Goal: Task Accomplishment & Management: Complete application form

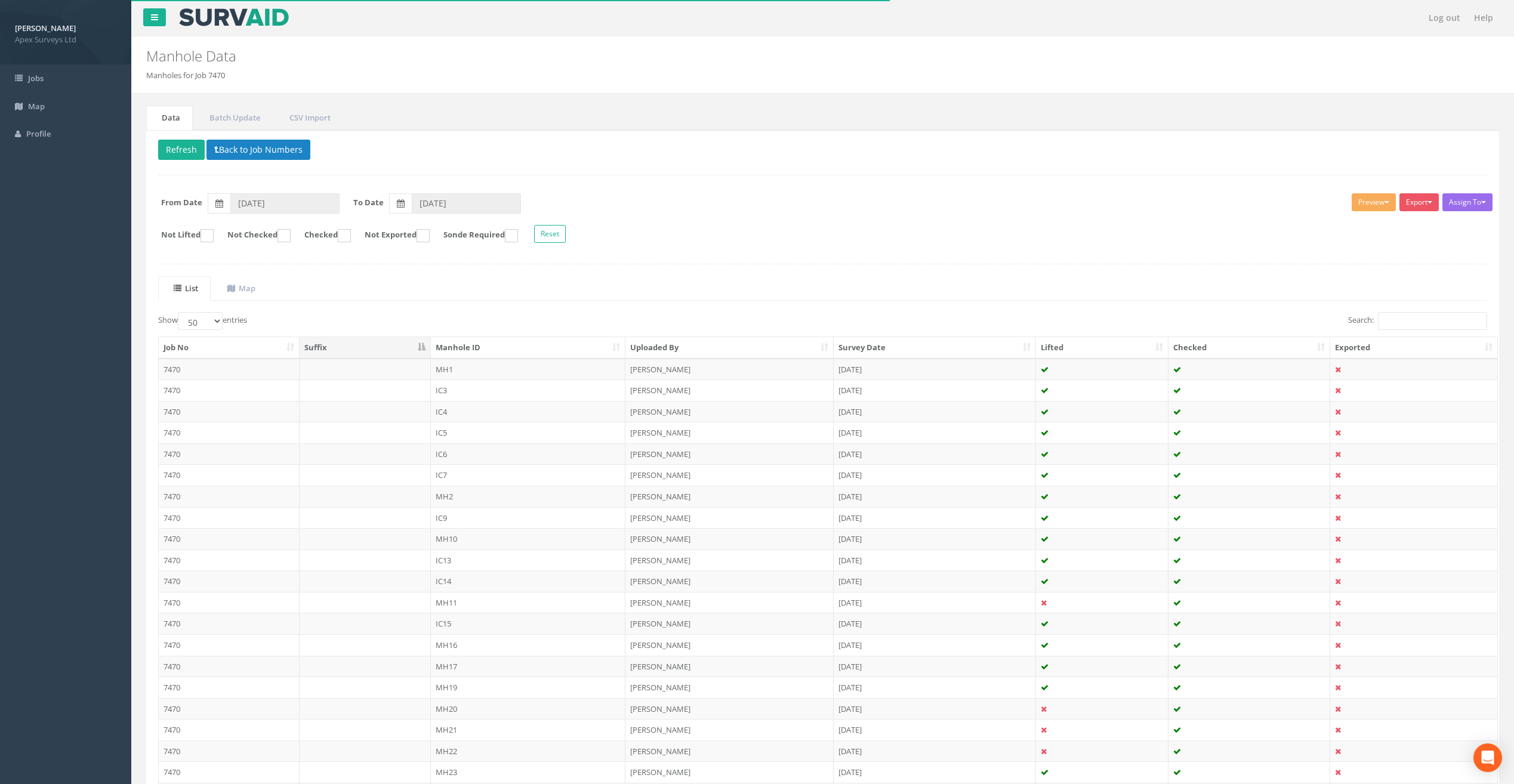
select select "50"
click at [241, 152] on button "Back to Job Numbers" at bounding box center [258, 150] width 104 height 20
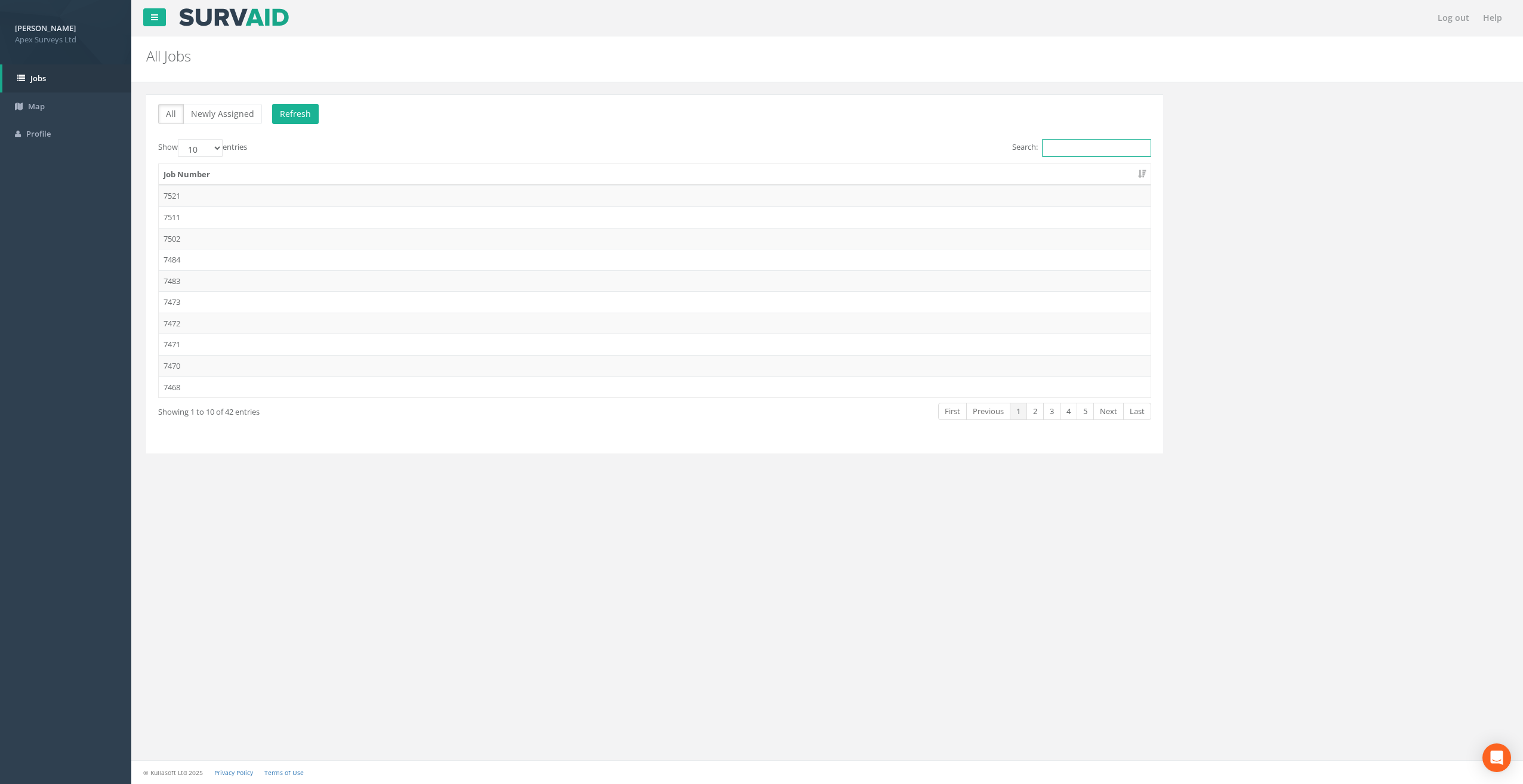
click at [1060, 143] on input "Search:" at bounding box center [1096, 148] width 109 height 18
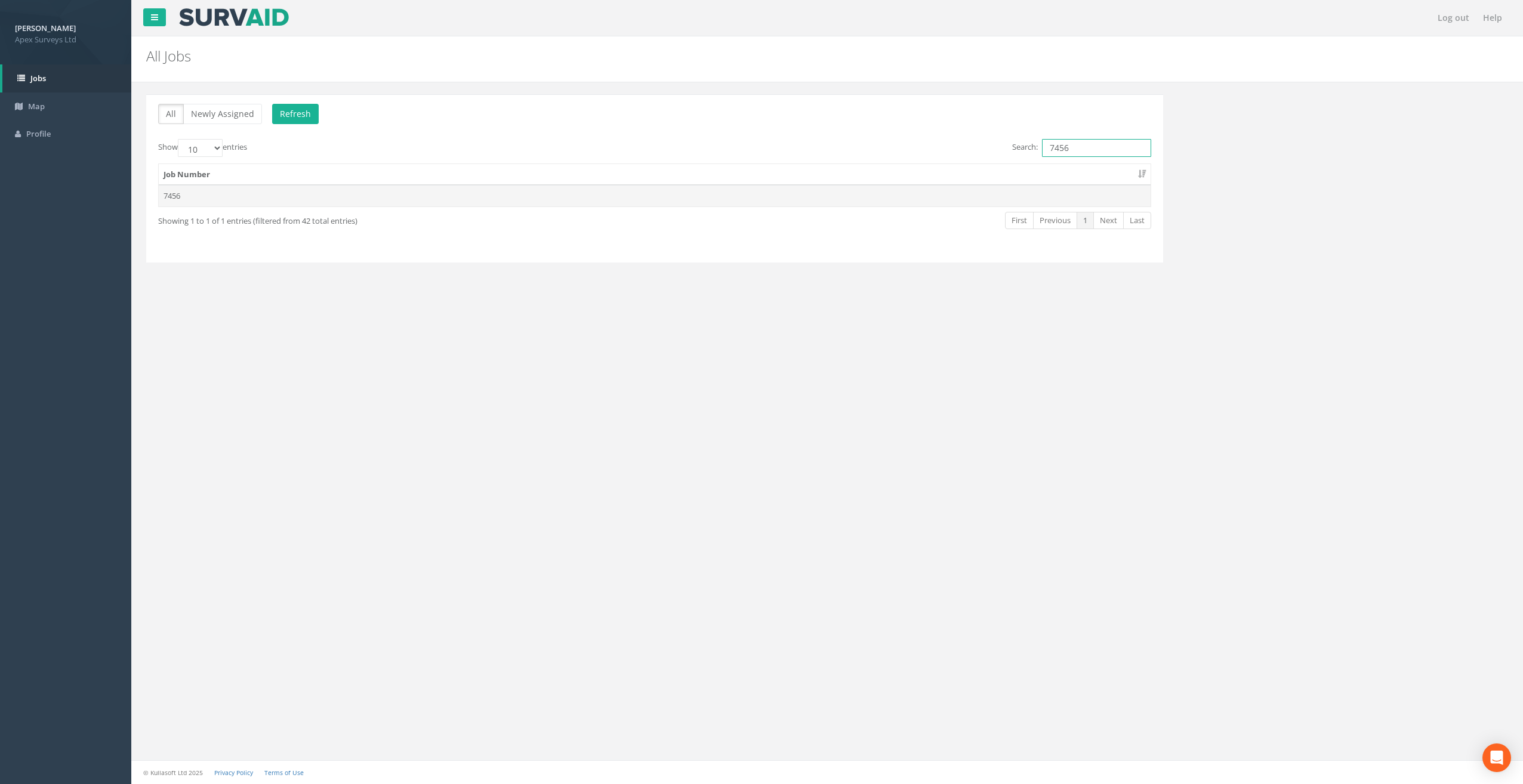
type input "7456"
click at [191, 186] on td "7456" at bounding box center [654, 196] width 992 height 21
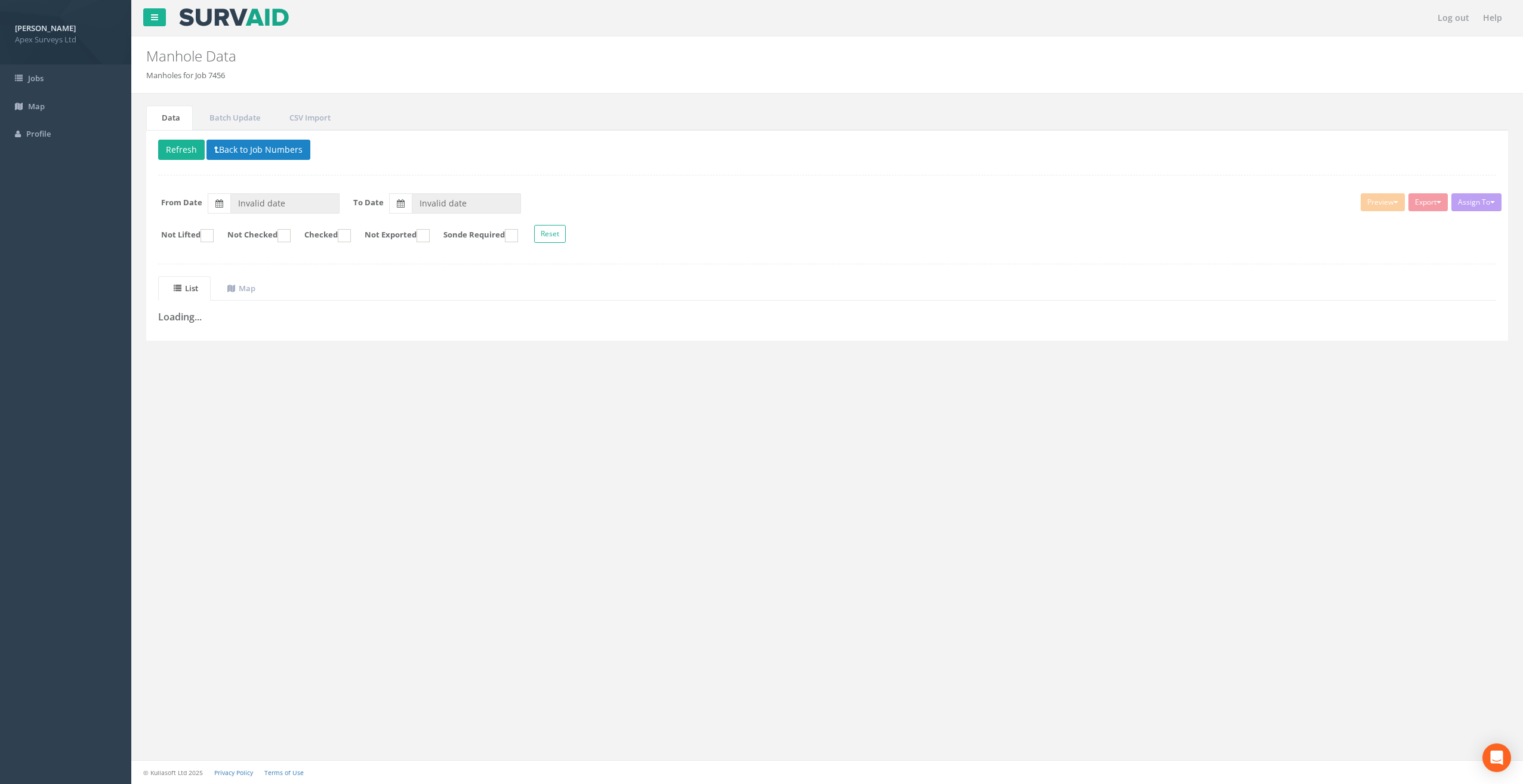
type input "[DATE]"
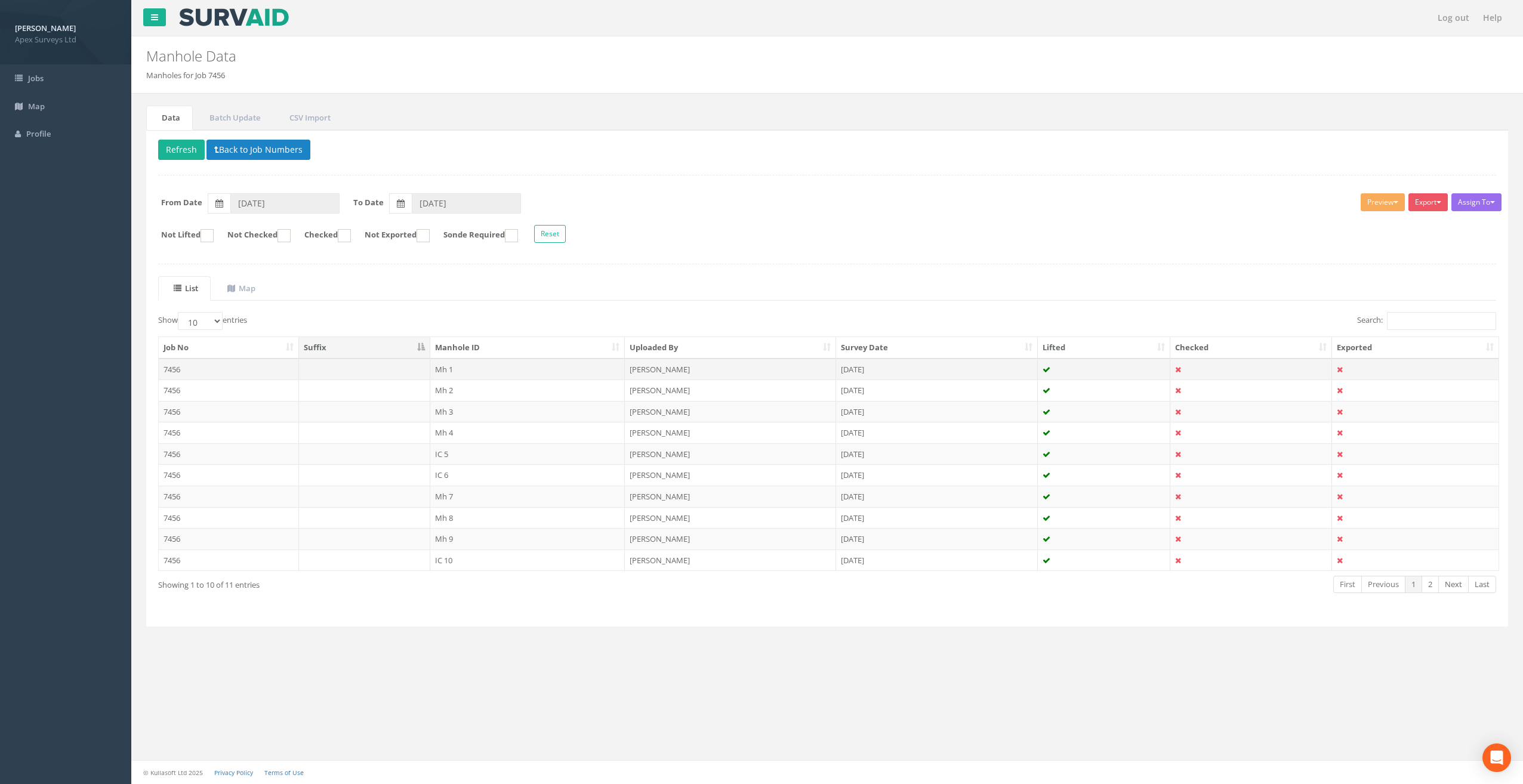
click at [442, 365] on td "Mh 1" at bounding box center [528, 369] width 195 height 21
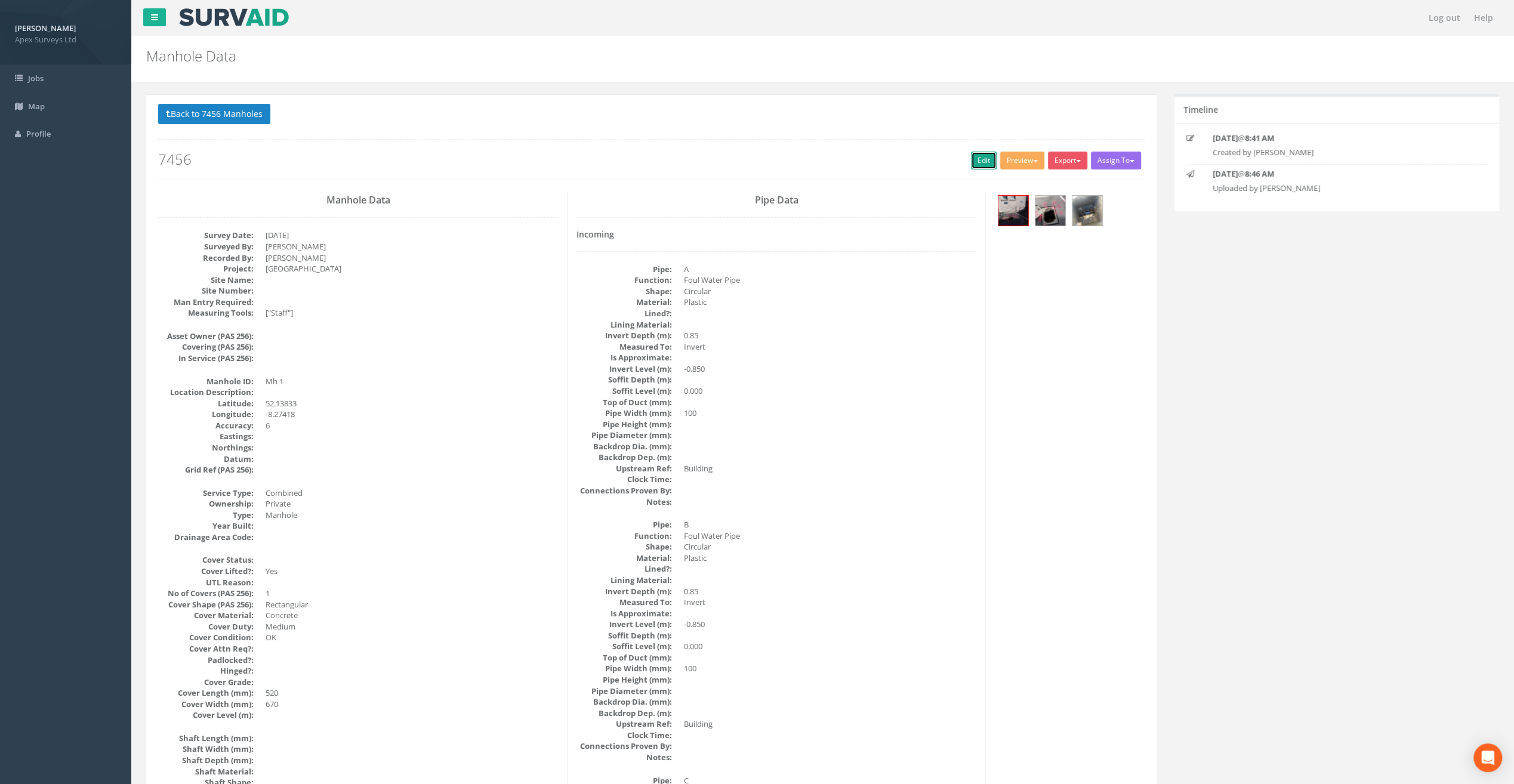
click at [983, 155] on link "Edit" at bounding box center [984, 161] width 26 height 18
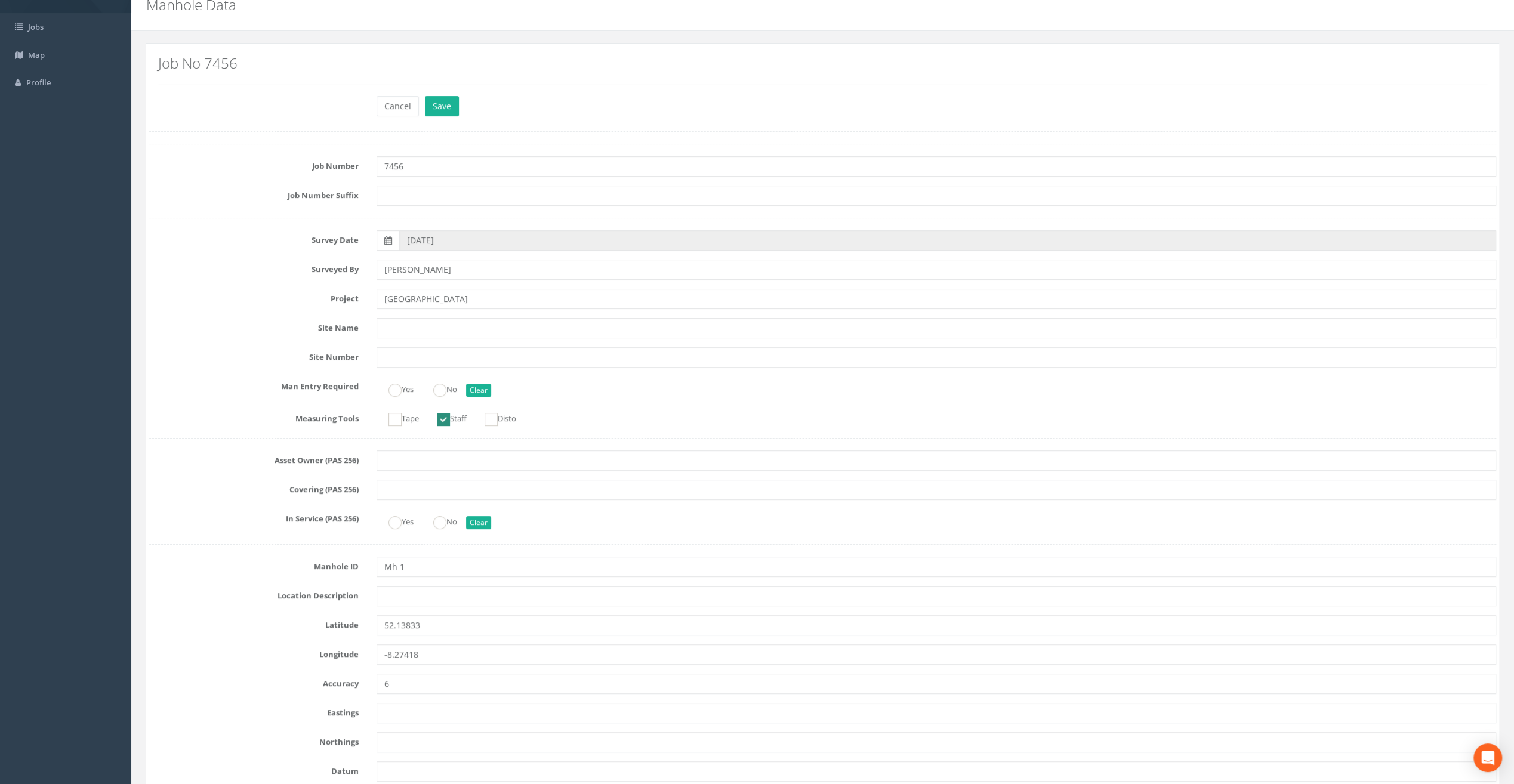
scroll to position [179, 0]
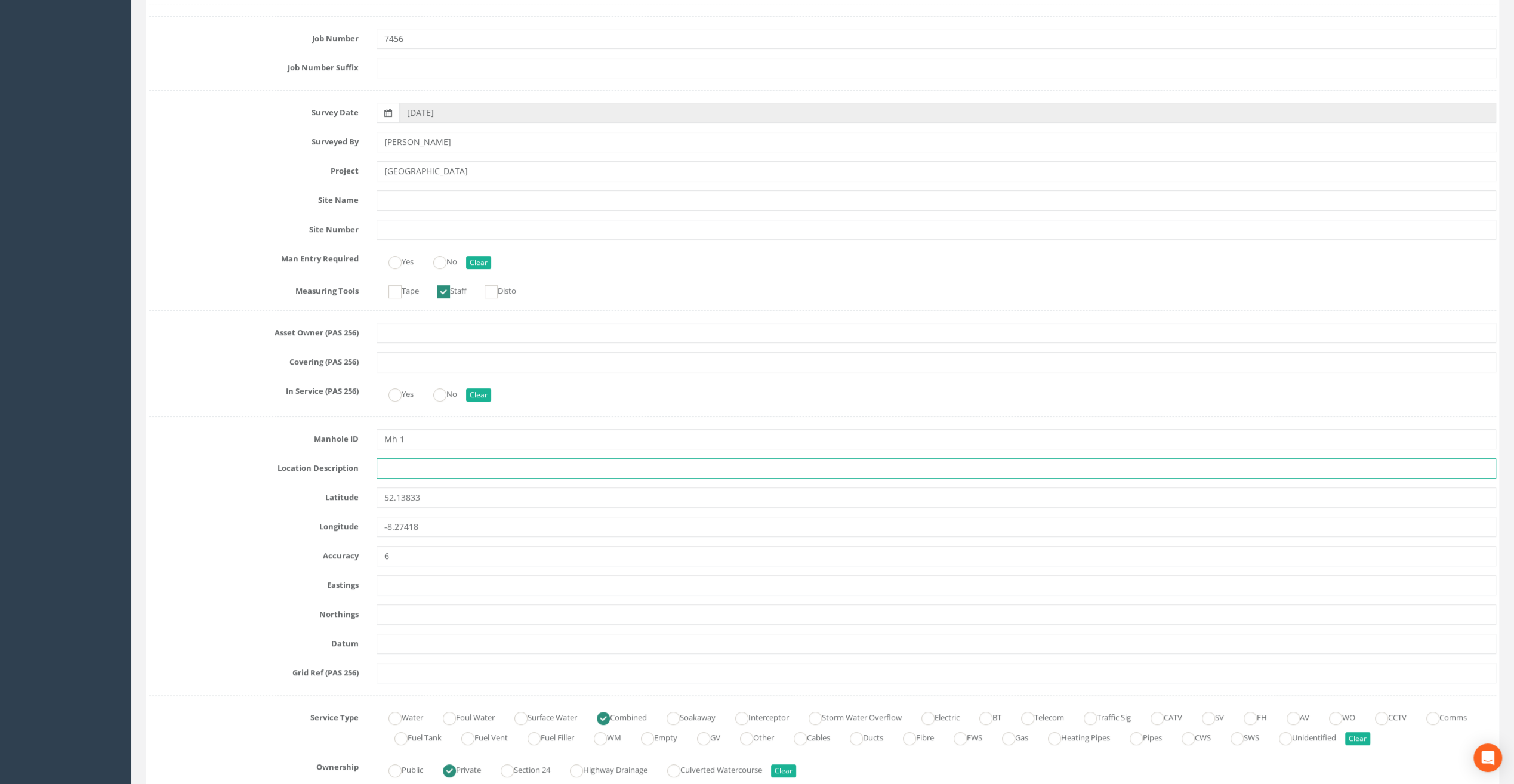
click at [397, 471] on input "text" at bounding box center [936, 468] width 1119 height 20
paste input "Fermoy Grade Station"
drag, startPoint x: 475, startPoint y: 464, endPoint x: 415, endPoint y: 462, distance: 60.0
click at [415, 462] on input "Fermoy Grade Station" at bounding box center [936, 468] width 1119 height 20
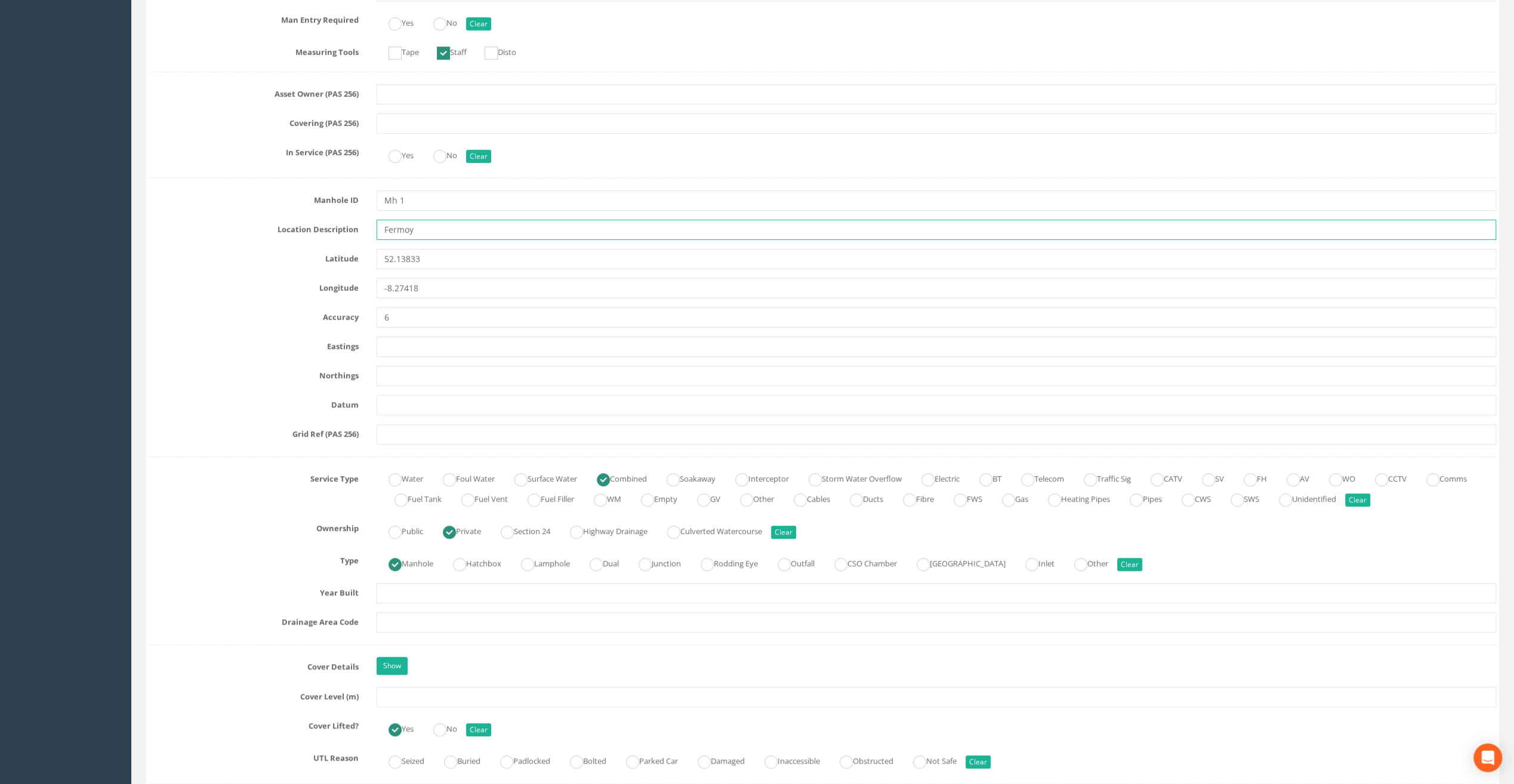
scroll to position [597, 0]
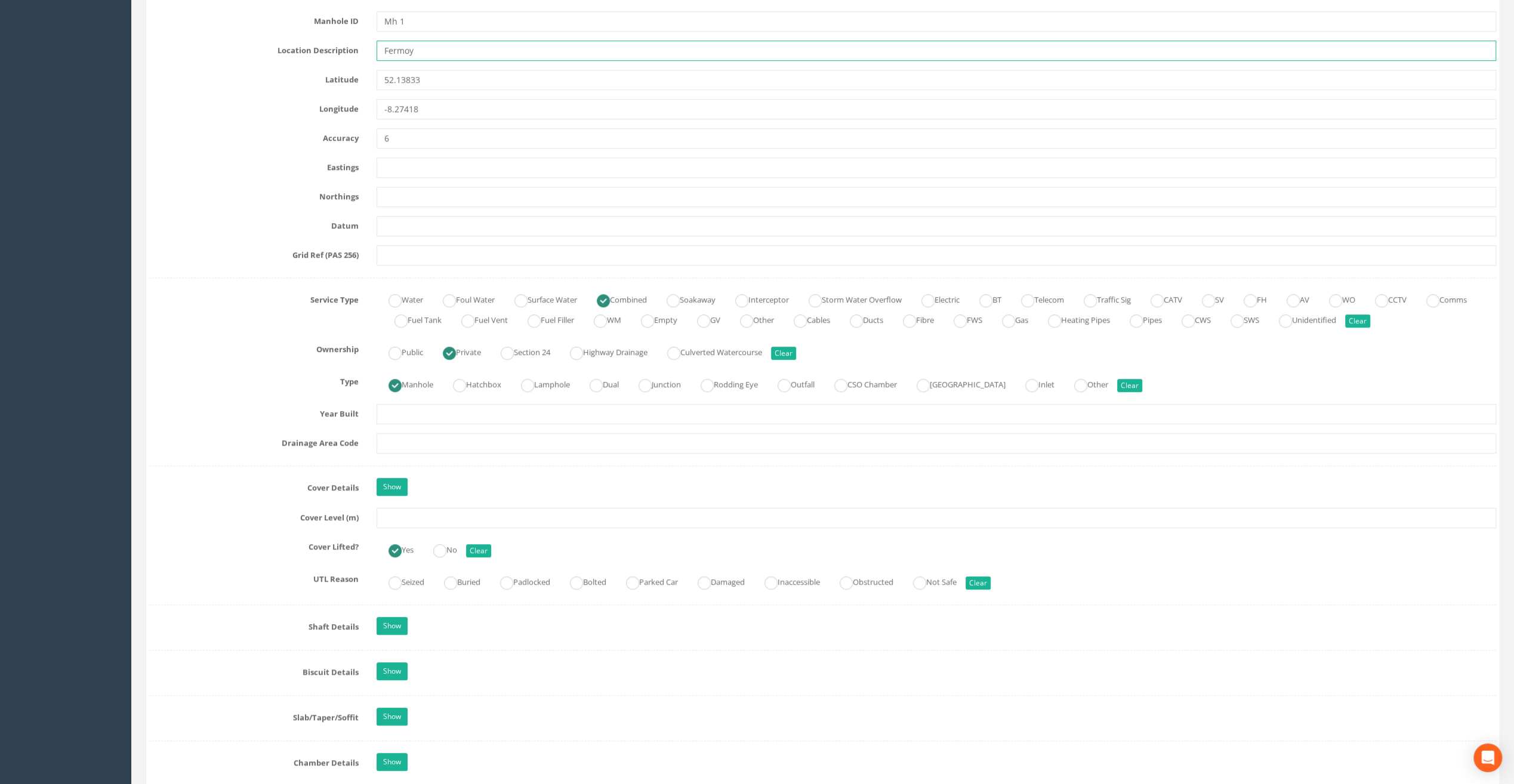
type input "Fermoy"
click at [397, 511] on input "text" at bounding box center [936, 518] width 1119 height 20
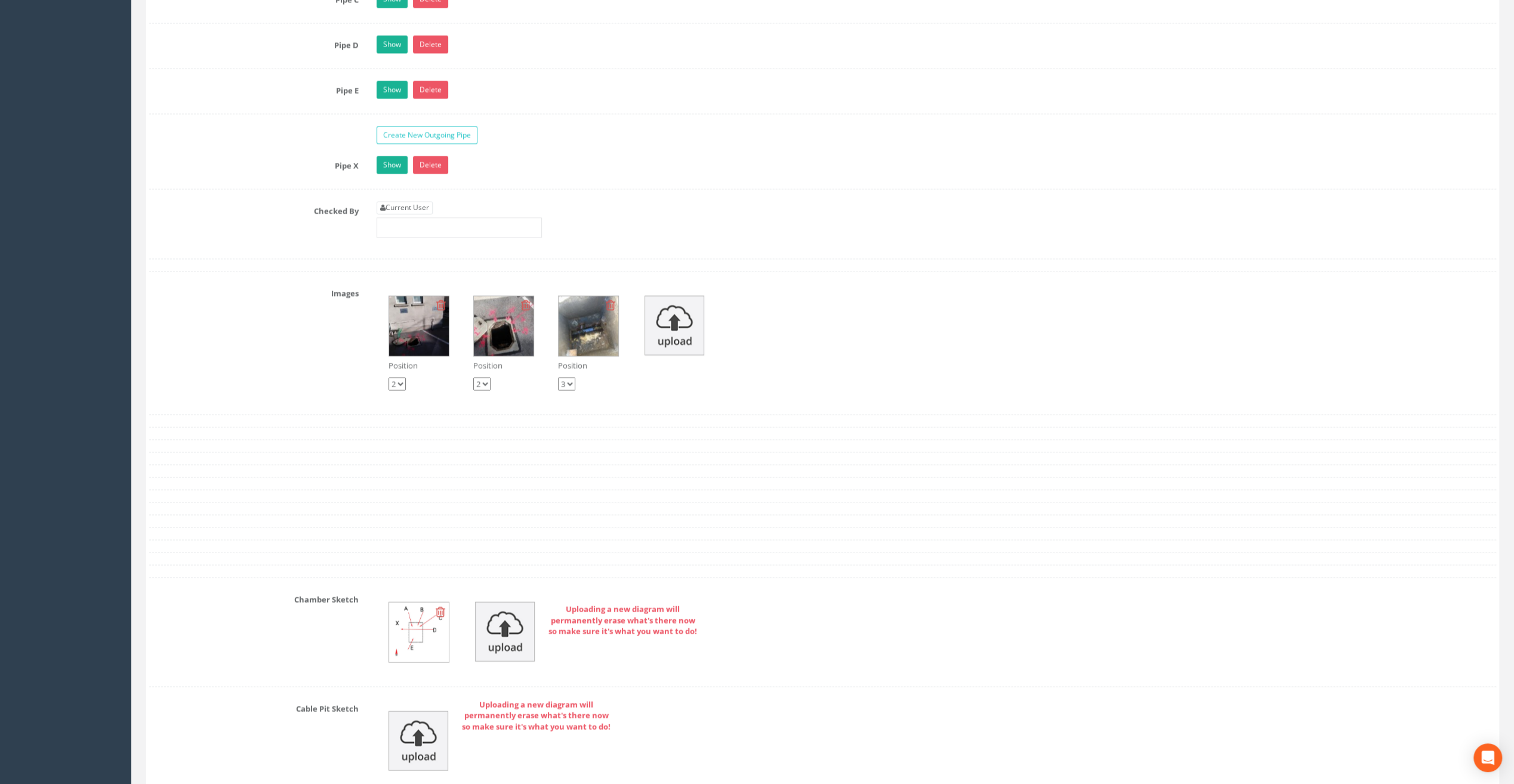
scroll to position [1909, 0]
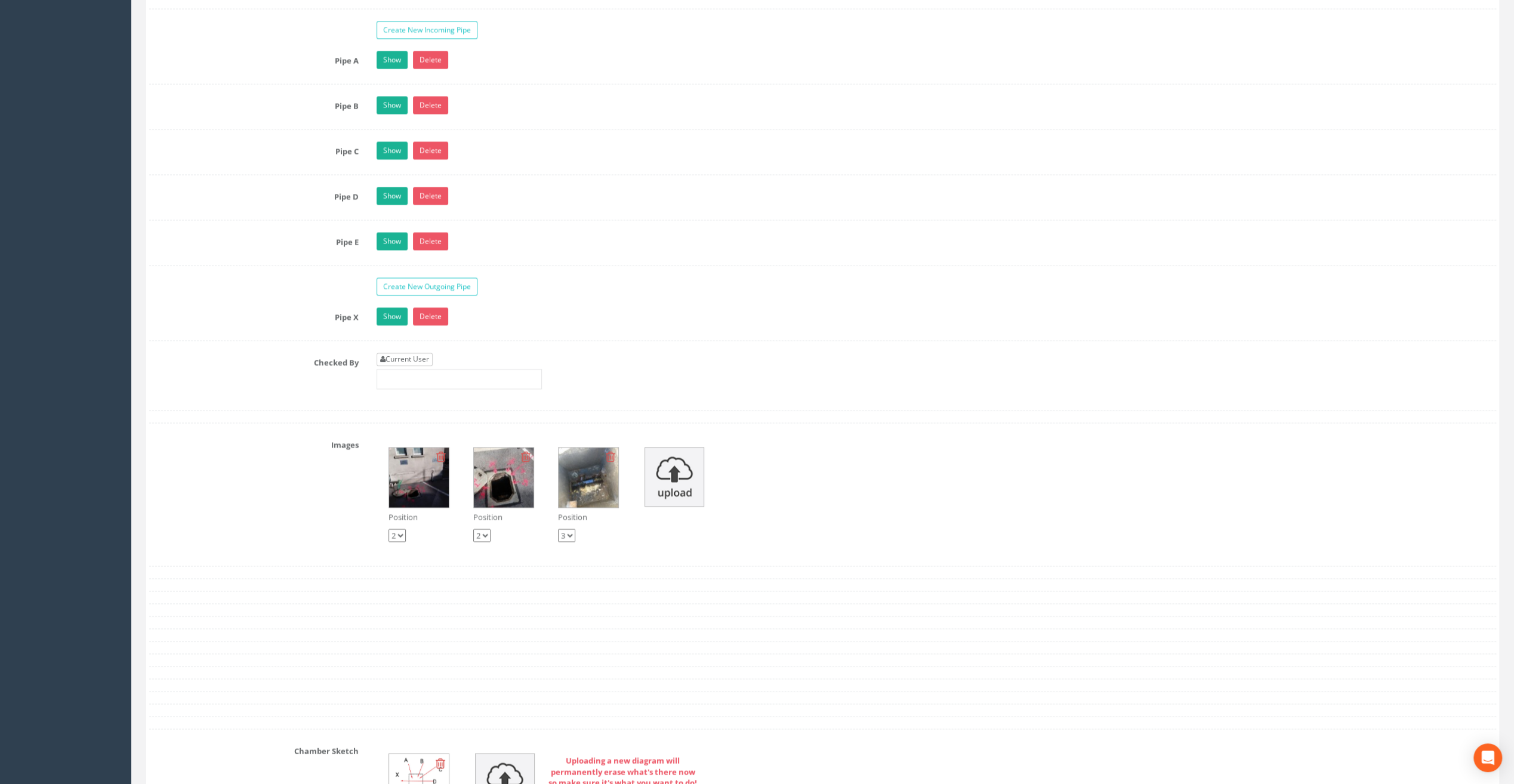
type input "23.40"
drag, startPoint x: 414, startPoint y: 347, endPoint x: 428, endPoint y: 382, distance: 37.7
click at [414, 352] on link "Current User" at bounding box center [405, 358] width 56 height 13
type input "[PERSON_NAME]"
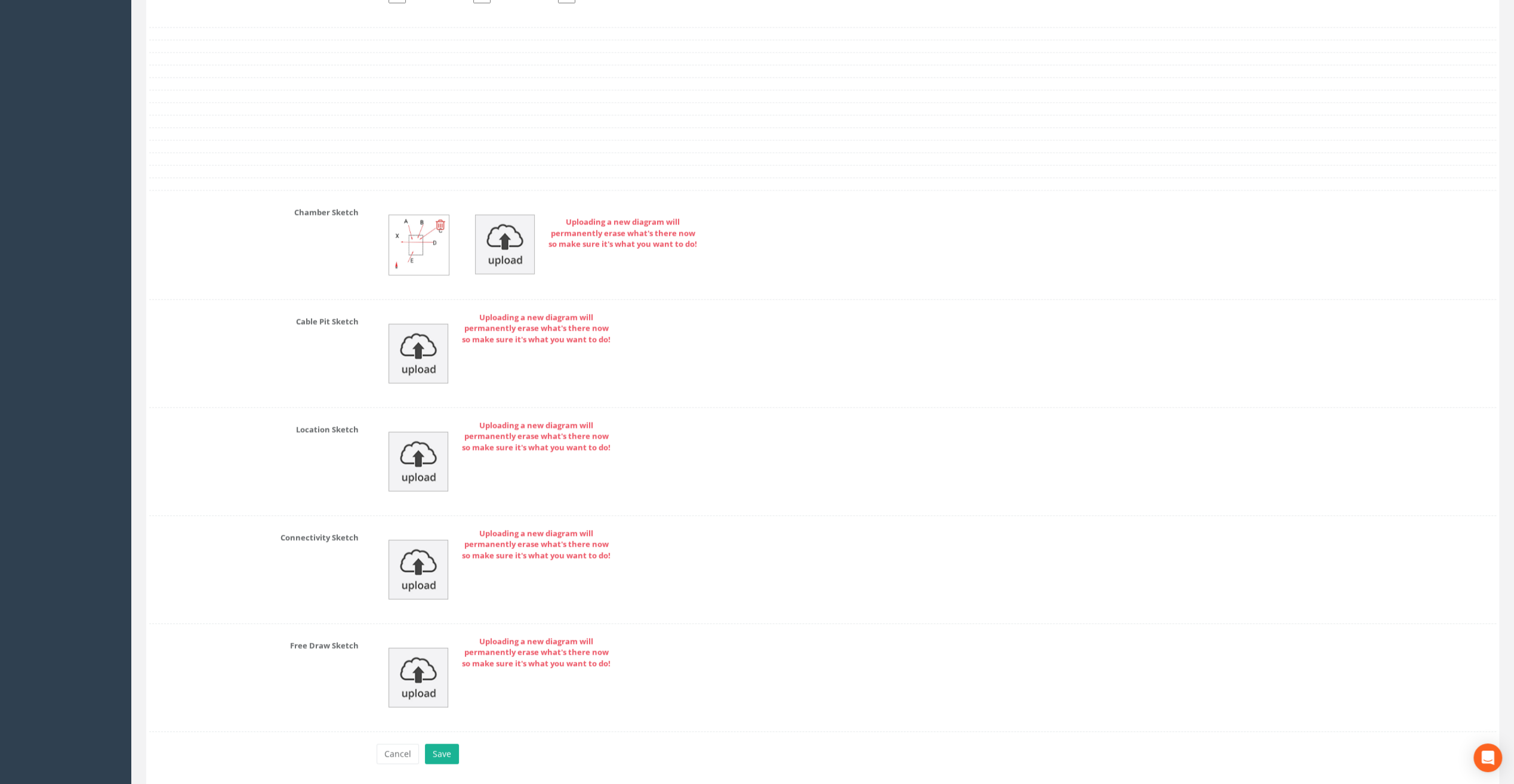
scroll to position [2475, 0]
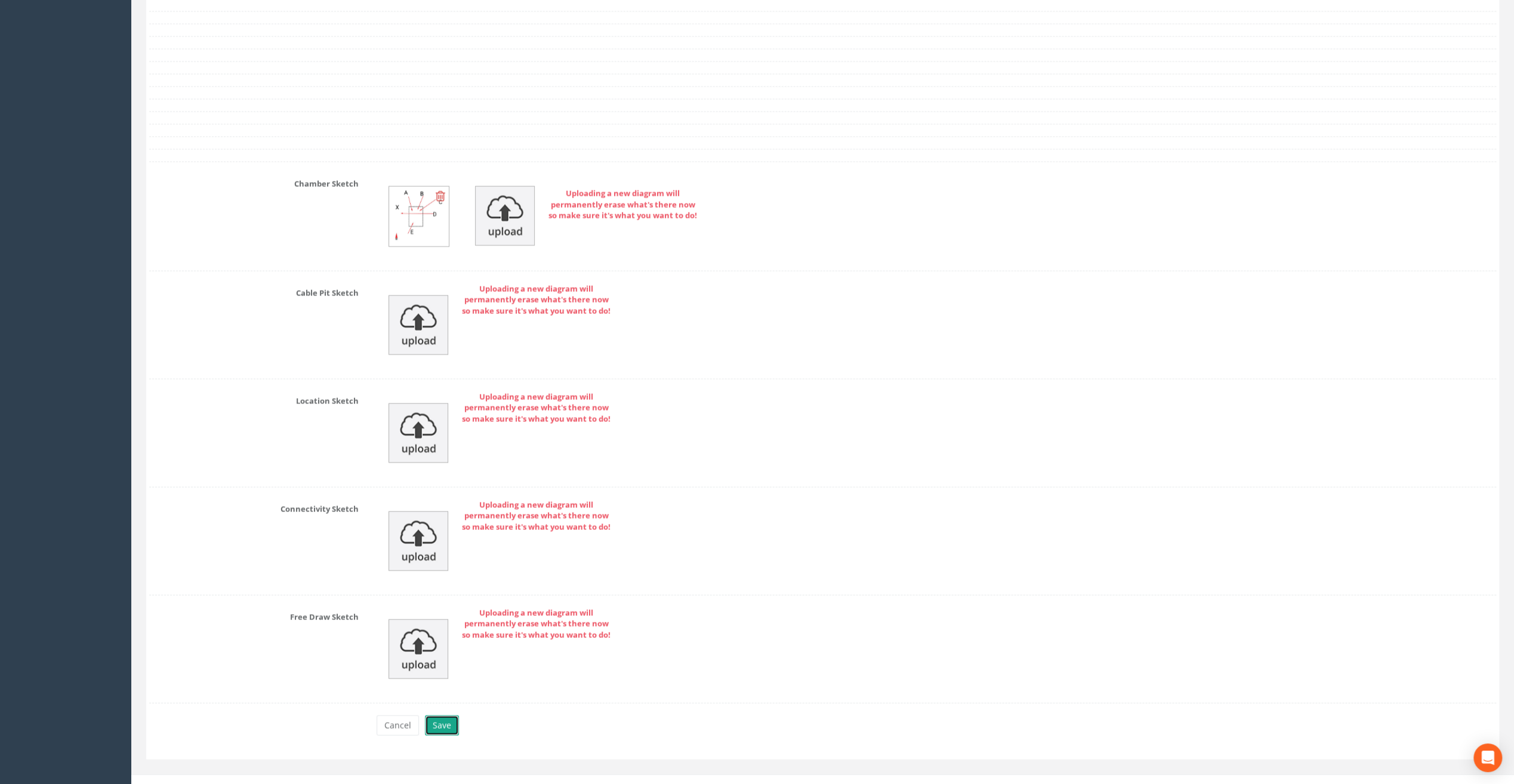
click at [440, 715] on button "Save" at bounding box center [442, 725] width 34 height 20
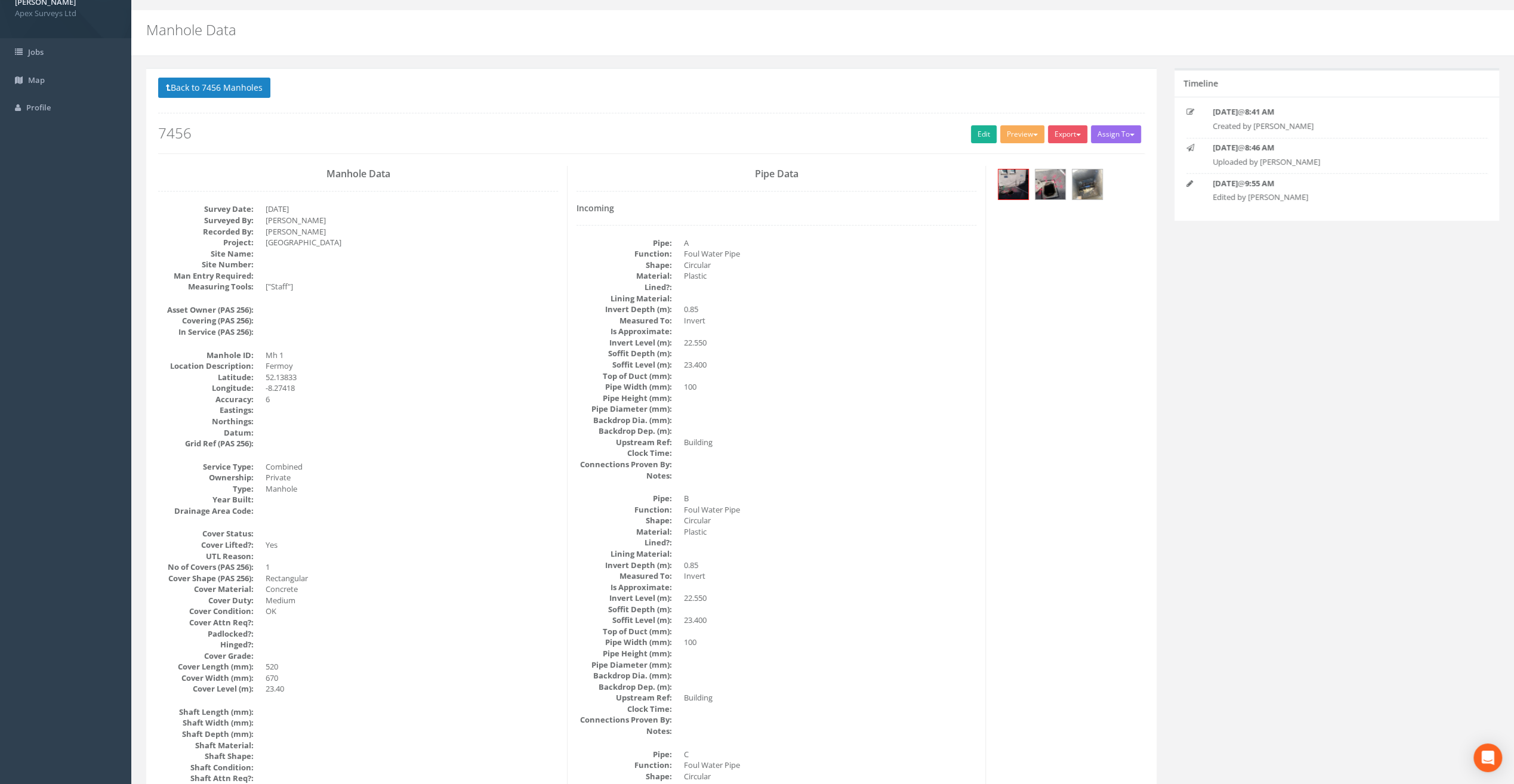
scroll to position [0, 0]
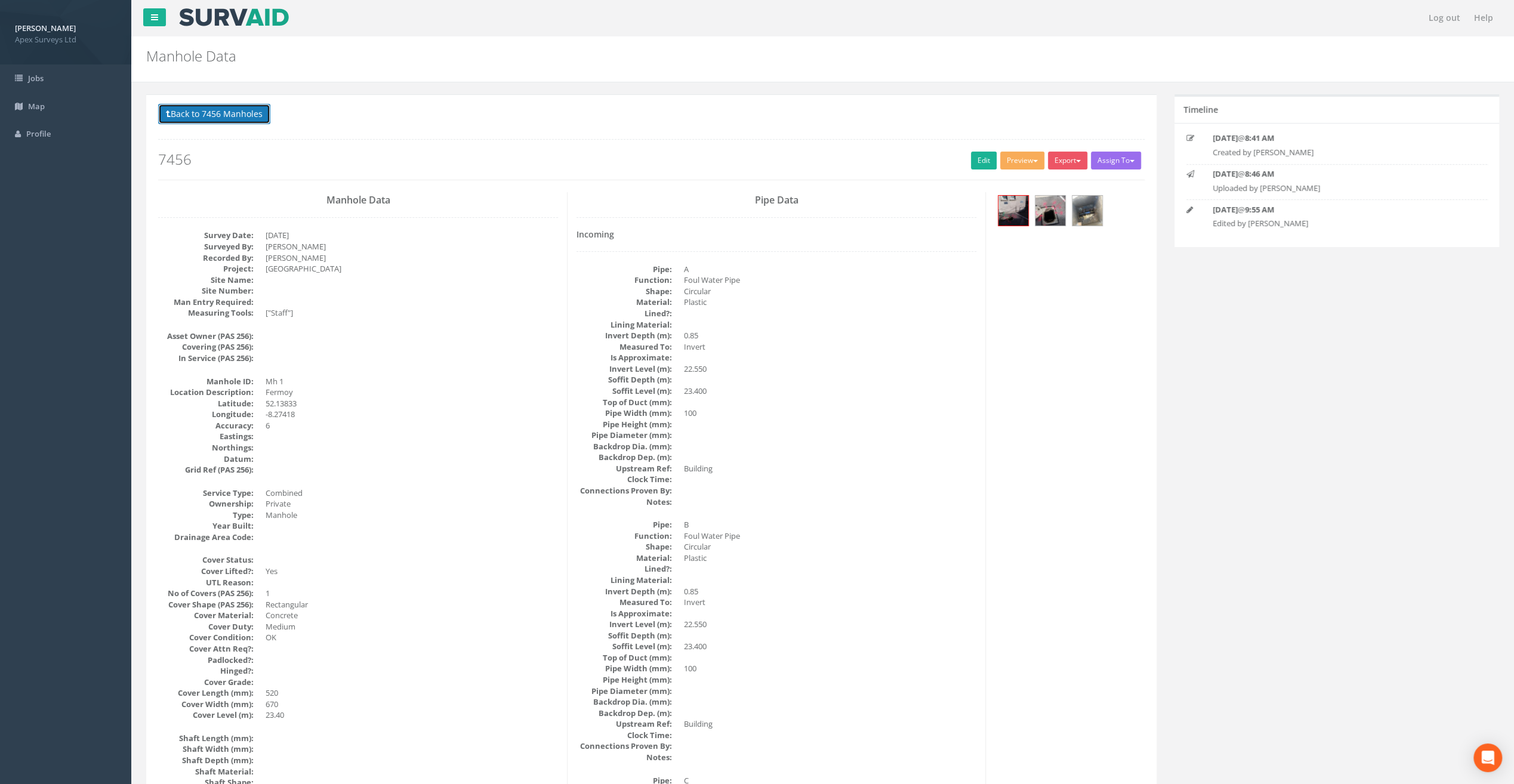
click at [213, 104] on button "Back to 7456 Manholes" at bounding box center [214, 114] width 112 height 20
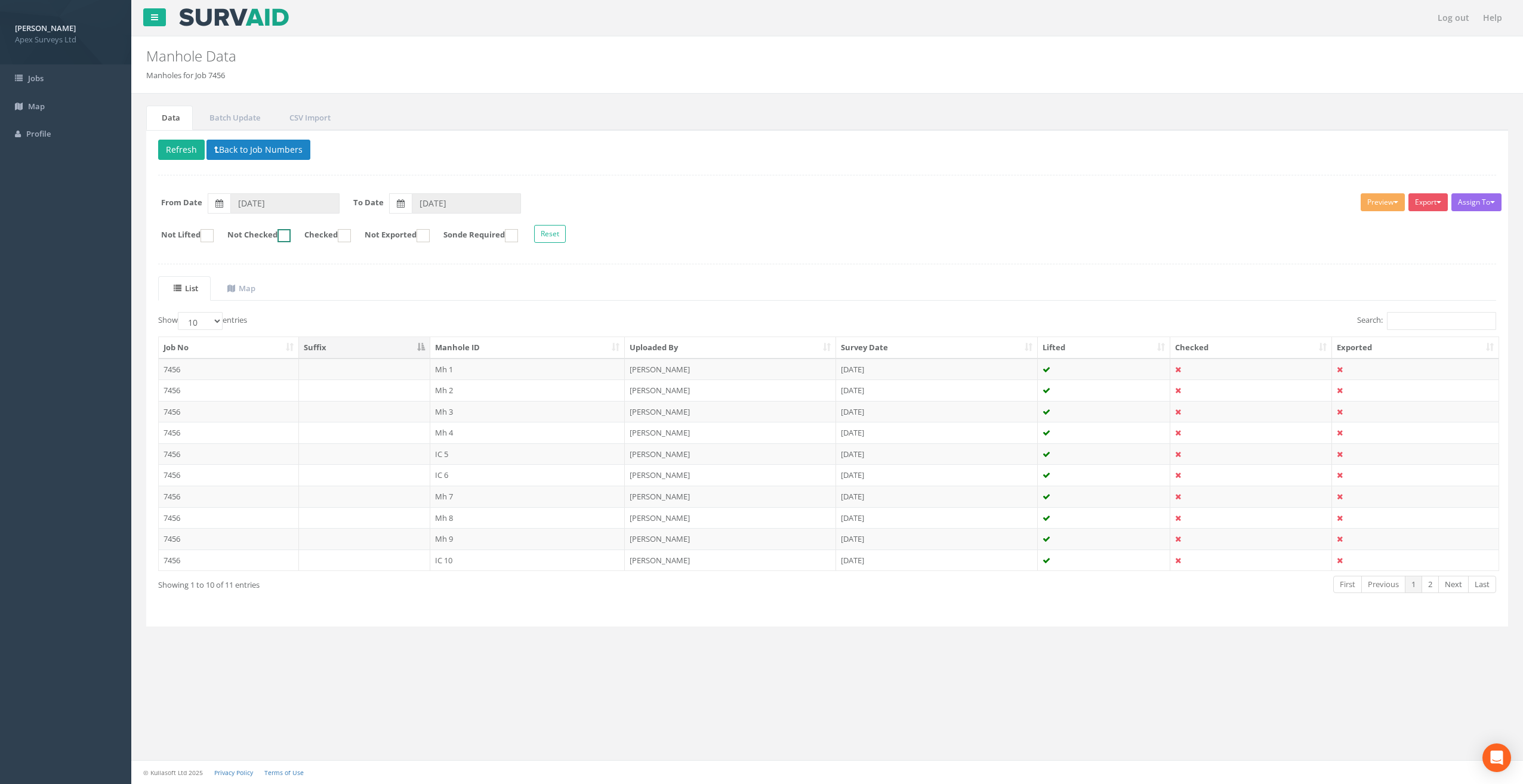
click at [291, 230] on ins at bounding box center [283, 235] width 13 height 13
checkbox input "true"
click at [172, 146] on button "Refresh" at bounding box center [181, 150] width 46 height 20
click at [445, 364] on td "Mh 2" at bounding box center [528, 369] width 195 height 21
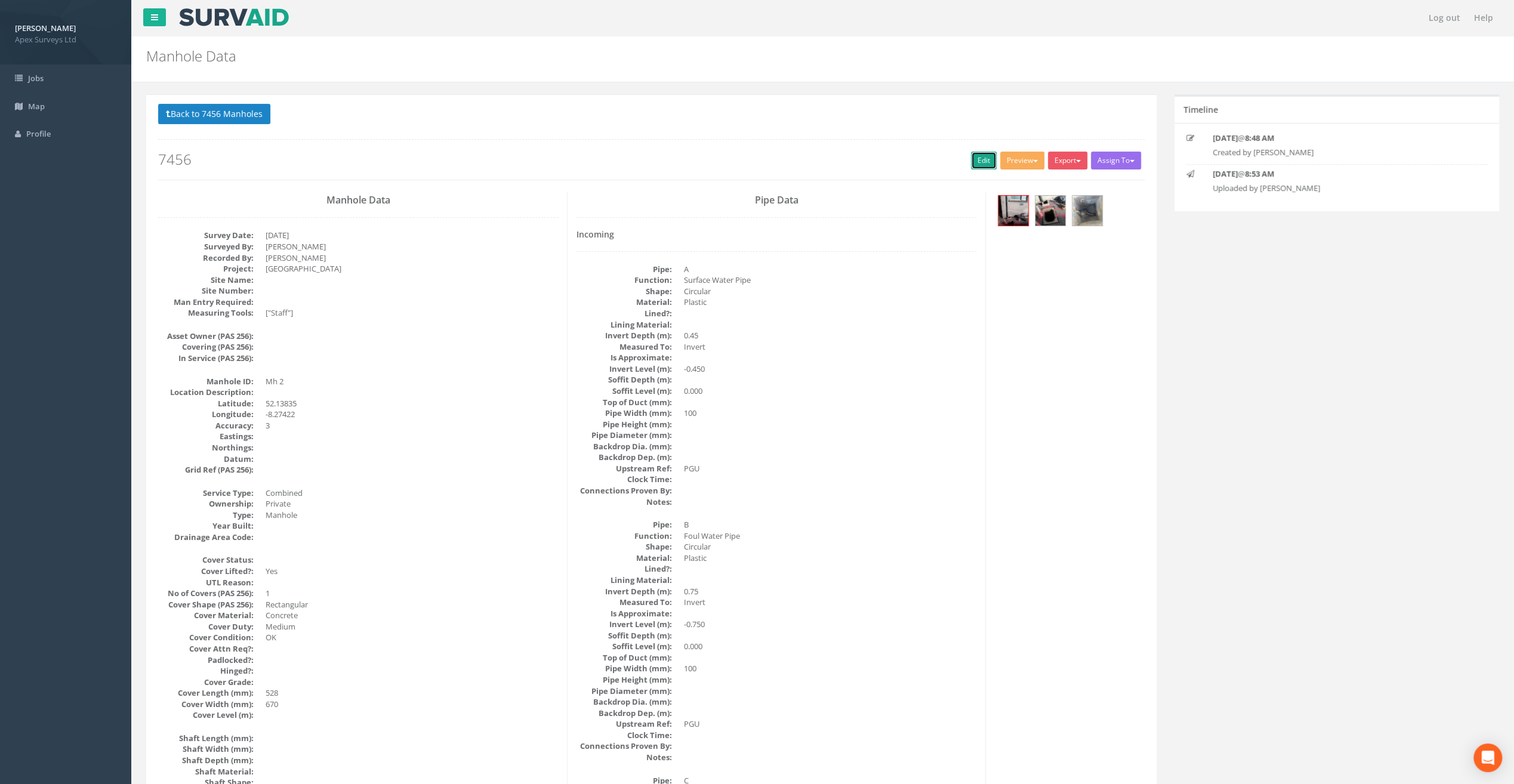
click at [979, 158] on link "Edit" at bounding box center [984, 161] width 26 height 18
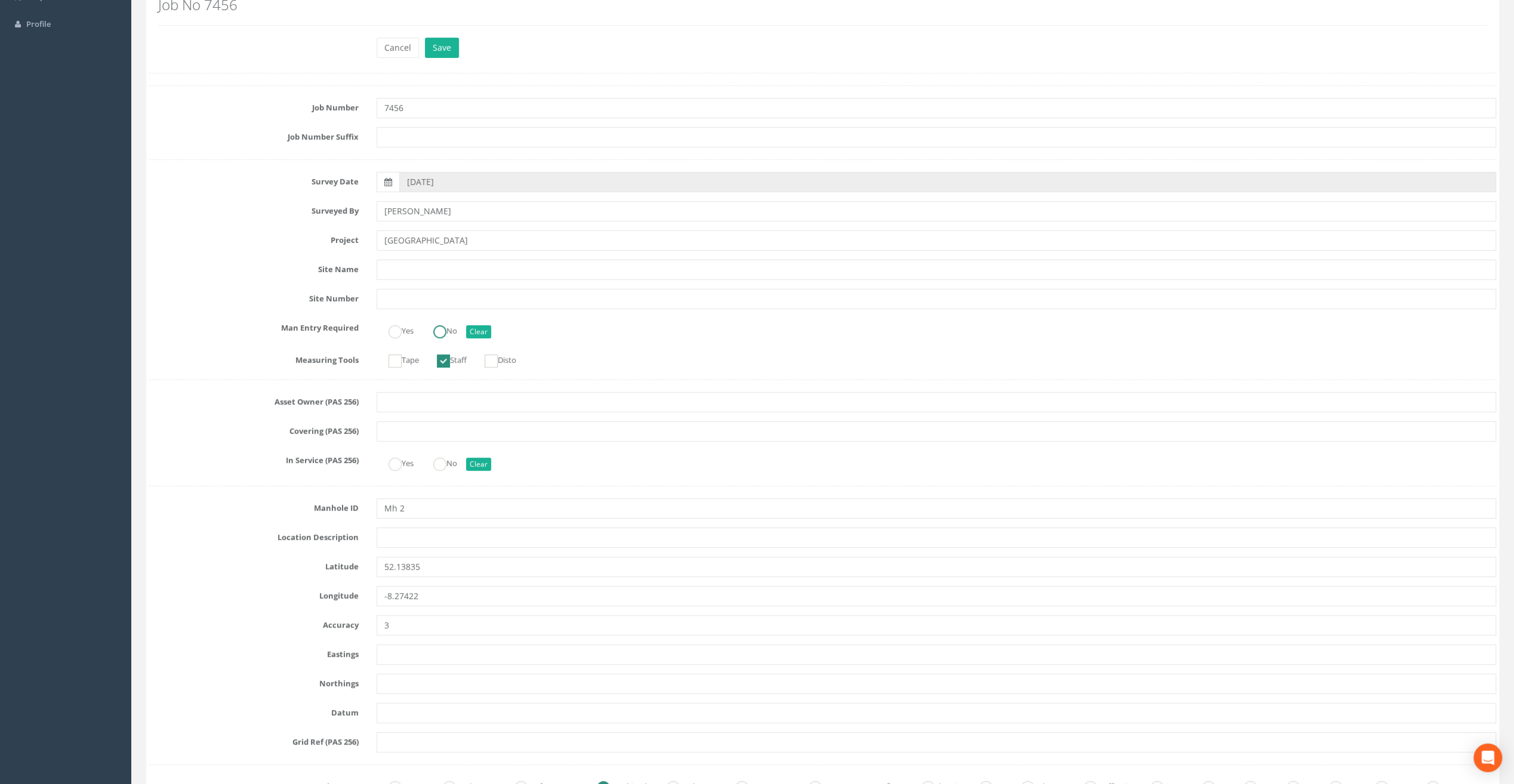
scroll to position [119, 0]
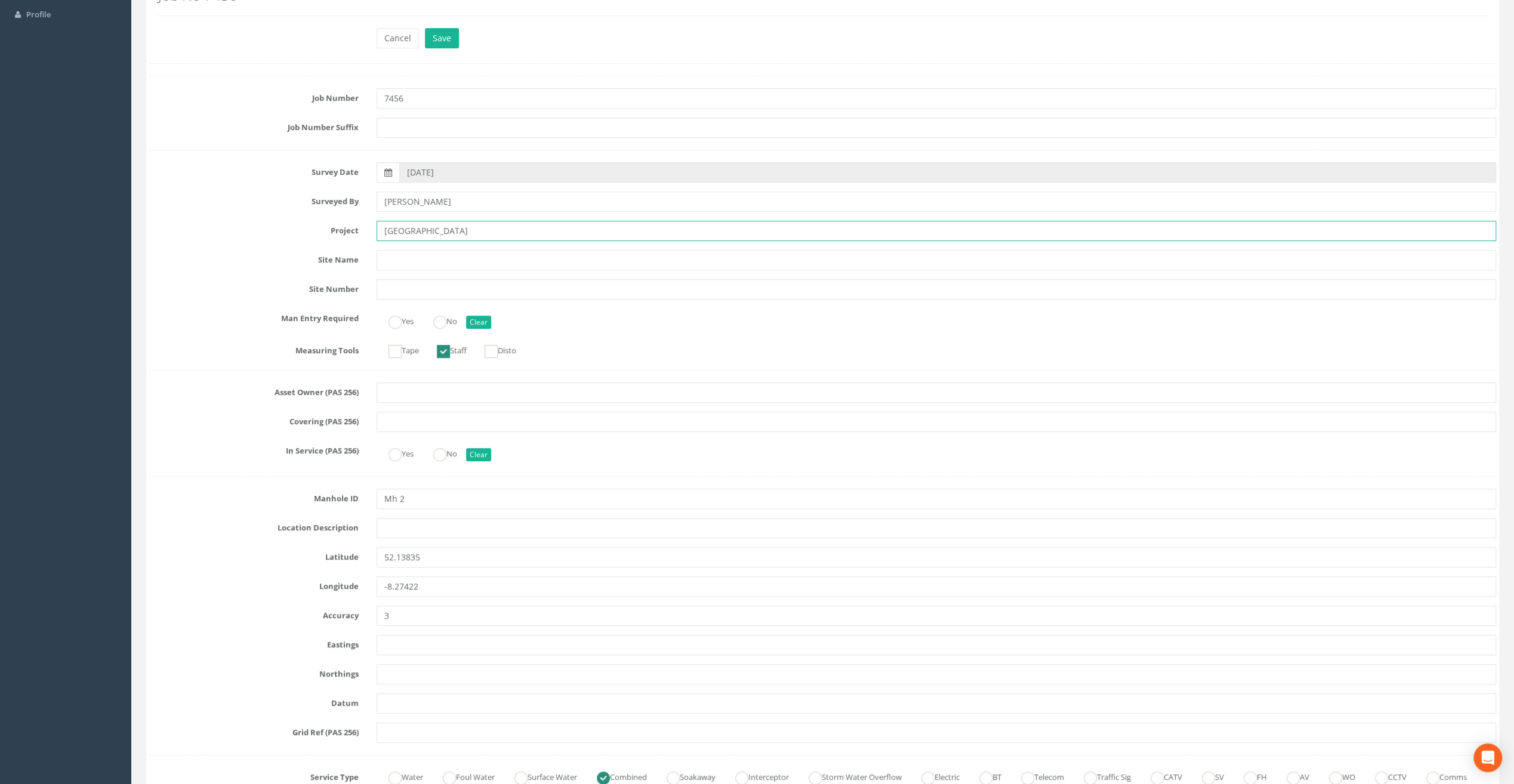
drag, startPoint x: 413, startPoint y: 230, endPoint x: 364, endPoint y: 231, distance: 49.0
click at [364, 231] on div "Project [GEOGRAPHIC_DATA]" at bounding box center [822, 231] width 1364 height 20
click at [387, 525] on input "text" at bounding box center [936, 527] width 1119 height 20
paste input "Fermoy"
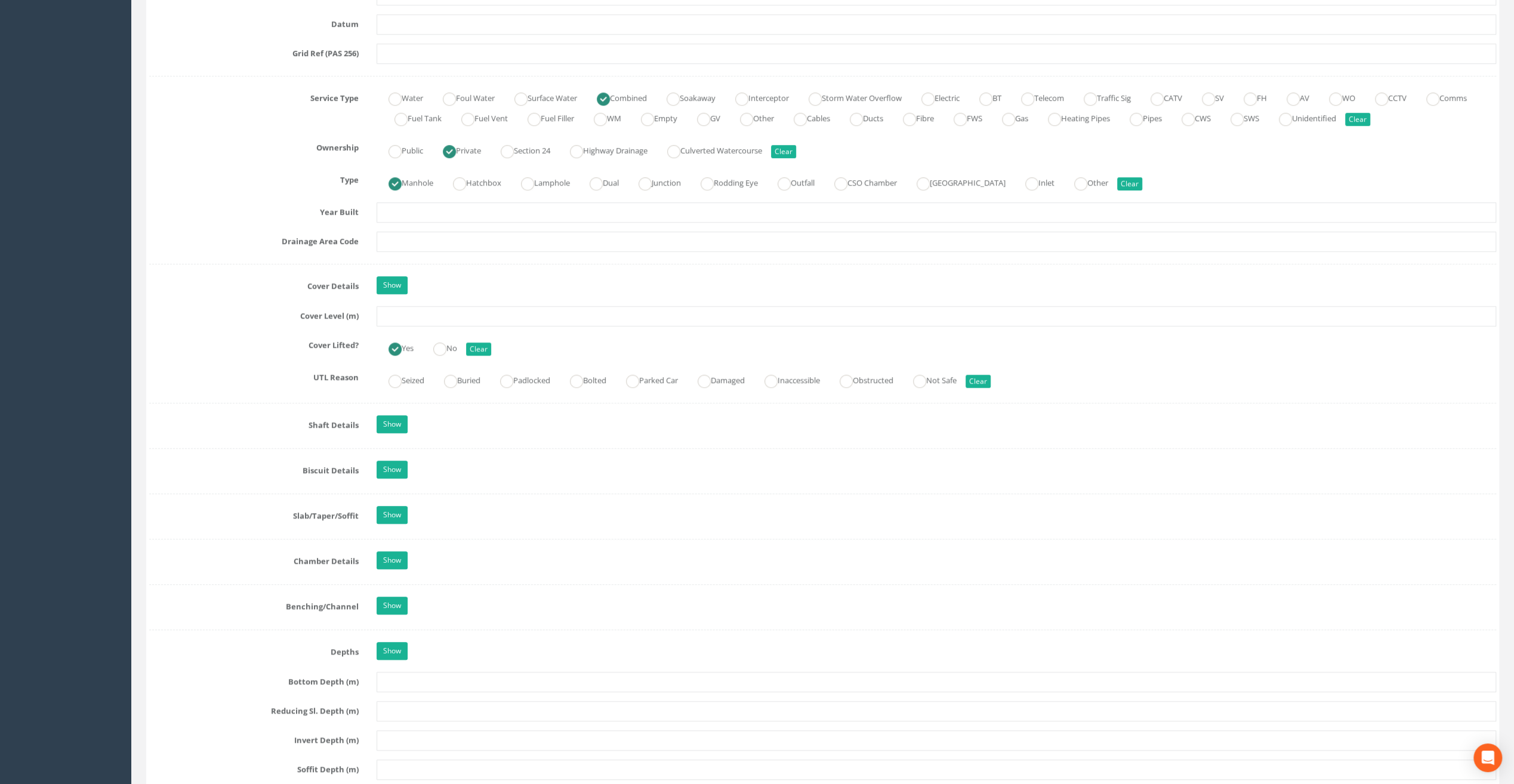
scroll to position [776, 0]
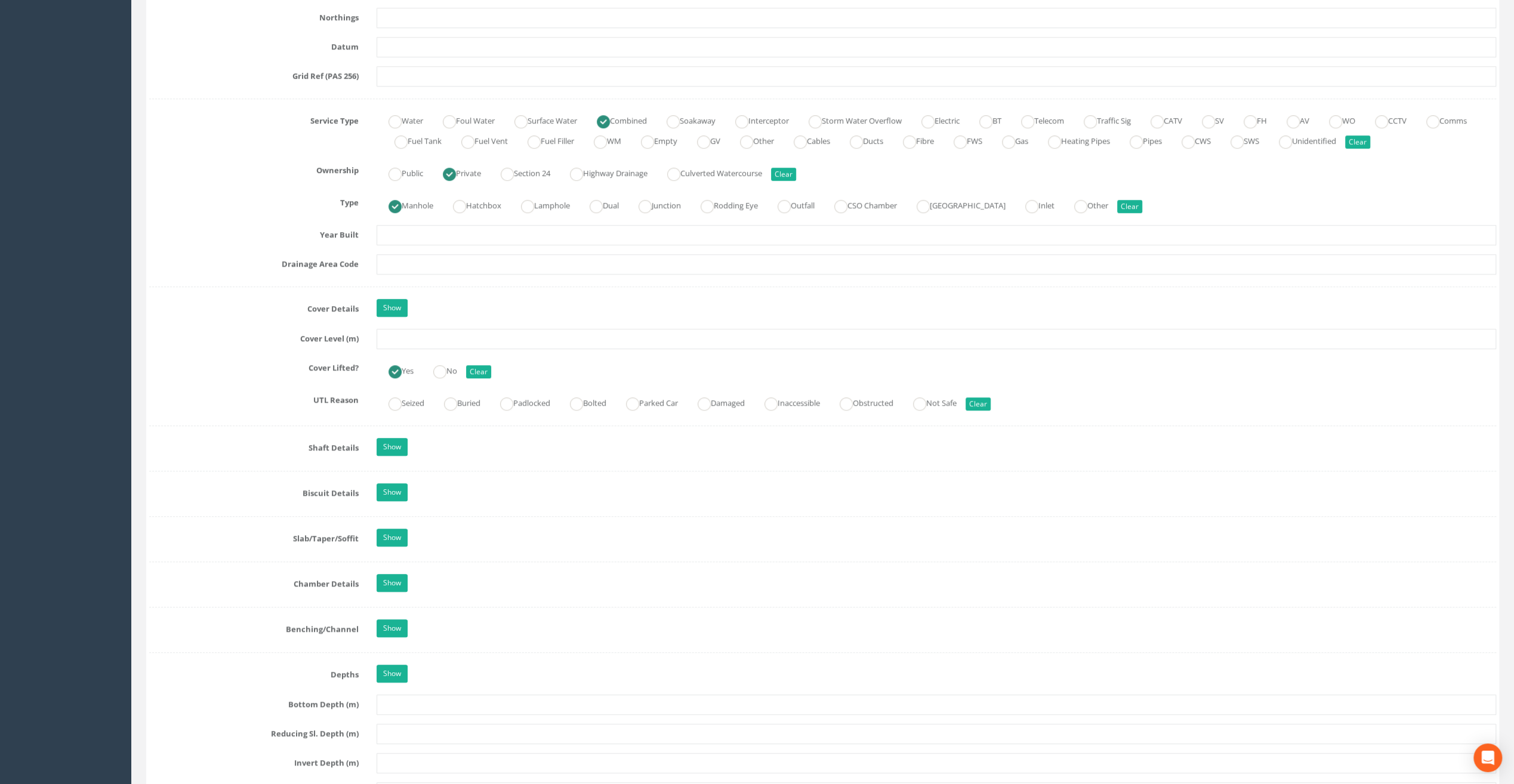
type input "Fermoy"
click at [396, 335] on input "text" at bounding box center [936, 338] width 1119 height 20
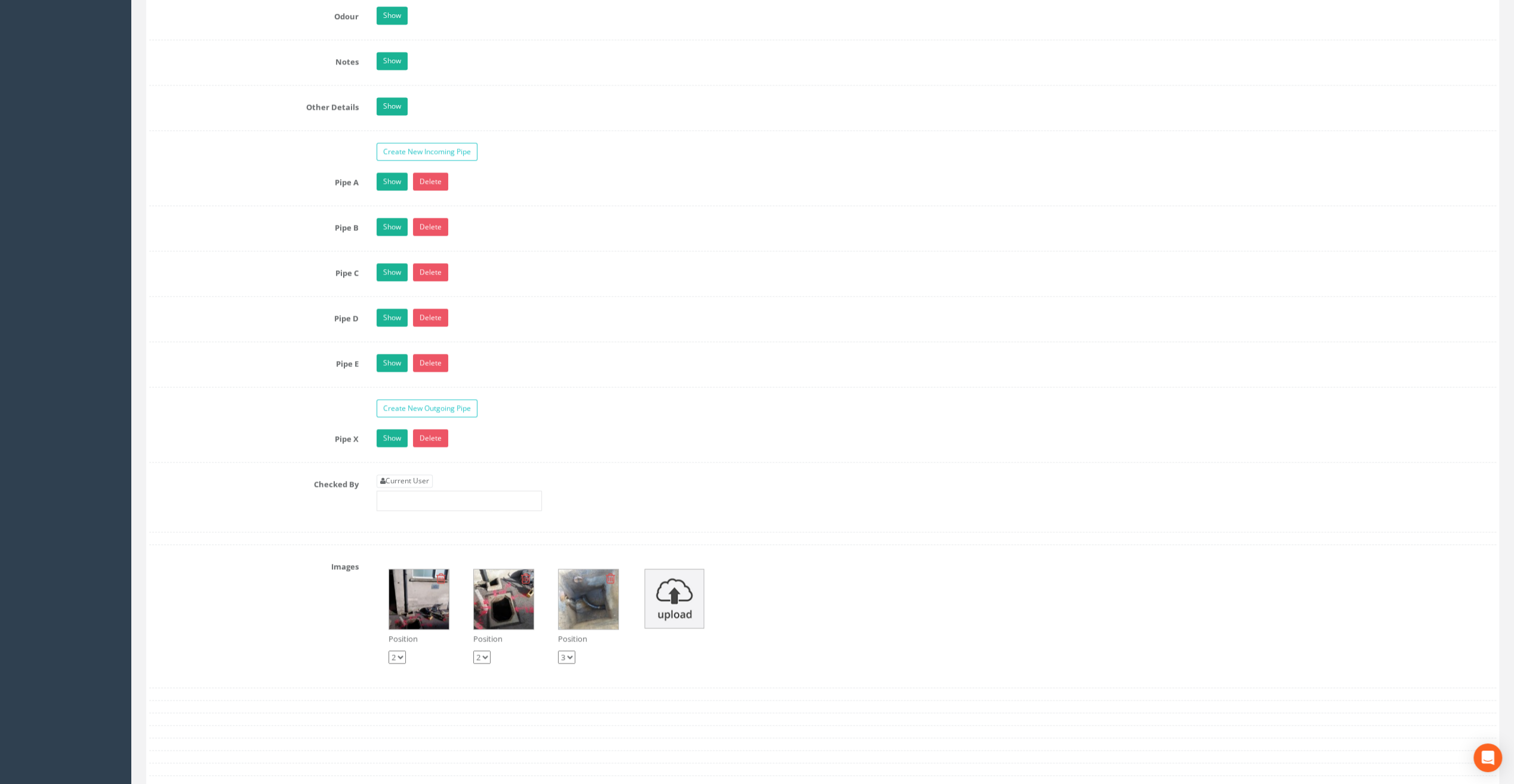
scroll to position [1849, 0]
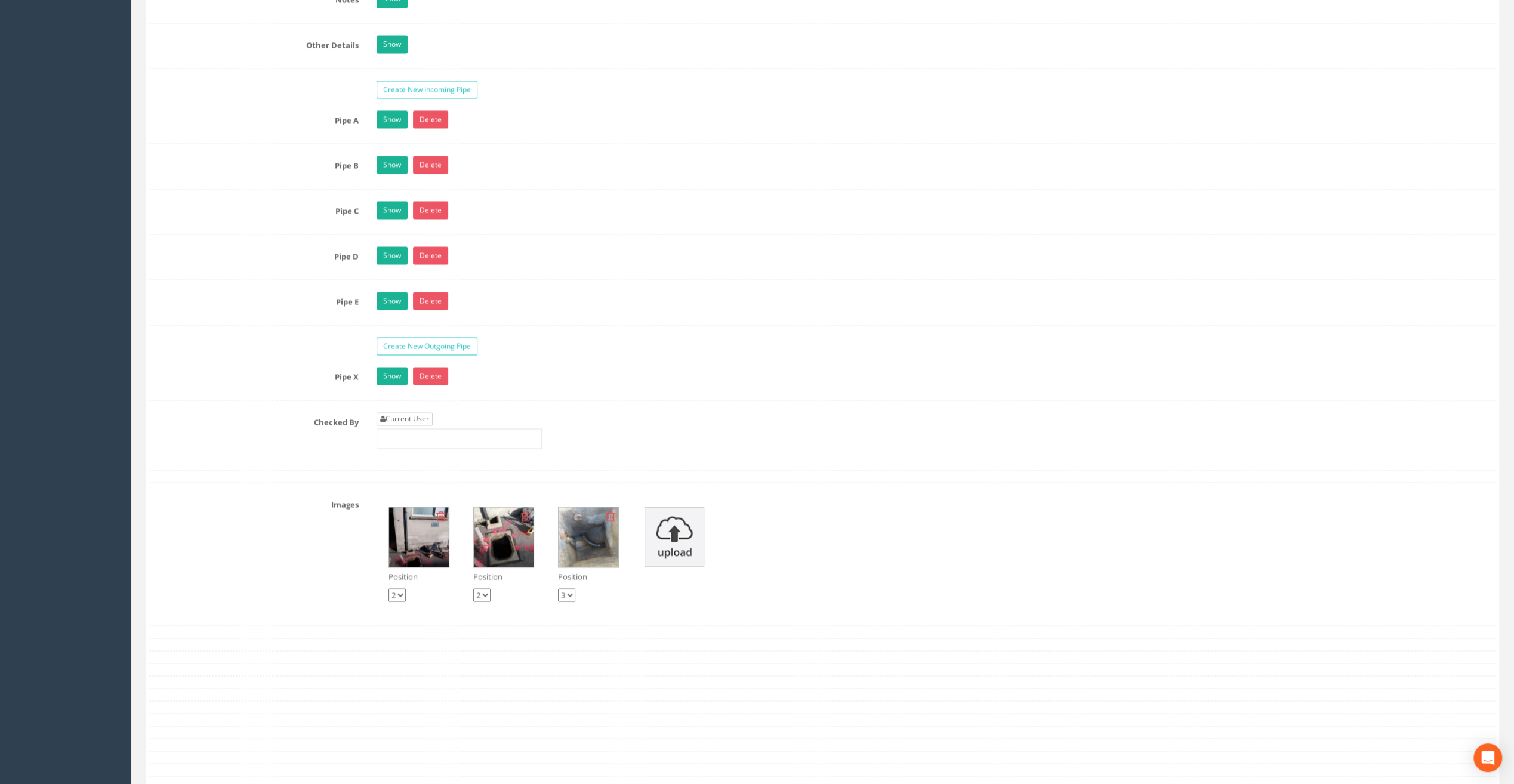
type input "23.47"
click at [397, 412] on link "Current User" at bounding box center [405, 418] width 56 height 13
type input "[PERSON_NAME]"
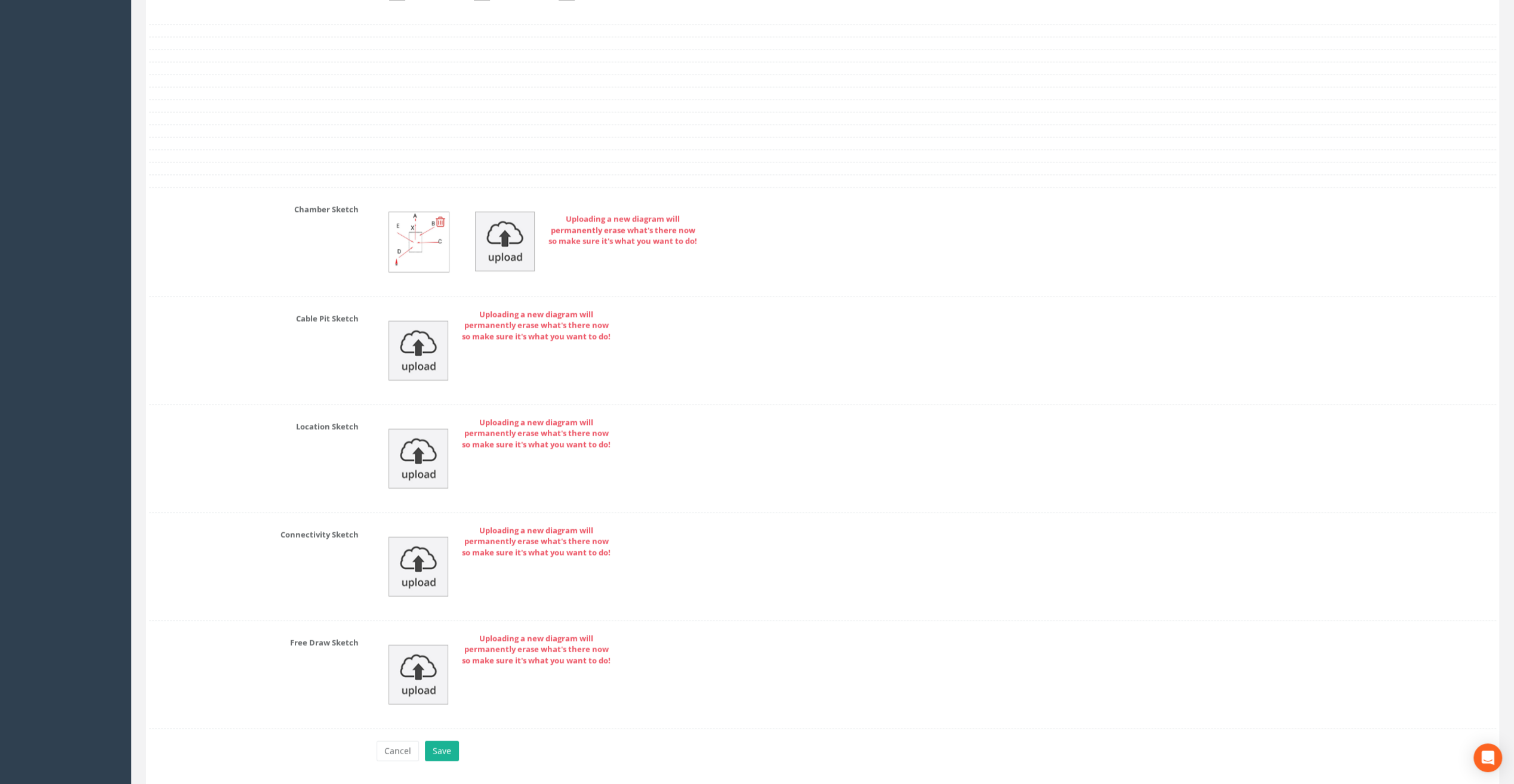
scroll to position [2475, 0]
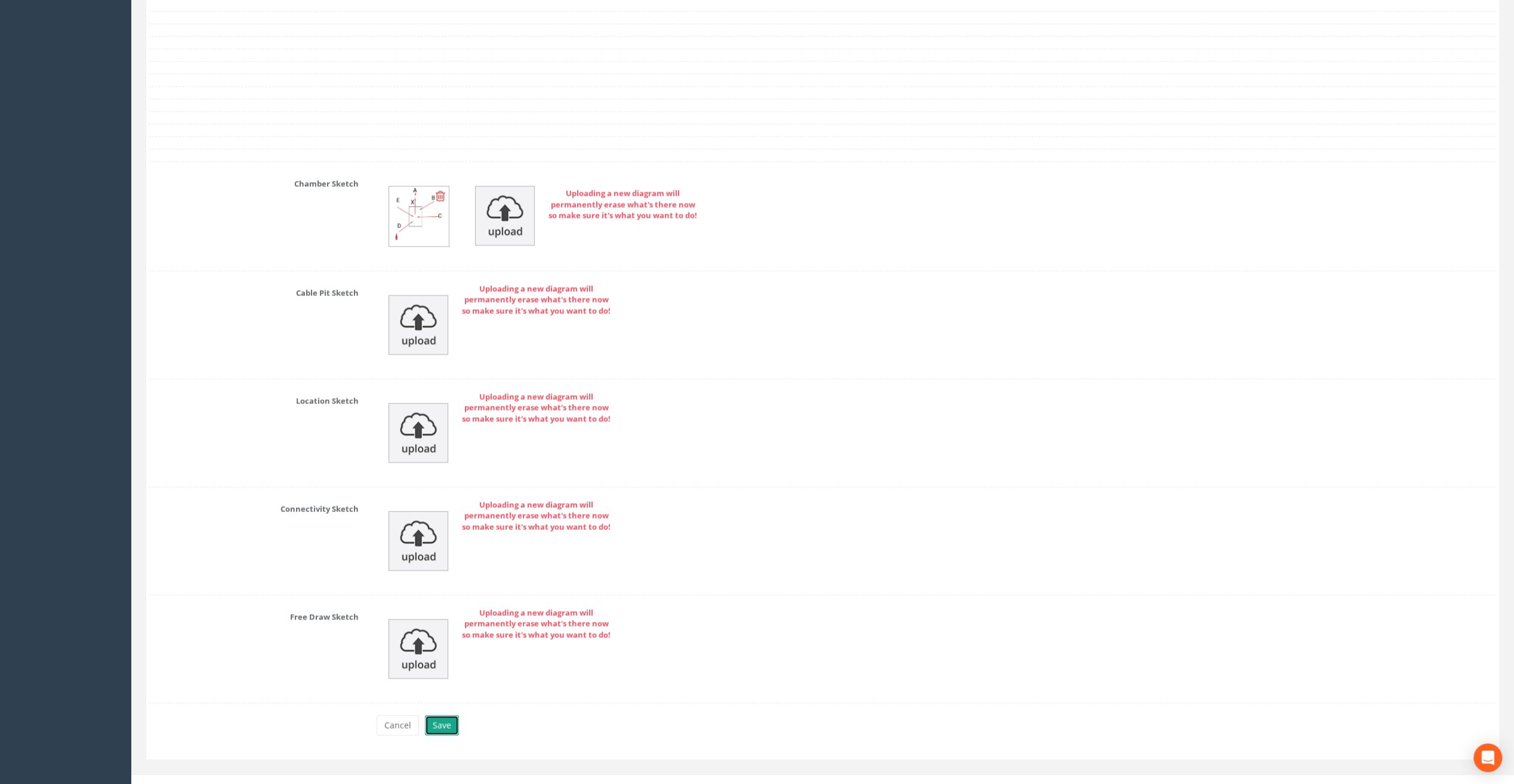
click at [442, 715] on button "Save" at bounding box center [442, 725] width 34 height 20
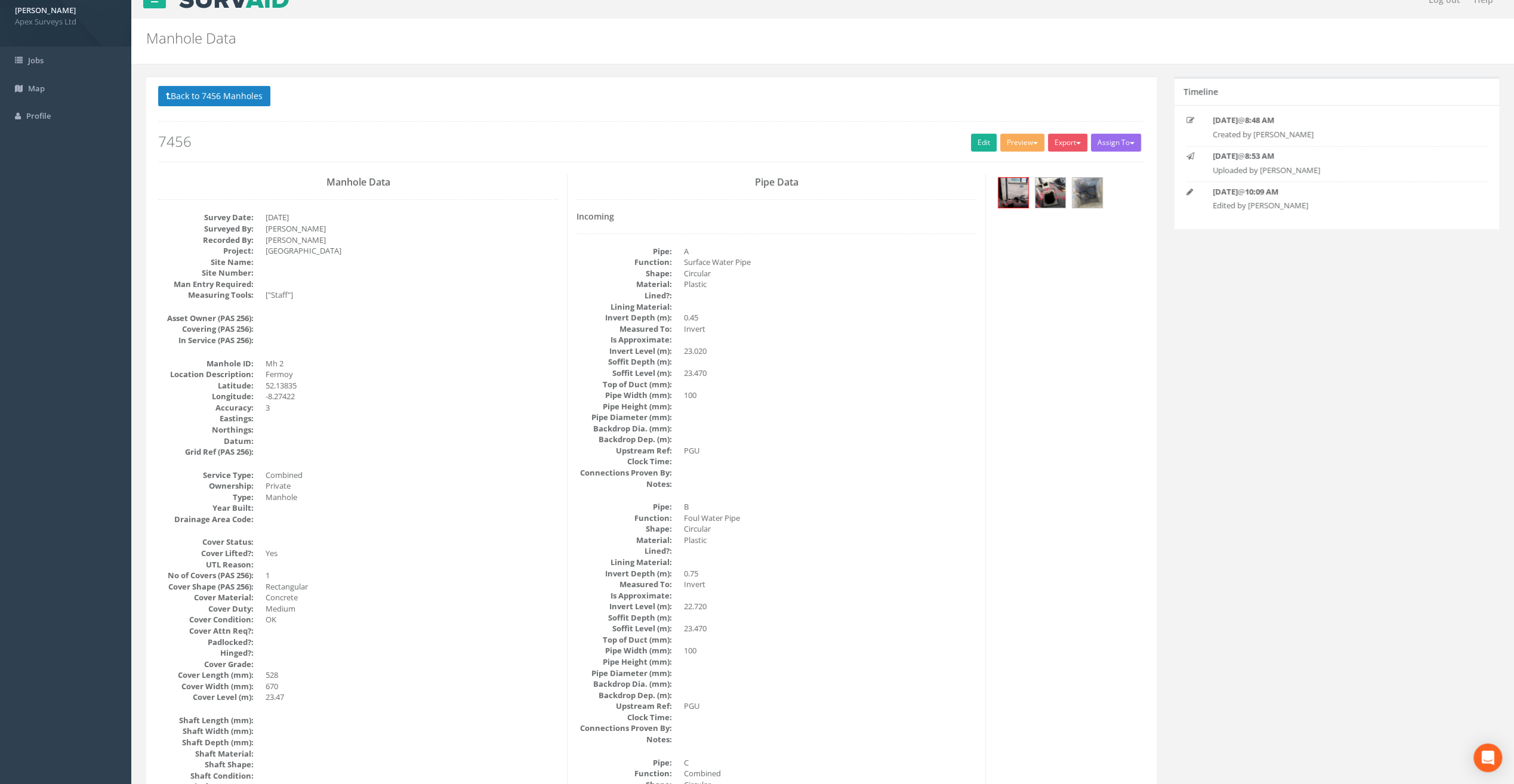
scroll to position [0, 0]
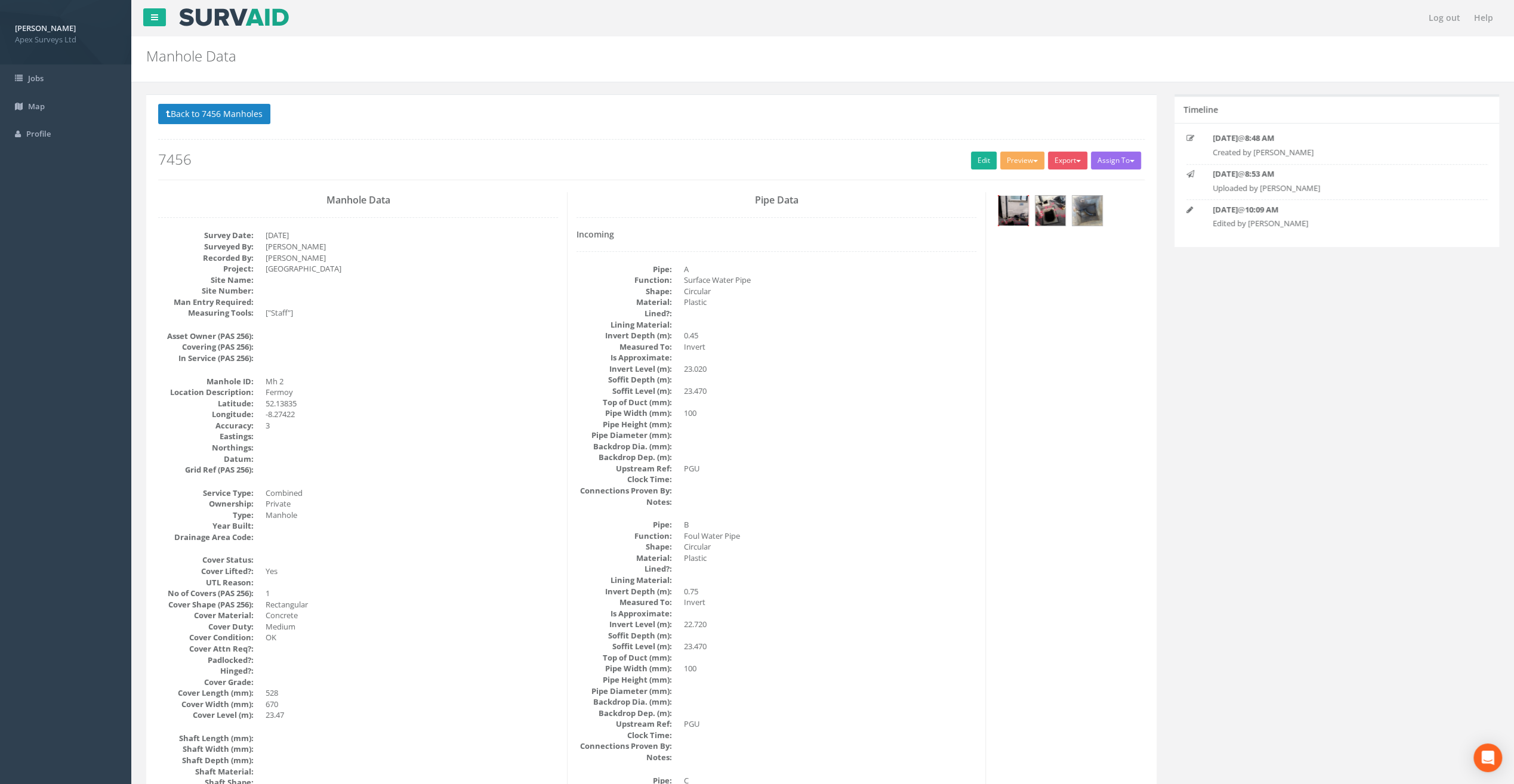
click at [1008, 216] on img at bounding box center [1013, 210] width 30 height 30
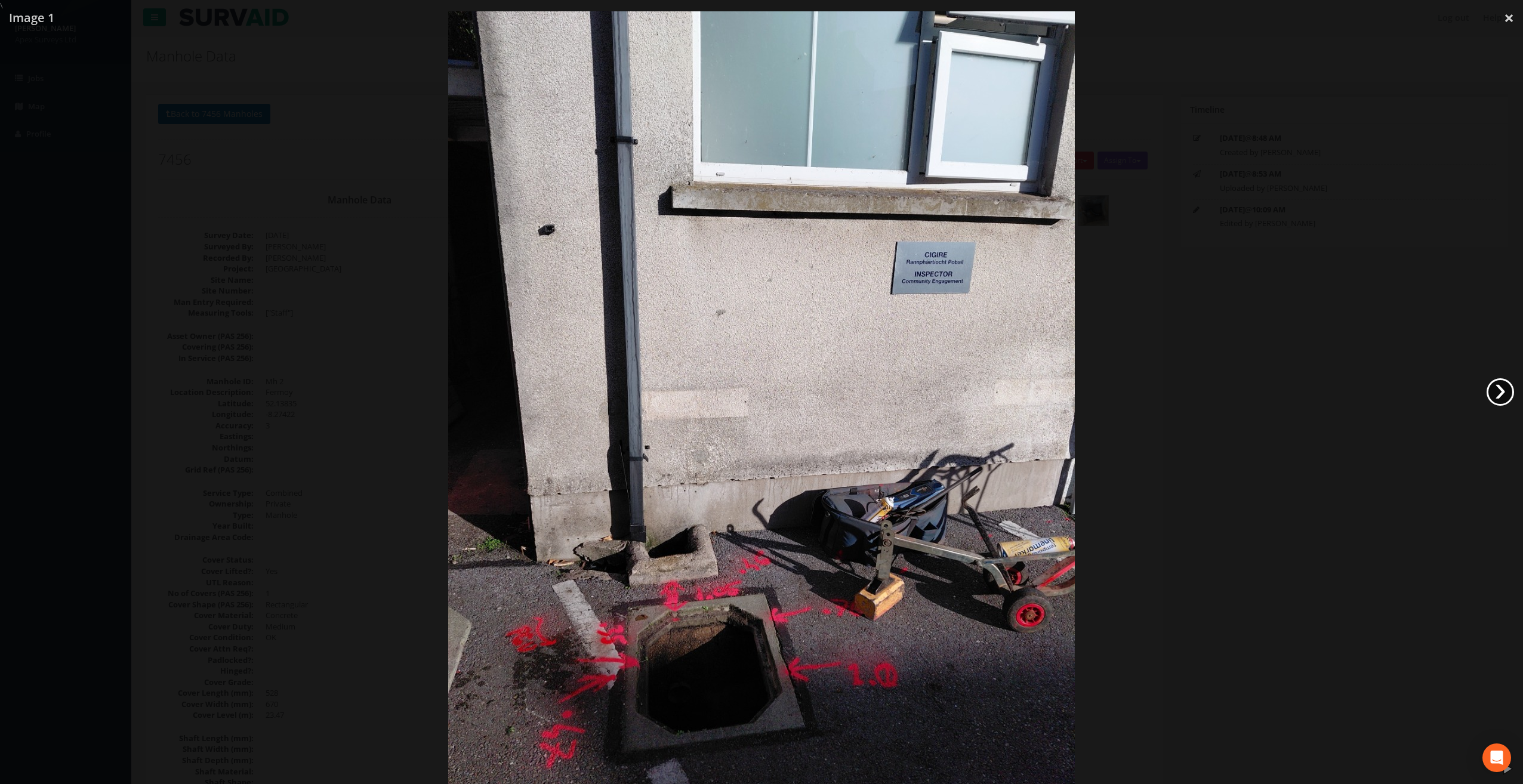
click at [1503, 389] on link "›" at bounding box center [1500, 392] width 27 height 27
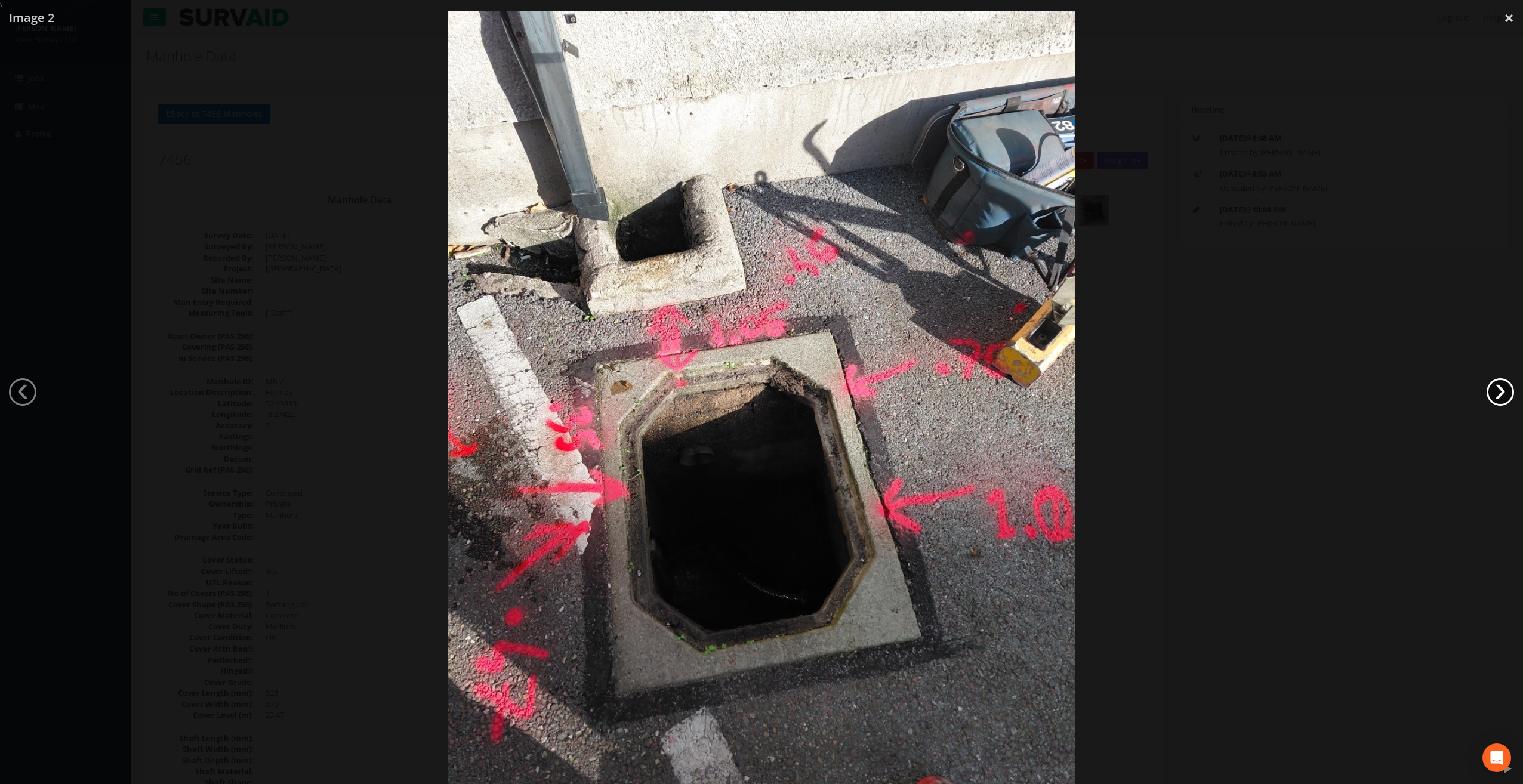
click at [1503, 389] on link "›" at bounding box center [1500, 392] width 27 height 27
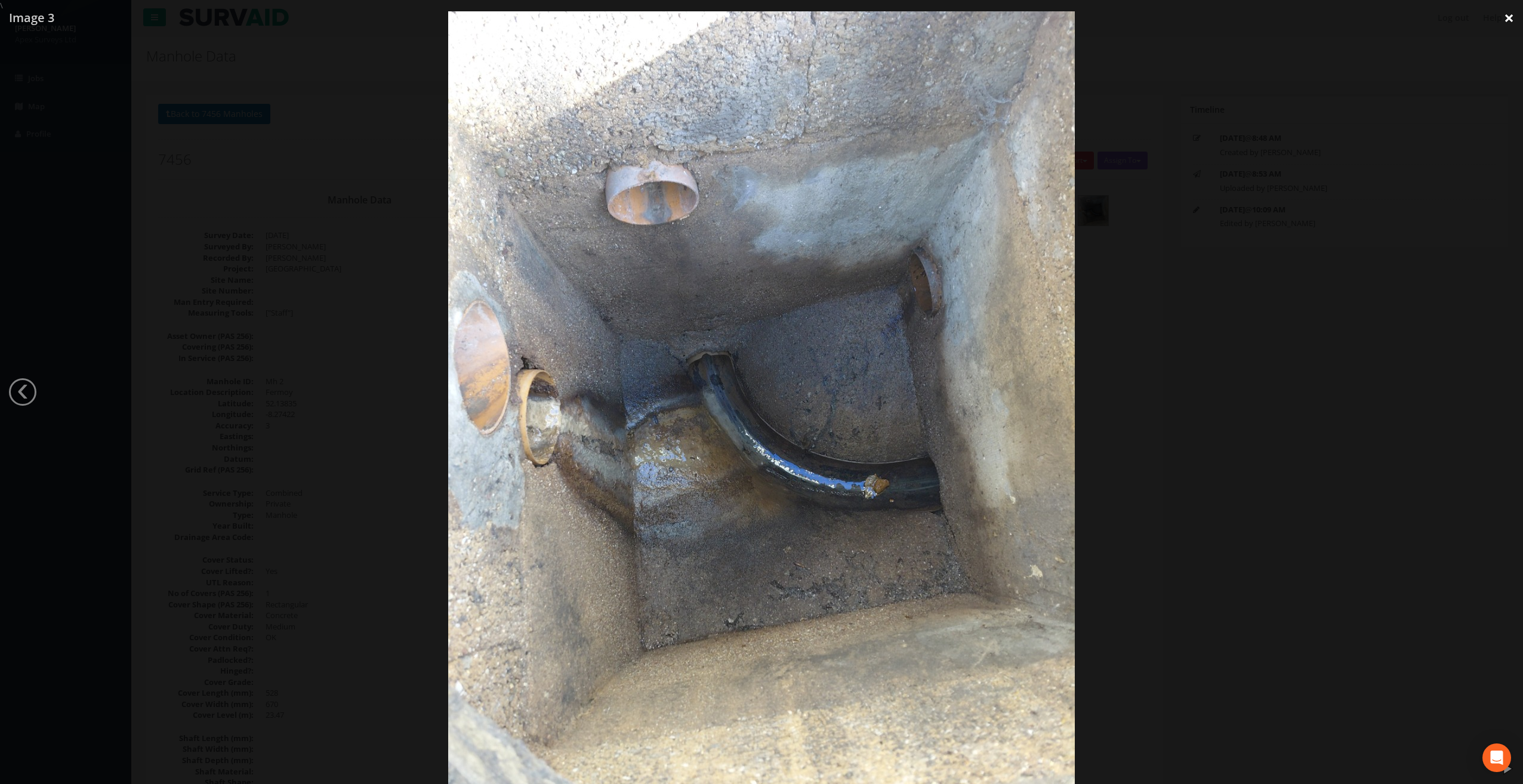
click at [1510, 13] on link "×" at bounding box center [1509, 17] width 28 height 36
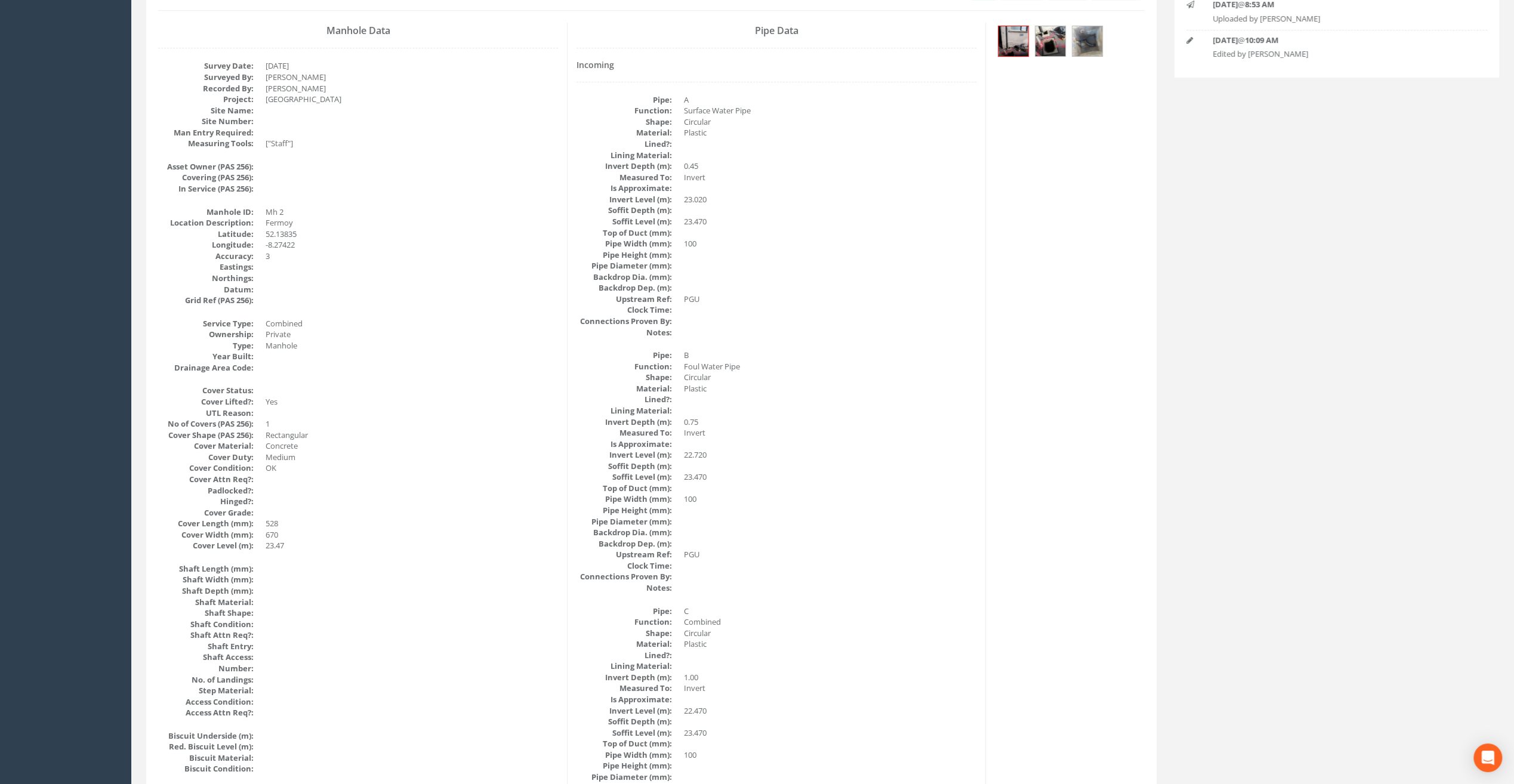
scroll to position [54, 0]
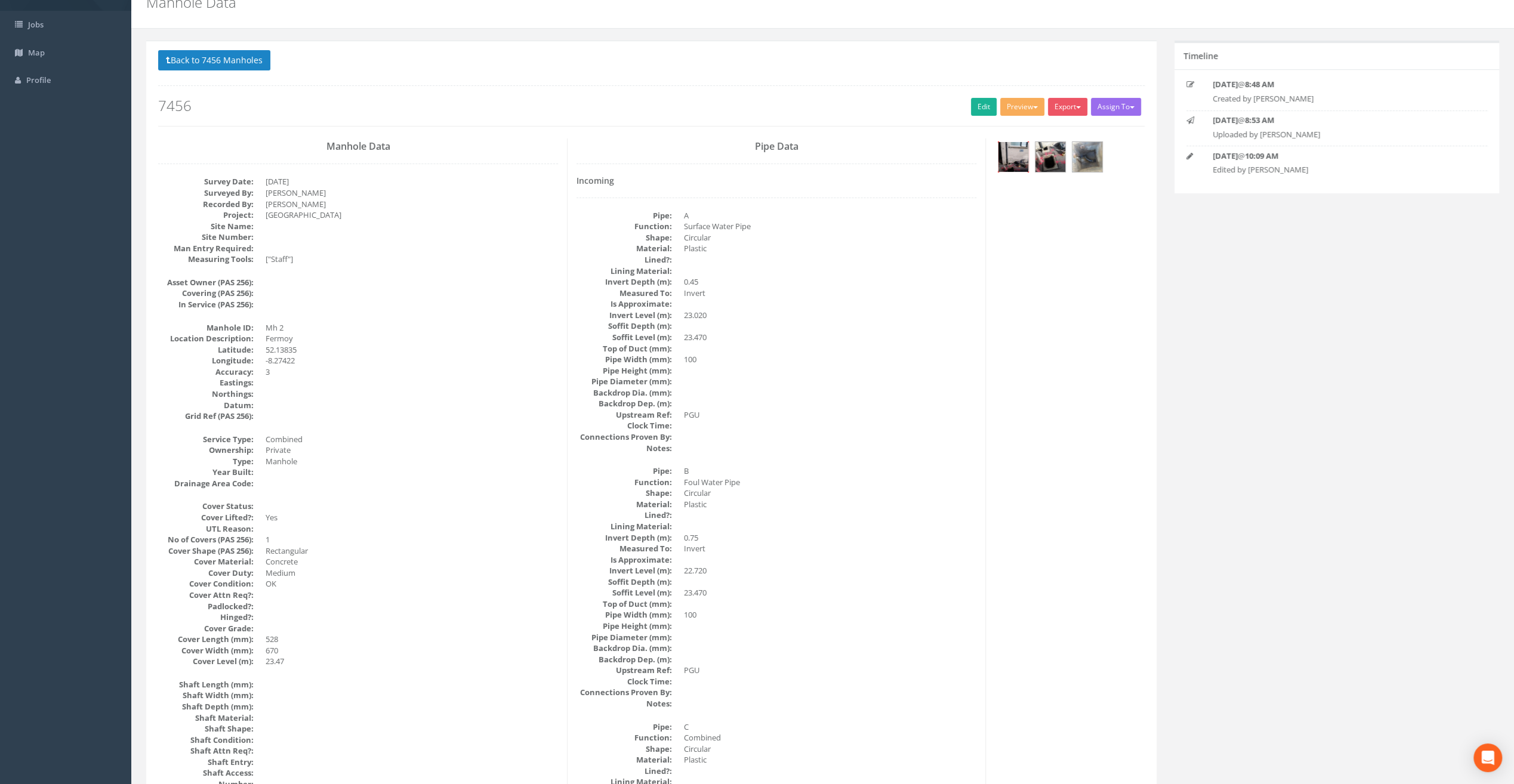
click at [1027, 146] on img at bounding box center [1013, 156] width 30 height 30
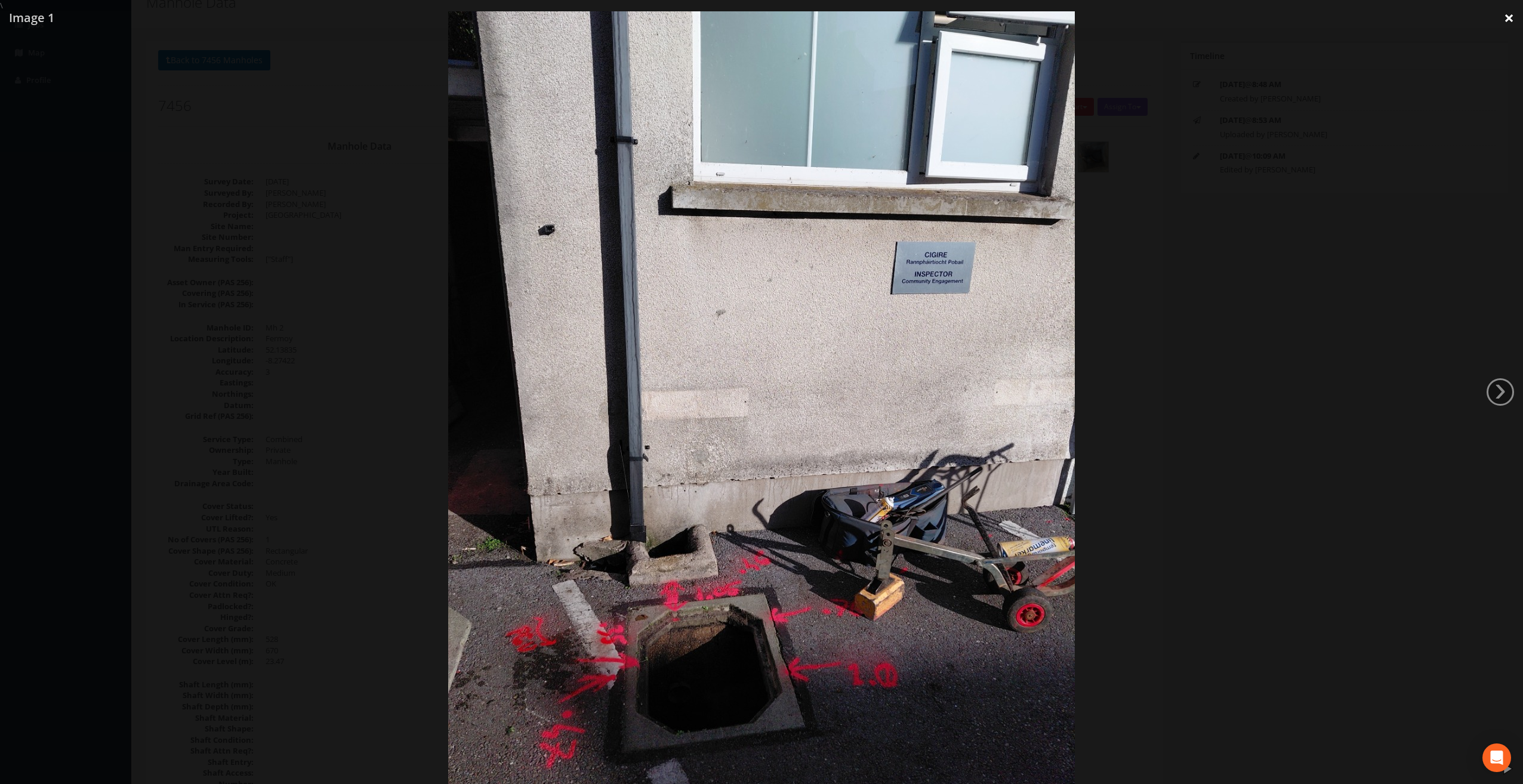
click at [1511, 15] on link "×" at bounding box center [1509, 17] width 28 height 36
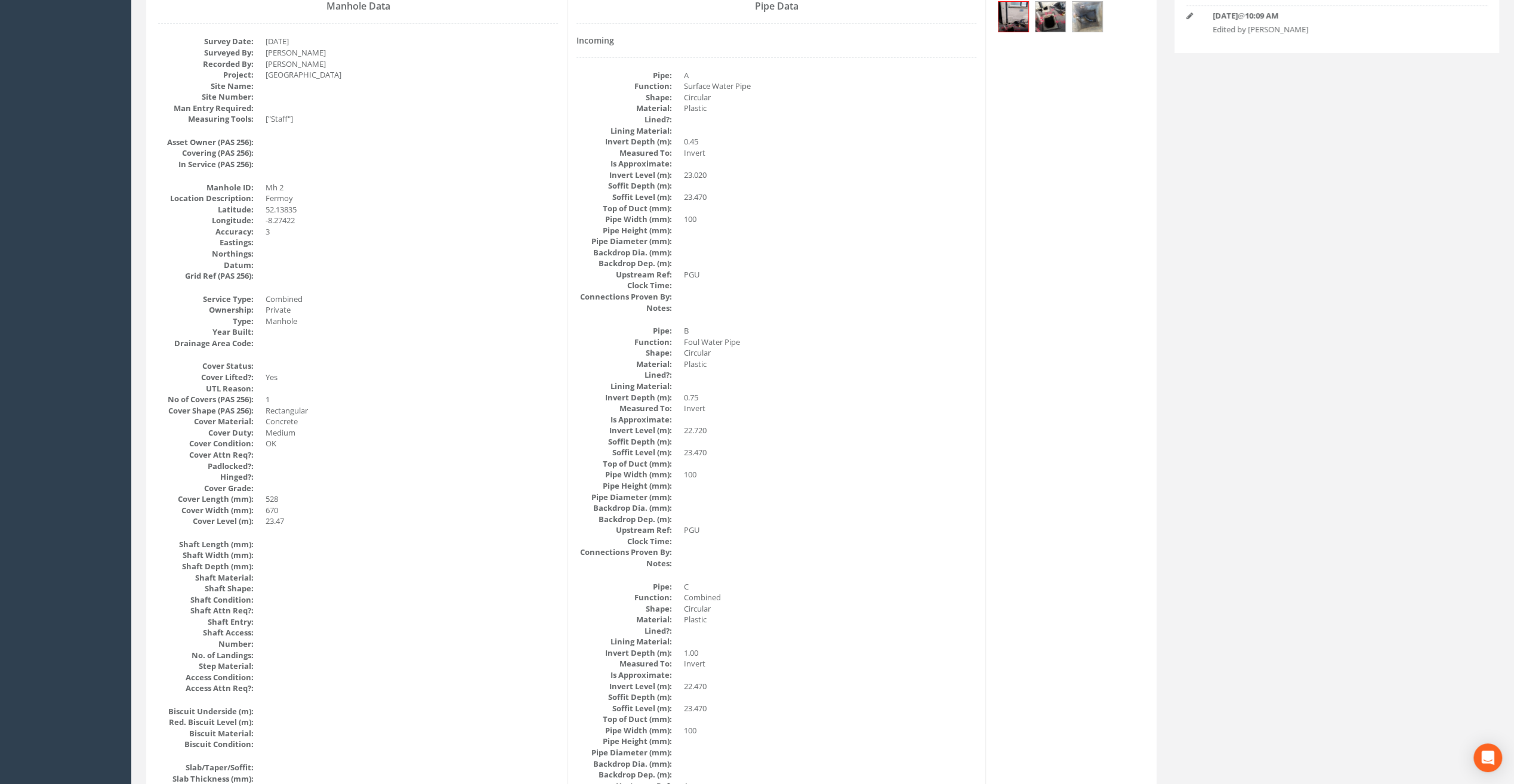
scroll to position [0, 0]
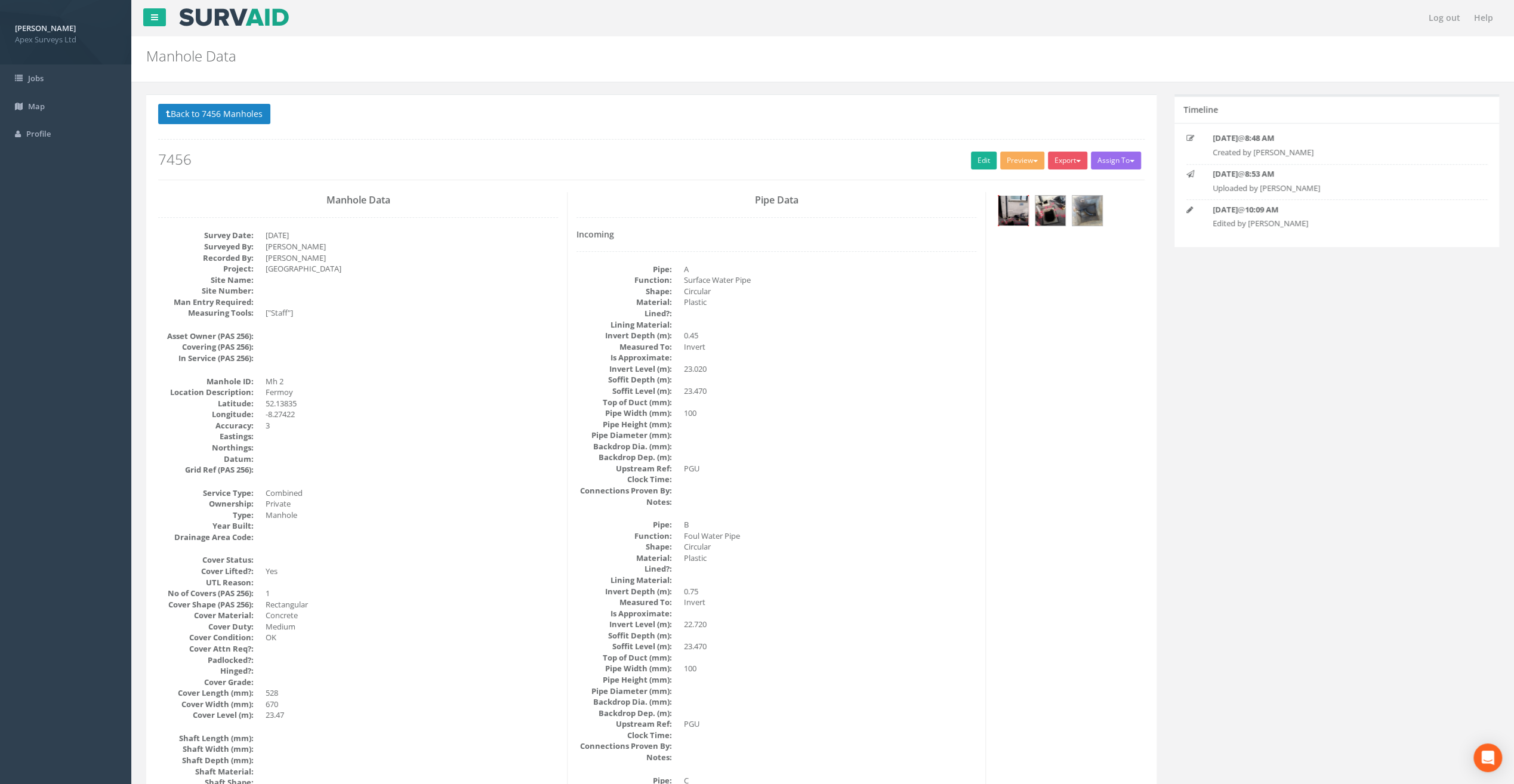
click at [1008, 209] on img at bounding box center [1013, 210] width 30 height 30
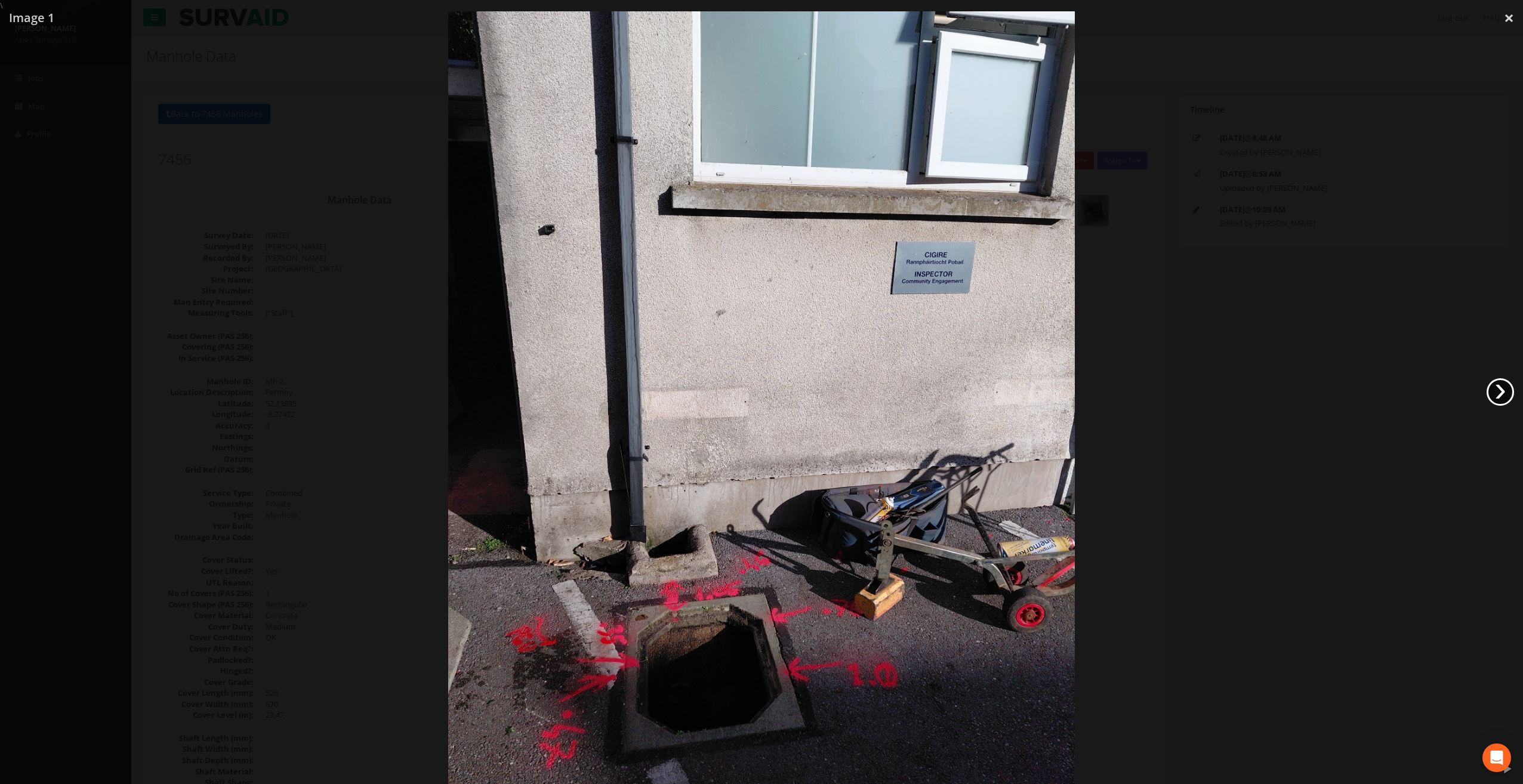
click at [1503, 397] on link "›" at bounding box center [1500, 392] width 27 height 27
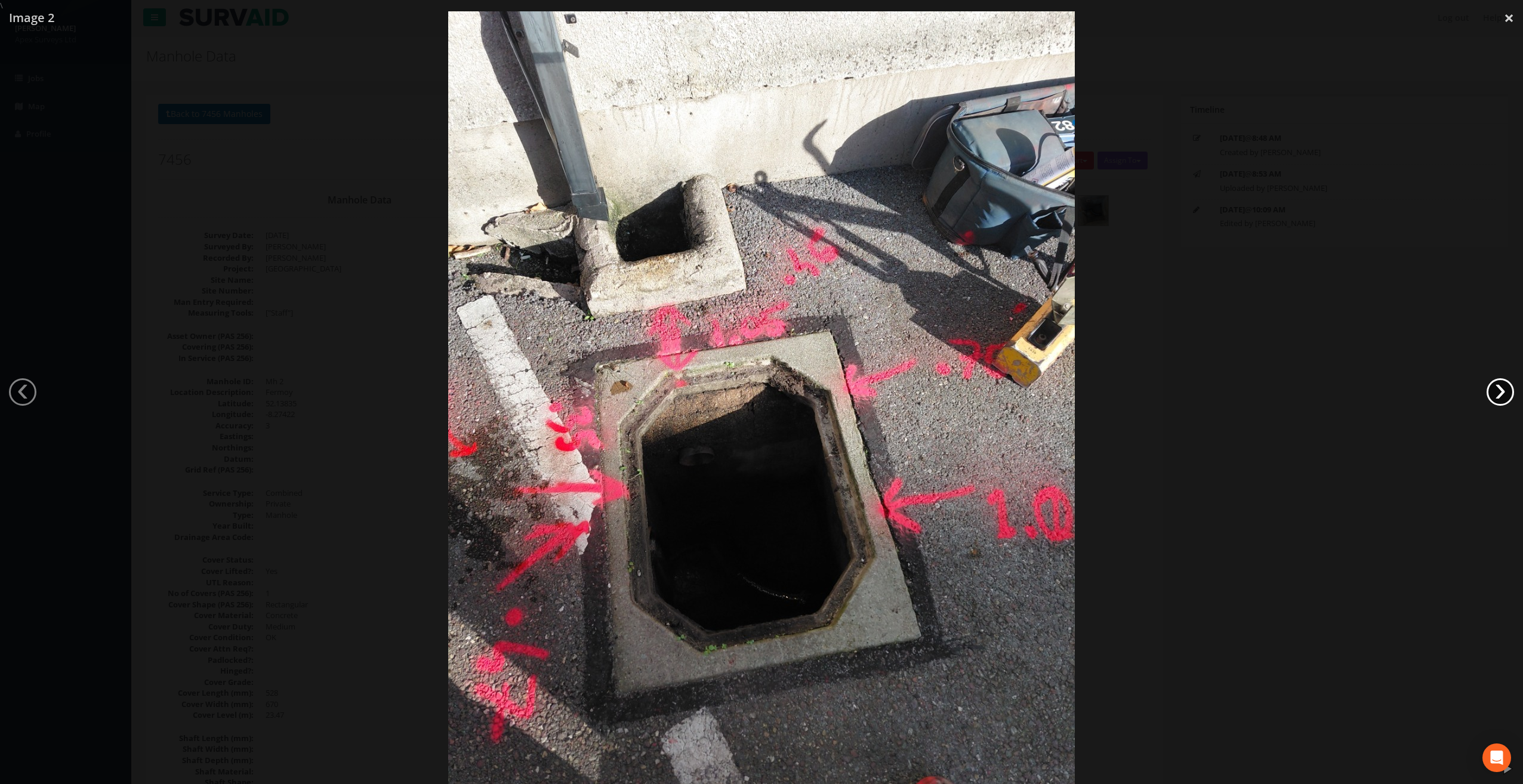
click at [1503, 396] on link "›" at bounding box center [1500, 392] width 27 height 27
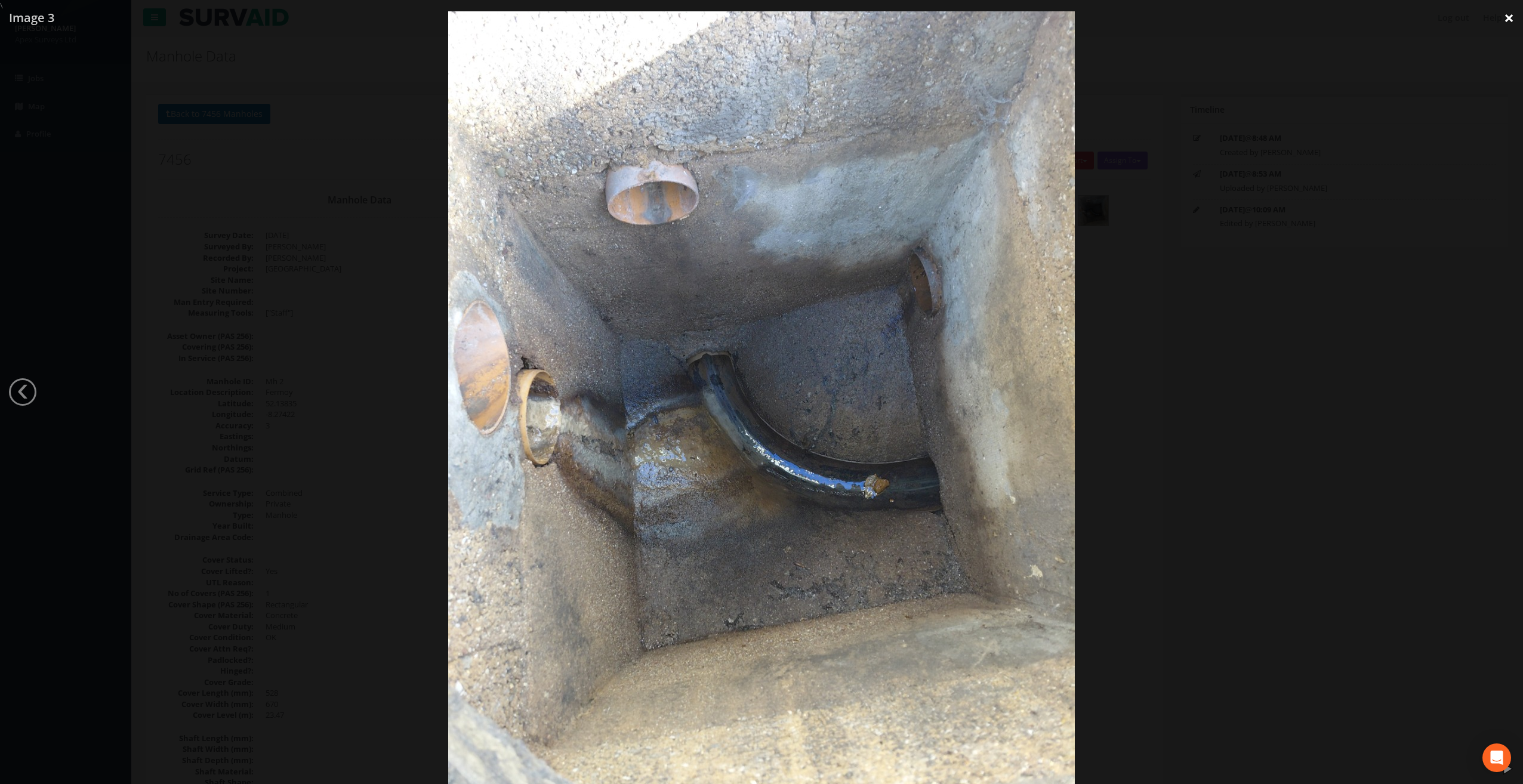
click at [1503, 22] on link "×" at bounding box center [1509, 17] width 28 height 36
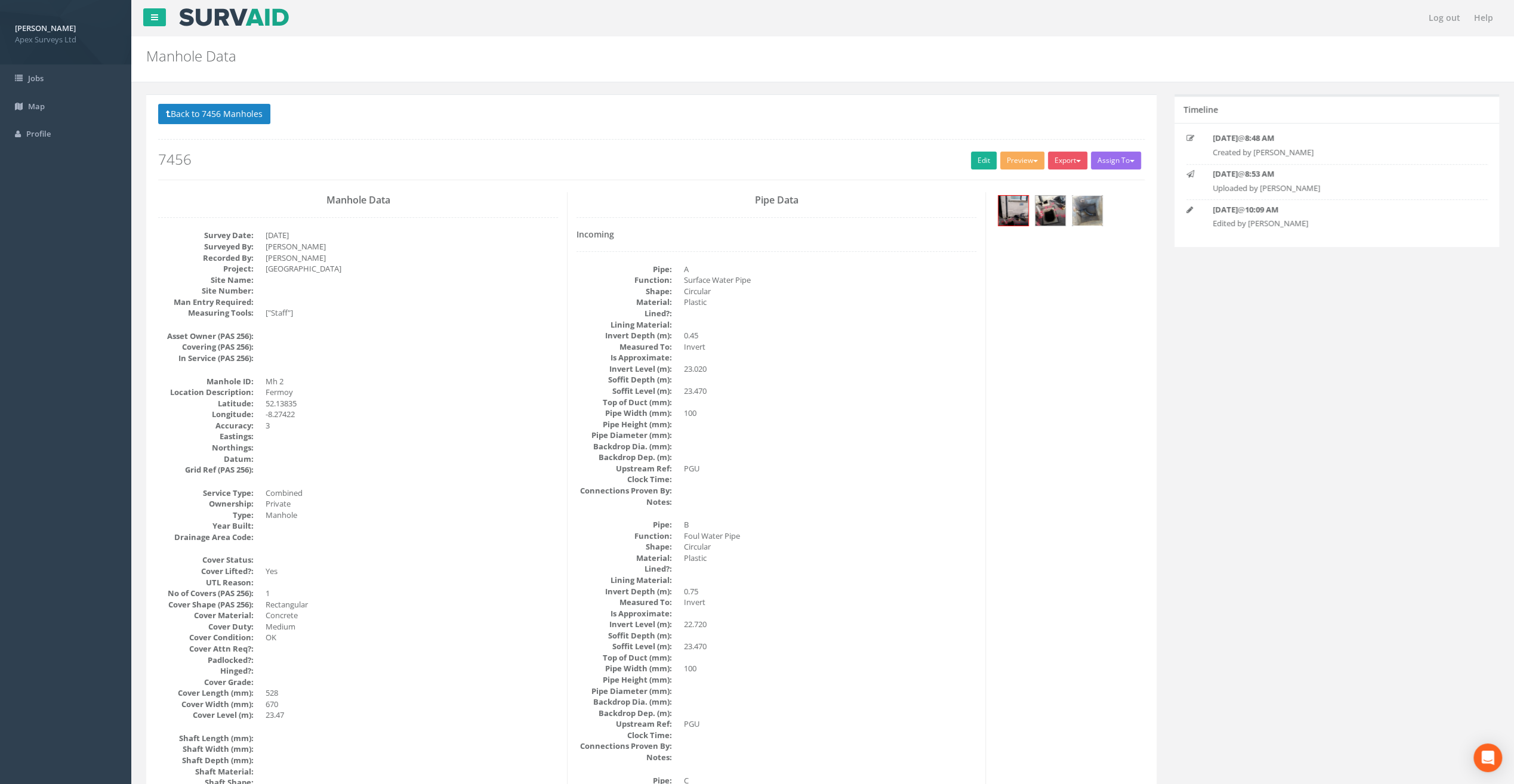
click at [1078, 211] on img at bounding box center [1087, 210] width 30 height 30
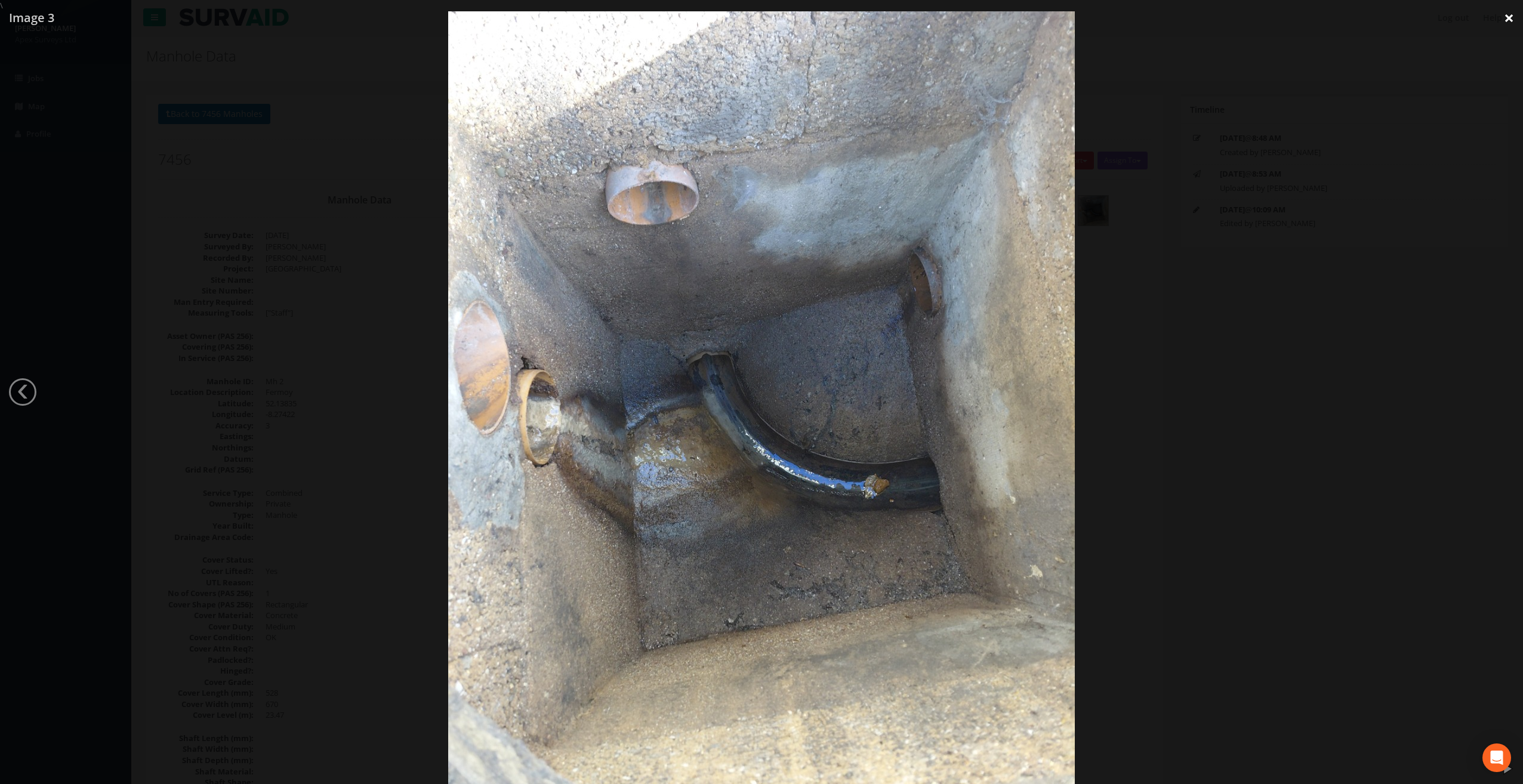
click at [1511, 20] on link "×" at bounding box center [1509, 17] width 28 height 36
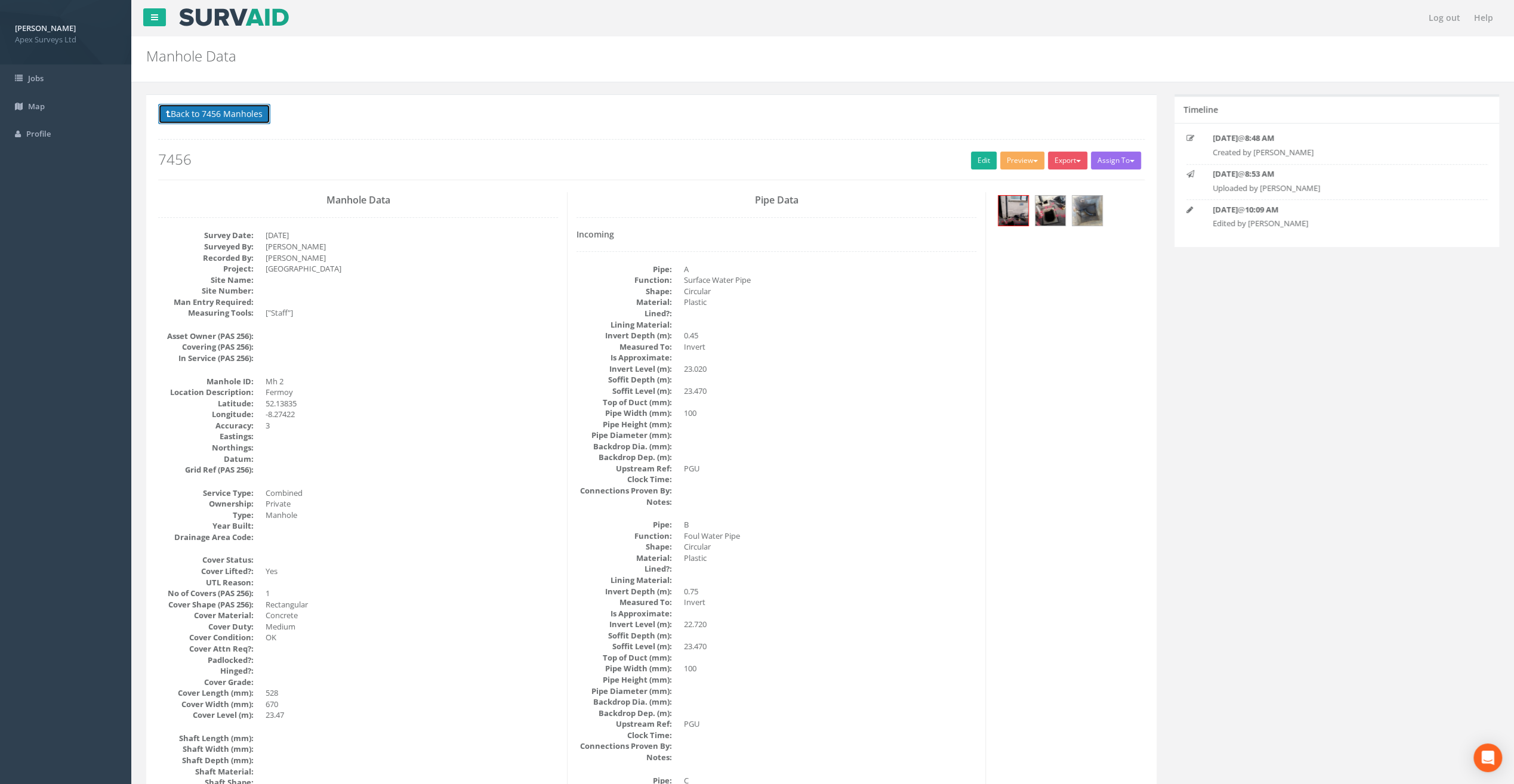
click at [193, 107] on button "Back to 7456 Manholes" at bounding box center [214, 114] width 112 height 20
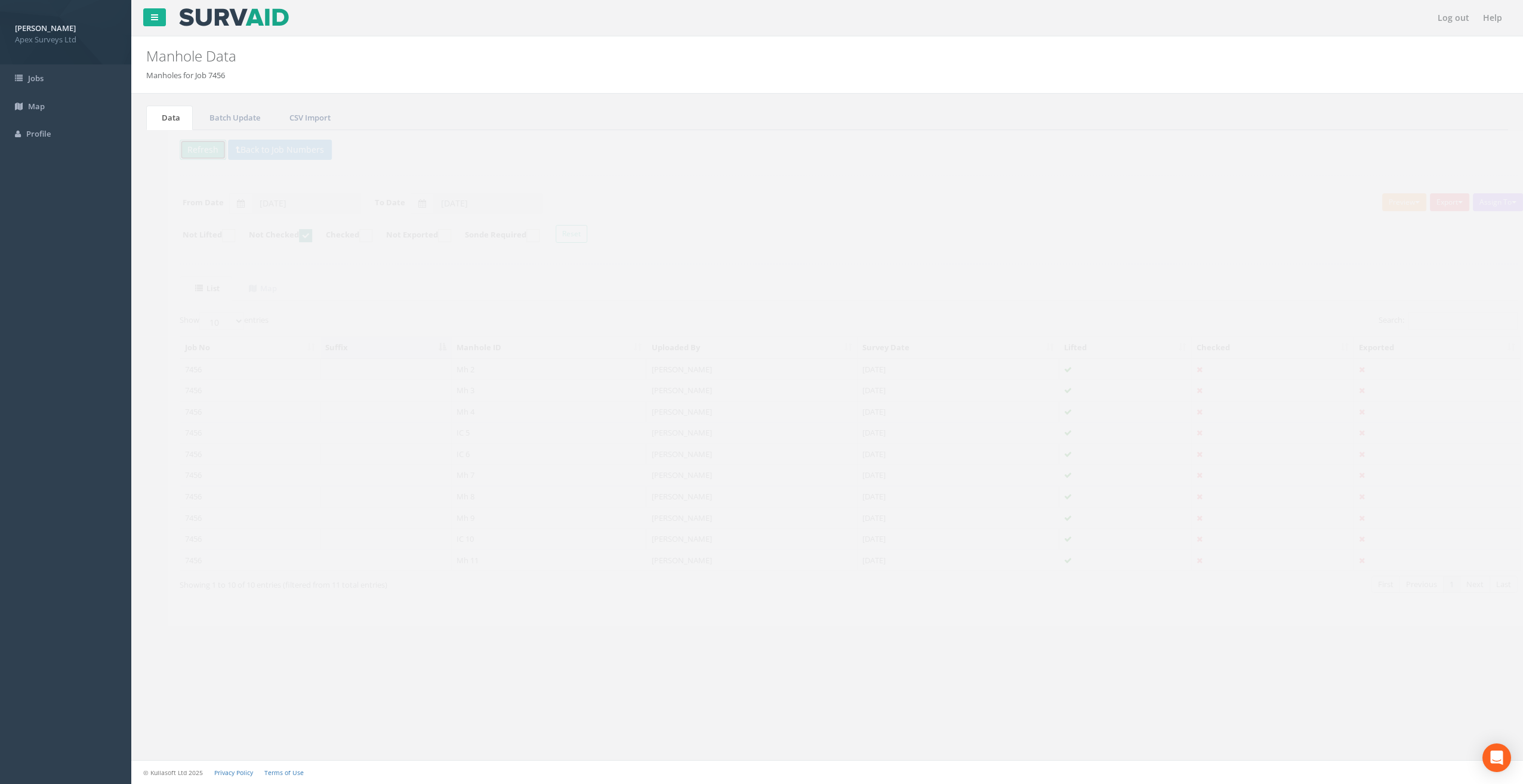
click at [185, 145] on button "Refresh" at bounding box center [181, 150] width 46 height 20
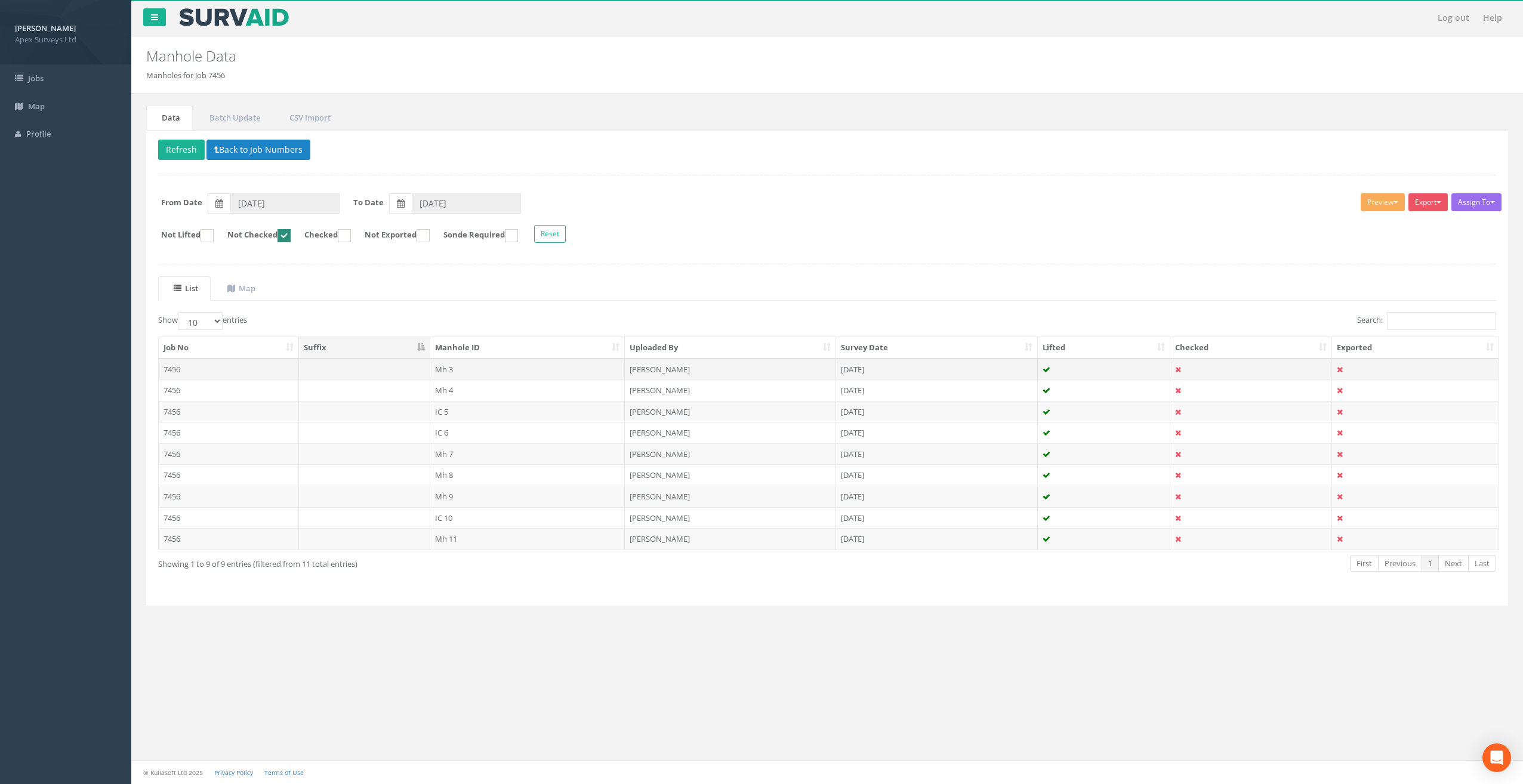
click at [437, 367] on td "Mh 3" at bounding box center [528, 369] width 195 height 21
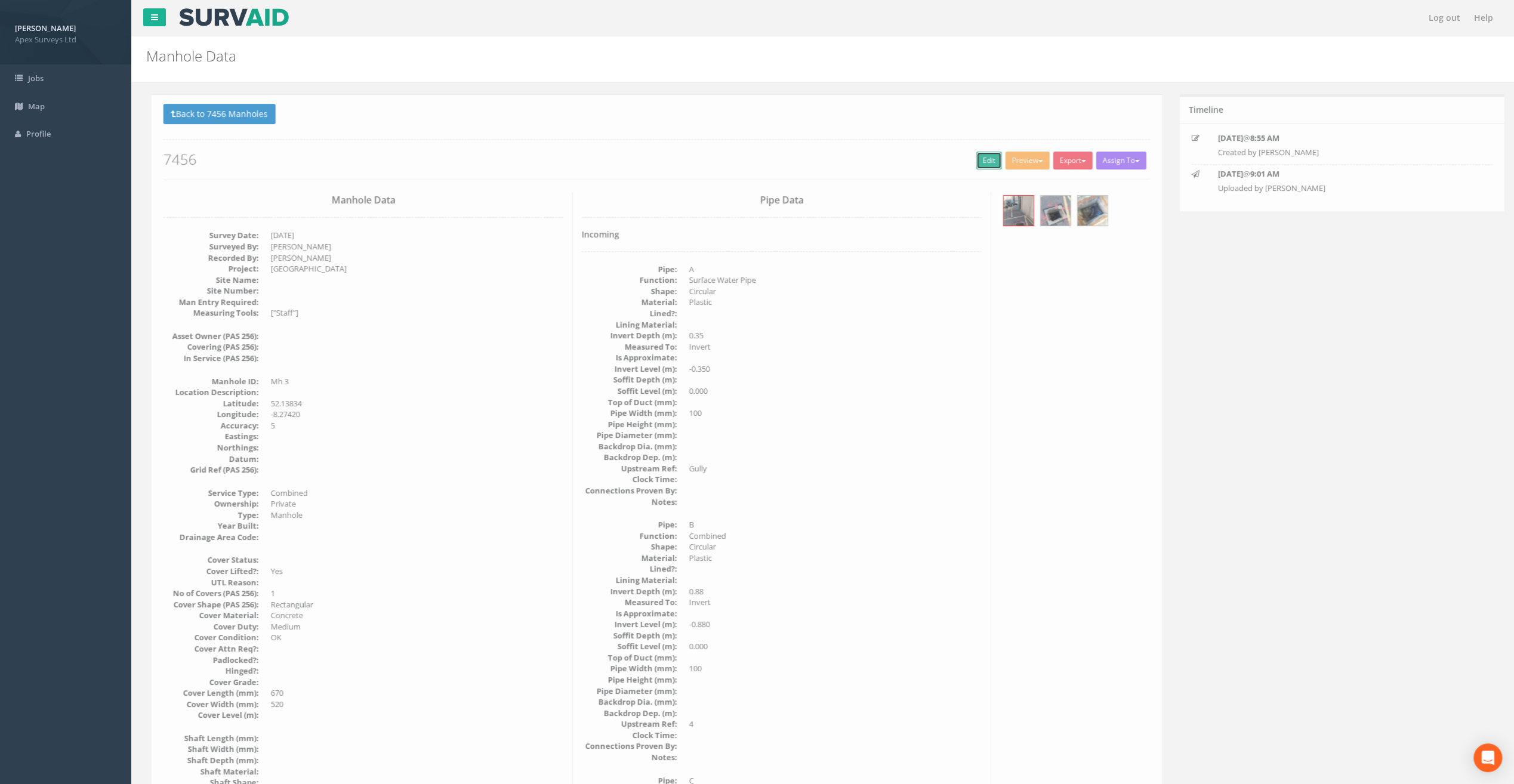
click at [973, 158] on link "Edit" at bounding box center [984, 161] width 26 height 18
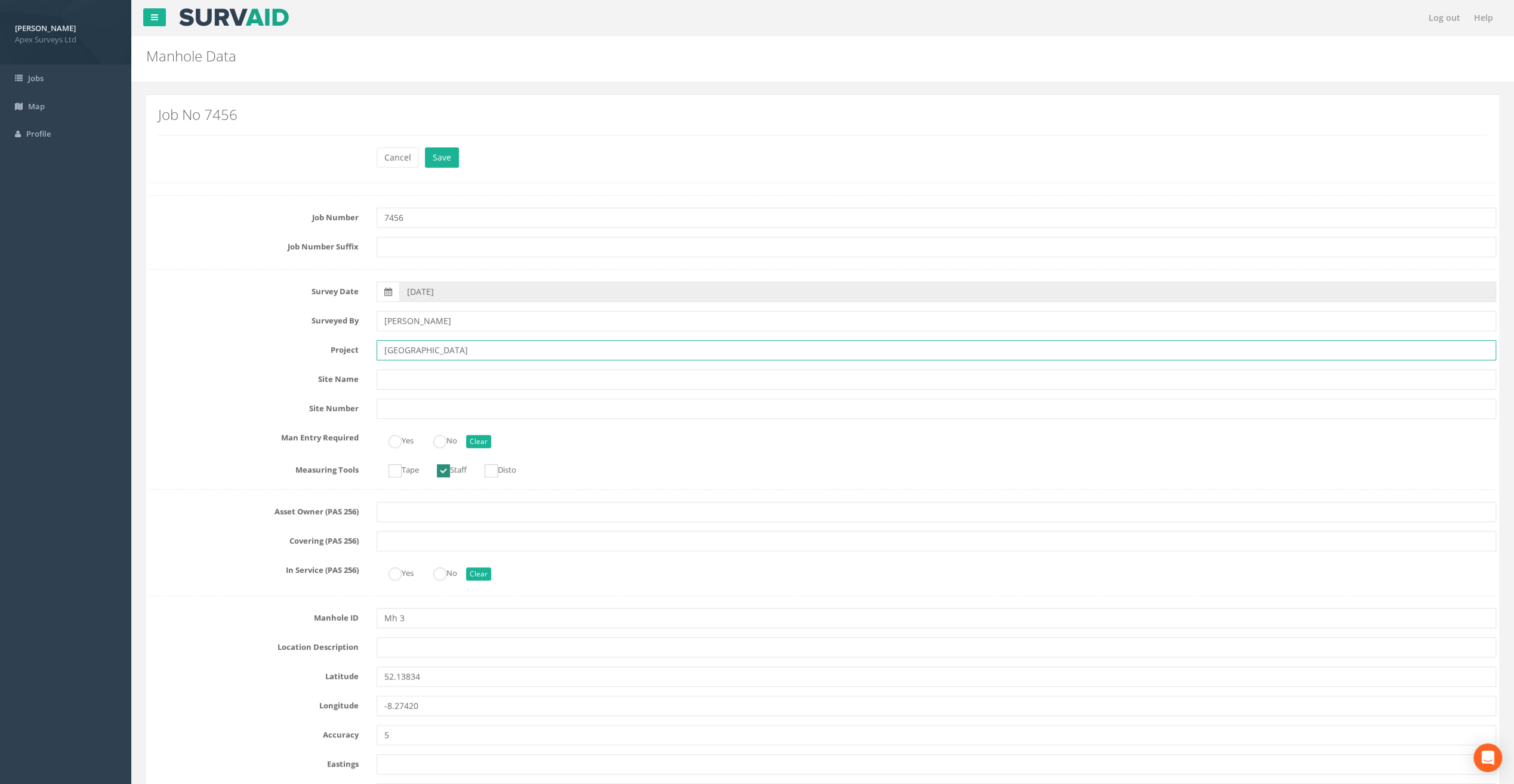
drag, startPoint x: 400, startPoint y: 350, endPoint x: 326, endPoint y: 344, distance: 74.2
click at [326, 344] on div "Project [GEOGRAPHIC_DATA]" at bounding box center [822, 350] width 1364 height 20
click at [388, 648] on input "text" at bounding box center [936, 647] width 1119 height 20
paste input "Fermoy"
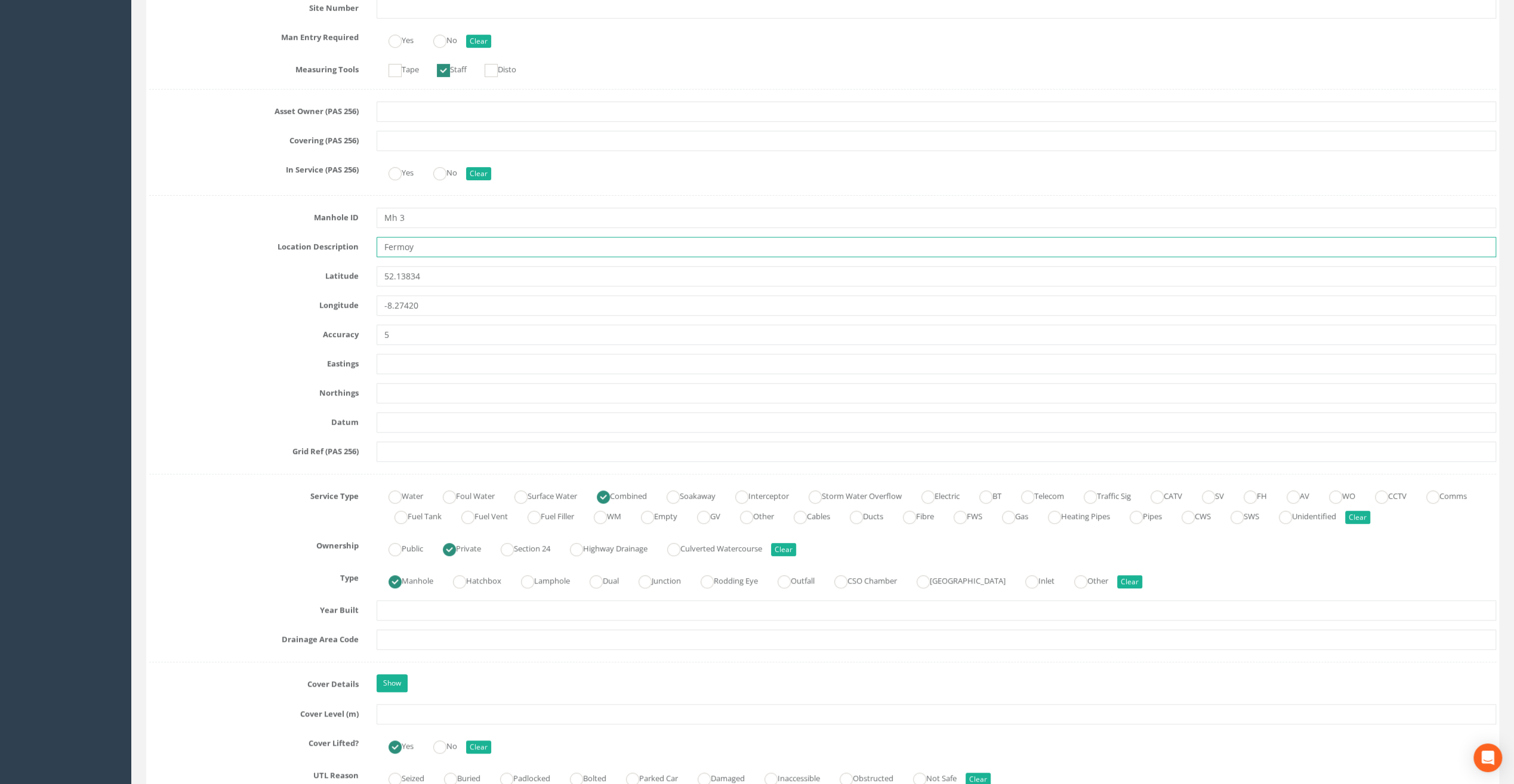
scroll to position [537, 0]
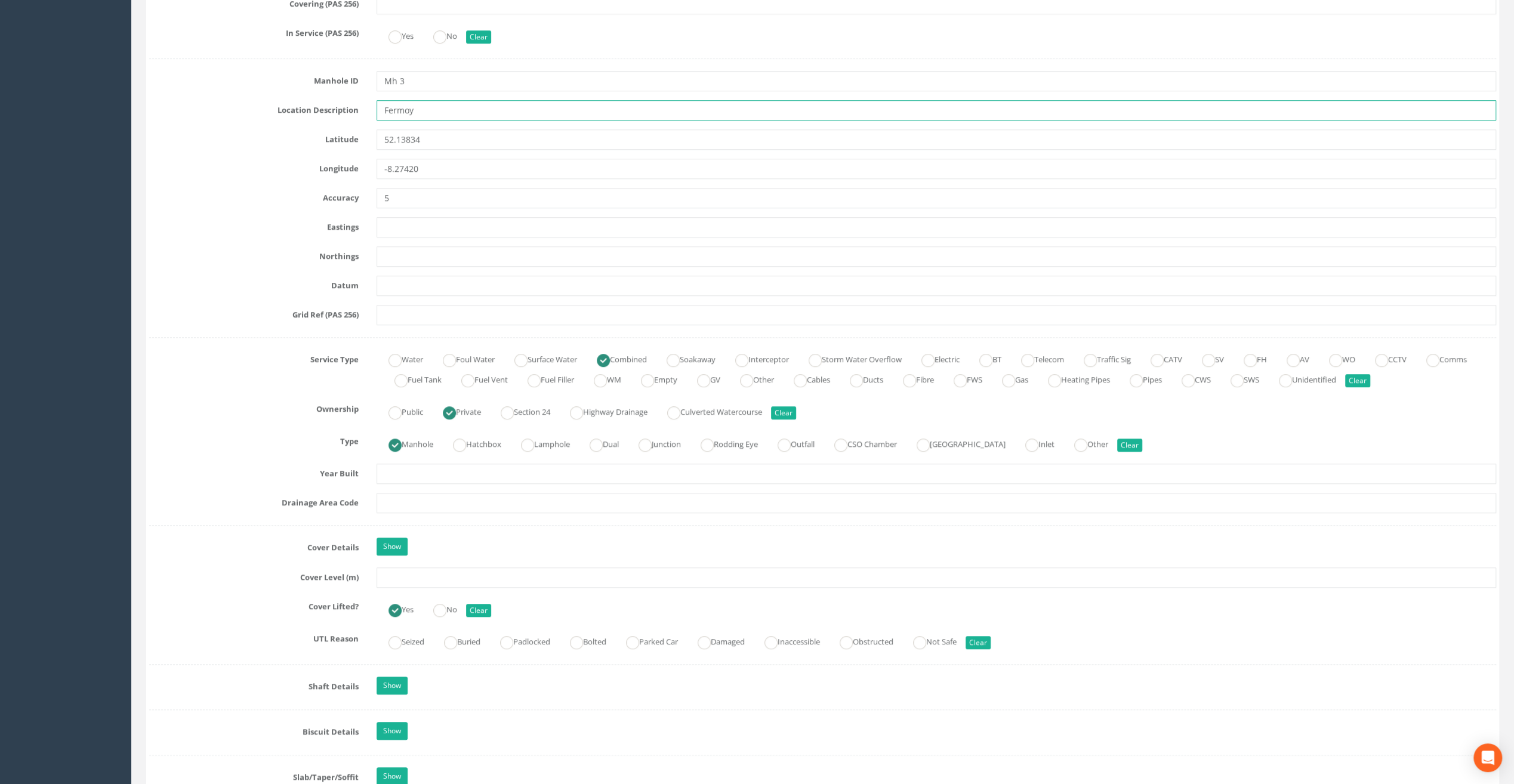
type input "Fermoy"
click at [421, 578] on input "text" at bounding box center [936, 577] width 1119 height 20
click at [409, 576] on input "text" at bounding box center [936, 577] width 1119 height 20
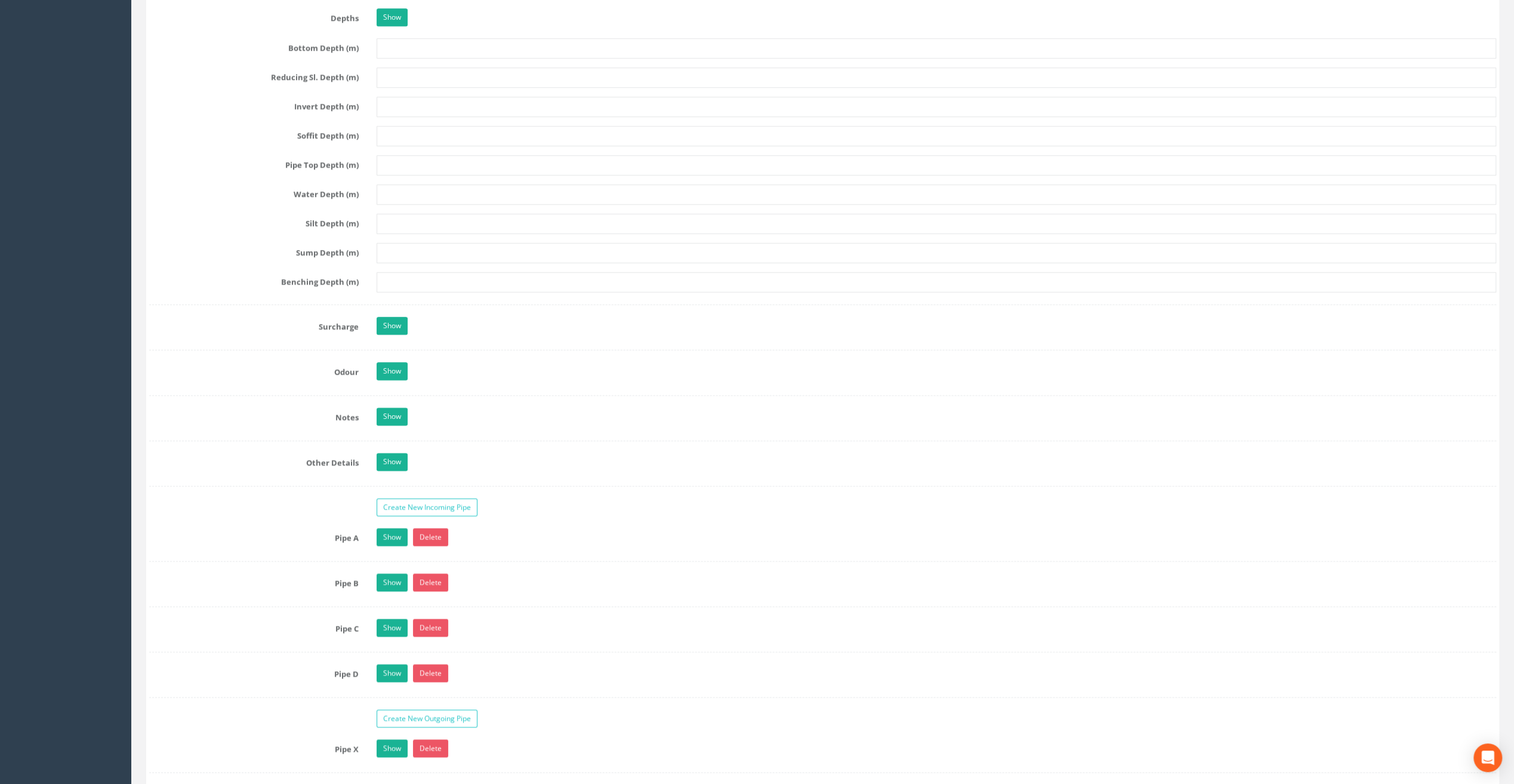
scroll to position [1730, 0]
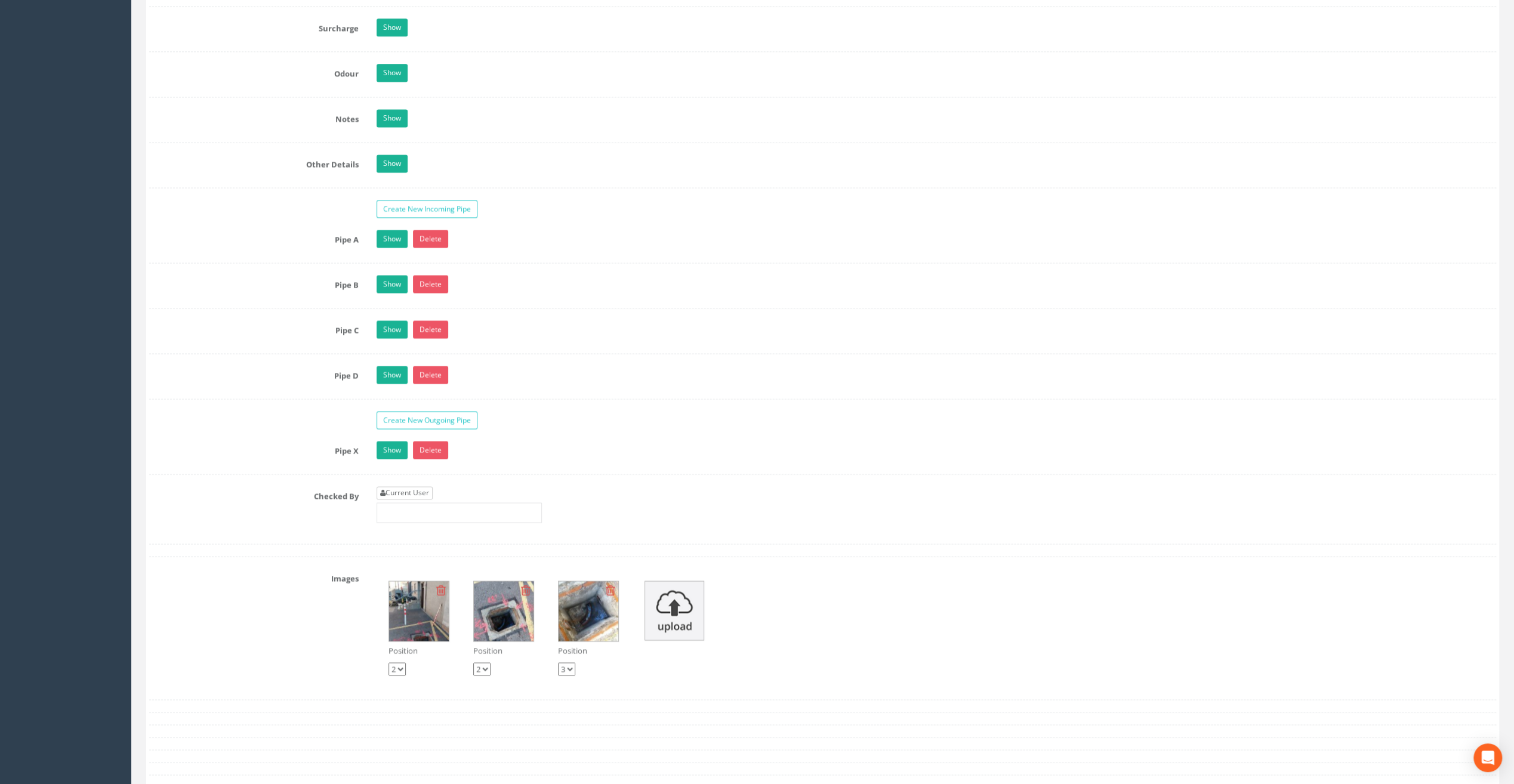
type input "23.46"
click at [405, 486] on link "Current User" at bounding box center [405, 492] width 56 height 13
type input "[PERSON_NAME]"
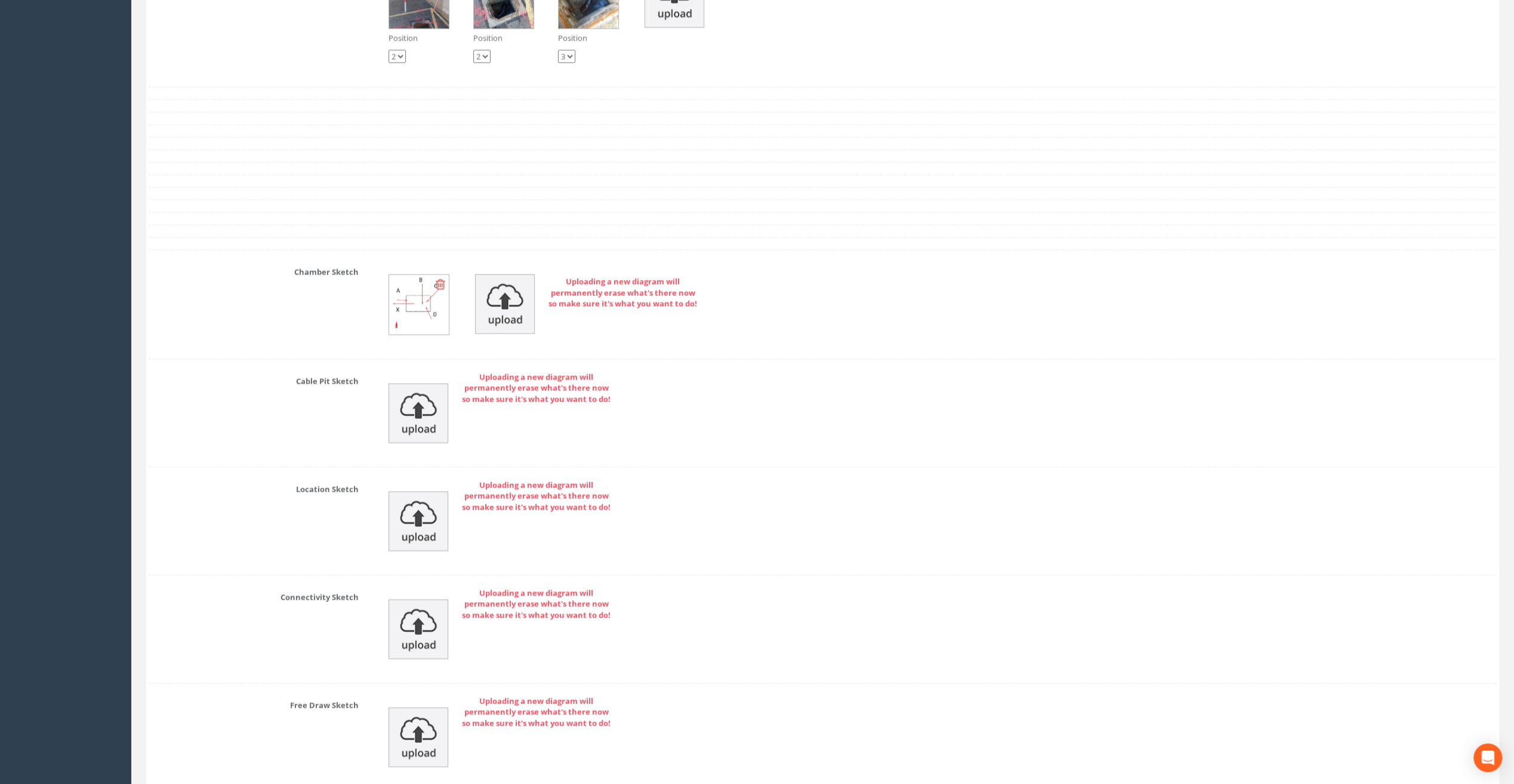
scroll to position [2430, 0]
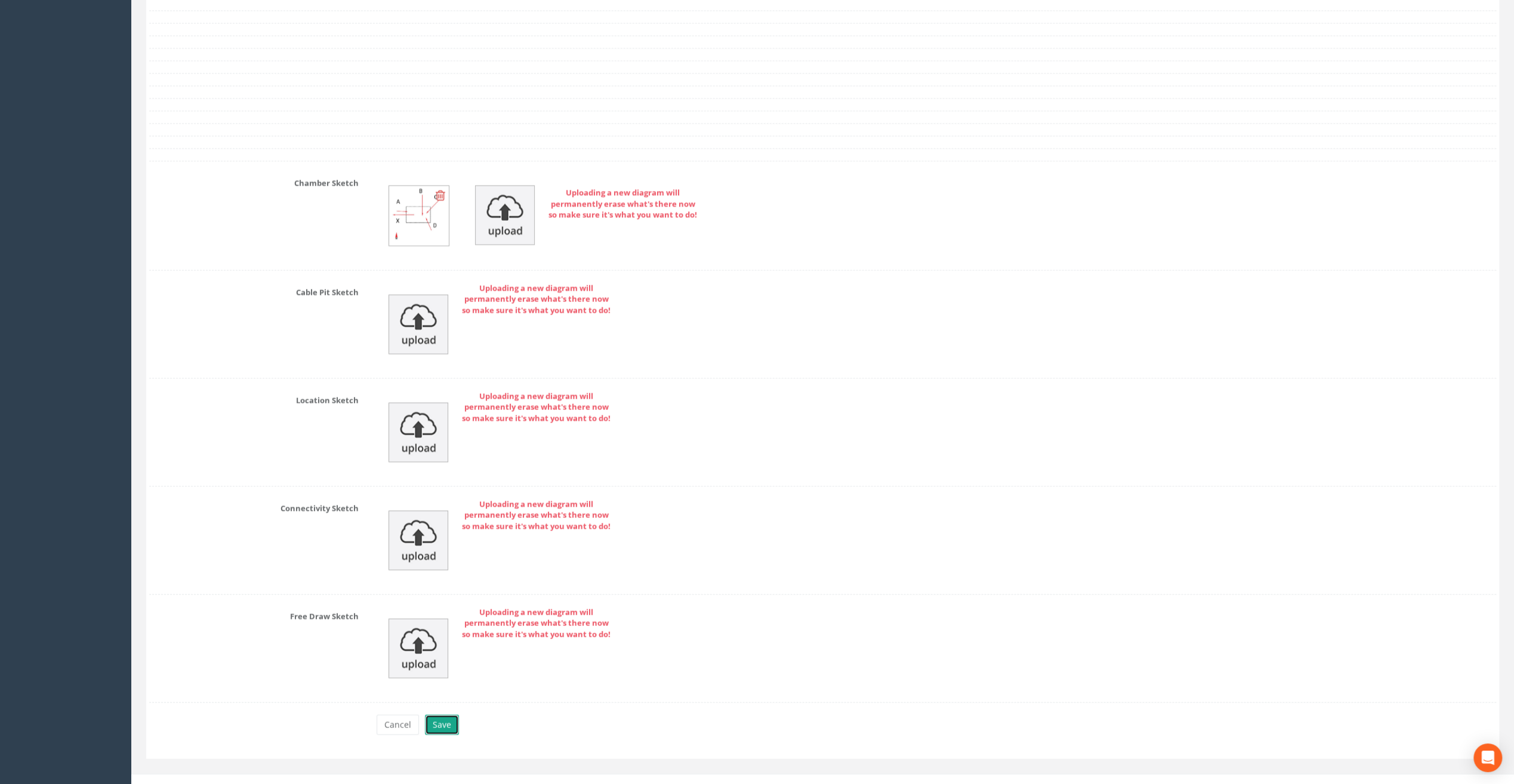
click at [444, 714] on button "Save" at bounding box center [442, 724] width 34 height 20
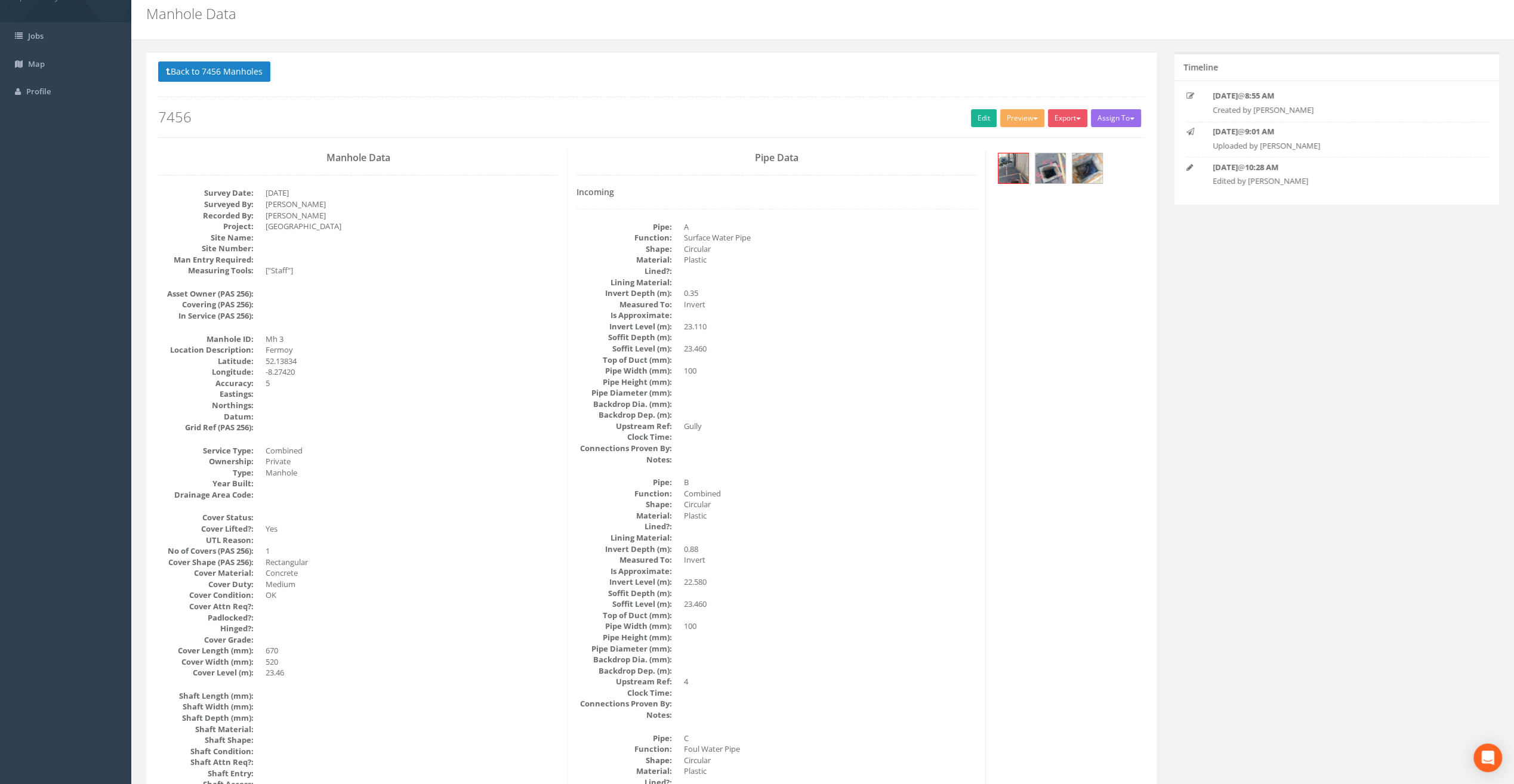
scroll to position [0, 0]
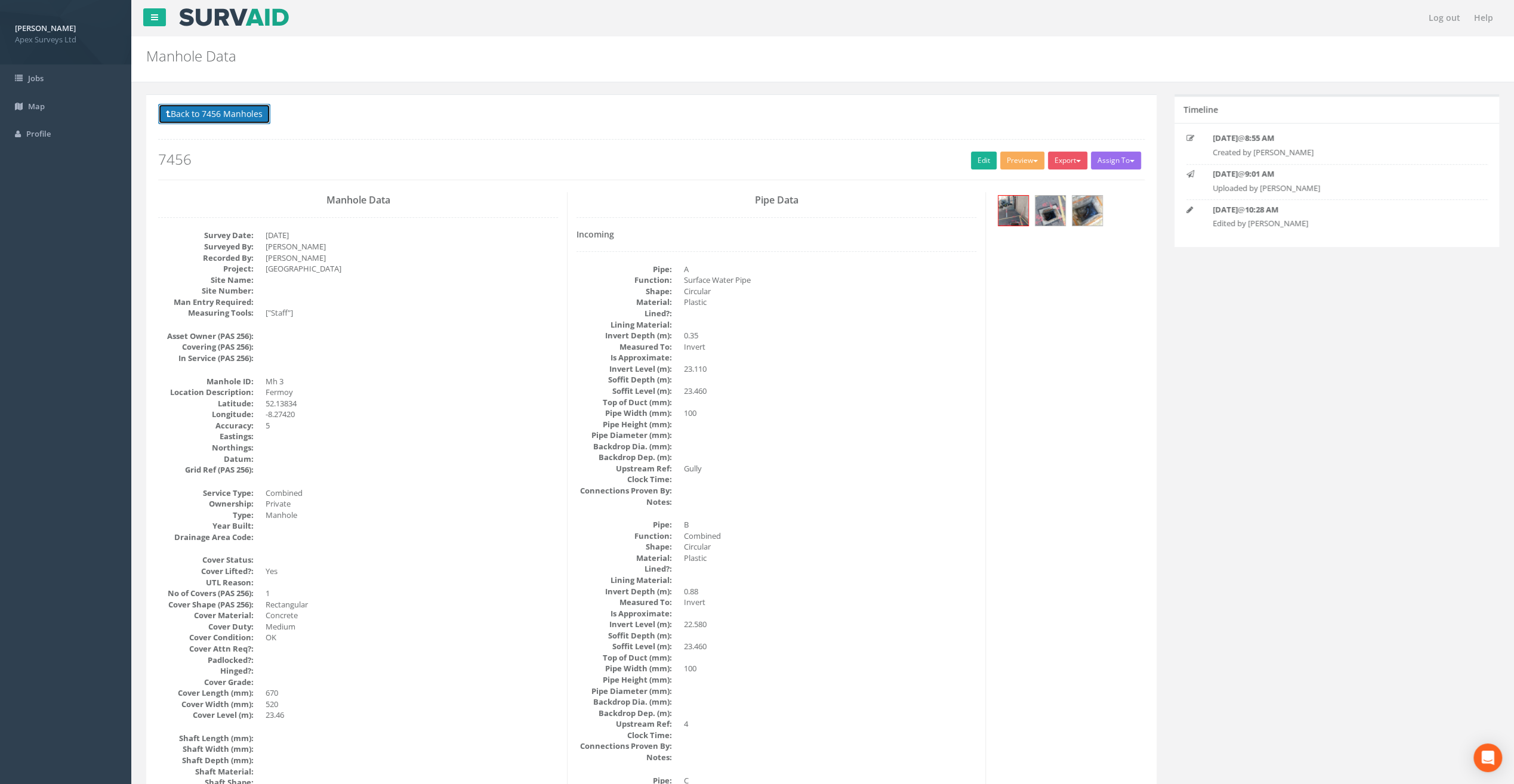
click at [202, 112] on button "Back to 7456 Manholes" at bounding box center [214, 114] width 112 height 20
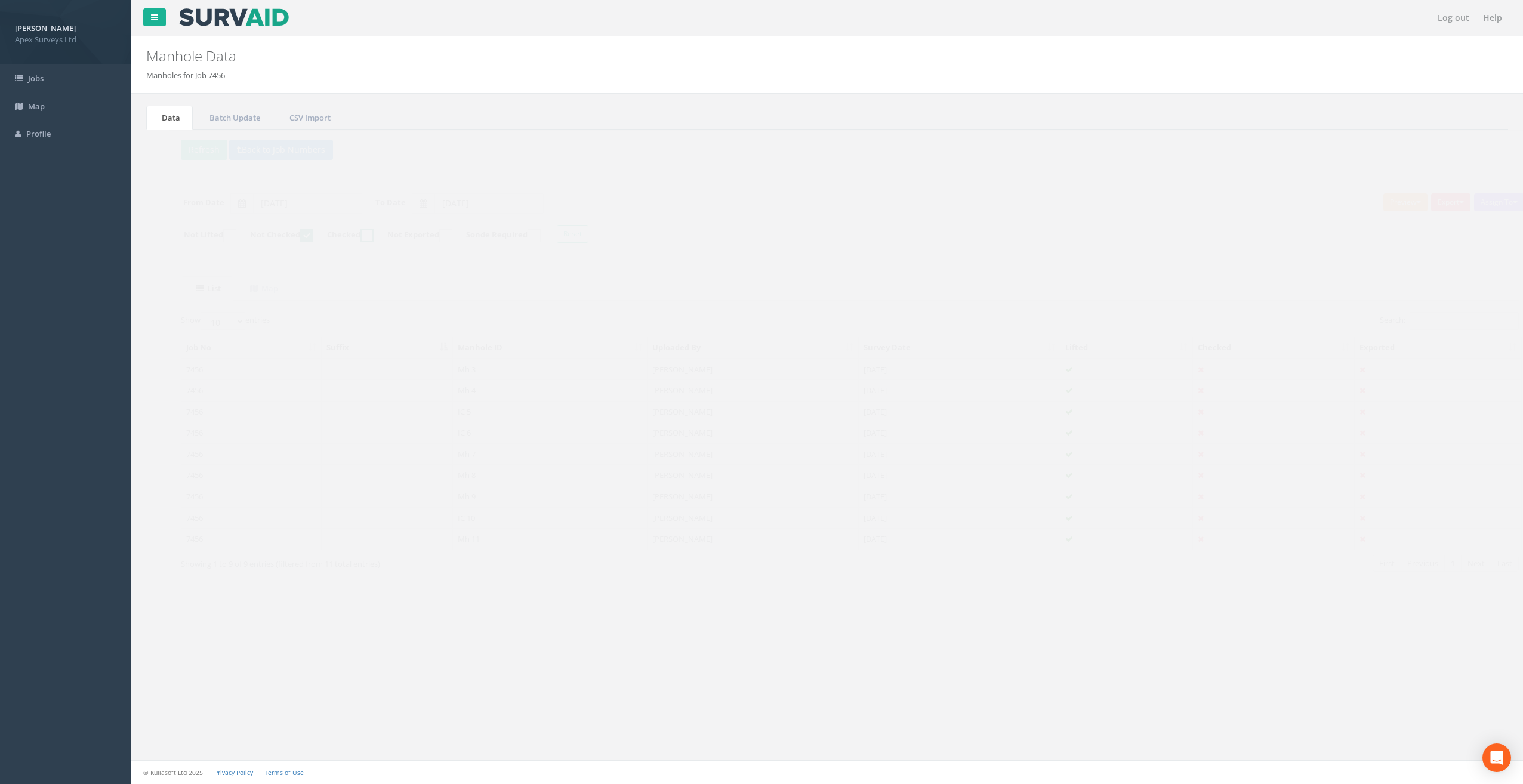
click at [351, 238] on ins at bounding box center [344, 235] width 13 height 13
checkbox input "true"
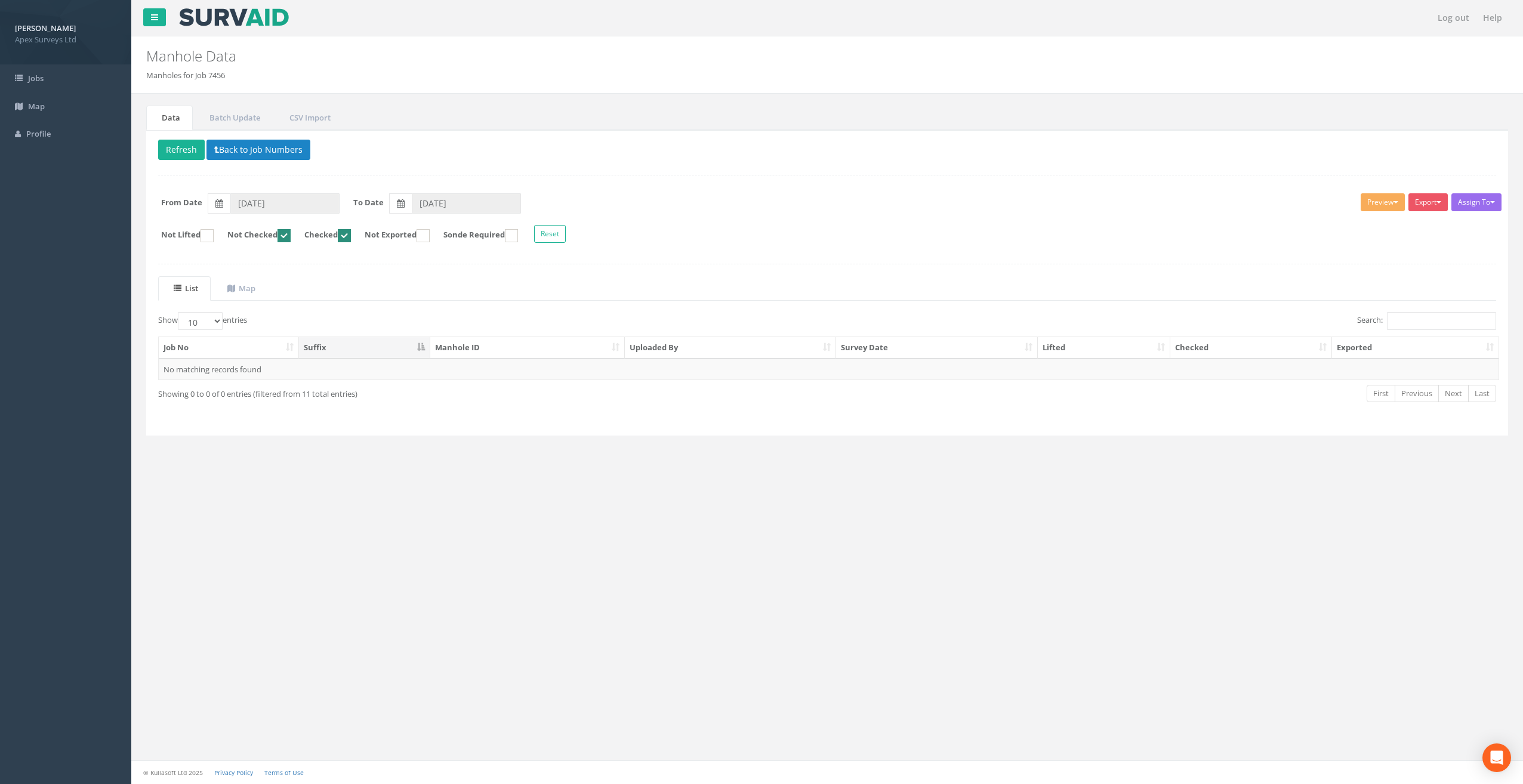
click at [291, 235] on ins at bounding box center [283, 235] width 13 height 13
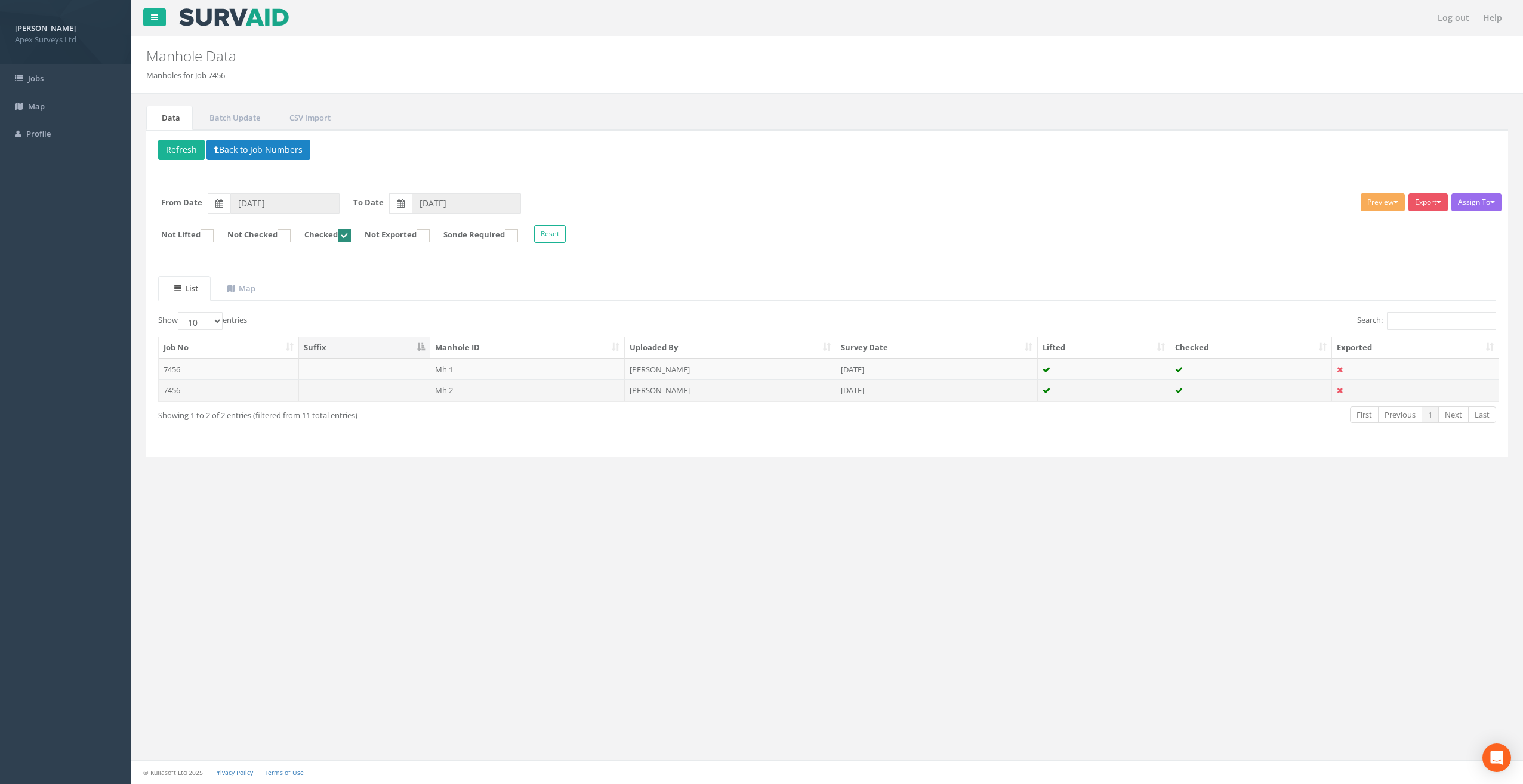
click at [449, 386] on td "Mh 2" at bounding box center [528, 390] width 195 height 21
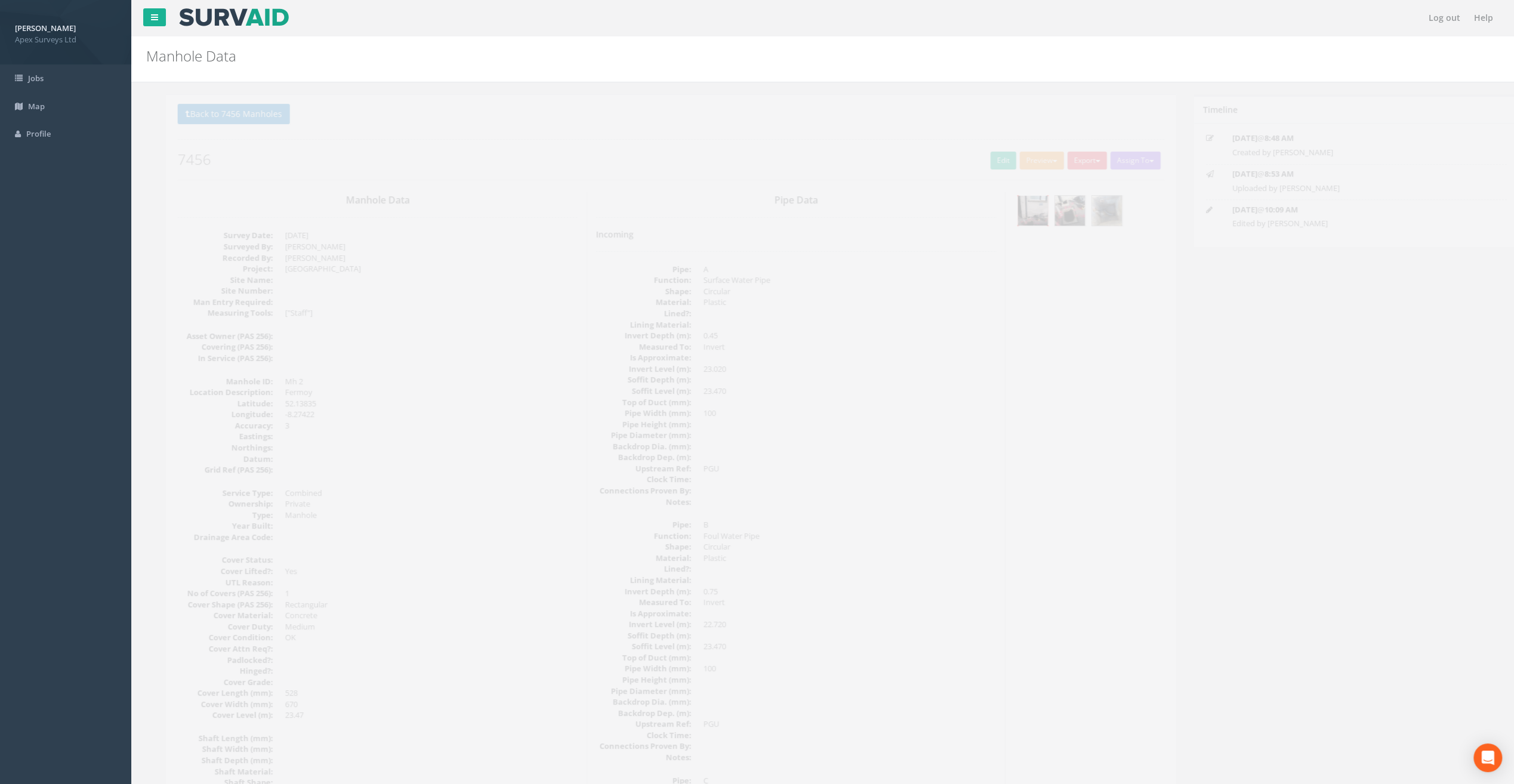
click at [1018, 209] on img at bounding box center [1013, 210] width 30 height 30
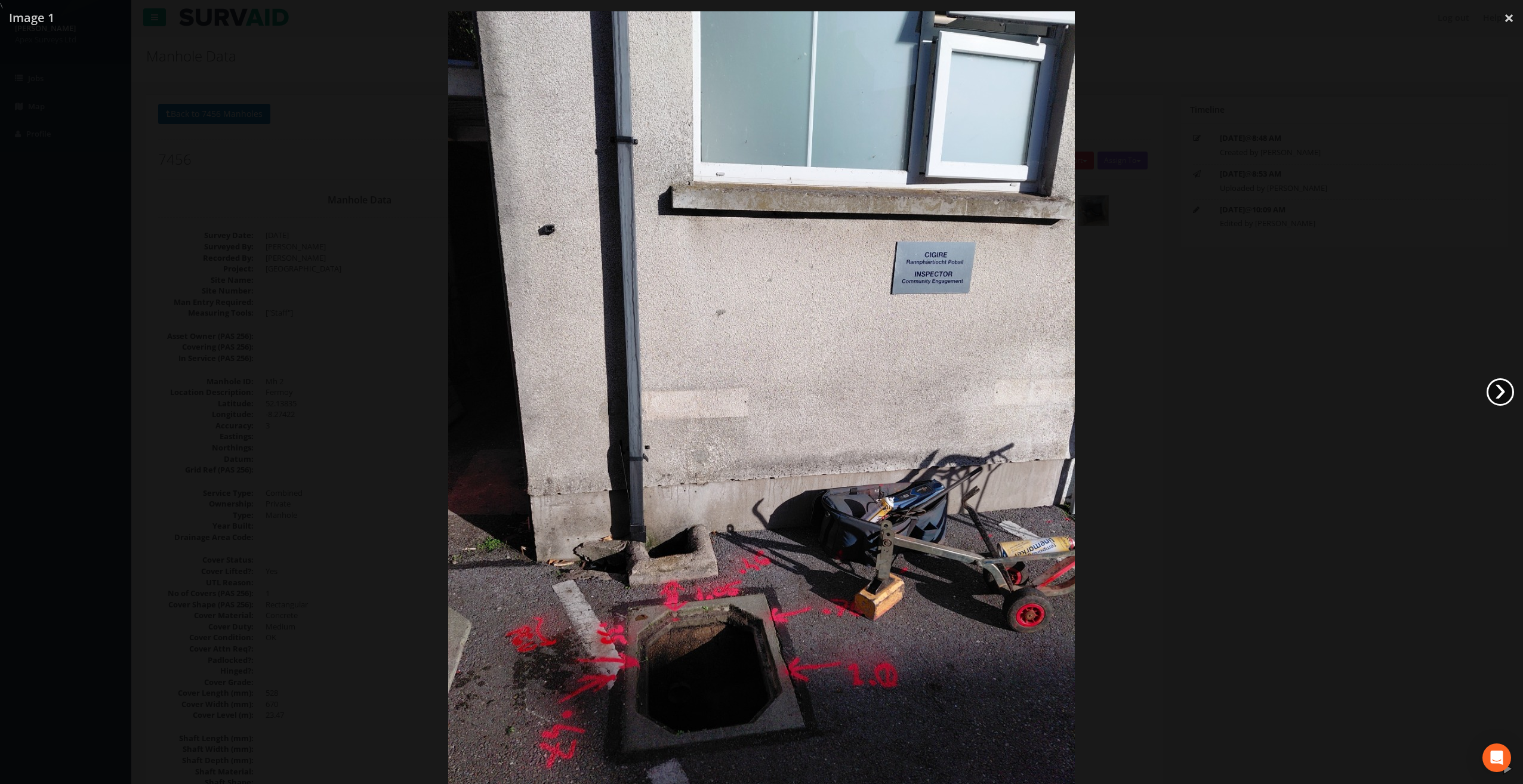
click at [1501, 392] on link "›" at bounding box center [1500, 392] width 27 height 27
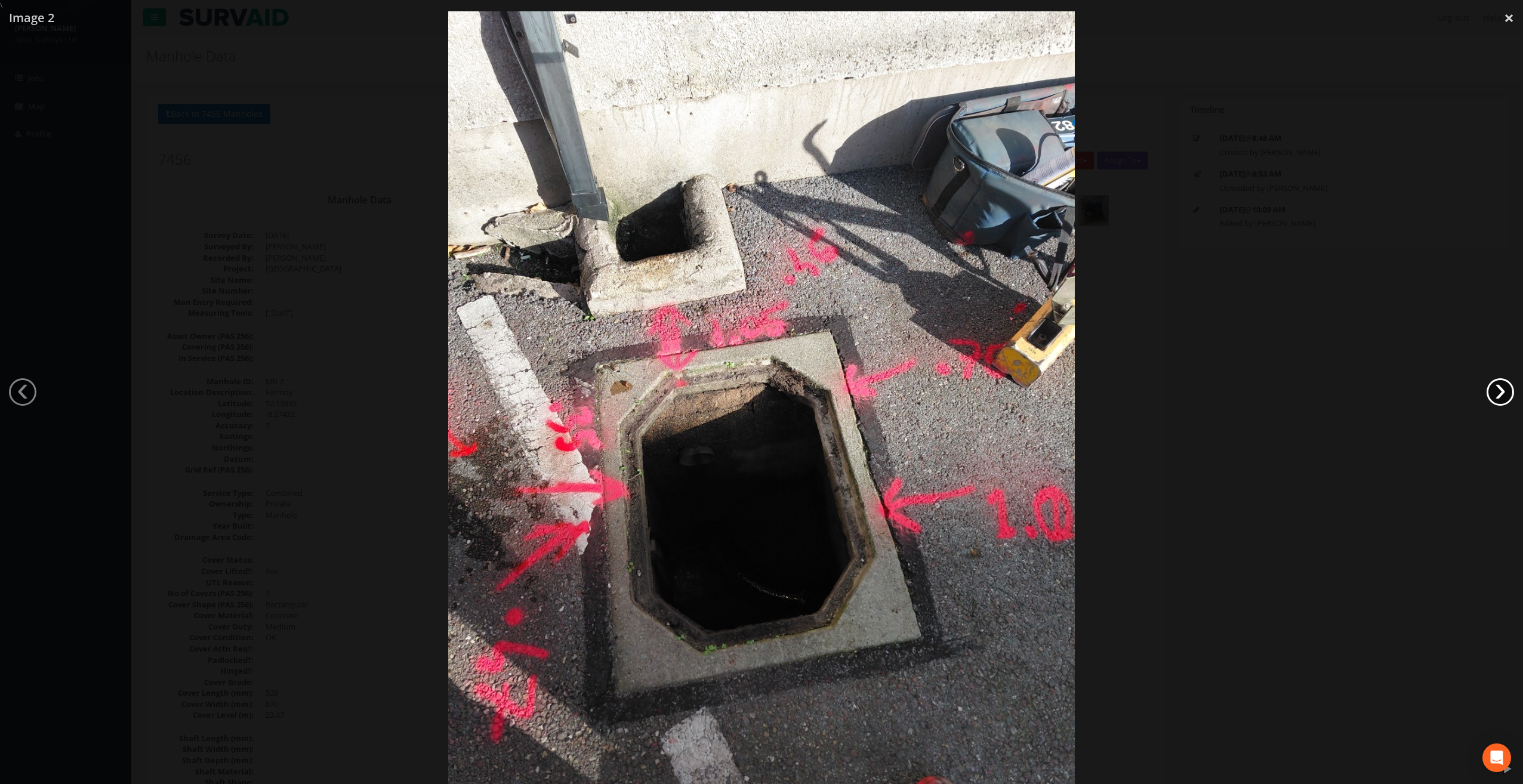
click at [1501, 392] on link "›" at bounding box center [1500, 392] width 27 height 27
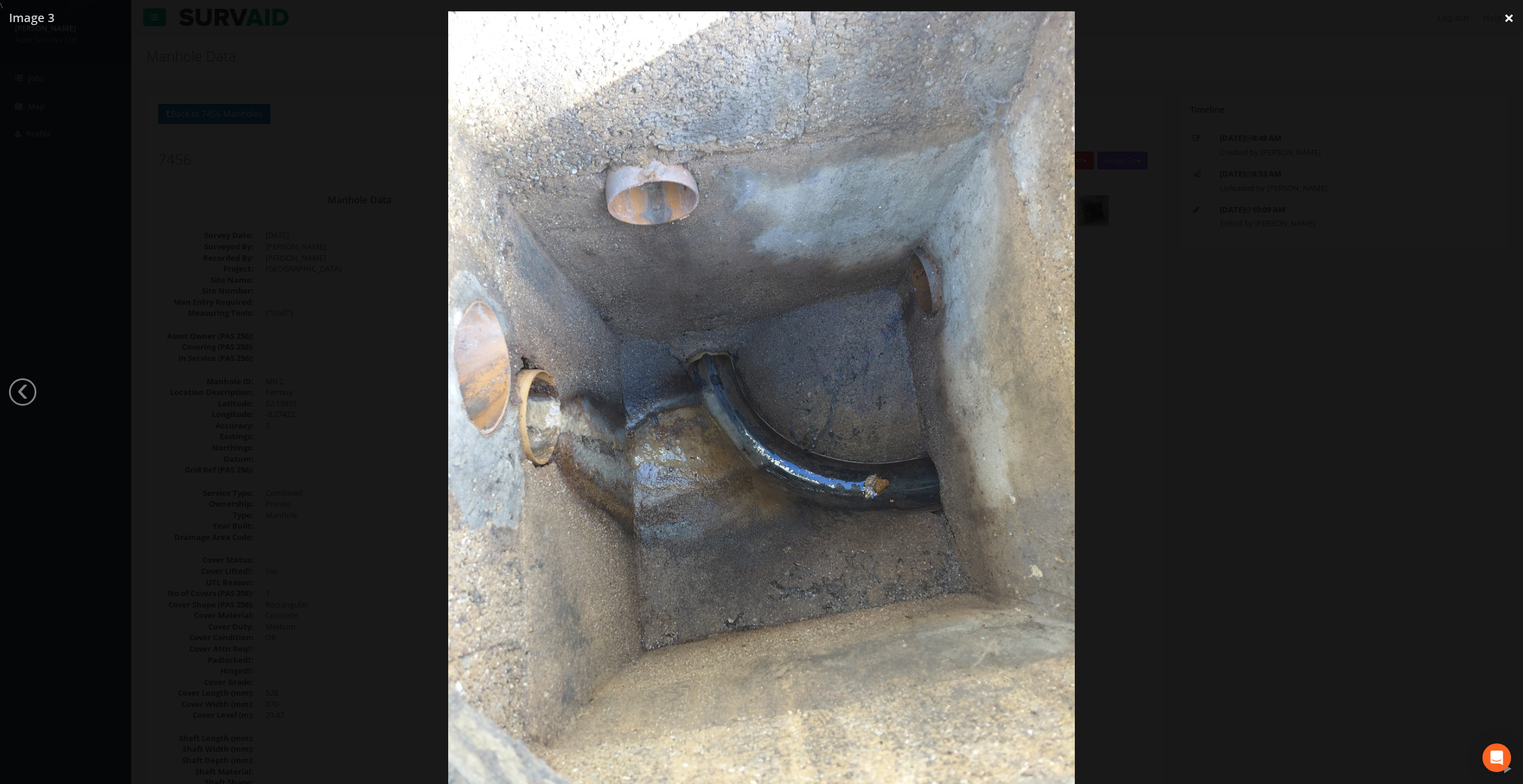
click at [1513, 13] on link "×" at bounding box center [1509, 17] width 28 height 36
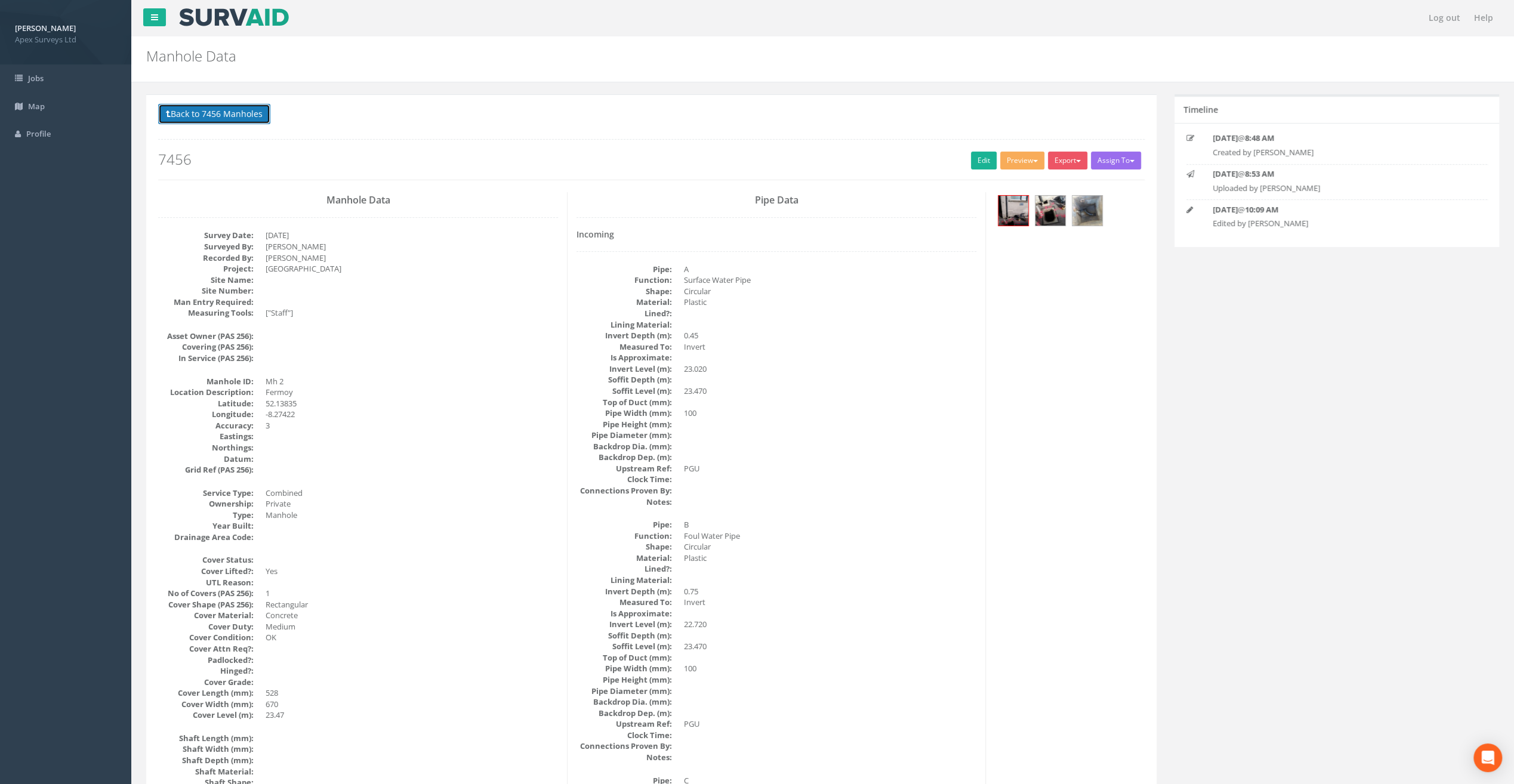
click at [213, 108] on button "Back to 7456 Manholes" at bounding box center [214, 114] width 112 height 20
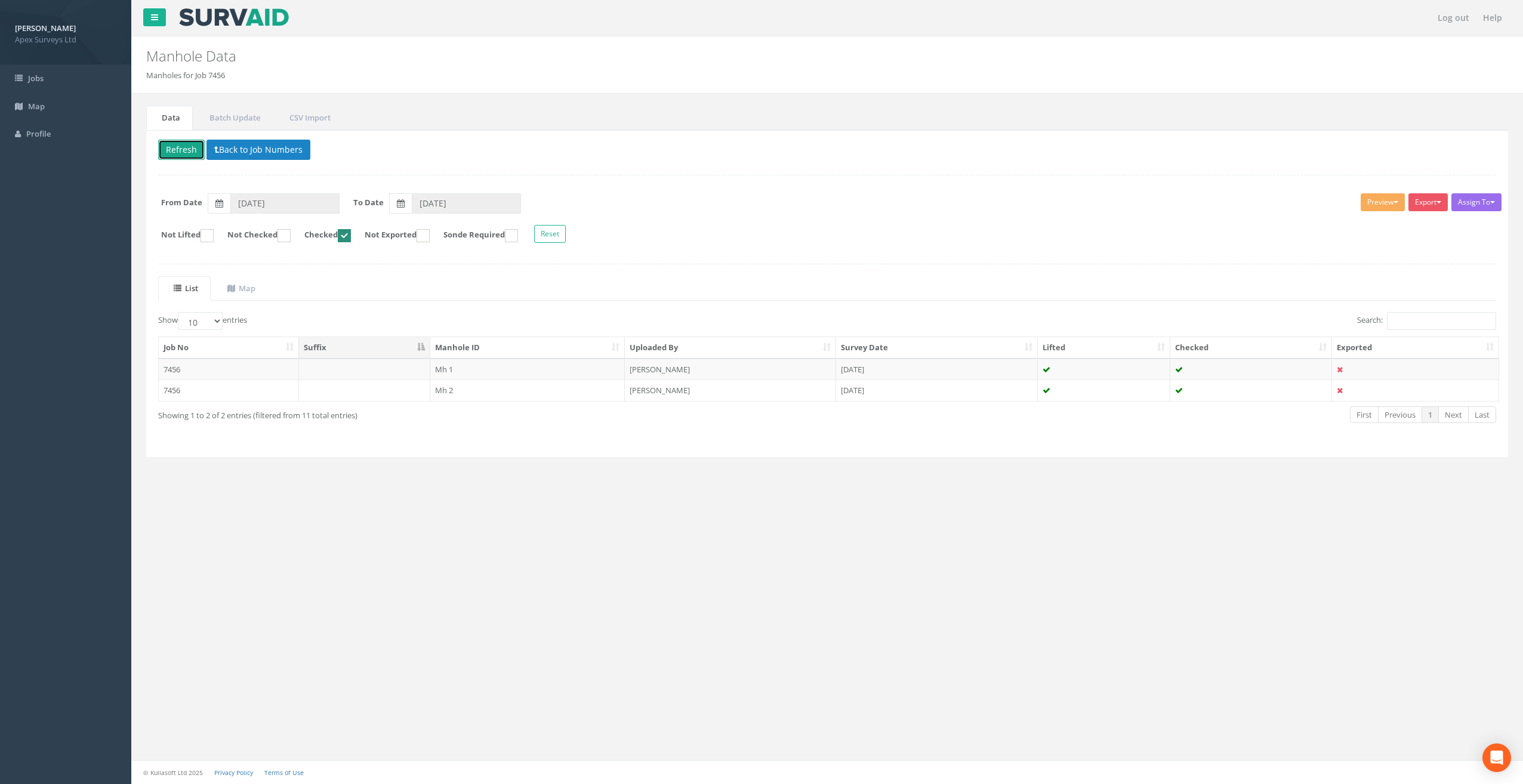
click at [190, 152] on button "Refresh" at bounding box center [181, 150] width 46 height 20
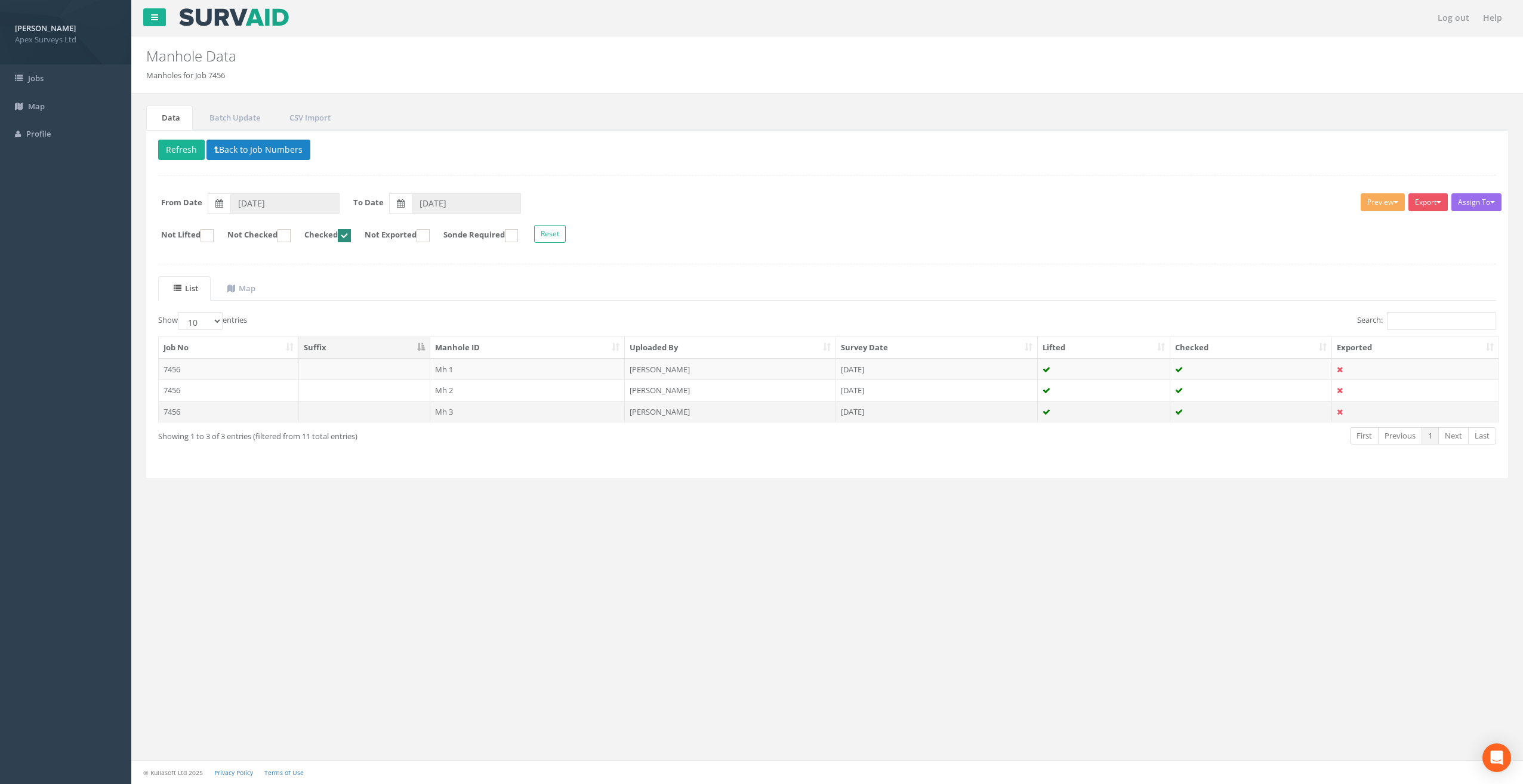
click at [451, 406] on td "Mh 3" at bounding box center [528, 411] width 195 height 21
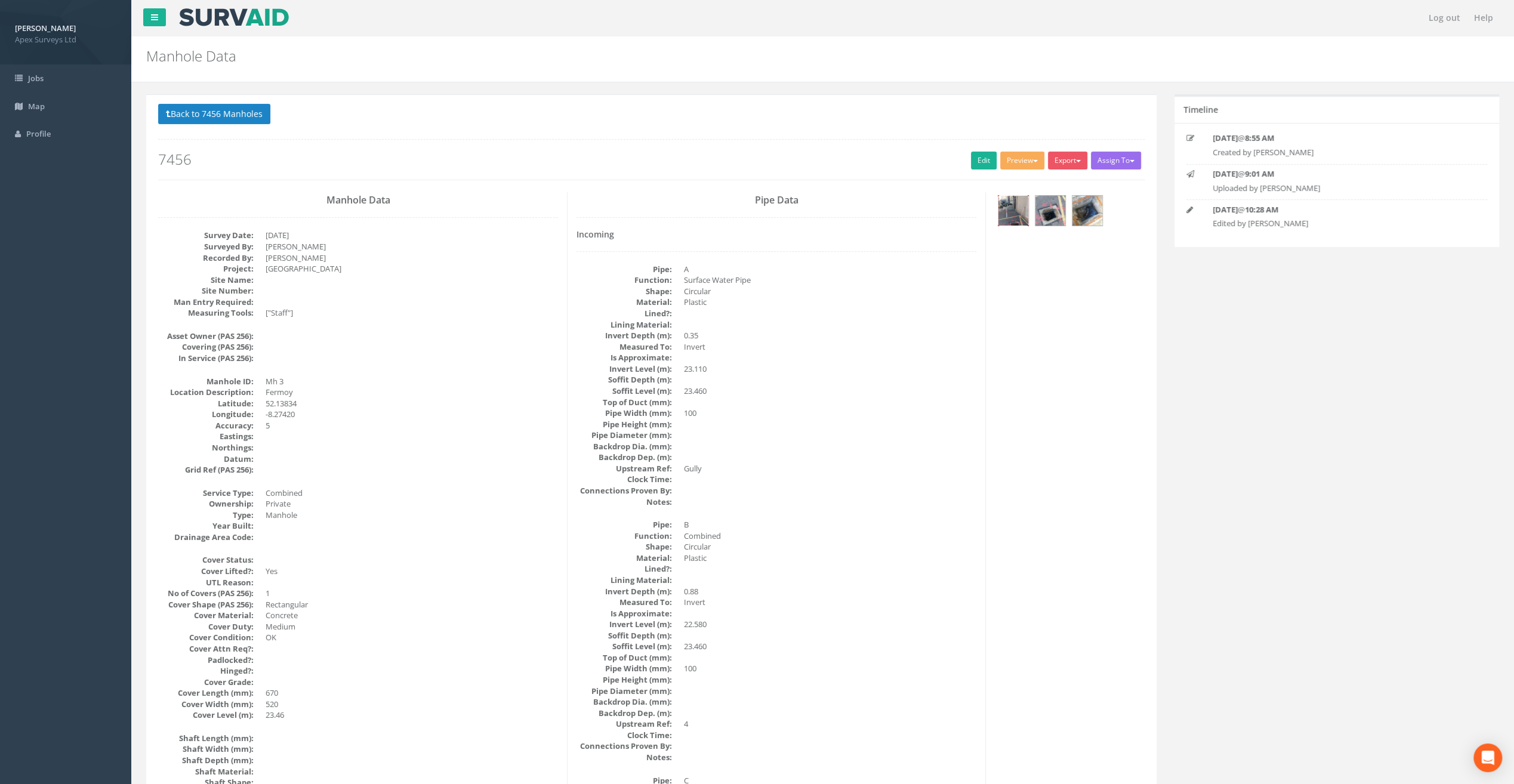
click at [1009, 209] on img at bounding box center [1013, 210] width 30 height 30
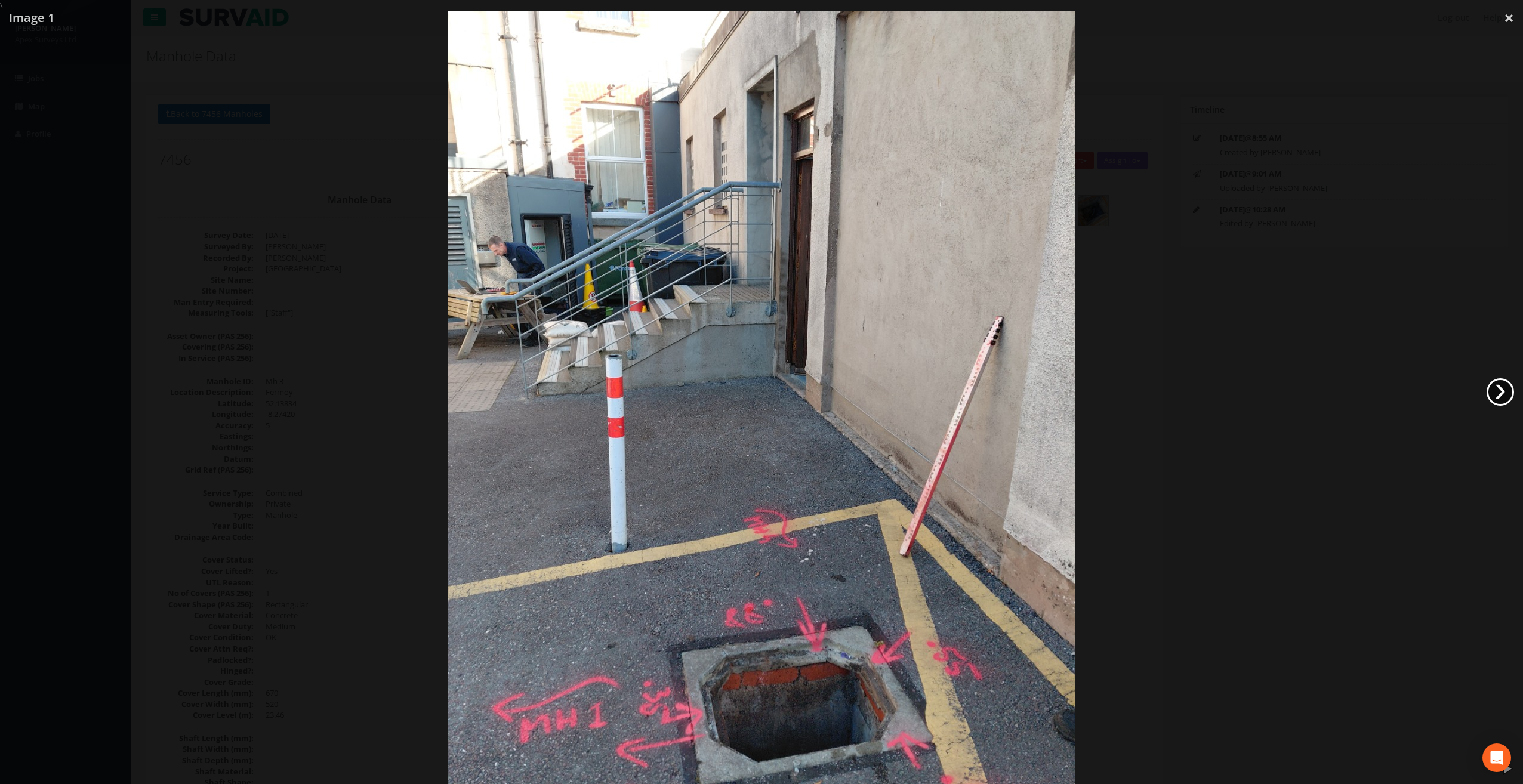
click at [1501, 393] on link "›" at bounding box center [1500, 392] width 27 height 27
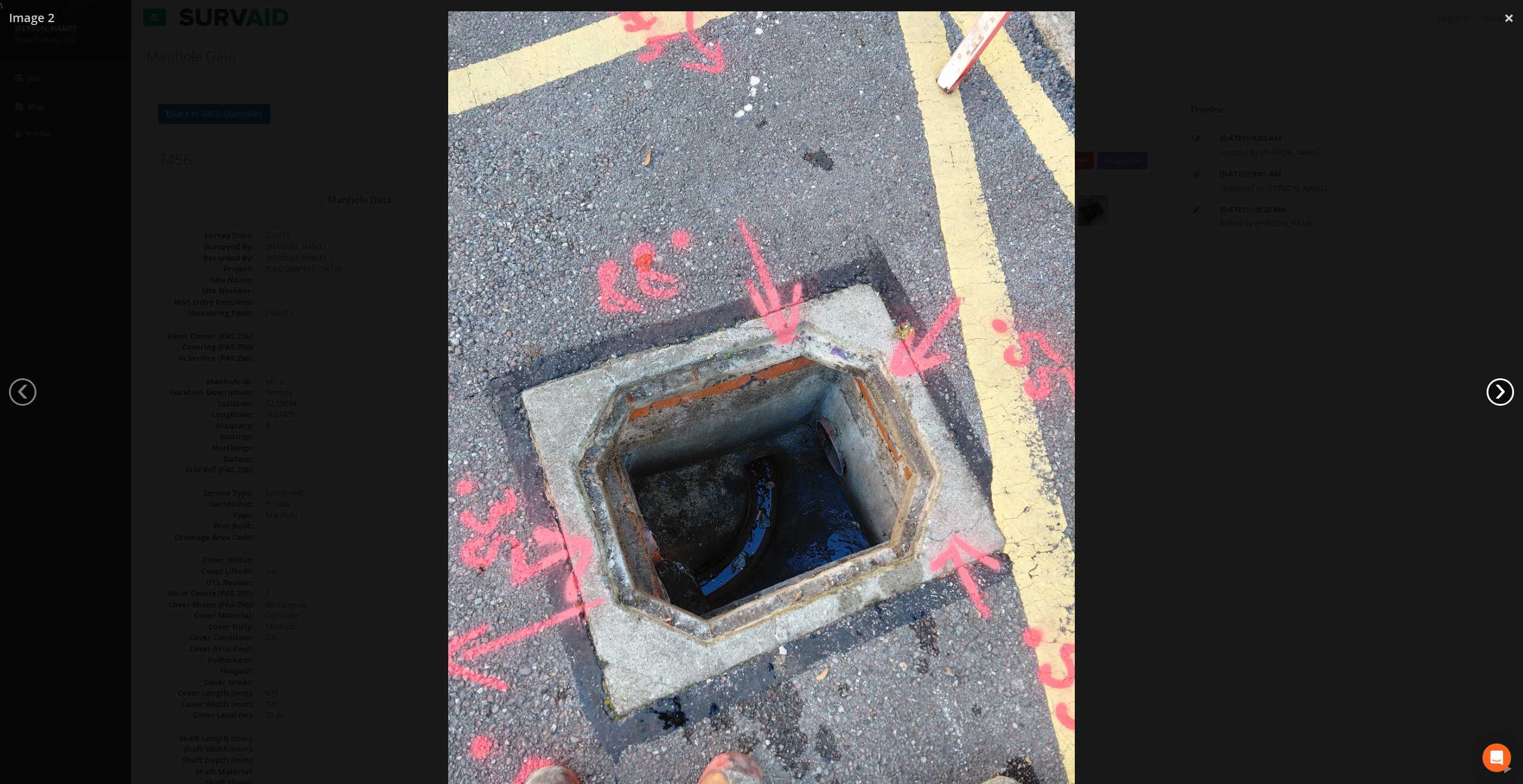
click at [1501, 393] on link "›" at bounding box center [1500, 392] width 27 height 27
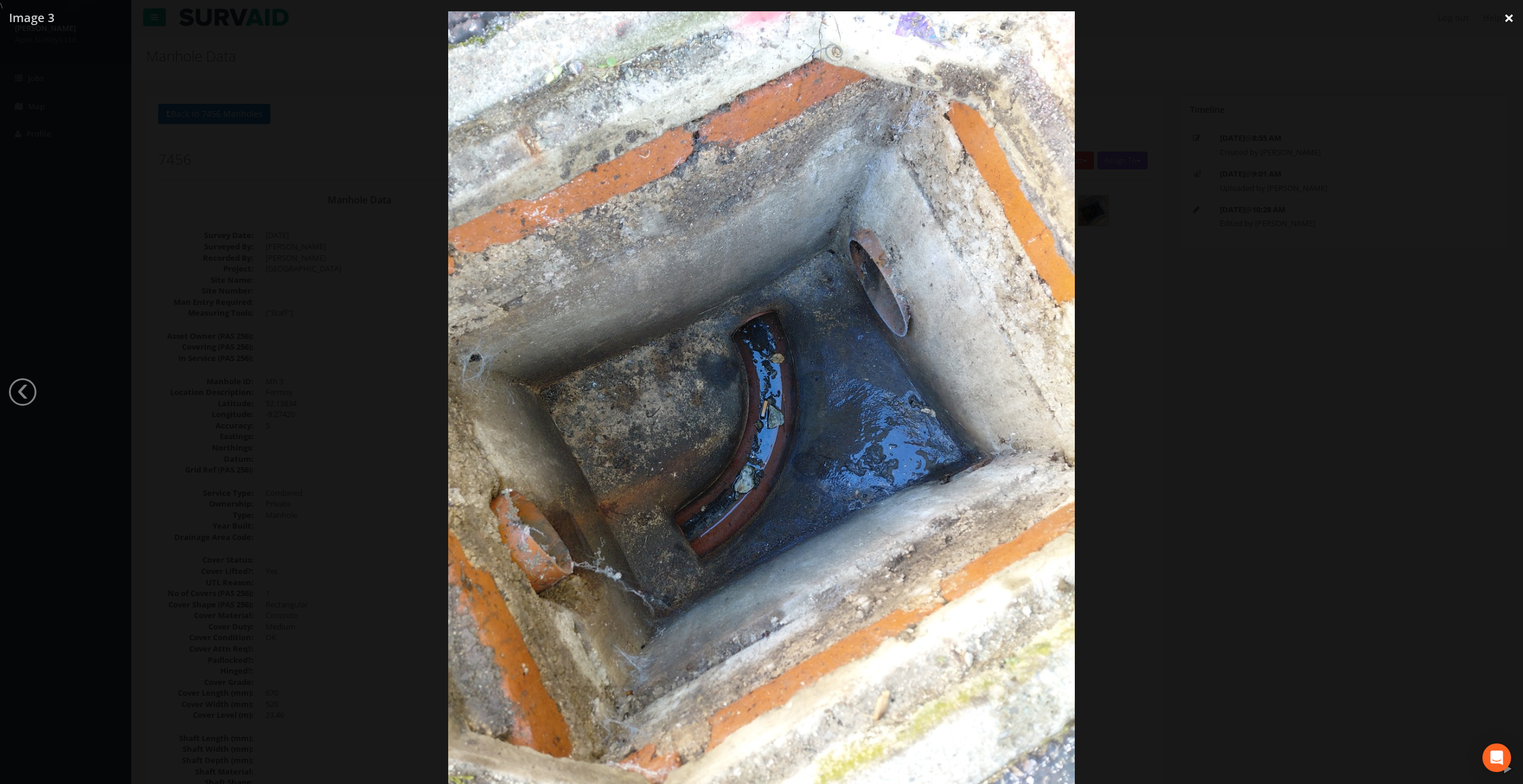
click at [1506, 20] on link "×" at bounding box center [1509, 17] width 28 height 36
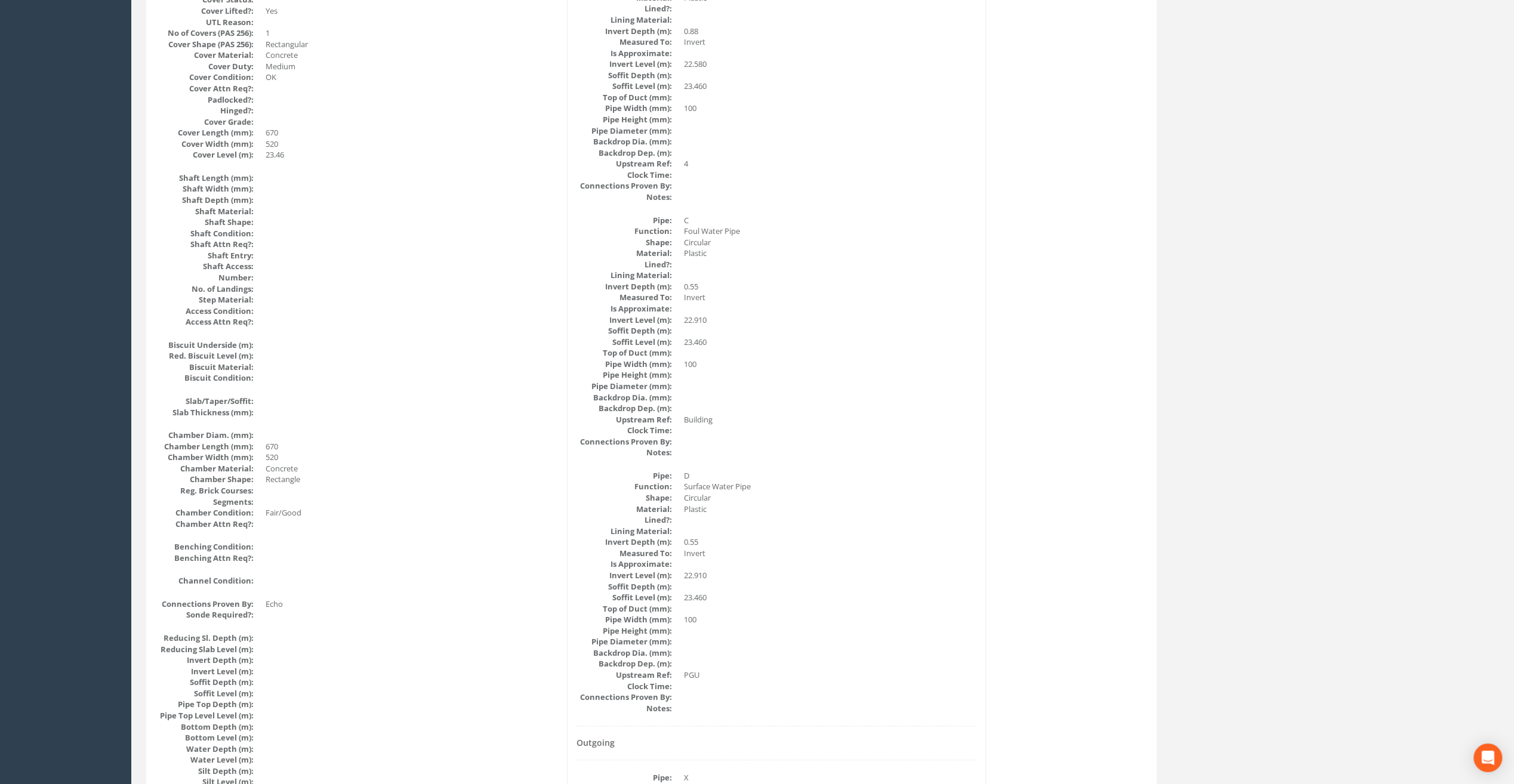
scroll to position [597, 0]
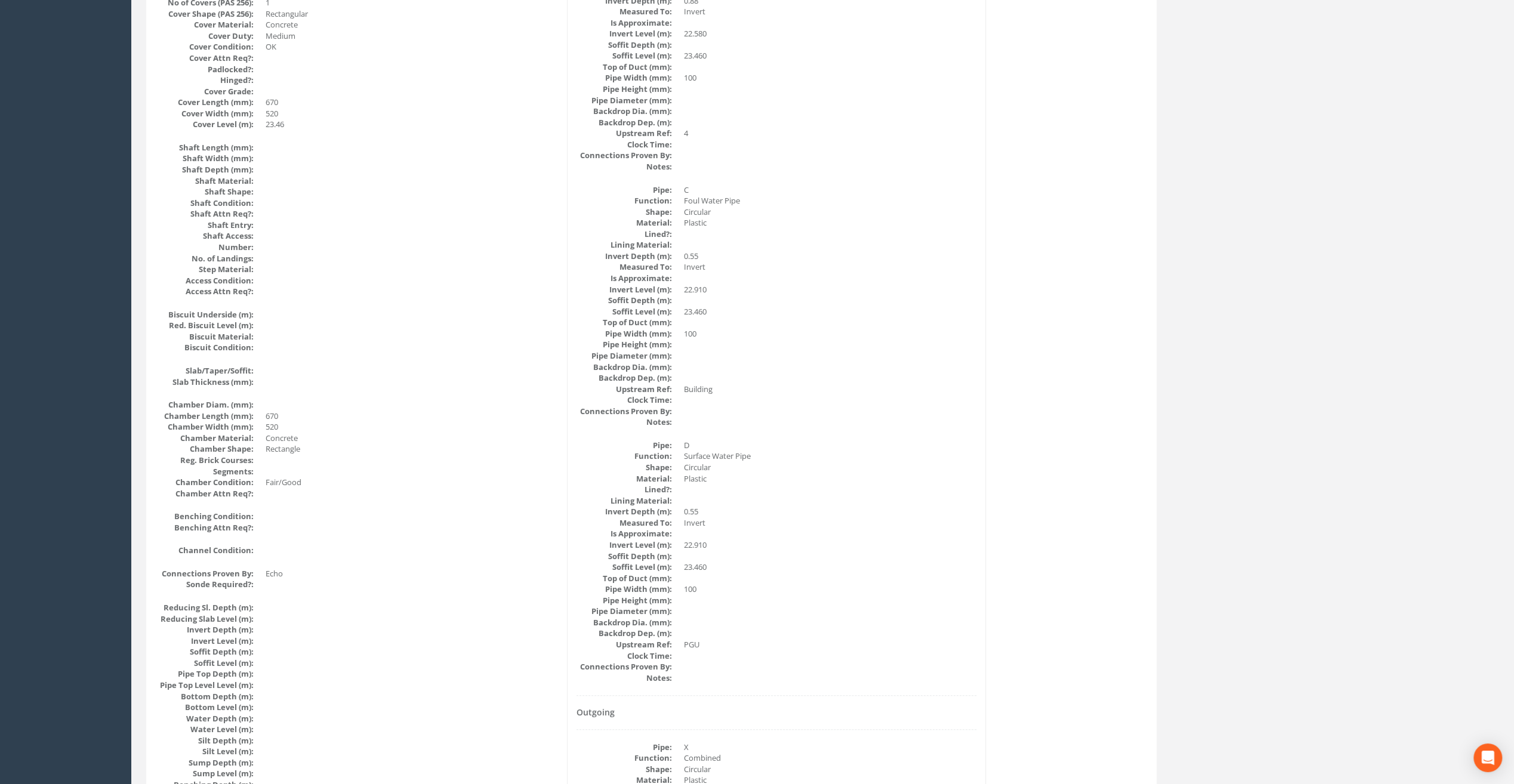
drag, startPoint x: 746, startPoint y: 508, endPoint x: 734, endPoint y: 427, distance: 81.9
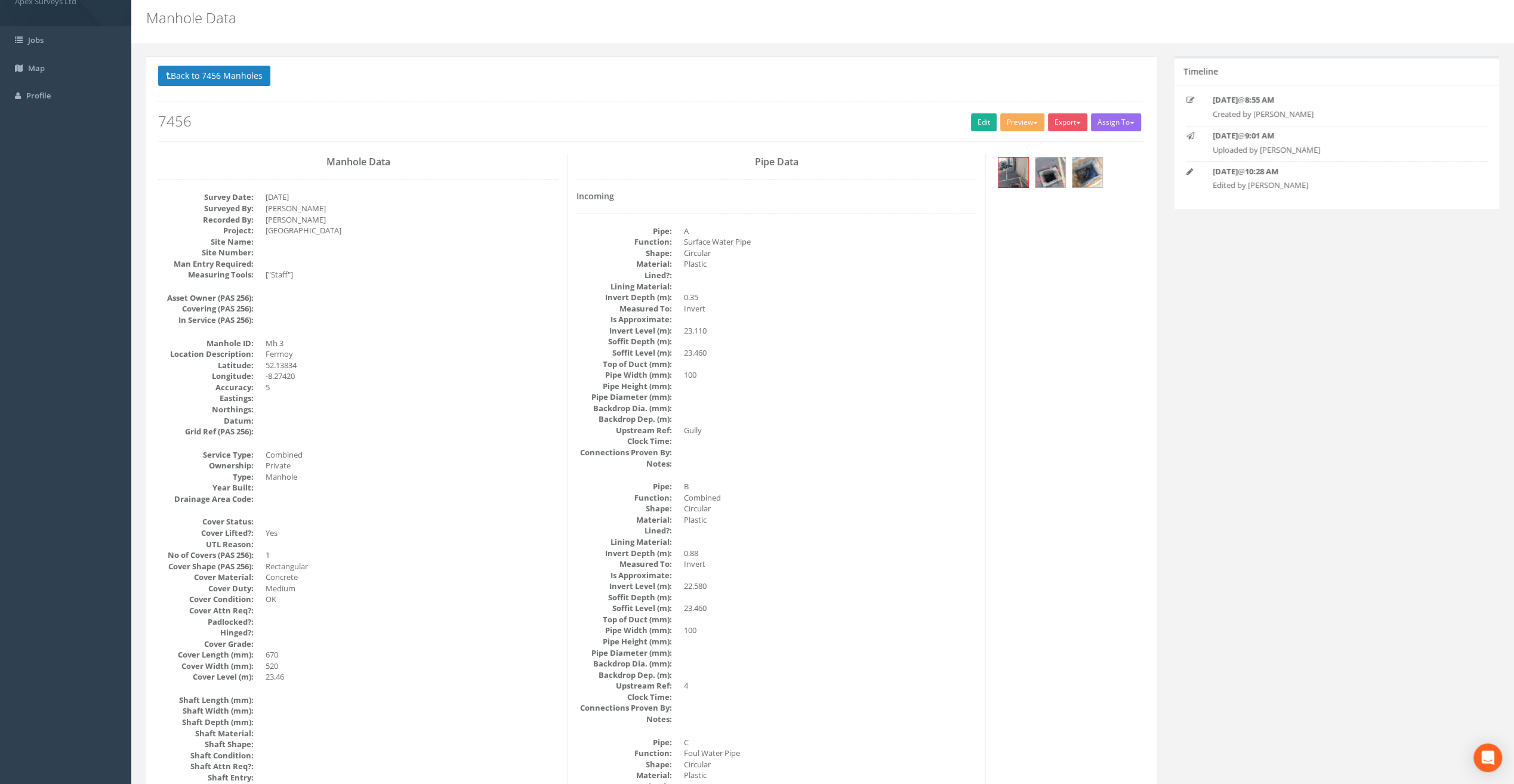
scroll to position [0, 0]
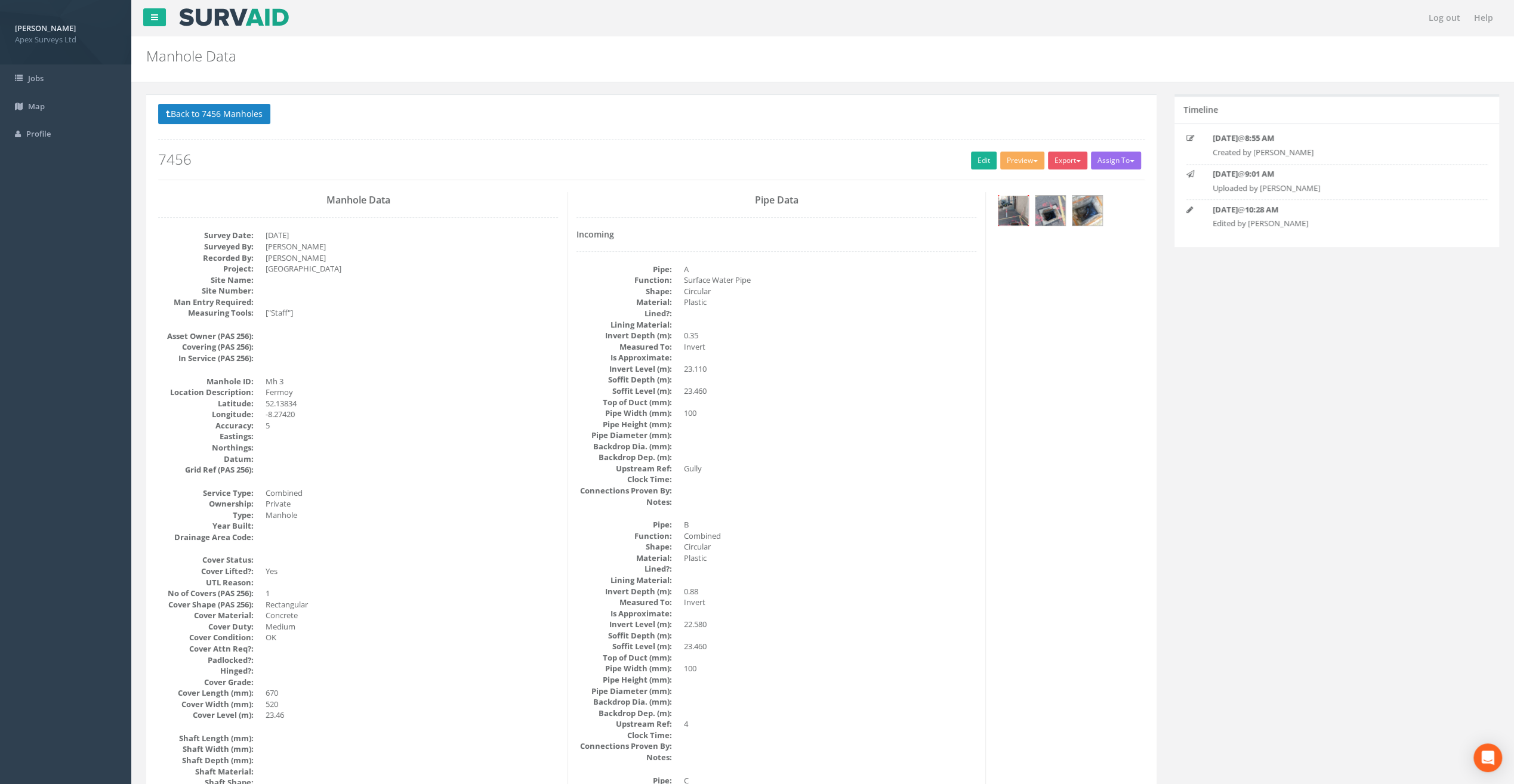
click at [1013, 206] on img at bounding box center [1013, 210] width 30 height 30
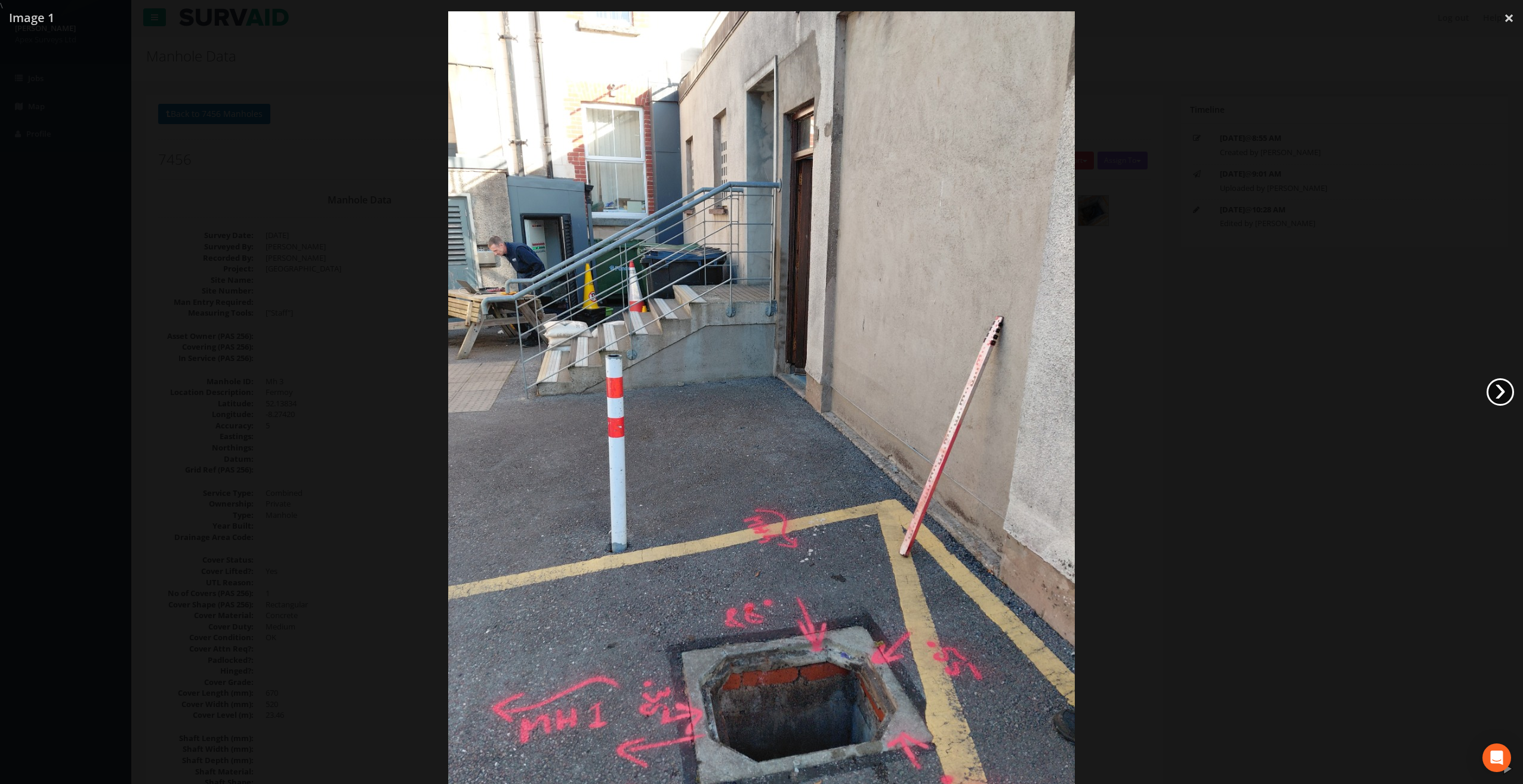
click at [1506, 391] on link "›" at bounding box center [1500, 392] width 27 height 27
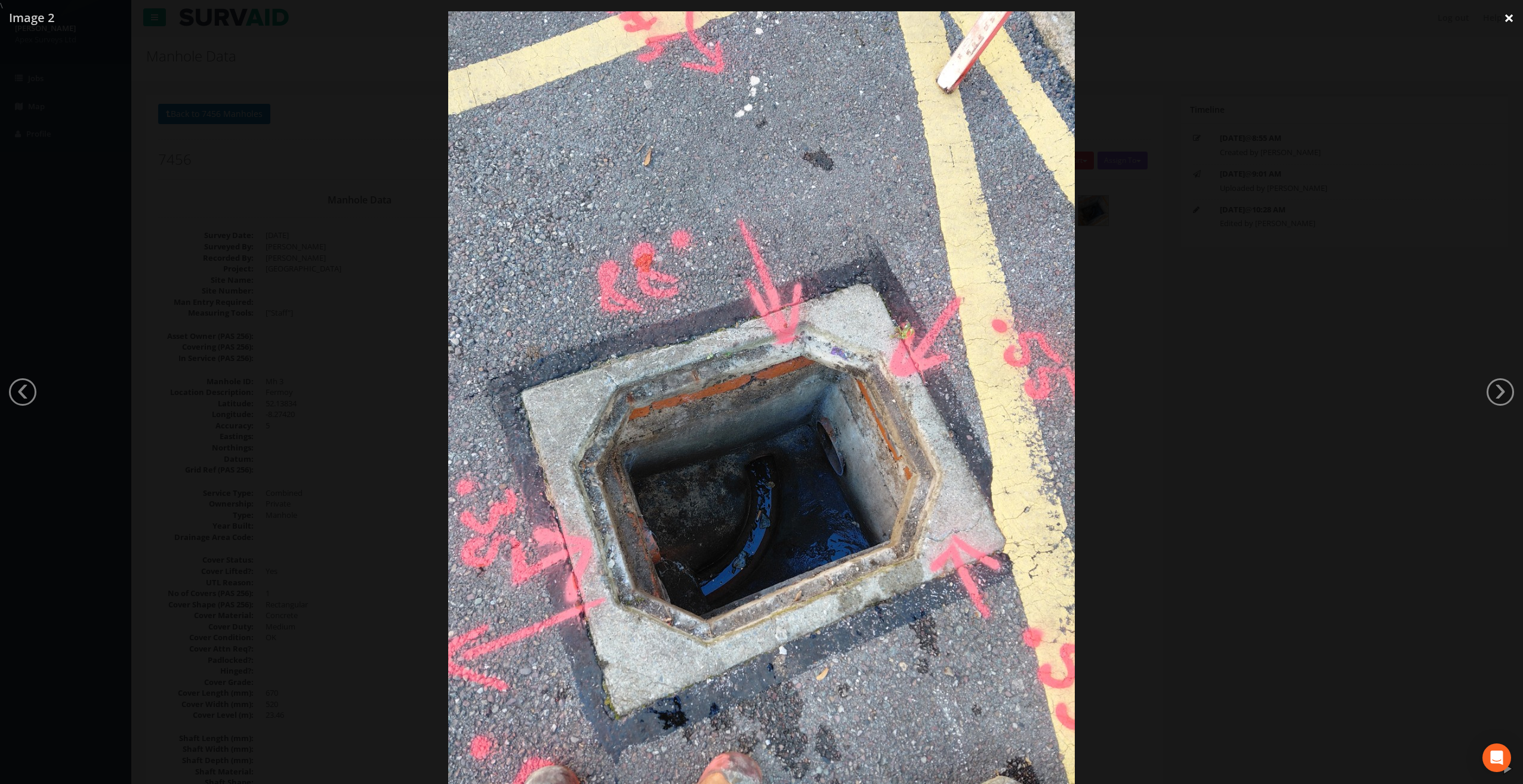
click at [1512, 14] on link "×" at bounding box center [1509, 17] width 28 height 36
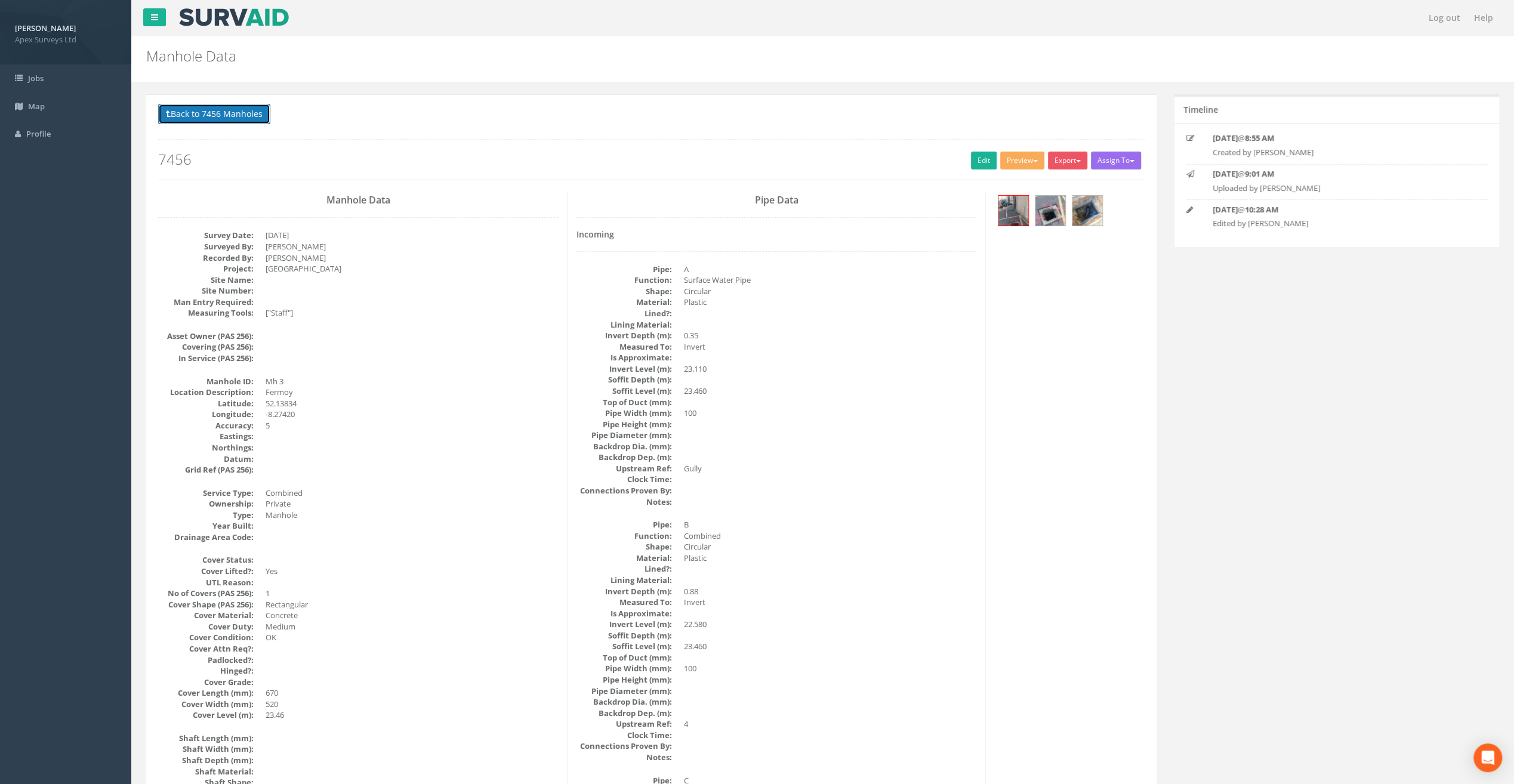
click at [229, 112] on button "Back to 7456 Manholes" at bounding box center [214, 114] width 112 height 20
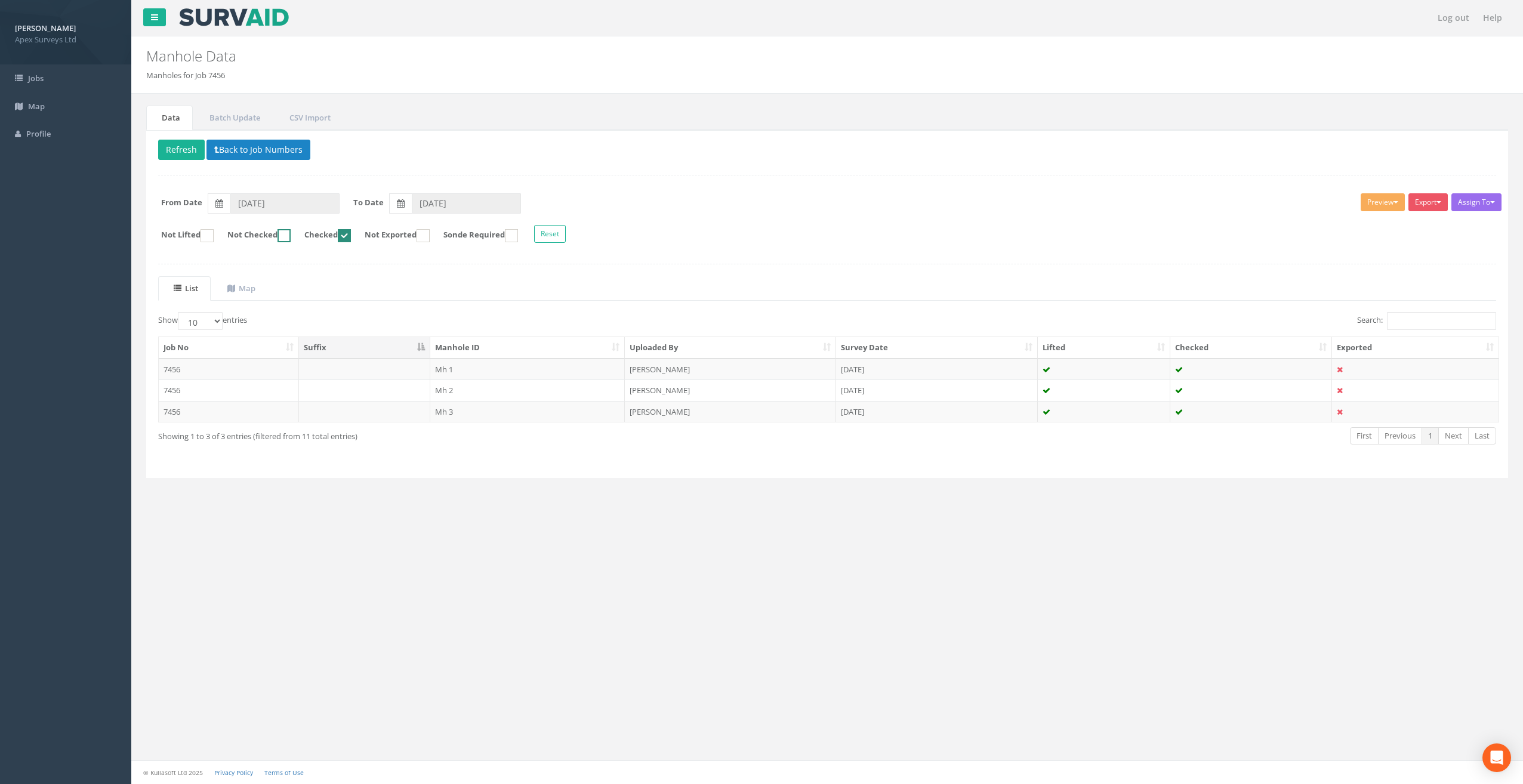
click at [291, 235] on ins at bounding box center [283, 235] width 13 height 13
checkbox input "true"
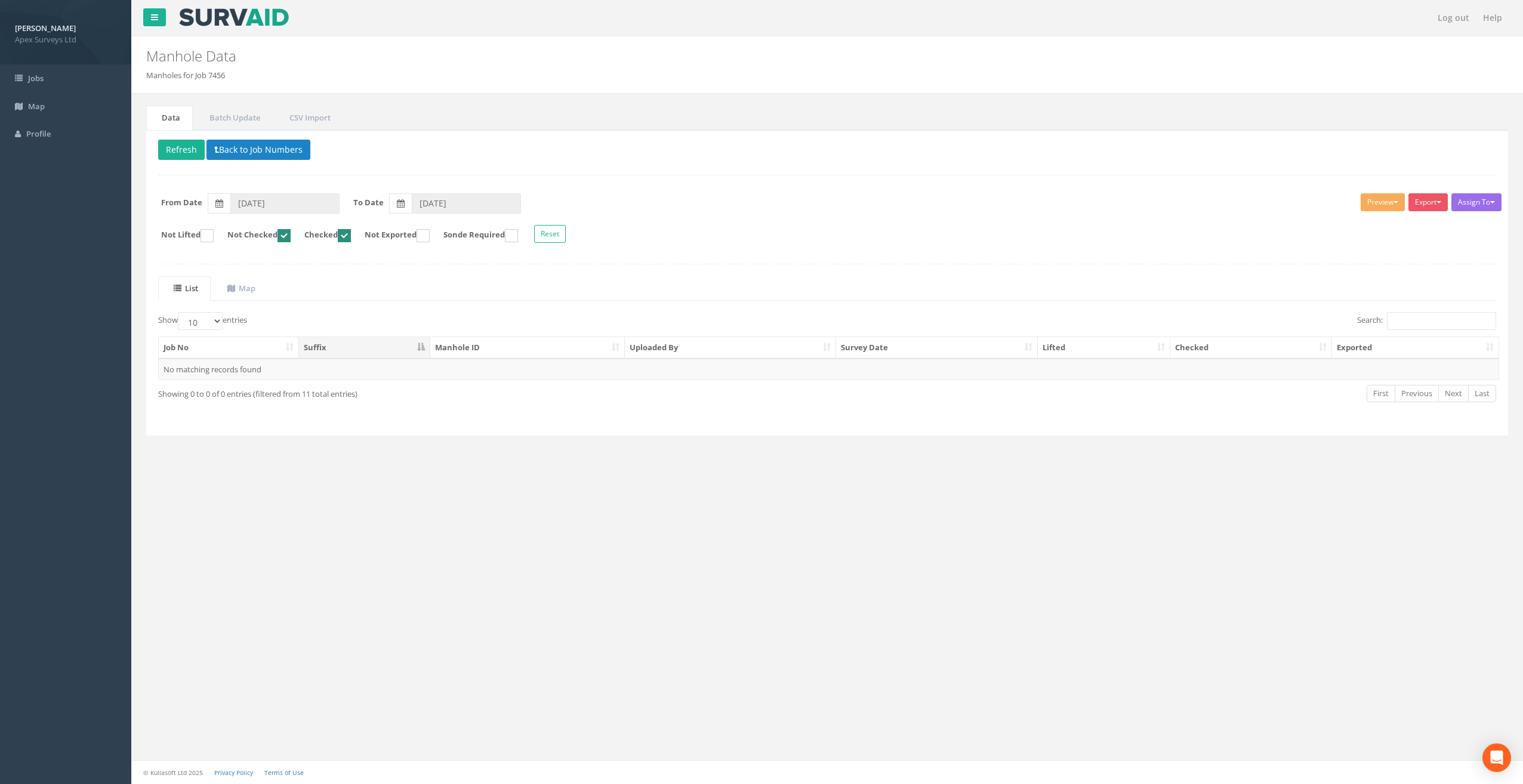
click at [351, 232] on ins at bounding box center [344, 235] width 13 height 13
checkbox input "false"
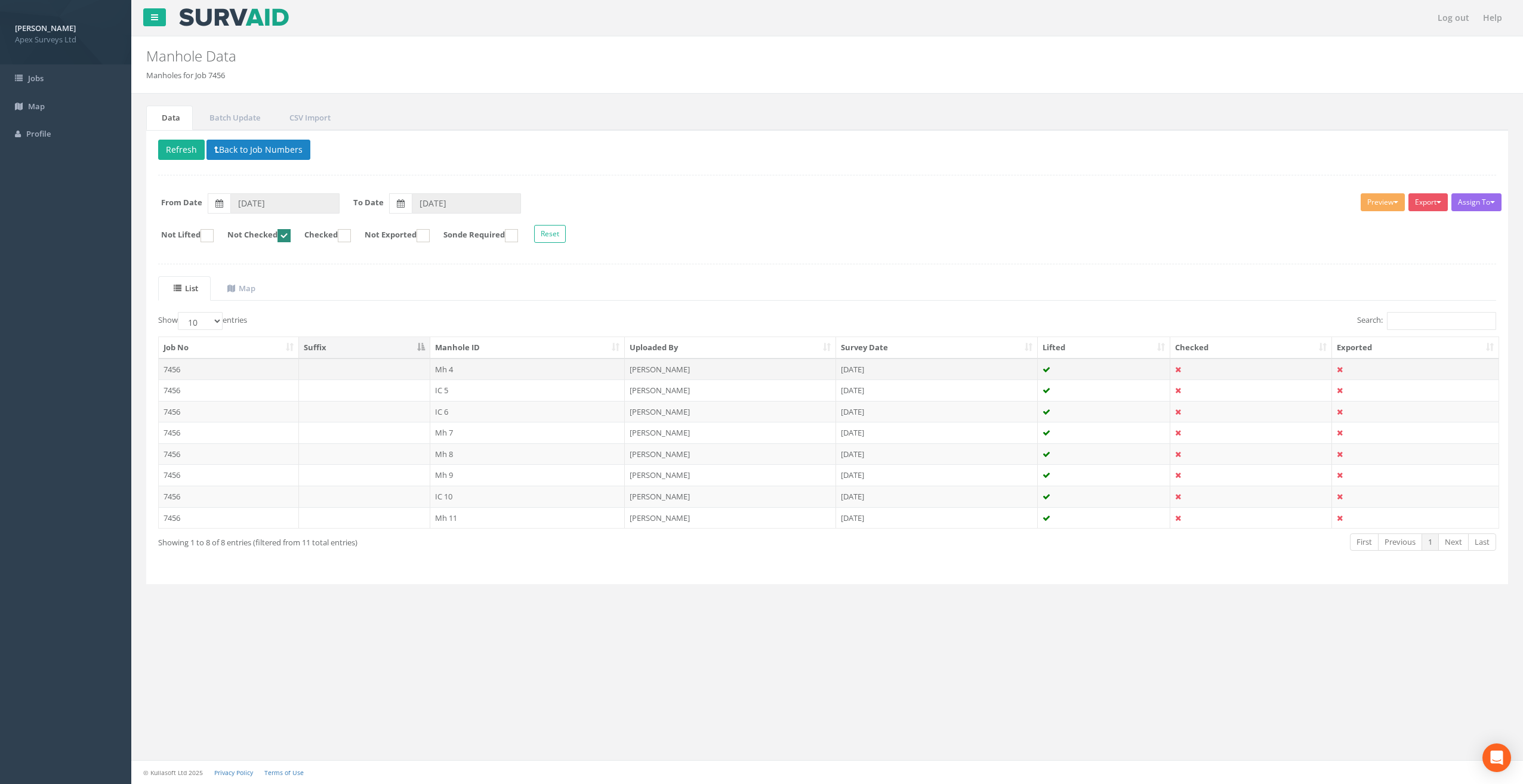
click at [451, 364] on td "Mh 4" at bounding box center [528, 369] width 195 height 21
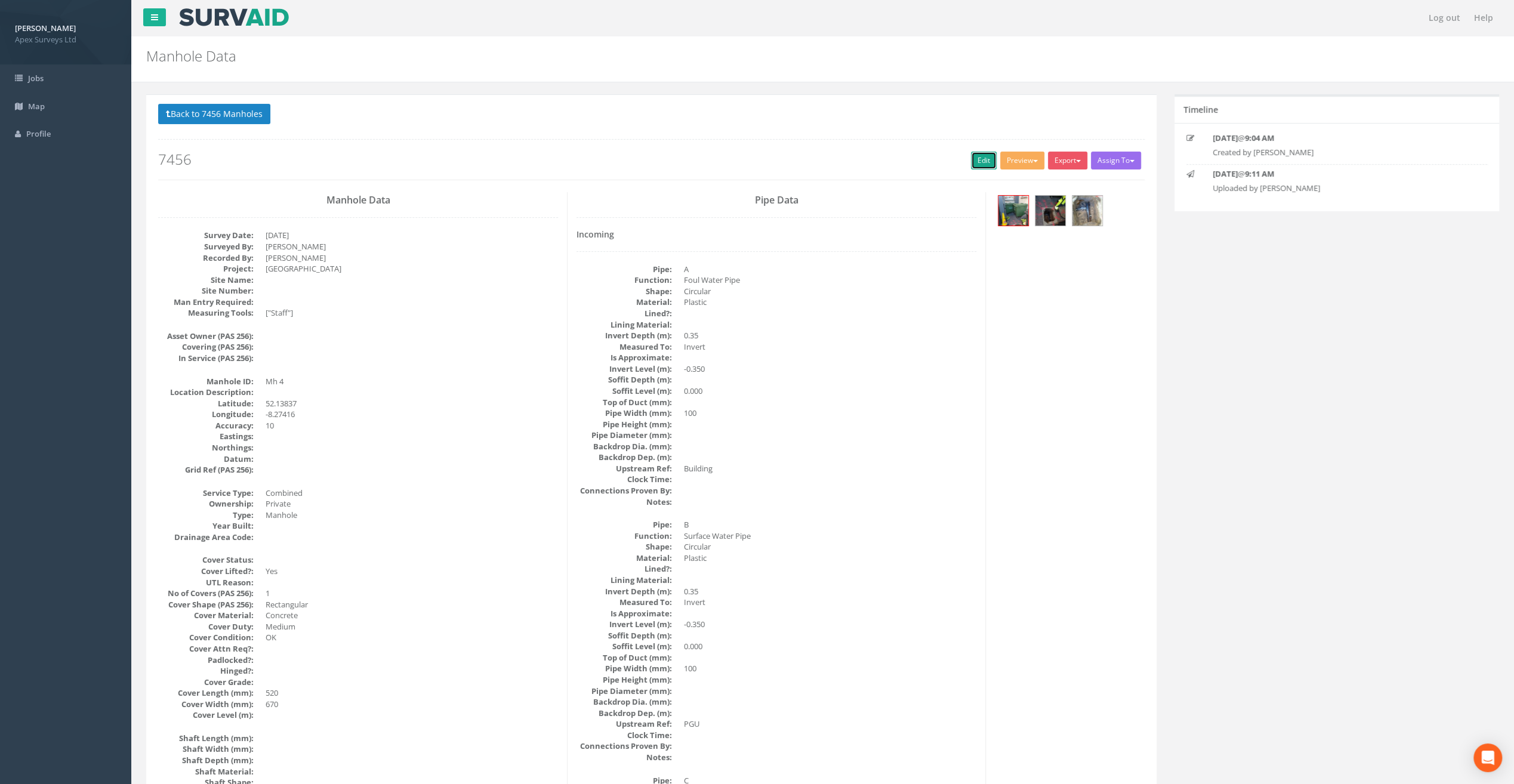
click at [971, 157] on link "Edit" at bounding box center [984, 161] width 26 height 18
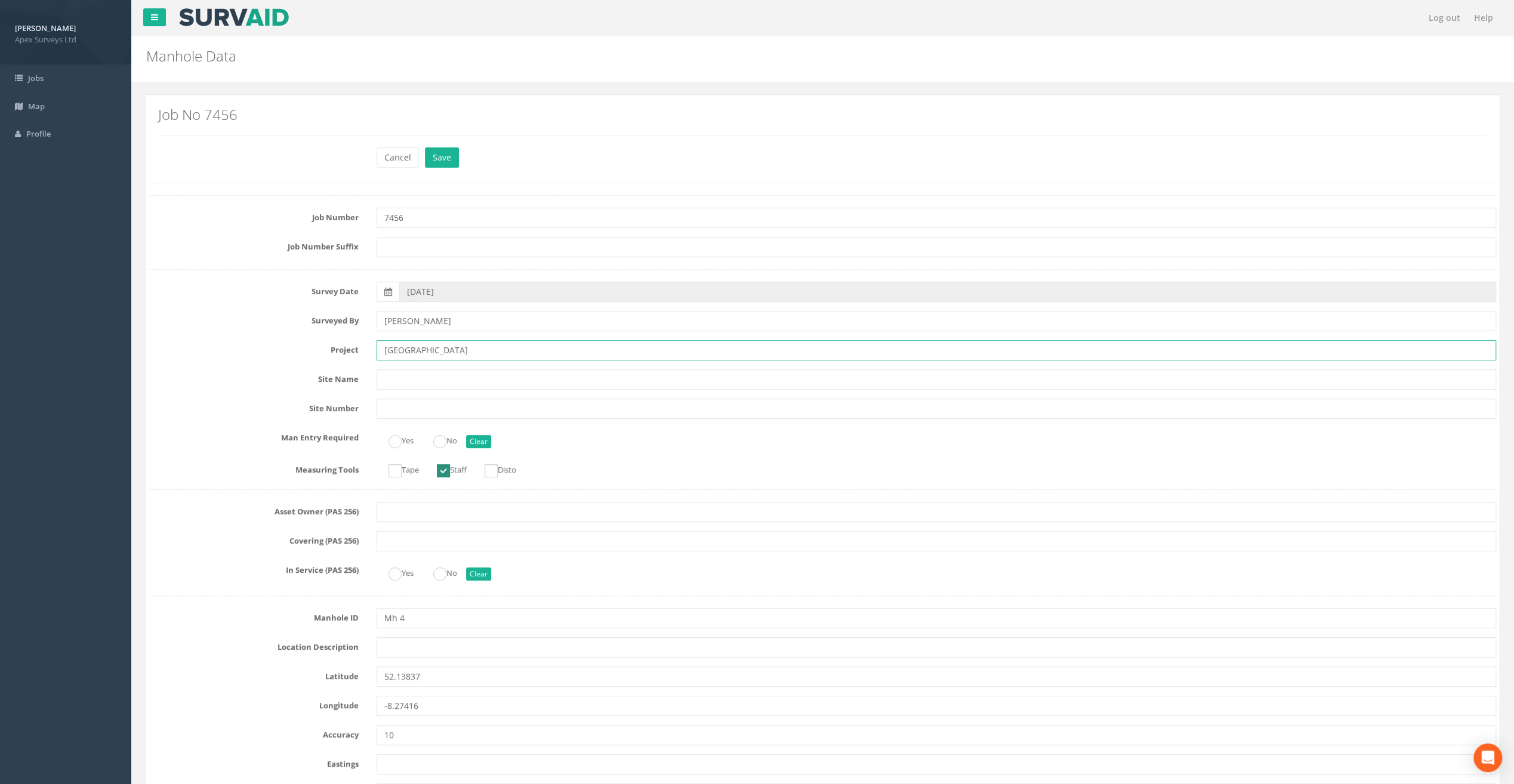
drag, startPoint x: 413, startPoint y: 347, endPoint x: 347, endPoint y: 342, distance: 66.2
click at [347, 342] on div "Project [GEOGRAPHIC_DATA]" at bounding box center [822, 350] width 1364 height 20
click at [397, 645] on input "text" at bounding box center [936, 647] width 1119 height 20
paste input "Fermoy"
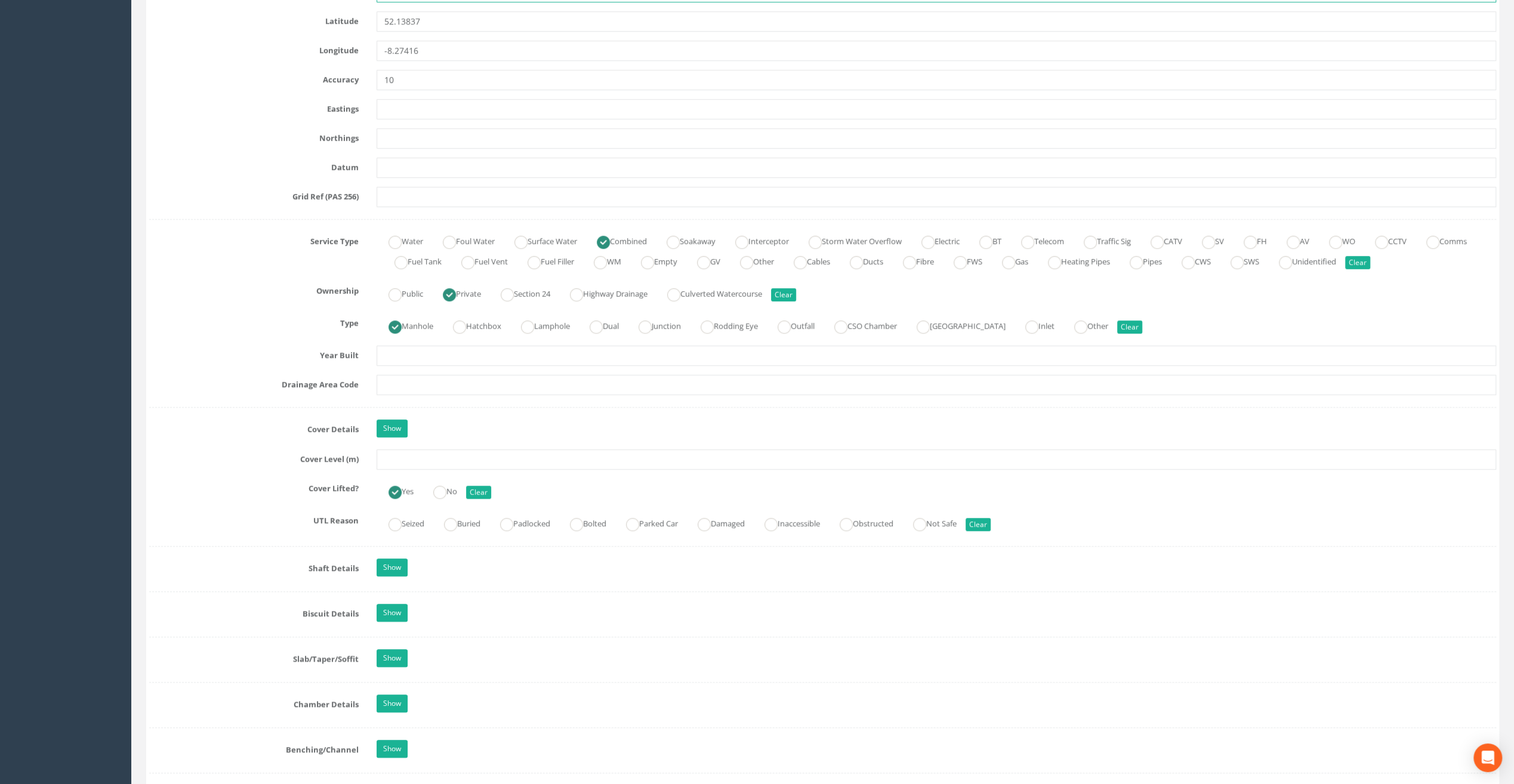
scroll to position [656, 0]
type input "Fermoy"
click at [398, 454] on input "text" at bounding box center [936, 458] width 1119 height 20
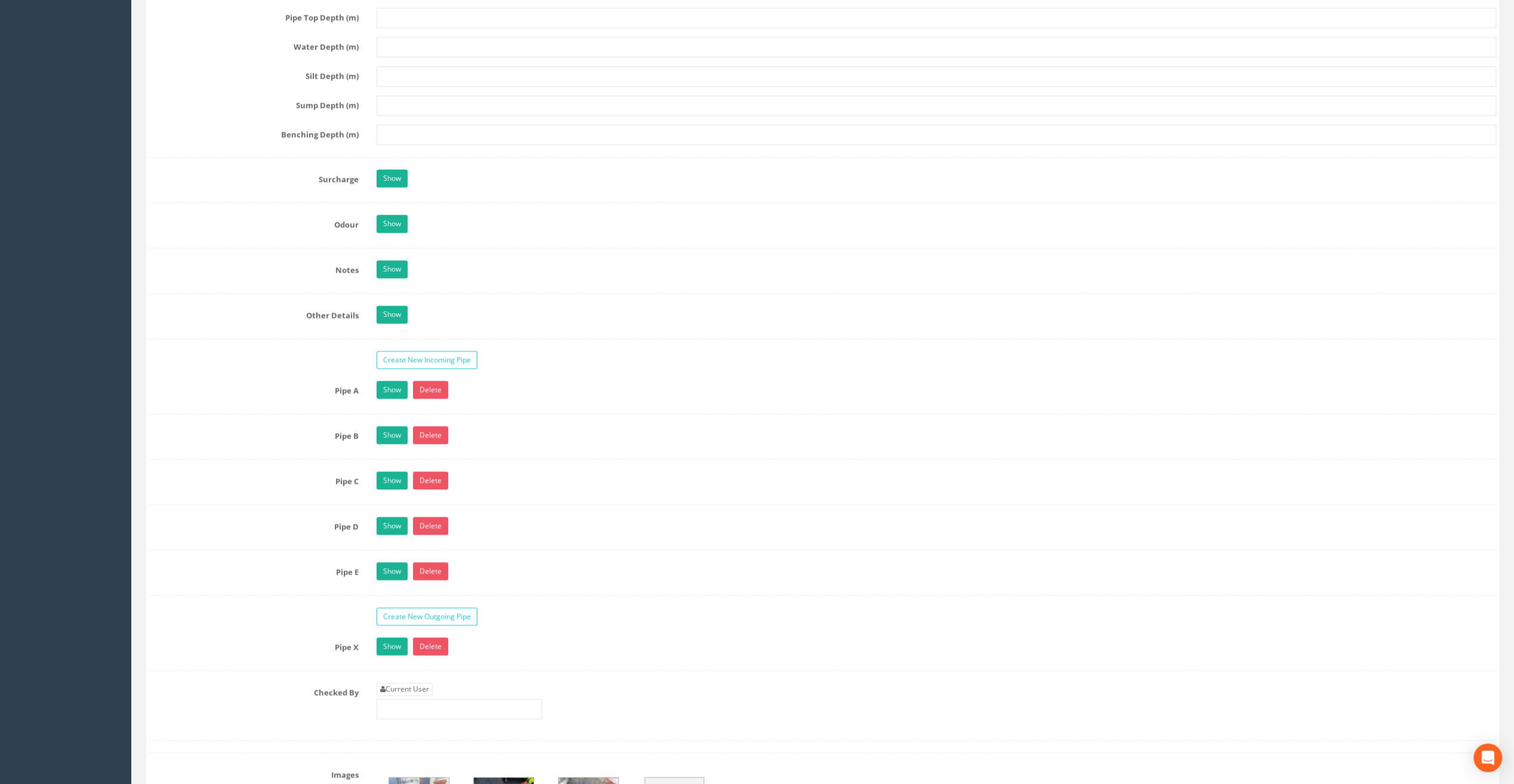
scroll to position [1730, 0]
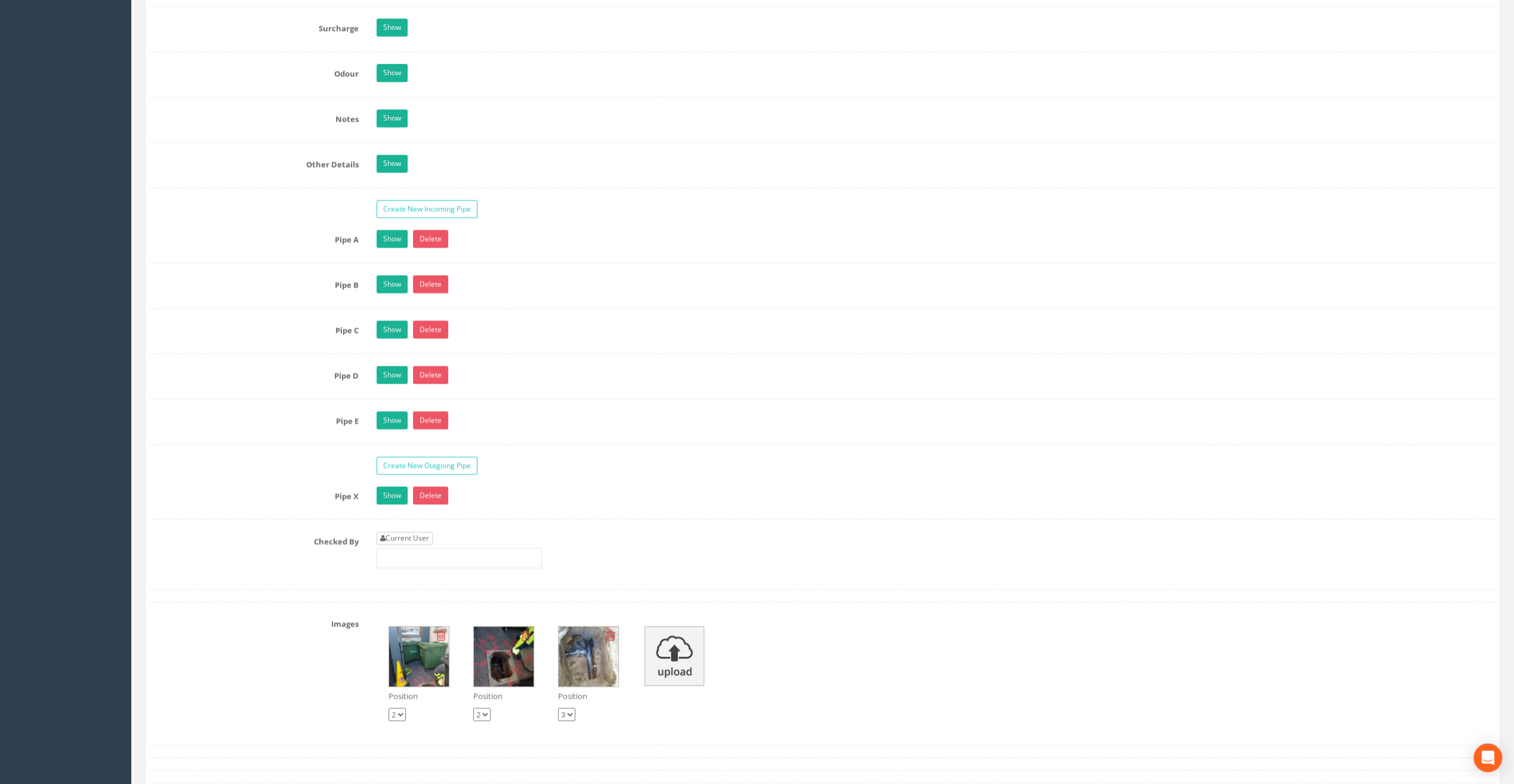
type input "23.29"
click at [414, 531] on link "Current User" at bounding box center [405, 537] width 56 height 13
type input "[PERSON_NAME]"
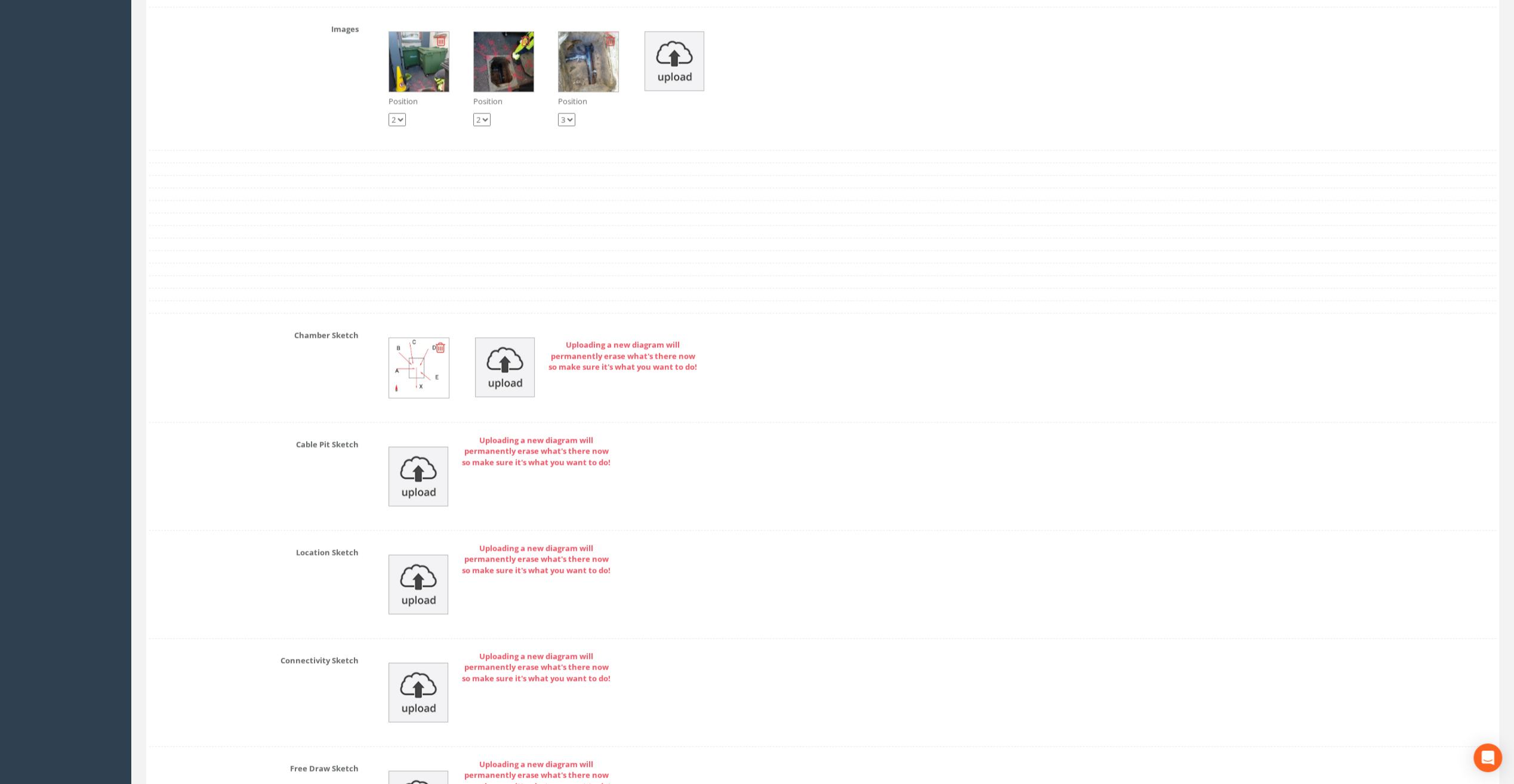
scroll to position [2475, 0]
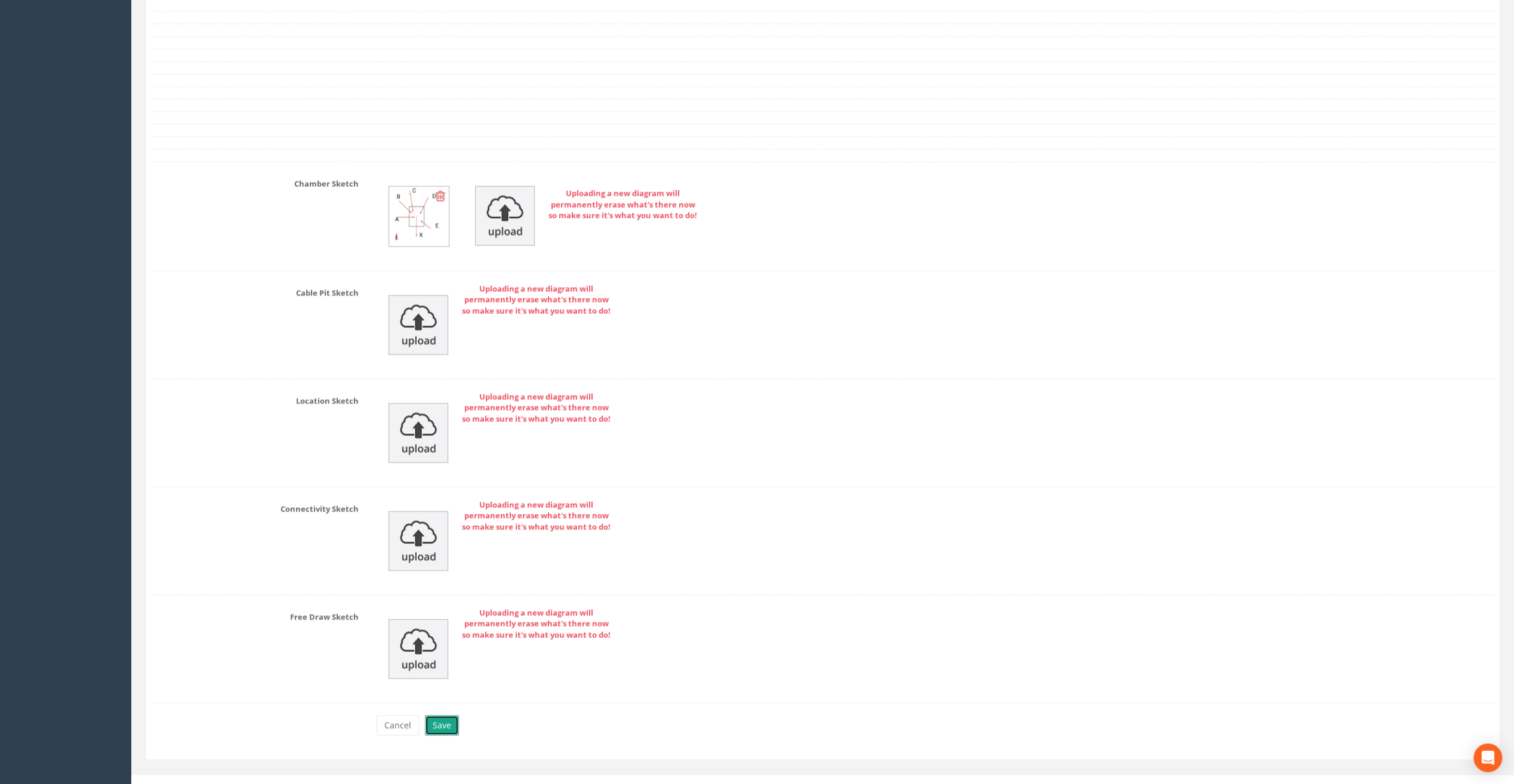
click at [441, 715] on button "Save" at bounding box center [442, 725] width 34 height 20
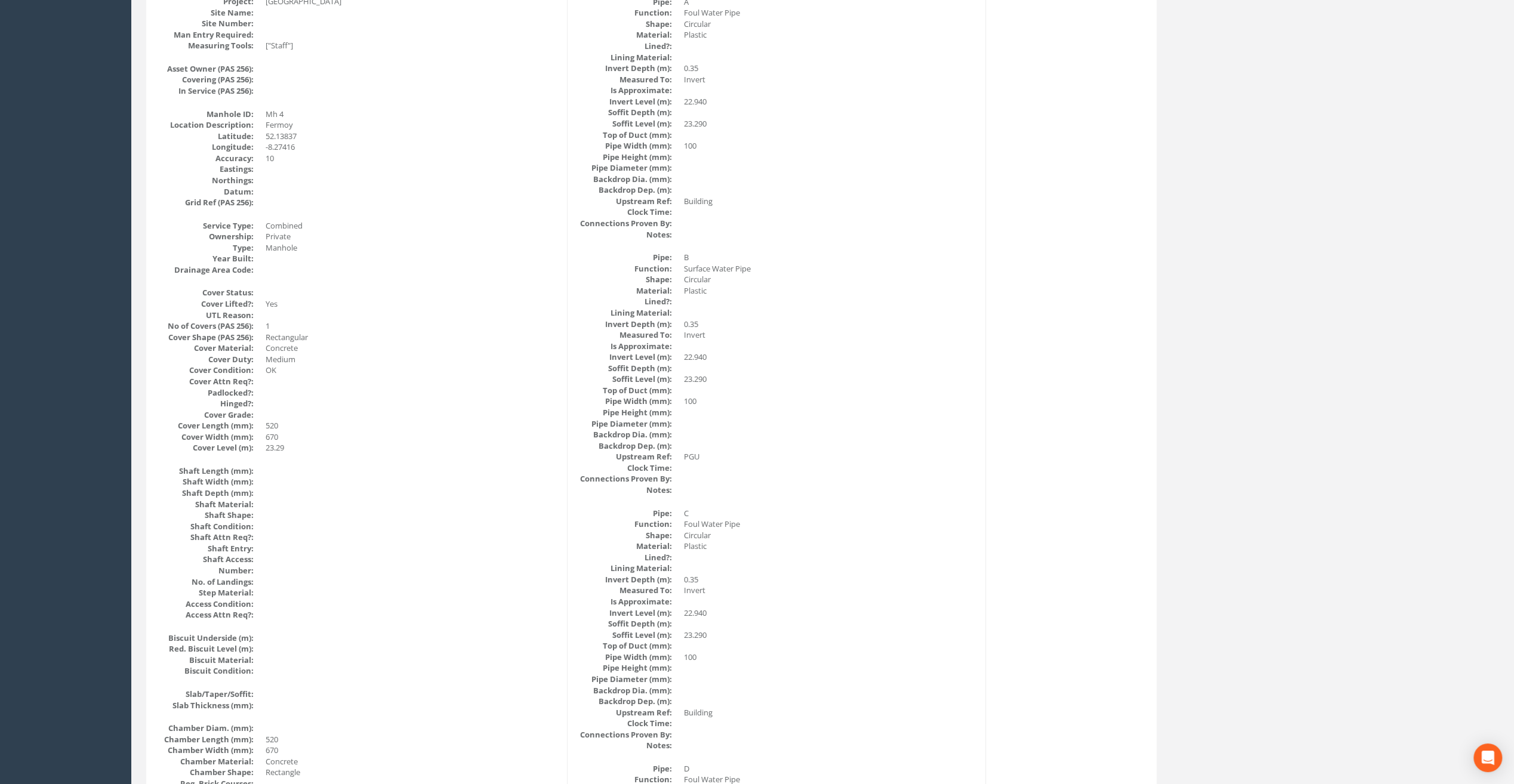
scroll to position [113, 0]
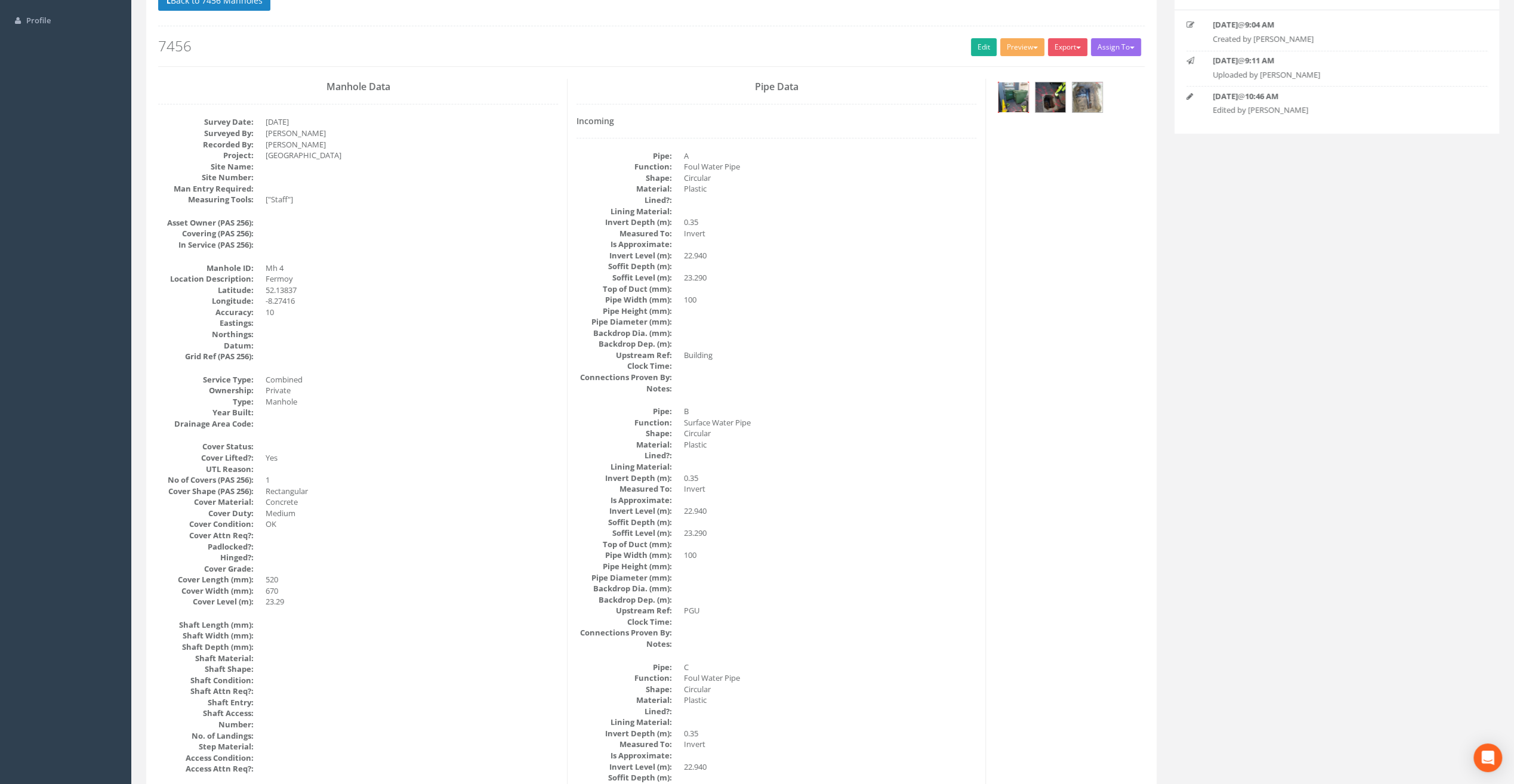
click at [1017, 90] on img at bounding box center [1013, 96] width 30 height 30
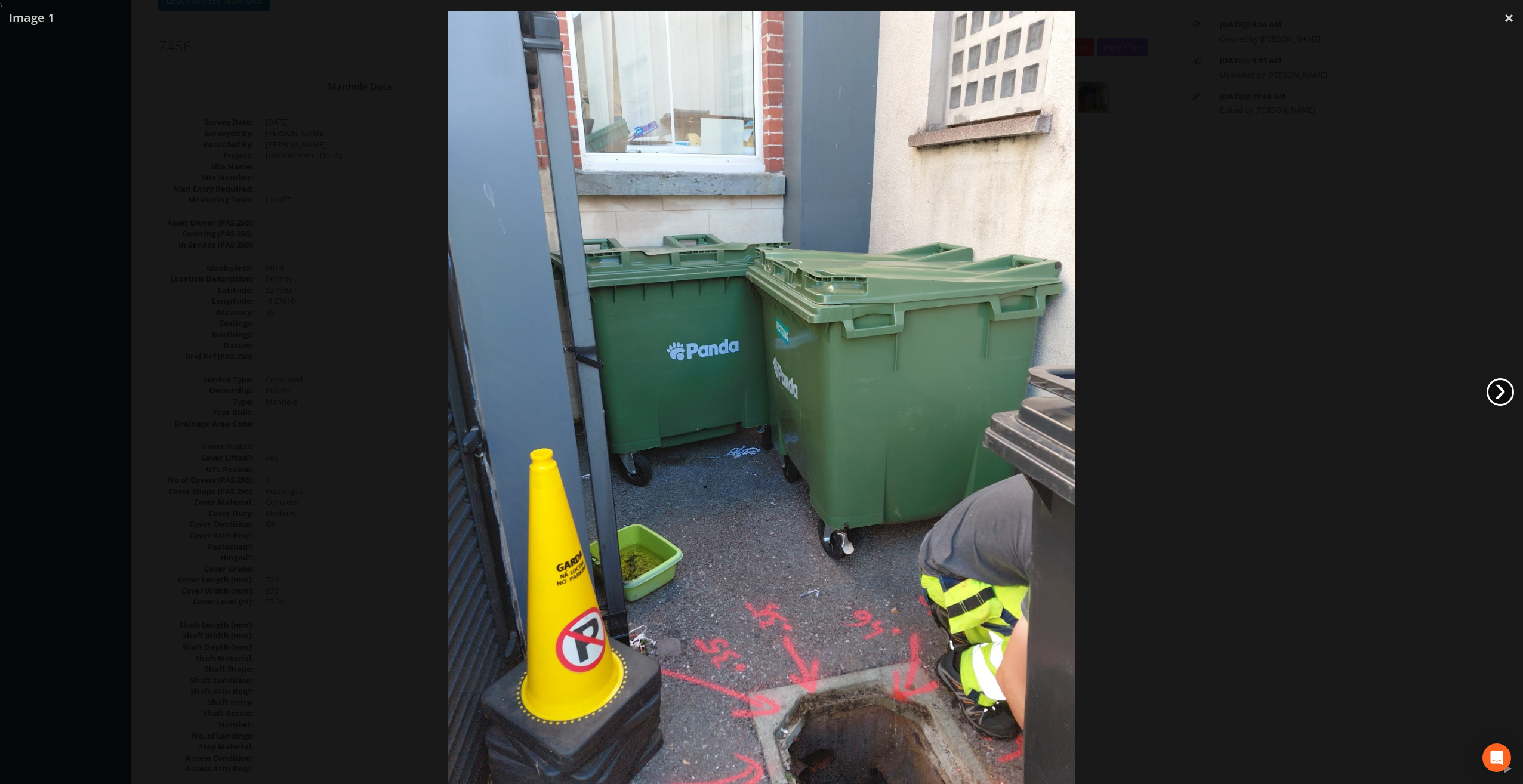
click at [1497, 394] on link "›" at bounding box center [1500, 392] width 27 height 27
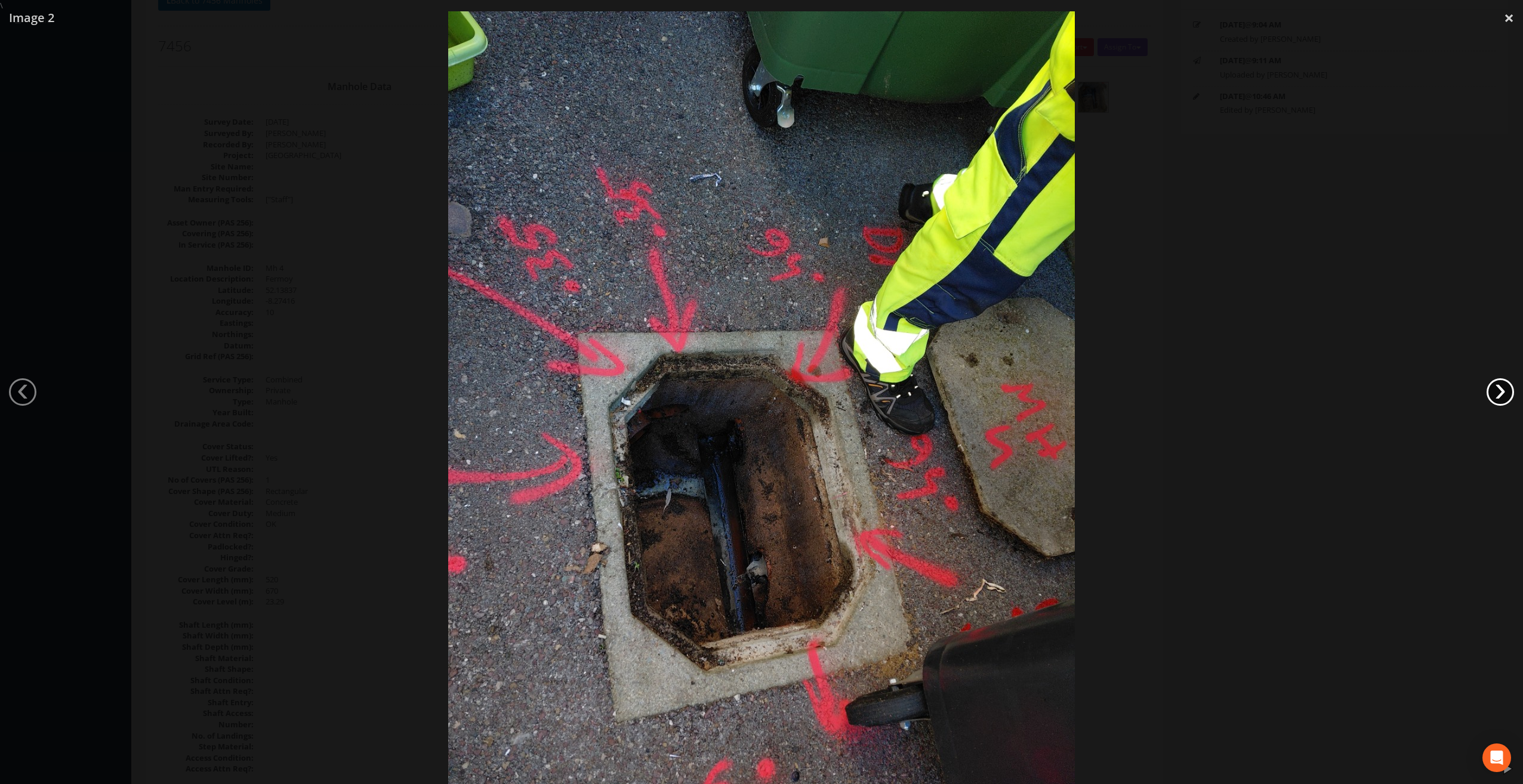
click at [1494, 390] on link "›" at bounding box center [1500, 392] width 27 height 27
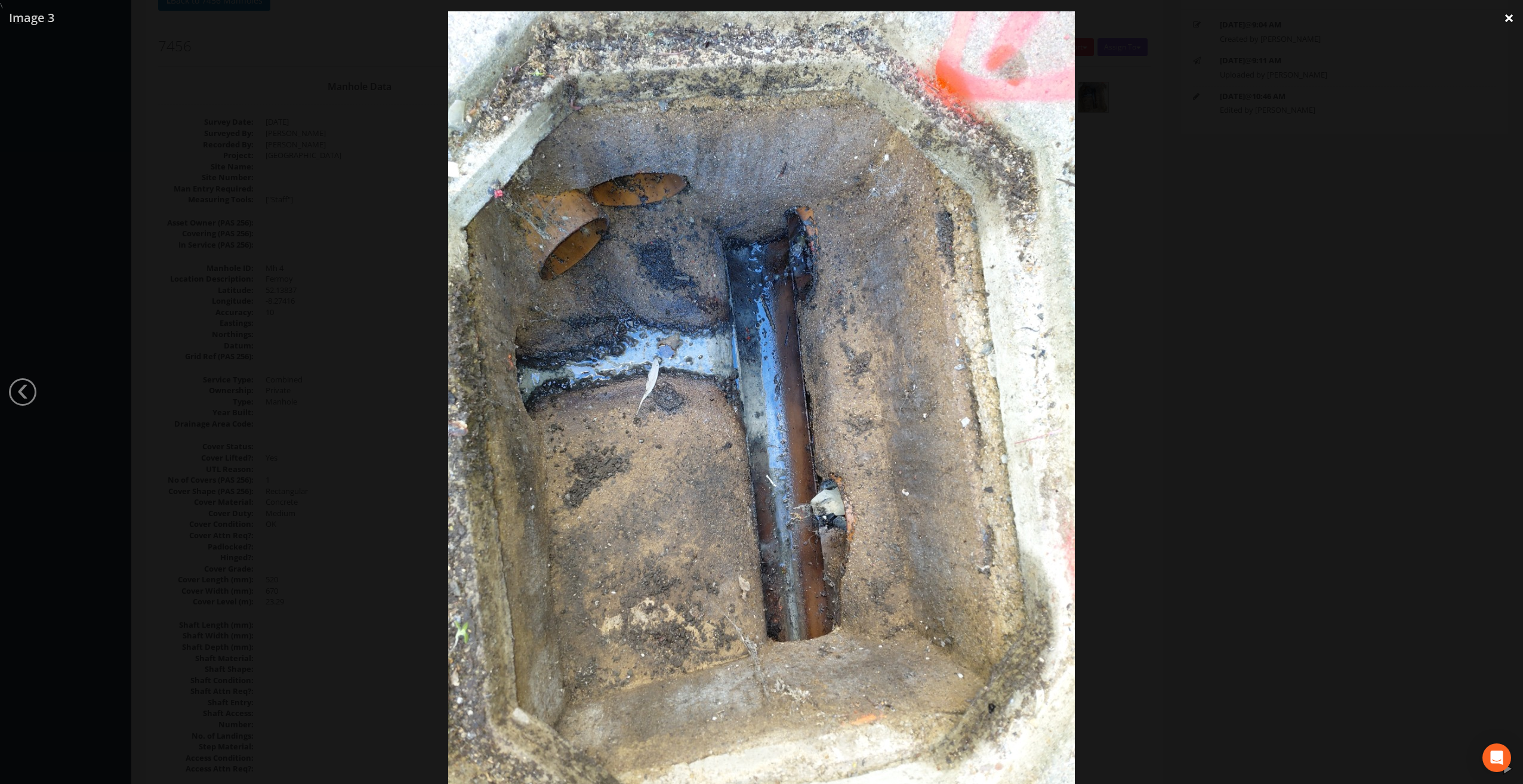
click at [1507, 17] on link "×" at bounding box center [1509, 17] width 28 height 36
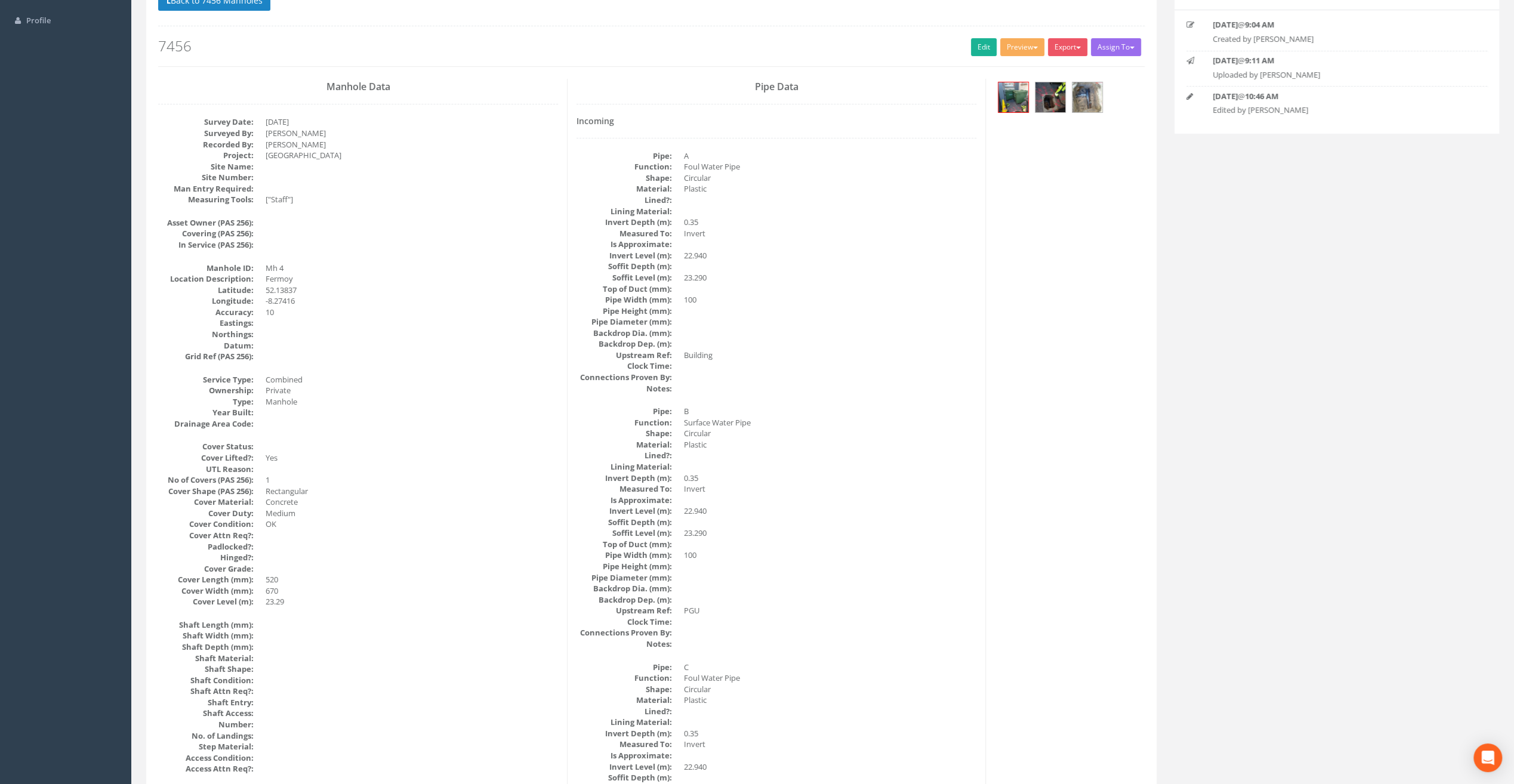
scroll to position [0, 0]
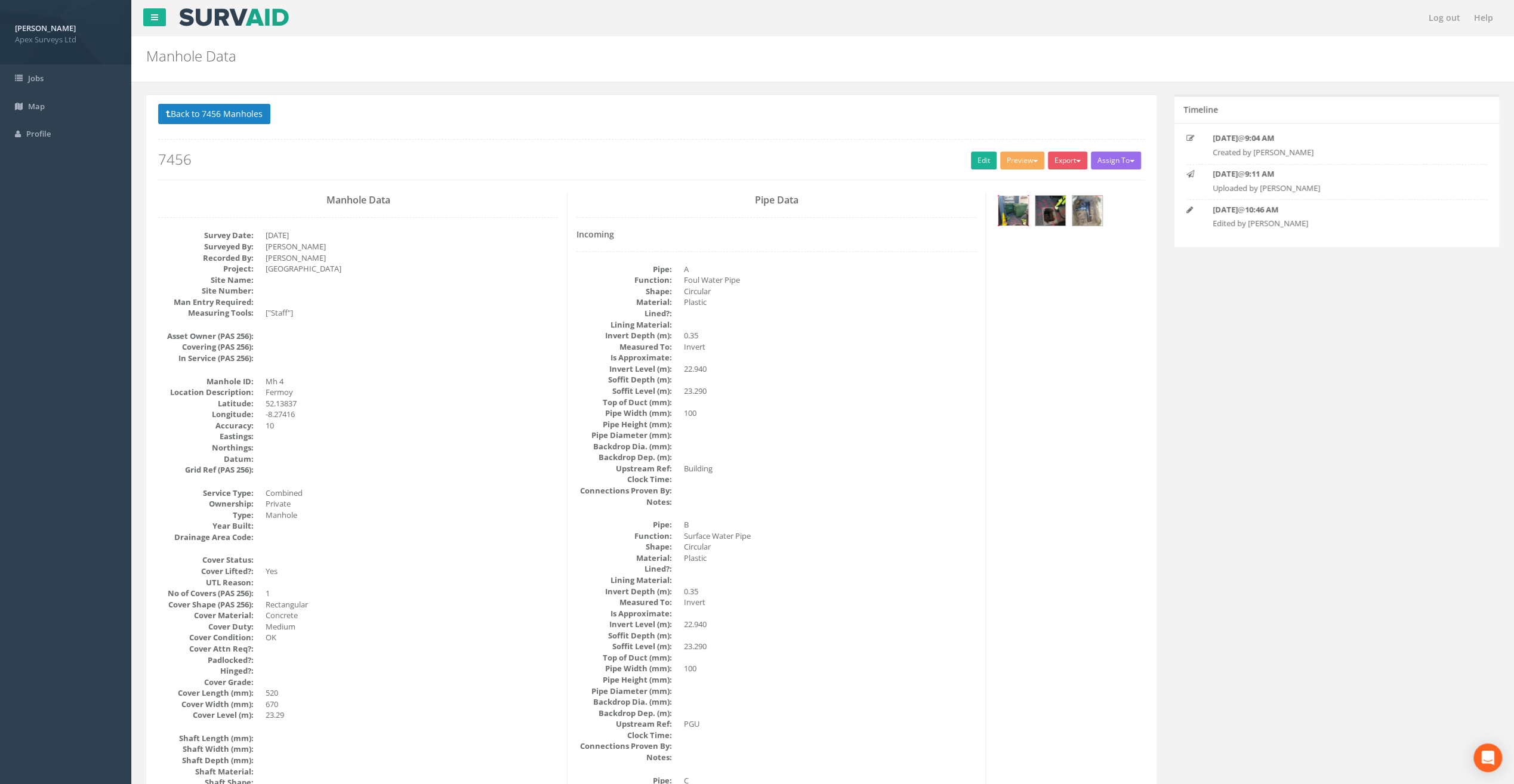
click at [1015, 205] on img at bounding box center [1013, 210] width 30 height 30
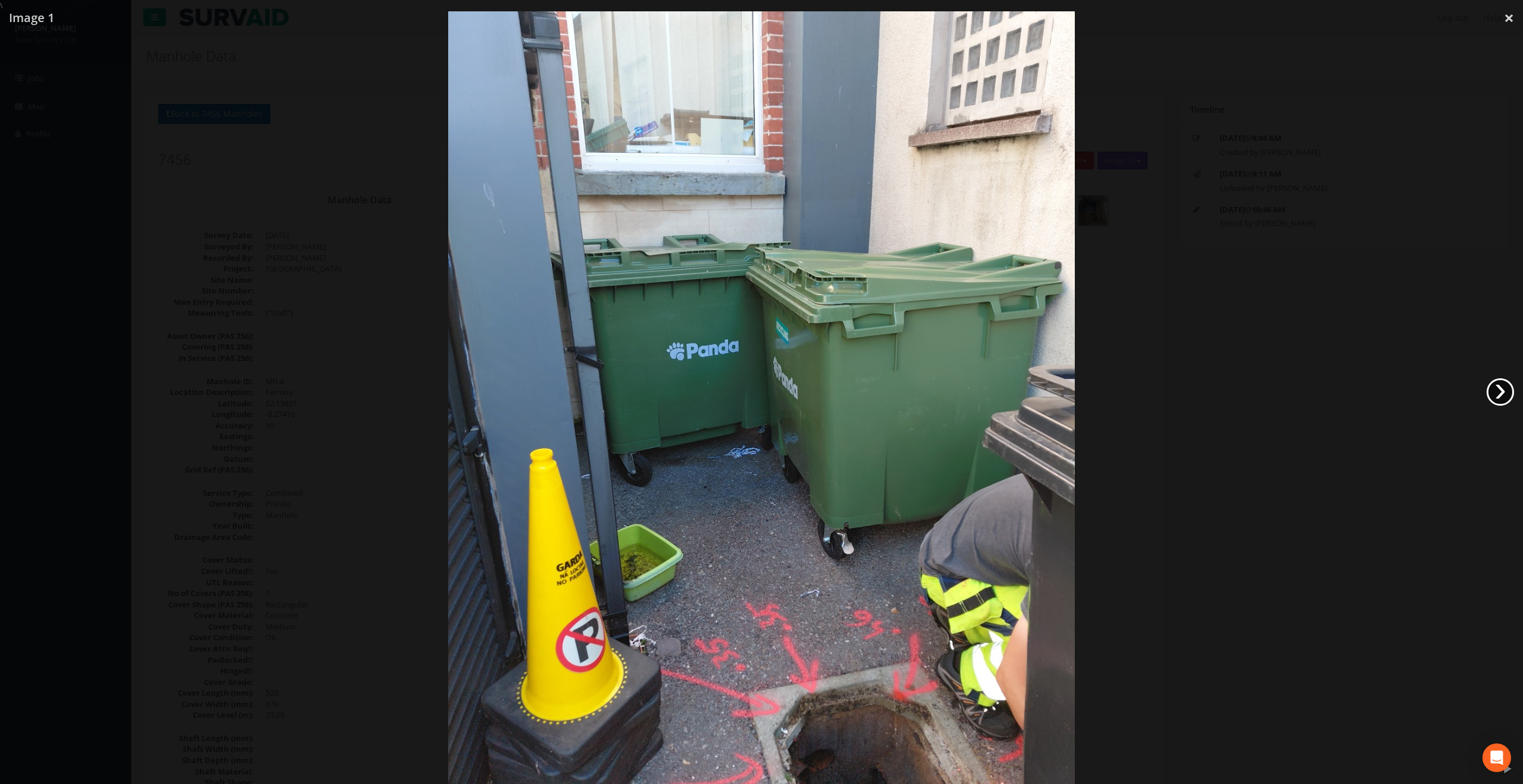
click at [1503, 386] on link "›" at bounding box center [1500, 392] width 27 height 27
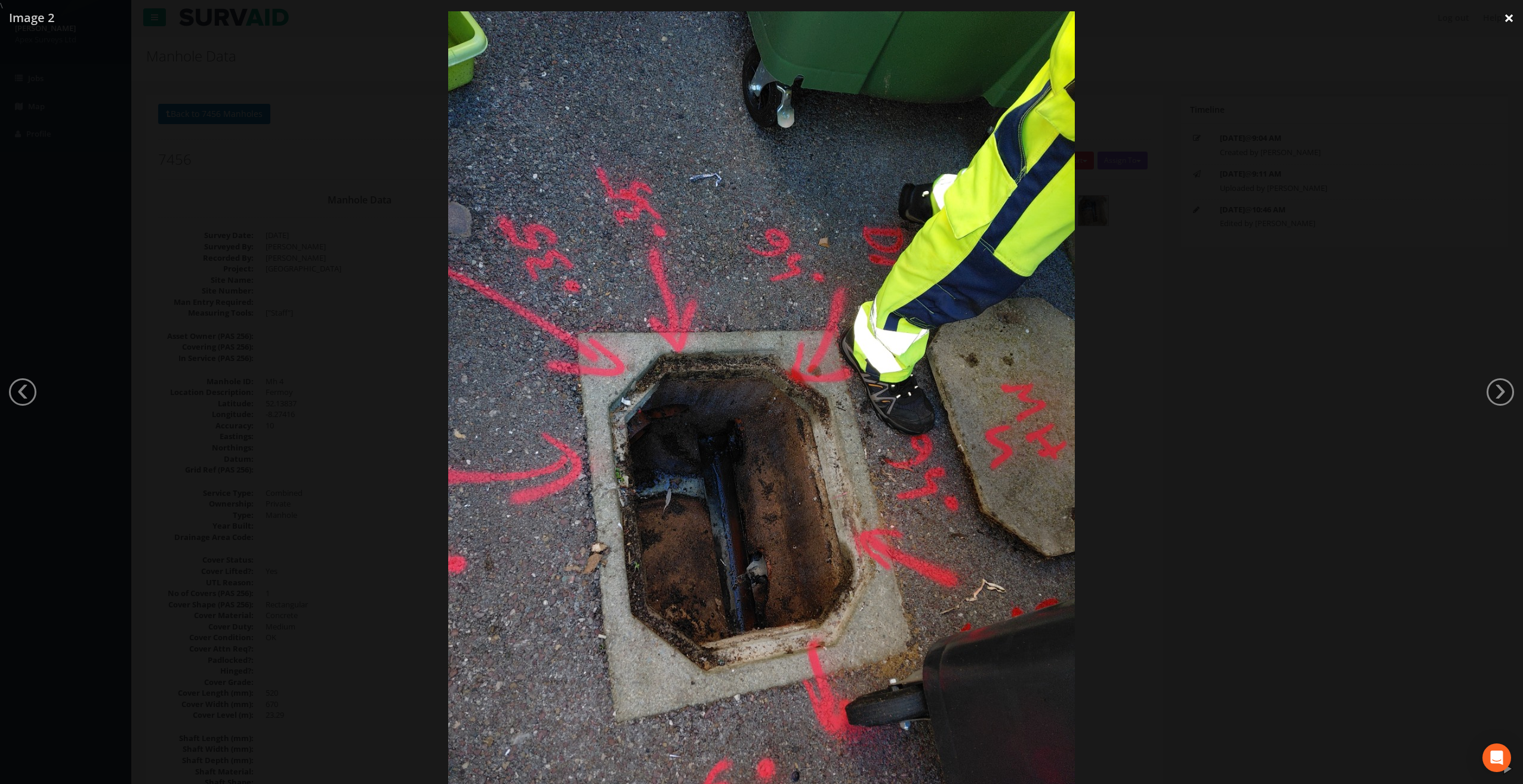
click at [1513, 11] on link "×" at bounding box center [1509, 17] width 28 height 36
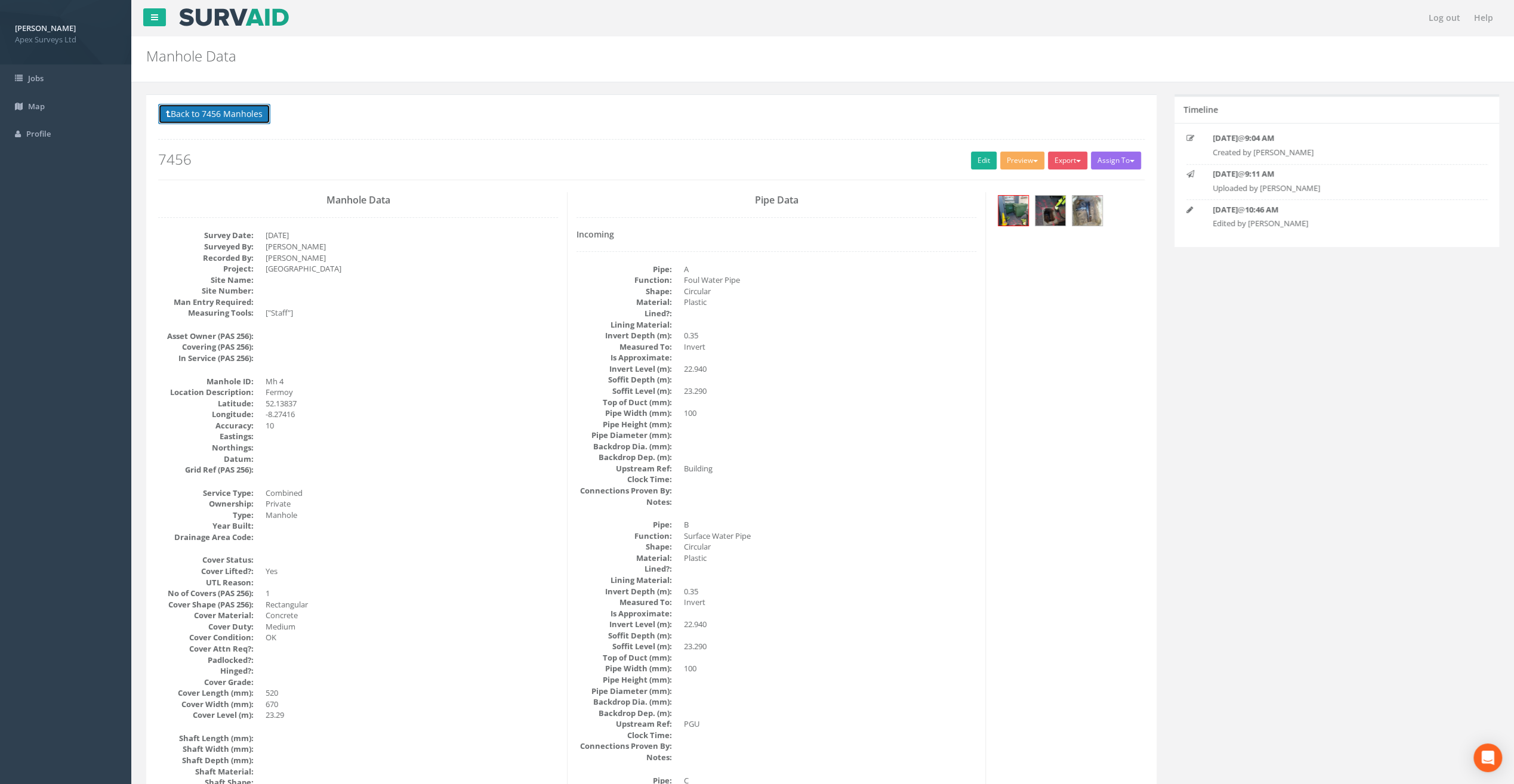
click at [235, 115] on button "Back to 7456 Manholes" at bounding box center [214, 114] width 112 height 20
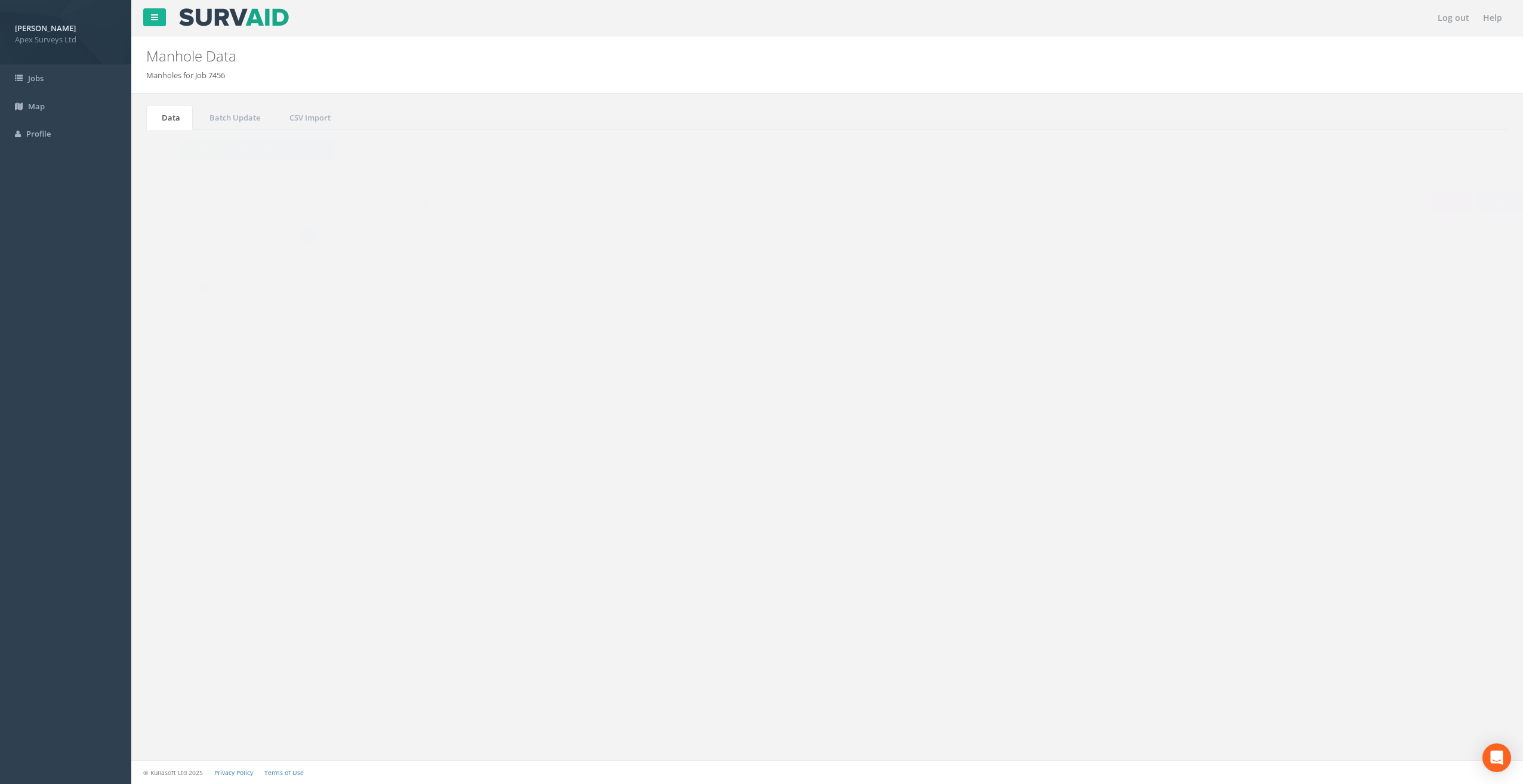
click at [447, 471] on td "Mh 9" at bounding box center [528, 474] width 195 height 21
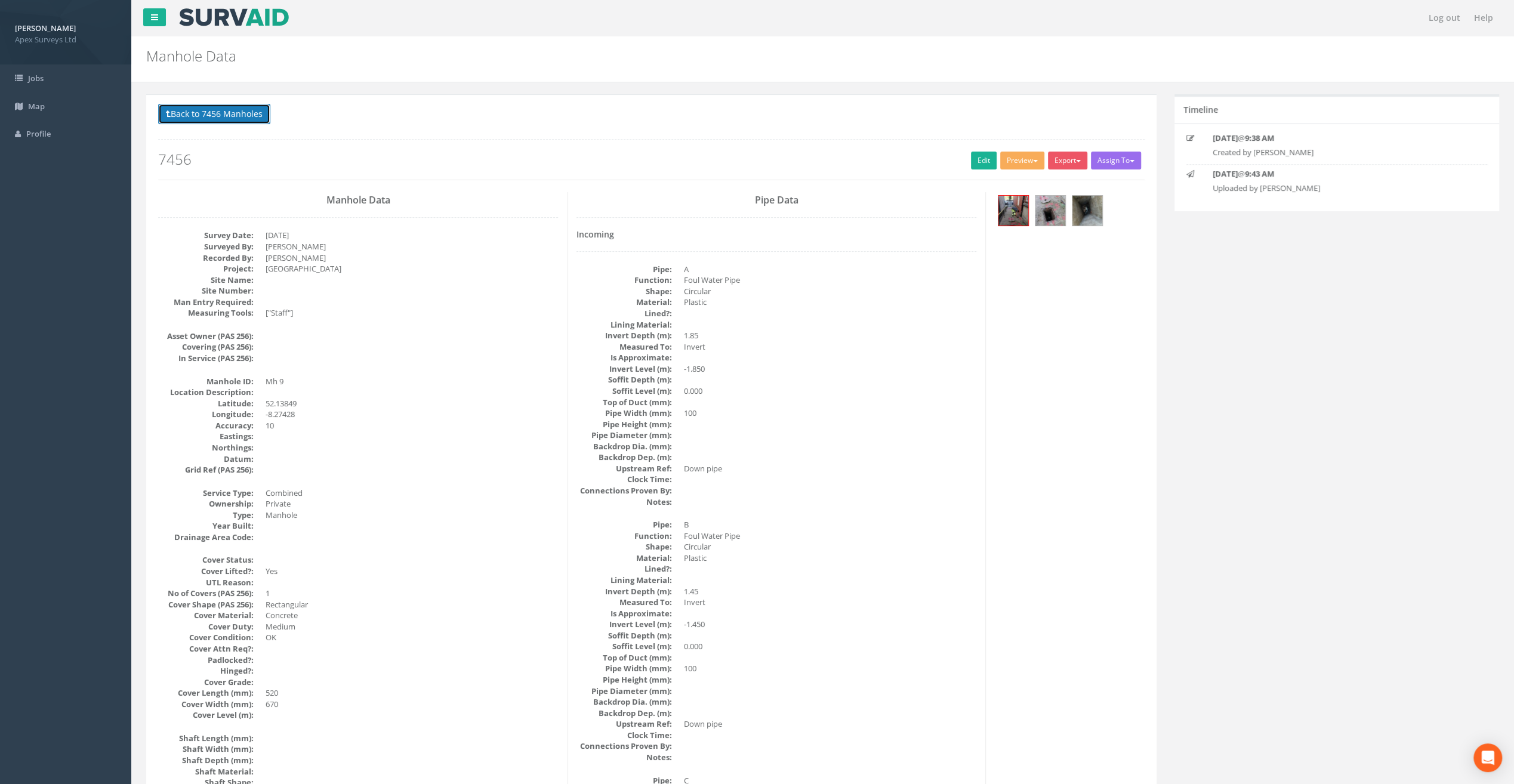
click at [215, 107] on button "Back to 7456 Manholes" at bounding box center [214, 114] width 112 height 20
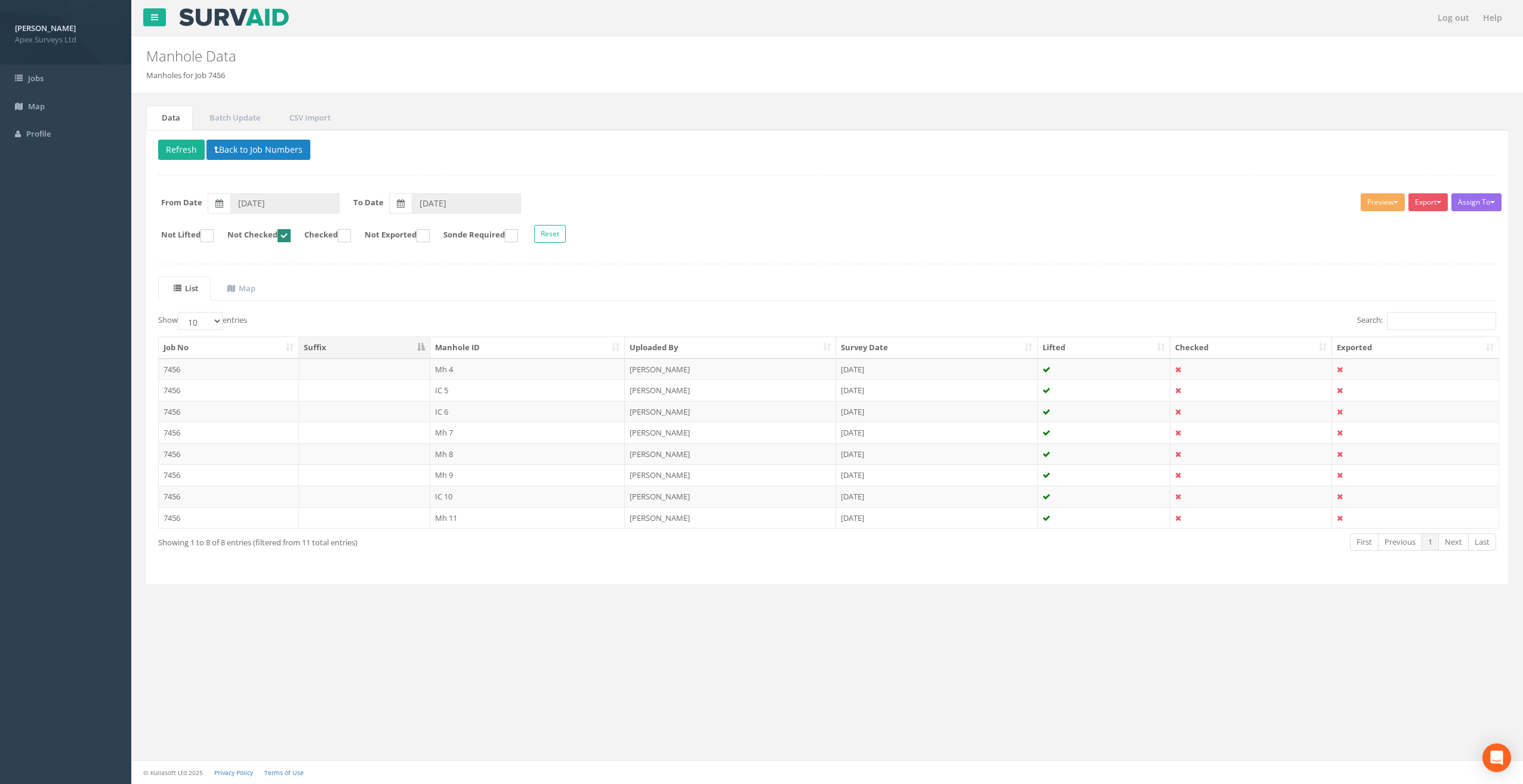
click at [291, 237] on ins at bounding box center [283, 235] width 13 height 13
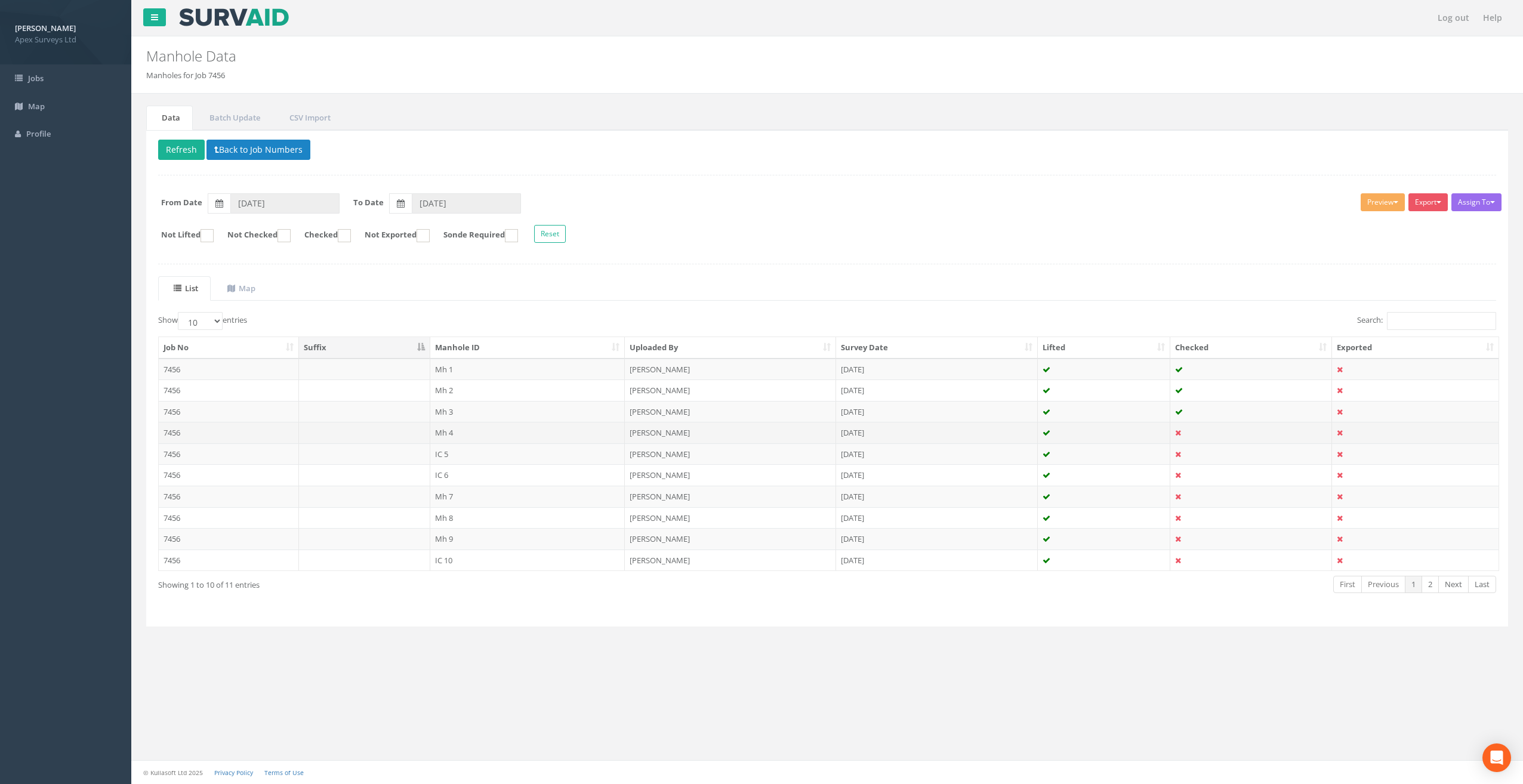
click at [449, 430] on td "Mh 4" at bounding box center [528, 433] width 195 height 21
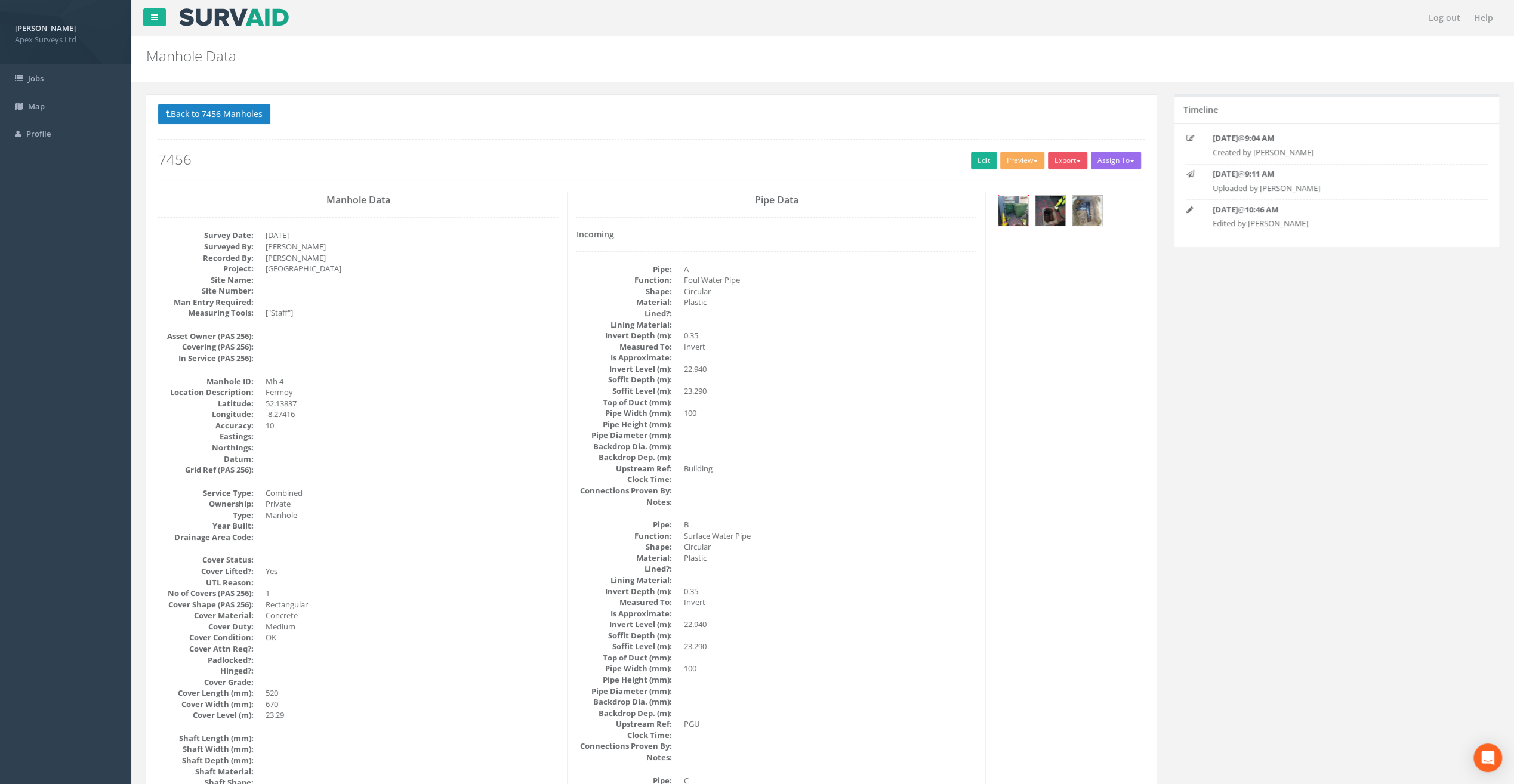
click at [1008, 203] on img at bounding box center [1013, 210] width 30 height 30
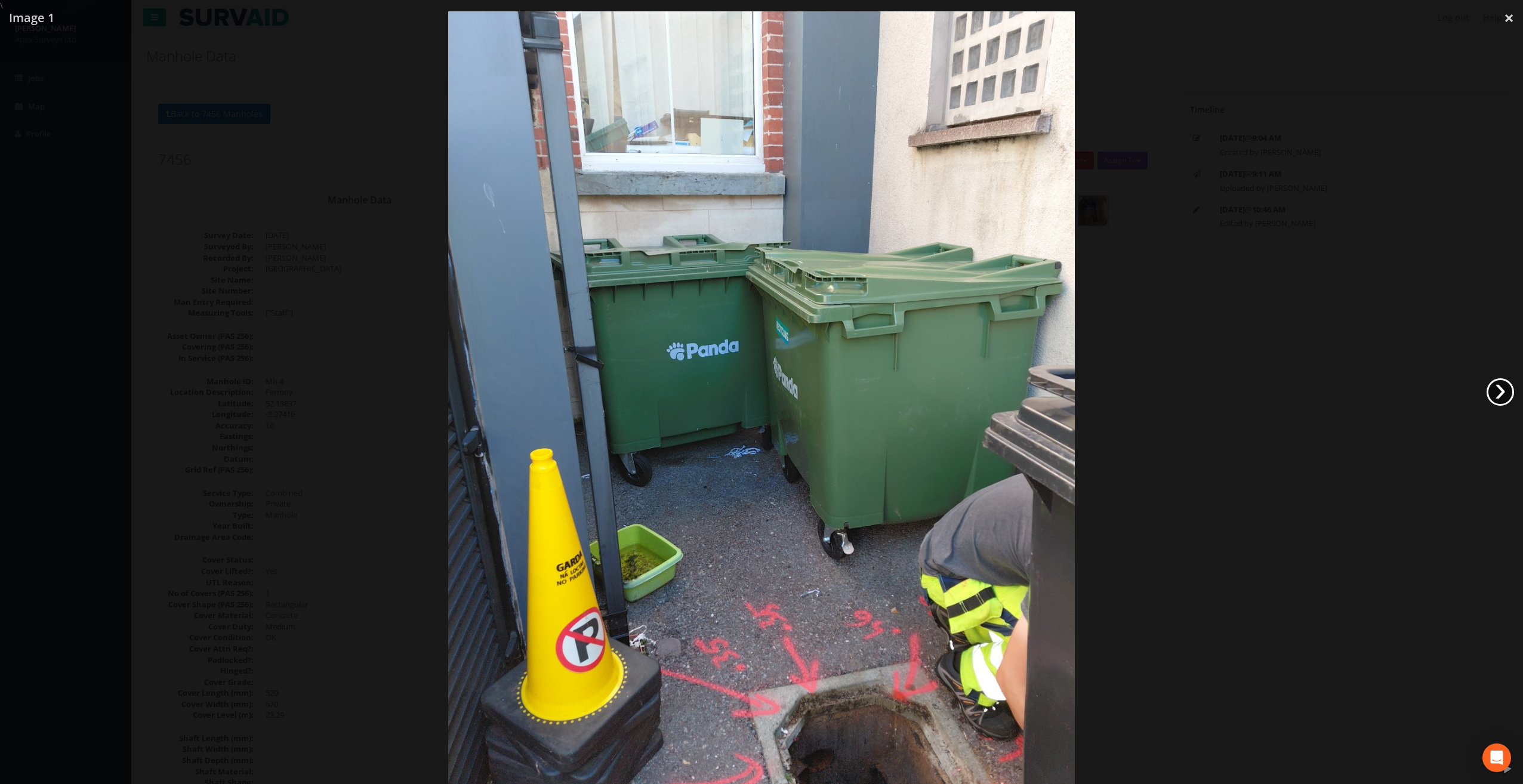
click at [1502, 386] on link "›" at bounding box center [1500, 392] width 27 height 27
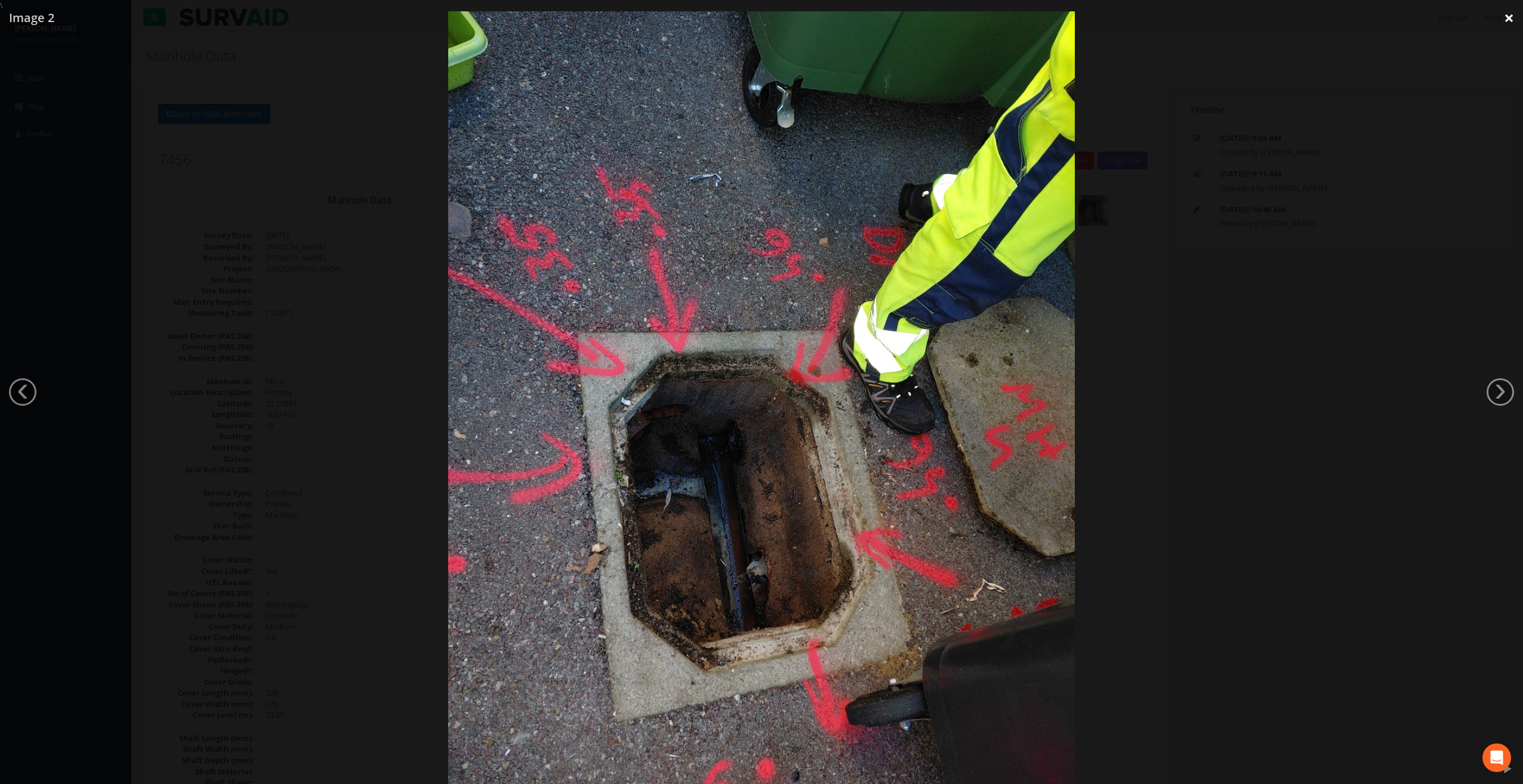
click at [1502, 20] on link "×" at bounding box center [1509, 17] width 28 height 36
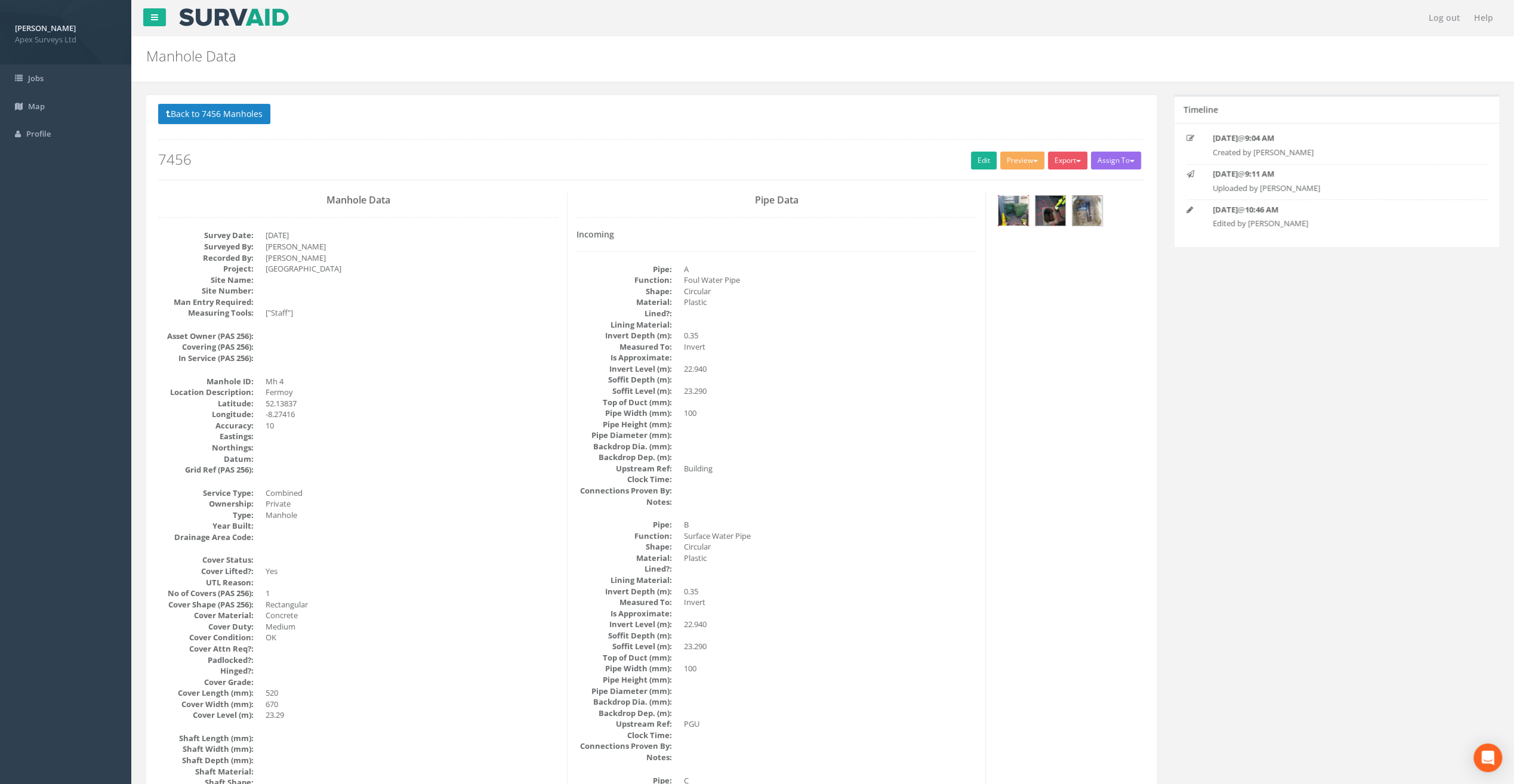
click at [1018, 206] on img at bounding box center [1013, 210] width 30 height 30
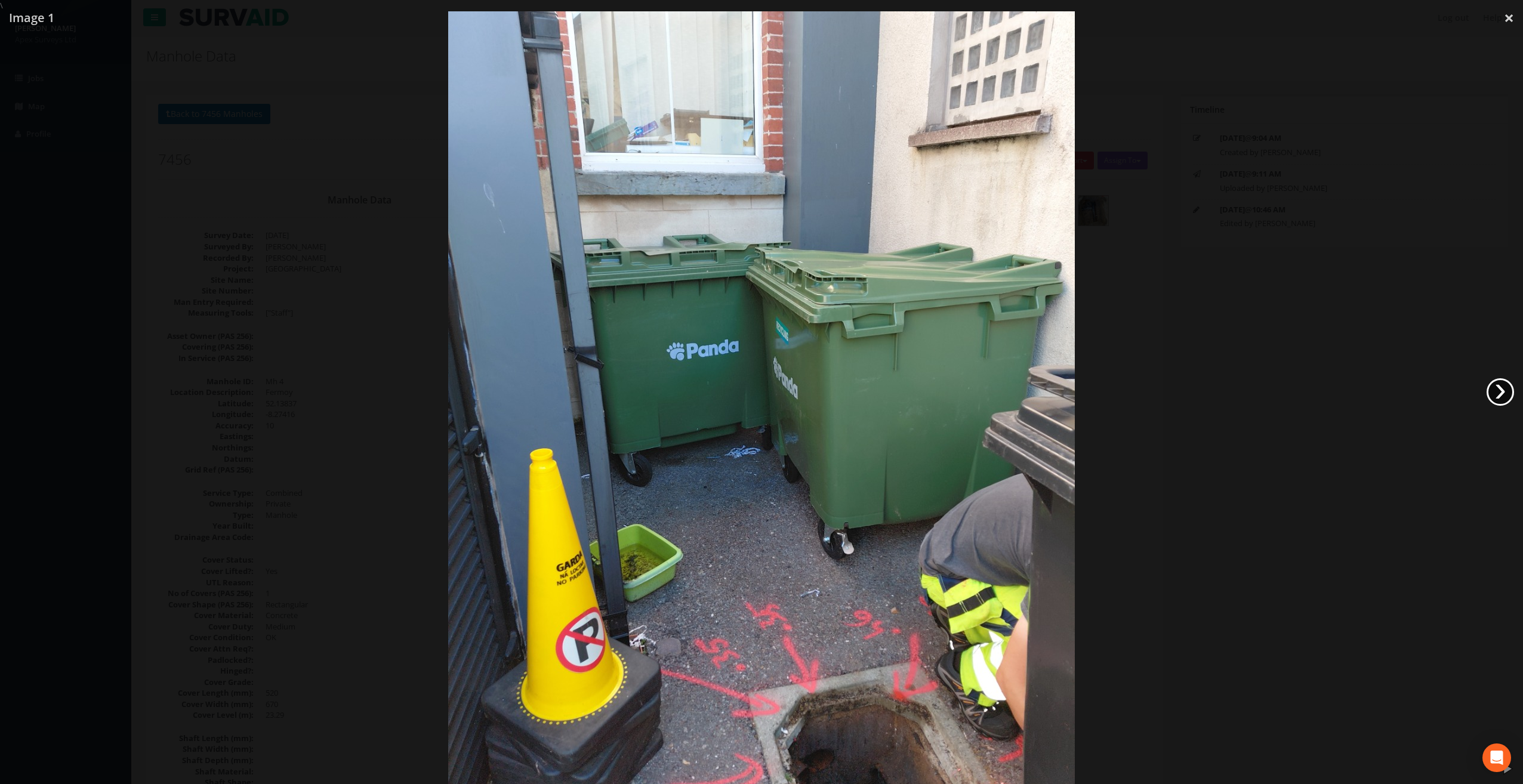
click at [1503, 397] on link "›" at bounding box center [1500, 392] width 27 height 27
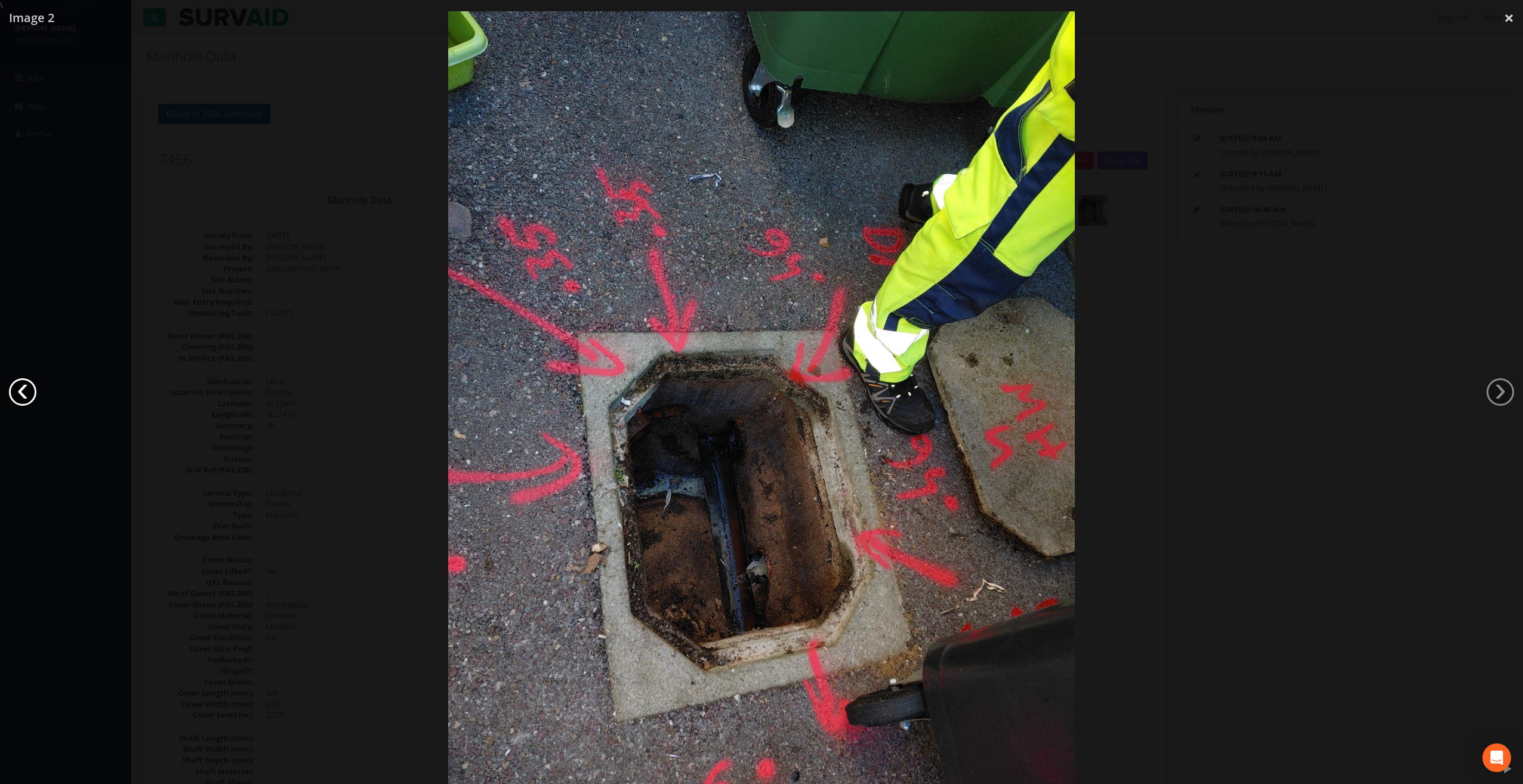
click at [12, 396] on link "‹" at bounding box center [23, 392] width 27 height 27
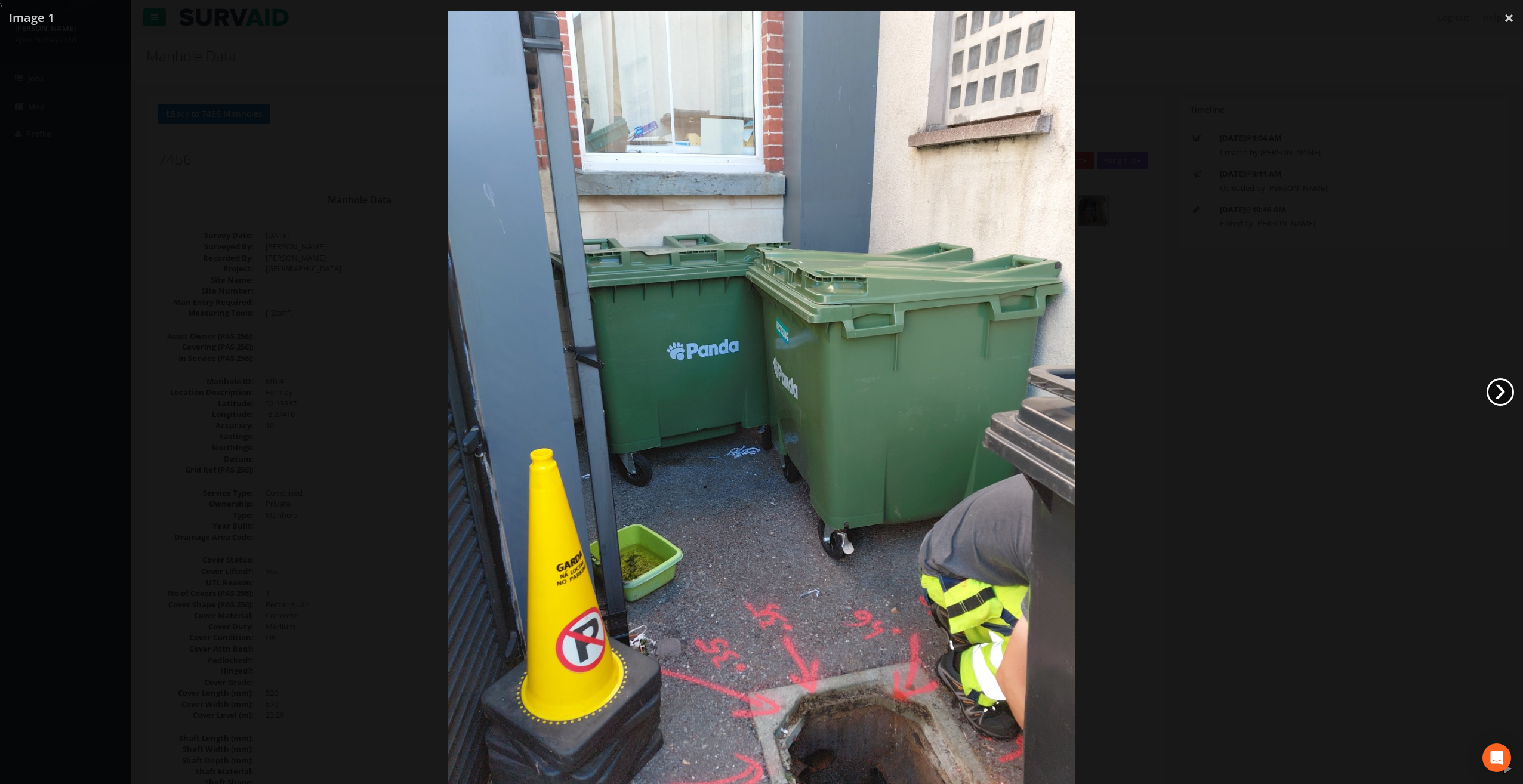
click at [1507, 391] on link "›" at bounding box center [1500, 392] width 27 height 27
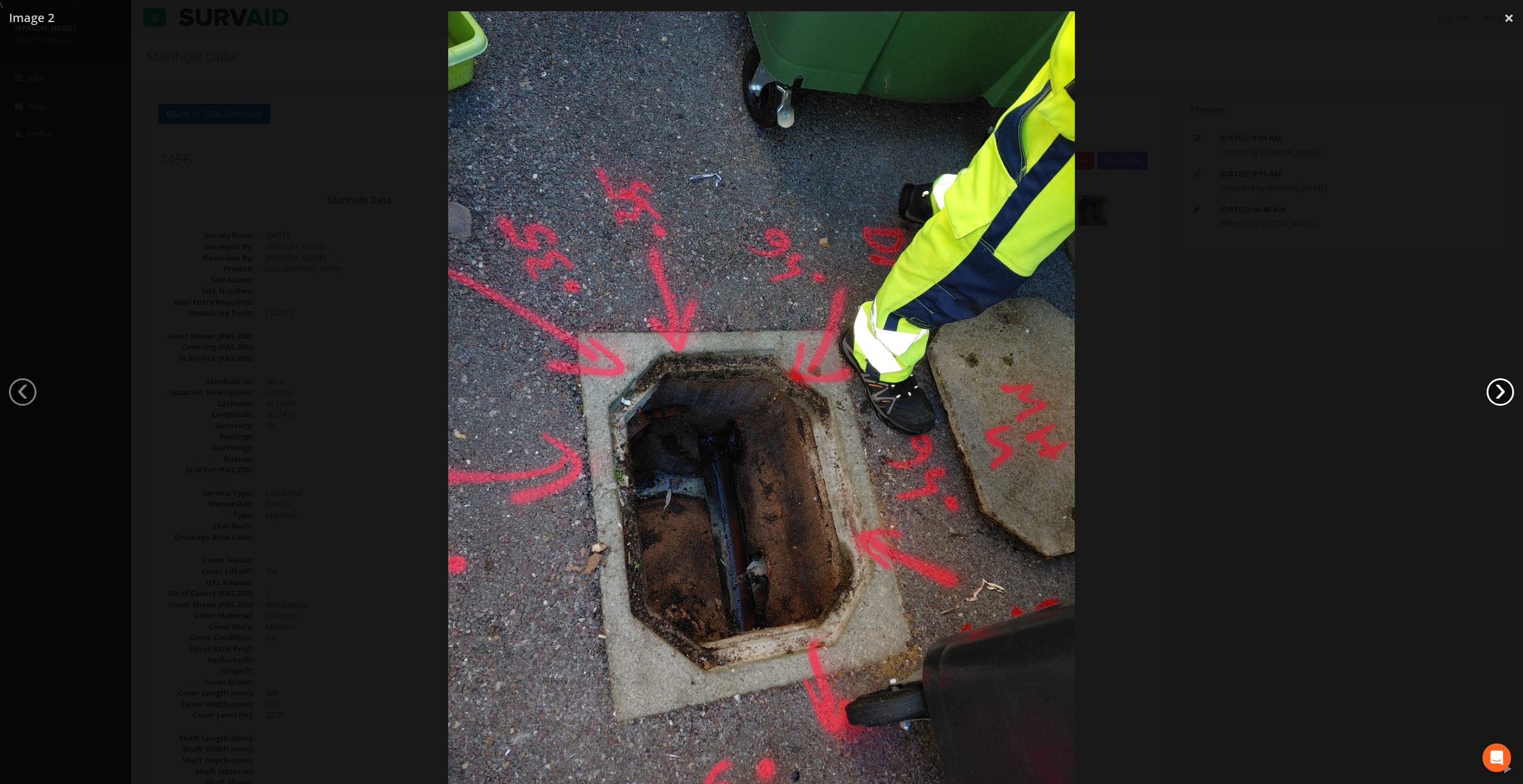
click at [1507, 391] on link "›" at bounding box center [1500, 392] width 27 height 27
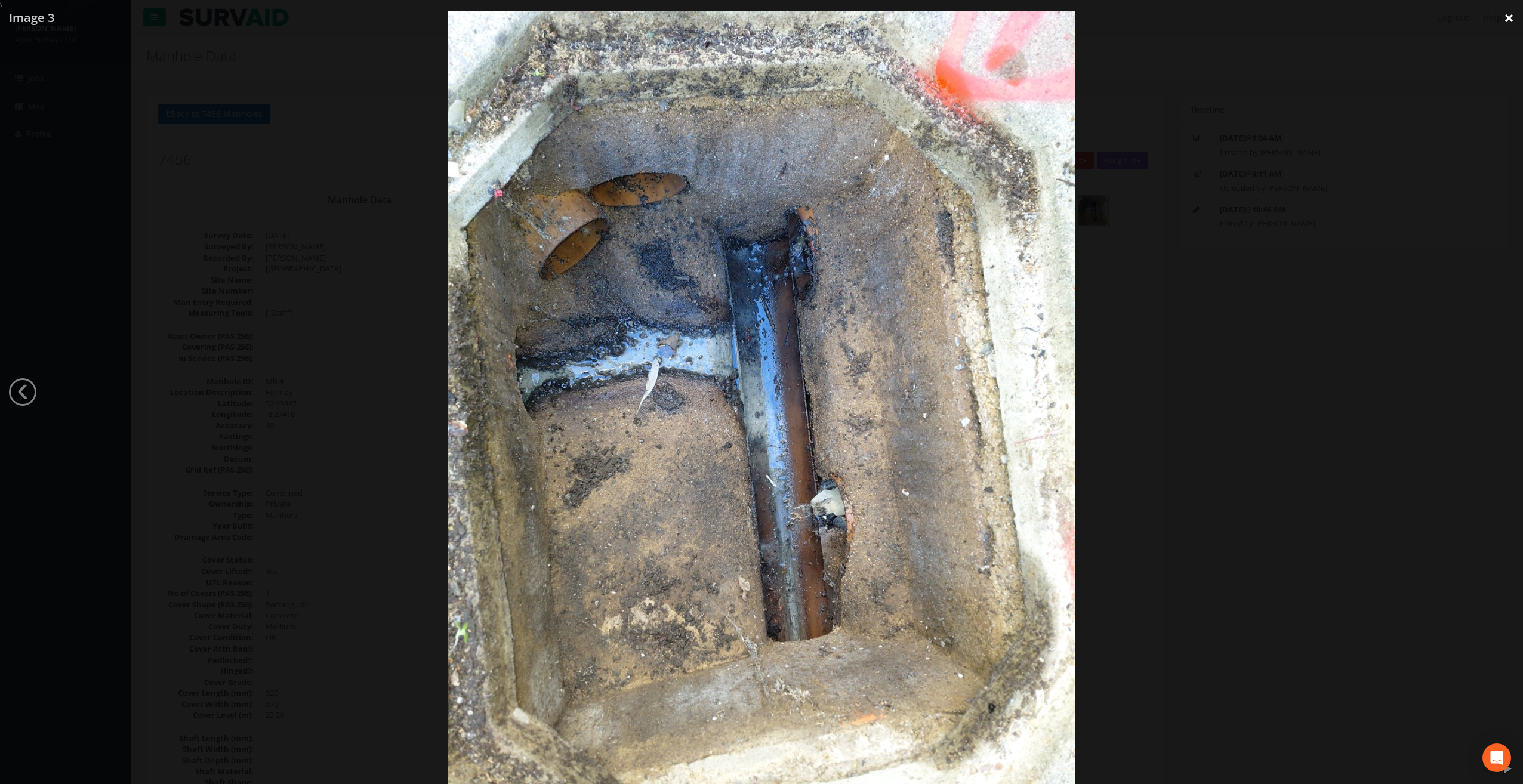
click at [1508, 21] on link "×" at bounding box center [1509, 17] width 28 height 36
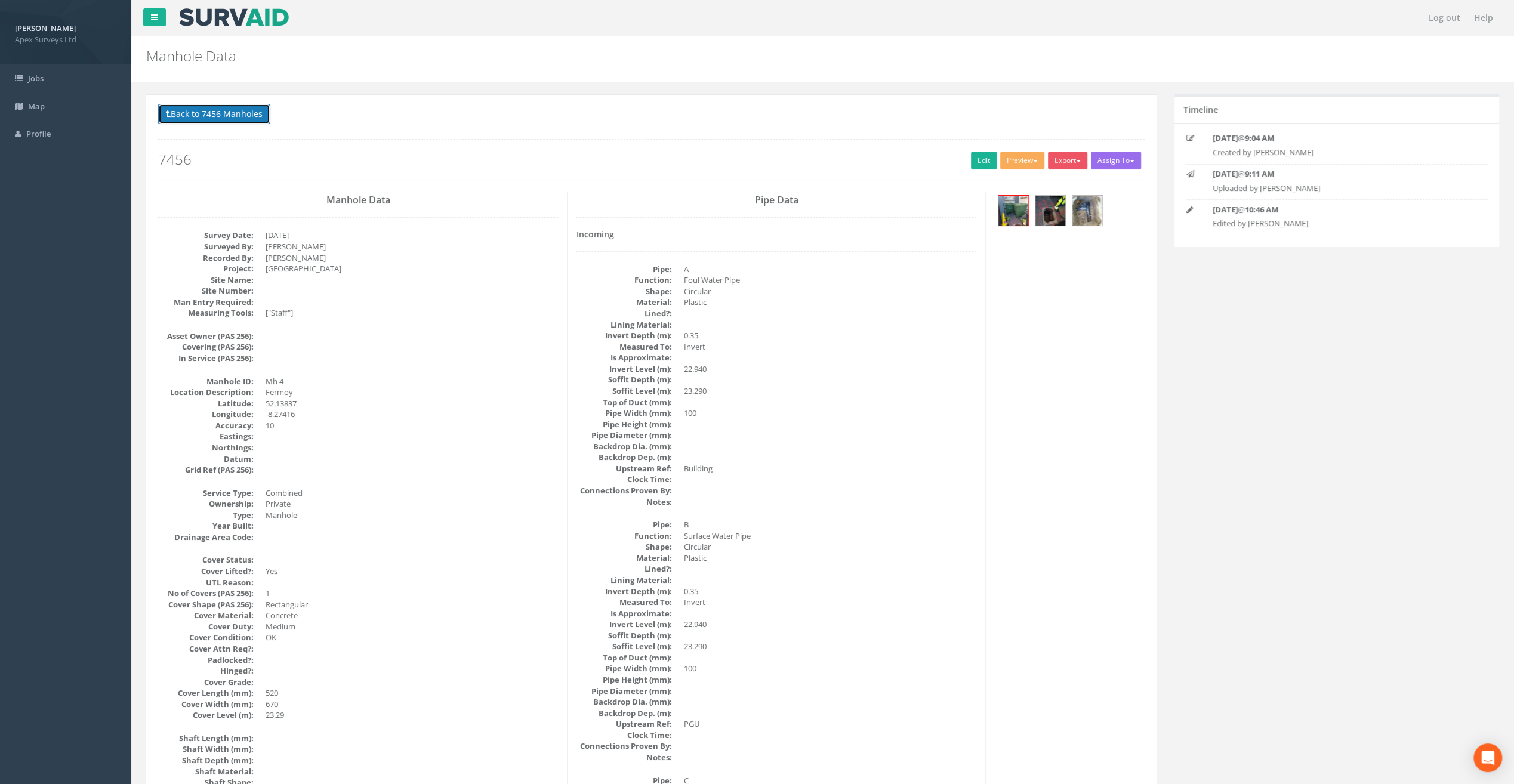
click at [229, 115] on button "Back to 7456 Manholes" at bounding box center [214, 114] width 112 height 20
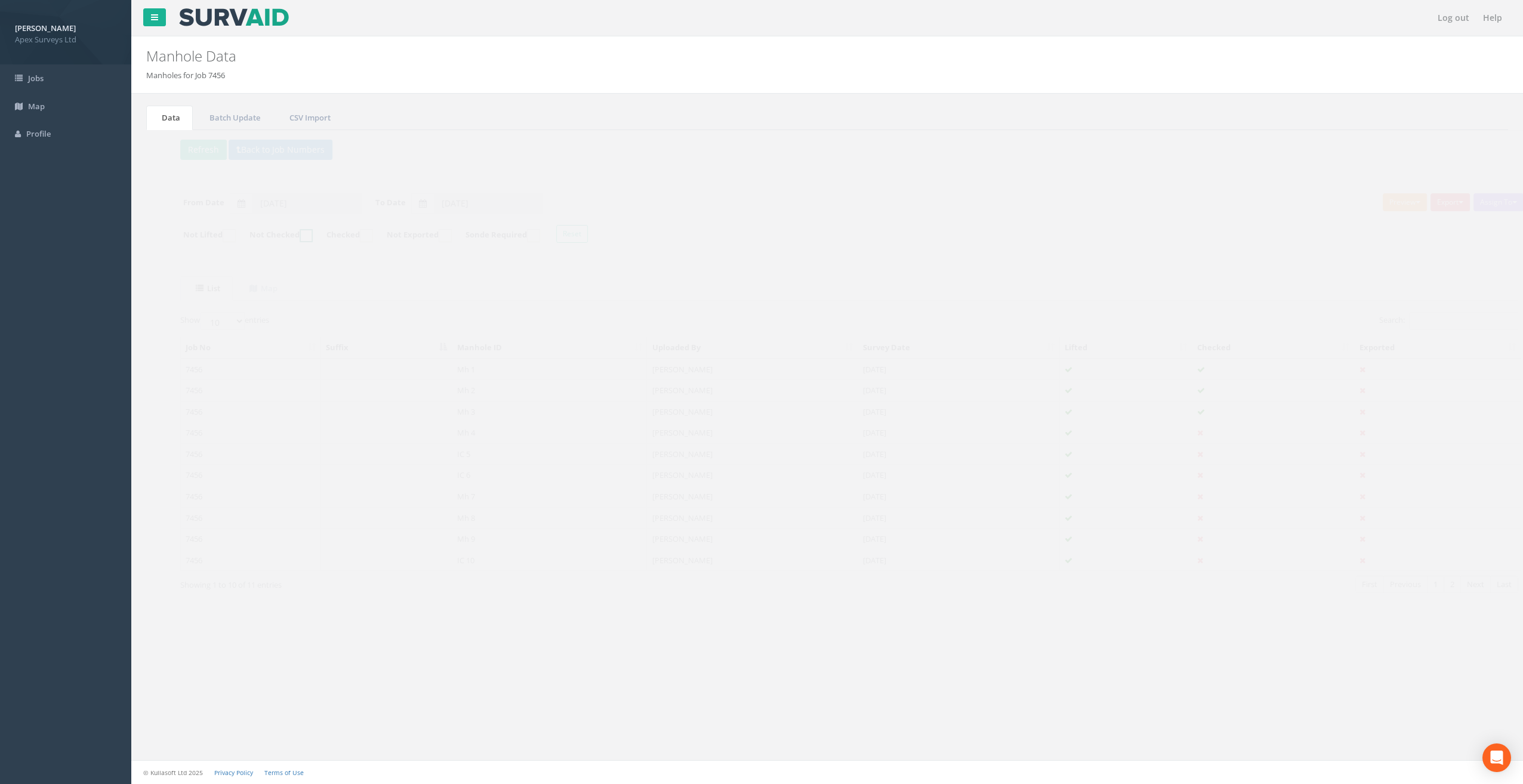
drag, startPoint x: 292, startPoint y: 232, endPoint x: 307, endPoint y: 238, distance: 16.2
click at [291, 233] on ins at bounding box center [283, 235] width 13 height 13
checkbox input "true"
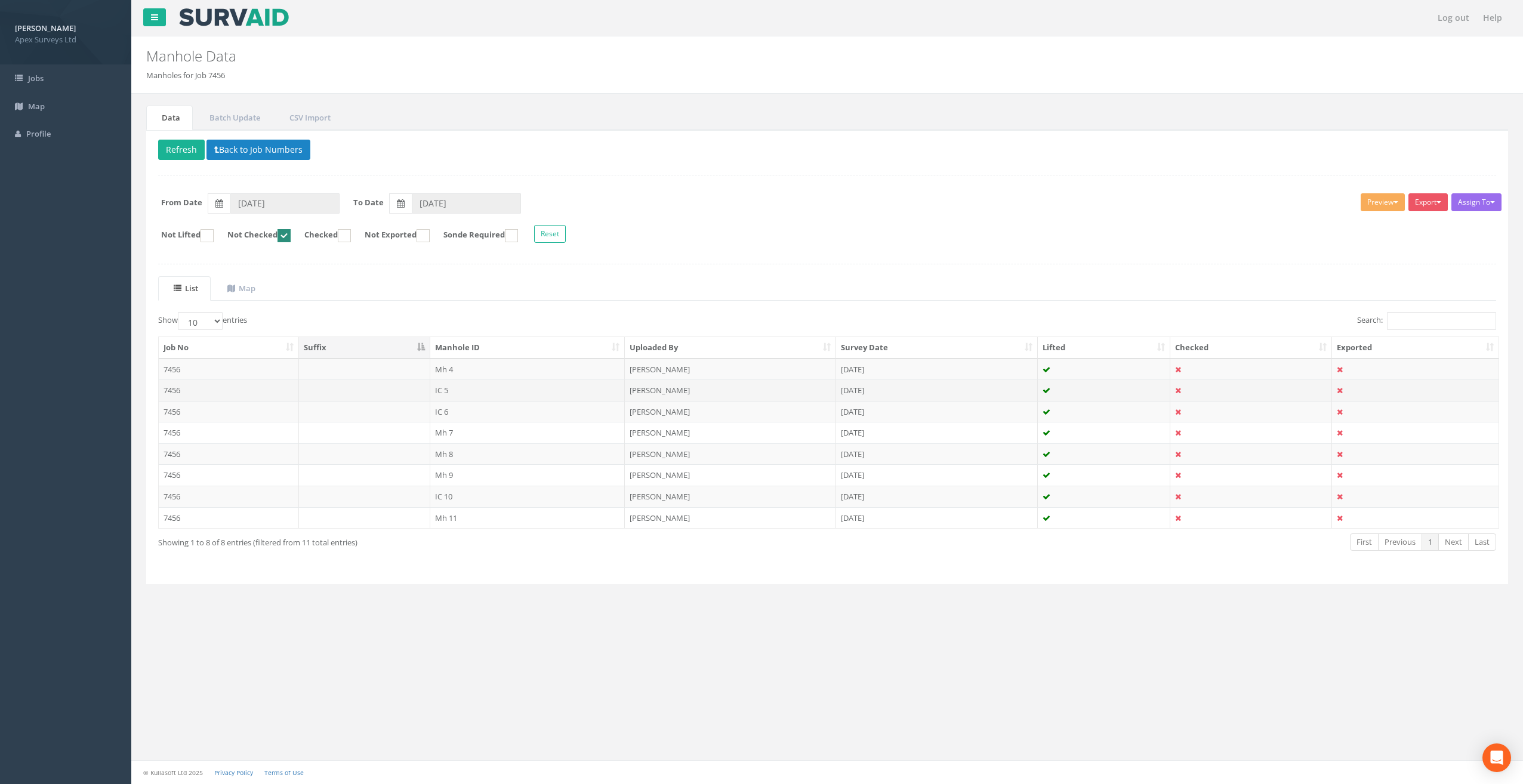
click at [456, 389] on td "IC 5" at bounding box center [528, 390] width 195 height 21
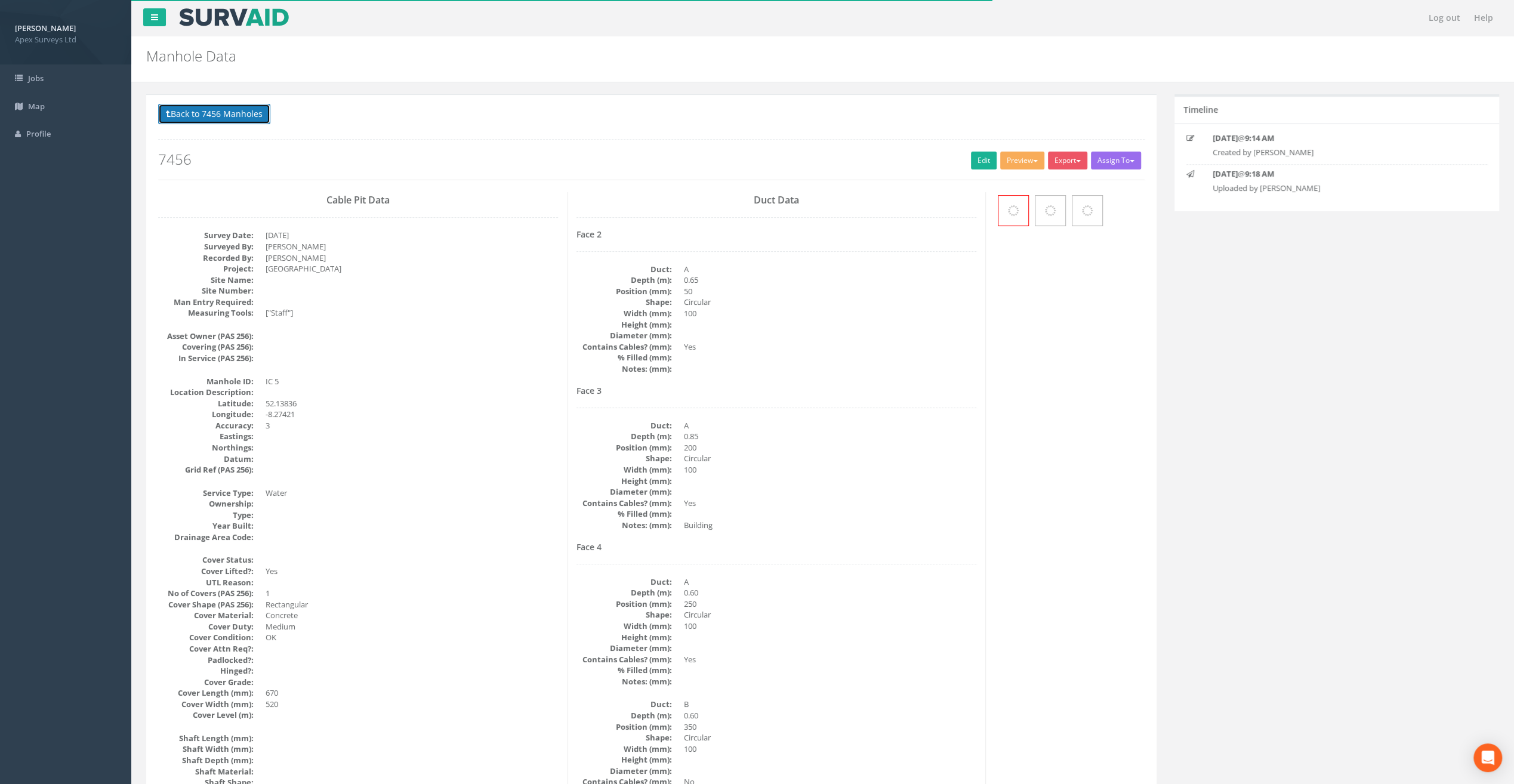
click at [222, 121] on button "Back to 7456 Manholes" at bounding box center [214, 114] width 112 height 20
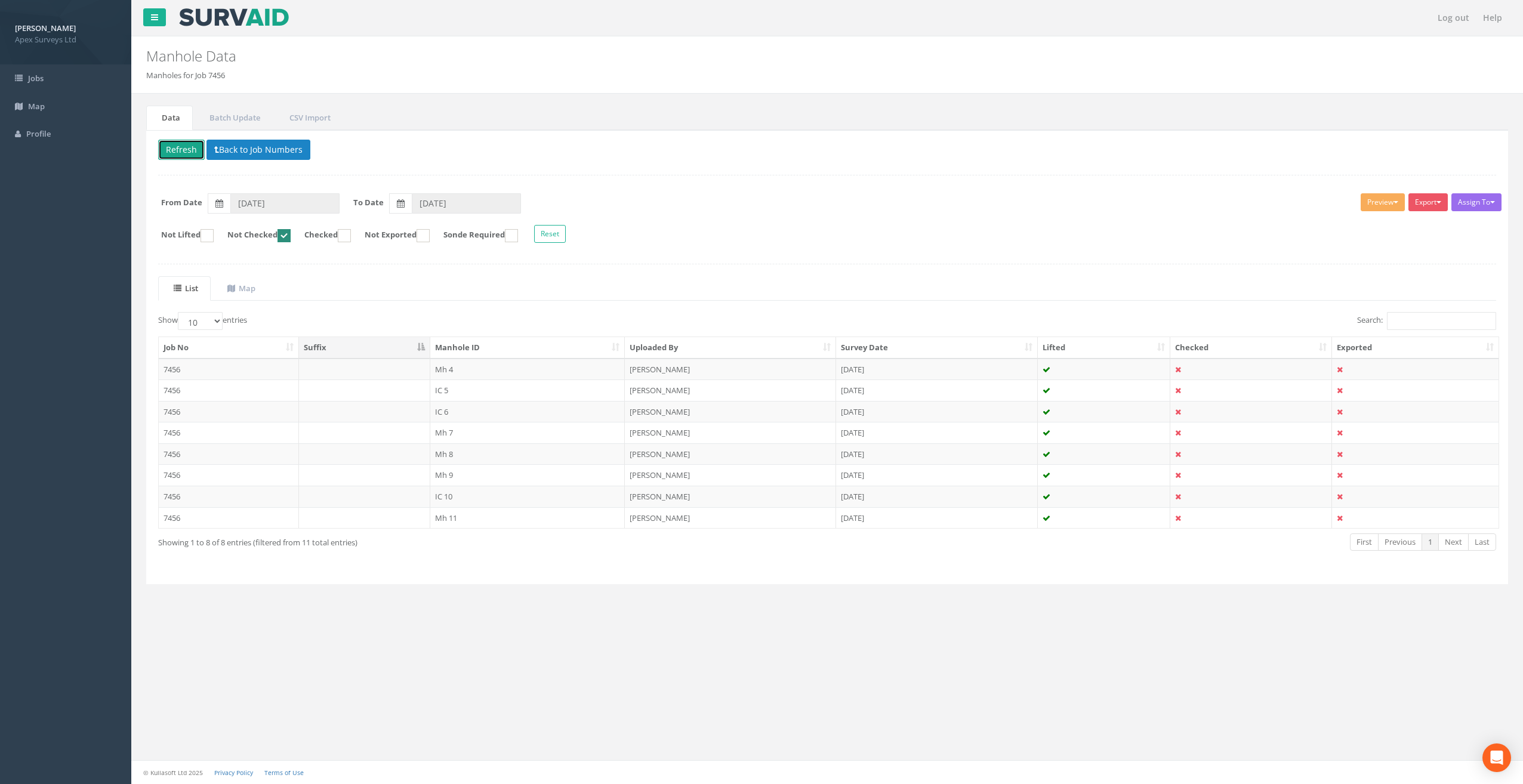
click at [181, 148] on button "Refresh" at bounding box center [181, 150] width 46 height 20
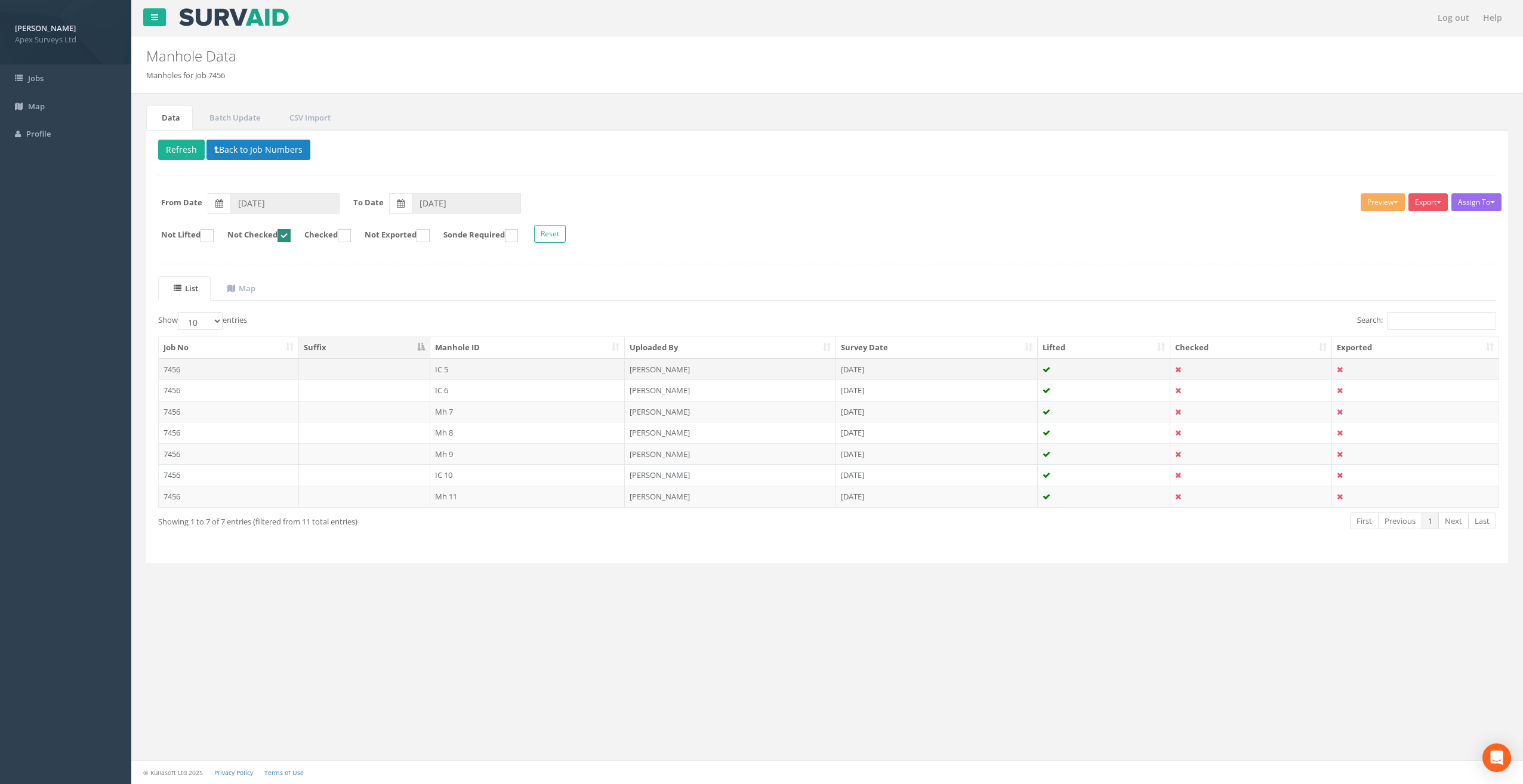
click at [449, 367] on td "IC 5" at bounding box center [528, 369] width 195 height 21
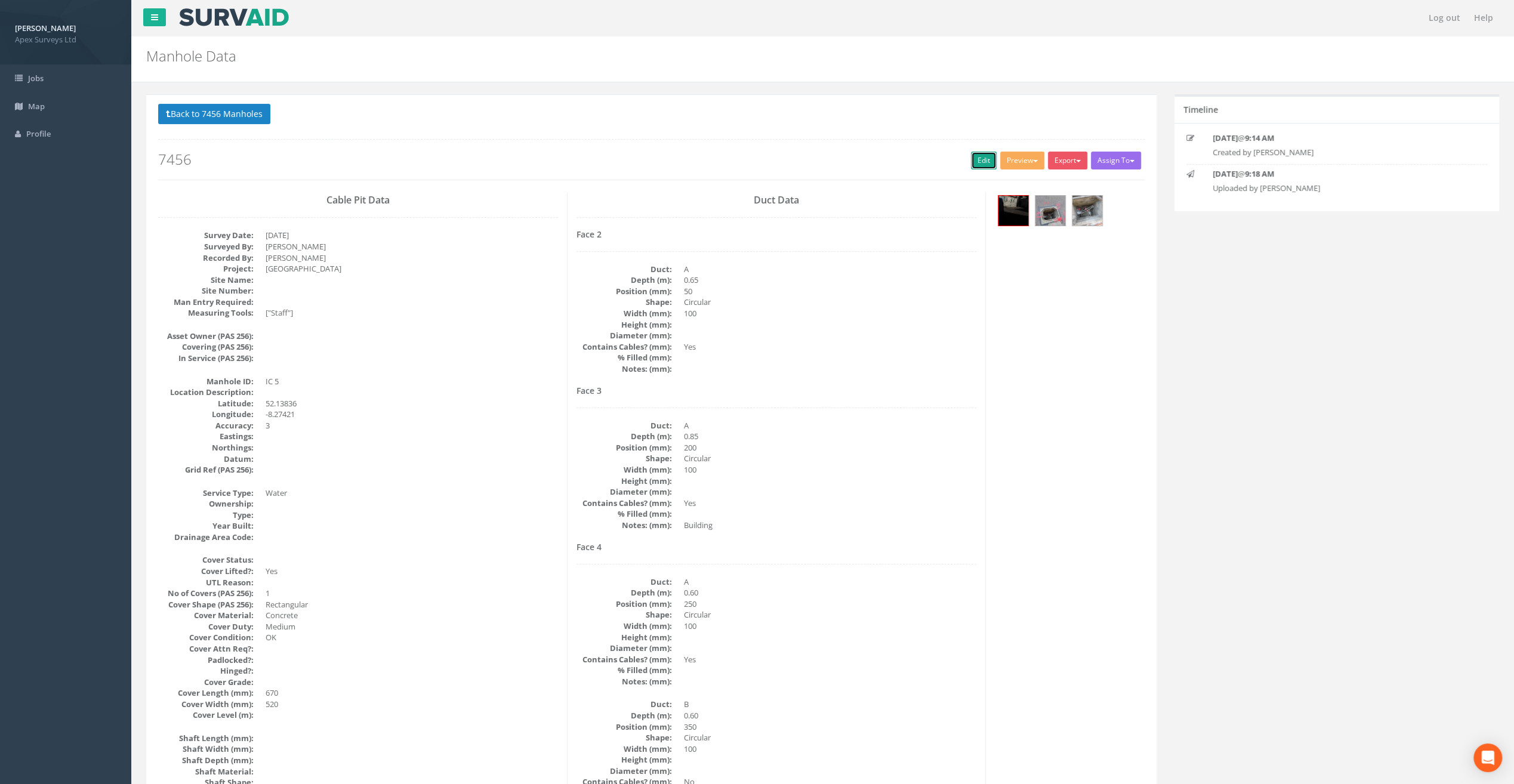
click at [980, 159] on link "Edit" at bounding box center [984, 161] width 26 height 18
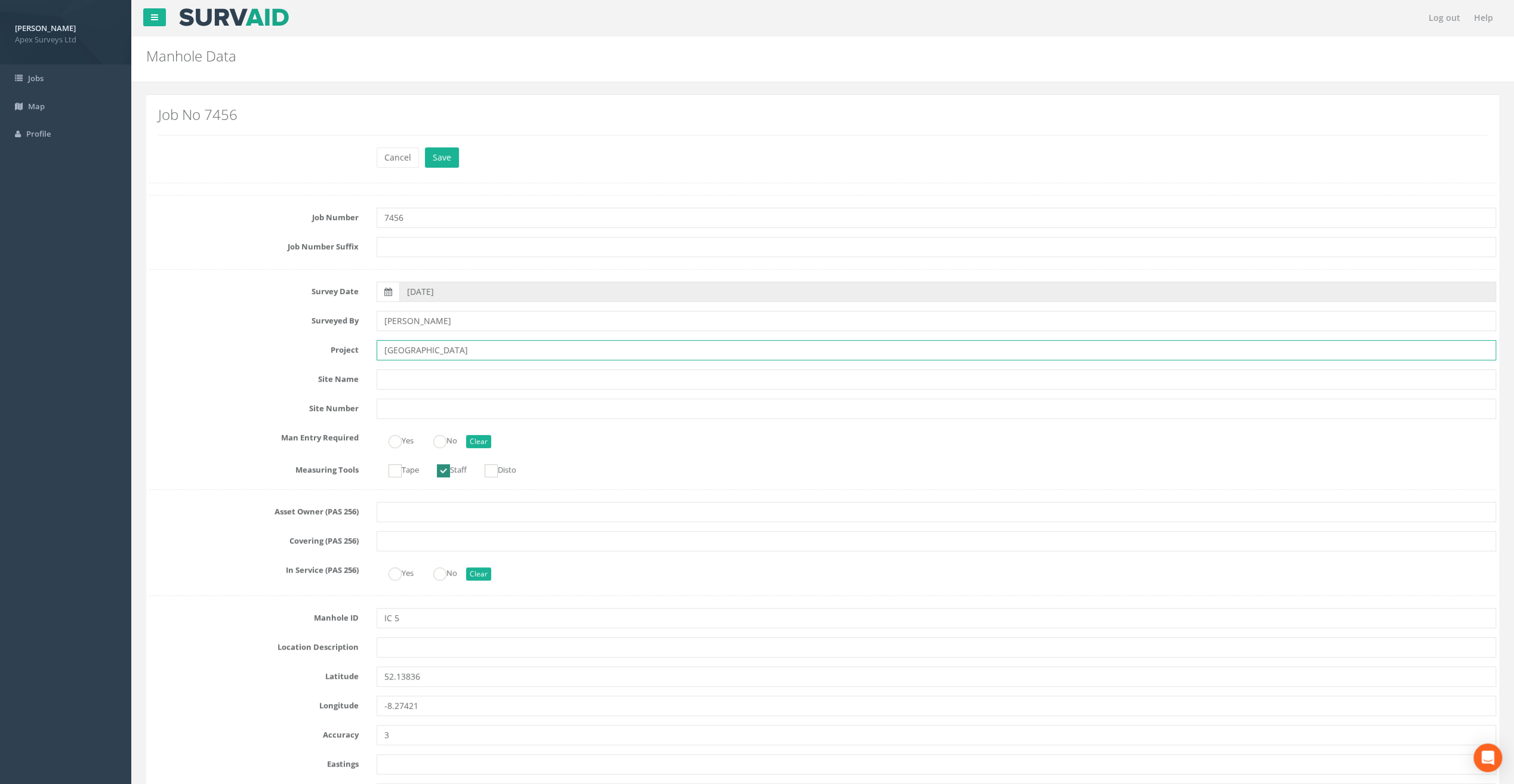
drag, startPoint x: 414, startPoint y: 347, endPoint x: 364, endPoint y: 344, distance: 50.1
click at [364, 344] on div "Project [GEOGRAPHIC_DATA]" at bounding box center [822, 350] width 1364 height 20
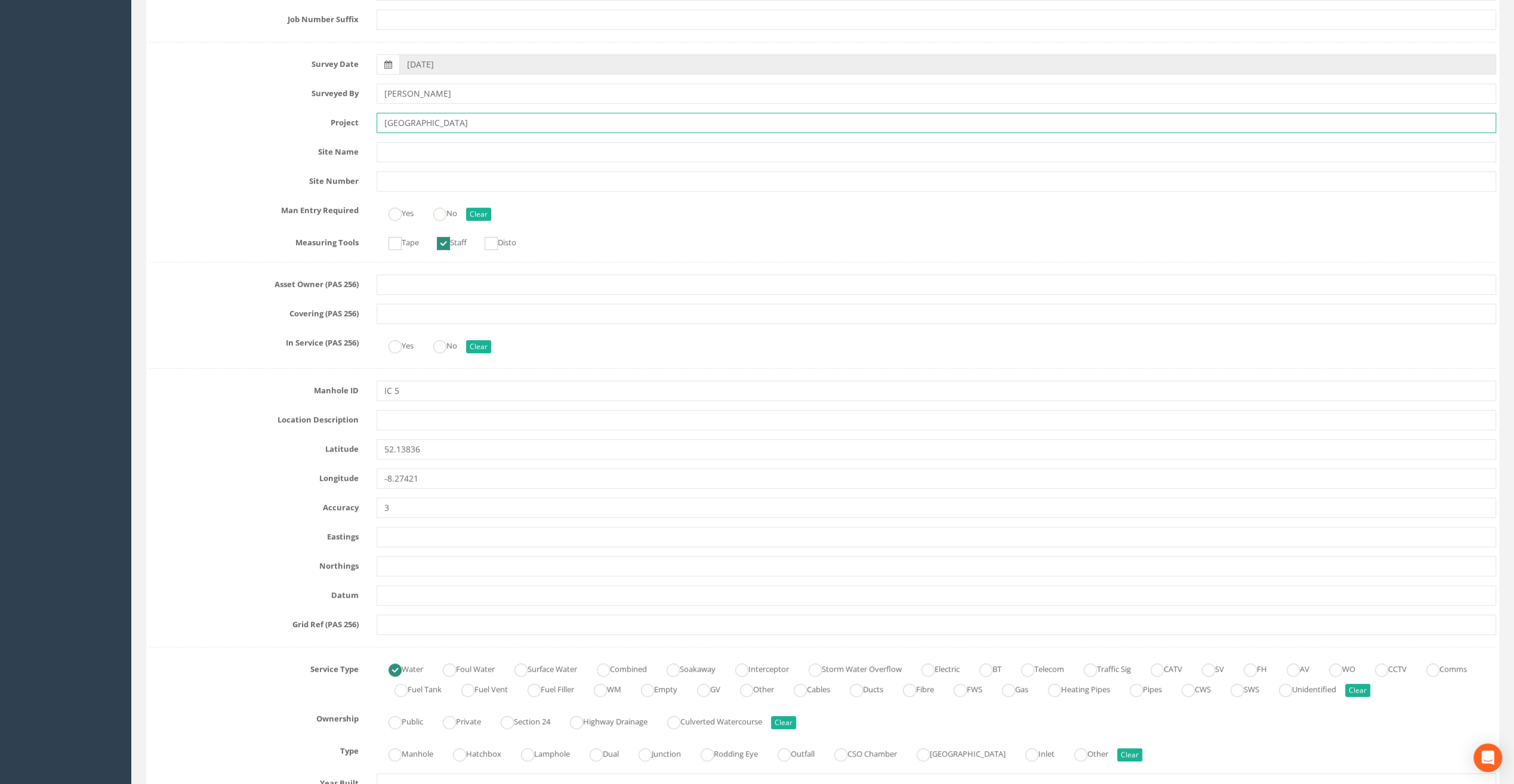
scroll to position [238, 0]
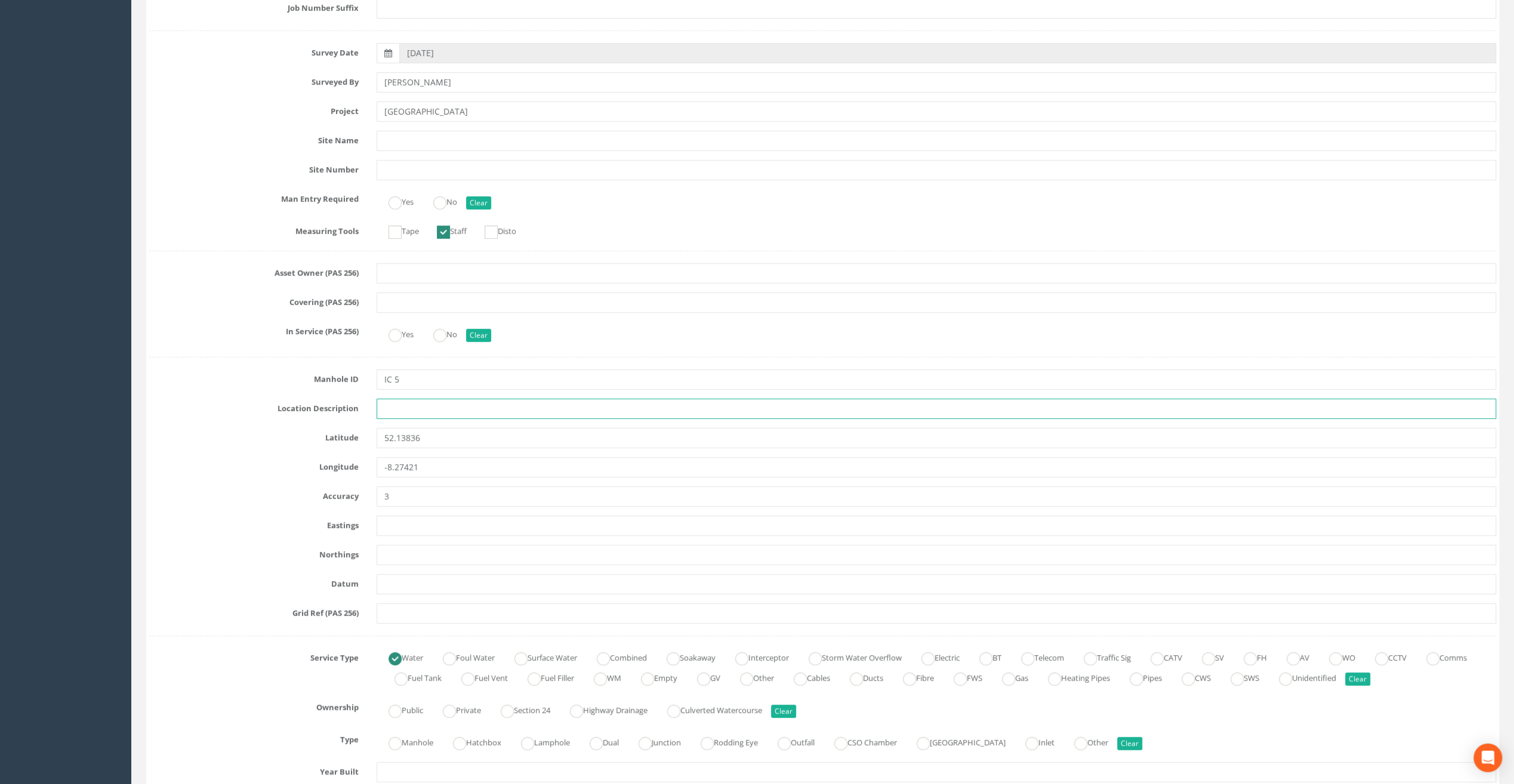
click at [408, 403] on input "text" at bounding box center [936, 408] width 1119 height 20
paste input "Fermoy"
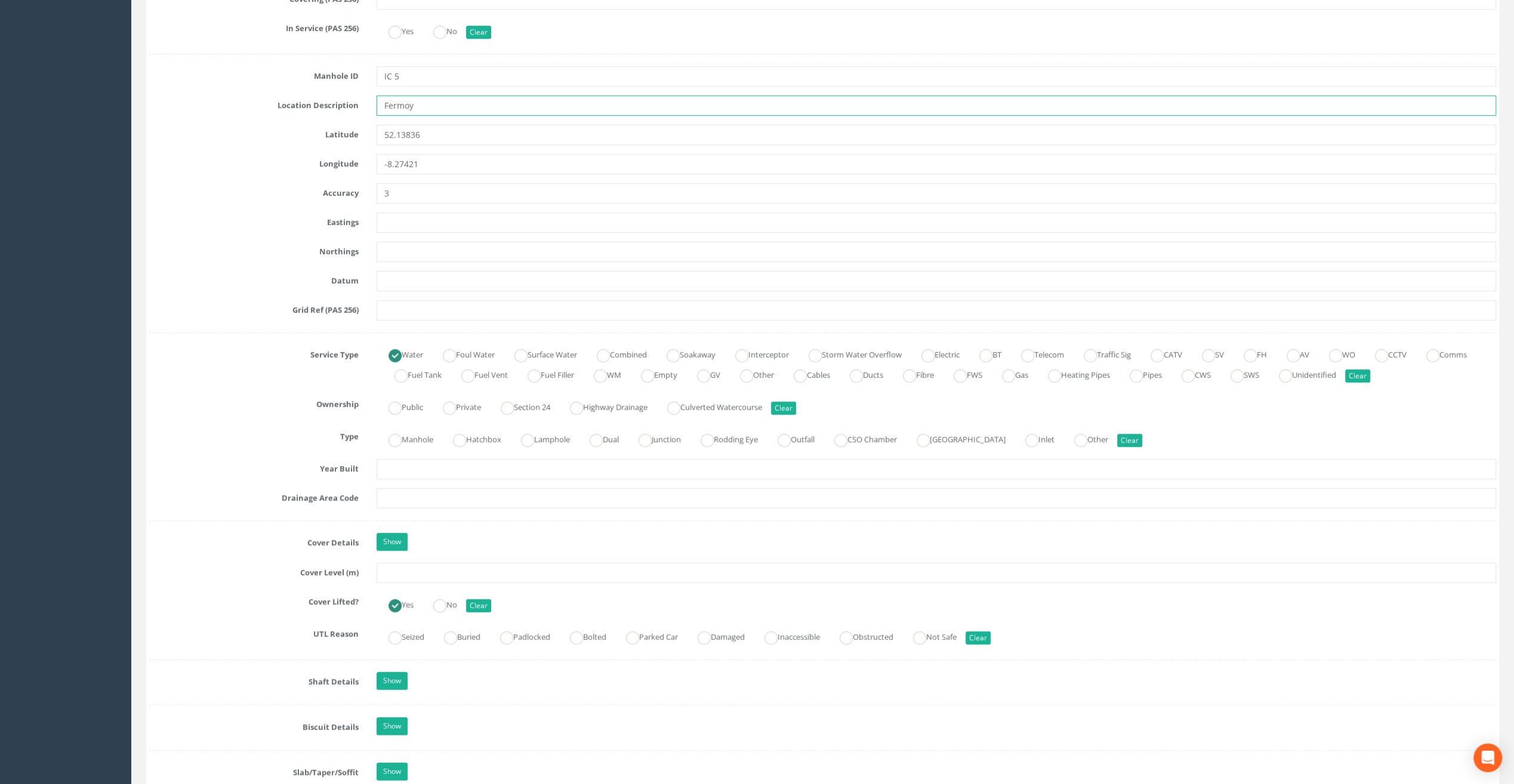
scroll to position [597, 0]
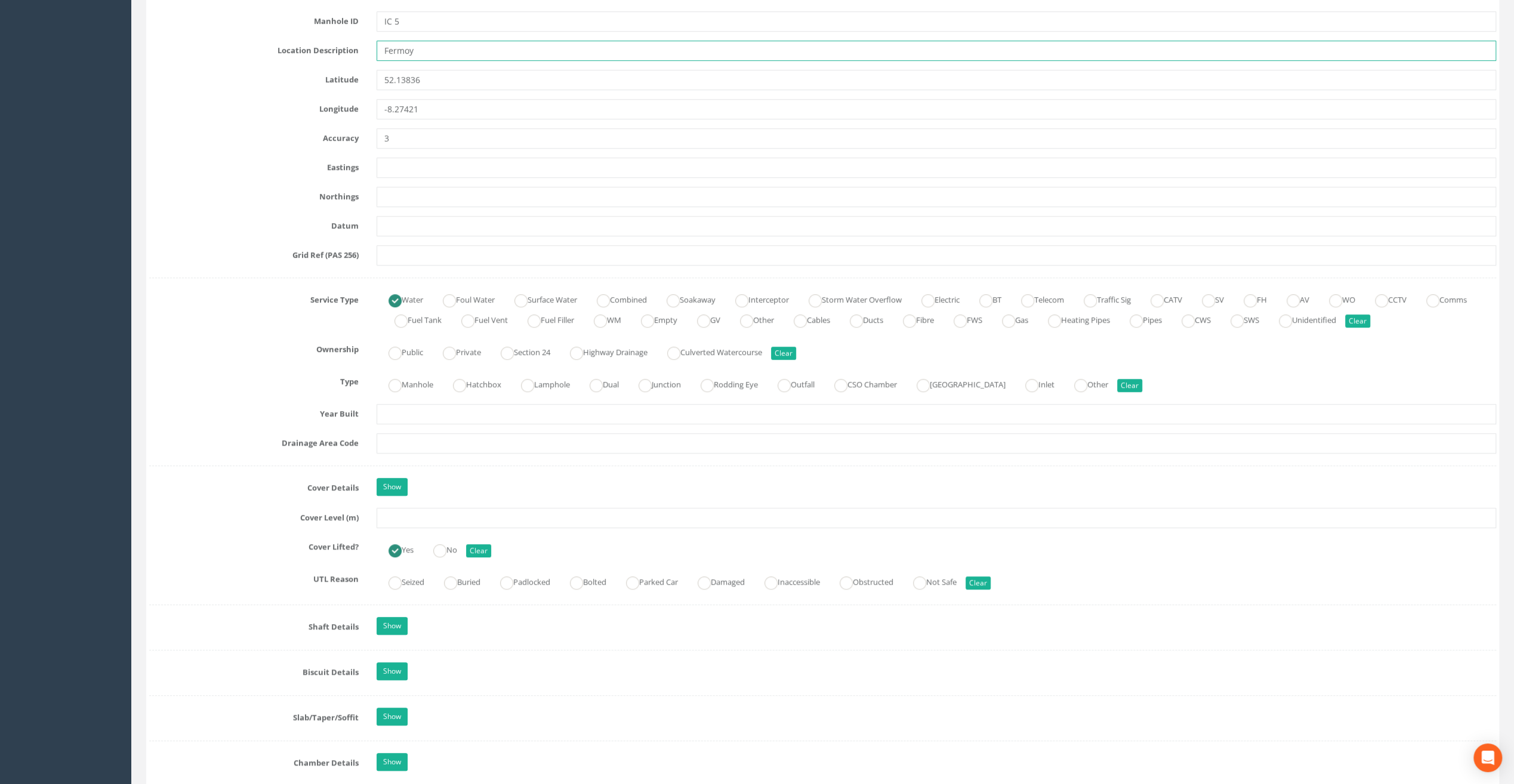
type input "Fermoy"
click at [395, 517] on input "text" at bounding box center [936, 518] width 1119 height 20
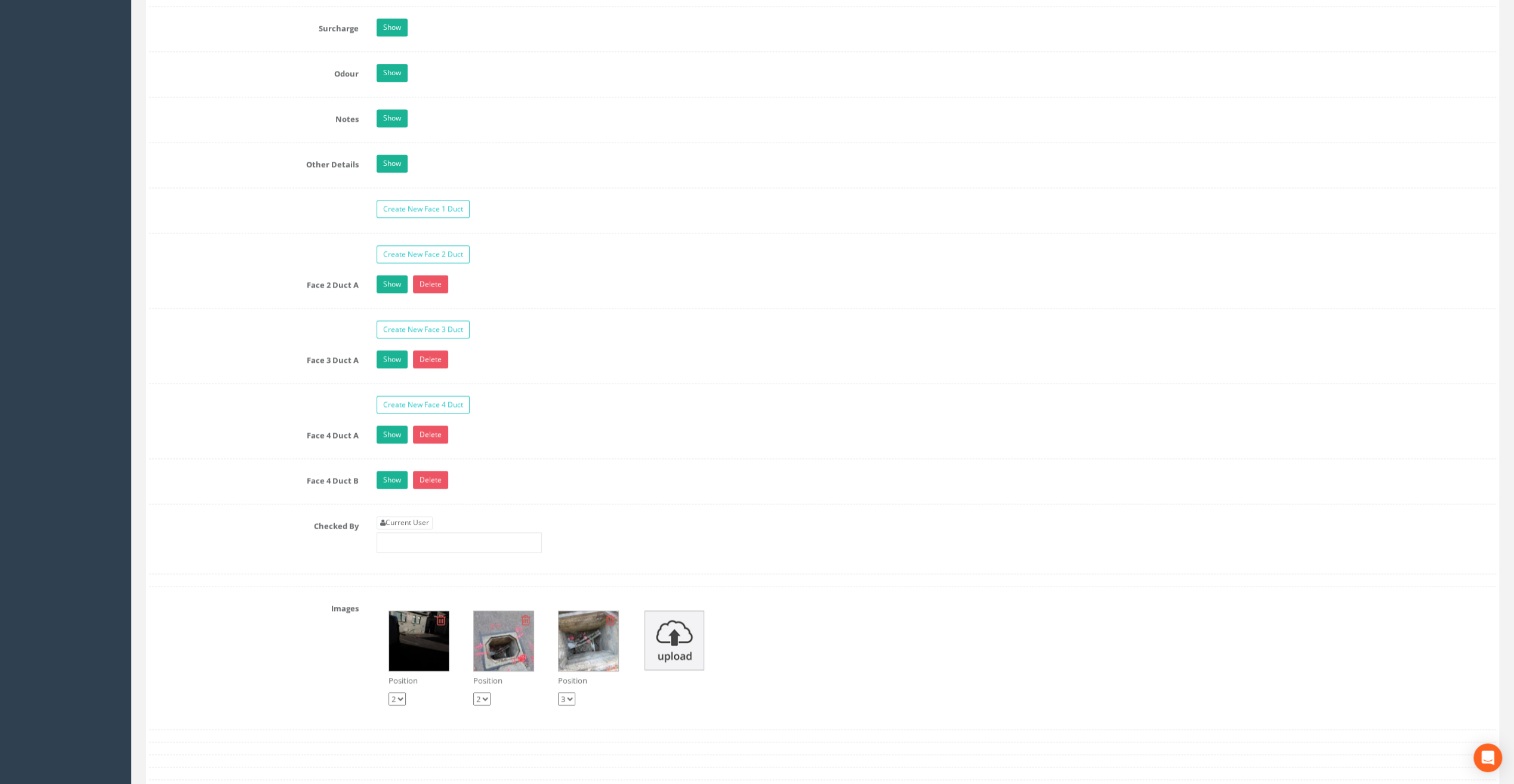
scroll to position [1849, 0]
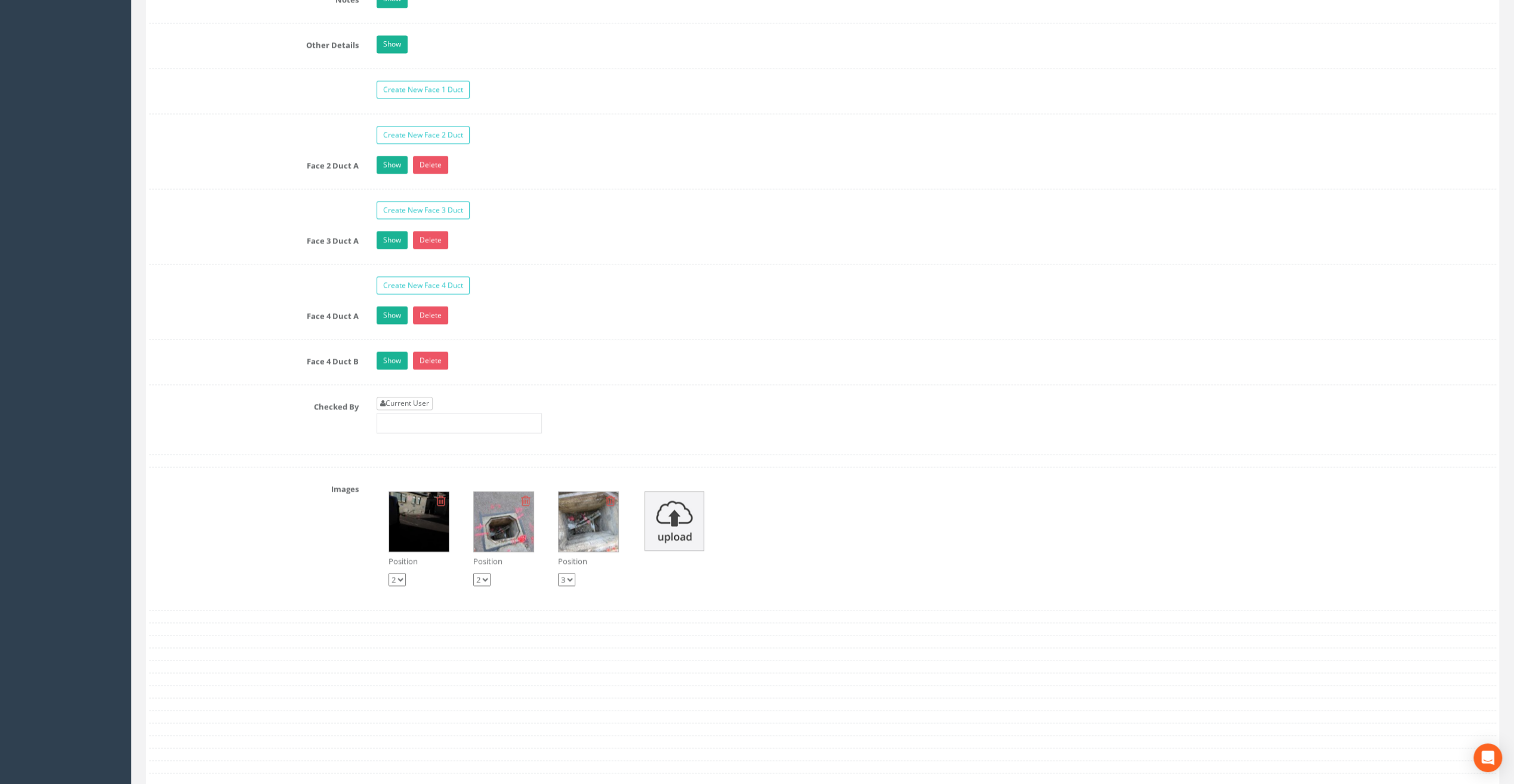
type input "23.80"
click at [419, 397] on link "Current User" at bounding box center [405, 403] width 56 height 13
type input "[PERSON_NAME]"
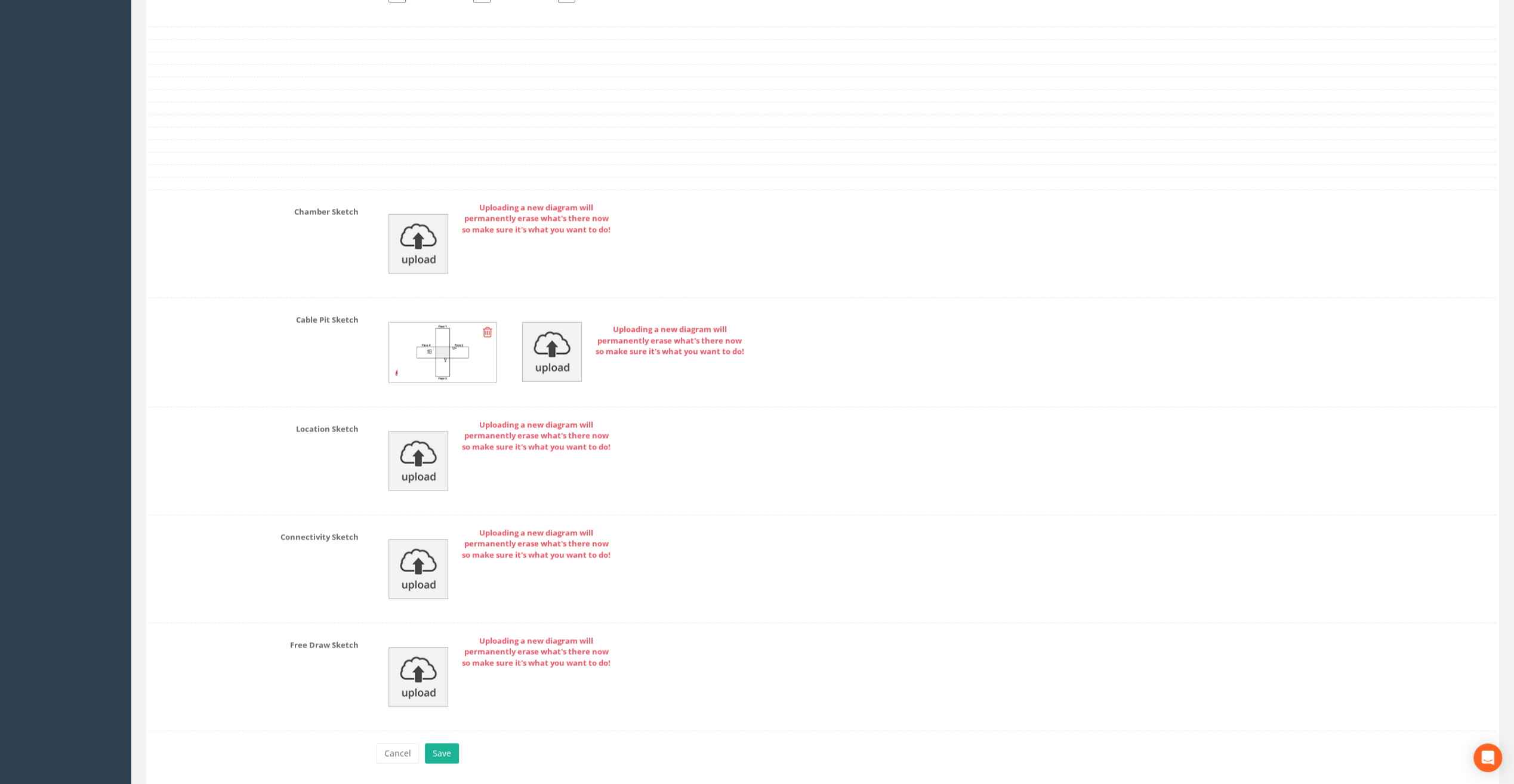
scroll to position [2460, 0]
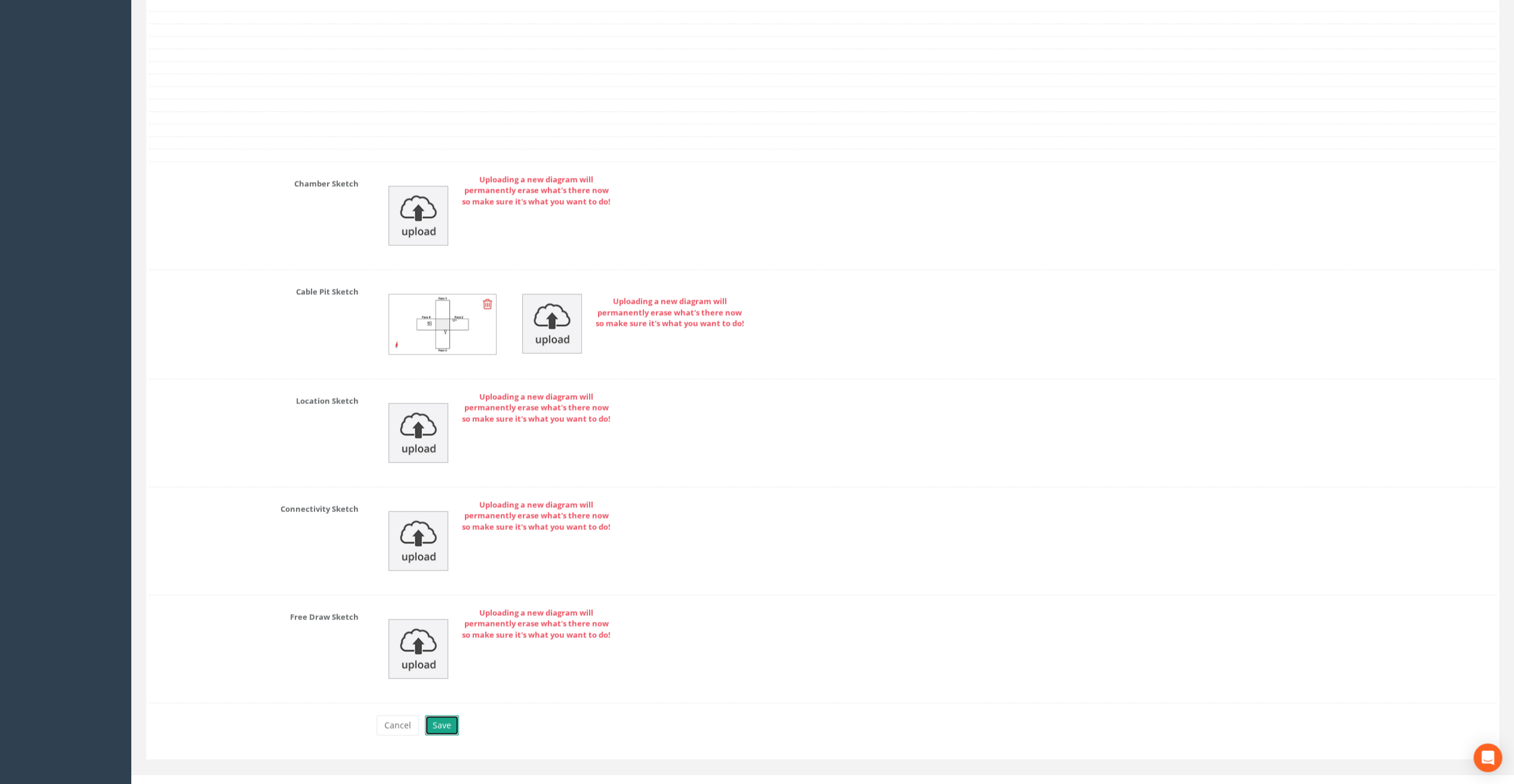
click at [443, 715] on button "Save" at bounding box center [442, 725] width 34 height 20
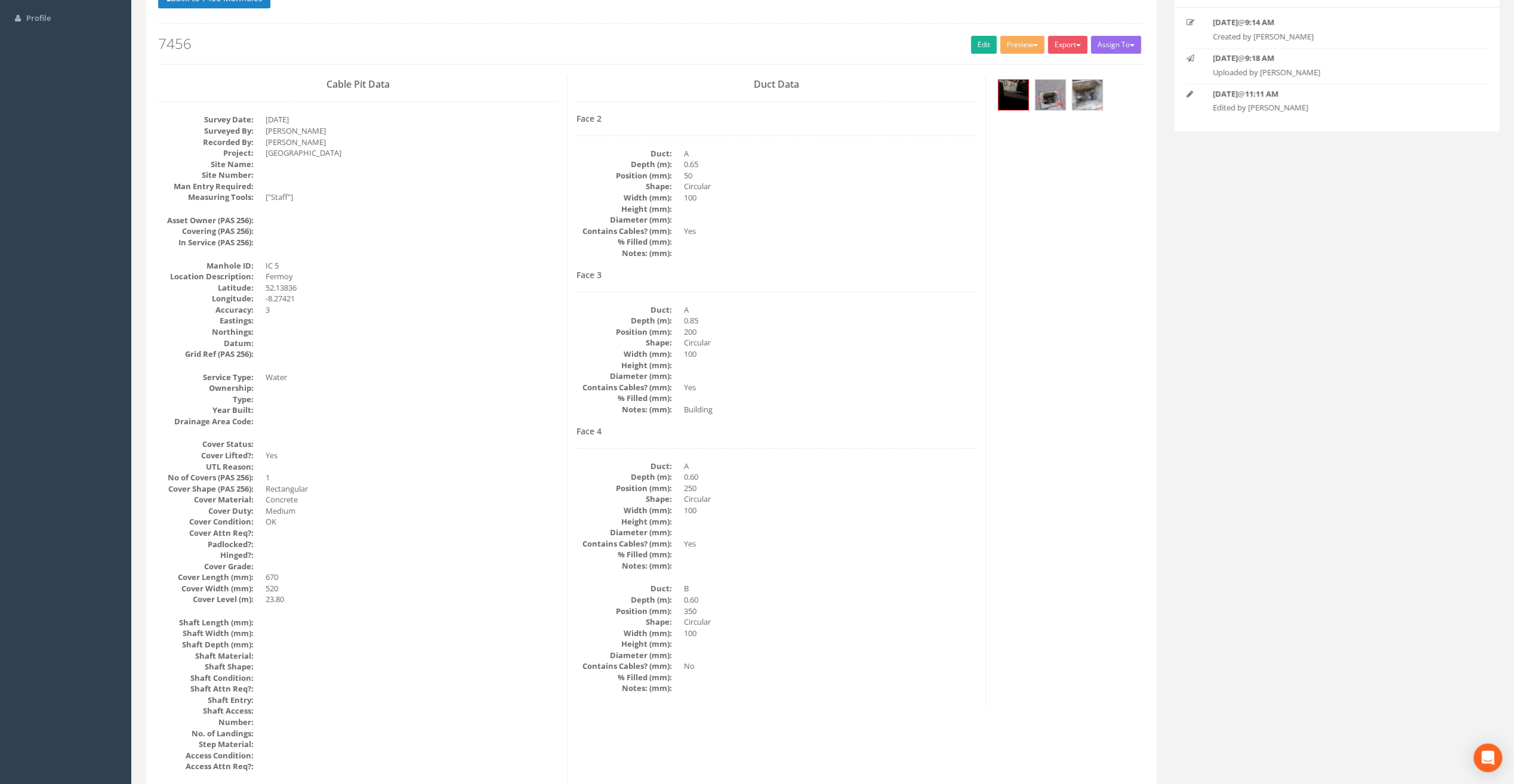
scroll to position [119, 0]
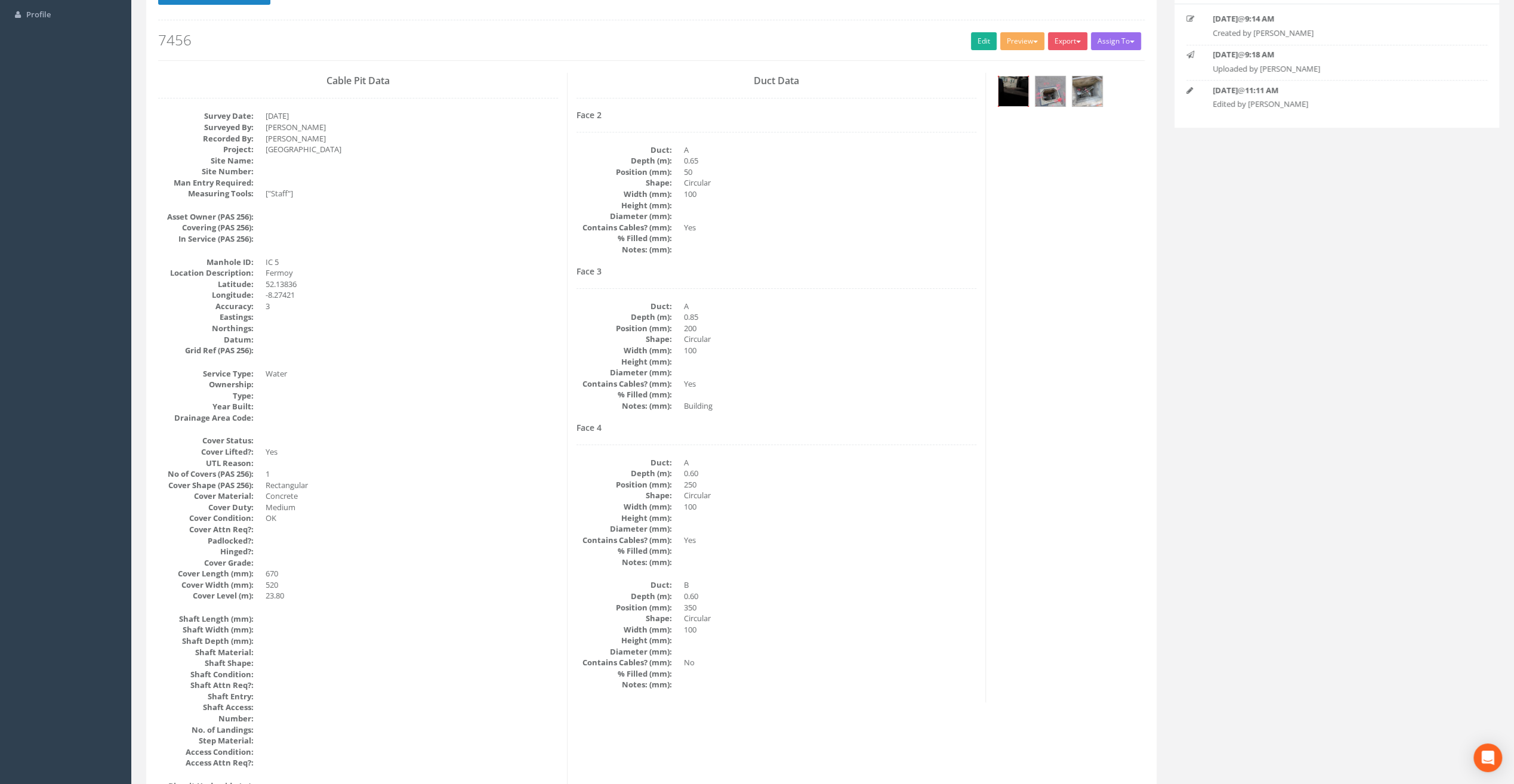
click at [1023, 85] on img at bounding box center [1013, 91] width 30 height 30
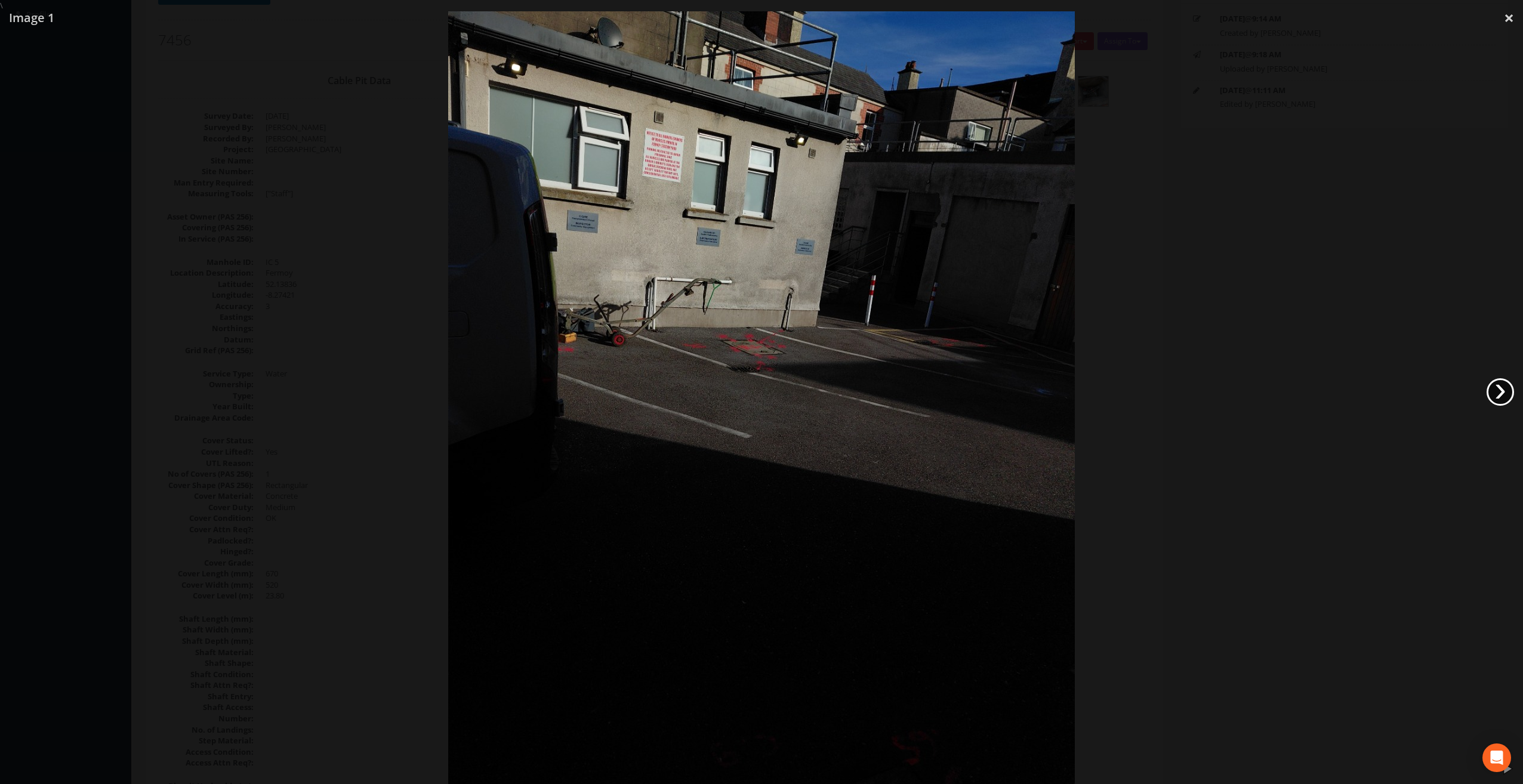
click at [1501, 398] on link "›" at bounding box center [1500, 392] width 27 height 27
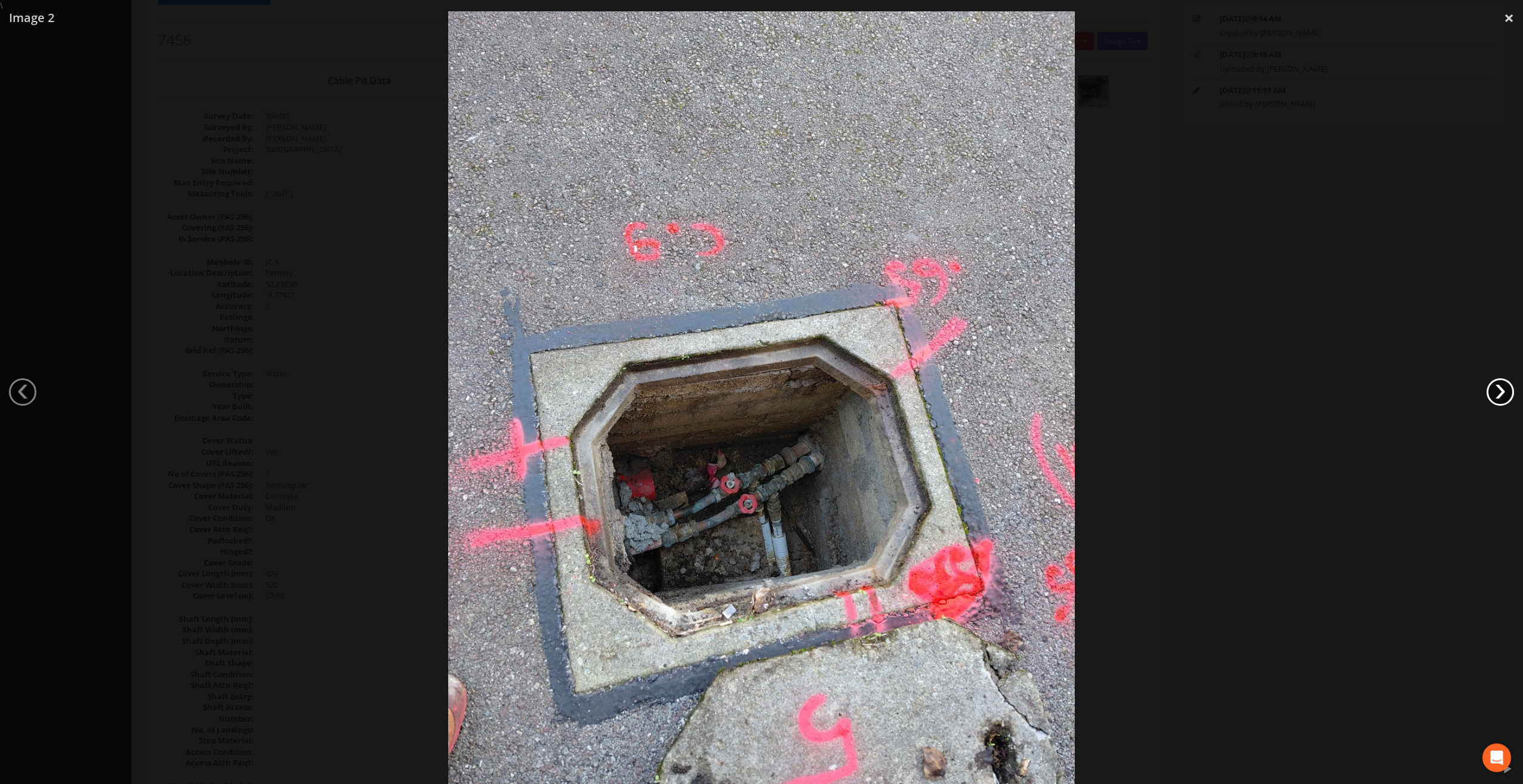
click at [1501, 398] on link "›" at bounding box center [1500, 392] width 27 height 27
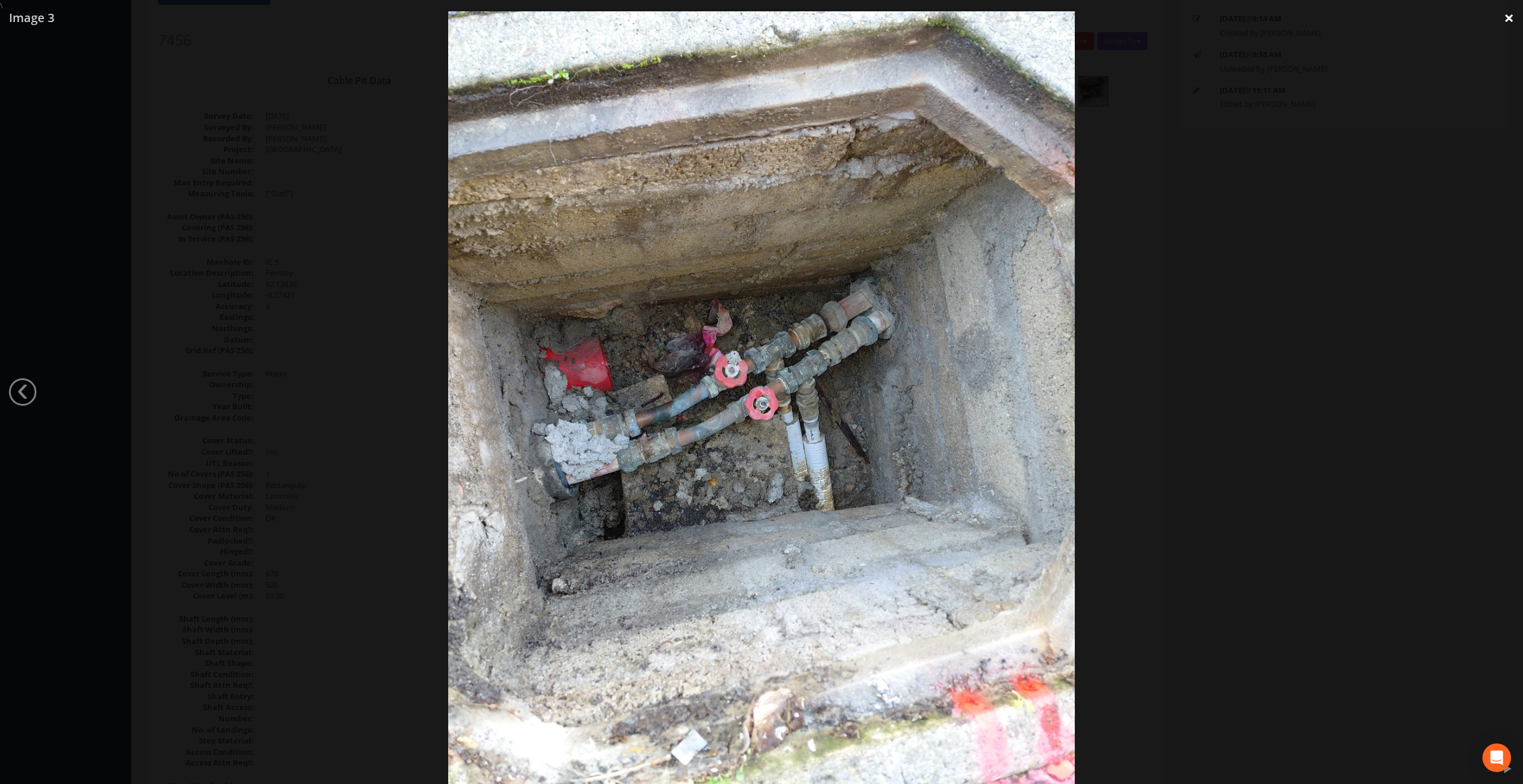
click at [1511, 19] on link "×" at bounding box center [1509, 17] width 28 height 36
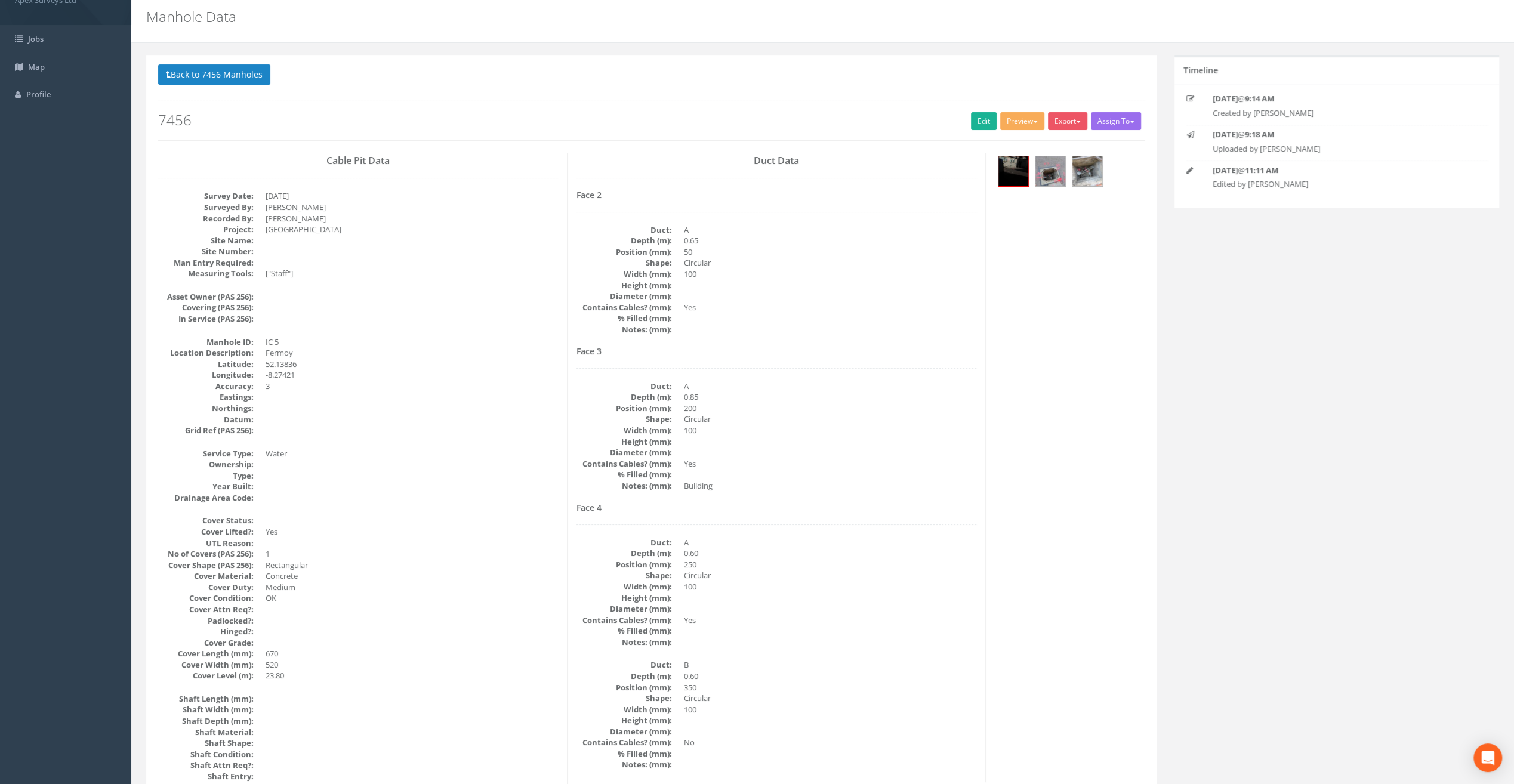
scroll to position [0, 0]
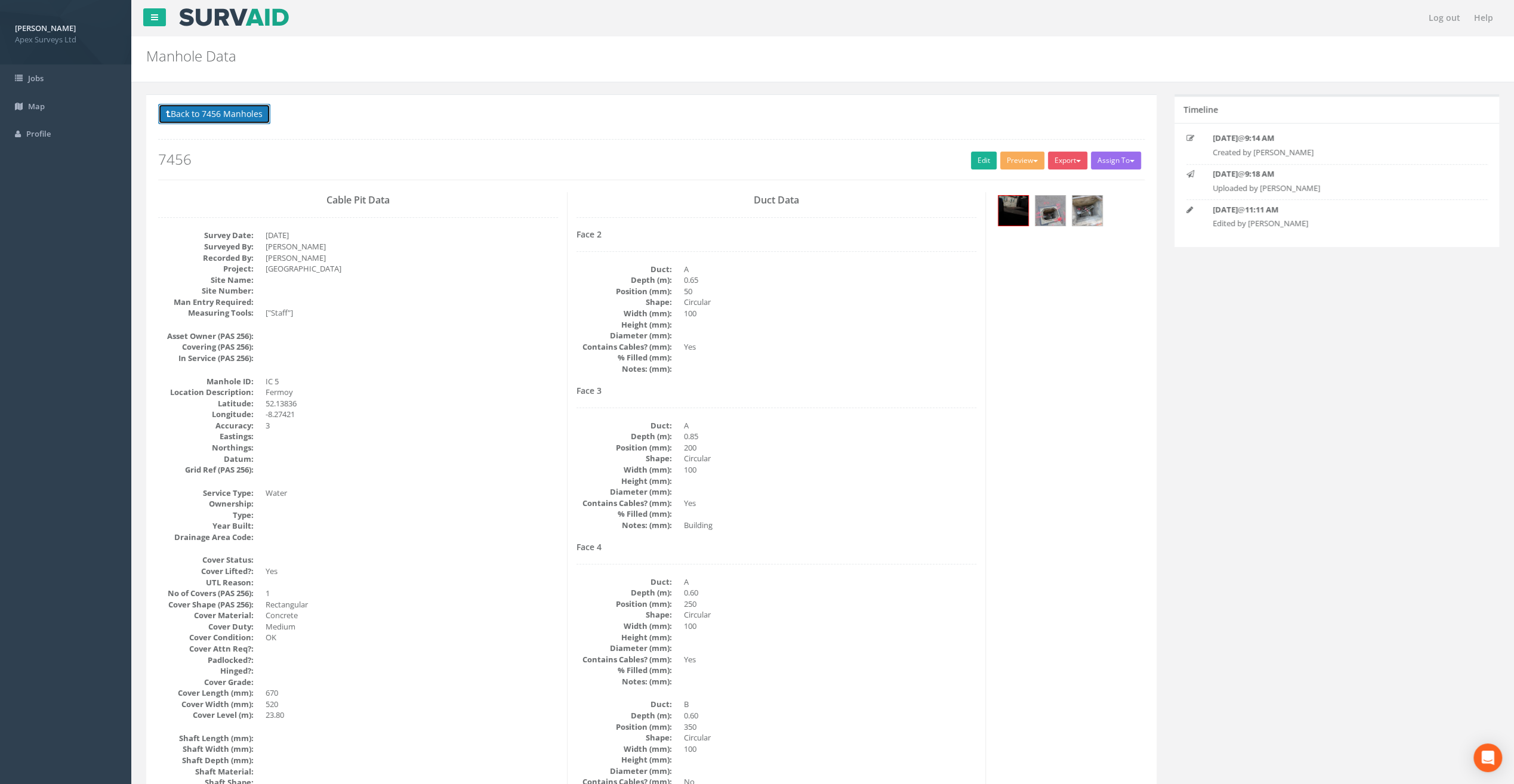
click at [223, 115] on button "Back to 7456 Manholes" at bounding box center [214, 114] width 112 height 20
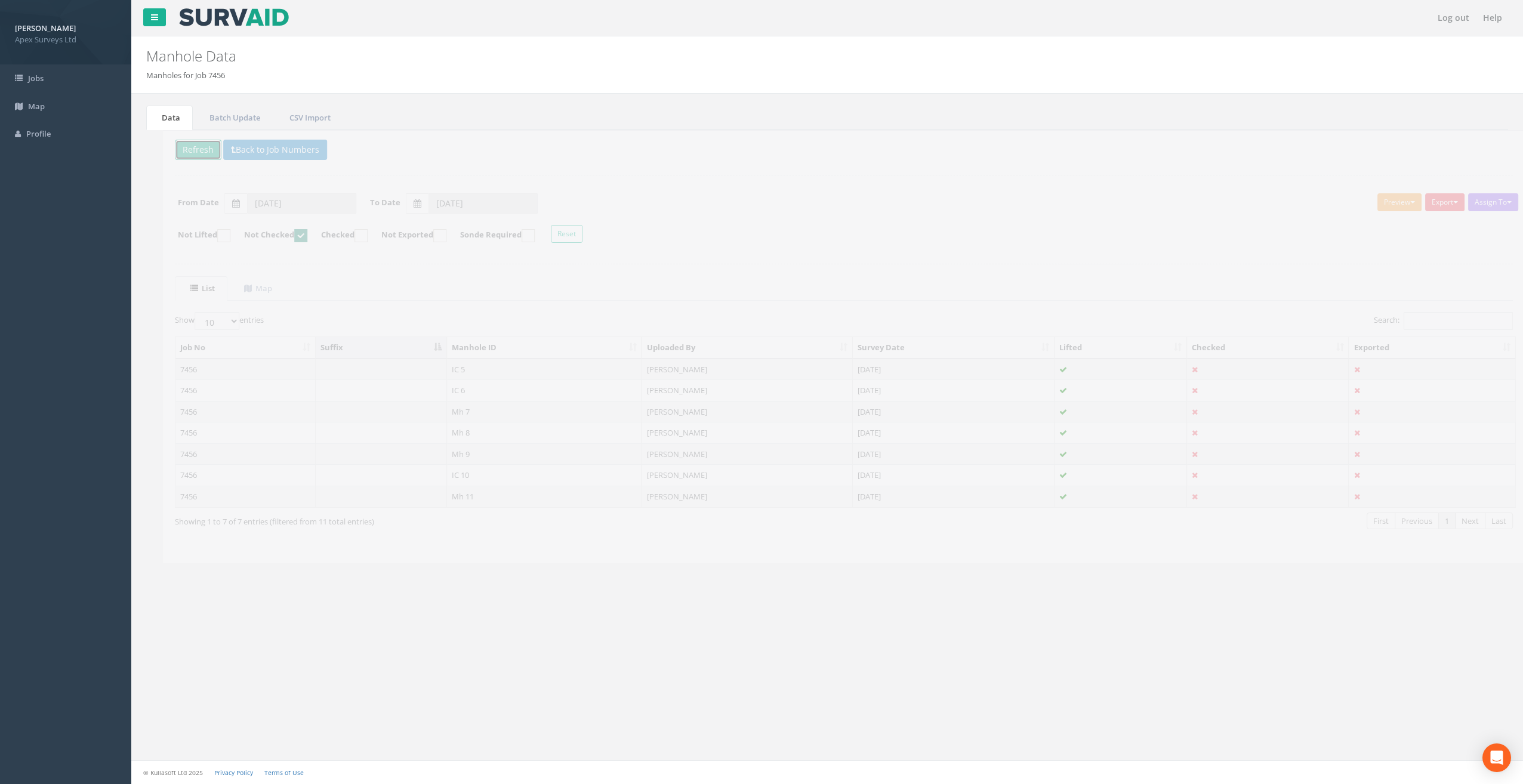
click at [179, 146] on button "Refresh" at bounding box center [181, 150] width 46 height 20
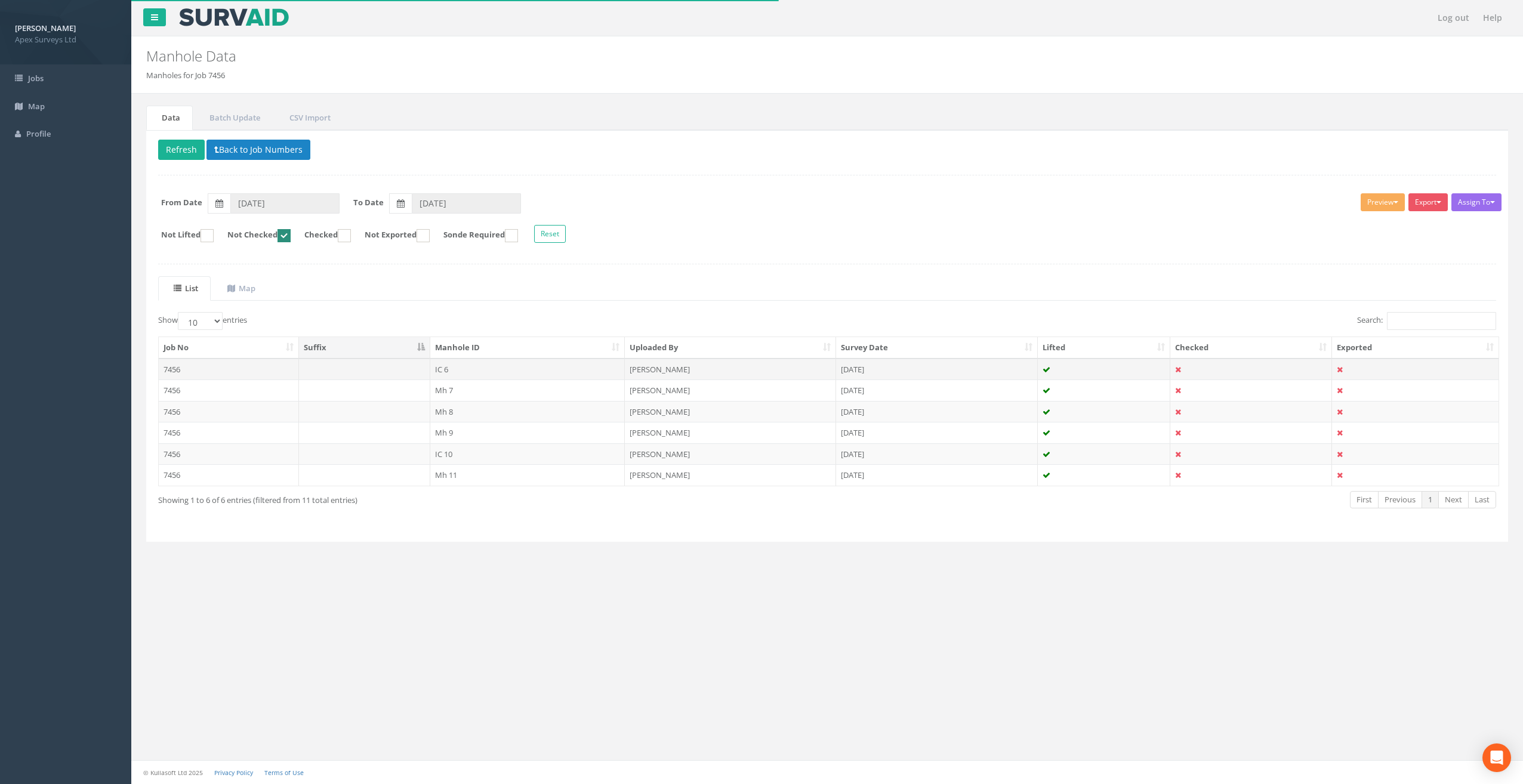
click at [442, 368] on td "IC 6" at bounding box center [528, 369] width 195 height 21
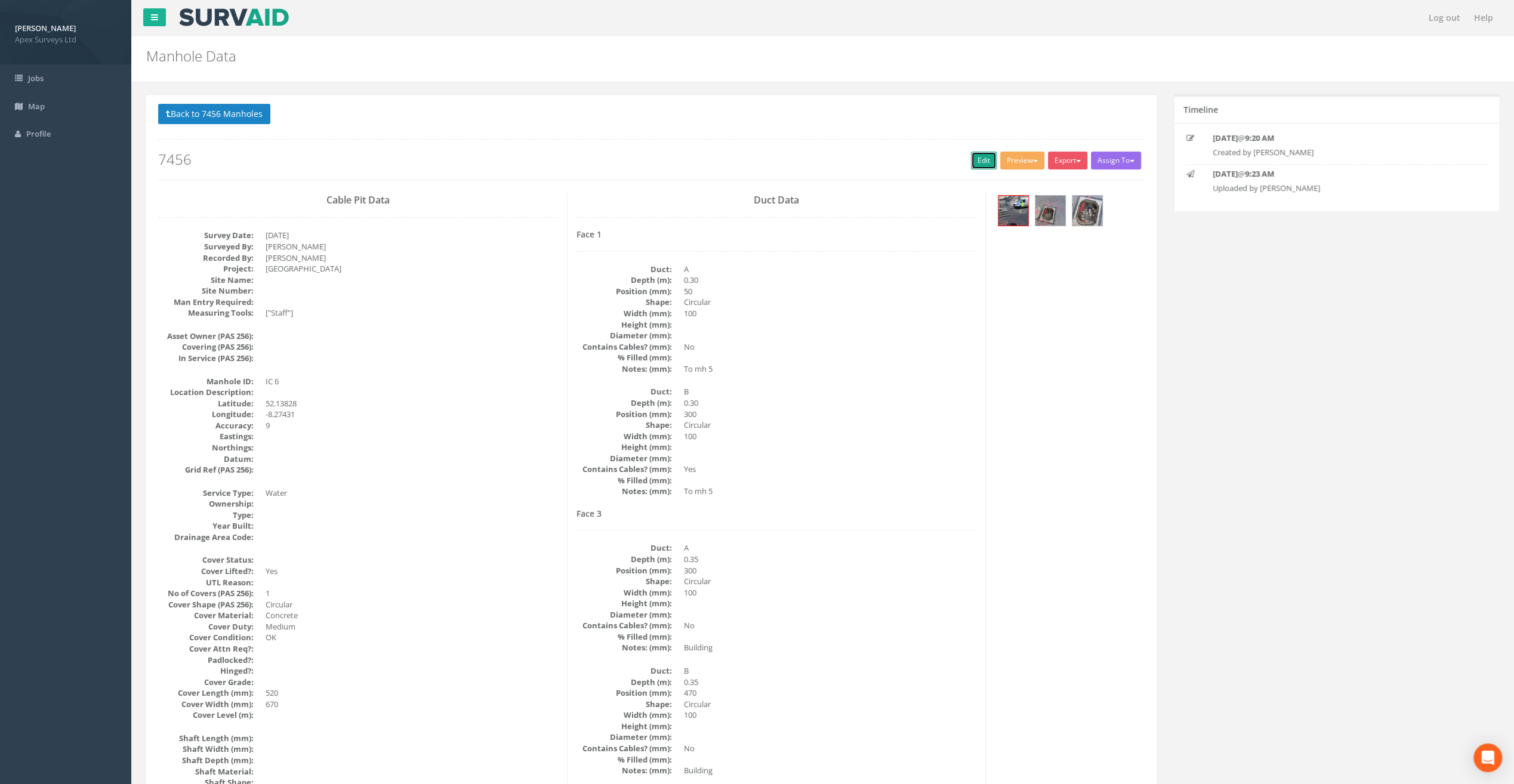
click at [977, 159] on link "Edit" at bounding box center [984, 161] width 26 height 18
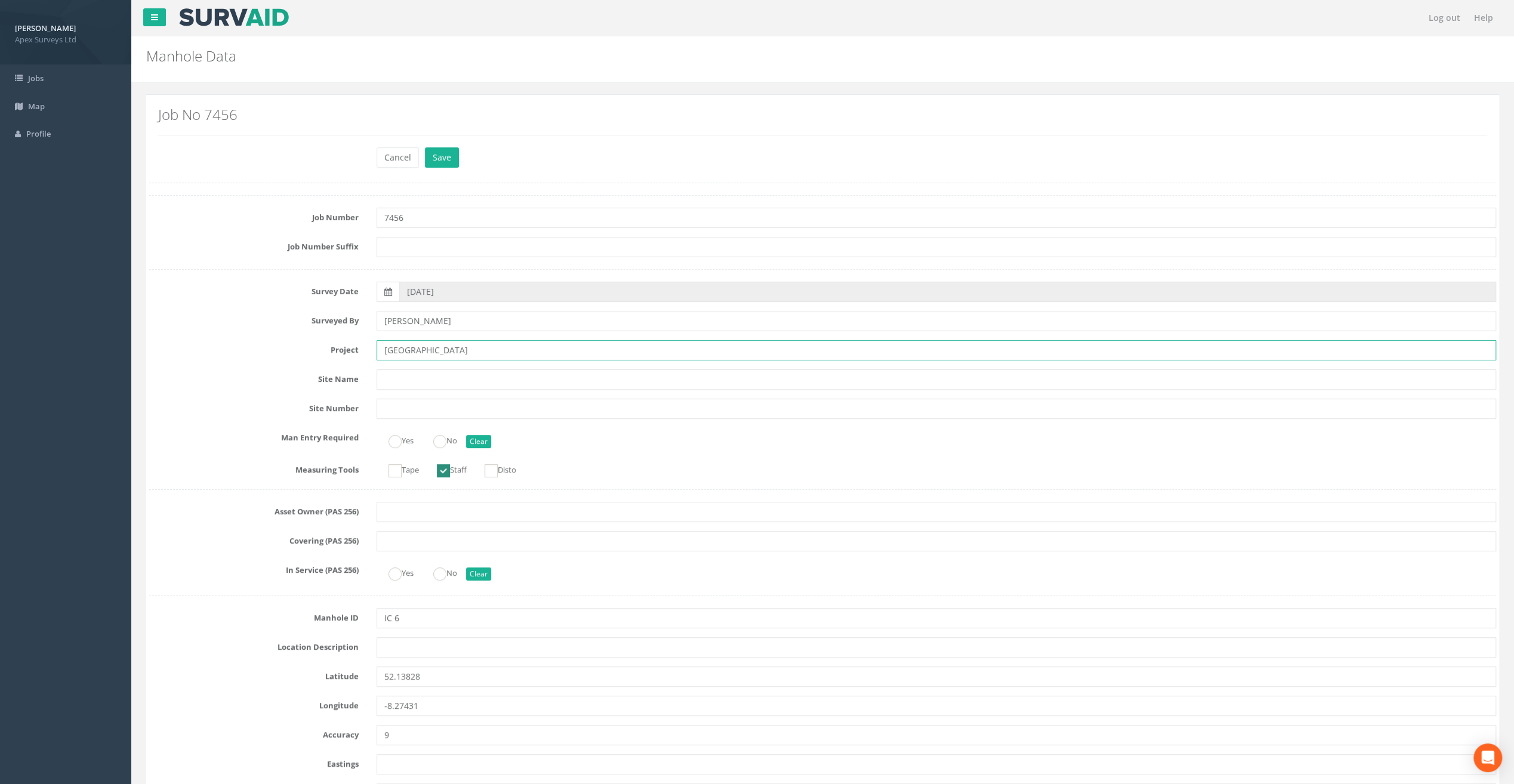
drag, startPoint x: 412, startPoint y: 352, endPoint x: 317, endPoint y: 349, distance: 95.0
click at [317, 349] on div "Project [GEOGRAPHIC_DATA]" at bounding box center [822, 350] width 1364 height 20
click at [405, 641] on input "text" at bounding box center [936, 647] width 1119 height 20
paste input "Fermoy"
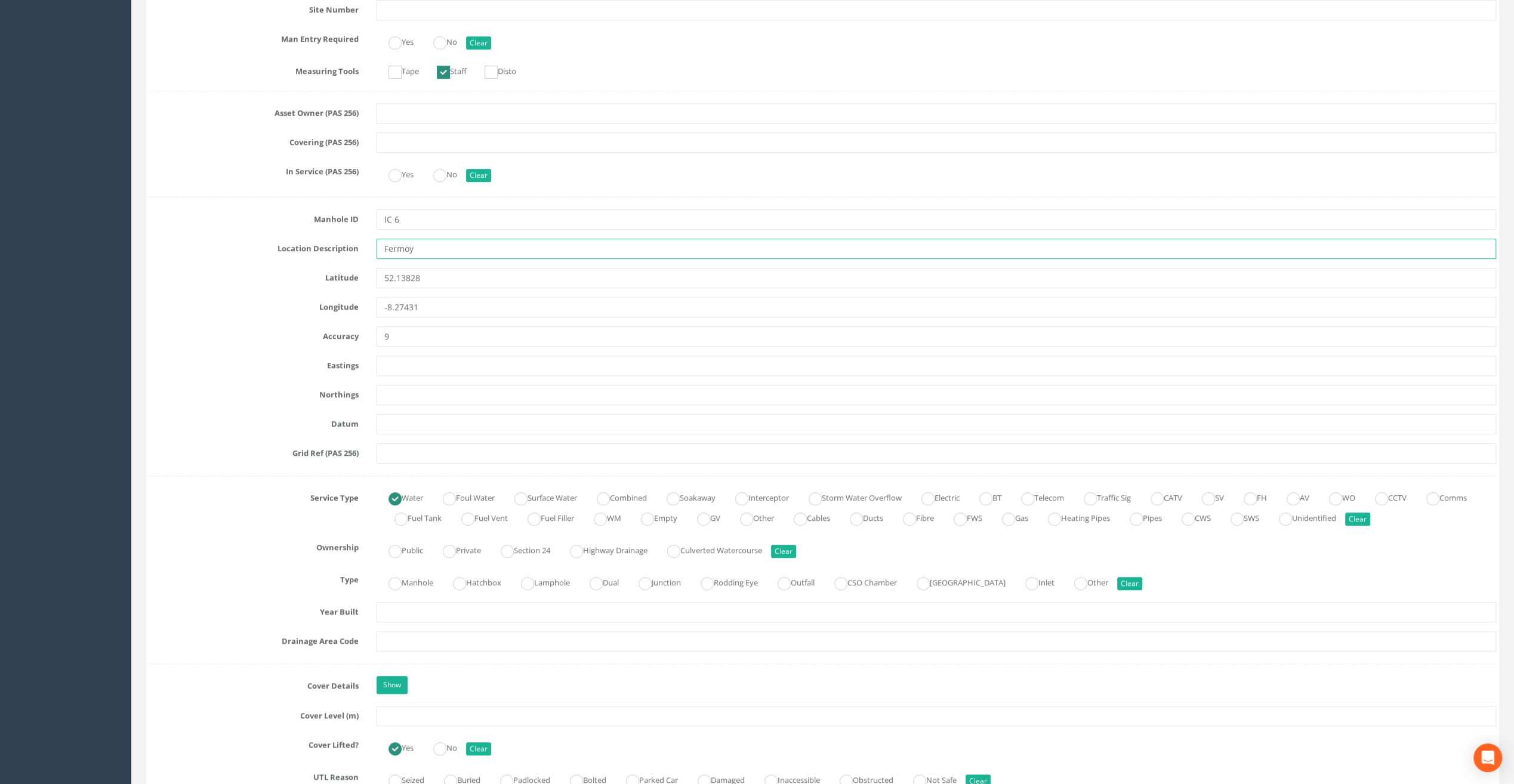
scroll to position [417, 0]
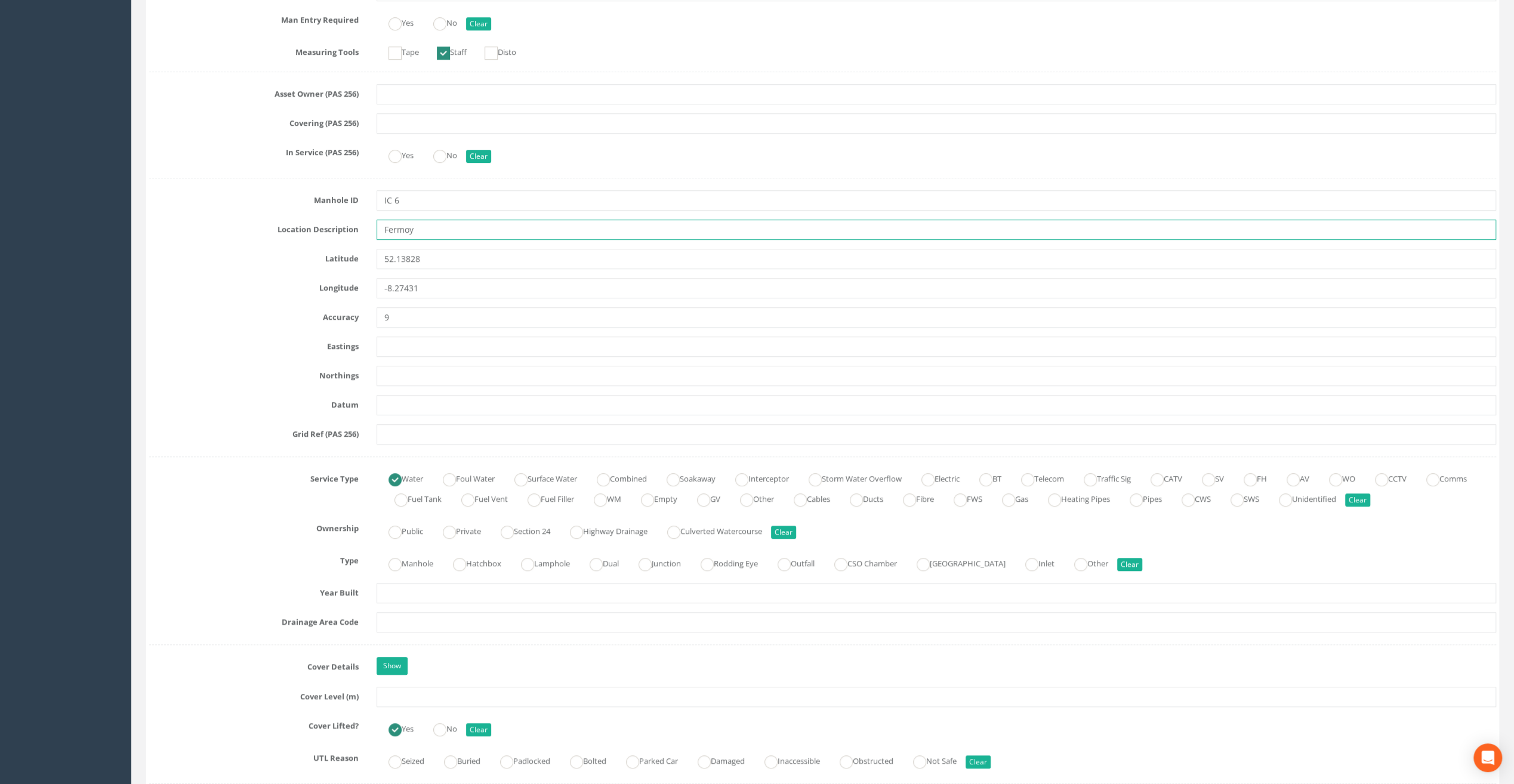
type input "Fermoy"
click at [400, 689] on input "text" at bounding box center [936, 697] width 1119 height 20
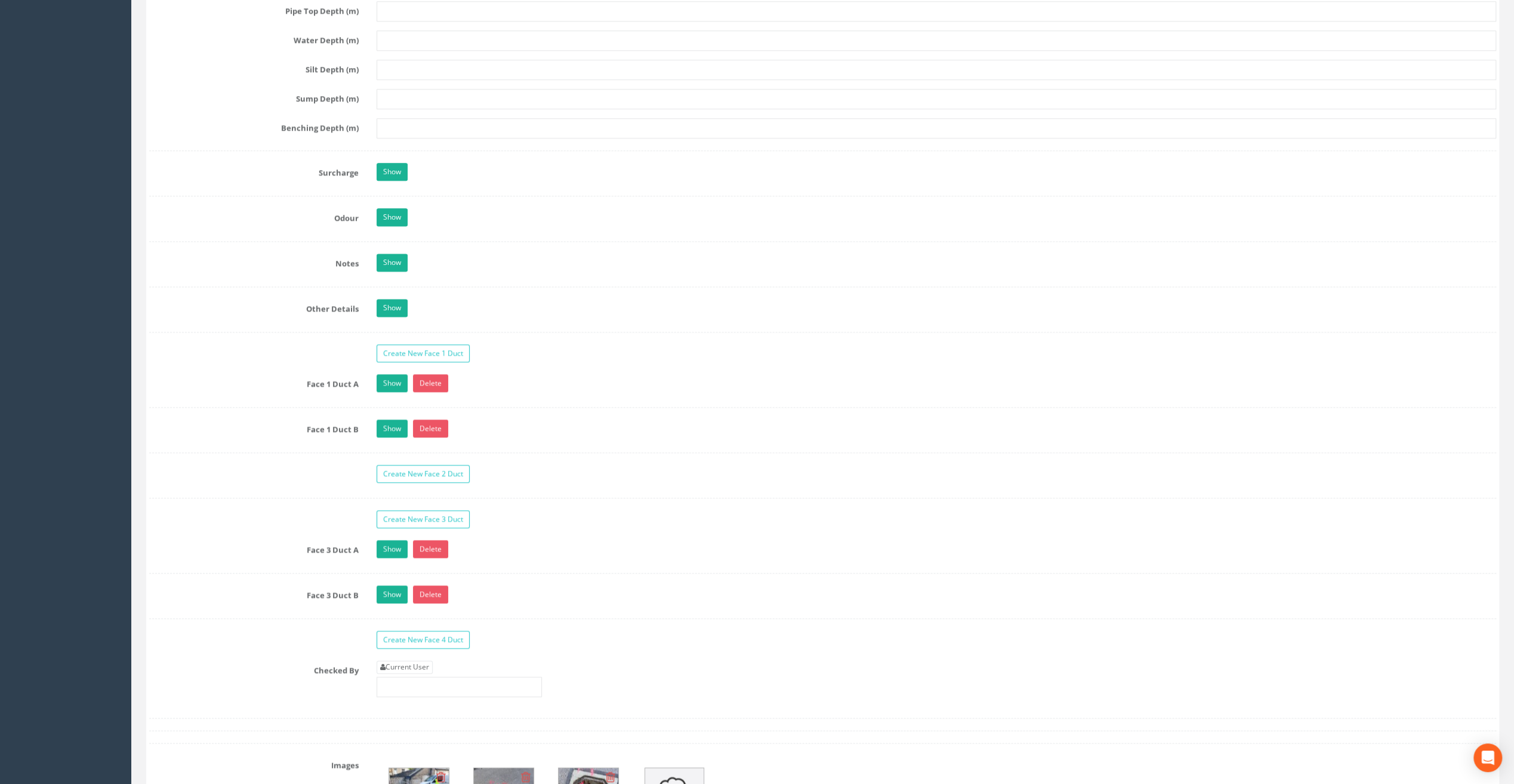
scroll to position [1730, 0]
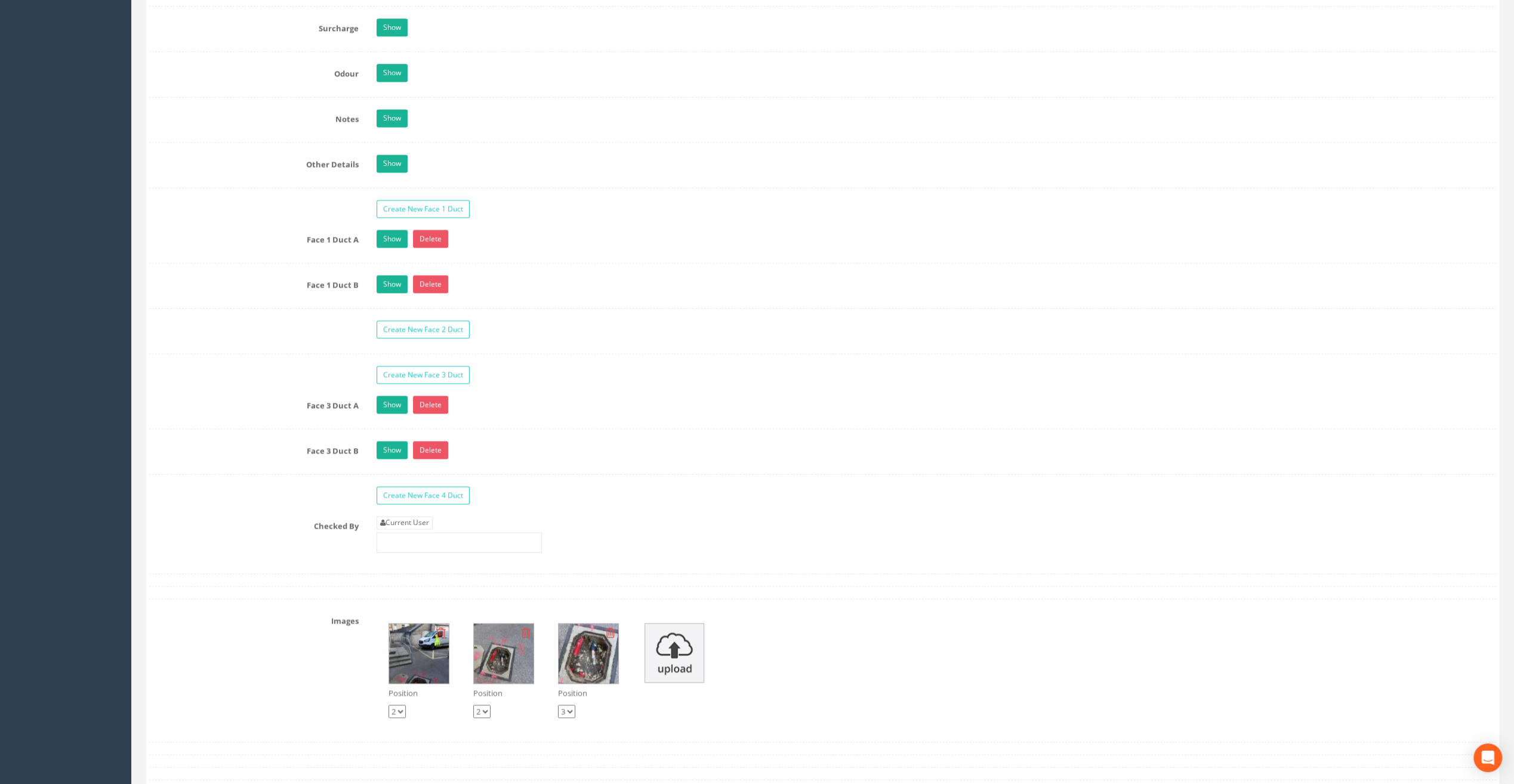
type input "23.68"
click at [410, 517] on div "Current User" at bounding box center [459, 534] width 166 height 36
click at [403, 516] on link "Current User" at bounding box center [405, 522] width 56 height 13
type input "[PERSON_NAME]"
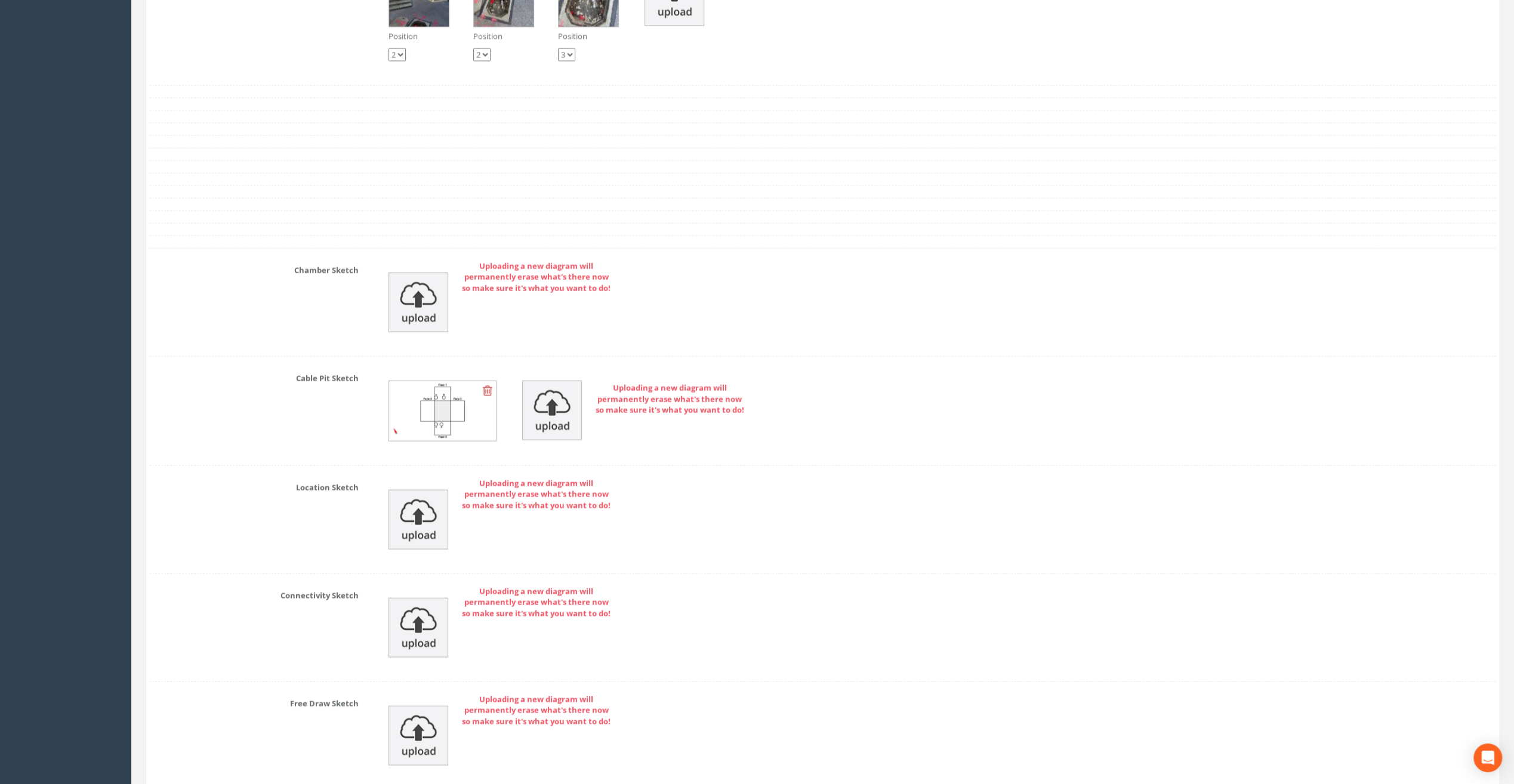
scroll to position [2472, 0]
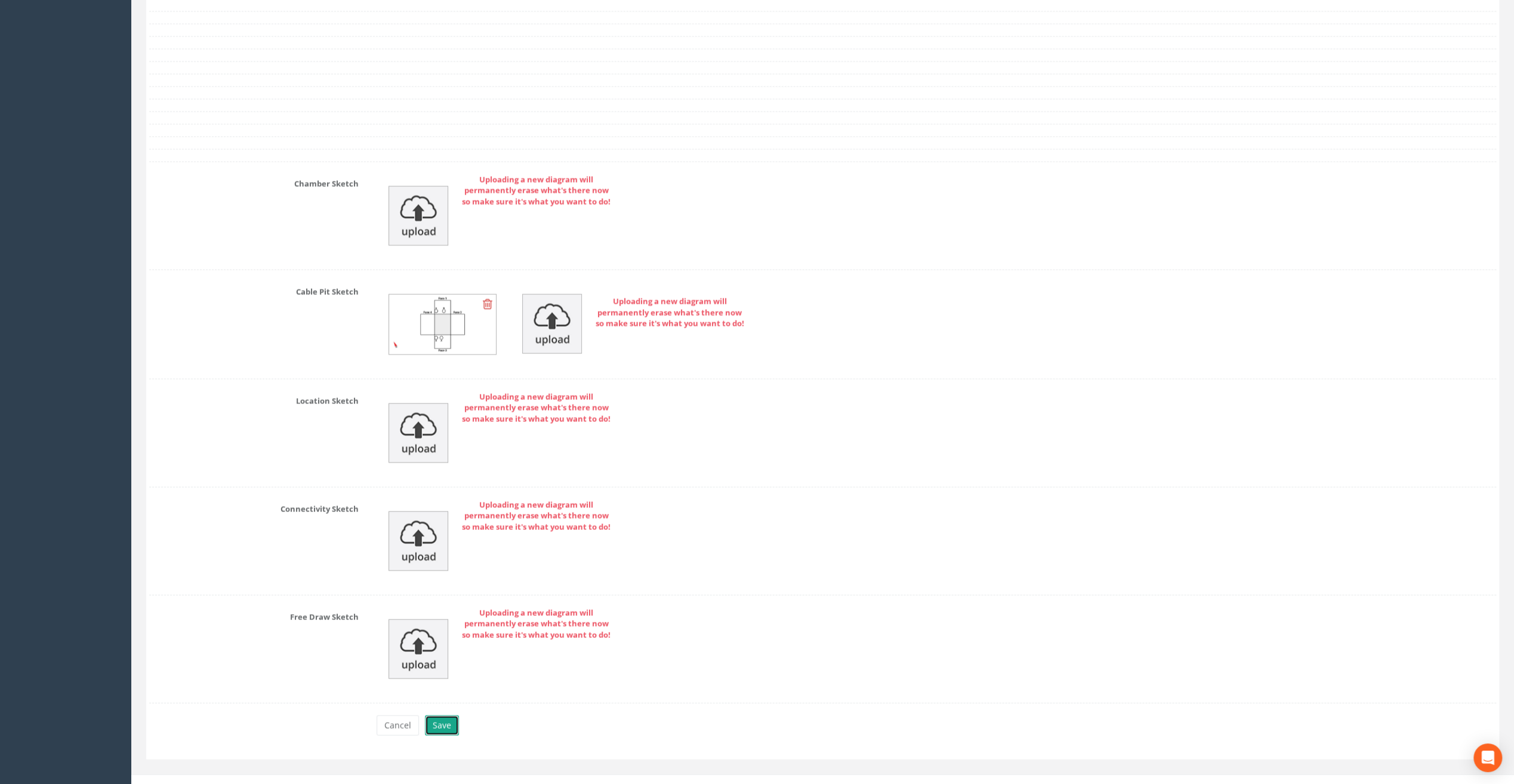
click at [441, 715] on button "Save" at bounding box center [442, 725] width 34 height 20
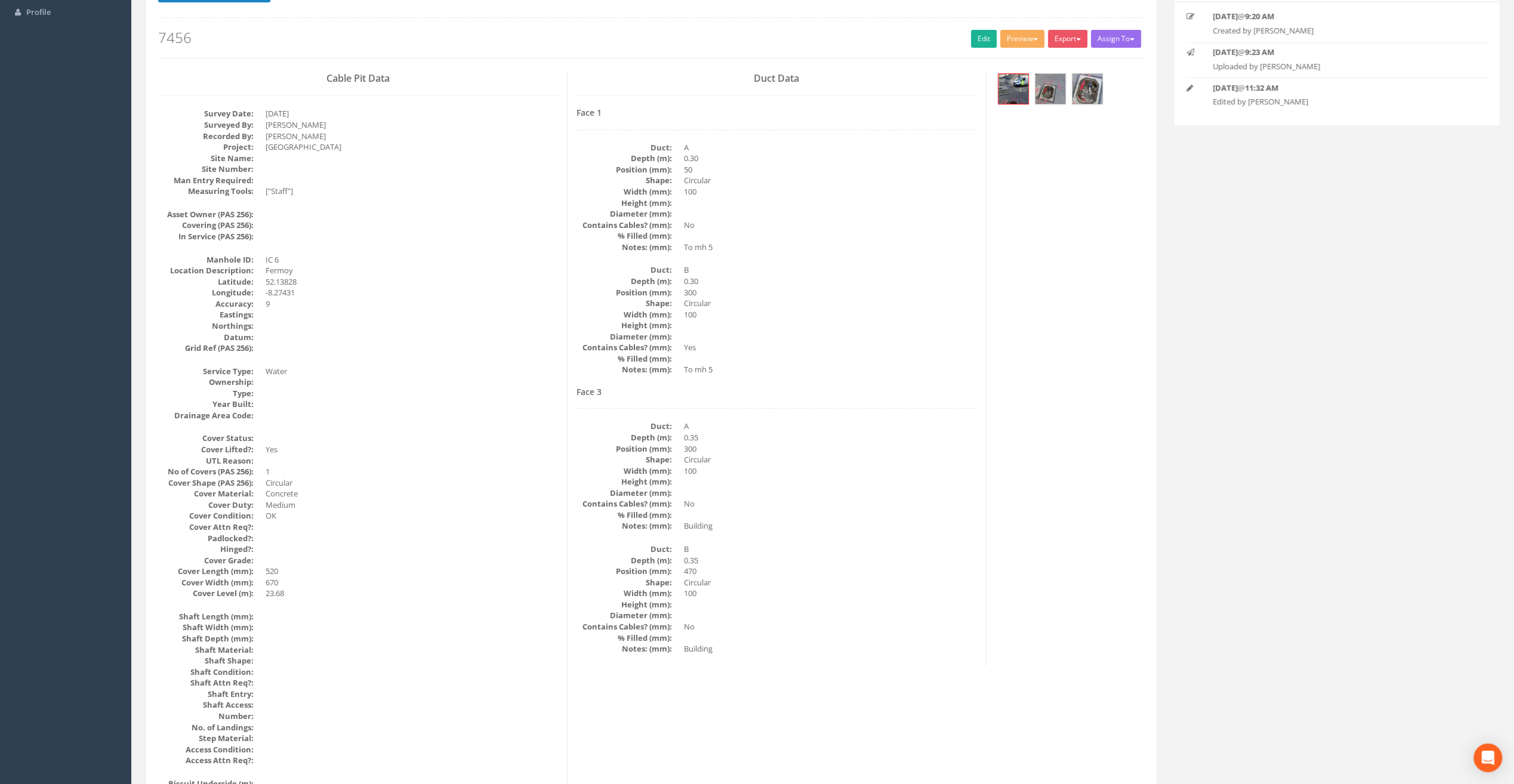
scroll to position [0, 0]
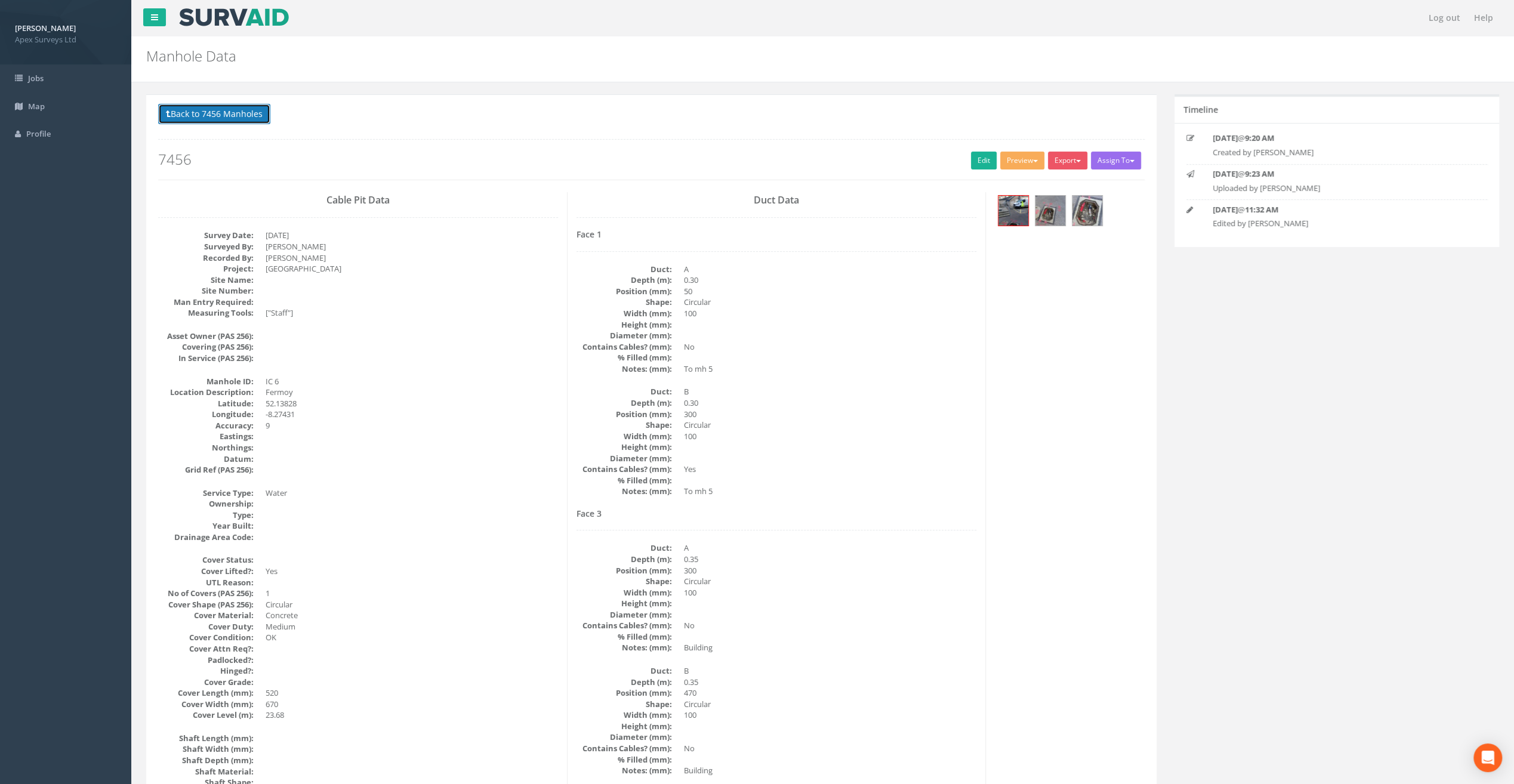
click at [238, 122] on button "Back to 7456 Manholes" at bounding box center [214, 114] width 112 height 20
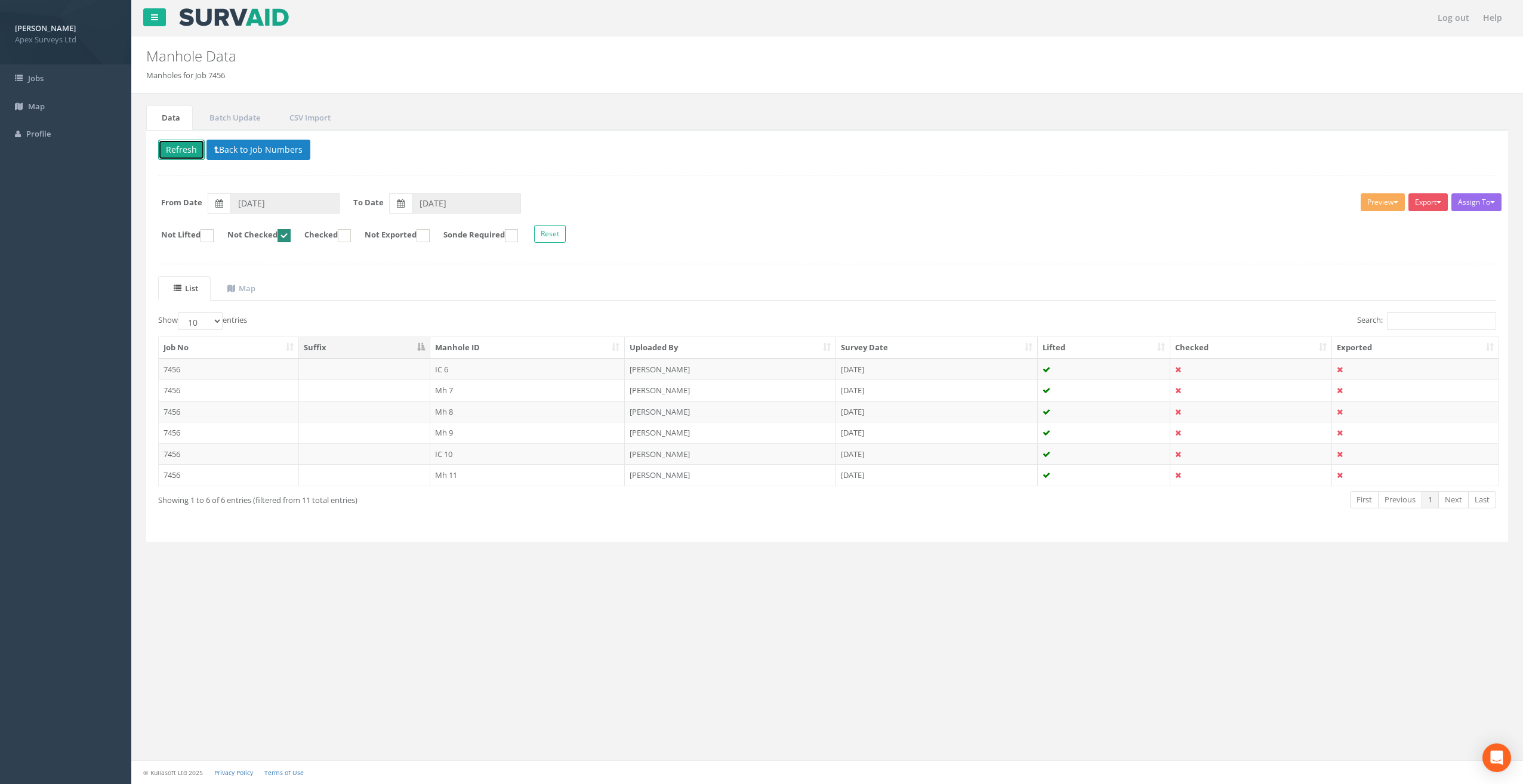
click at [188, 146] on button "Refresh" at bounding box center [181, 150] width 46 height 20
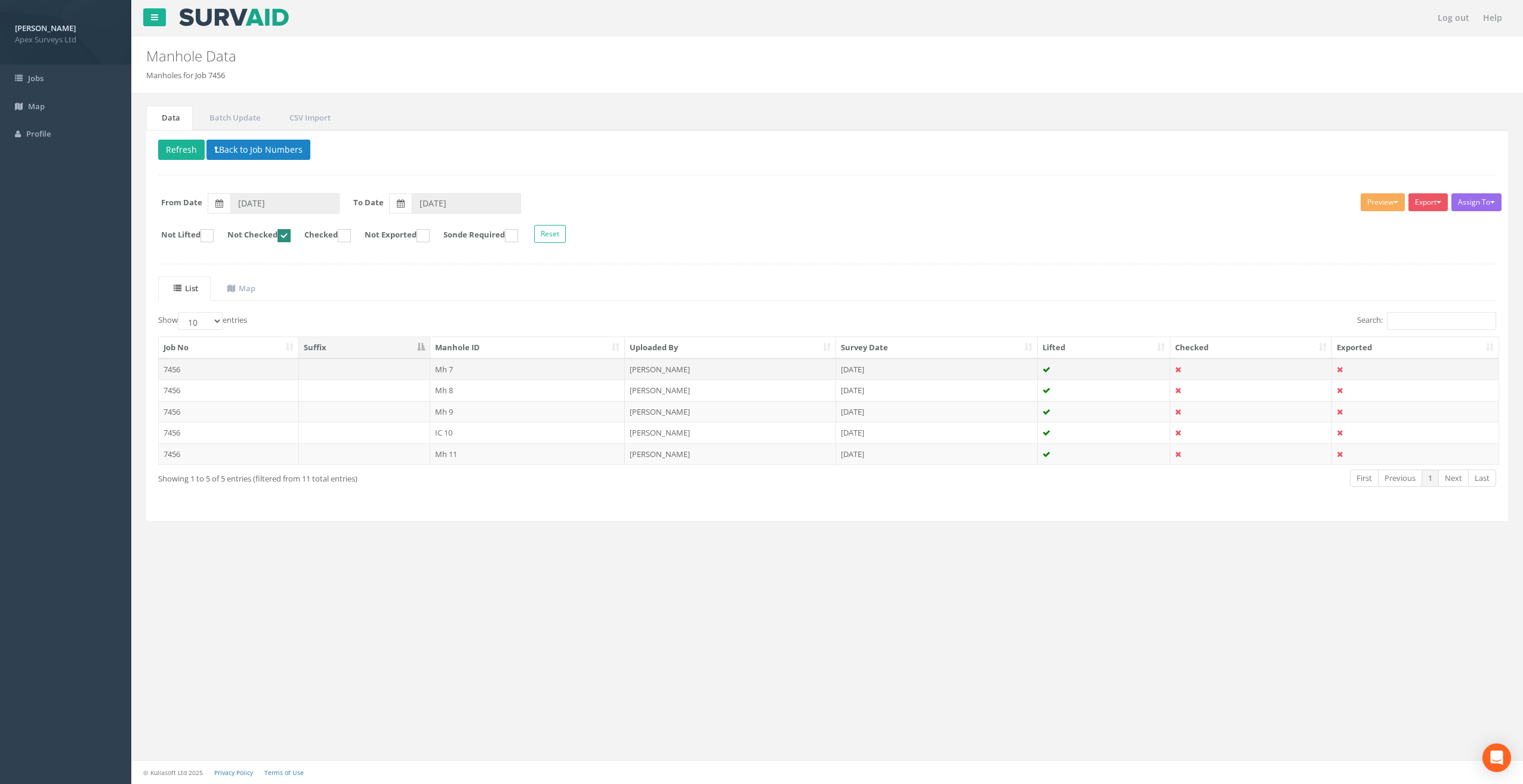
click at [454, 365] on td "Mh 7" at bounding box center [528, 369] width 195 height 21
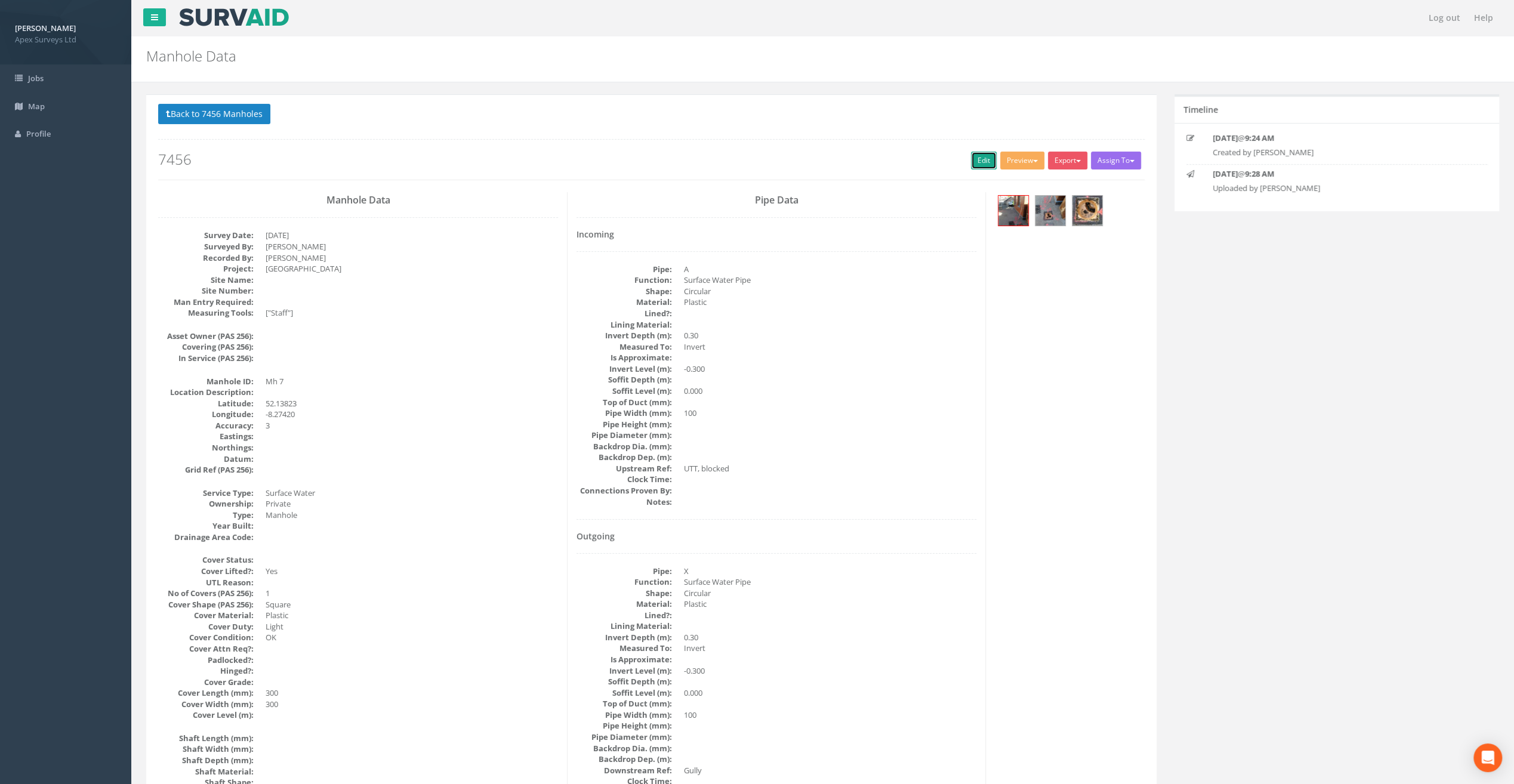
drag, startPoint x: 979, startPoint y: 160, endPoint x: 30, endPoint y: 400, distance: 978.9
click at [979, 160] on link "Edit" at bounding box center [984, 161] width 26 height 18
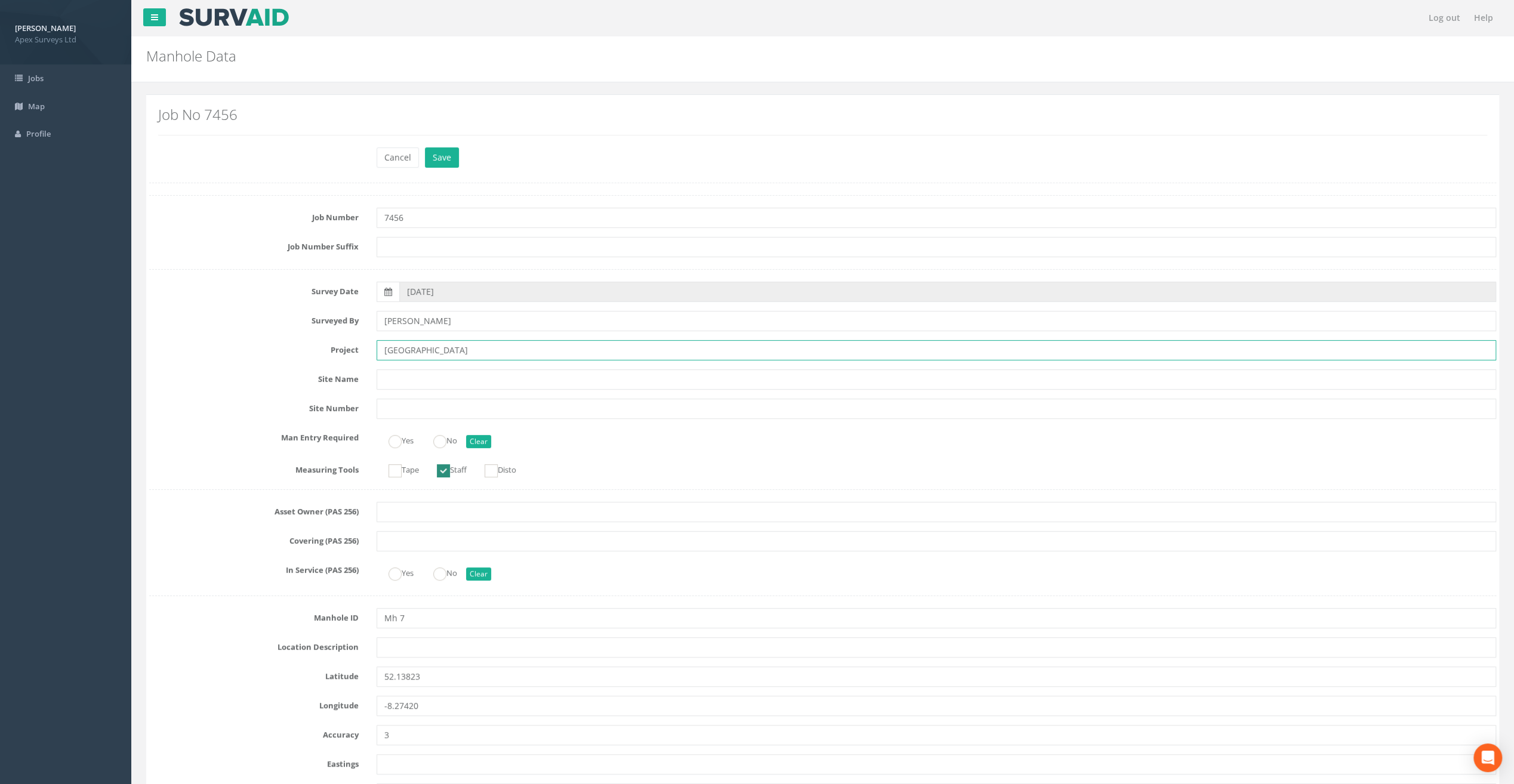
drag, startPoint x: 413, startPoint y: 351, endPoint x: 339, endPoint y: 344, distance: 74.3
click at [339, 344] on div "Project [GEOGRAPHIC_DATA]" at bounding box center [822, 350] width 1364 height 20
click at [411, 639] on input "text" at bounding box center [936, 647] width 1119 height 20
paste input "Fermoy"
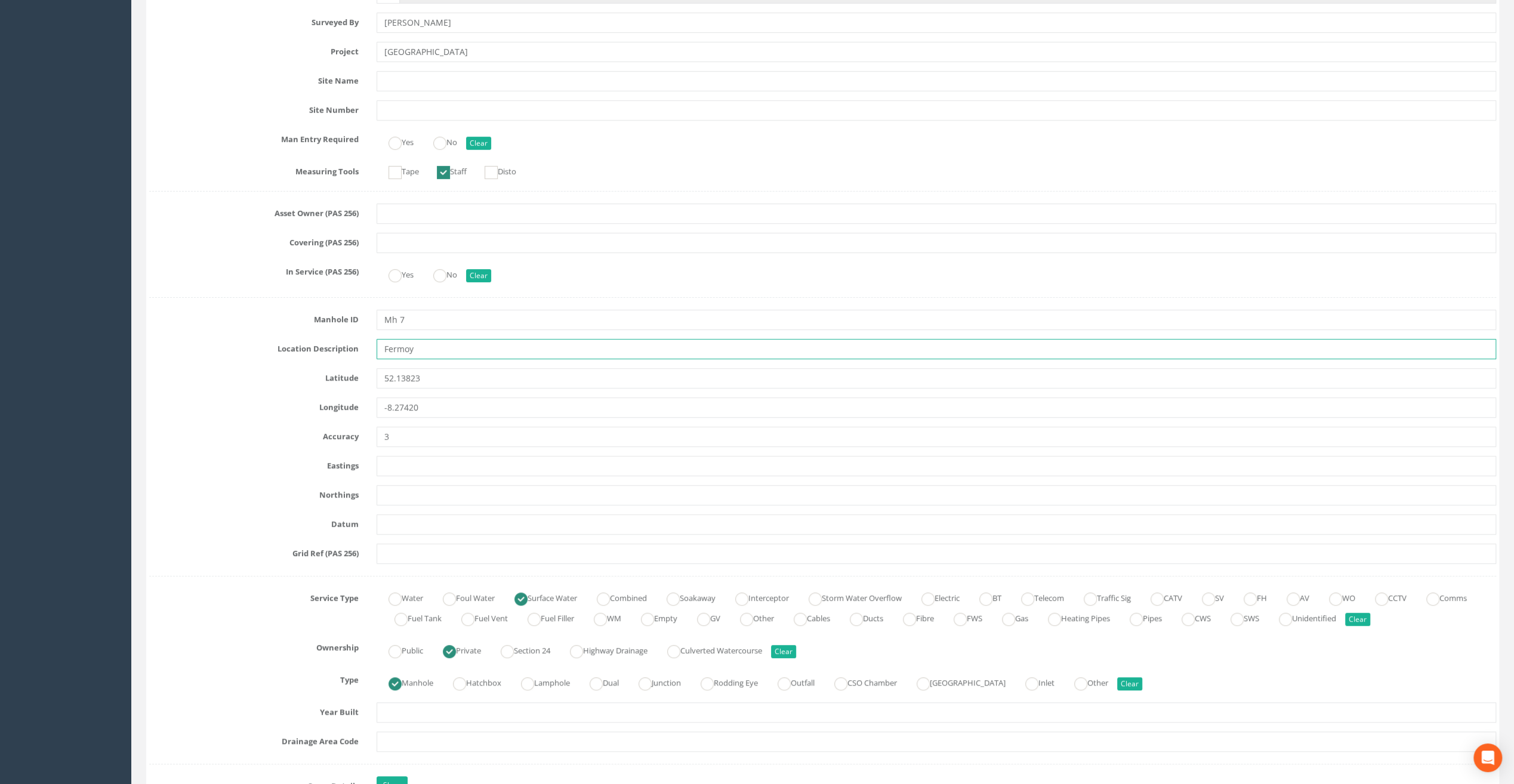
scroll to position [537, 0]
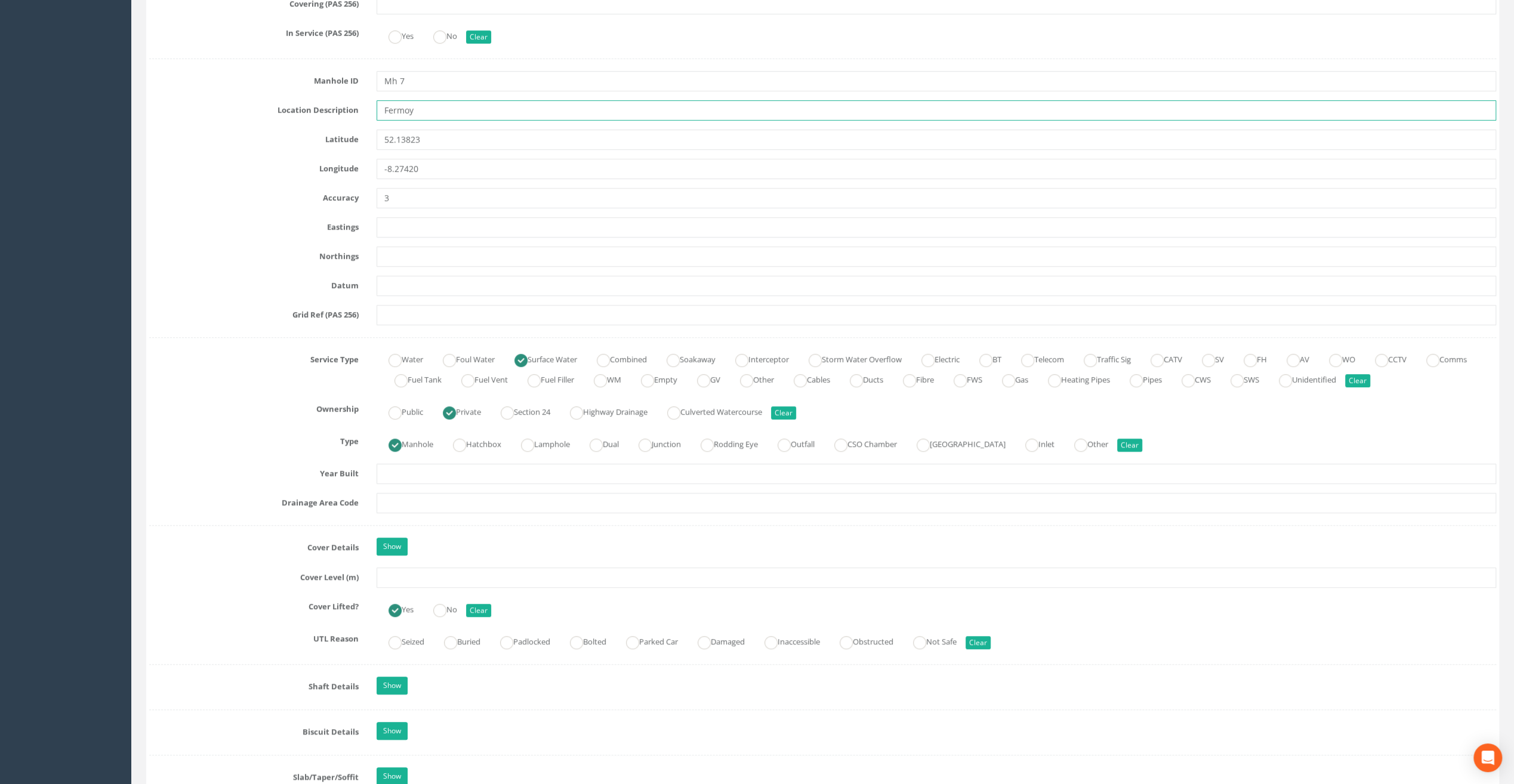
type input "Fermoy"
click at [386, 575] on input "text" at bounding box center [936, 577] width 1119 height 20
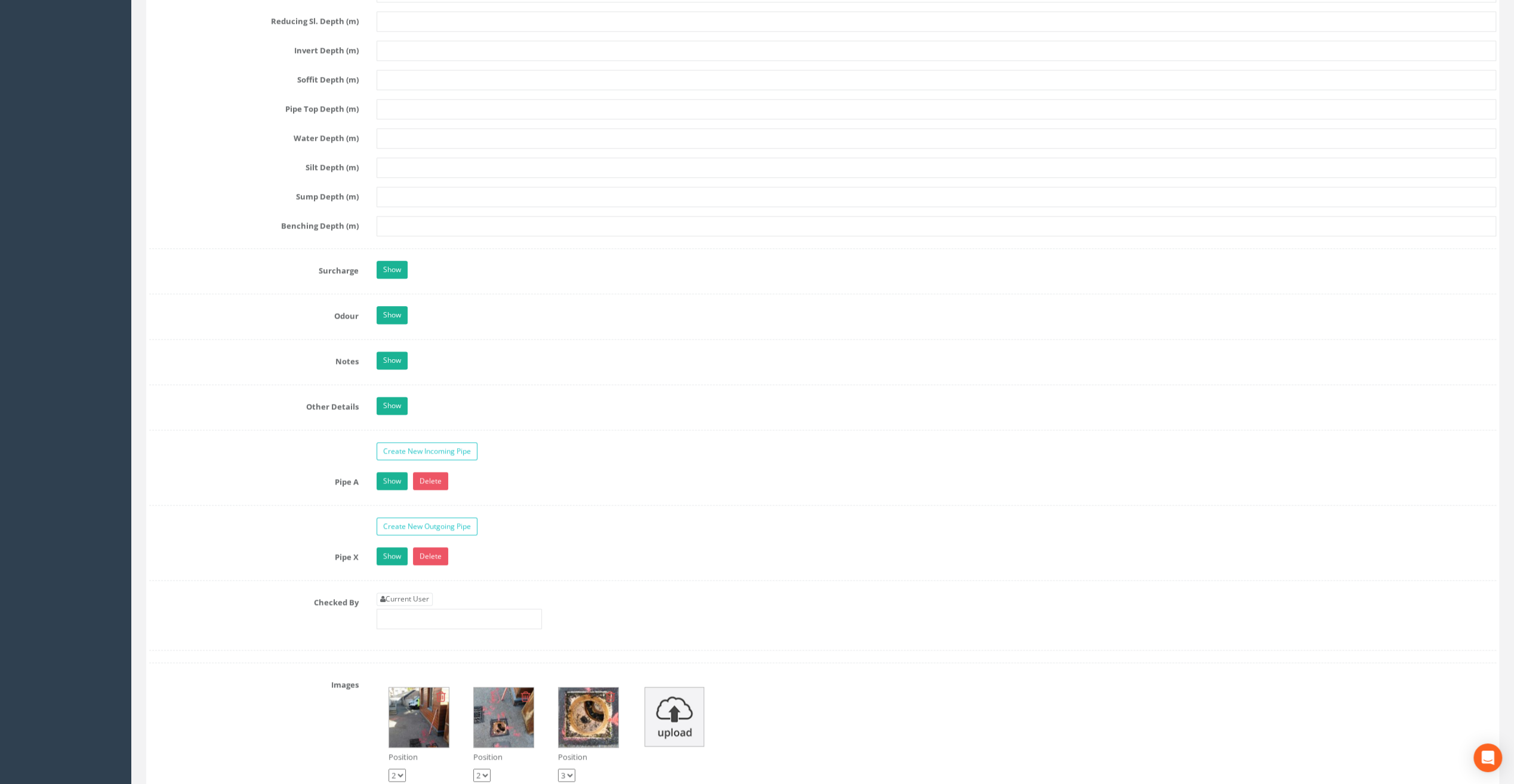
scroll to position [1611, 0]
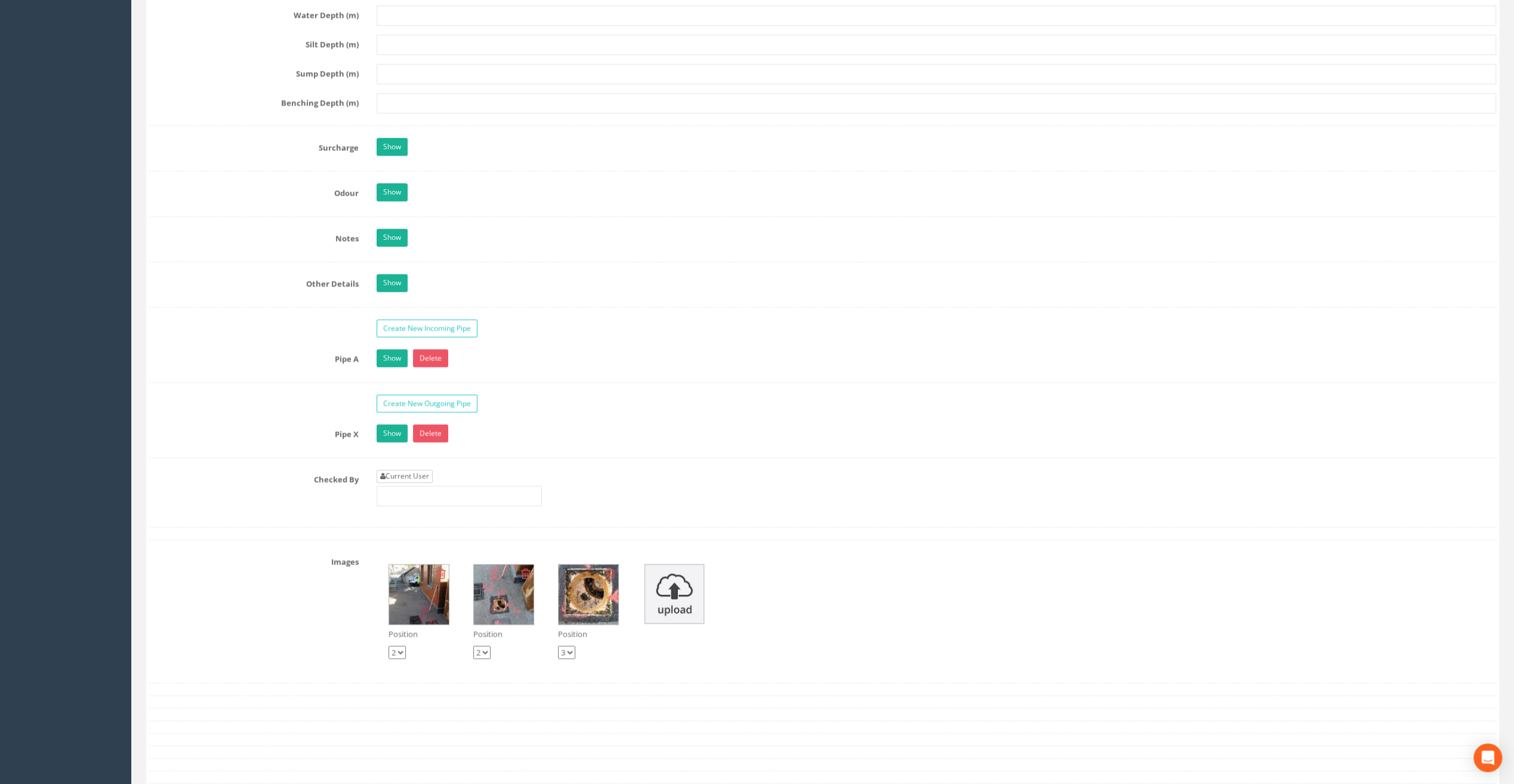
type input "23.65"
click at [404, 469] on link "Current User" at bounding box center [405, 475] width 56 height 13
type input "[PERSON_NAME]"
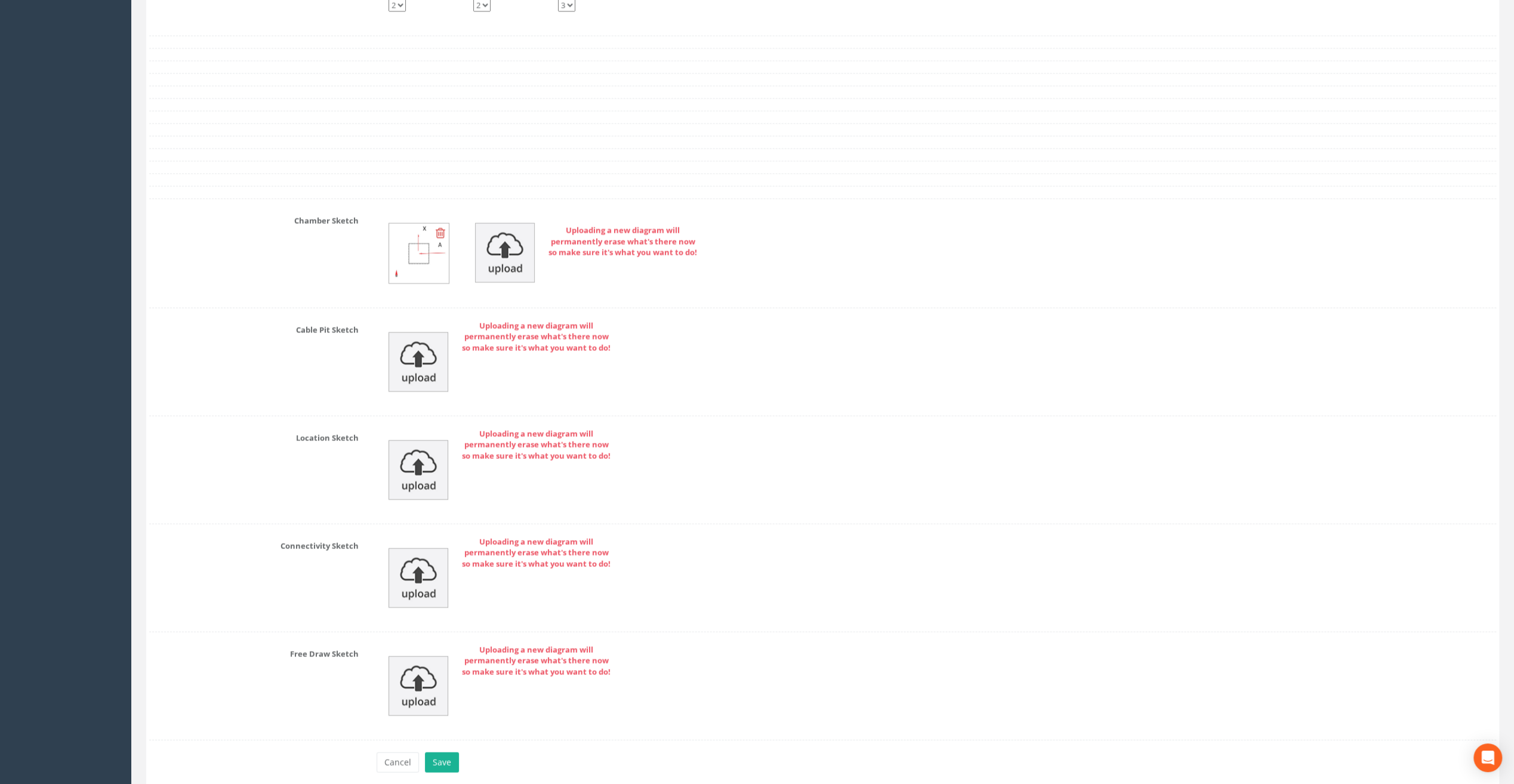
scroll to position [2296, 0]
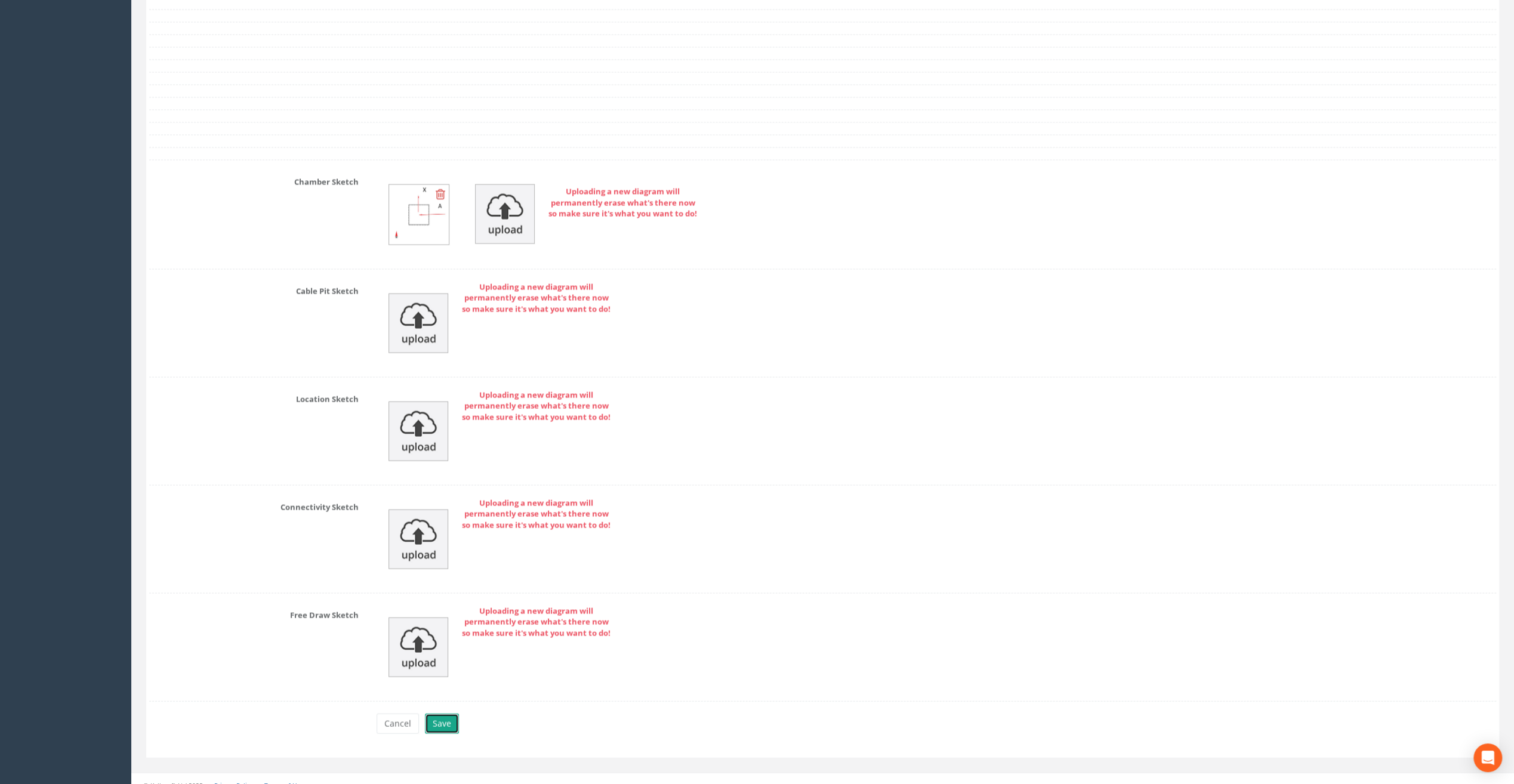
click at [443, 713] on button "Save" at bounding box center [442, 723] width 34 height 20
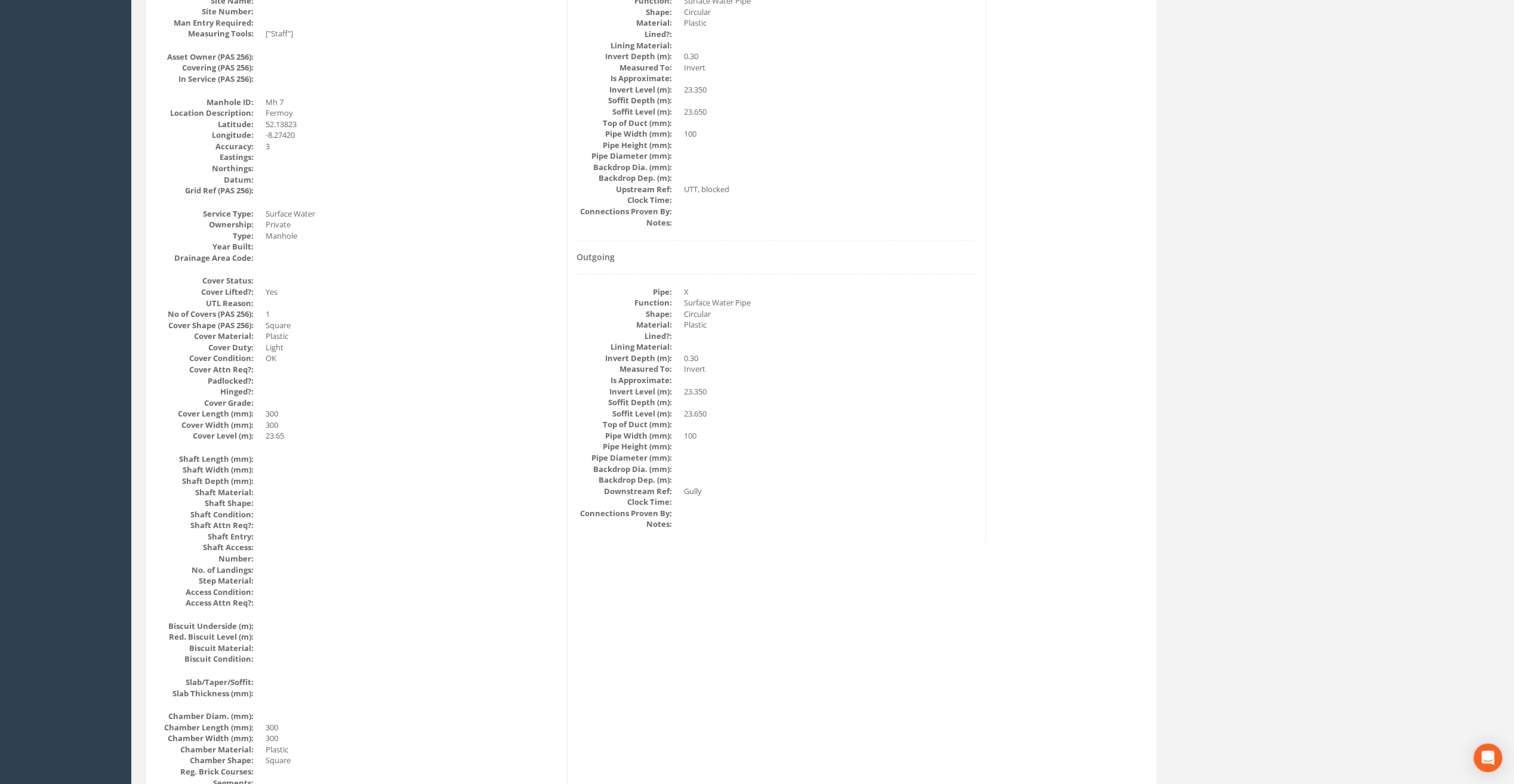
scroll to position [0, 0]
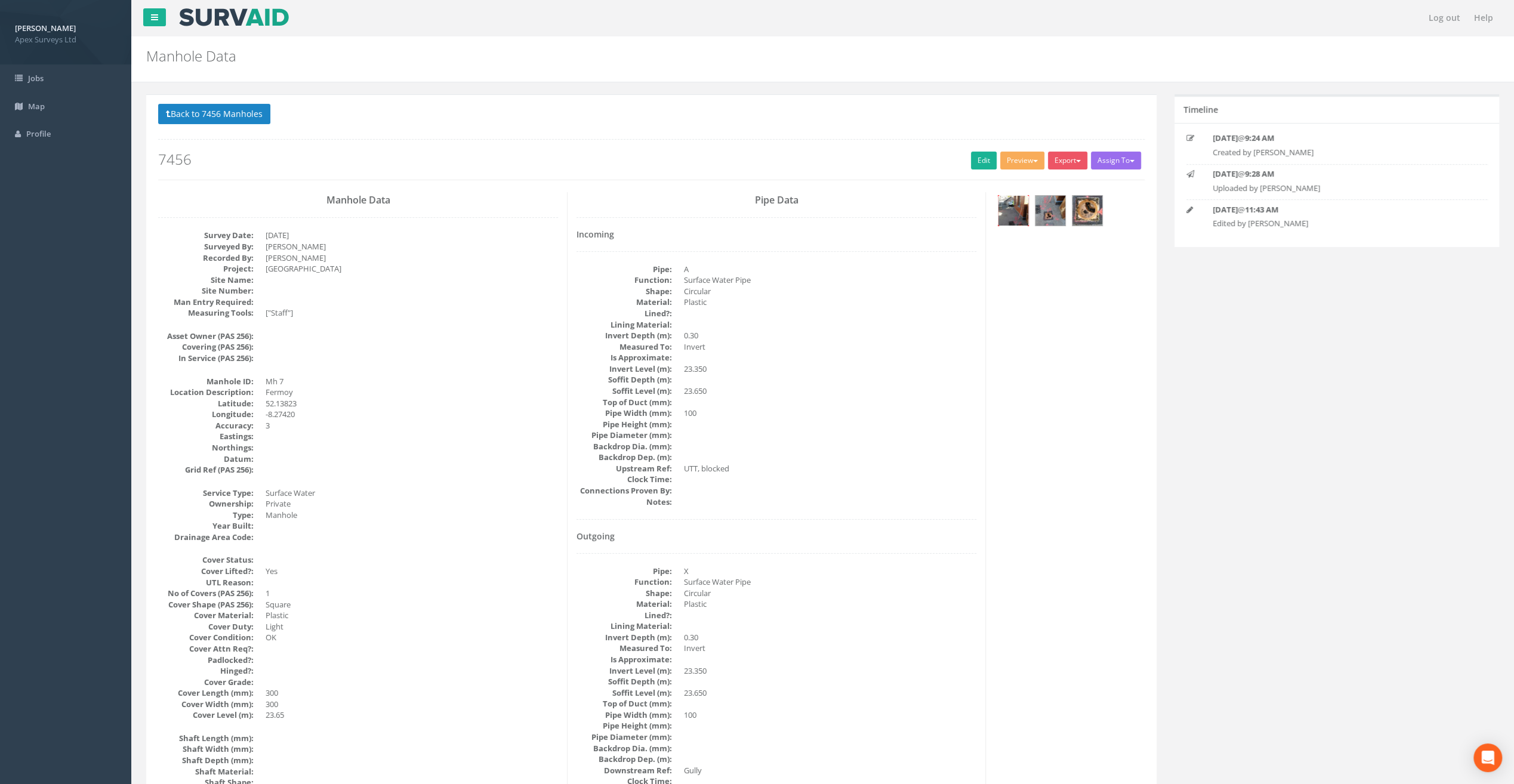
click at [1010, 204] on img at bounding box center [1013, 210] width 30 height 30
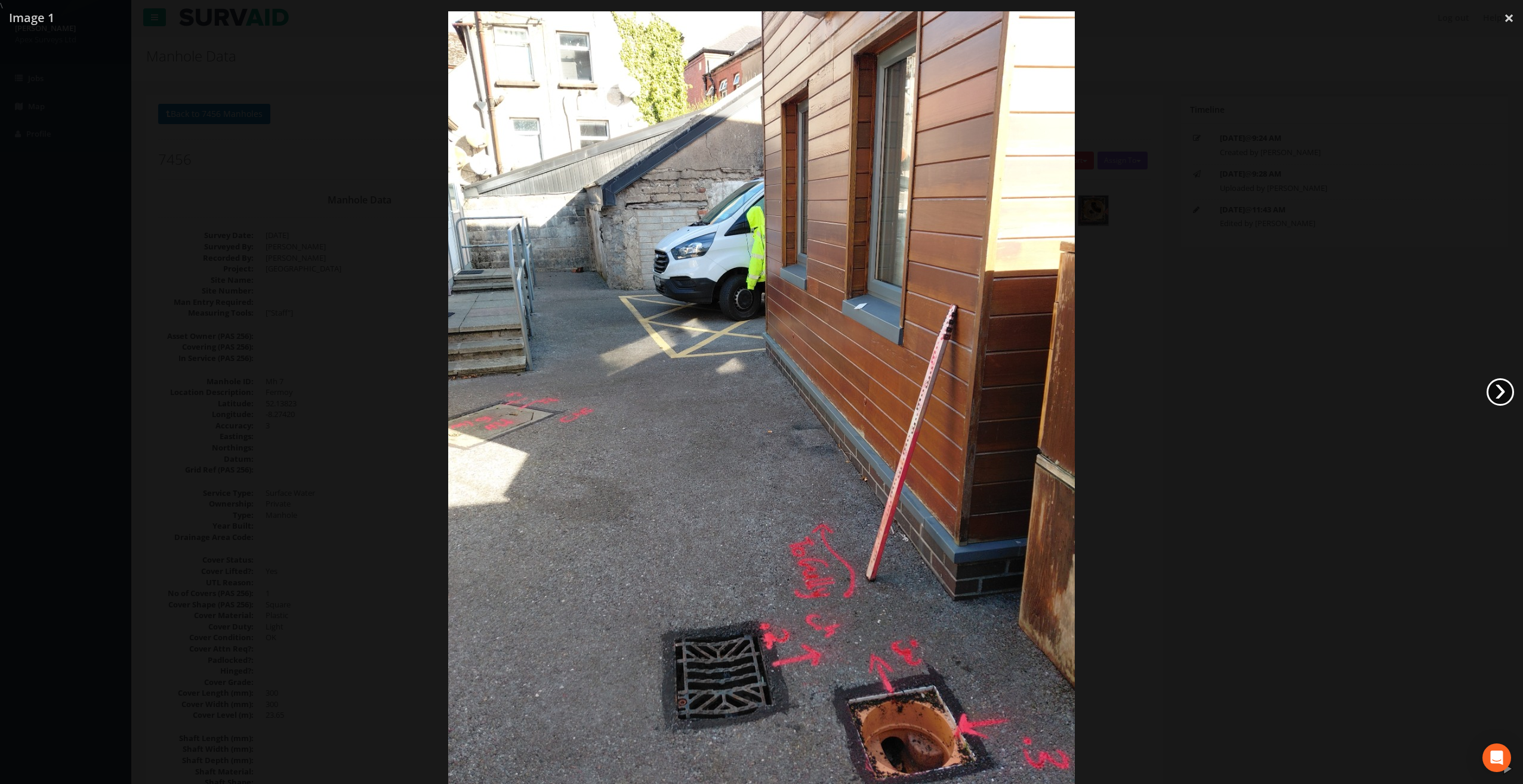
click at [1505, 391] on link "›" at bounding box center [1500, 392] width 27 height 27
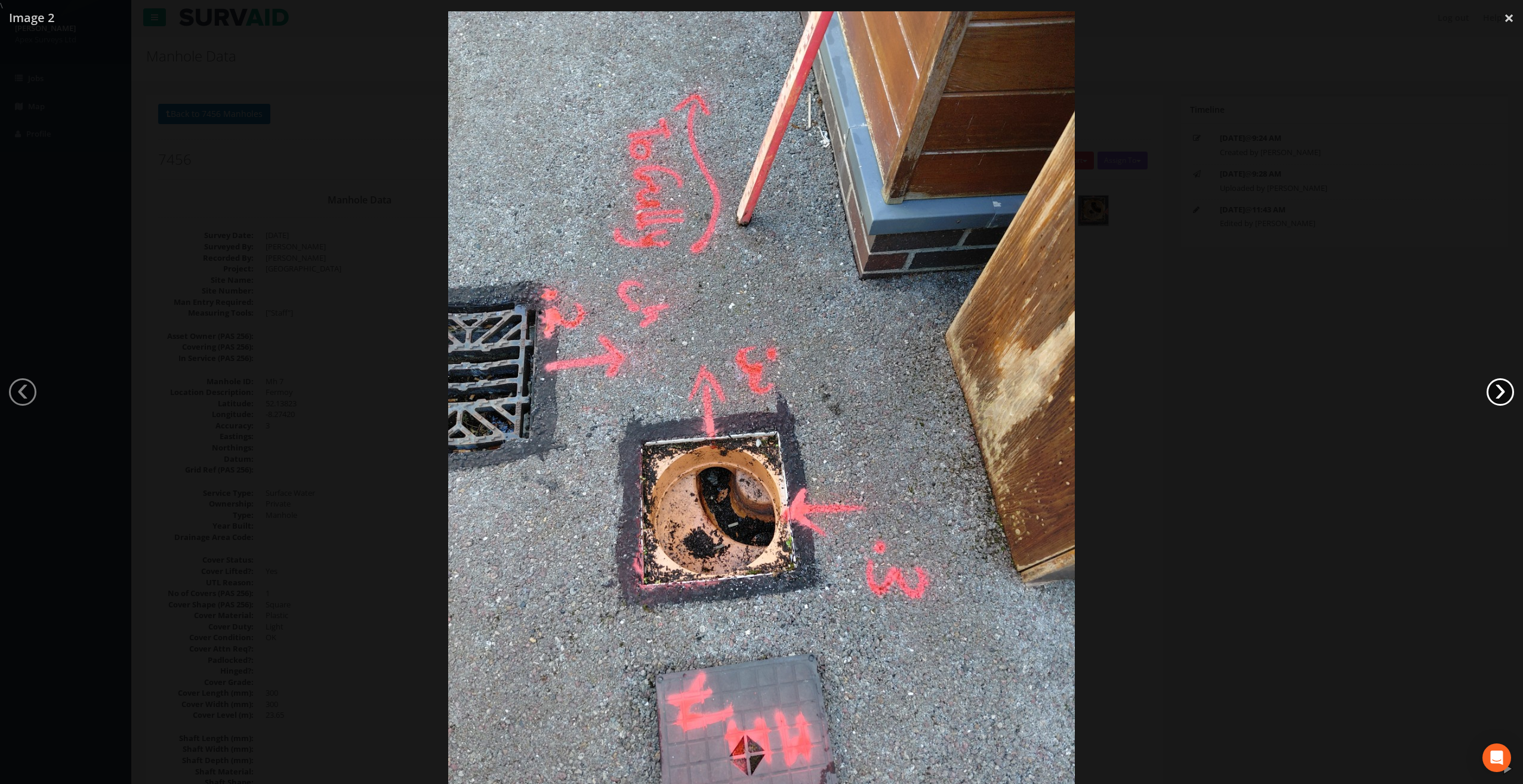
click at [1505, 389] on link "›" at bounding box center [1500, 392] width 27 height 27
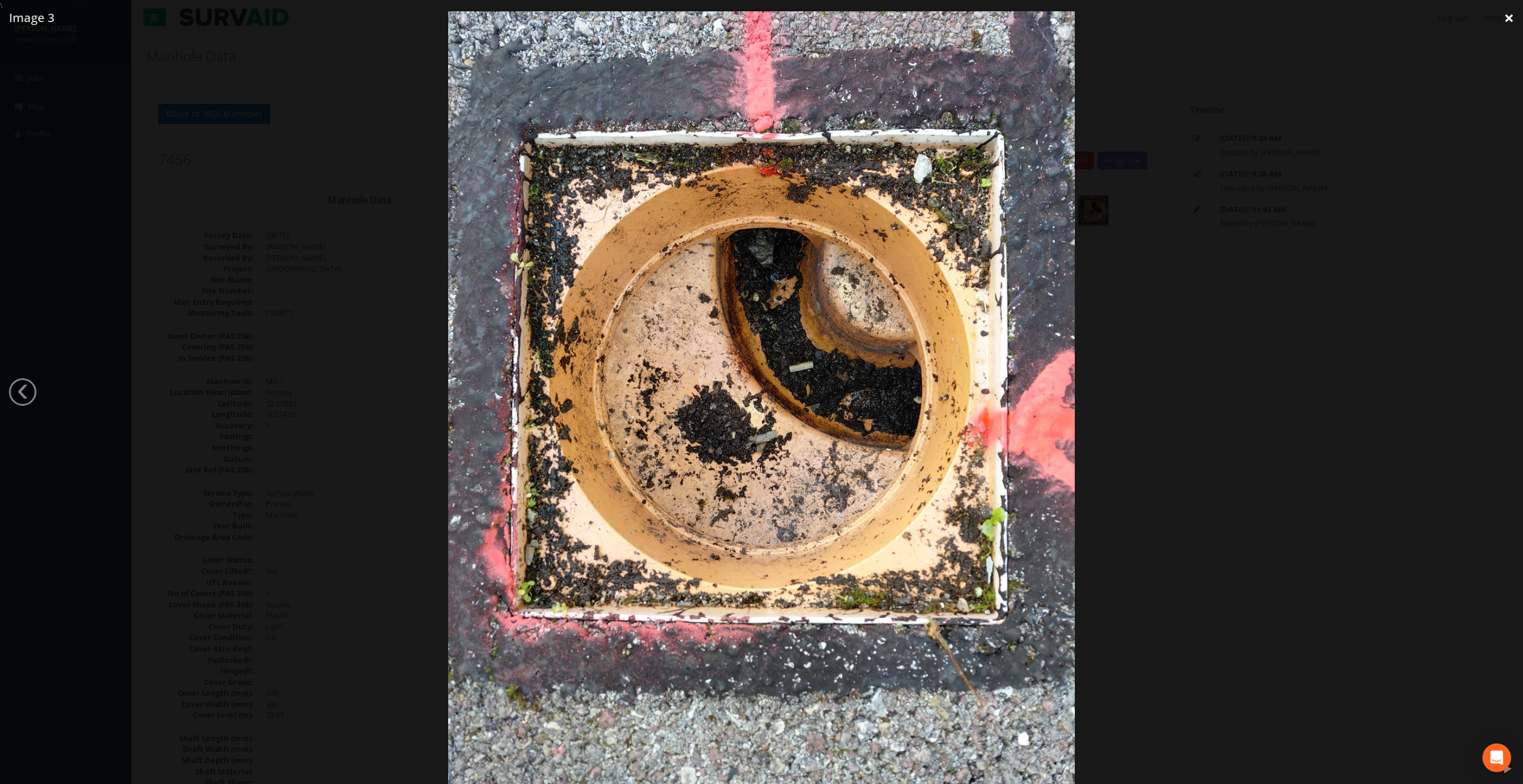
click at [1503, 23] on link "×" at bounding box center [1509, 17] width 28 height 36
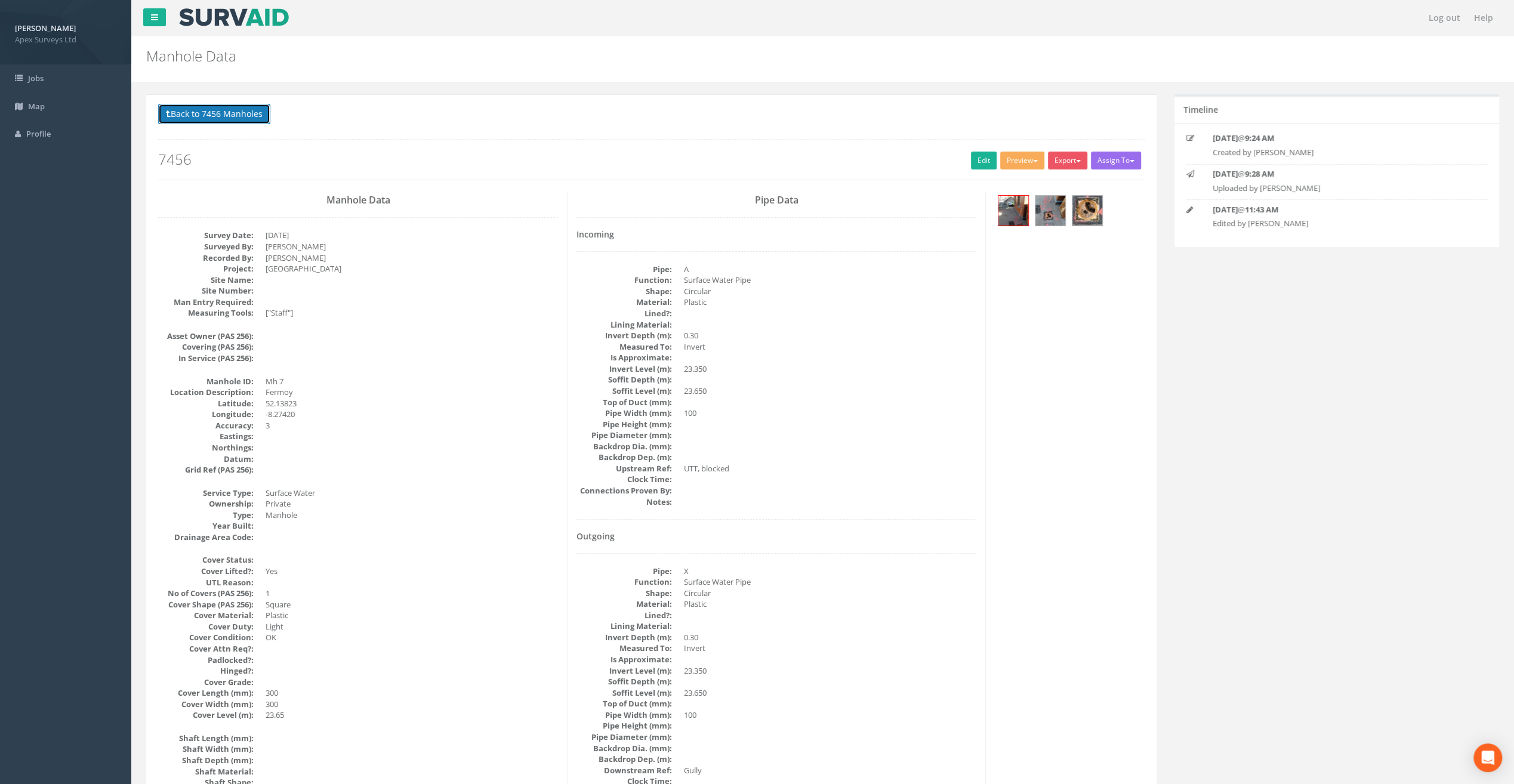
click at [232, 107] on button "Back to 7456 Manholes" at bounding box center [214, 114] width 112 height 20
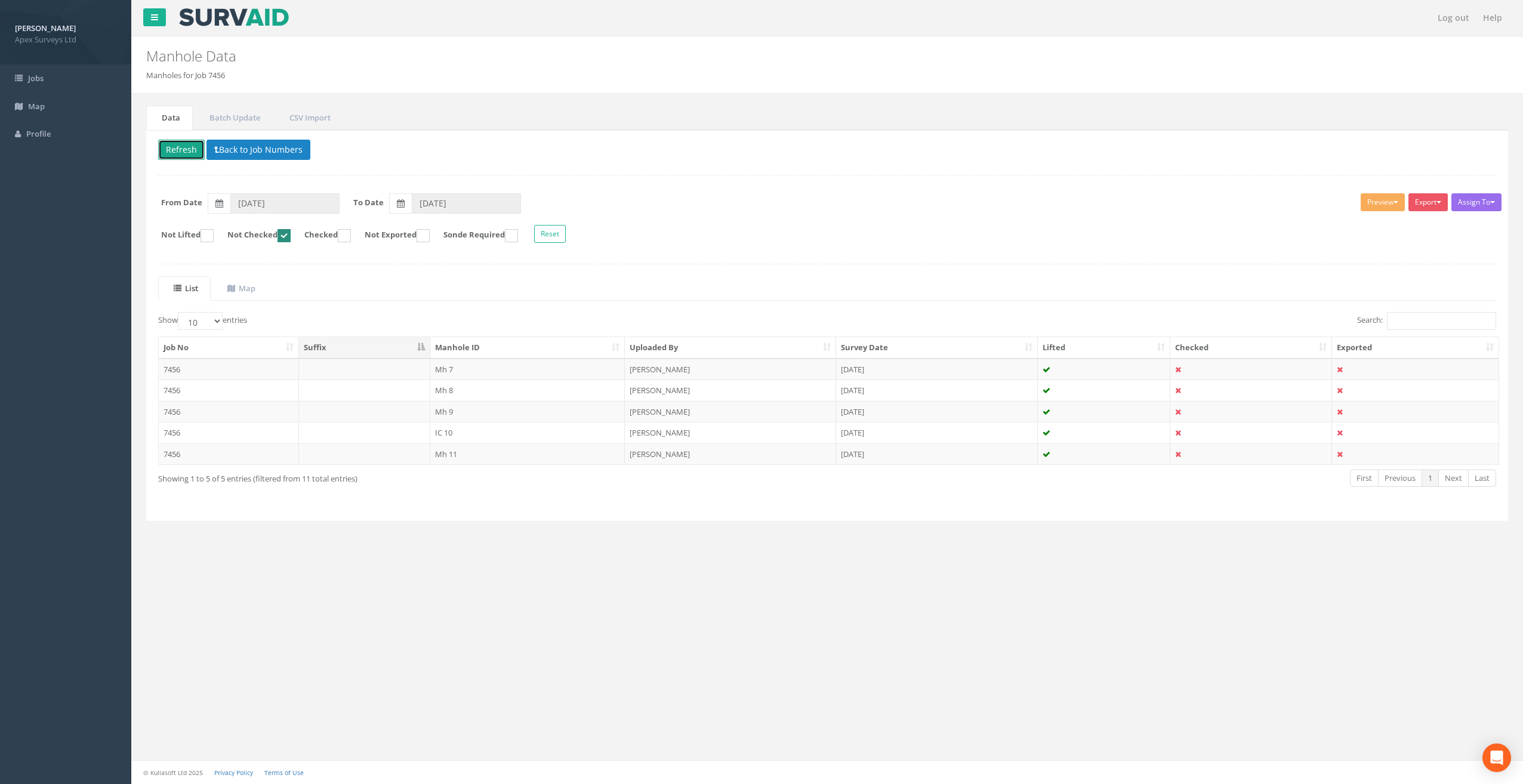
click at [178, 152] on button "Refresh" at bounding box center [181, 150] width 46 height 20
click at [456, 369] on td "Mh 8" at bounding box center [528, 369] width 195 height 21
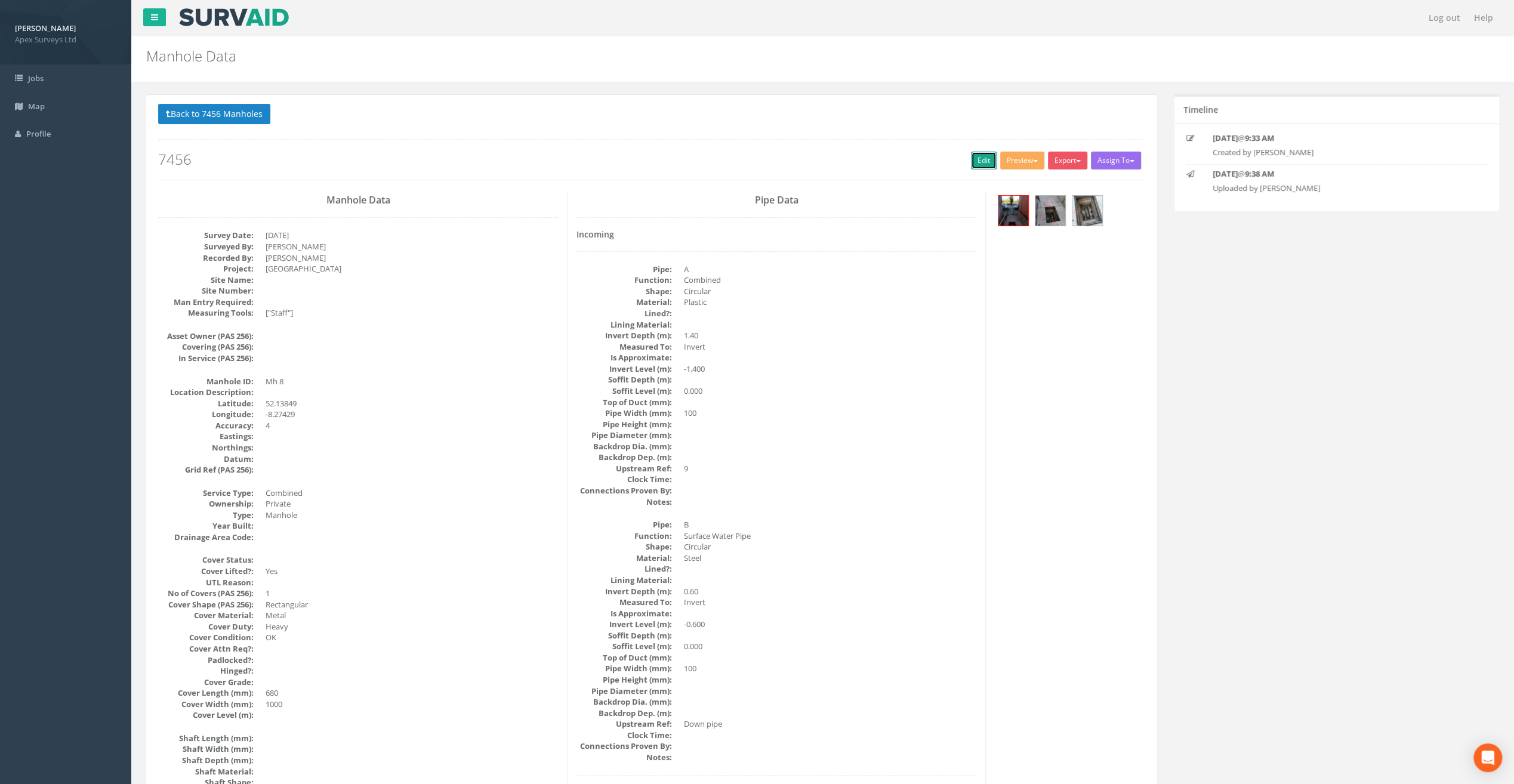
click at [979, 161] on link "Edit" at bounding box center [984, 161] width 26 height 18
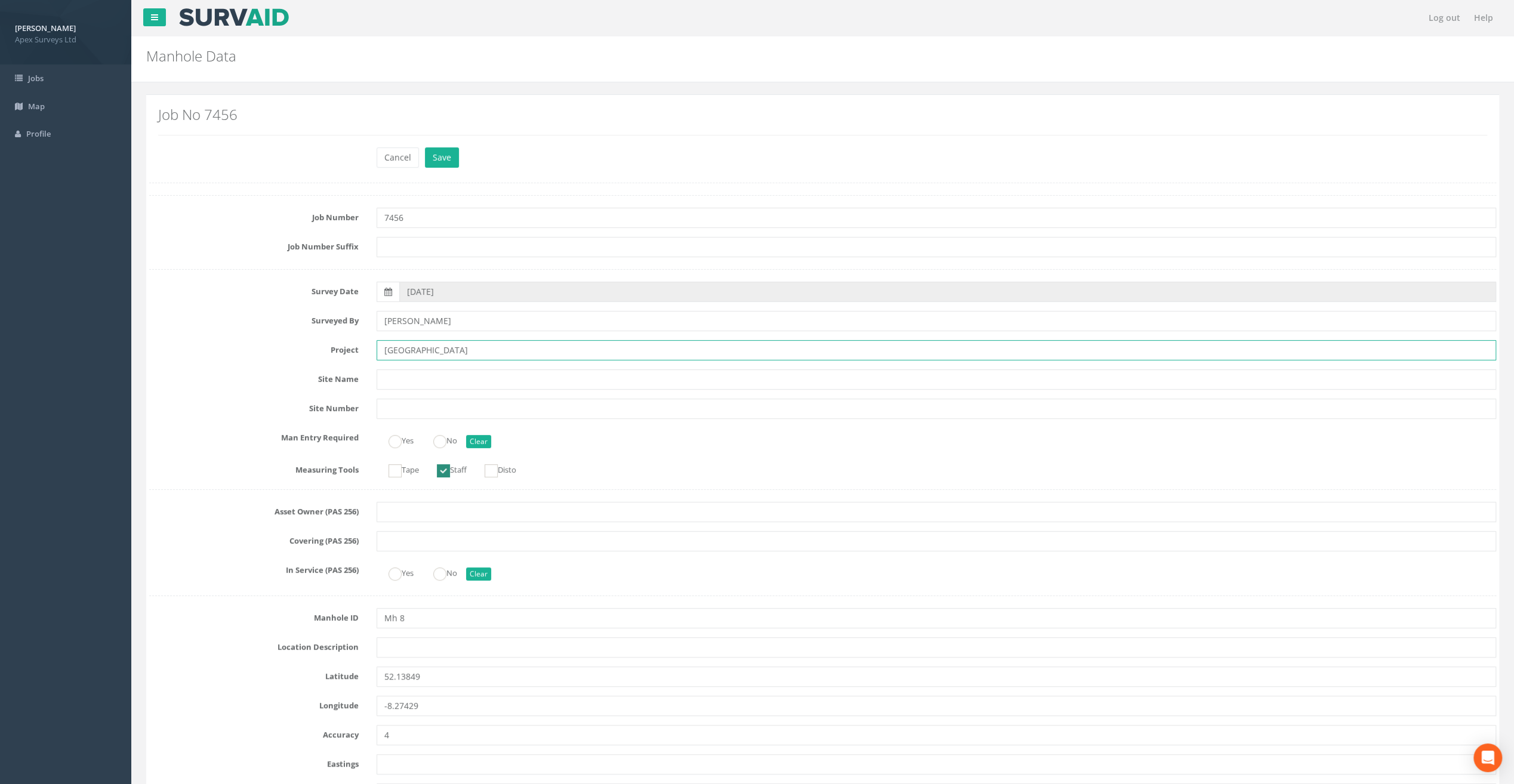
drag, startPoint x: 413, startPoint y: 350, endPoint x: 333, endPoint y: 351, distance: 80.0
click at [333, 351] on div "Project [GEOGRAPHIC_DATA]" at bounding box center [822, 350] width 1364 height 20
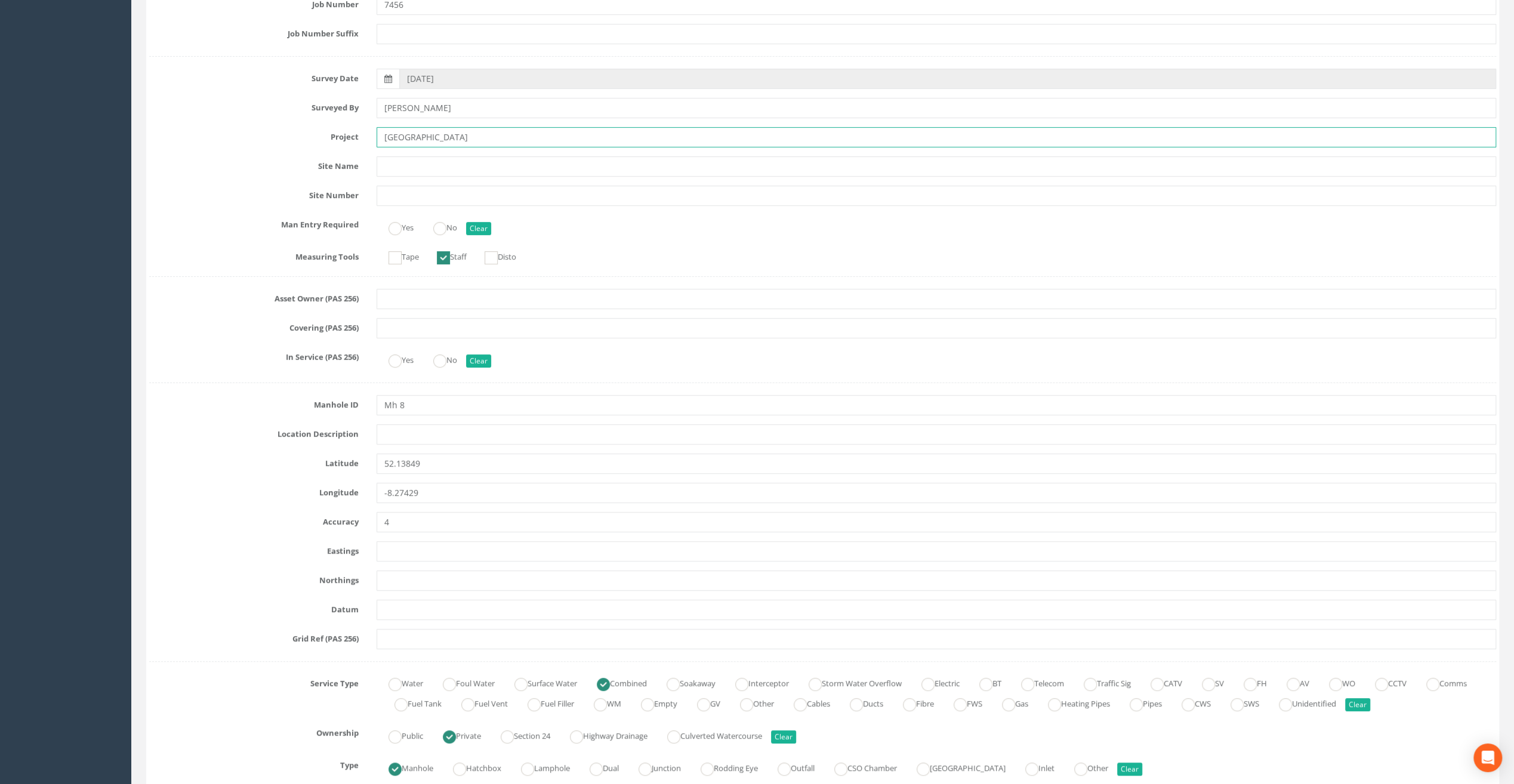
scroll to position [238, 0]
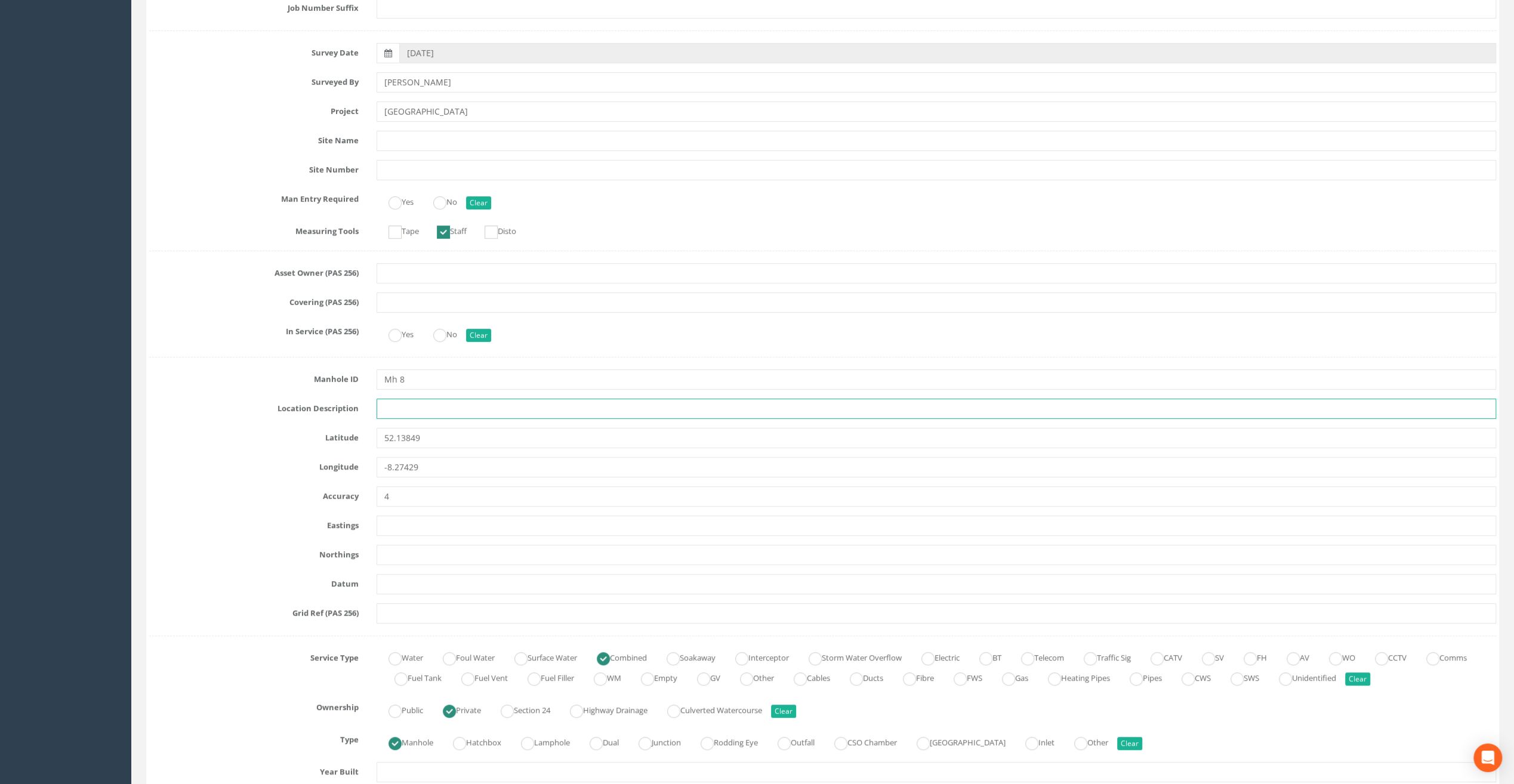
click at [385, 411] on input "text" at bounding box center [936, 408] width 1119 height 20
paste input "Fermoy"
type input "Fermoy"
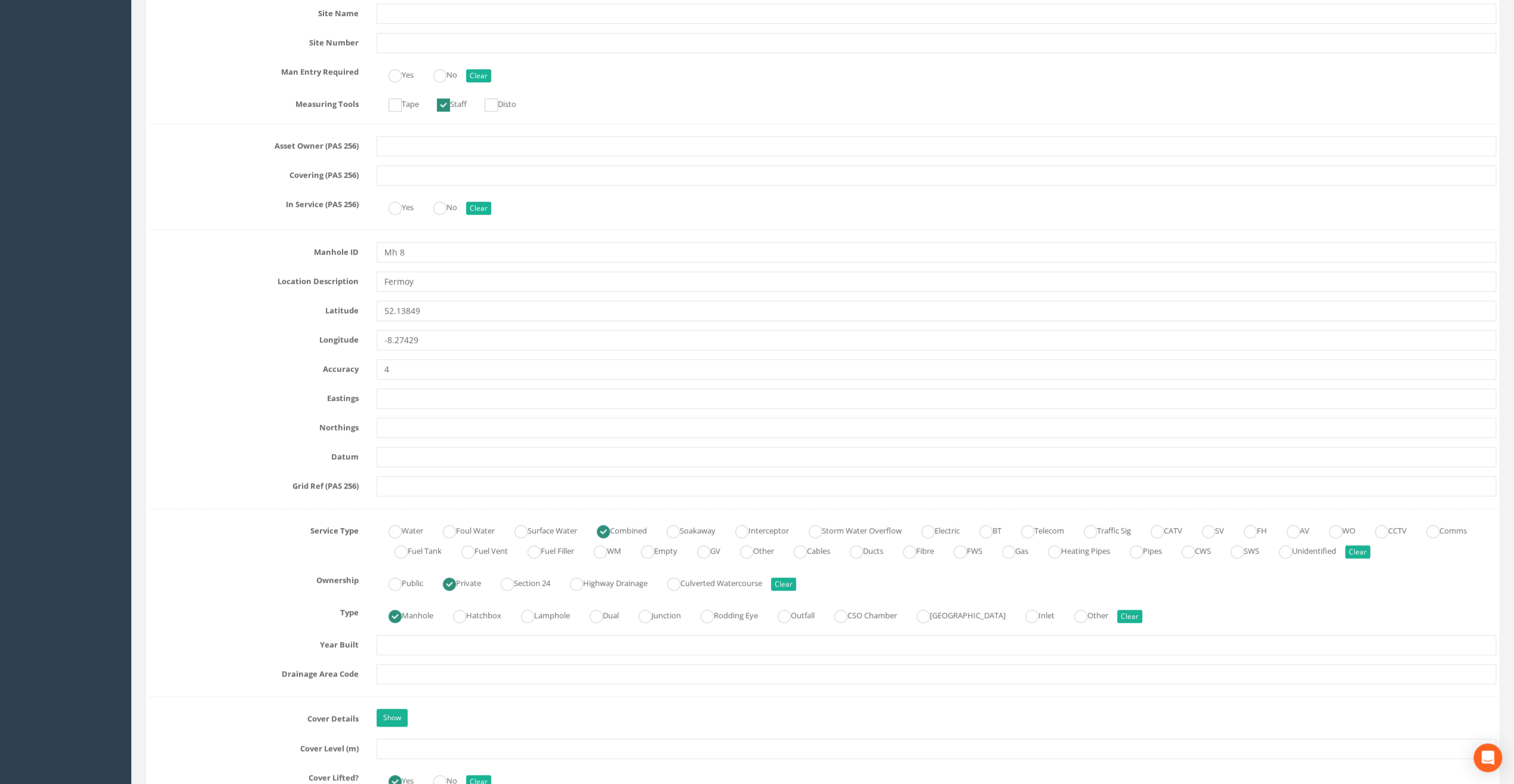
scroll to position [537, 0]
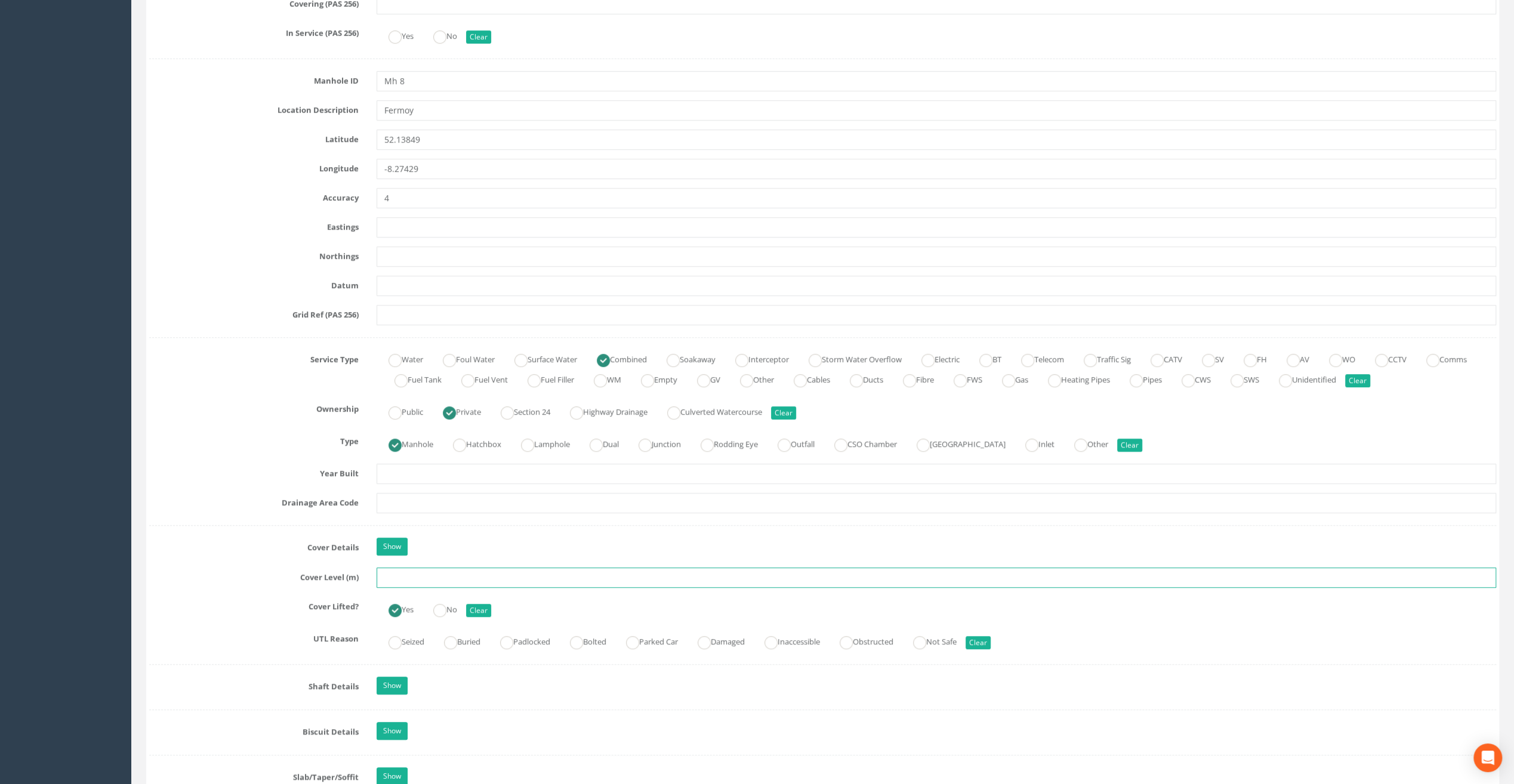
click at [392, 572] on input "text" at bounding box center [936, 577] width 1119 height 20
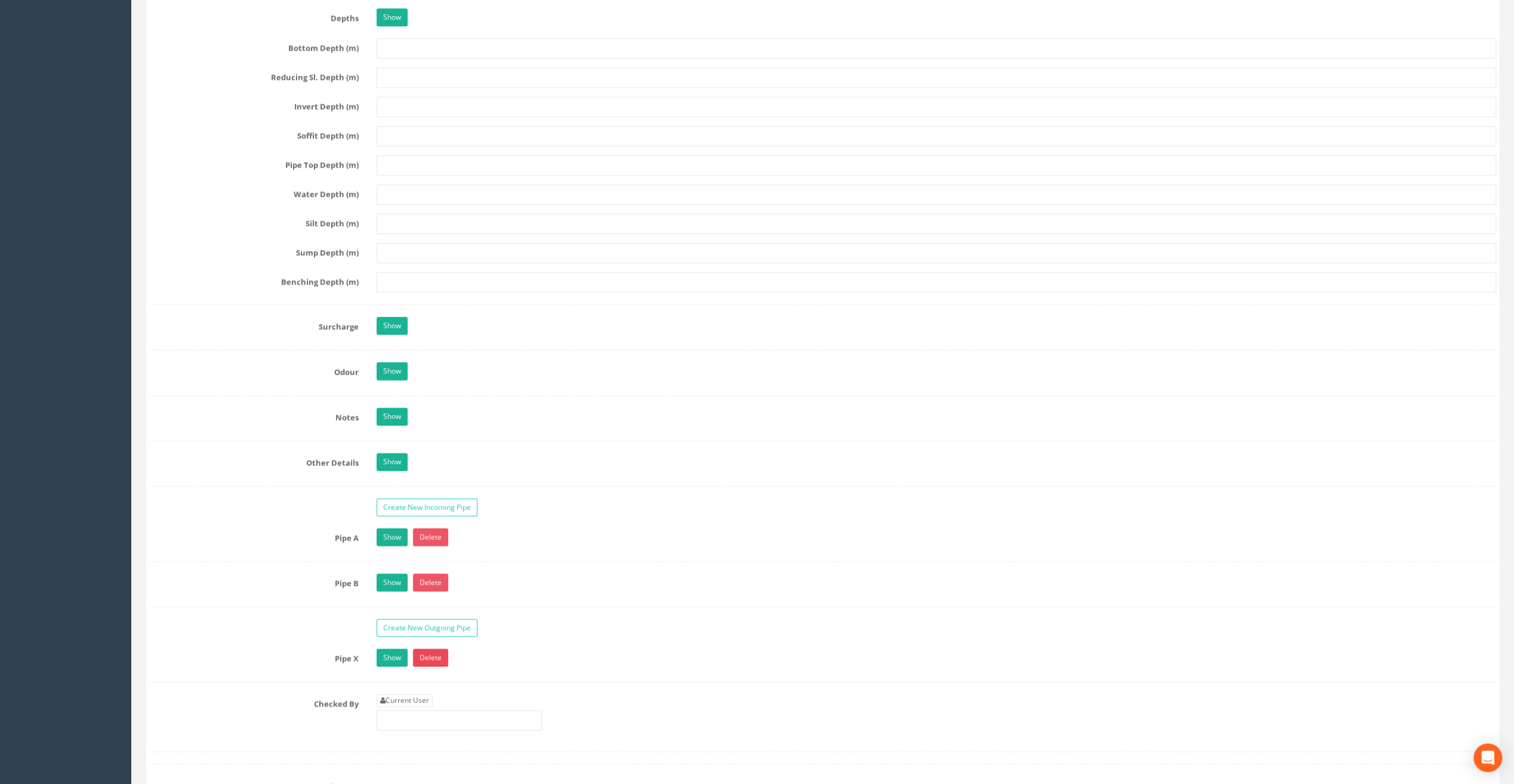
scroll to position [1670, 0]
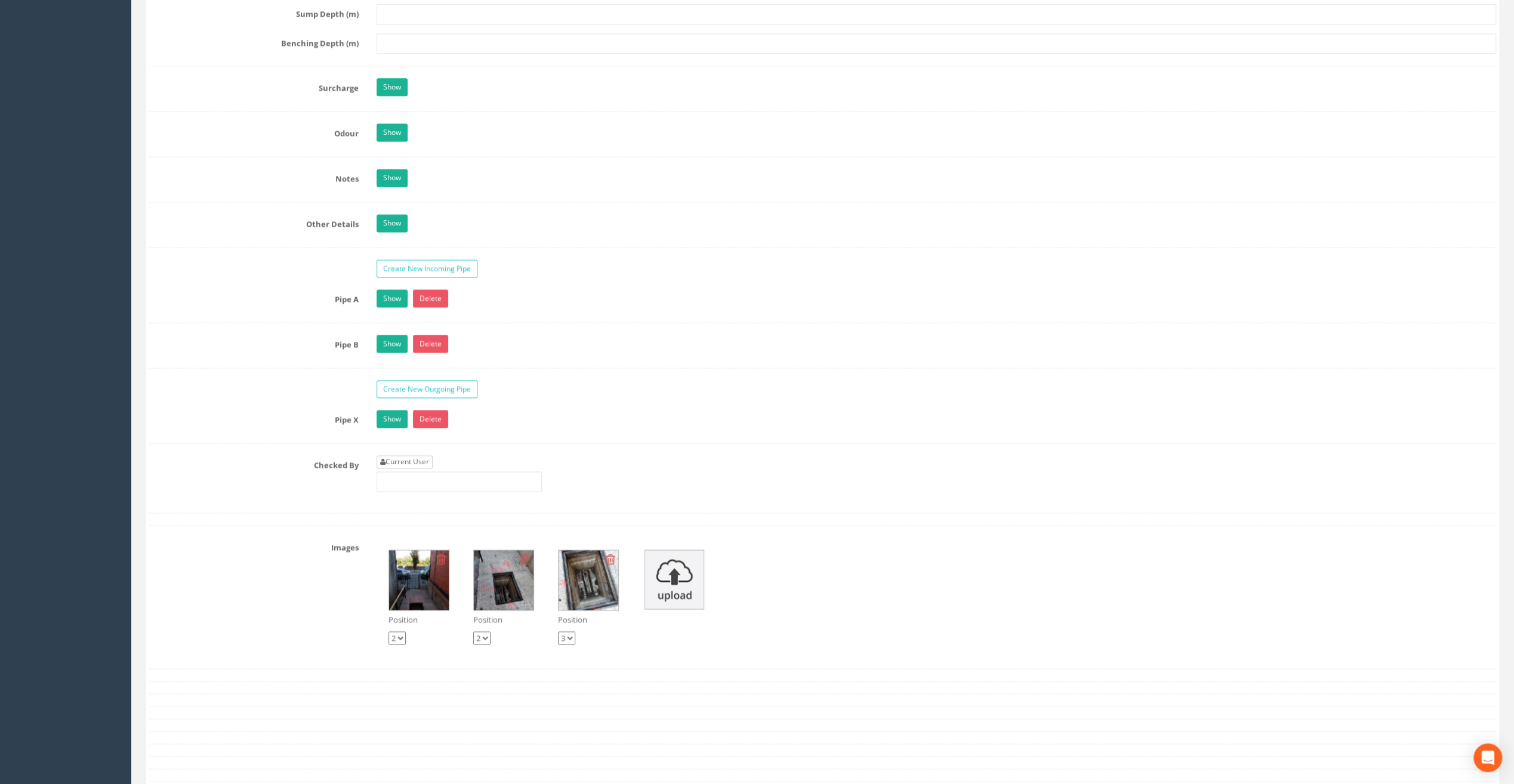
type input "23.50"
click at [402, 455] on link "Current User" at bounding box center [405, 461] width 56 height 13
type input "[PERSON_NAME]"
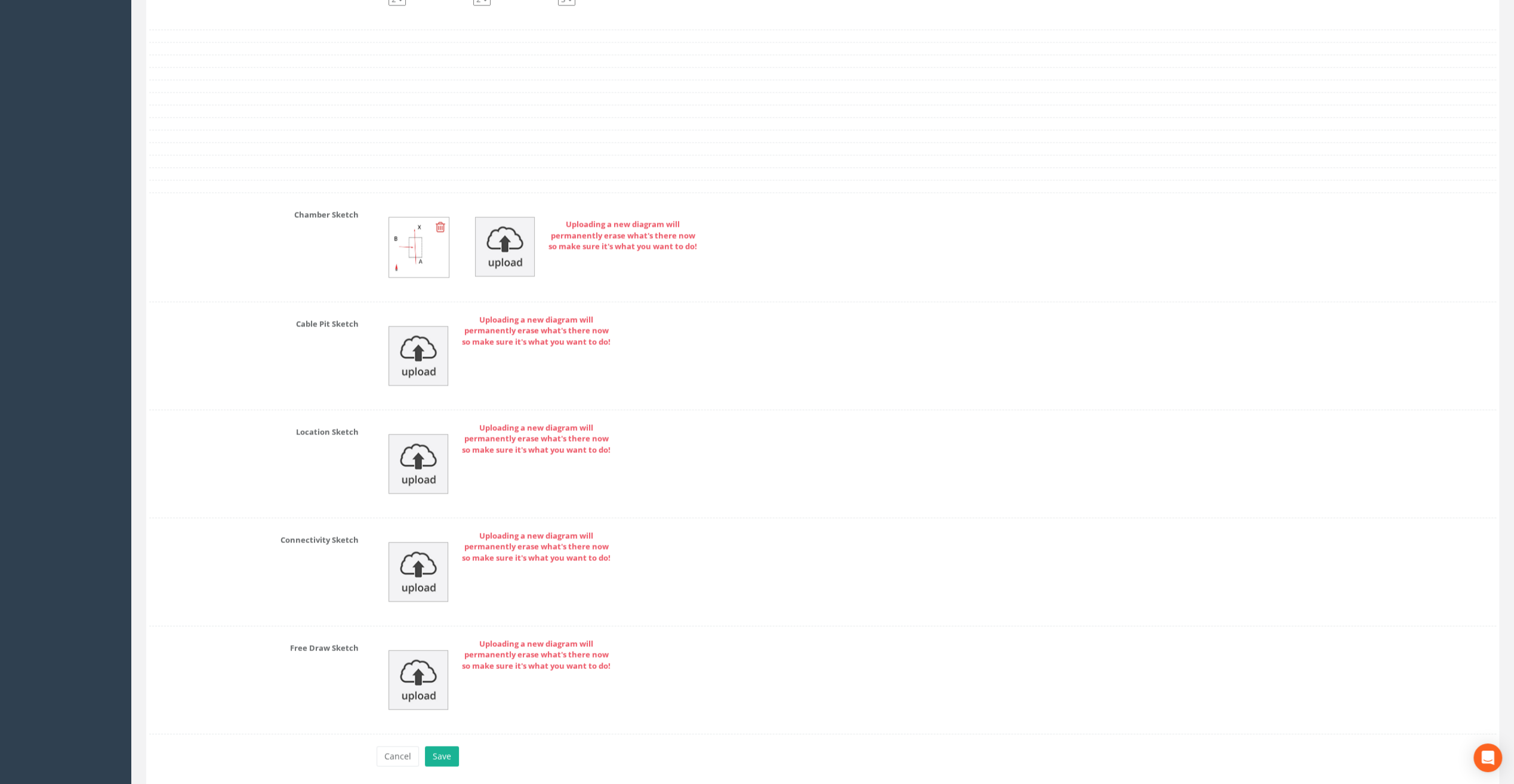
scroll to position [2341, 0]
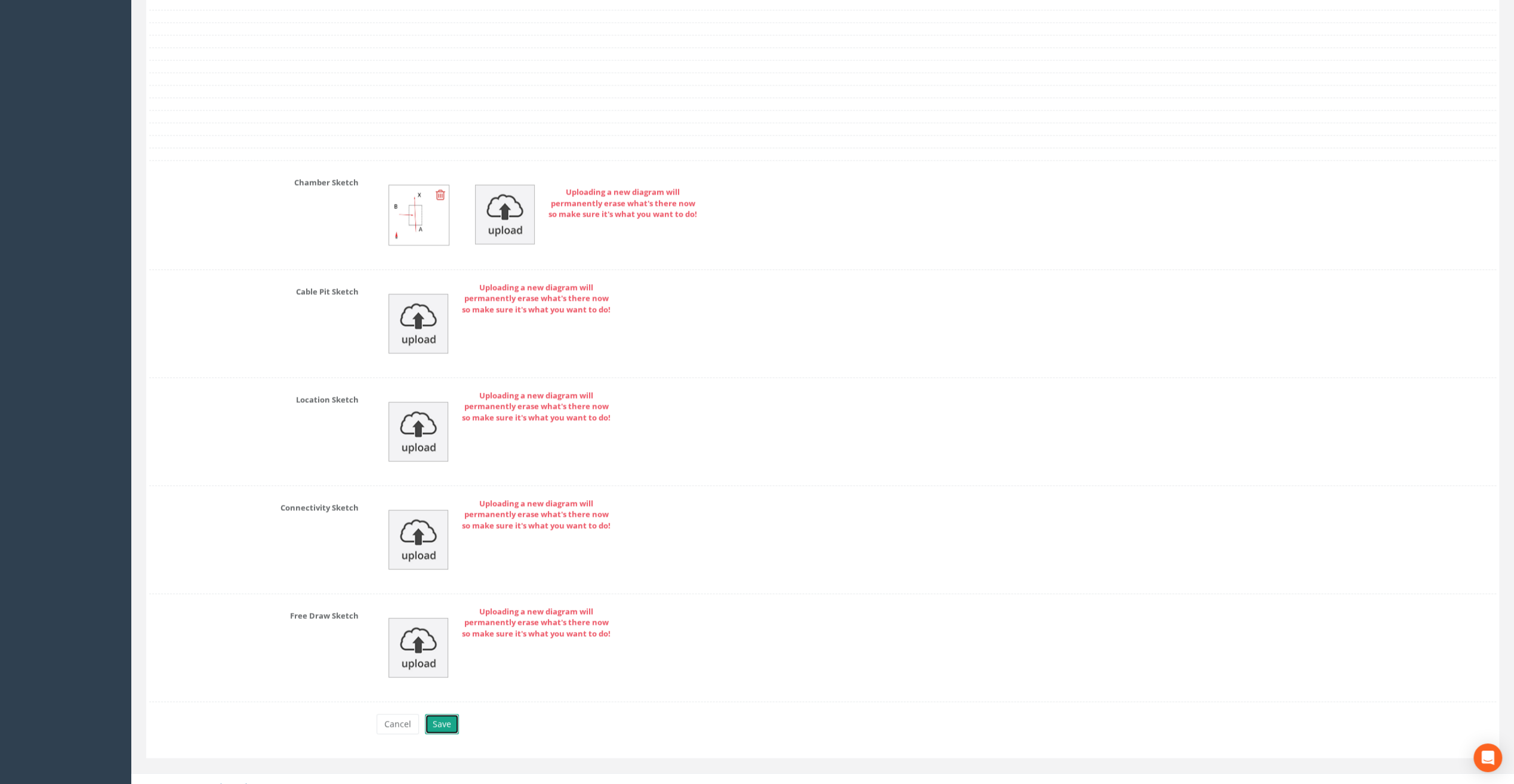
click at [446, 714] on button "Save" at bounding box center [442, 724] width 34 height 20
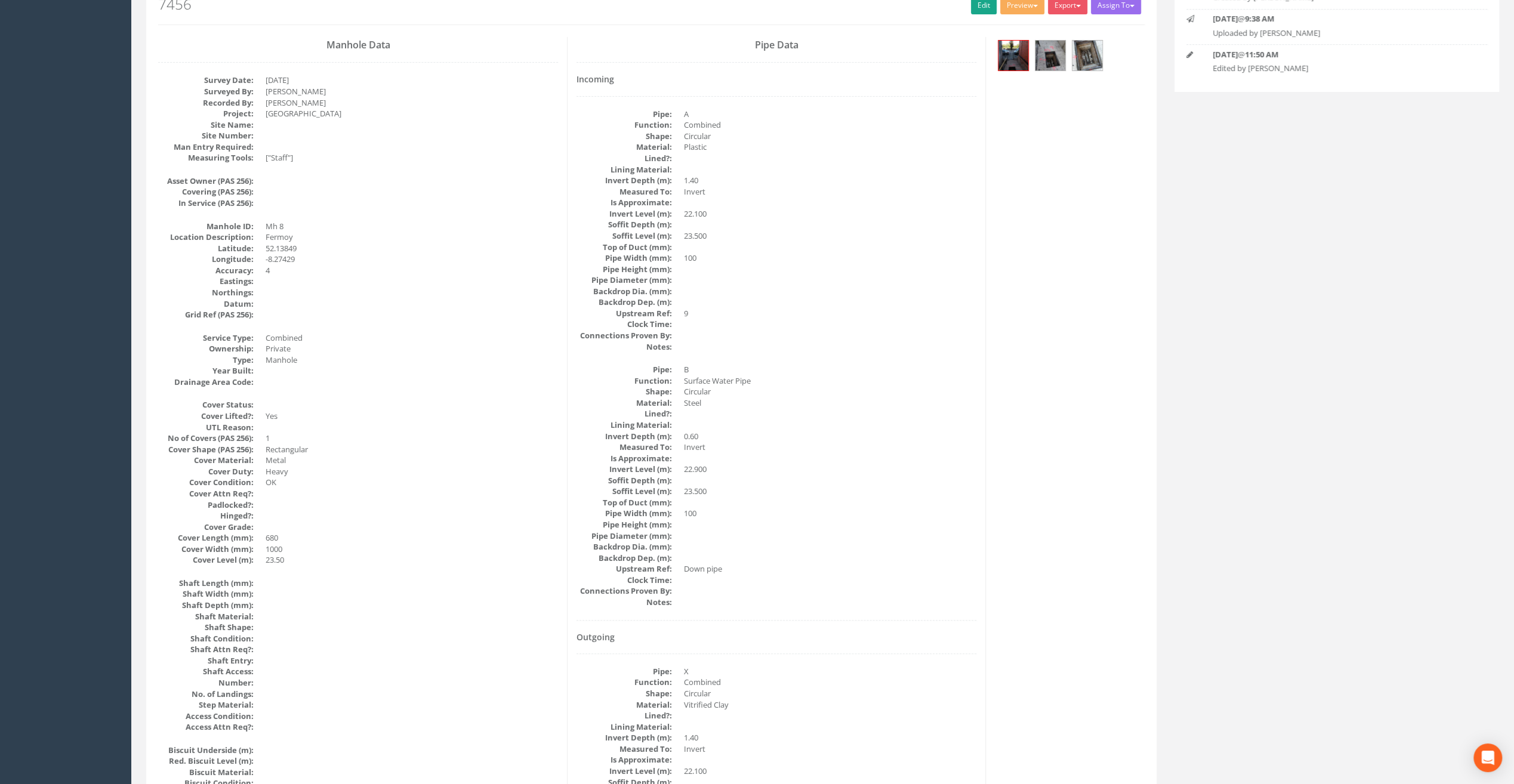
scroll to position [0, 0]
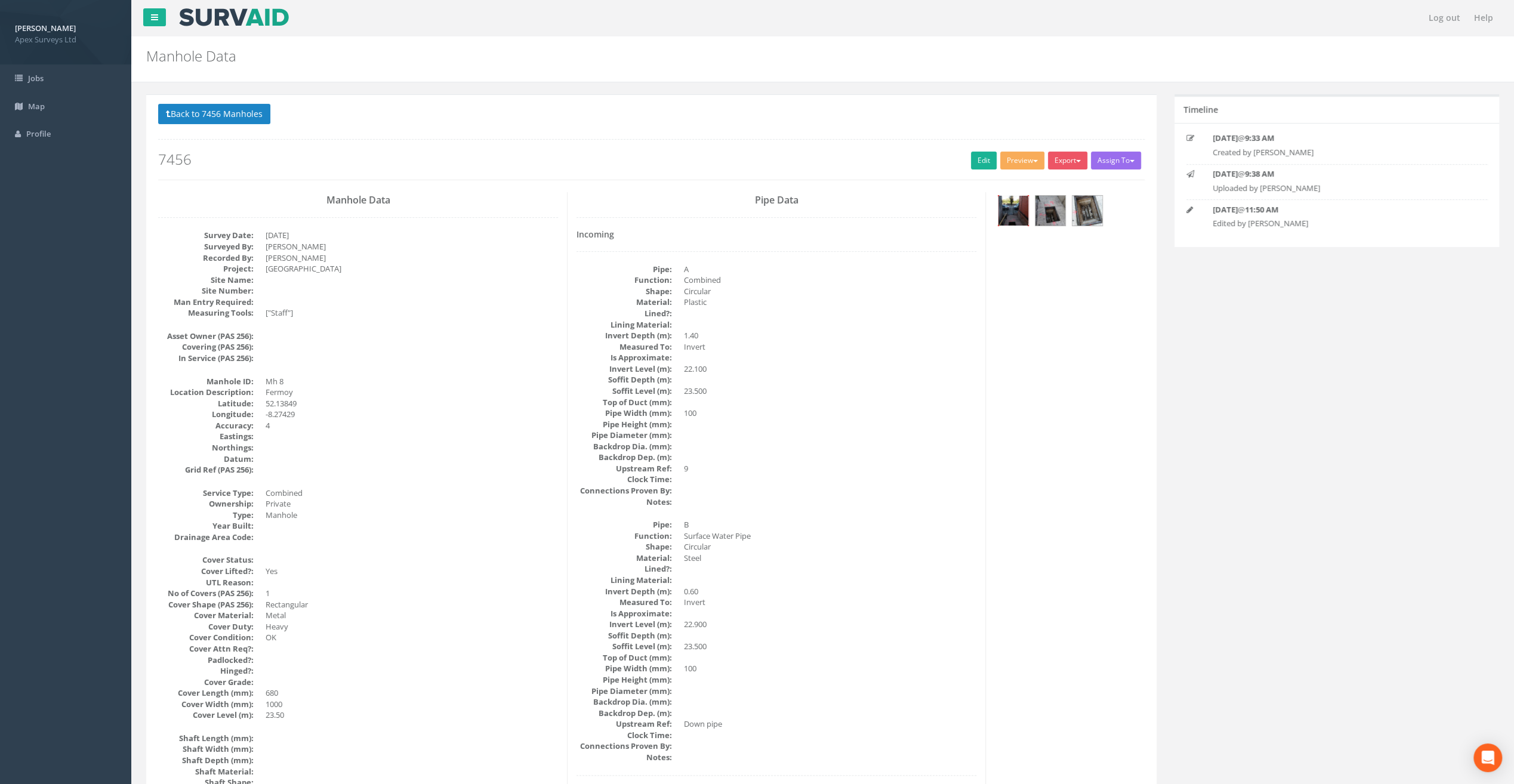
click at [1007, 208] on img at bounding box center [1013, 210] width 30 height 30
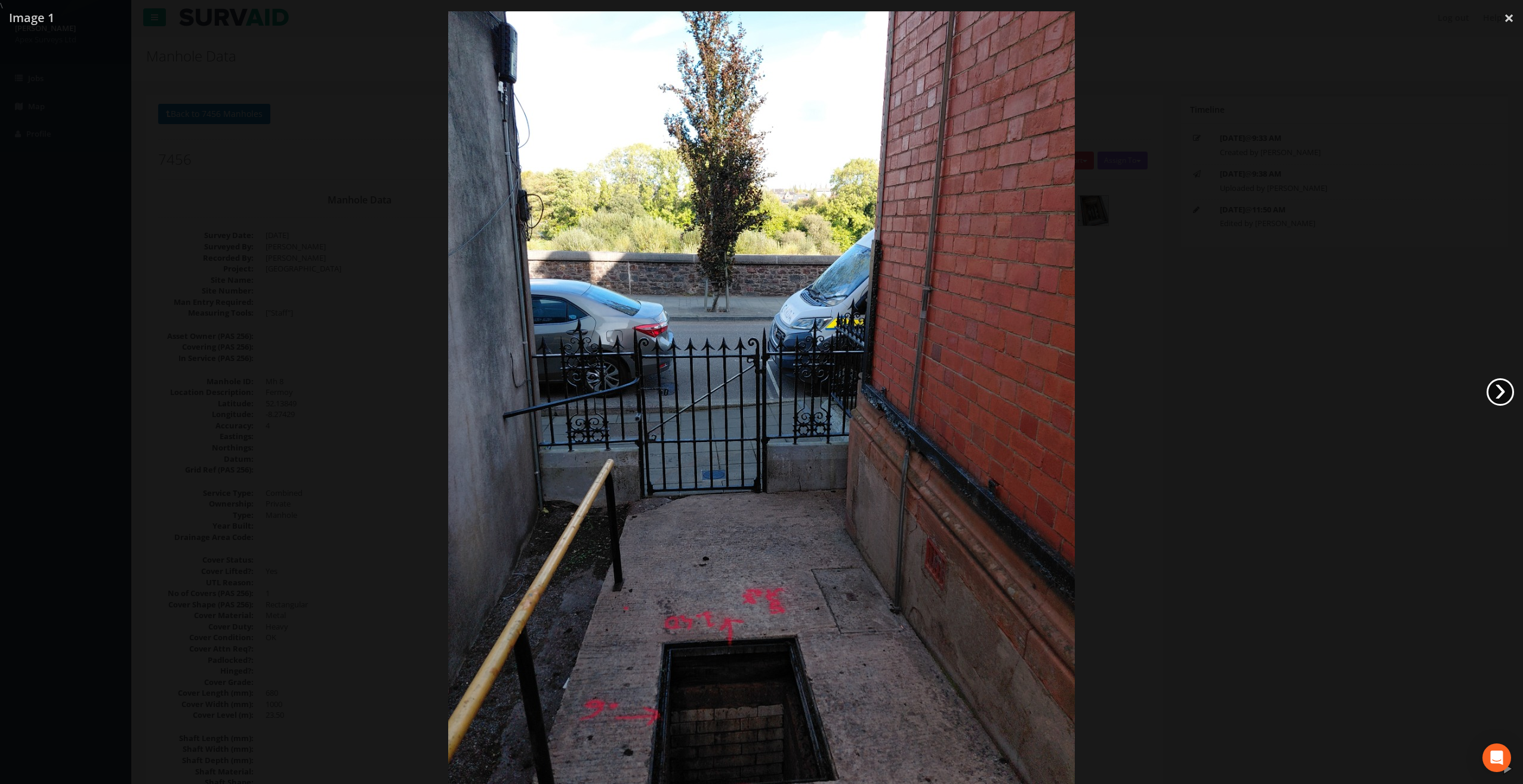
click at [1509, 396] on link "›" at bounding box center [1500, 392] width 27 height 27
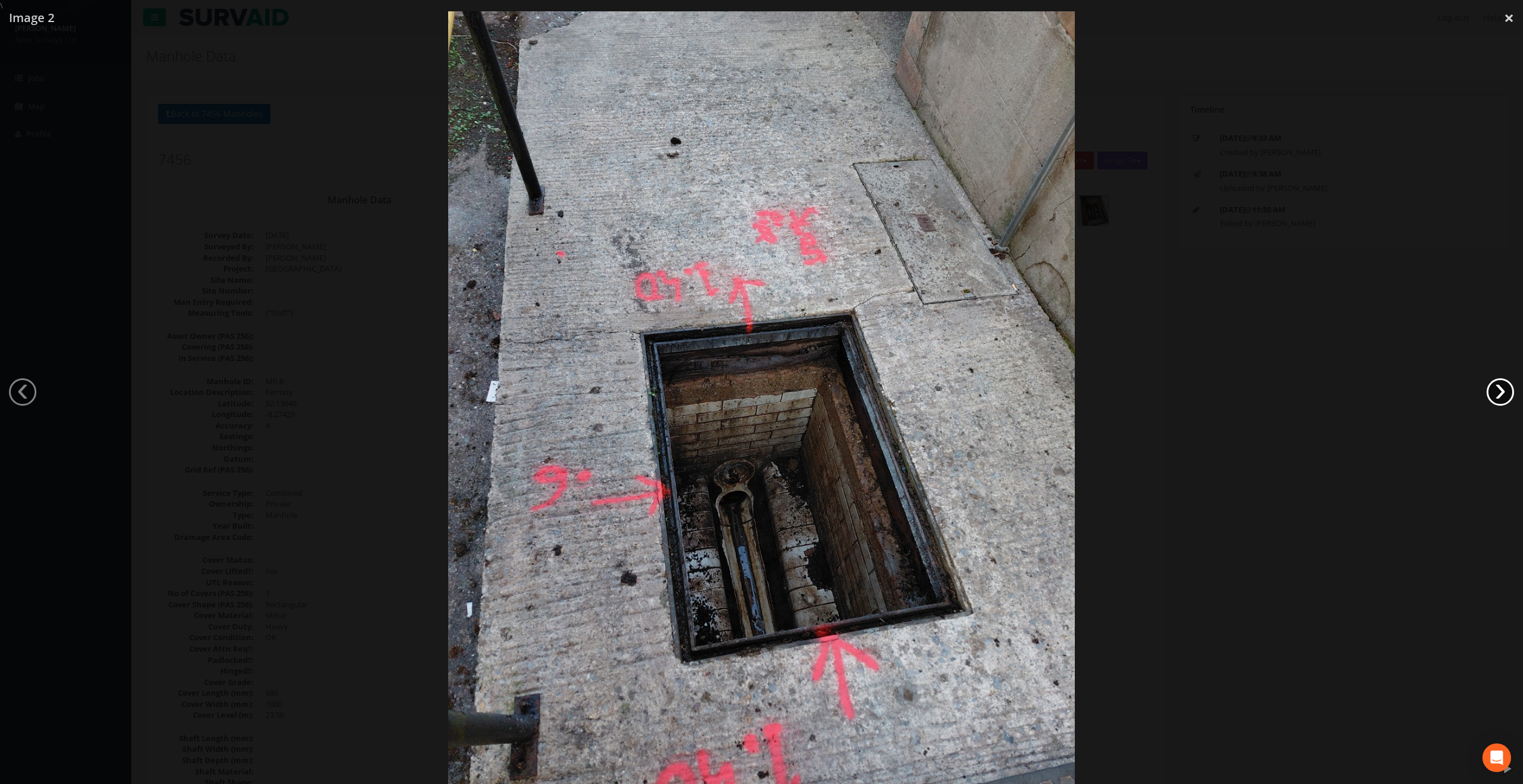
click at [1509, 396] on link "›" at bounding box center [1500, 392] width 27 height 27
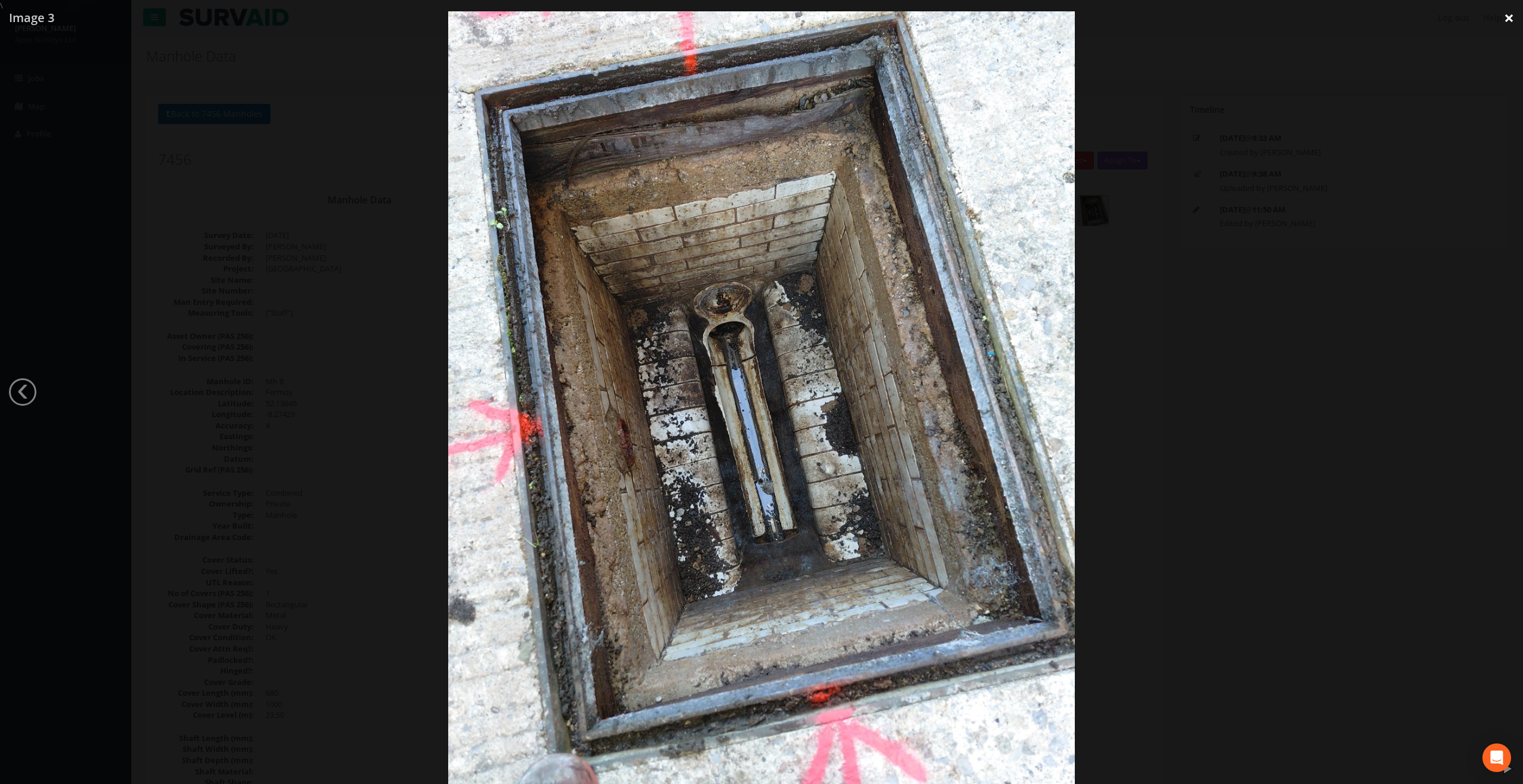
click at [1512, 20] on link "×" at bounding box center [1509, 17] width 28 height 36
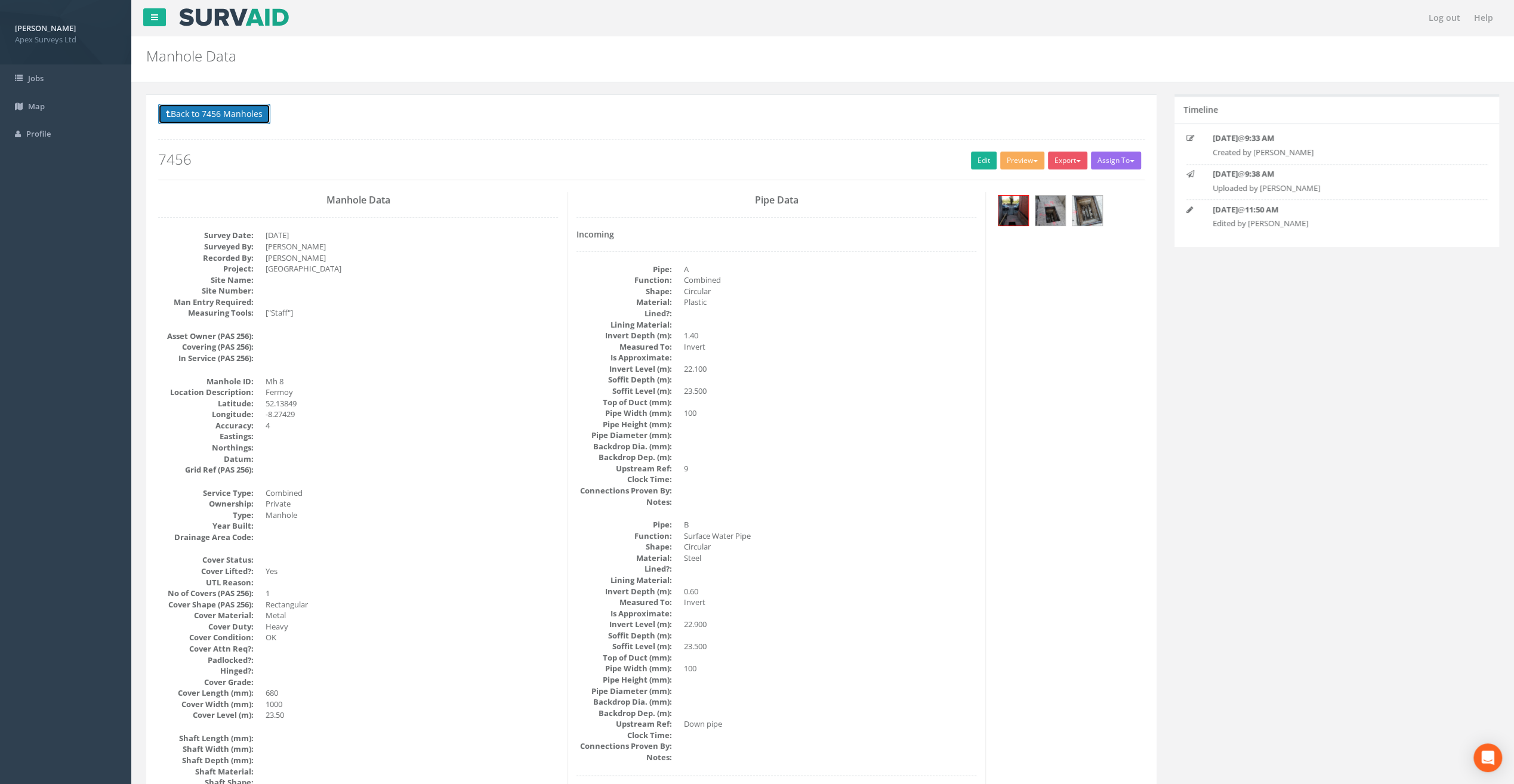
click at [191, 112] on button "Back to 7456 Manholes" at bounding box center [214, 114] width 112 height 20
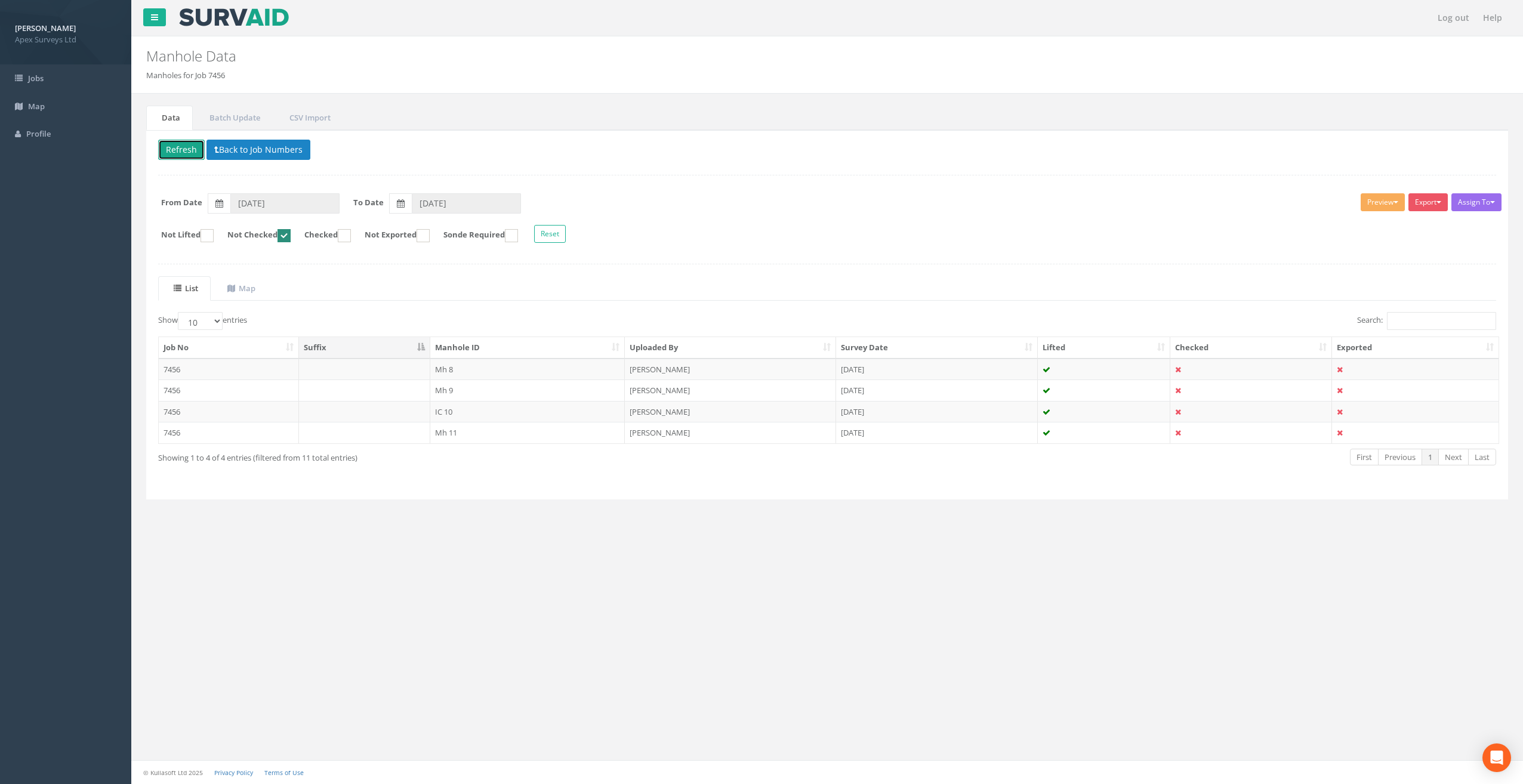
click at [167, 146] on button "Refresh" at bounding box center [181, 150] width 46 height 20
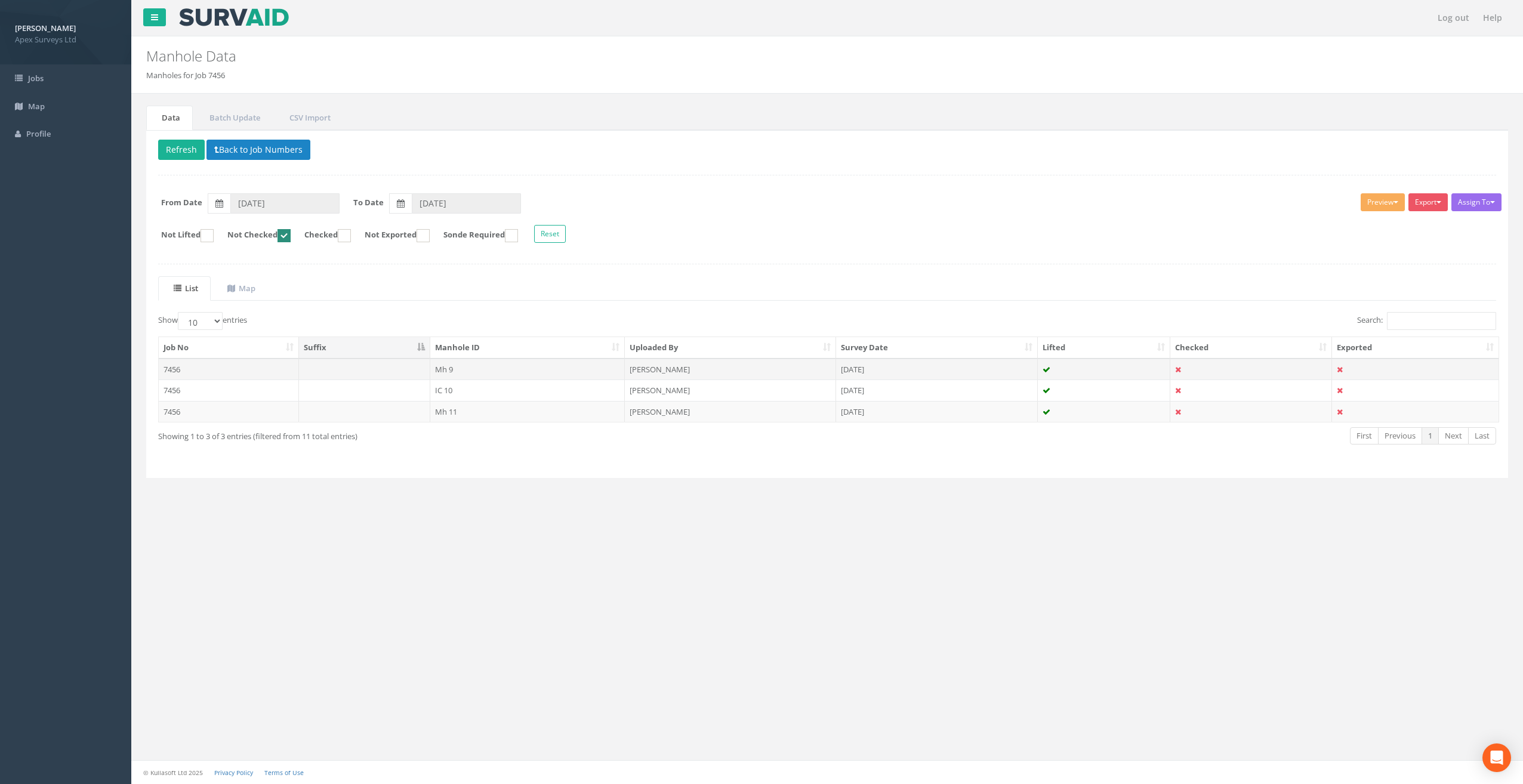
click at [447, 365] on td "Mh 9" at bounding box center [528, 369] width 195 height 21
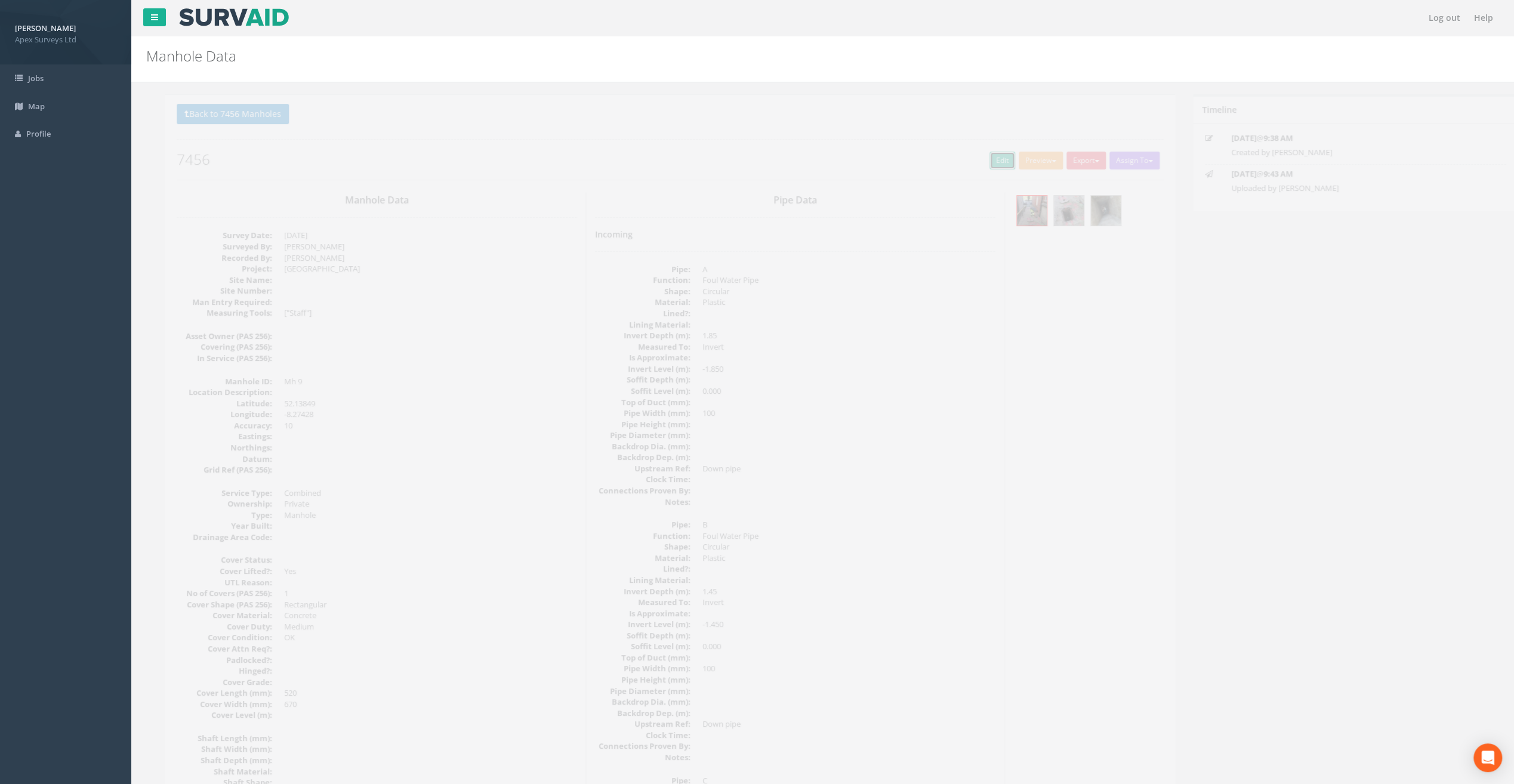
click at [973, 161] on link "Edit" at bounding box center [984, 161] width 26 height 18
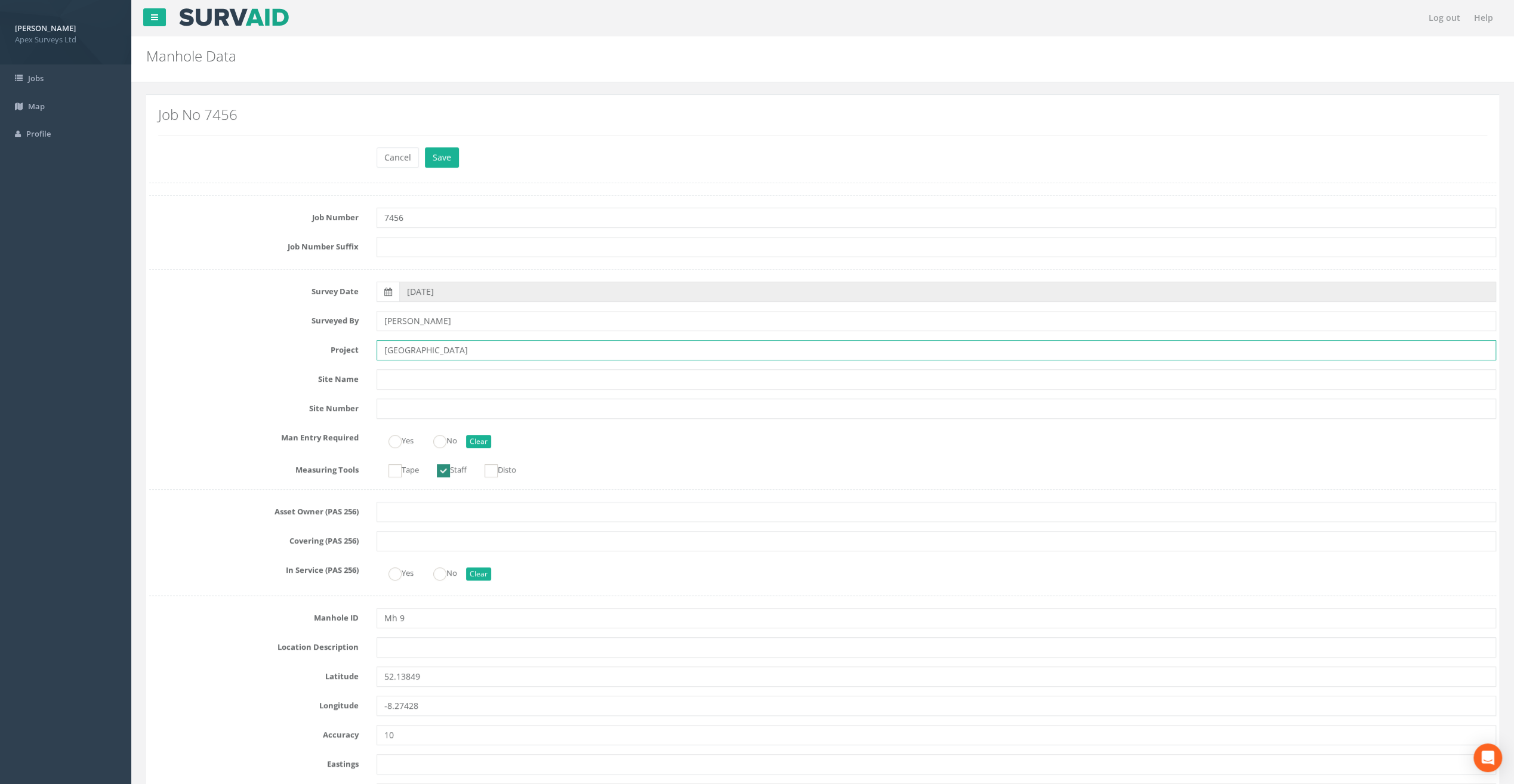
drag, startPoint x: 412, startPoint y: 350, endPoint x: 346, endPoint y: 342, distance: 66.5
click at [346, 342] on div "Project [GEOGRAPHIC_DATA]" at bounding box center [822, 350] width 1364 height 20
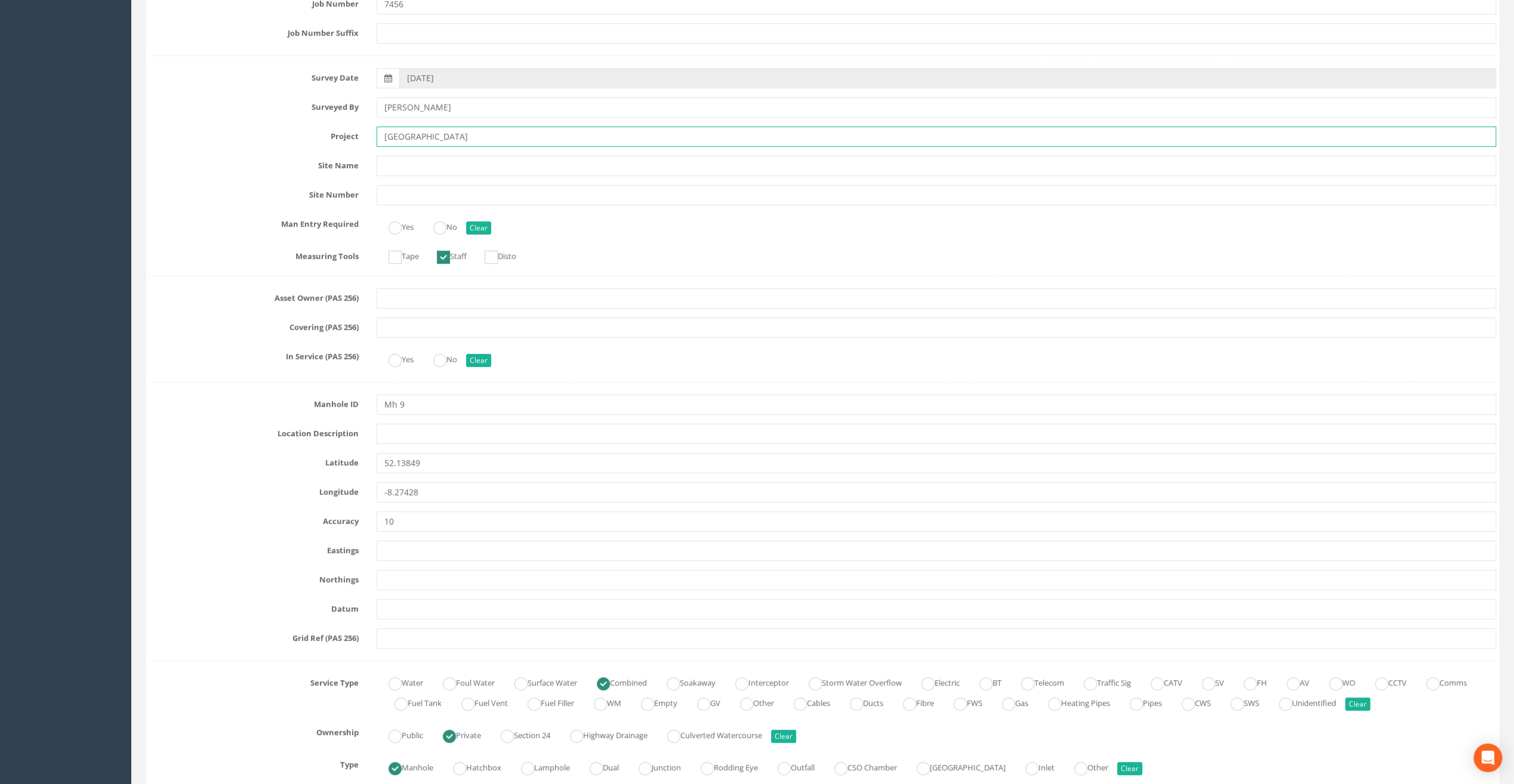
scroll to position [238, 0]
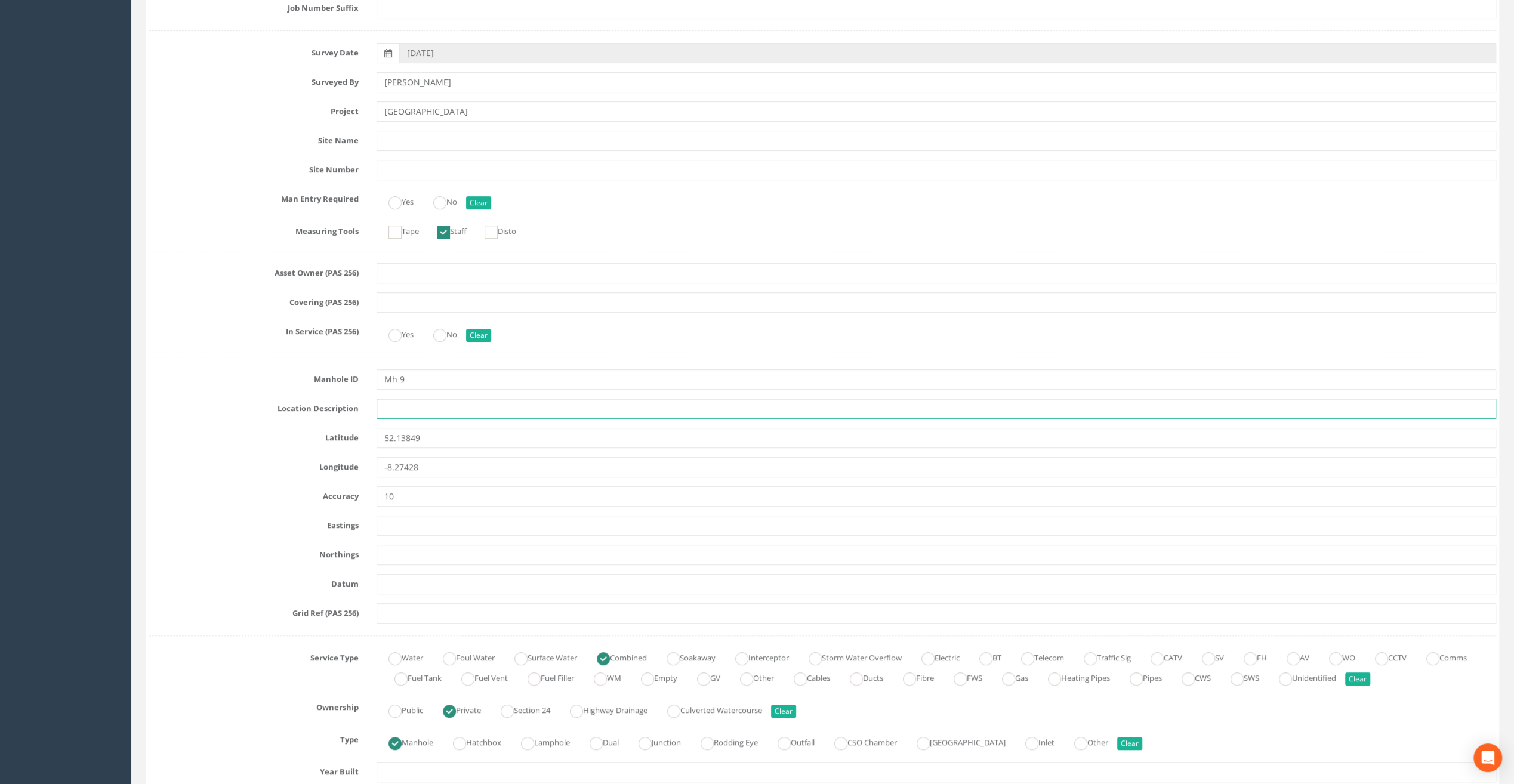
click at [394, 411] on input "text" at bounding box center [936, 408] width 1119 height 20
paste input "Fermoy"
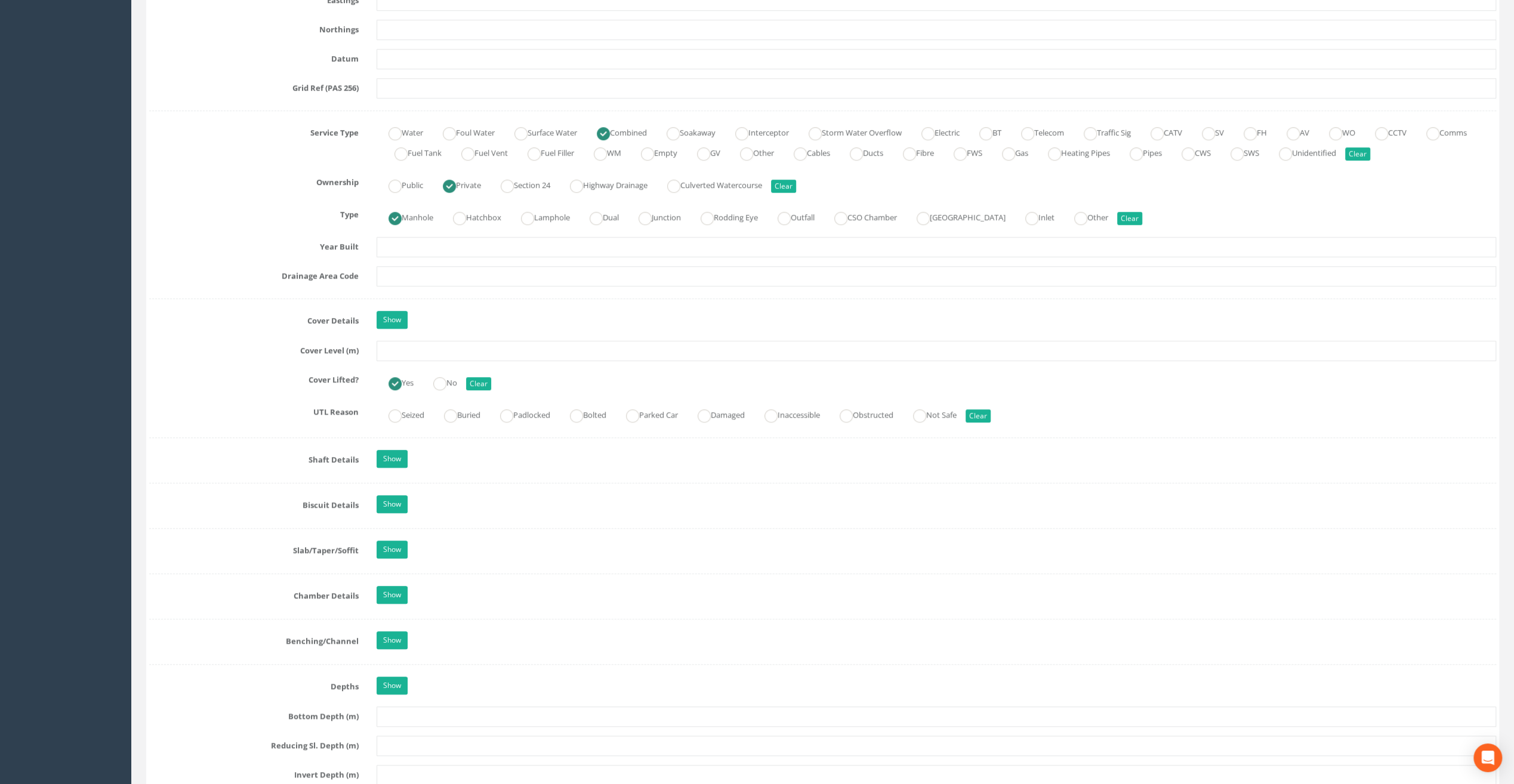
scroll to position [776, 0]
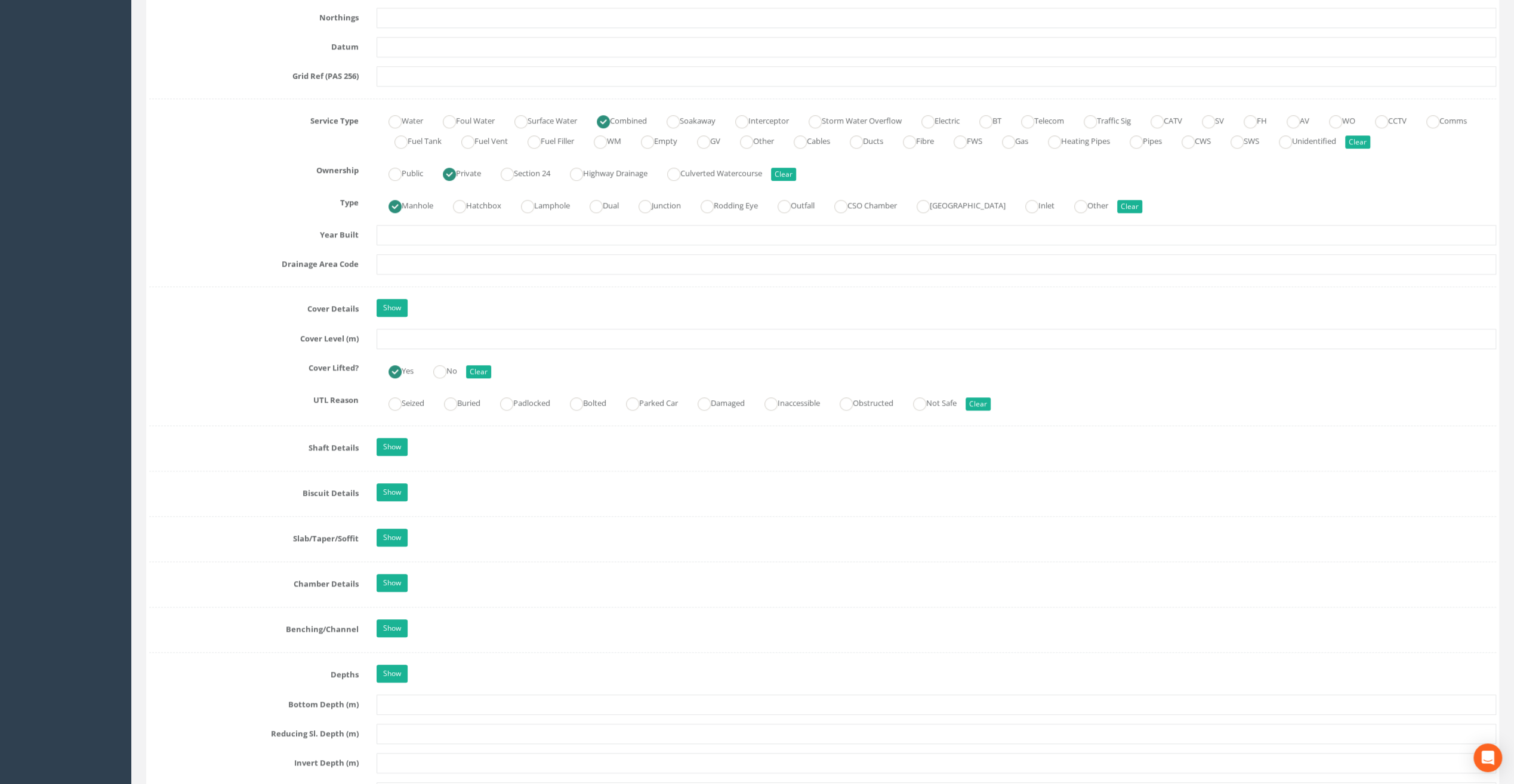
type input "Fermoy"
click at [393, 333] on input "text" at bounding box center [936, 338] width 1119 height 20
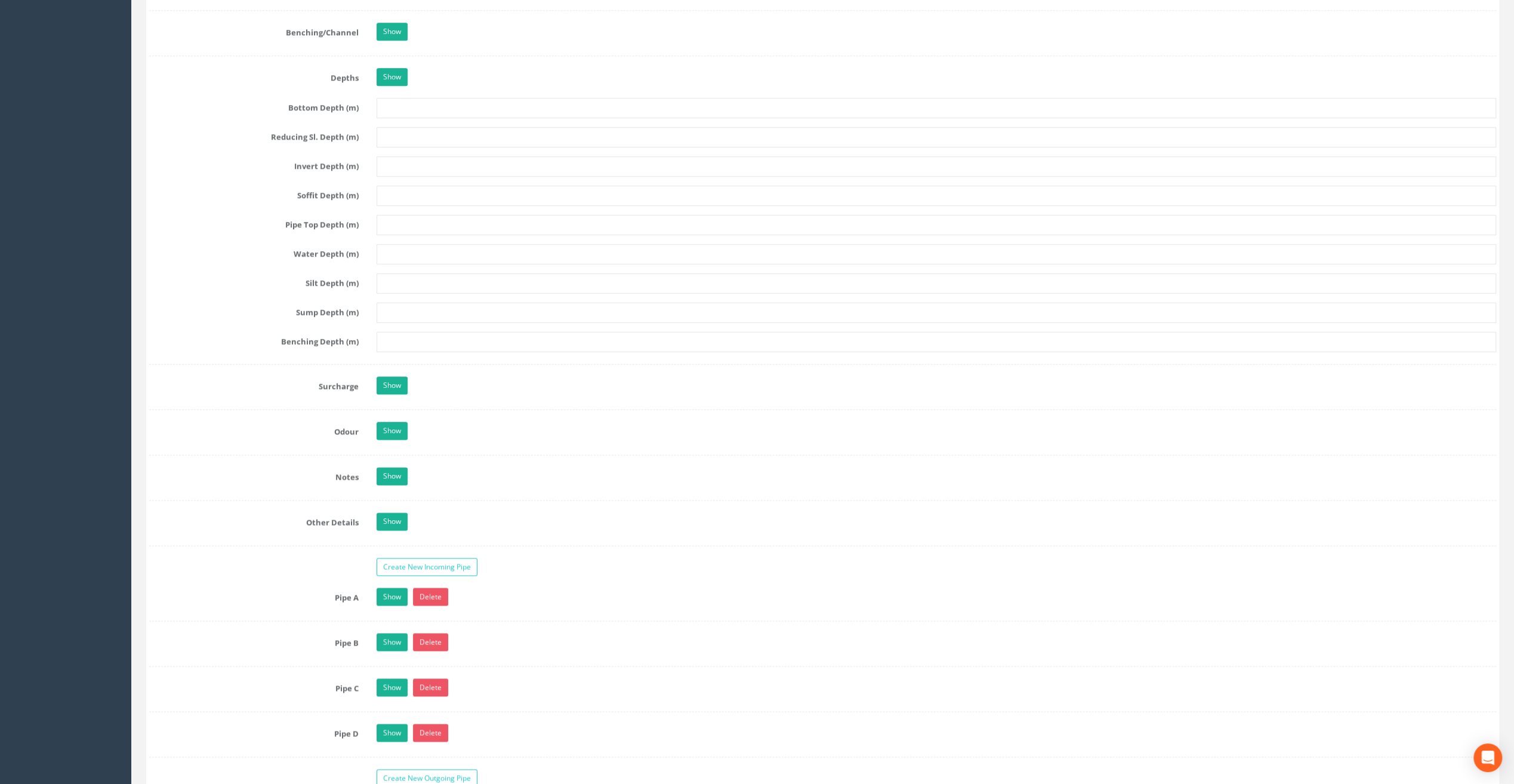
scroll to position [1611, 0]
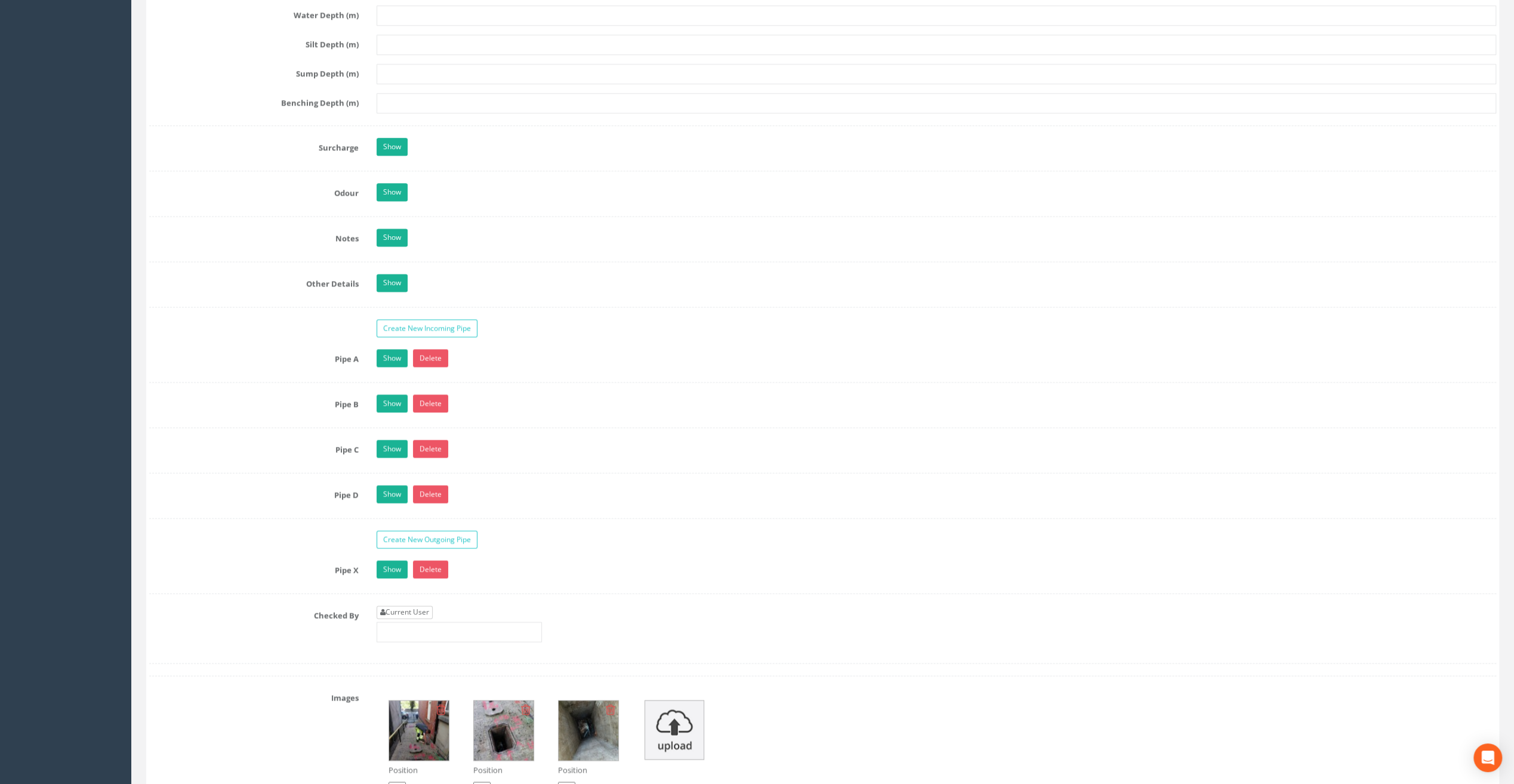
type input "24.25"
click at [402, 606] on link "Current User" at bounding box center [405, 612] width 56 height 13
type input "[PERSON_NAME]"
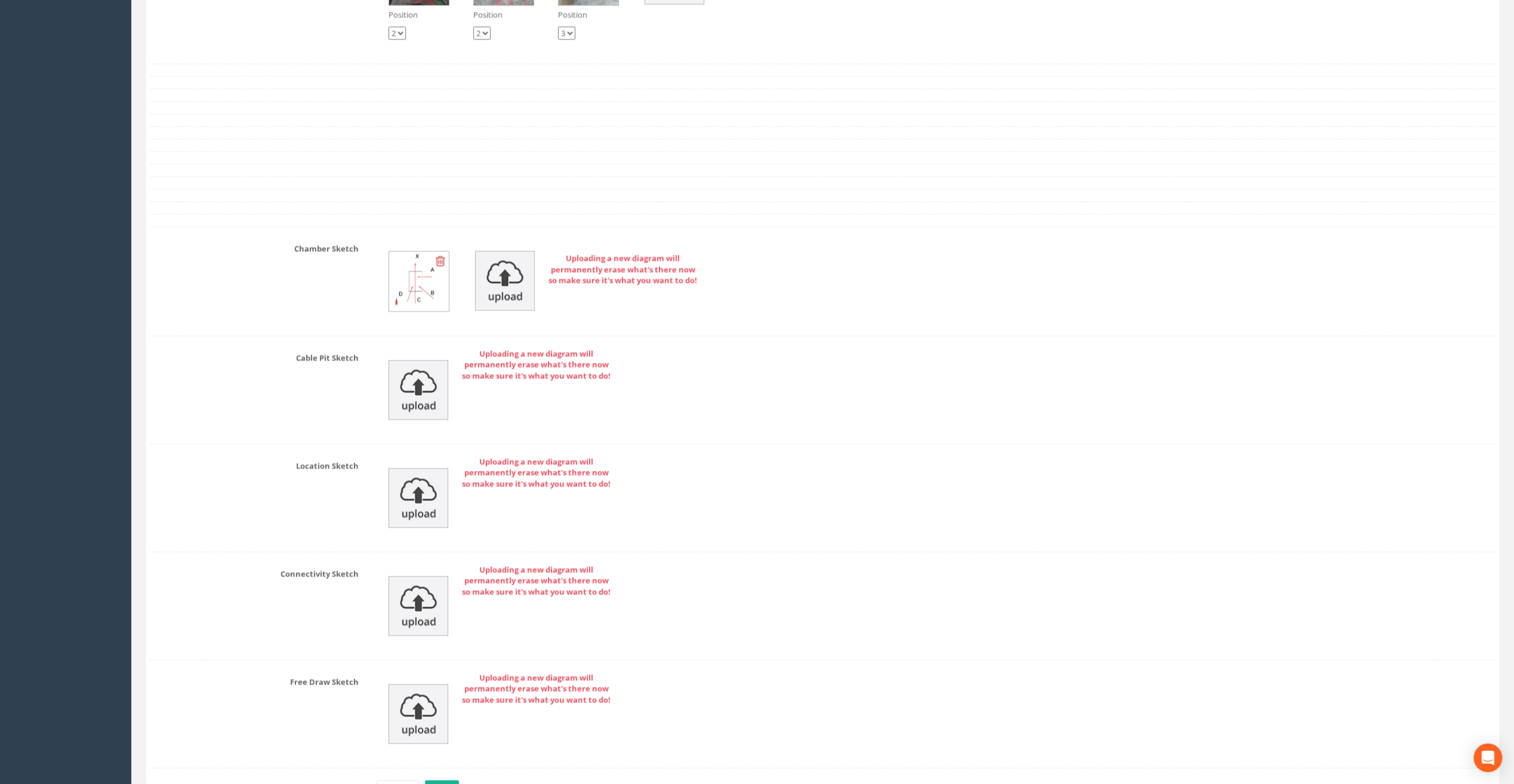
scroll to position [2430, 0]
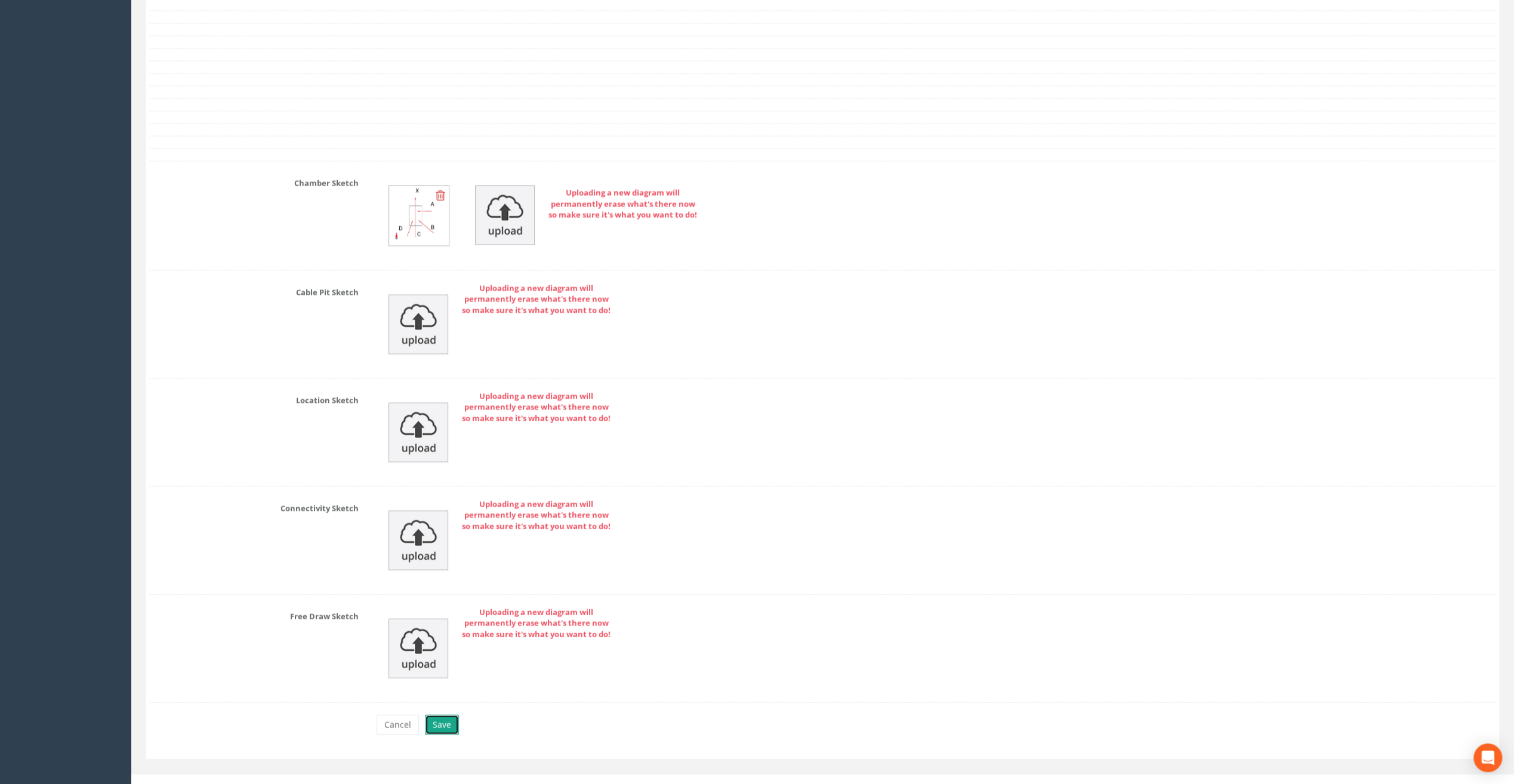
click at [440, 714] on button "Save" at bounding box center [442, 724] width 34 height 20
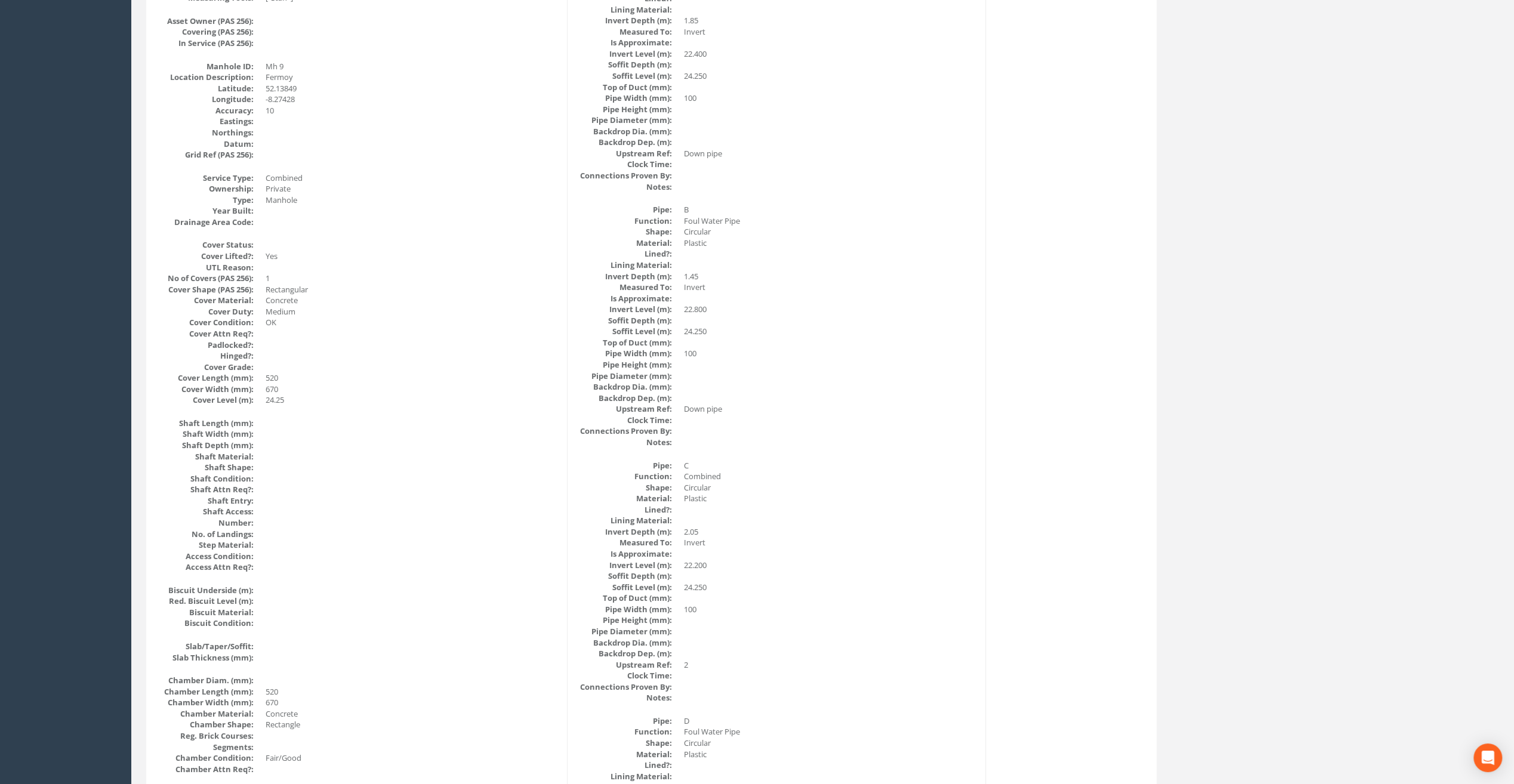
scroll to position [0, 0]
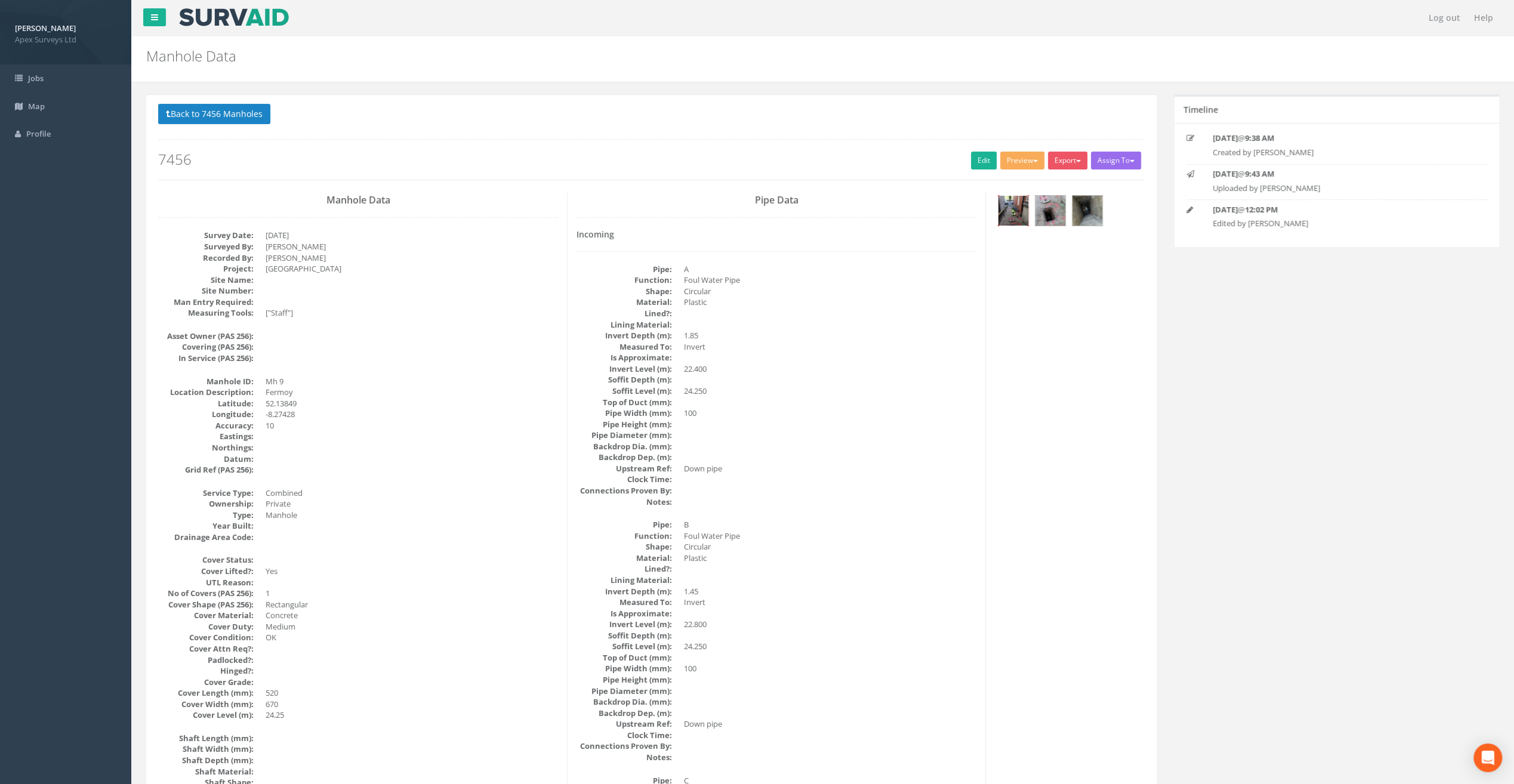
click at [1012, 216] on img at bounding box center [1013, 210] width 30 height 30
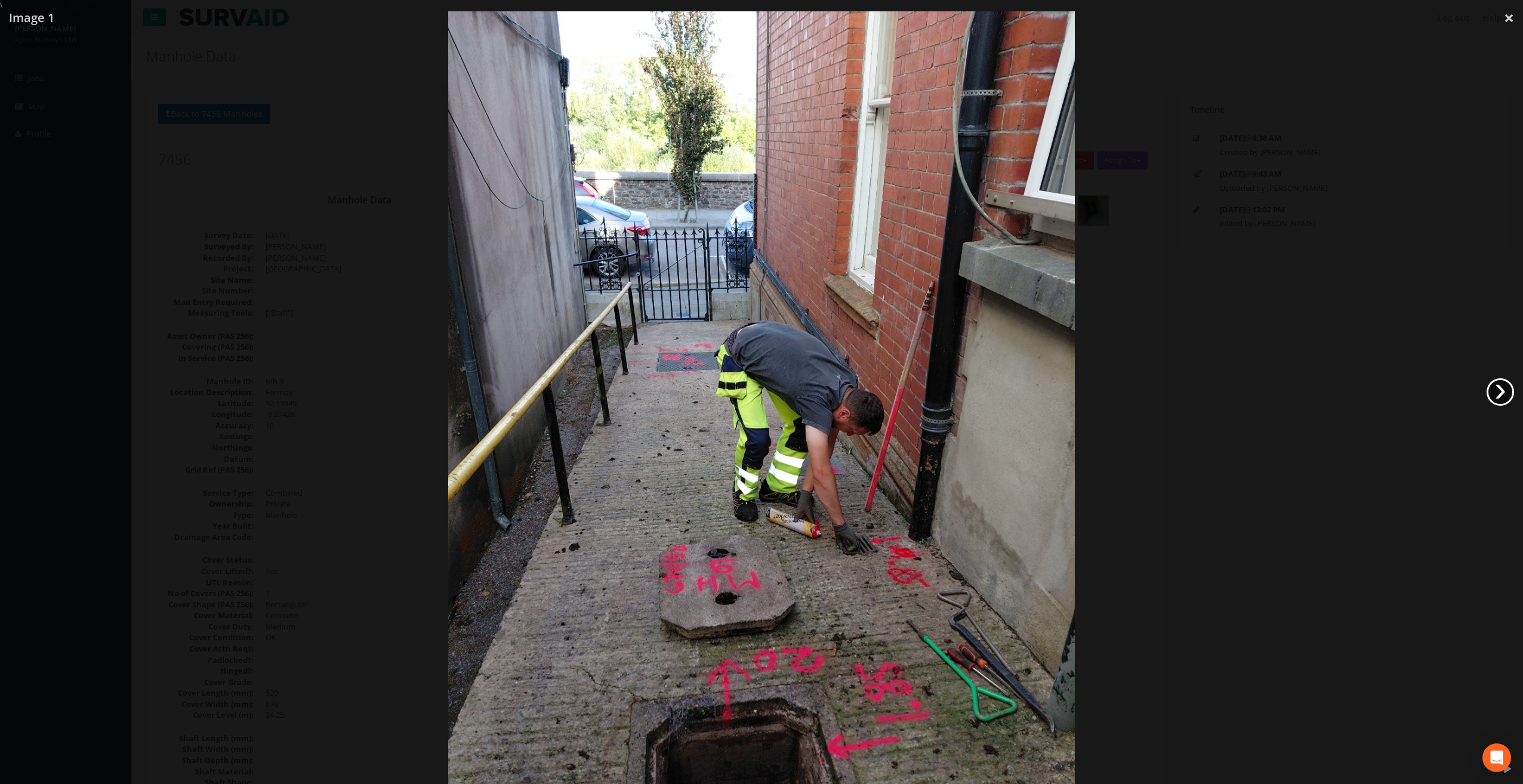
click at [1504, 392] on link "›" at bounding box center [1500, 392] width 27 height 27
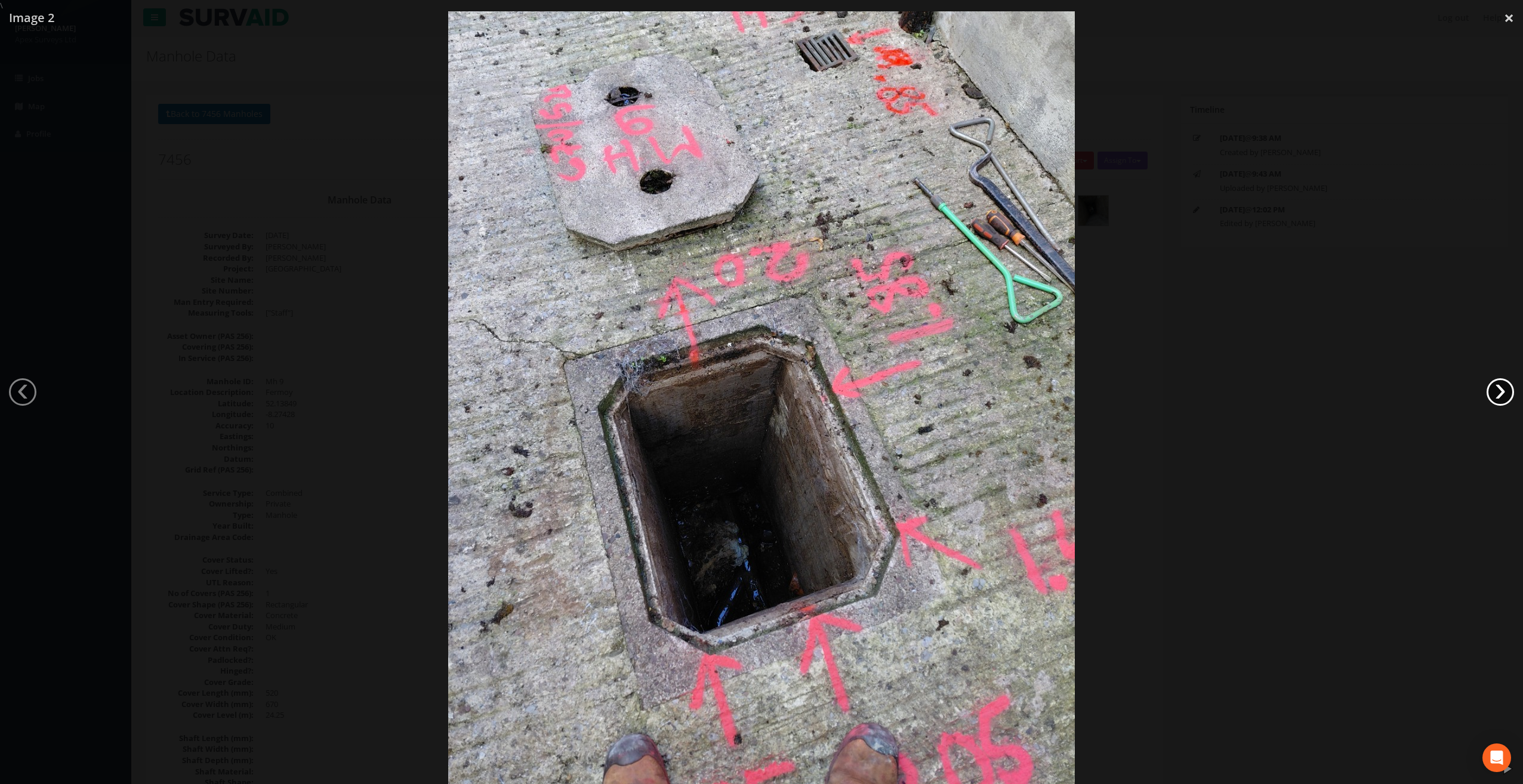
click at [1504, 392] on link "›" at bounding box center [1500, 392] width 27 height 27
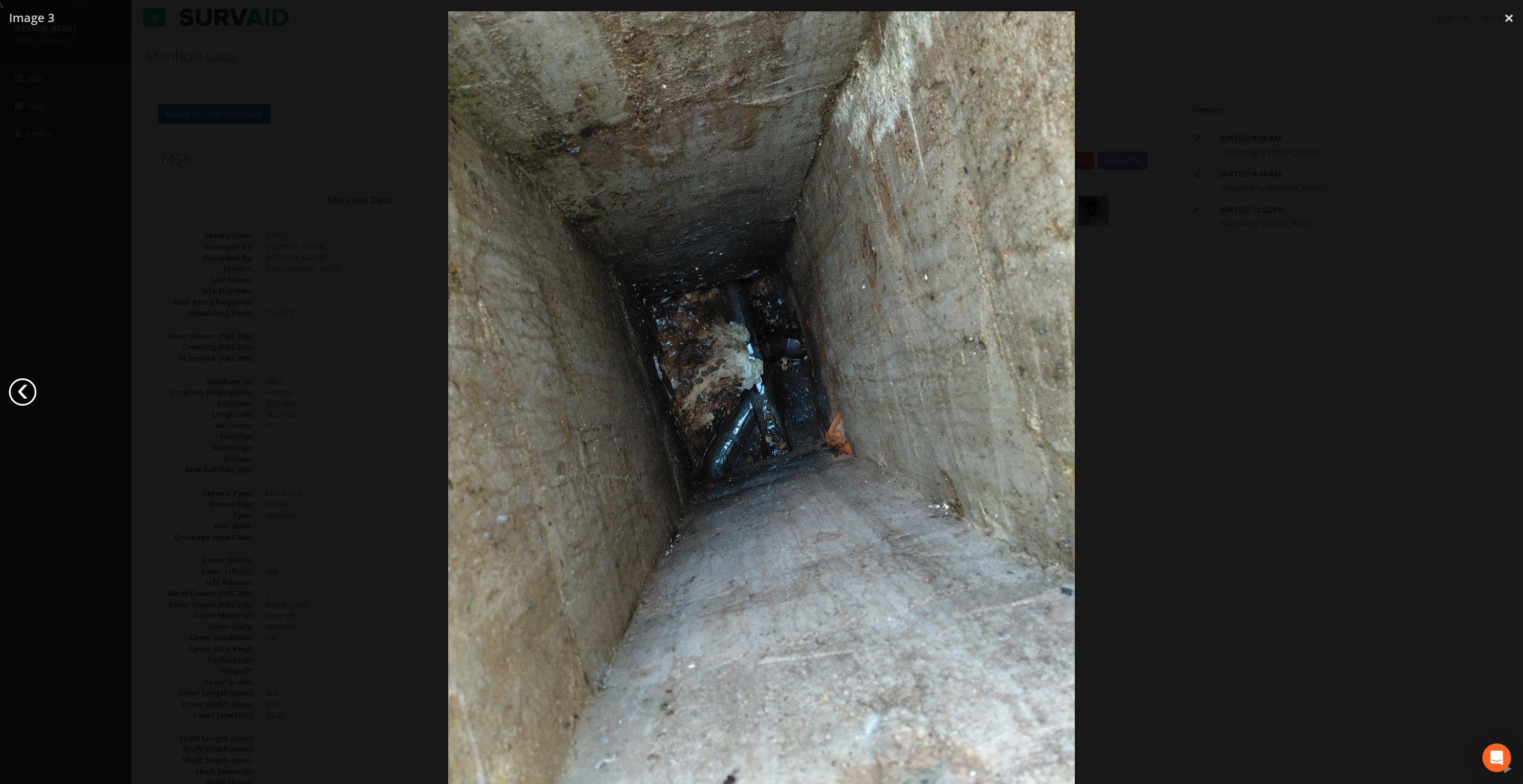
click at [27, 393] on link "‹" at bounding box center [23, 392] width 27 height 27
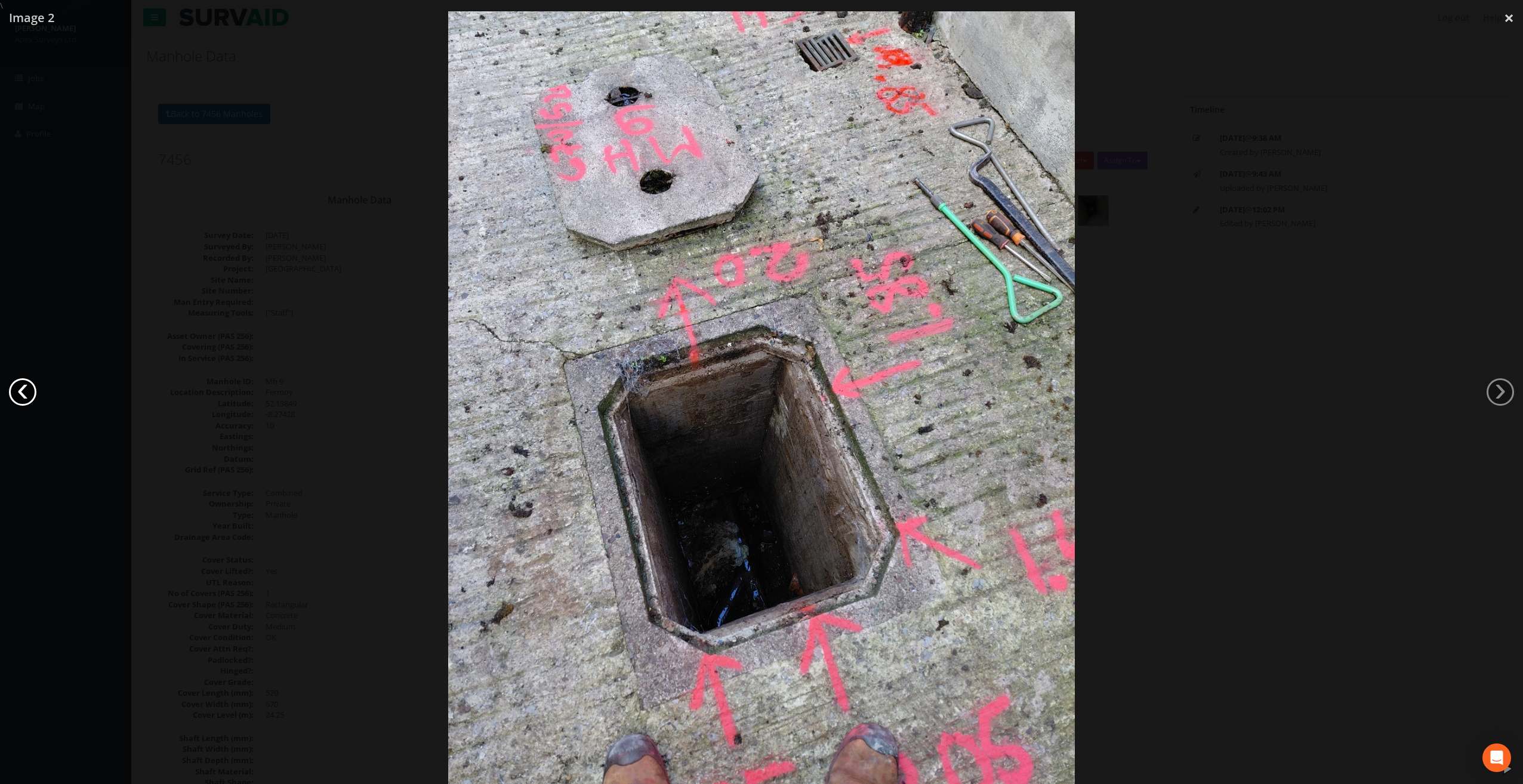
click at [27, 393] on link "‹" at bounding box center [23, 392] width 27 height 27
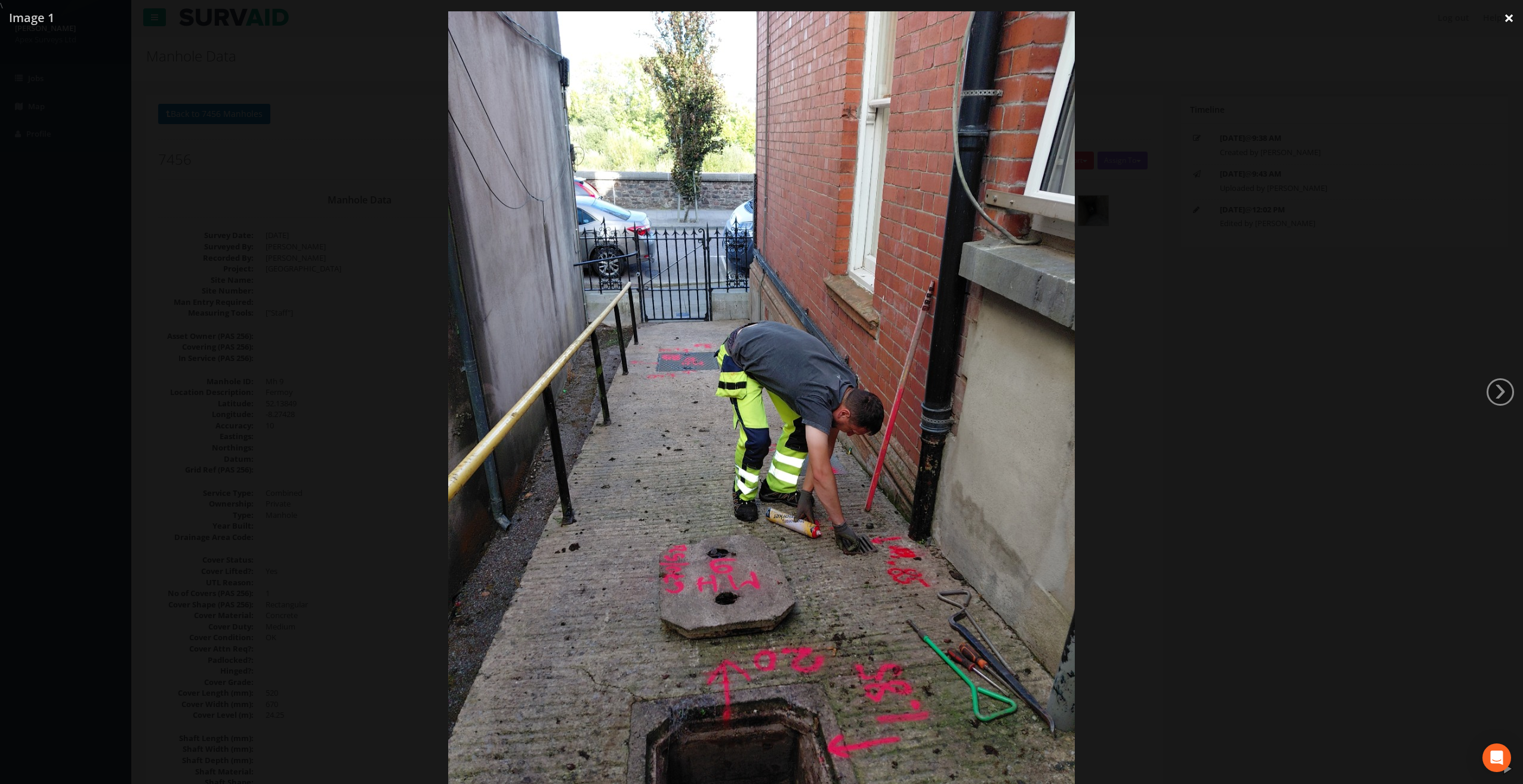
click at [1513, 15] on link "×" at bounding box center [1509, 17] width 28 height 36
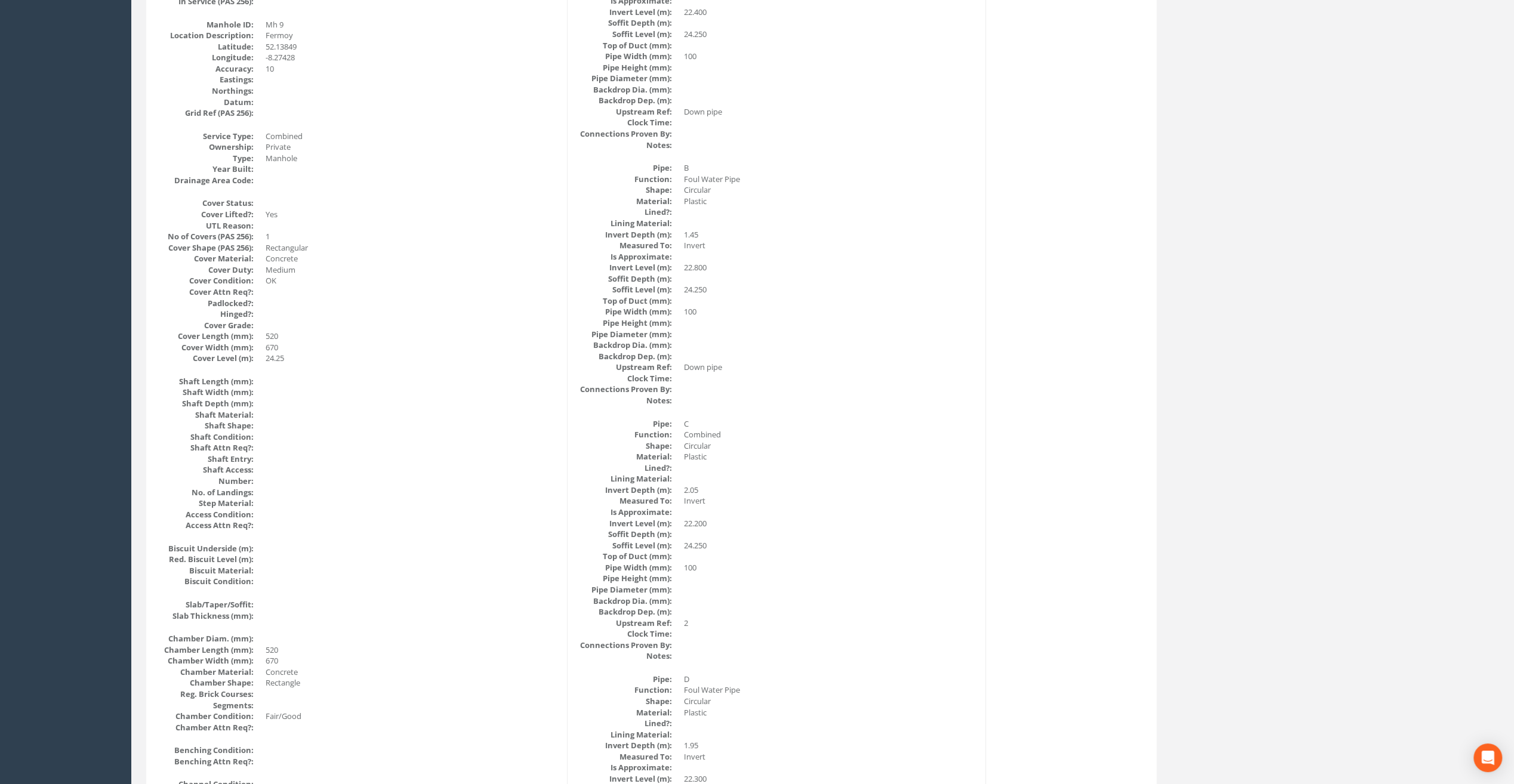
scroll to position [160, 0]
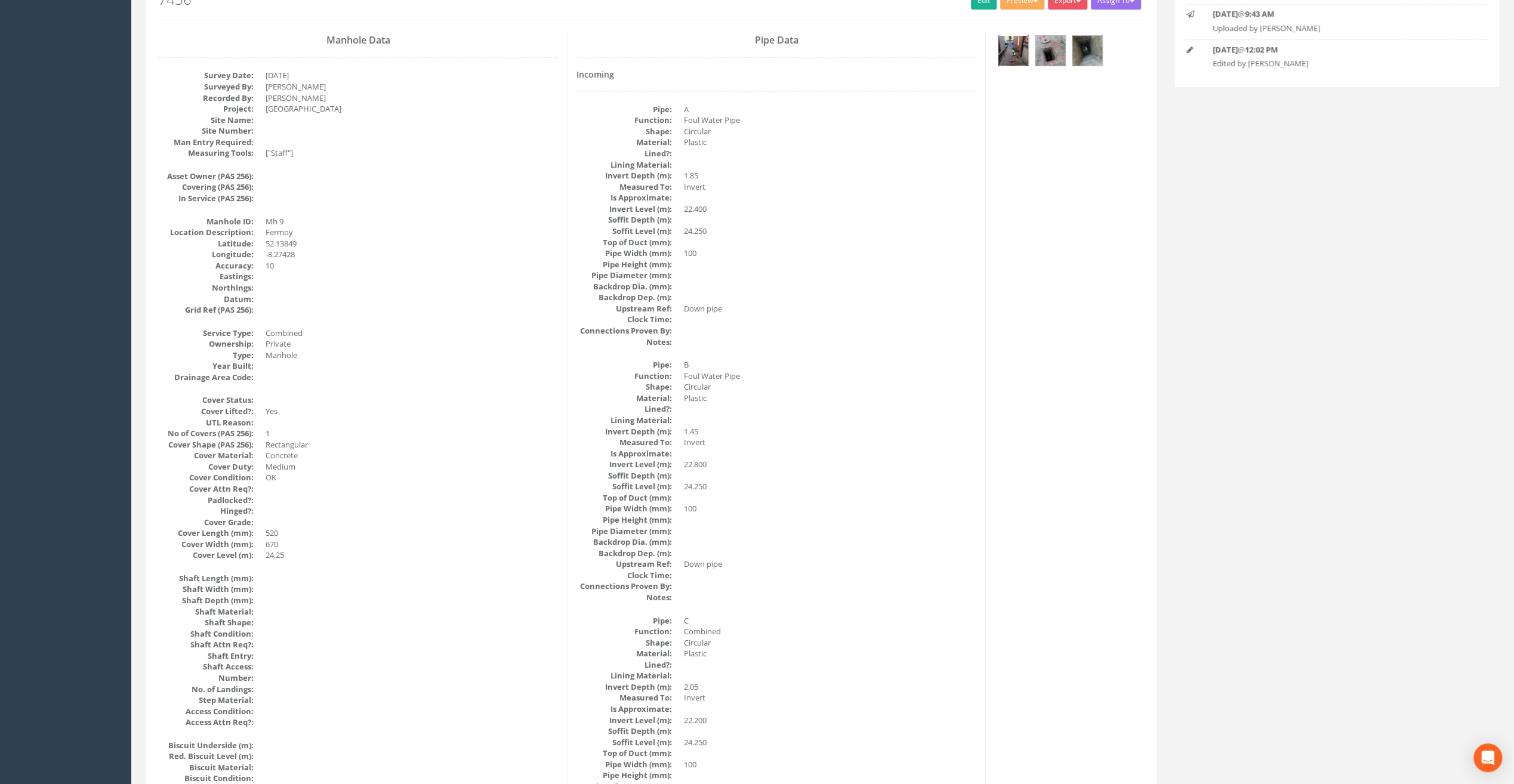
click at [1002, 57] on img at bounding box center [1013, 50] width 30 height 30
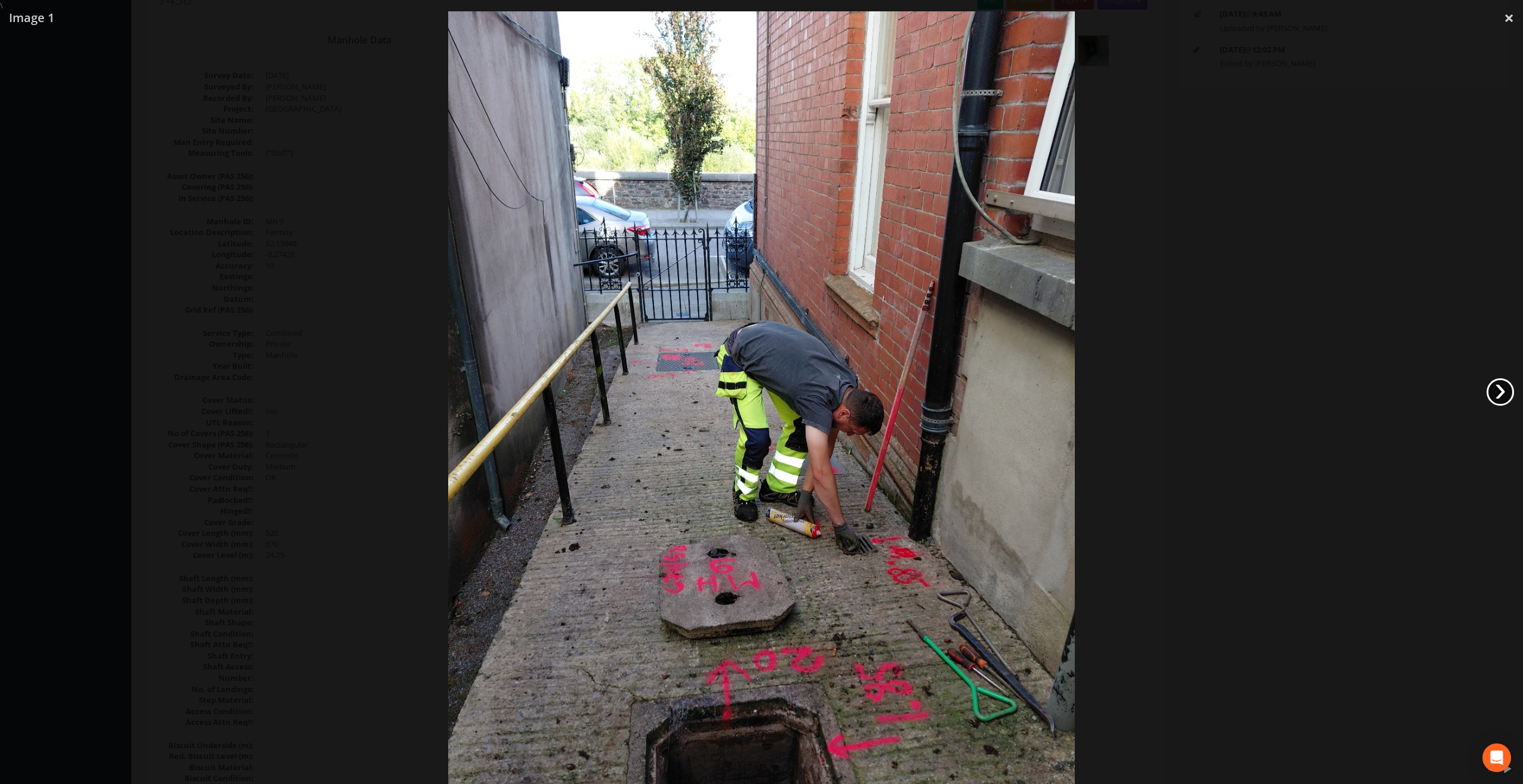
click at [1501, 392] on link "›" at bounding box center [1500, 392] width 27 height 27
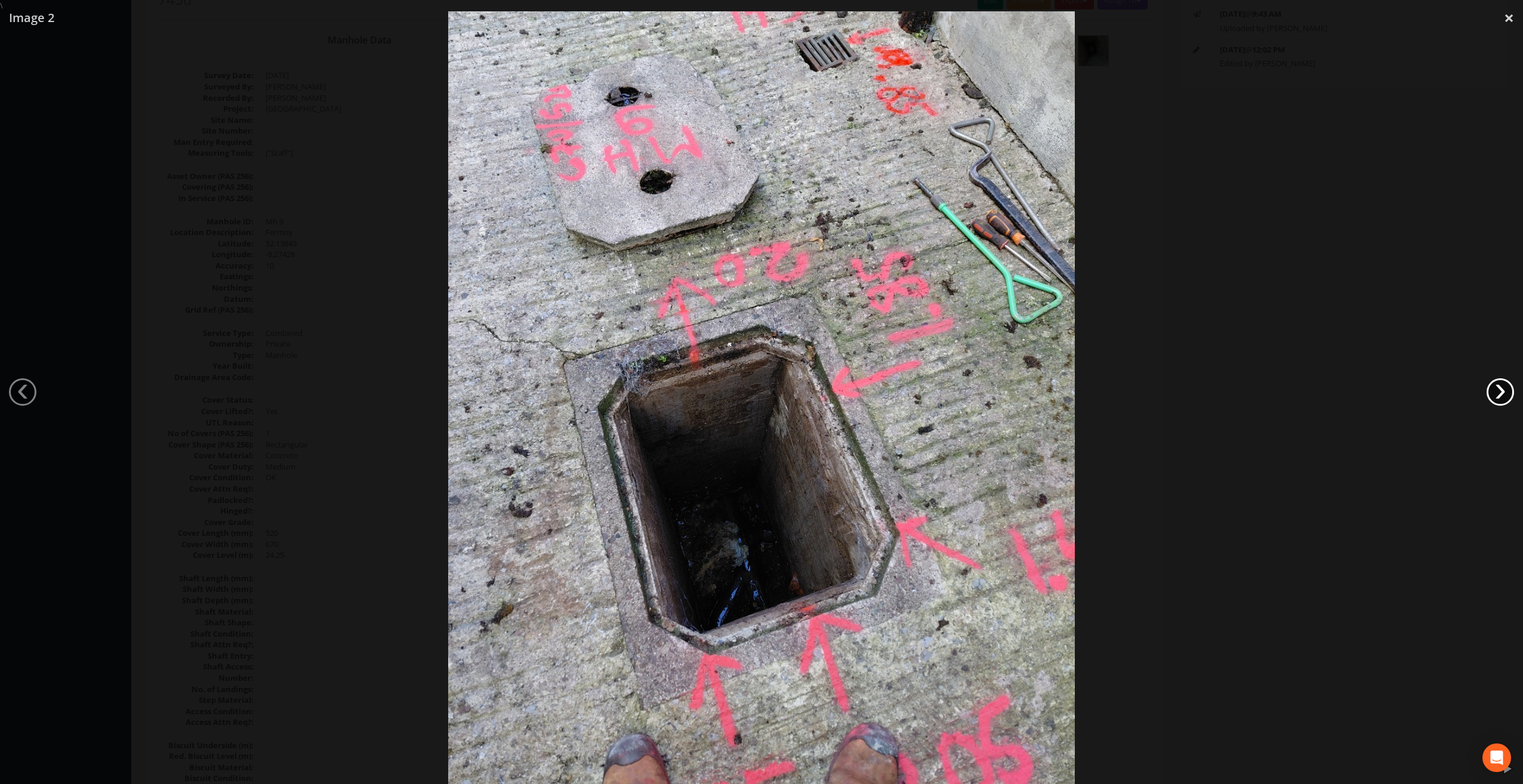
click at [1506, 394] on link "›" at bounding box center [1500, 392] width 27 height 27
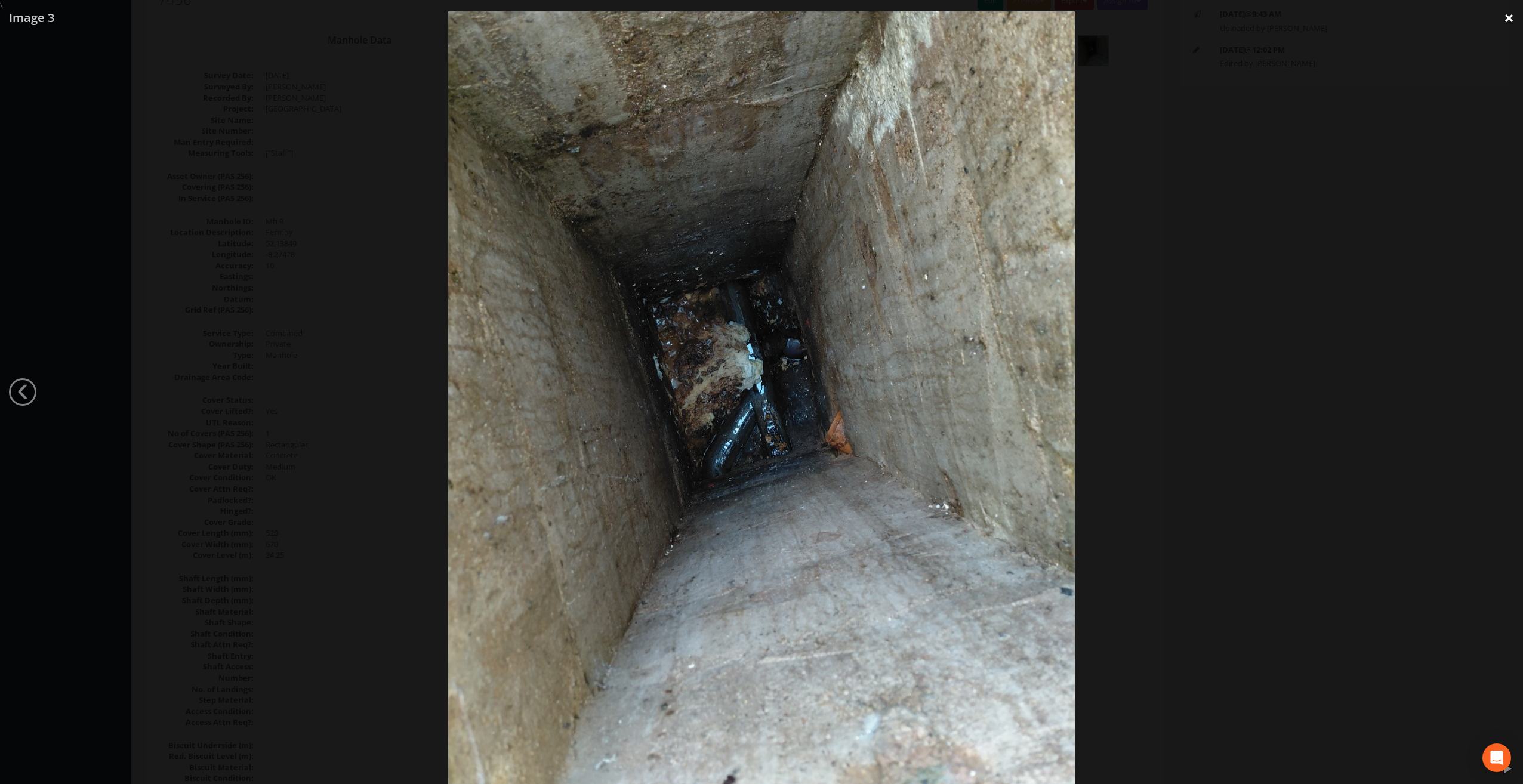
click at [1513, 19] on link "×" at bounding box center [1509, 17] width 28 height 36
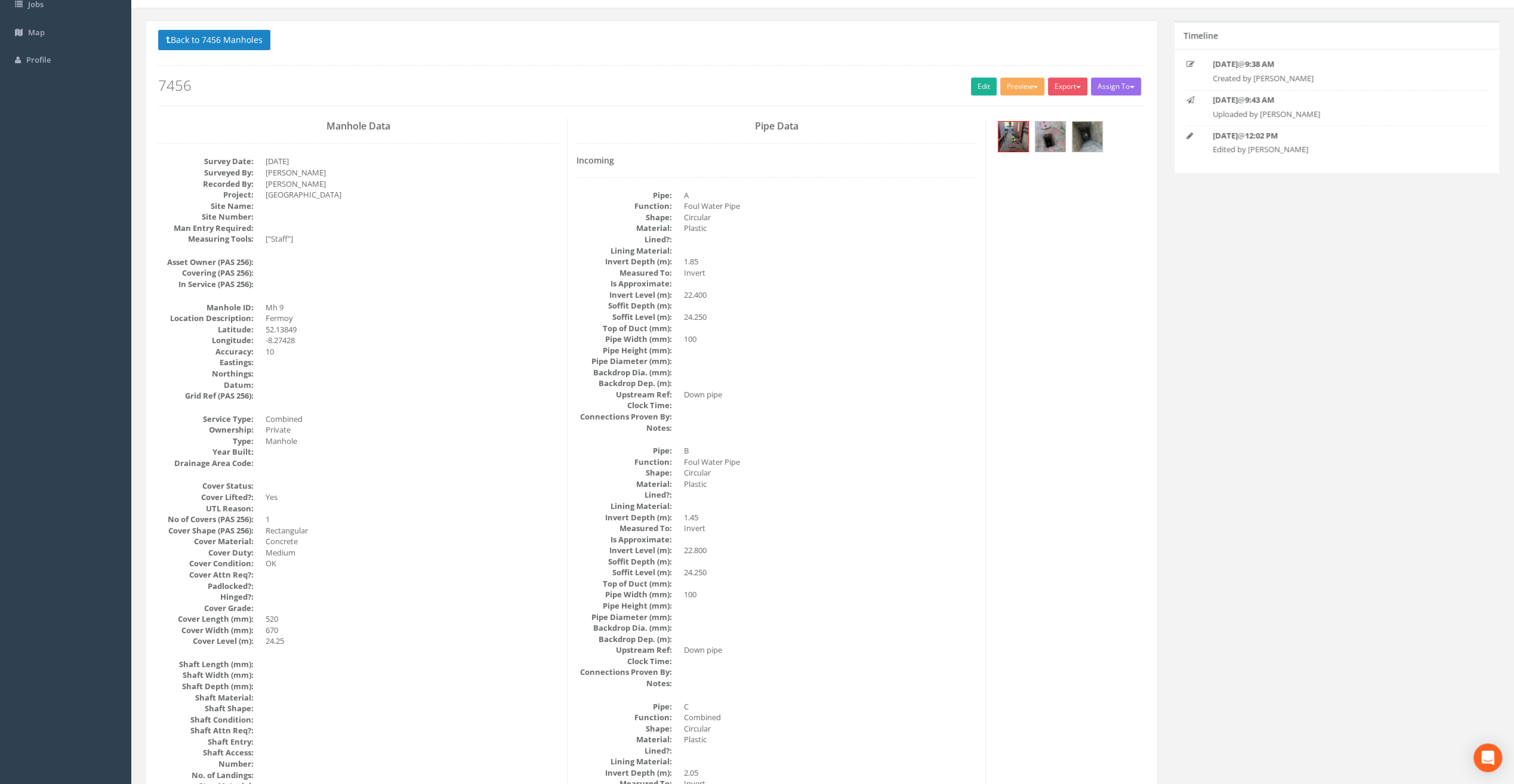
scroll to position [0, 0]
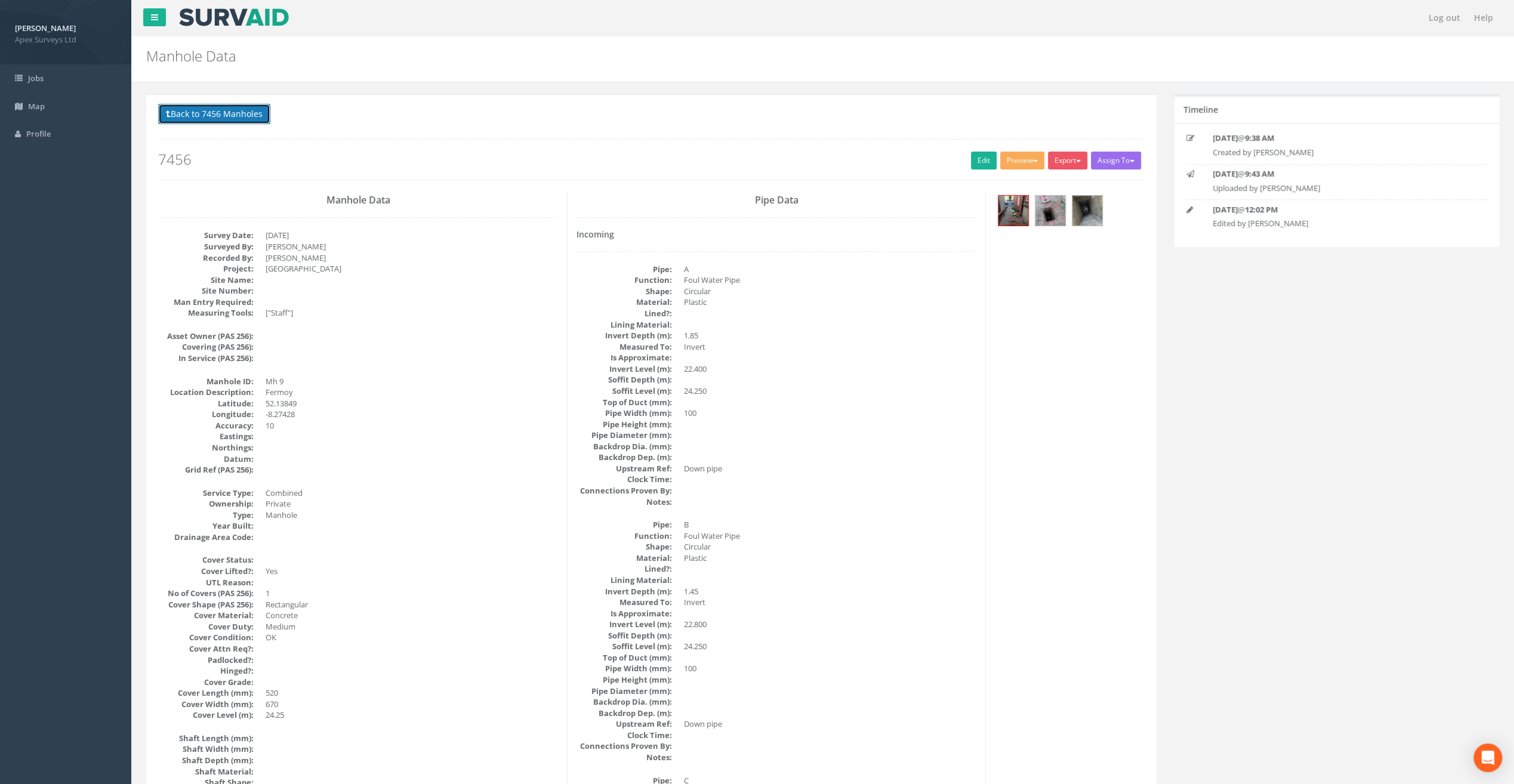
click at [210, 110] on button "Back to 7456 Manholes" at bounding box center [214, 114] width 112 height 20
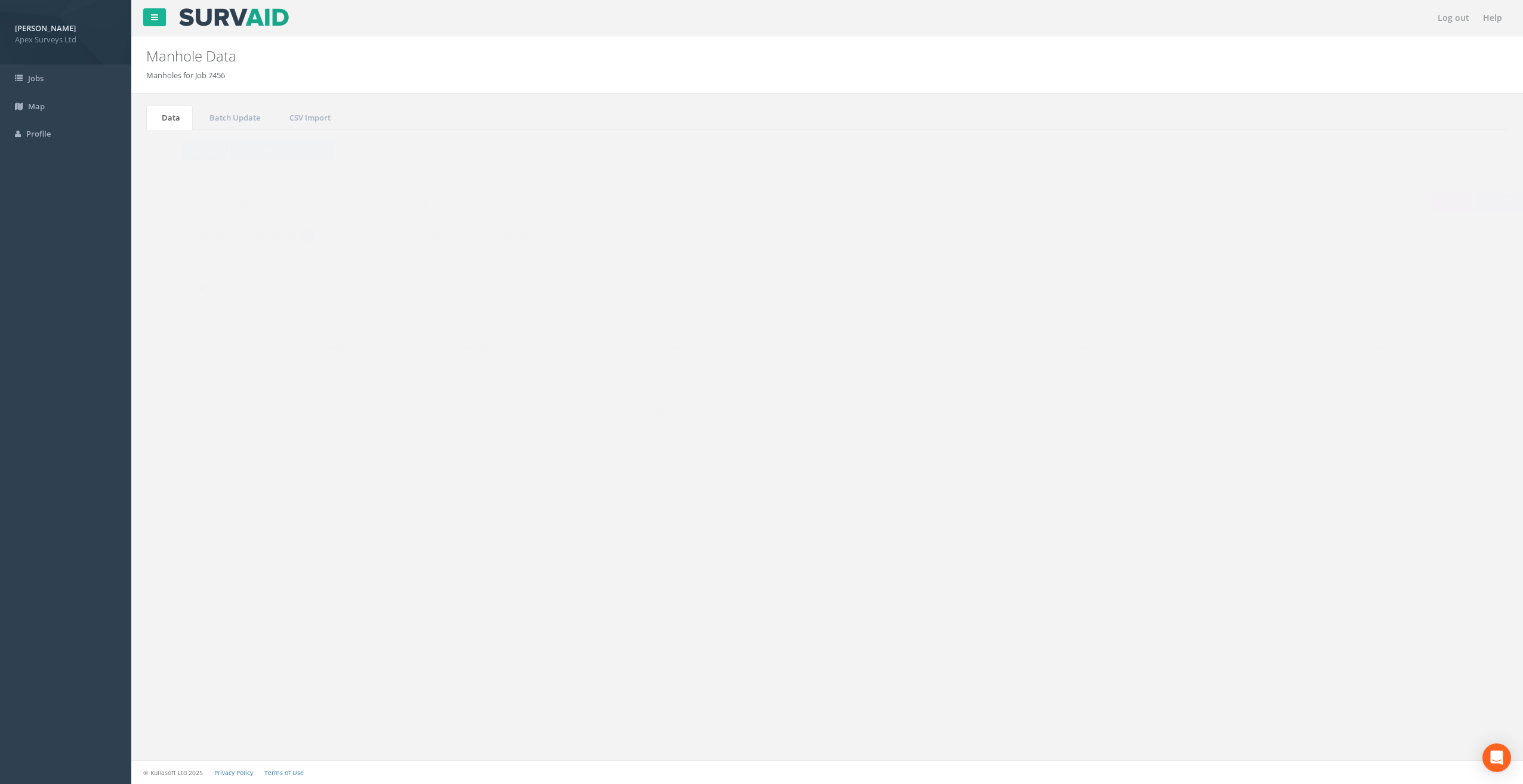
click at [176, 151] on button "Refresh" at bounding box center [181, 150] width 46 height 20
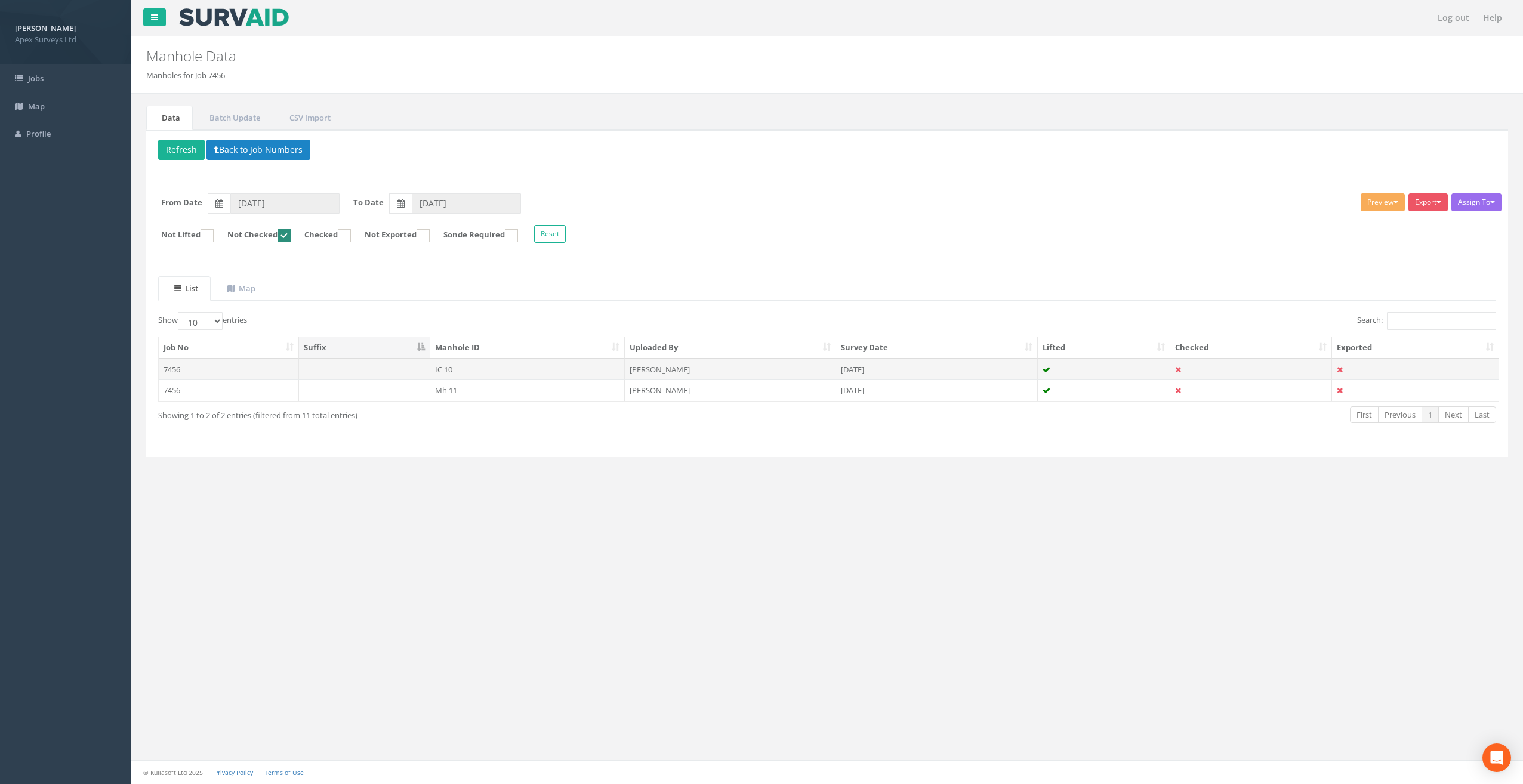
click at [440, 361] on td "IC 10" at bounding box center [528, 369] width 195 height 21
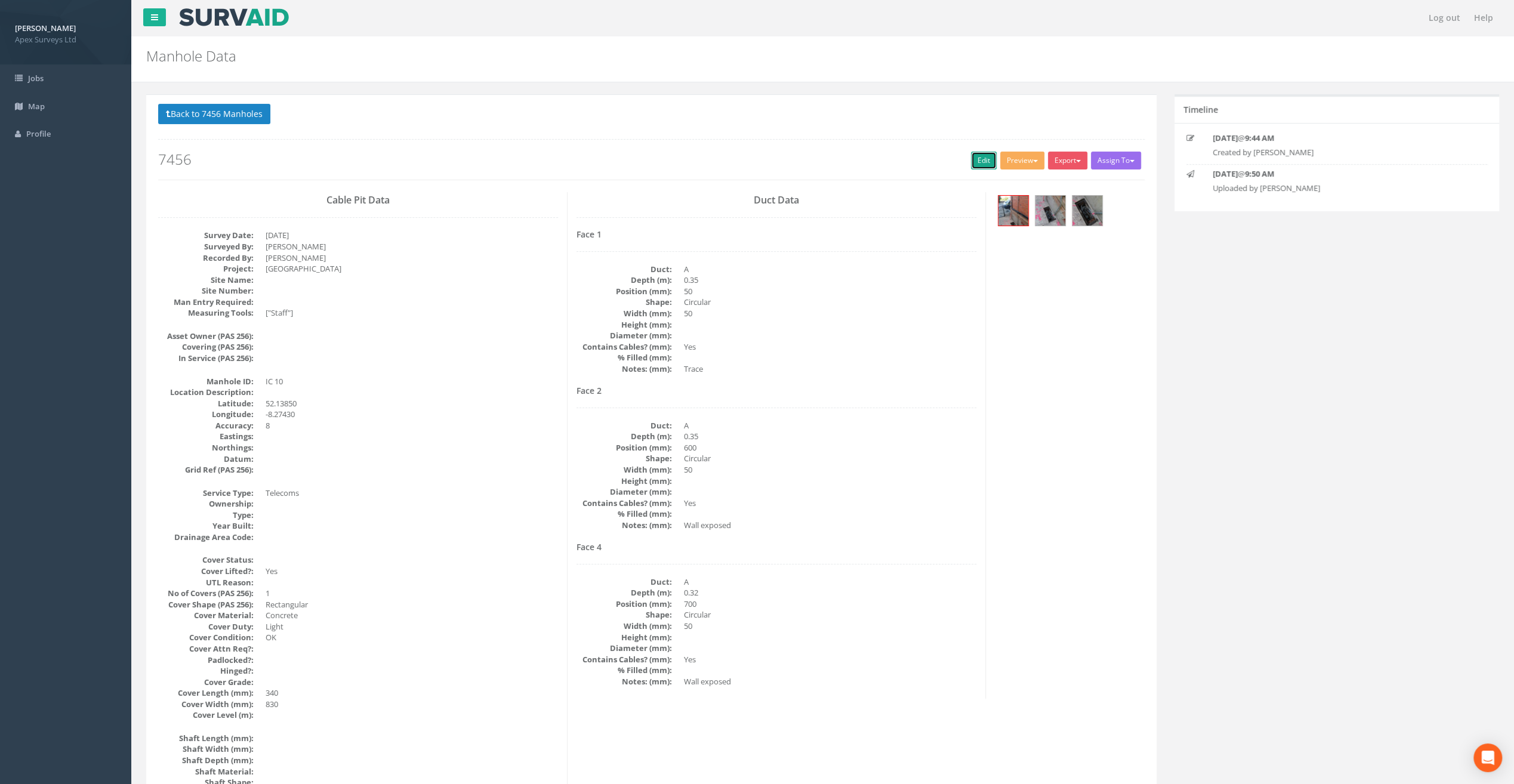
click at [975, 161] on link "Edit" at bounding box center [984, 161] width 26 height 18
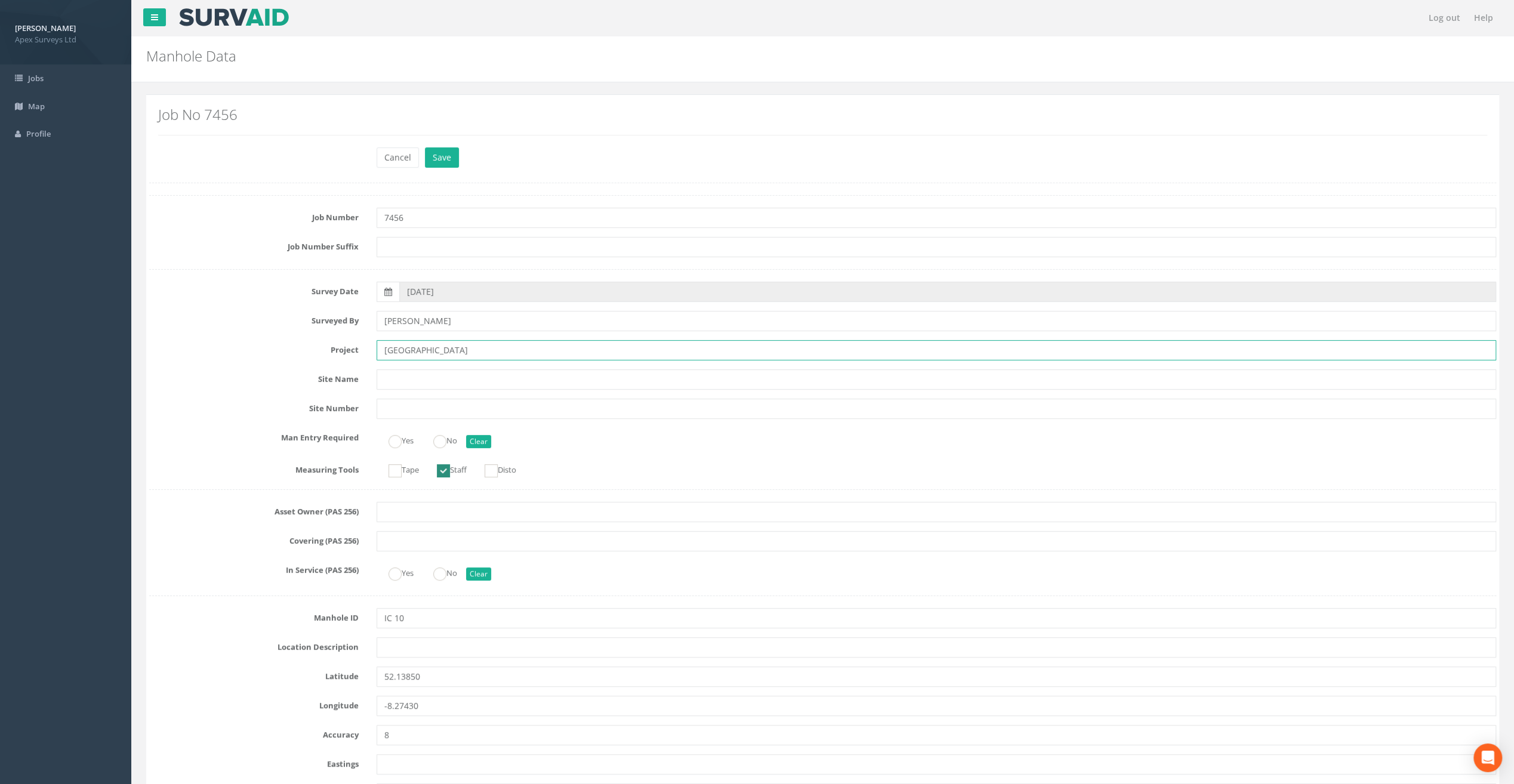
drag, startPoint x: 412, startPoint y: 347, endPoint x: 358, endPoint y: 351, distance: 54.1
click at [358, 351] on div "Project [GEOGRAPHIC_DATA]" at bounding box center [822, 350] width 1364 height 20
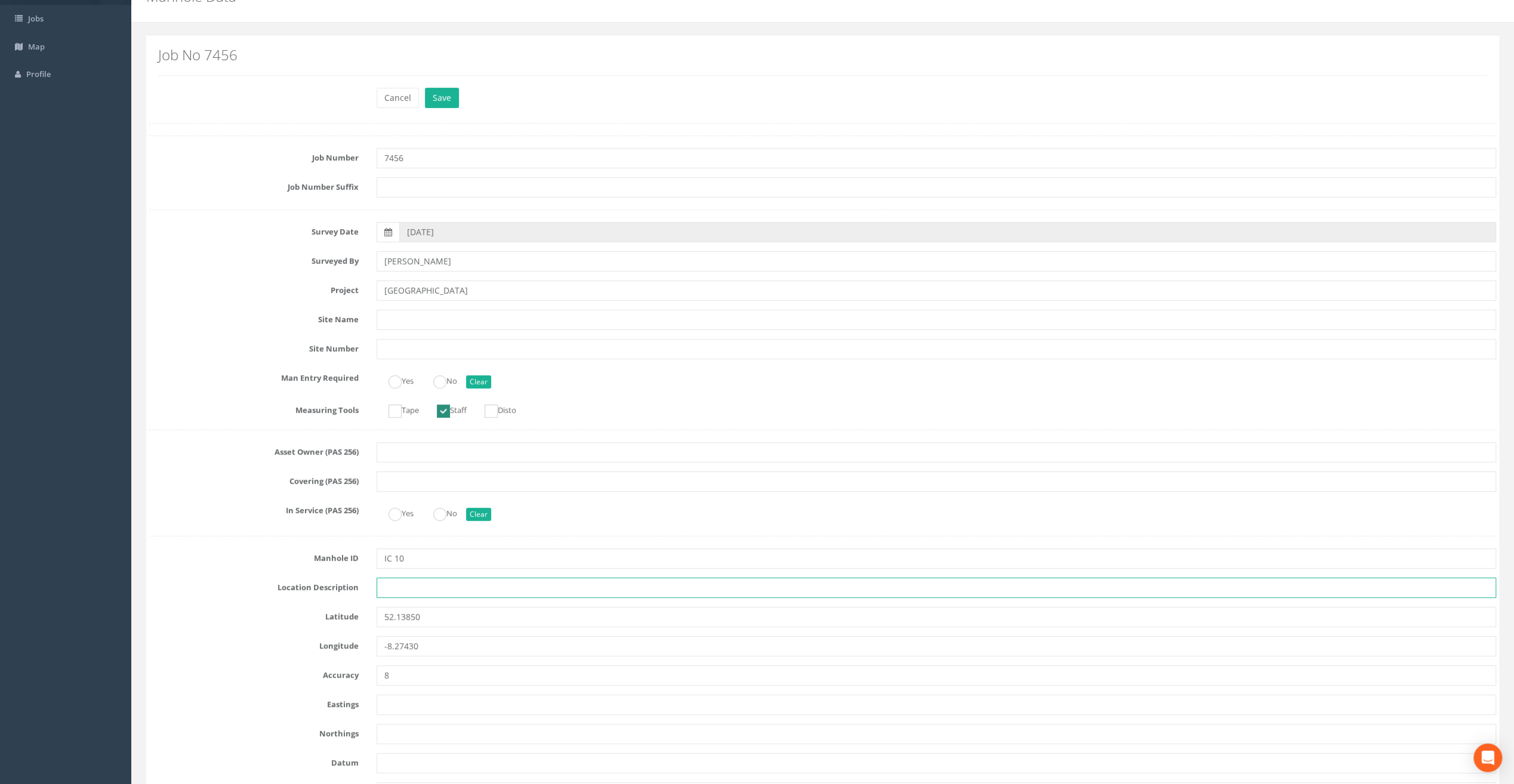
click at [389, 590] on input "text" at bounding box center [936, 587] width 1119 height 20
paste input "Fermoy"
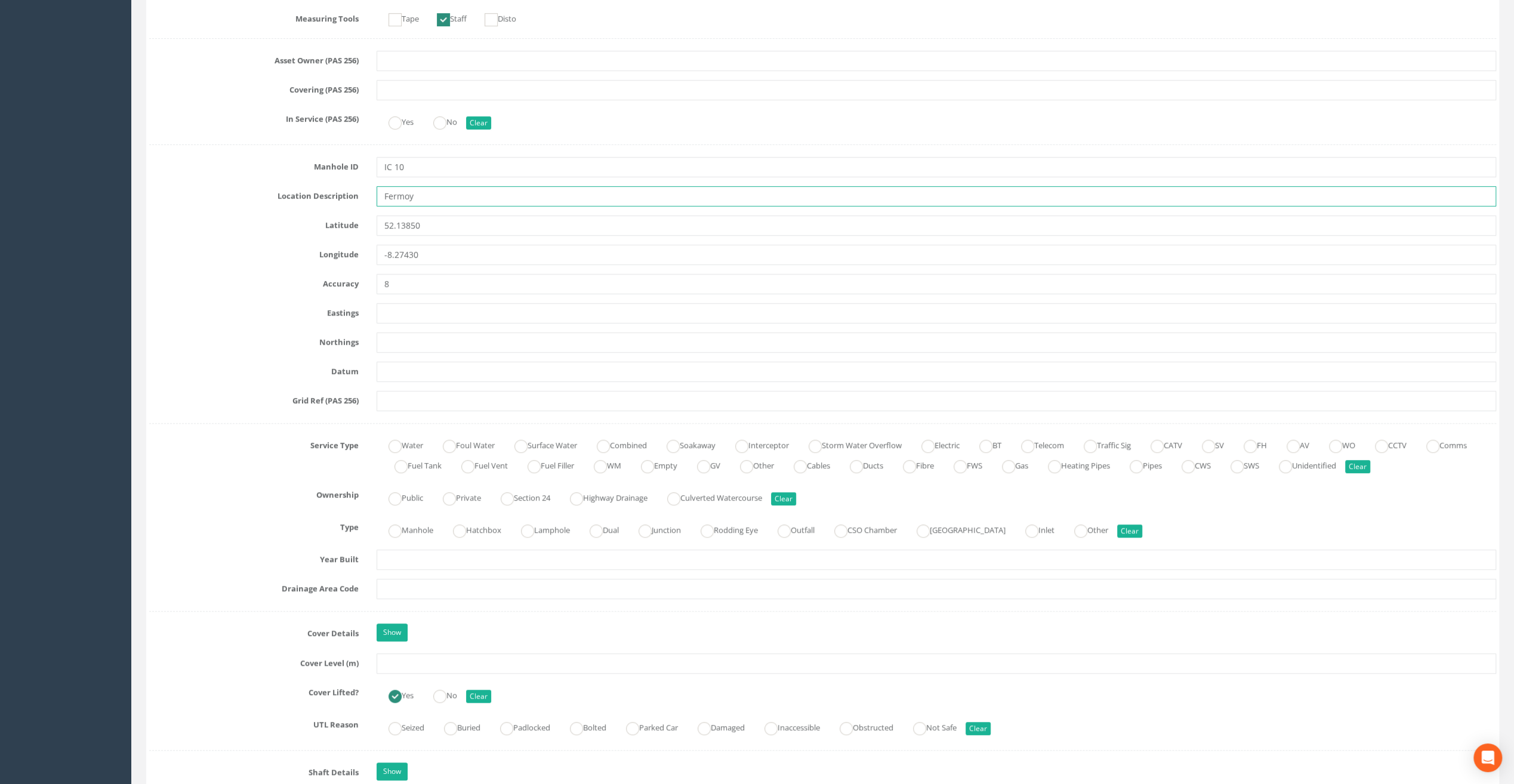
scroll to position [477, 0]
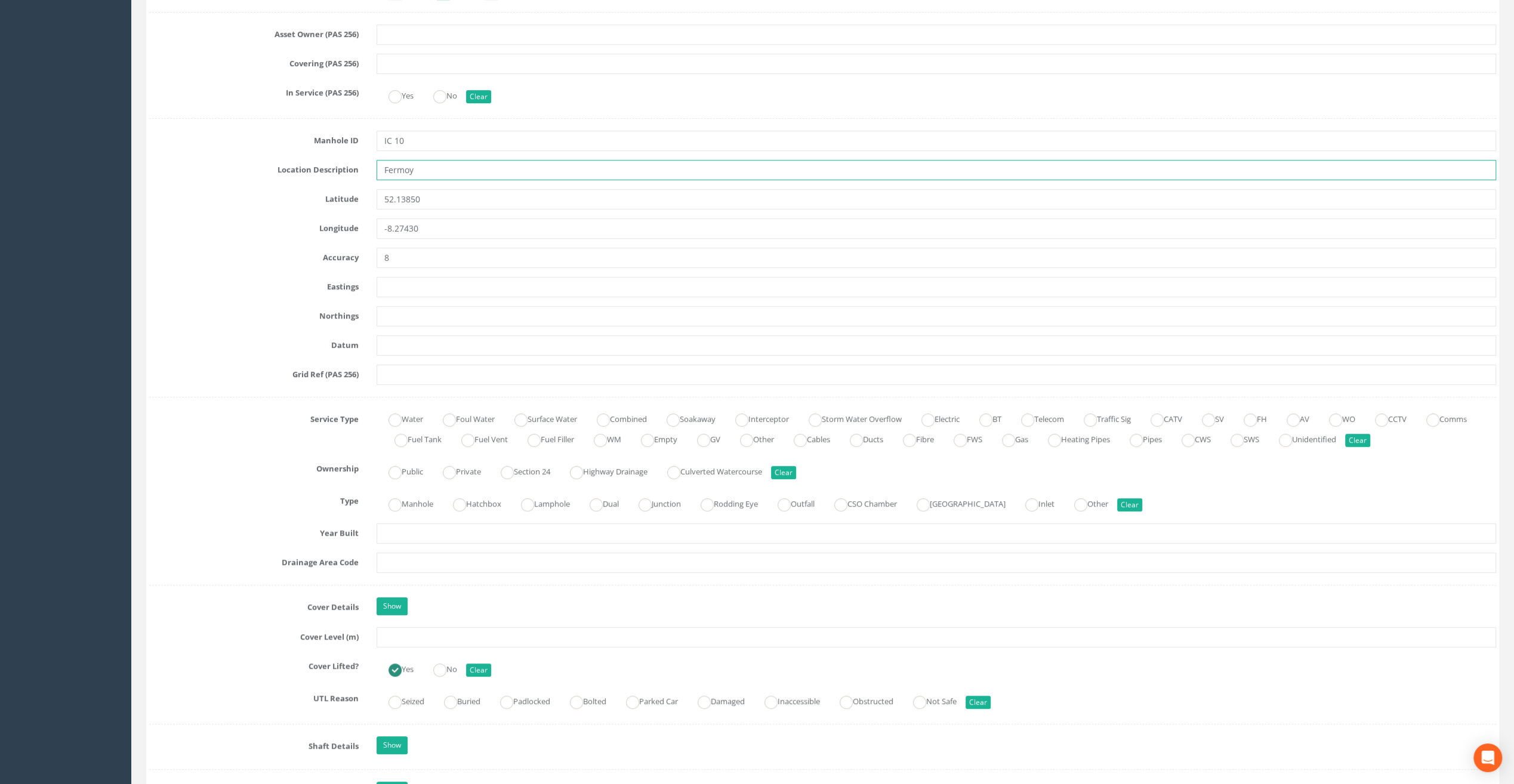
type input "Fermoy"
click at [412, 634] on input "text" at bounding box center [936, 637] width 1119 height 20
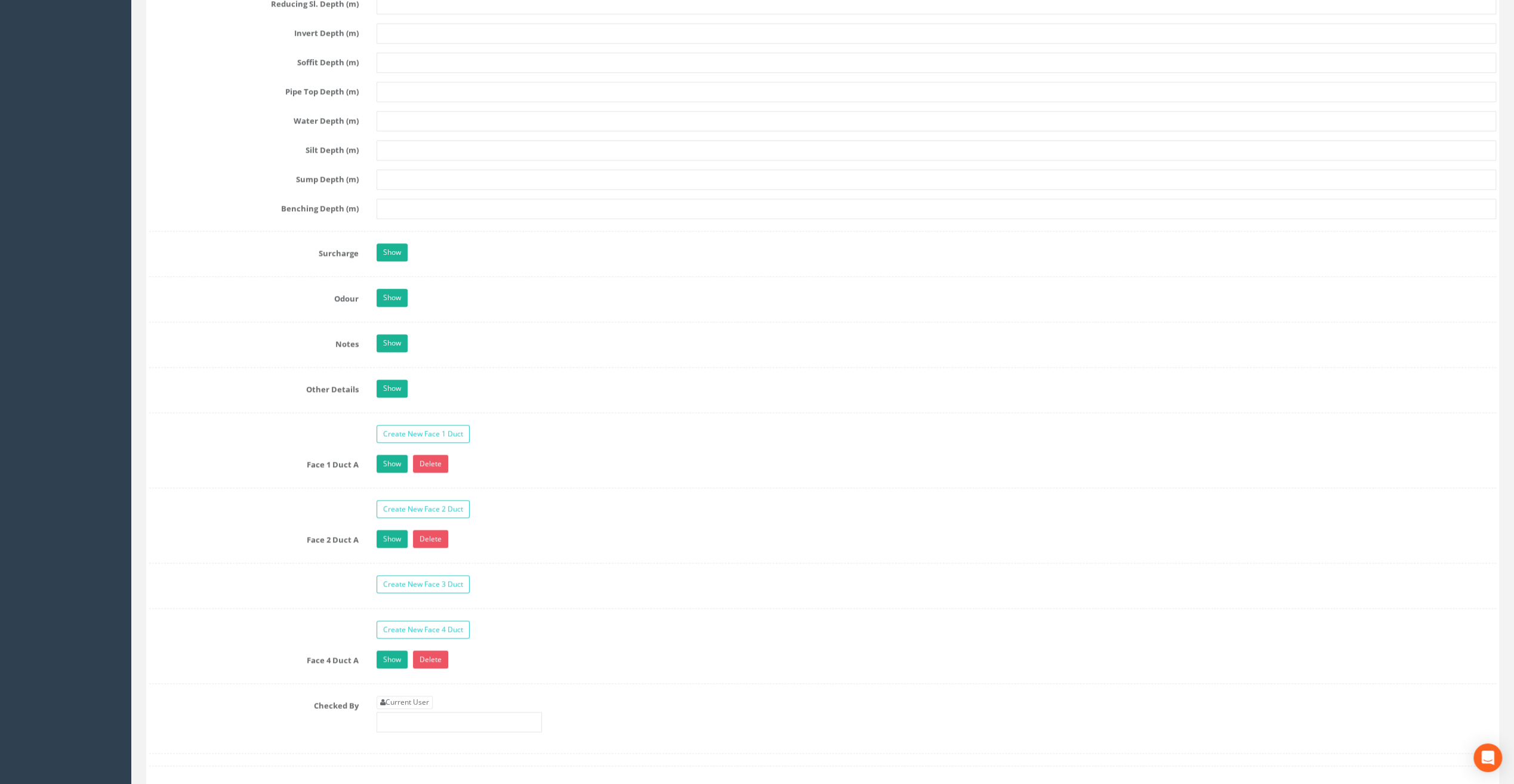
scroll to position [1611, 0]
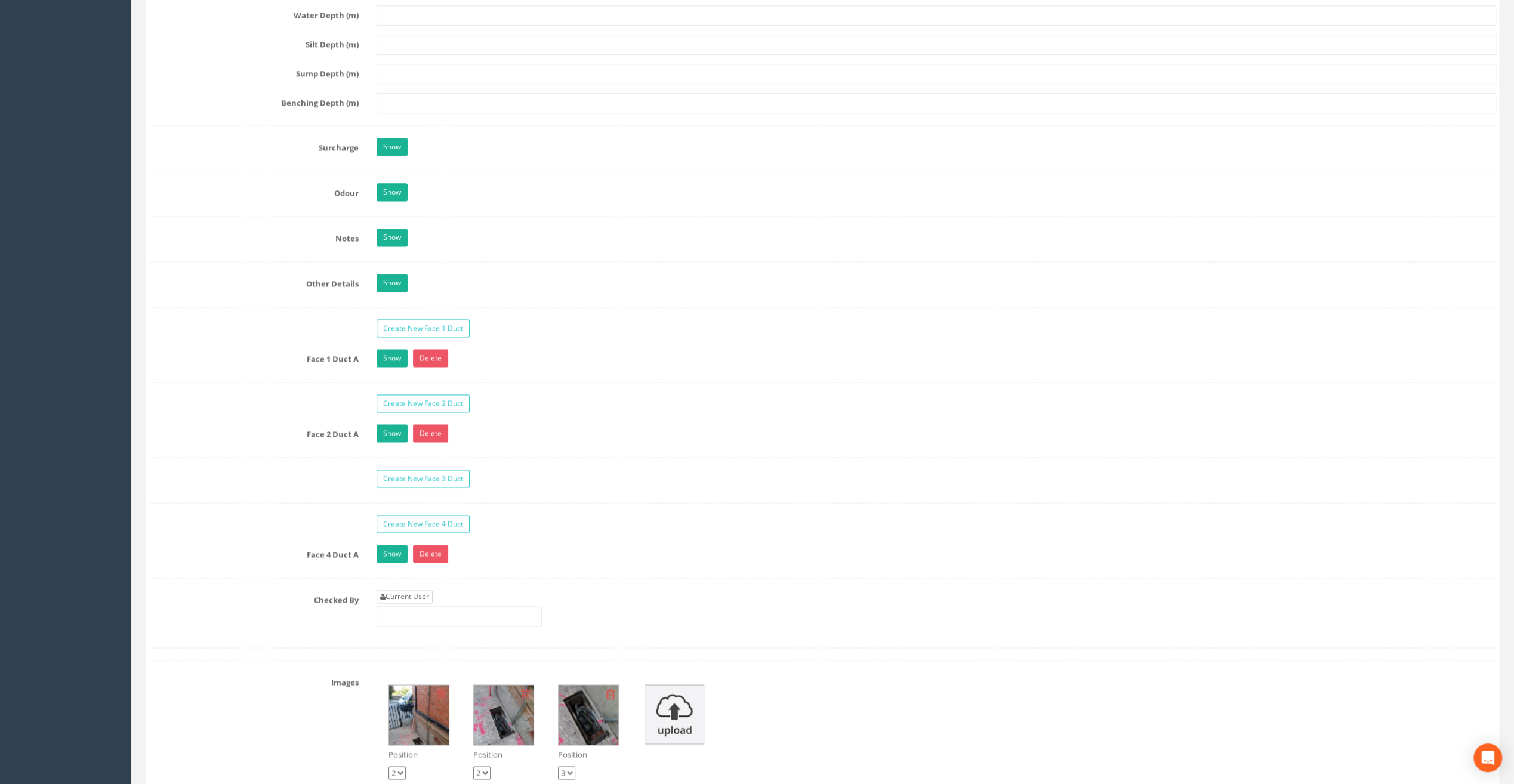
type input "23.39"
click at [405, 590] on link "Current User" at bounding box center [405, 596] width 56 height 13
type input "[PERSON_NAME]"
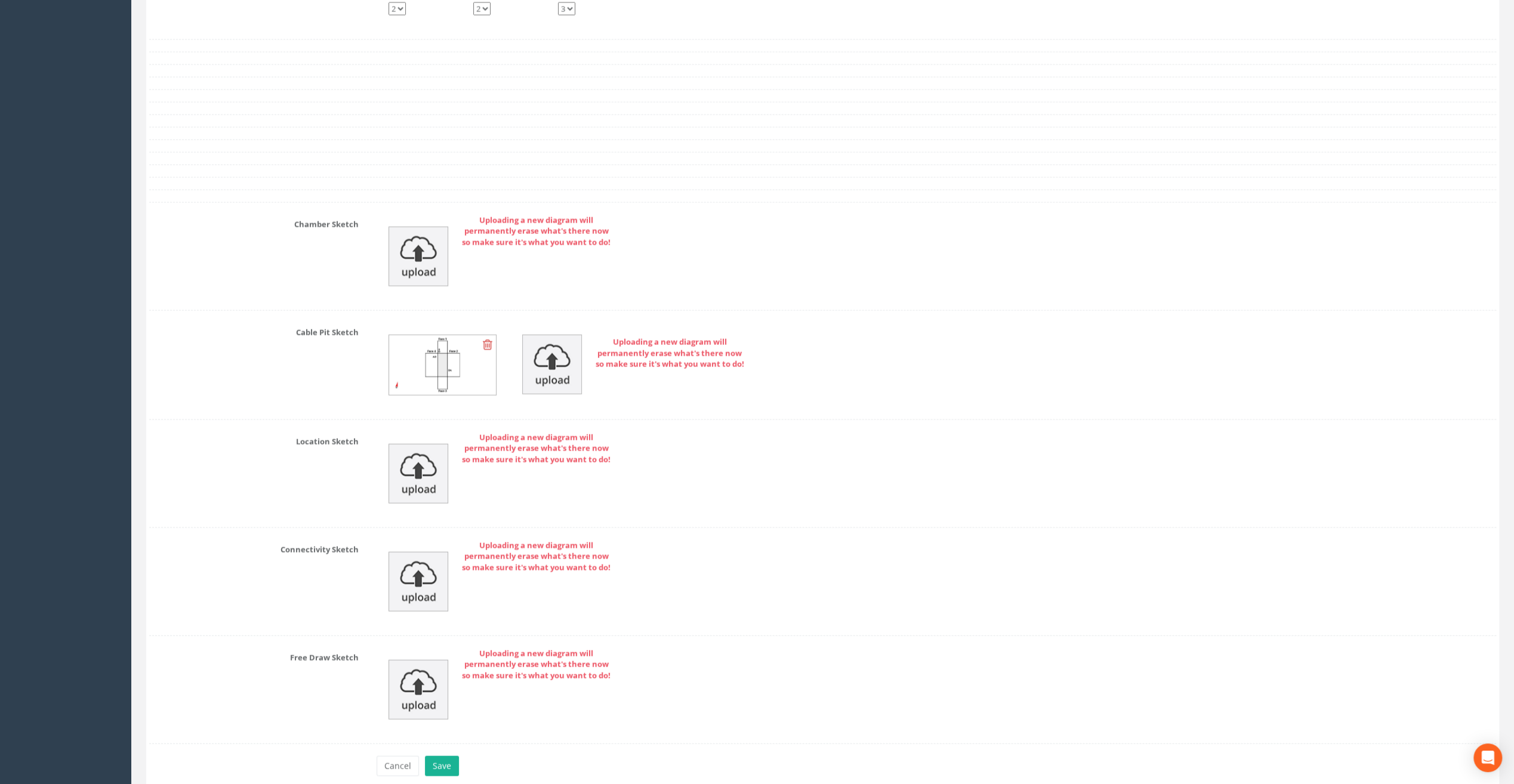
scroll to position [2415, 0]
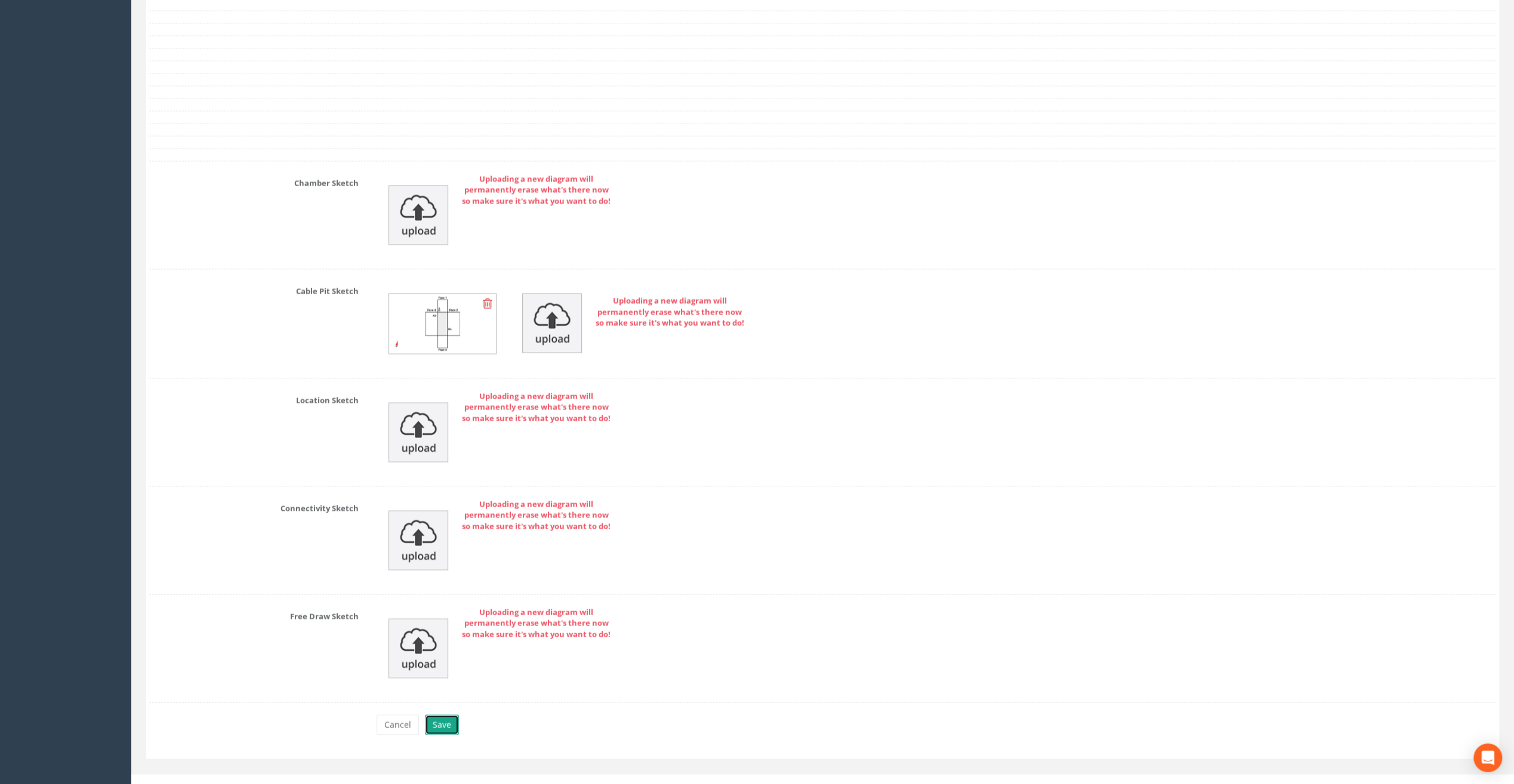
click at [449, 714] on button "Save" at bounding box center [442, 724] width 34 height 20
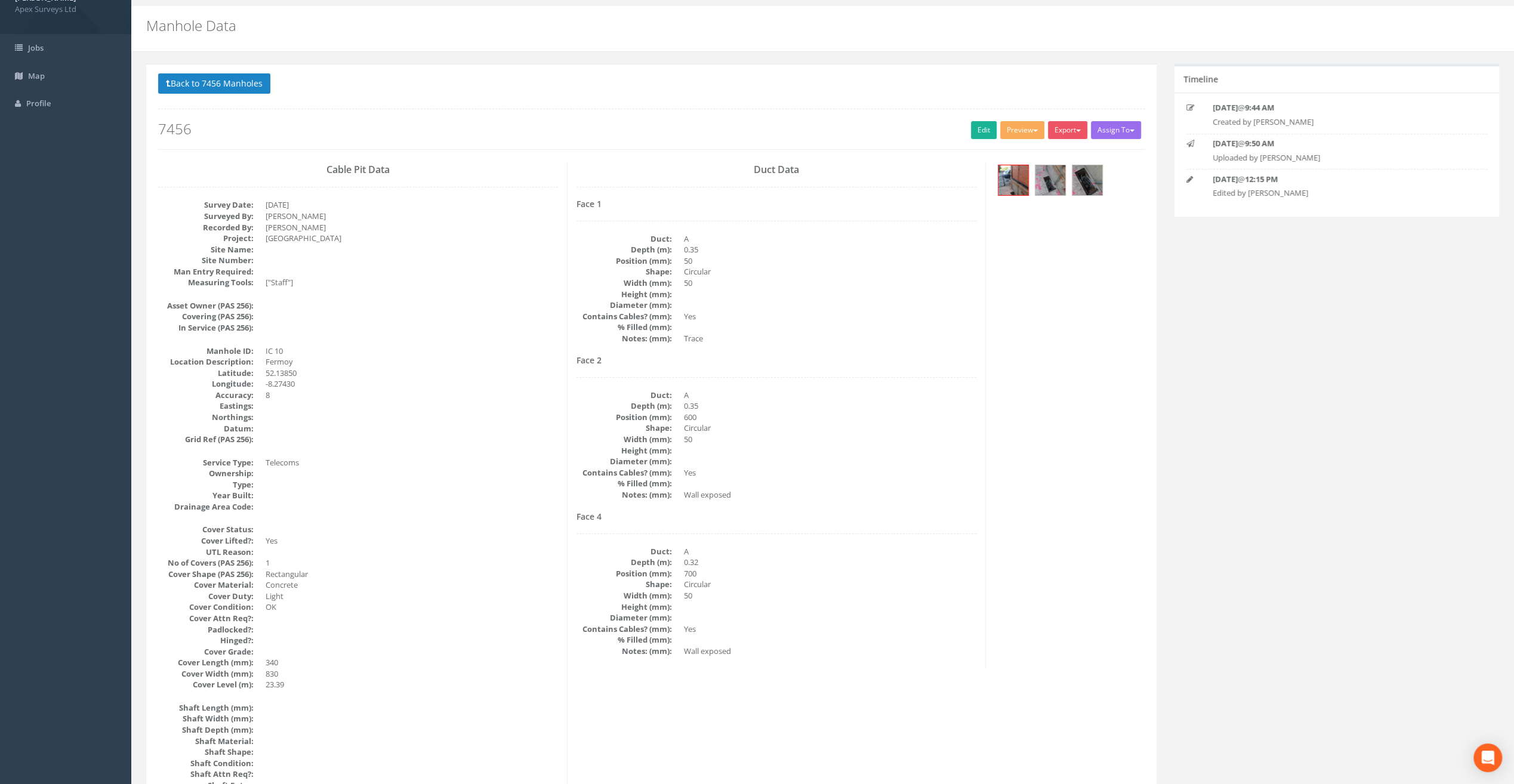
scroll to position [0, 0]
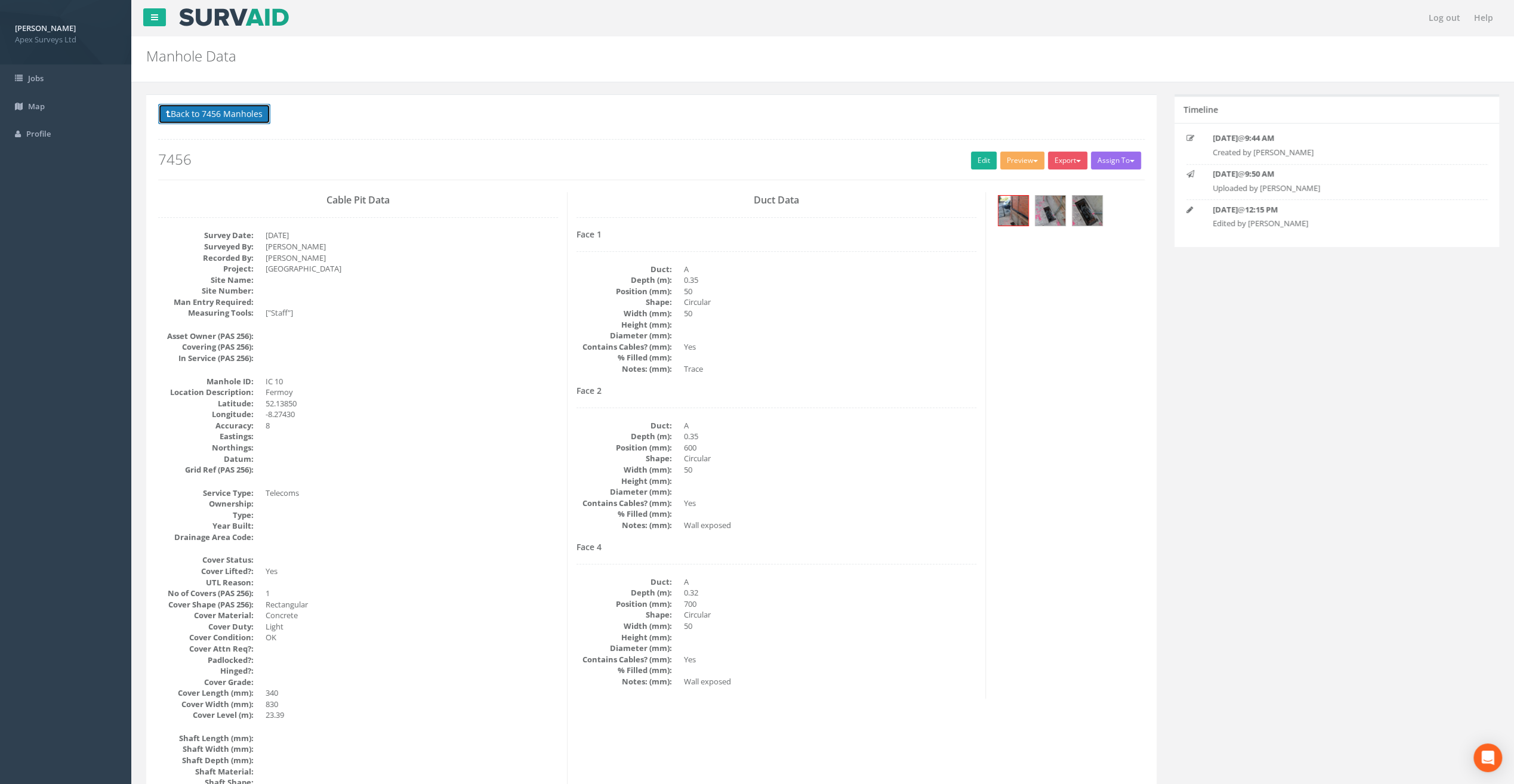
click at [210, 113] on button "Back to 7456 Manholes" at bounding box center [214, 114] width 112 height 20
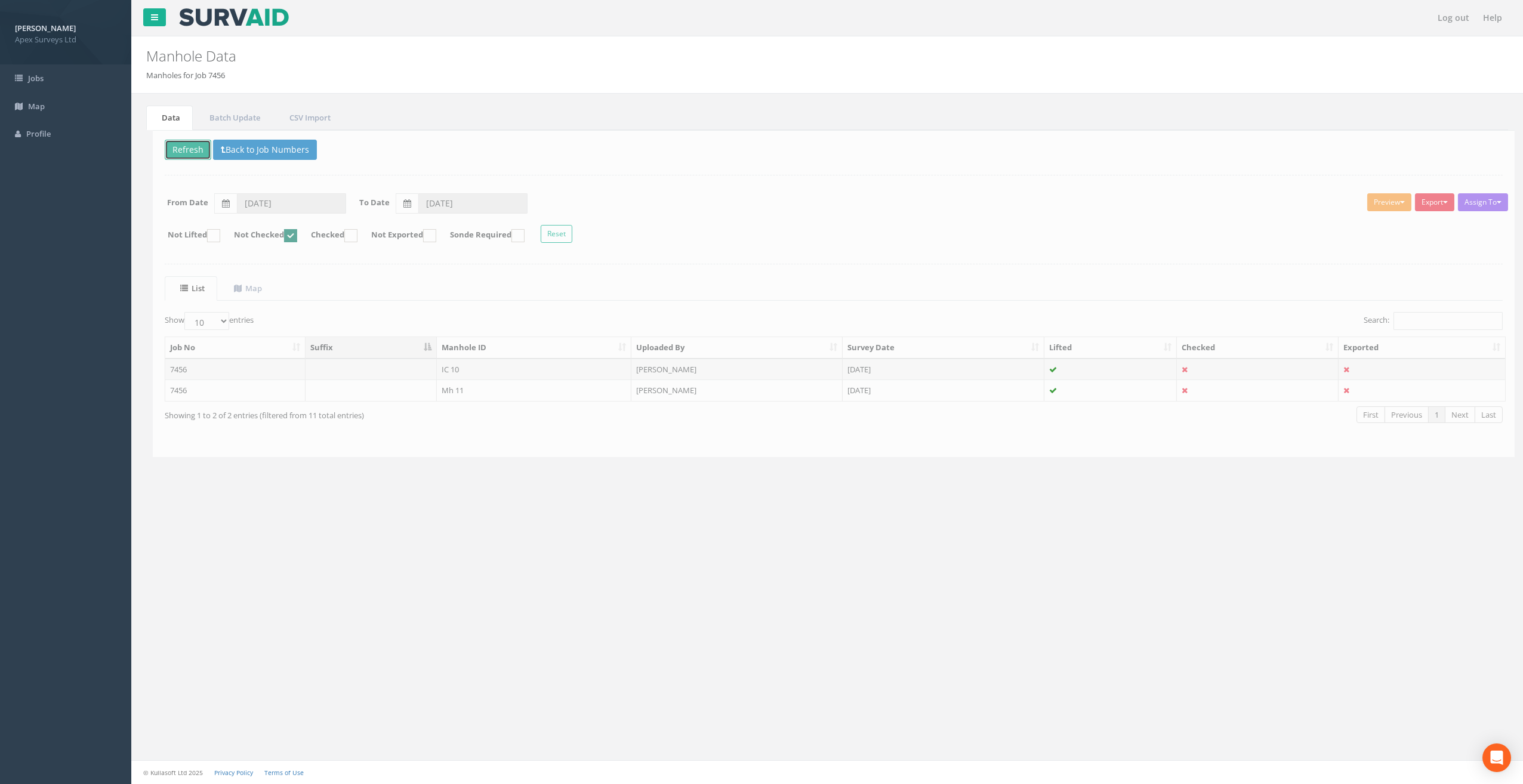
click at [178, 146] on button "Refresh" at bounding box center [181, 150] width 46 height 20
click at [456, 364] on td "Mh 11" at bounding box center [528, 369] width 195 height 21
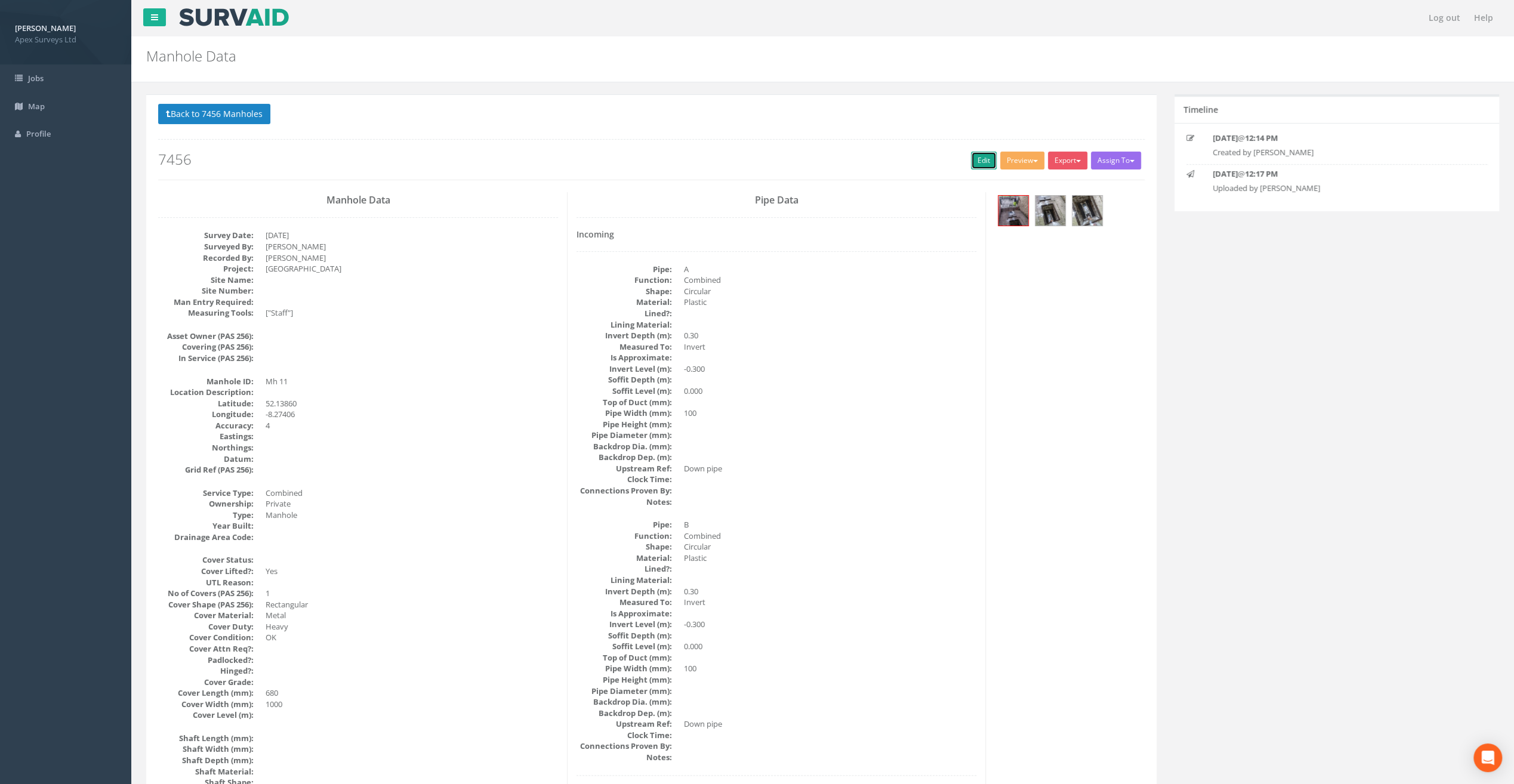
click at [973, 158] on link "Edit" at bounding box center [984, 161] width 26 height 18
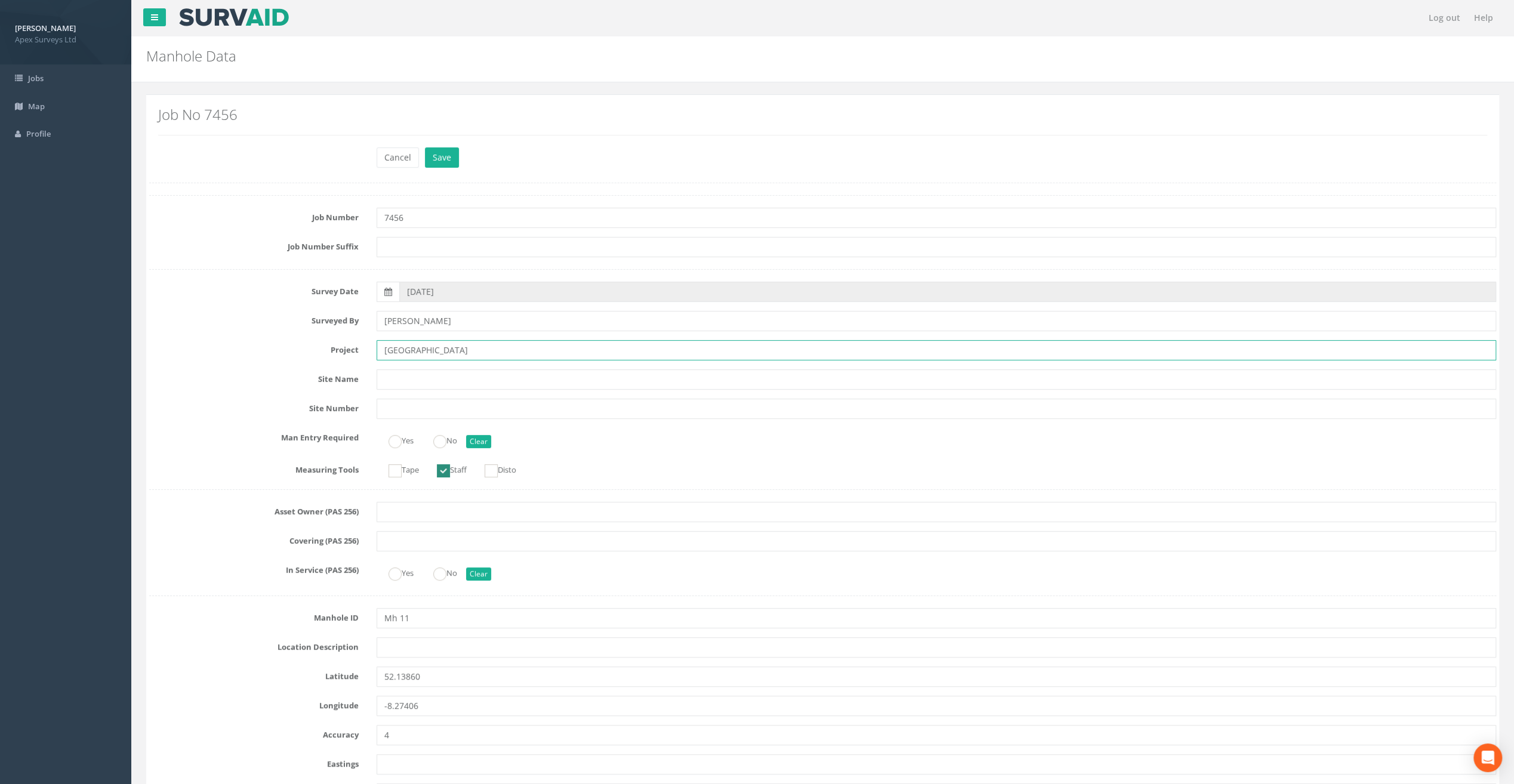
drag, startPoint x: 411, startPoint y: 354, endPoint x: 351, endPoint y: 355, distance: 60.0
click at [351, 355] on div "Project [GEOGRAPHIC_DATA]" at bounding box center [822, 350] width 1364 height 20
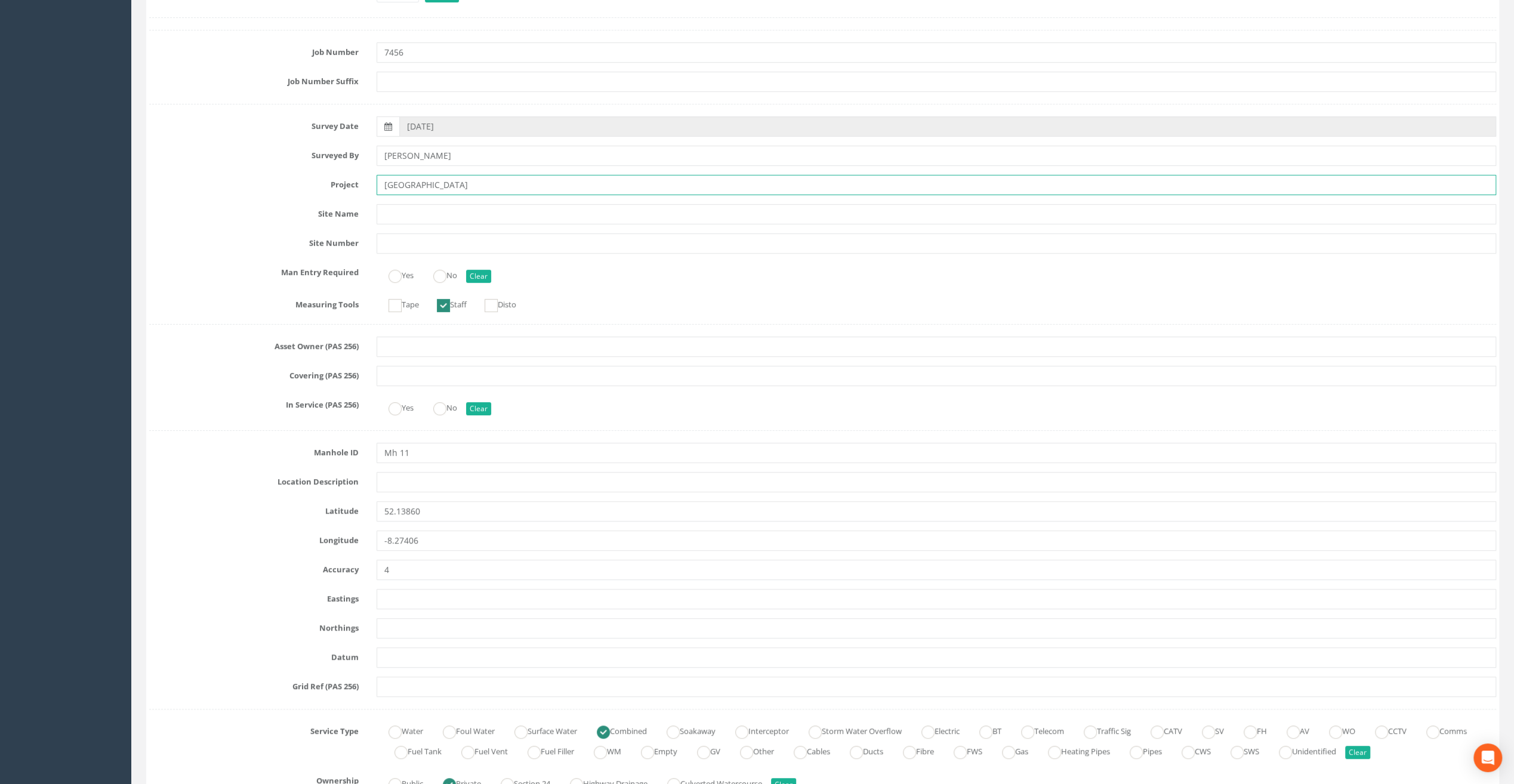
scroll to position [179, 0]
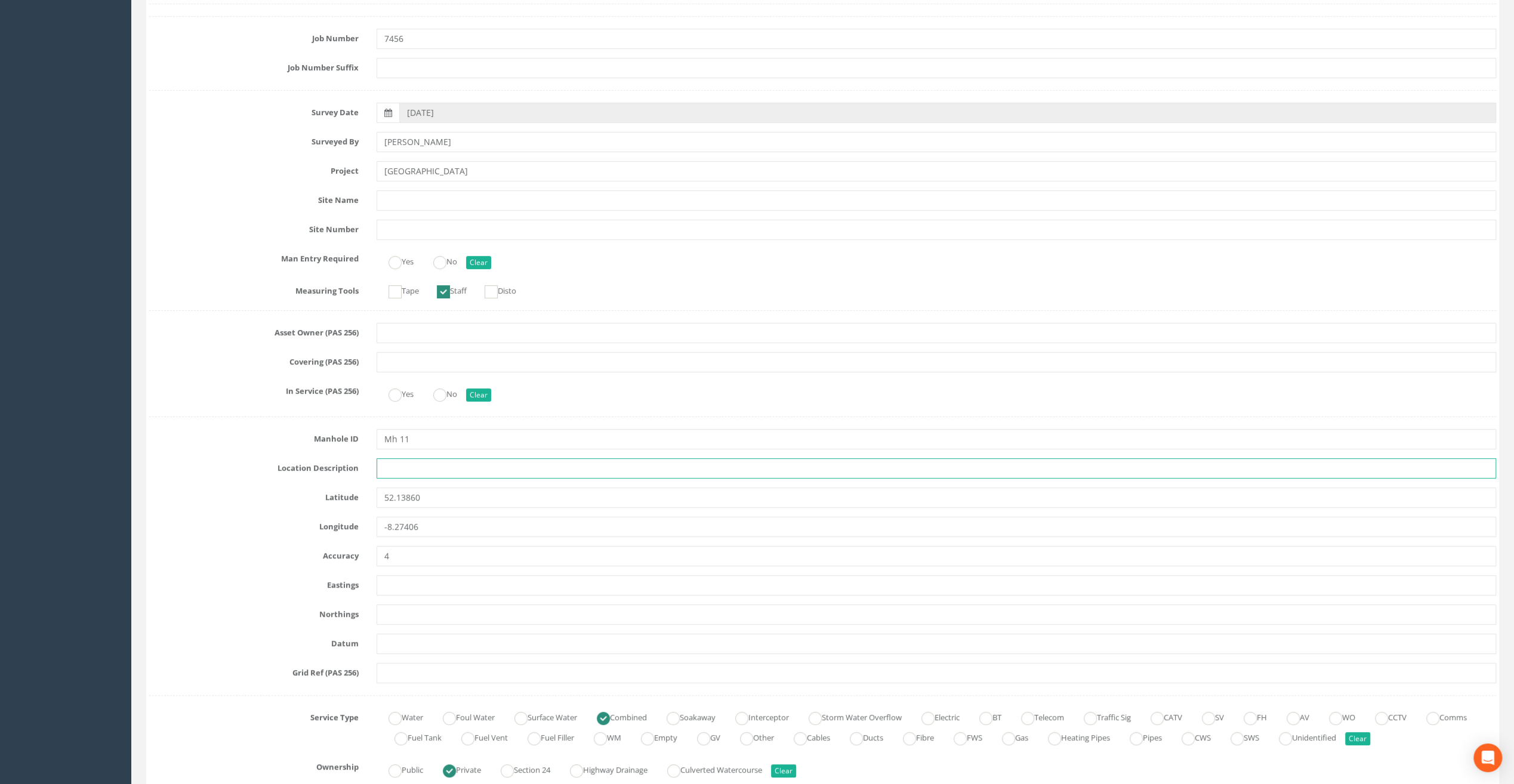
click at [389, 472] on input "text" at bounding box center [936, 468] width 1119 height 20
paste input "Fermoy"
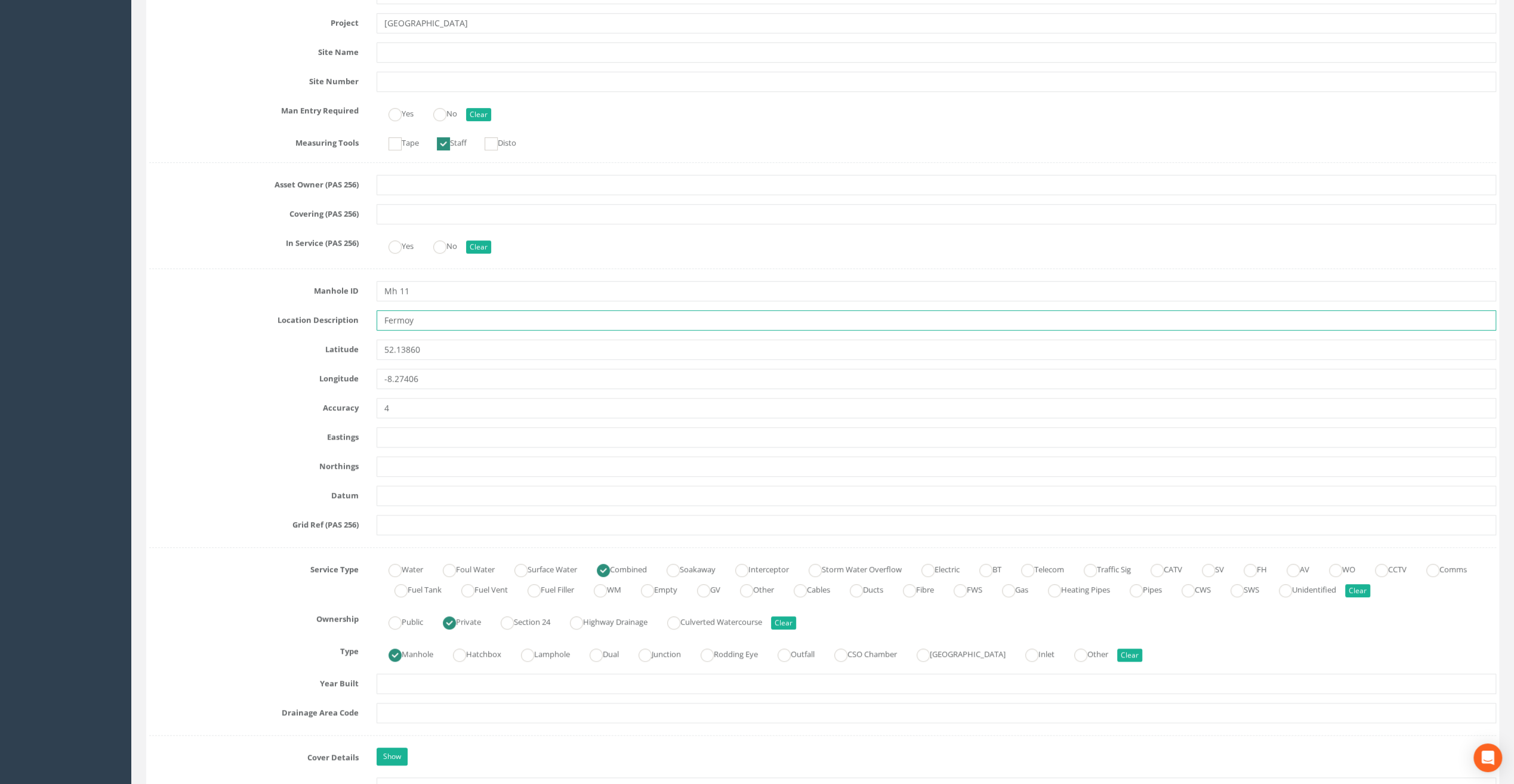
scroll to position [477, 0]
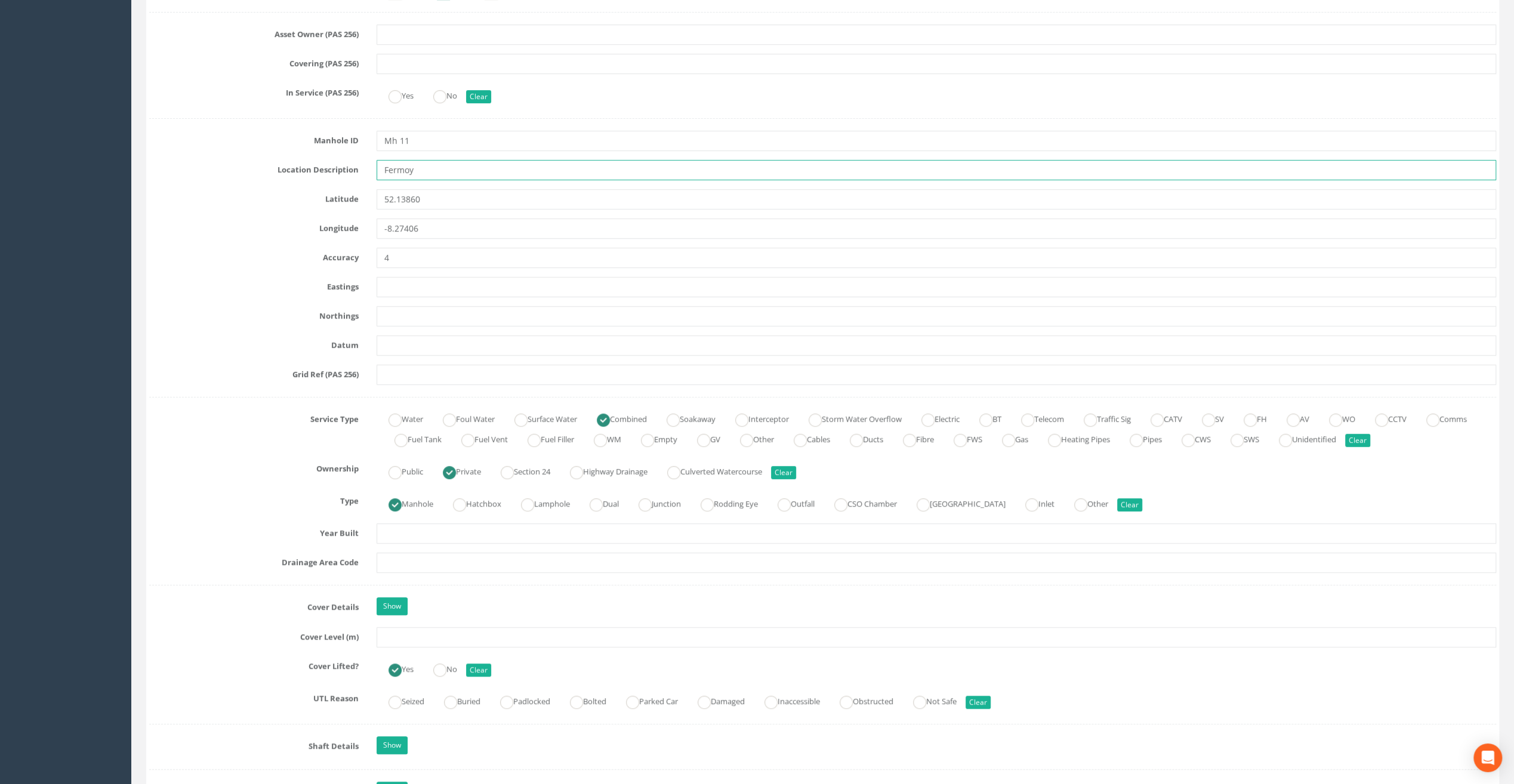
type input "Fermoy"
click at [391, 637] on input "text" at bounding box center [936, 637] width 1119 height 20
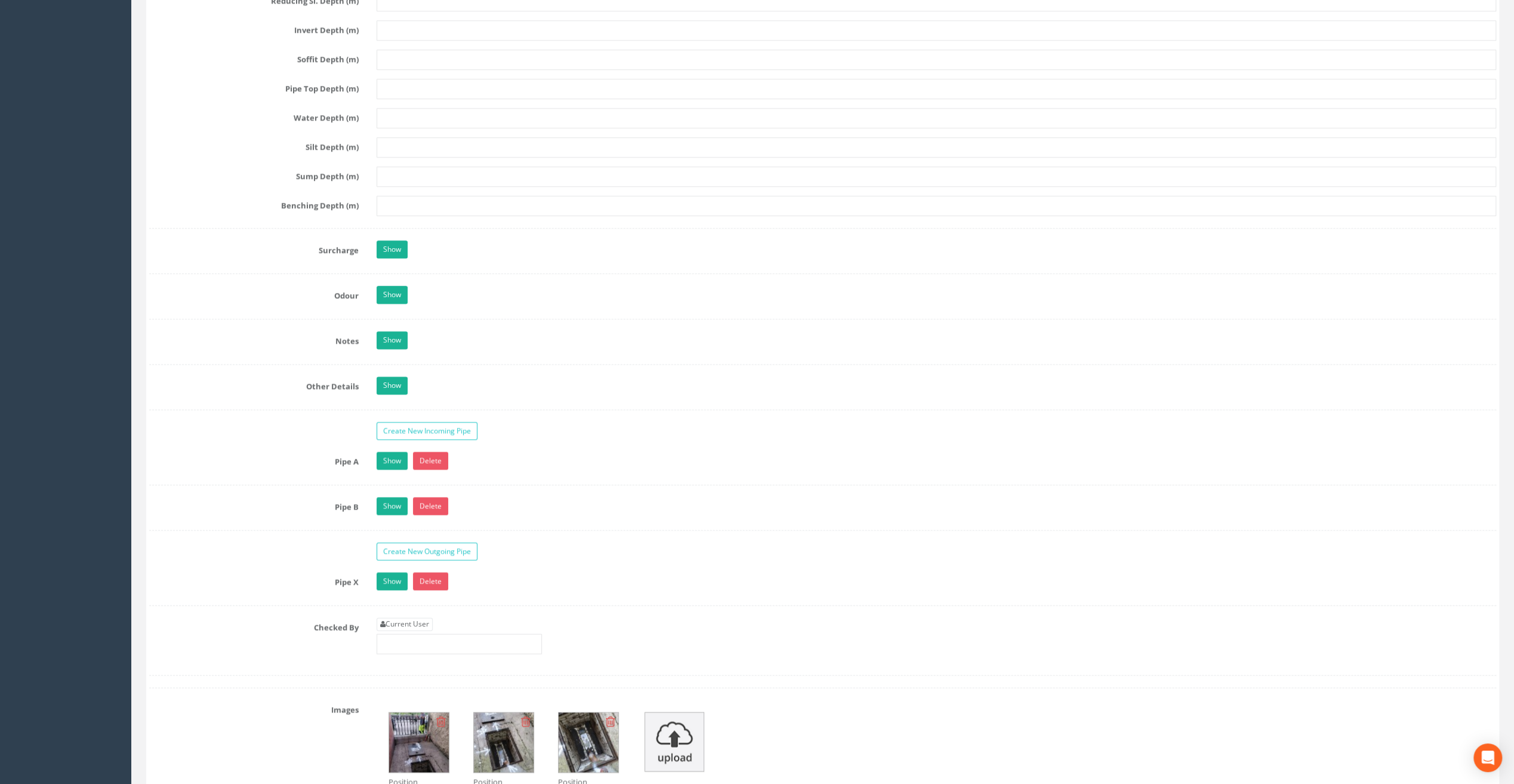
scroll to position [1730, 0]
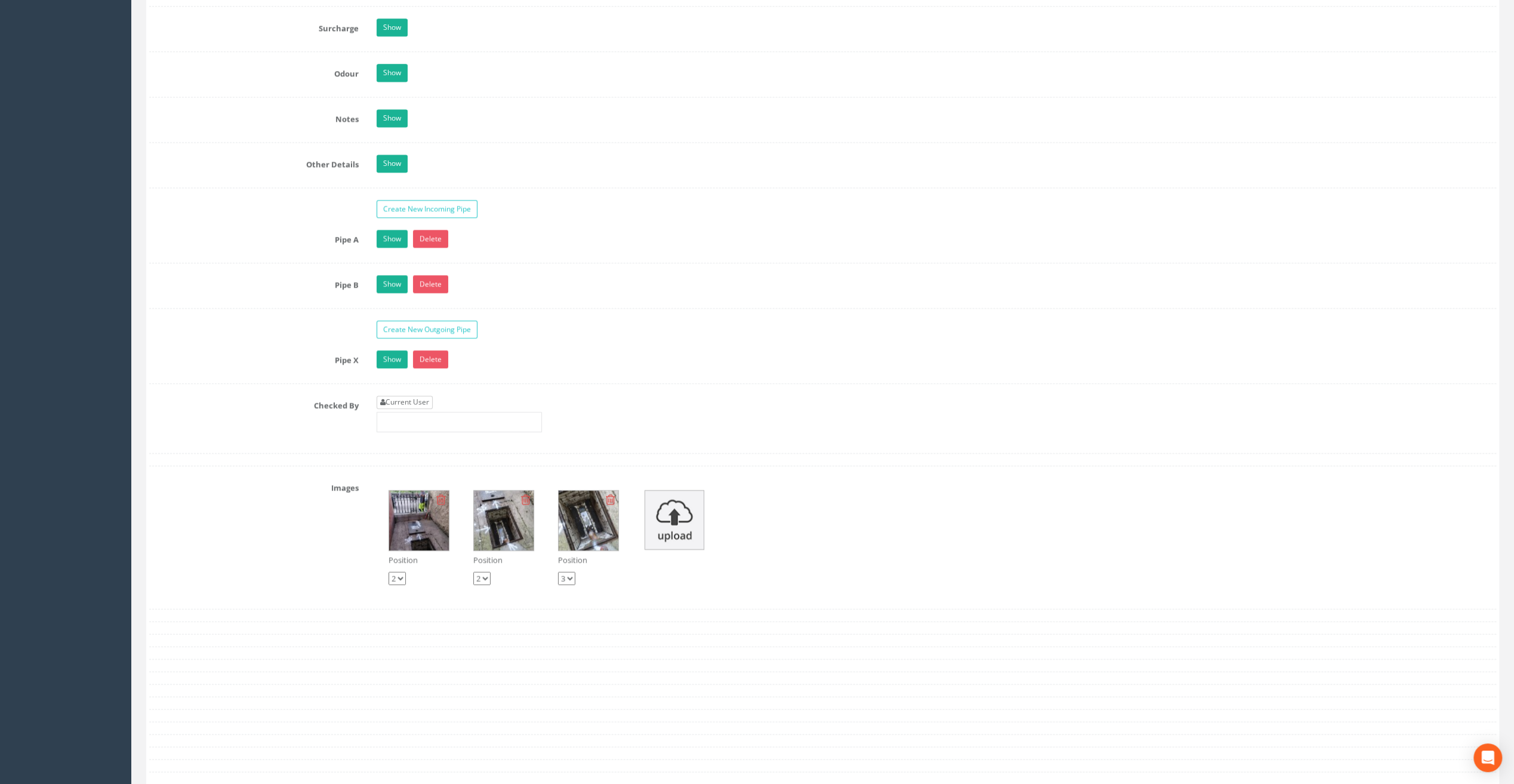
type input "23.10"
click at [402, 395] on link "Current User" at bounding box center [405, 401] width 56 height 13
type input "[PERSON_NAME]"
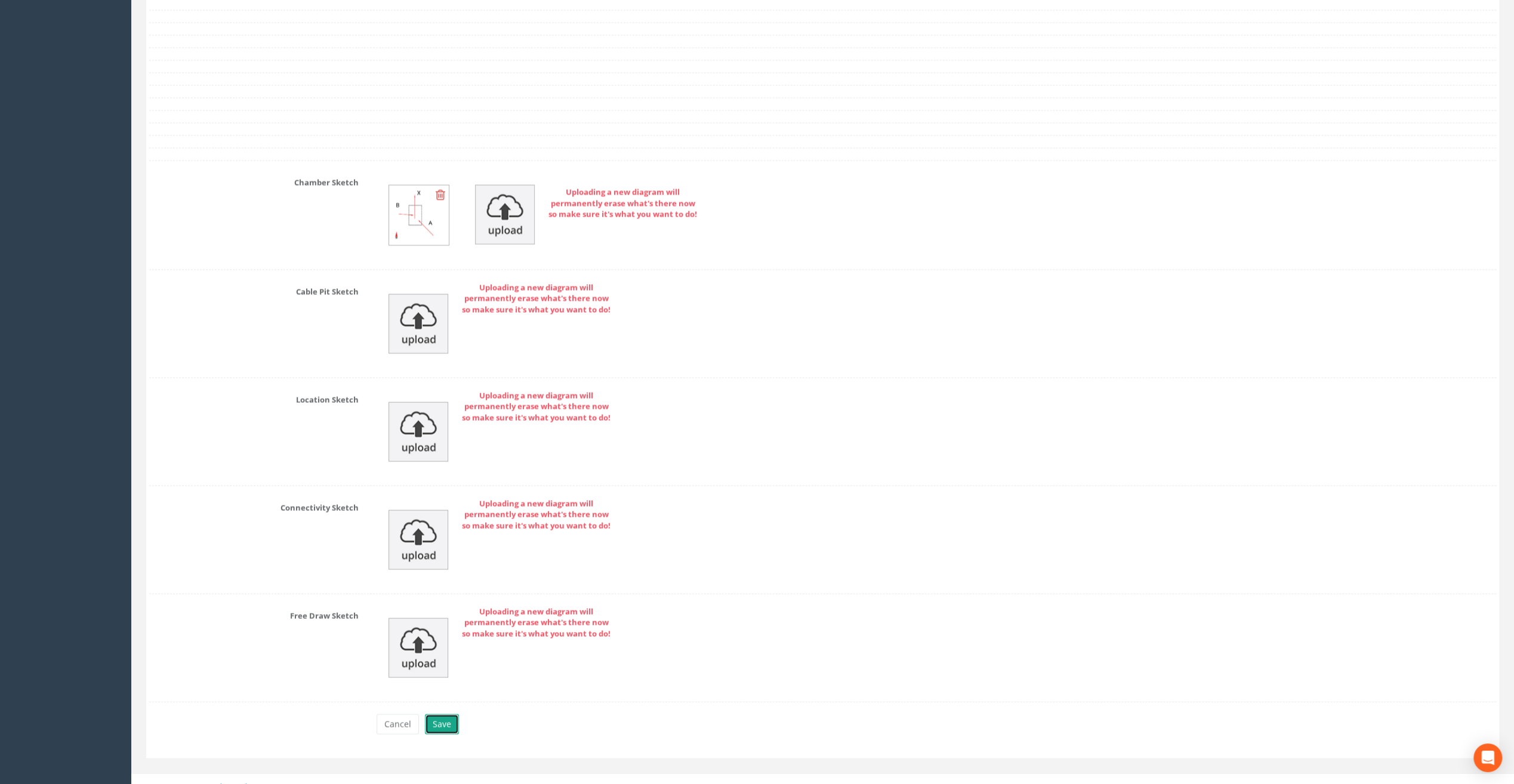
click at [441, 714] on button "Save" at bounding box center [442, 724] width 34 height 20
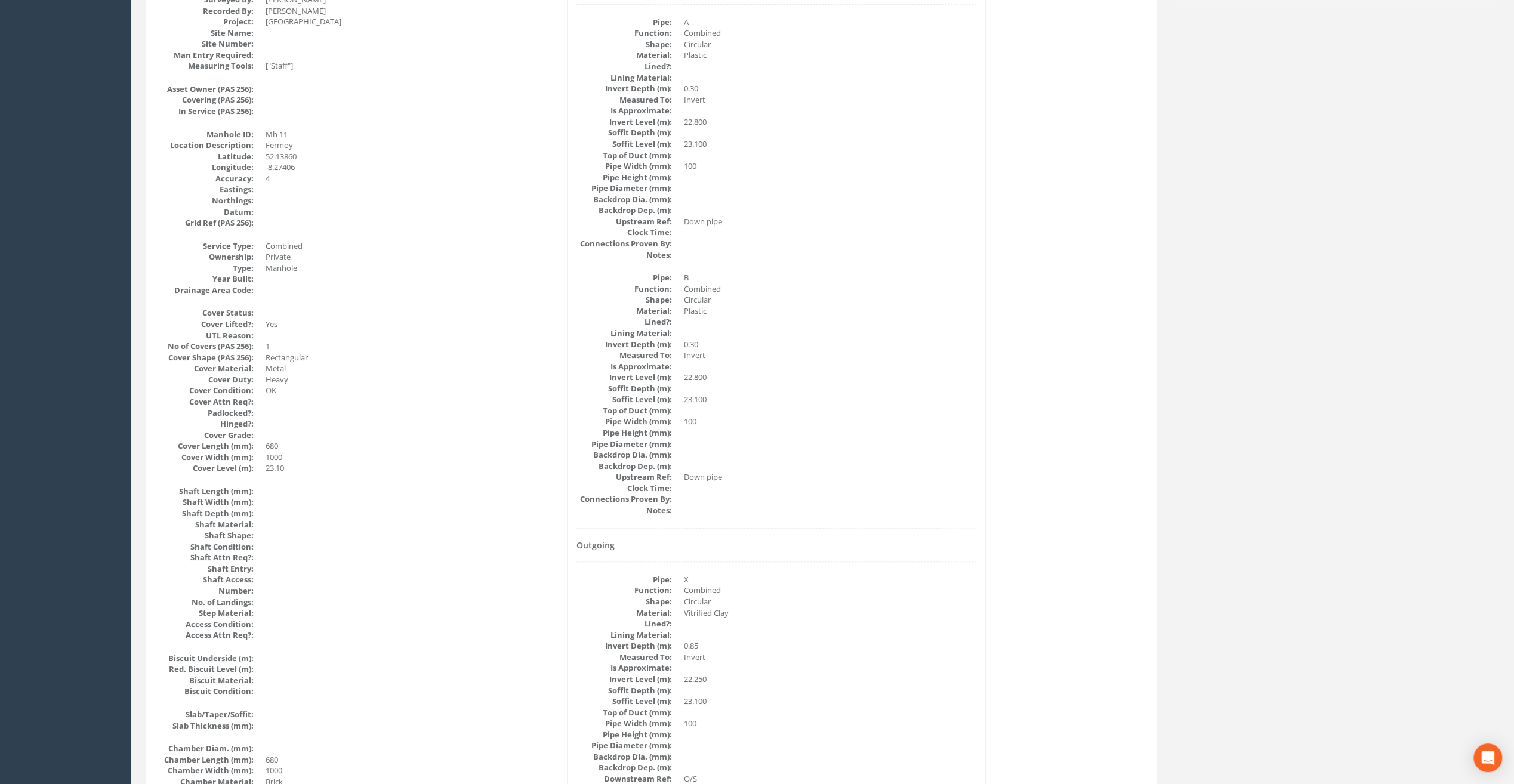
scroll to position [100, 0]
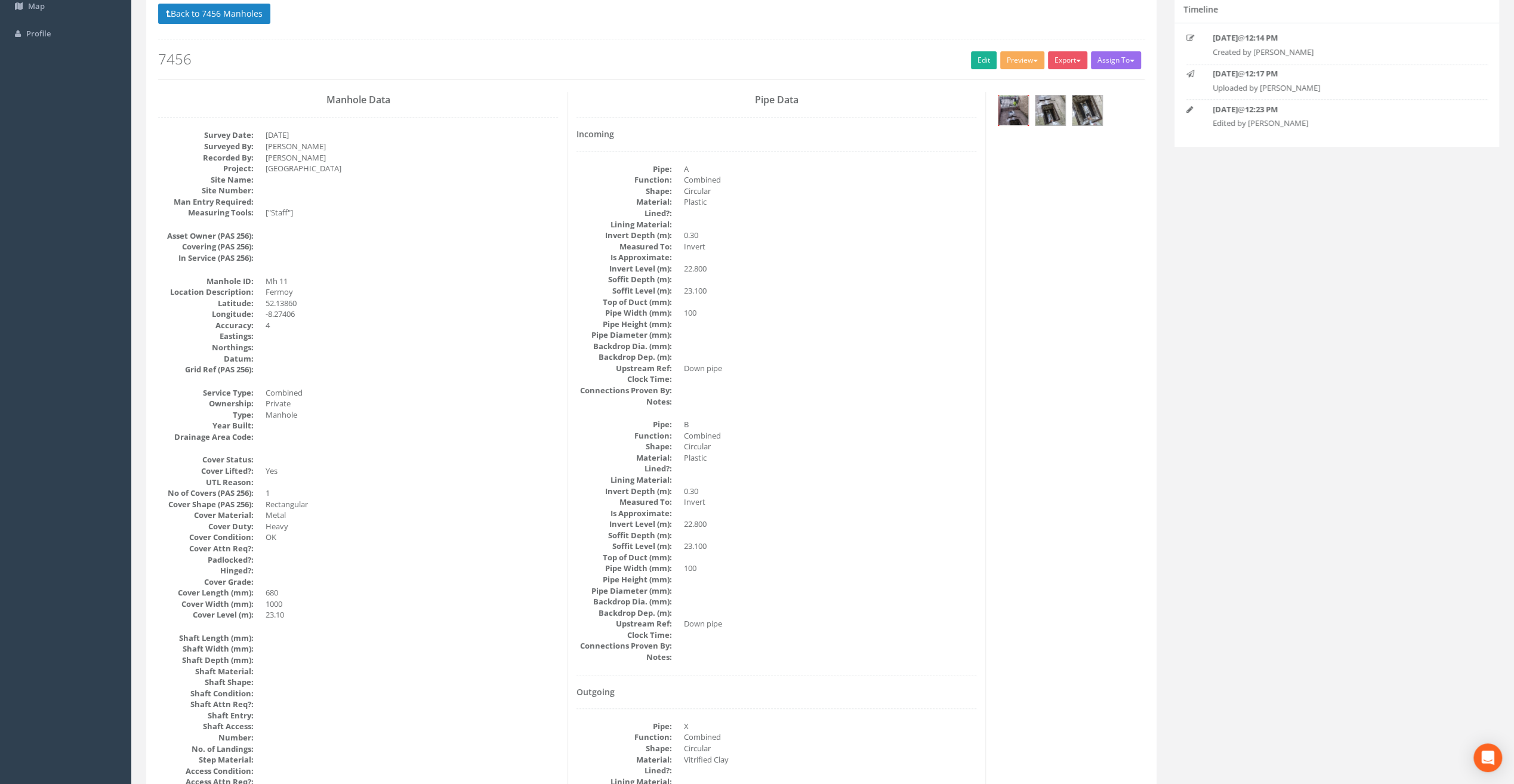
click at [1004, 110] on img at bounding box center [1013, 110] width 30 height 30
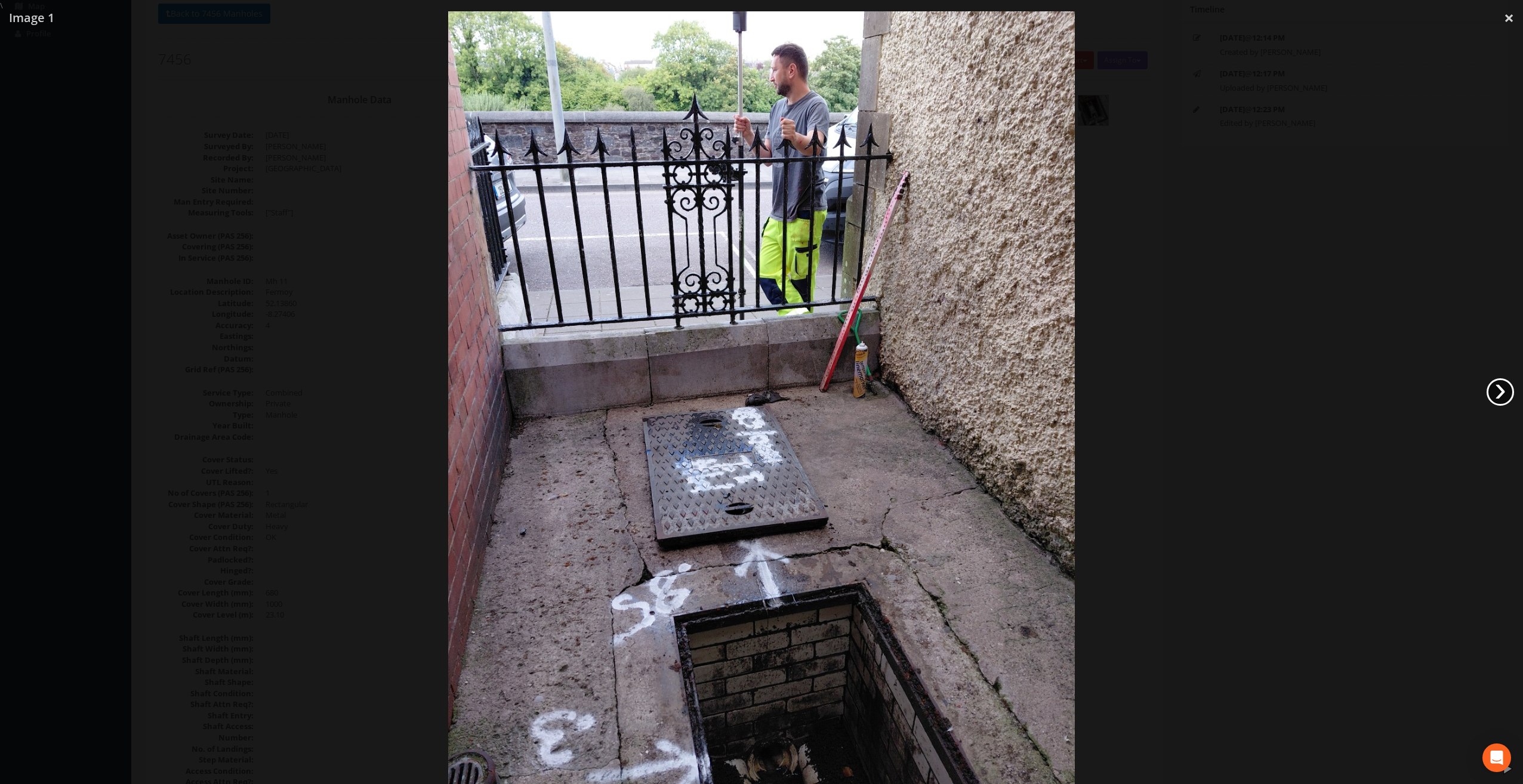
click at [1496, 394] on link "›" at bounding box center [1500, 392] width 27 height 27
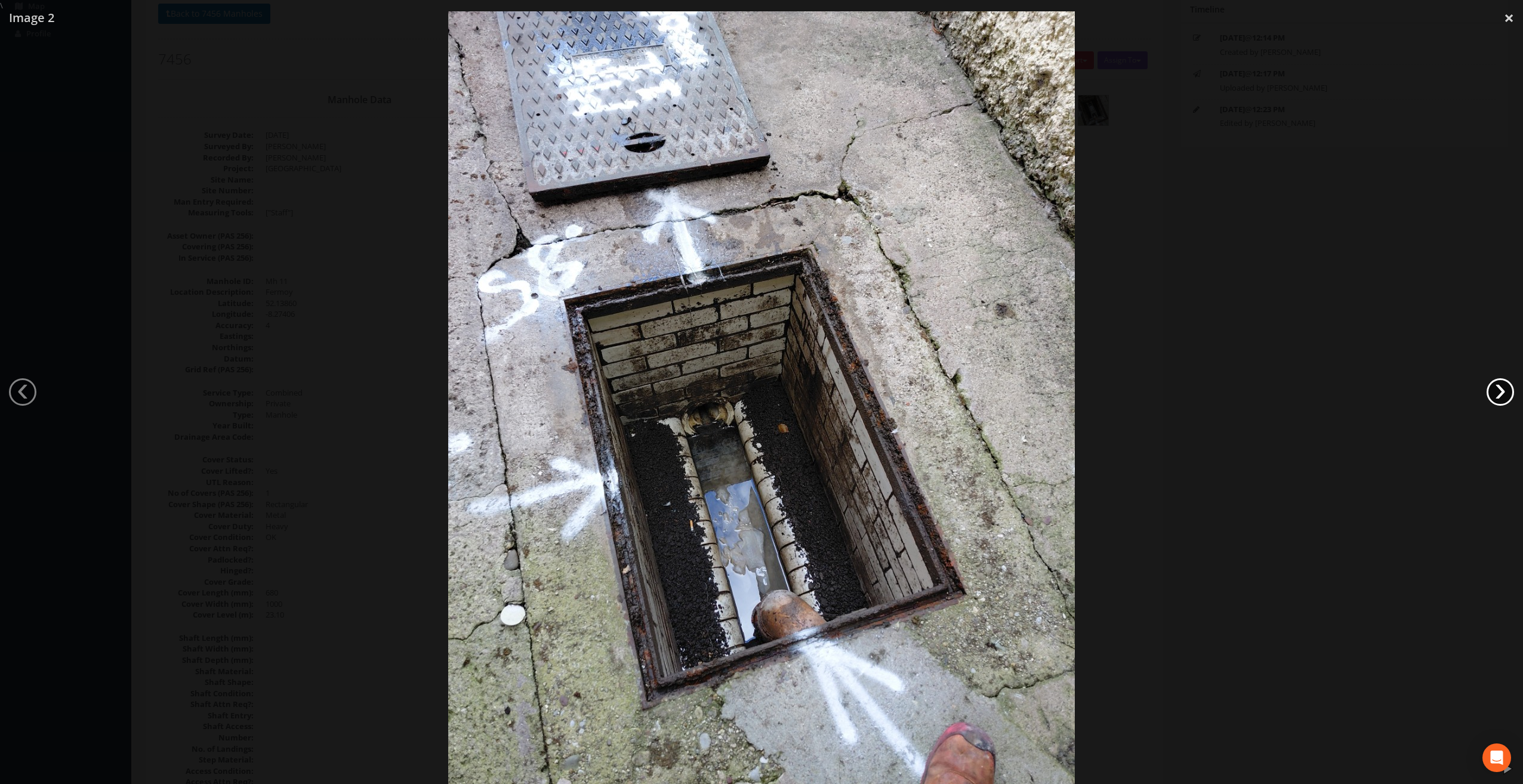
click at [1496, 394] on link "›" at bounding box center [1500, 392] width 27 height 27
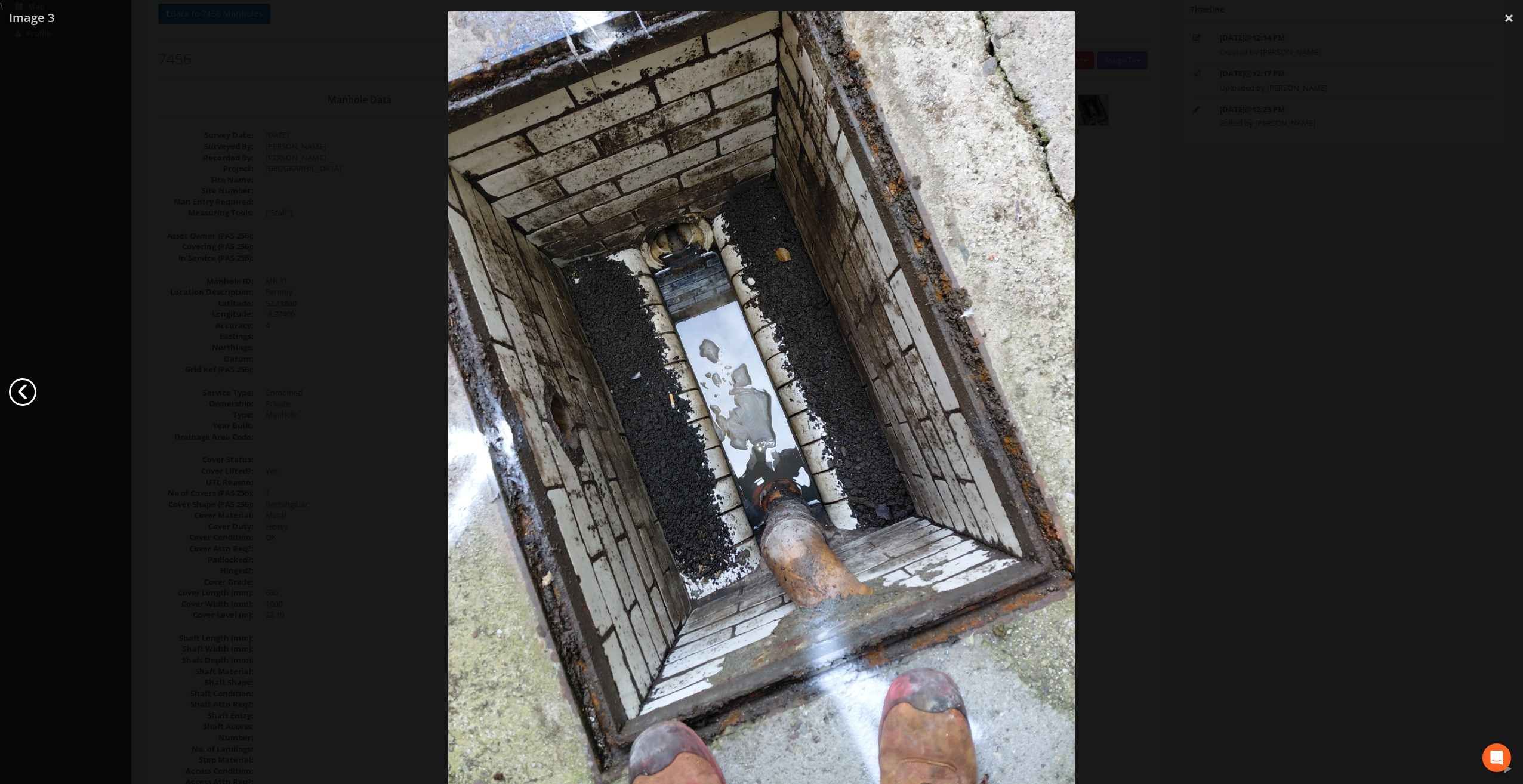
click at [30, 398] on link "‹" at bounding box center [23, 392] width 27 height 27
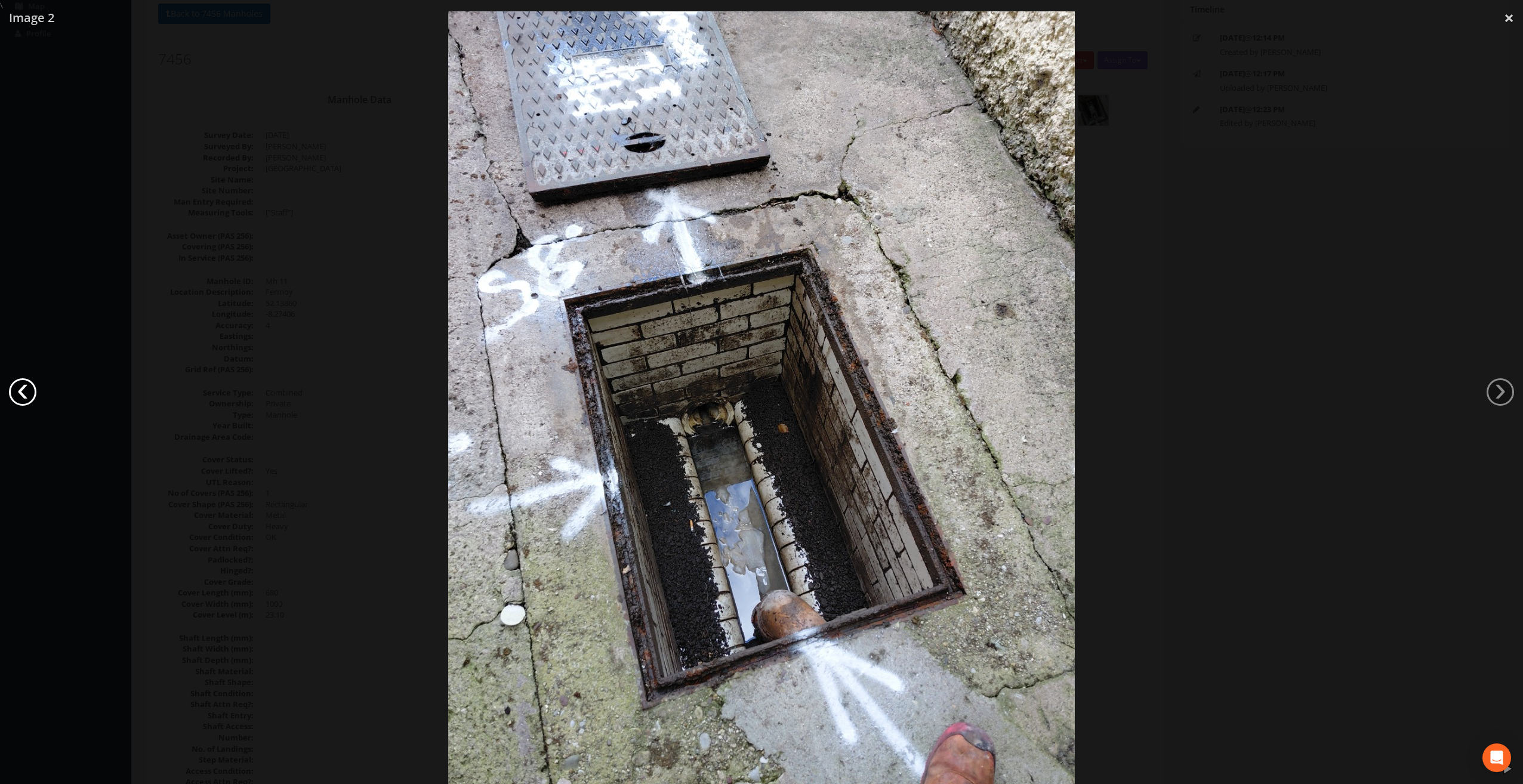
click at [30, 398] on link "‹" at bounding box center [23, 392] width 27 height 27
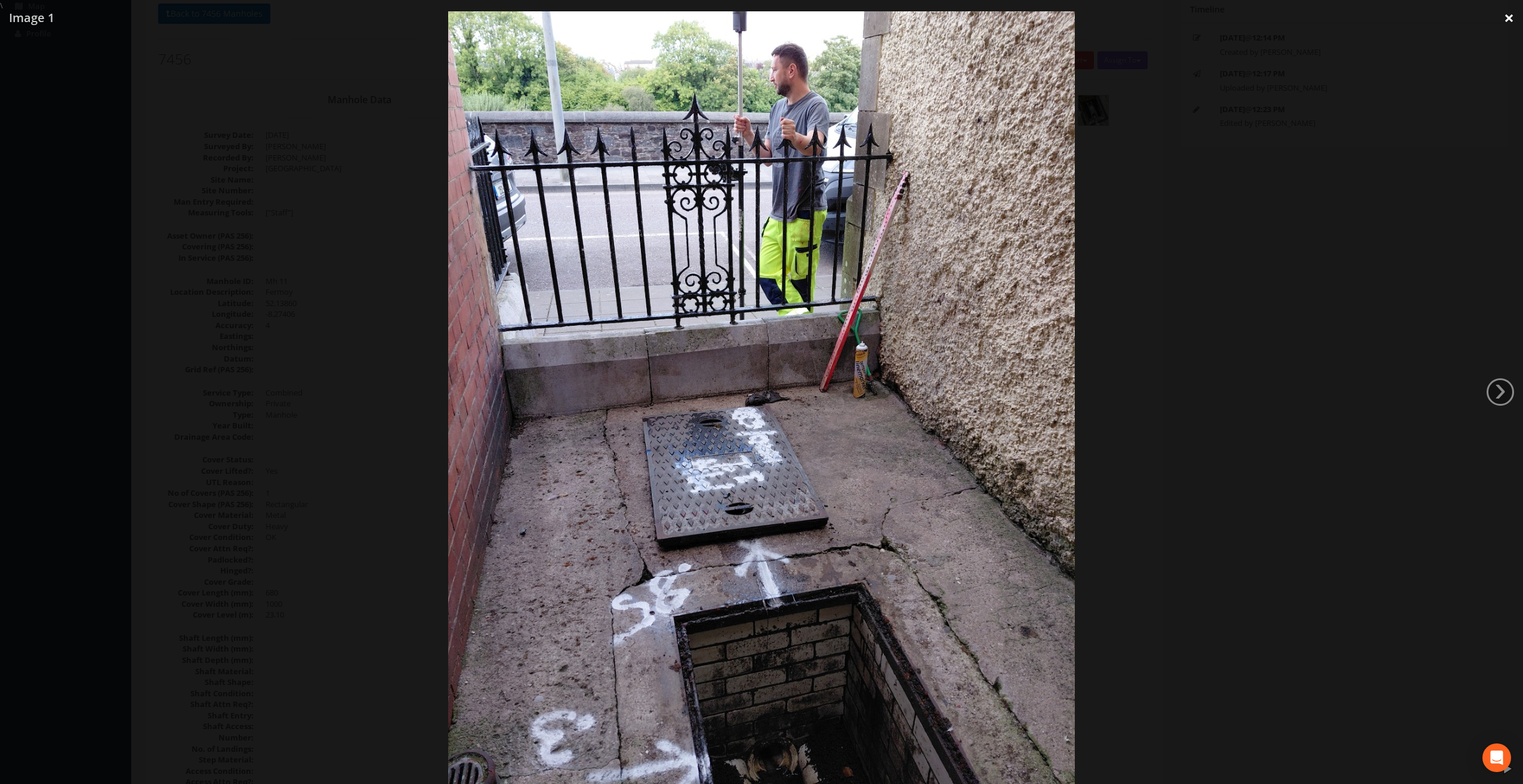
click at [1507, 12] on link "×" at bounding box center [1509, 17] width 28 height 36
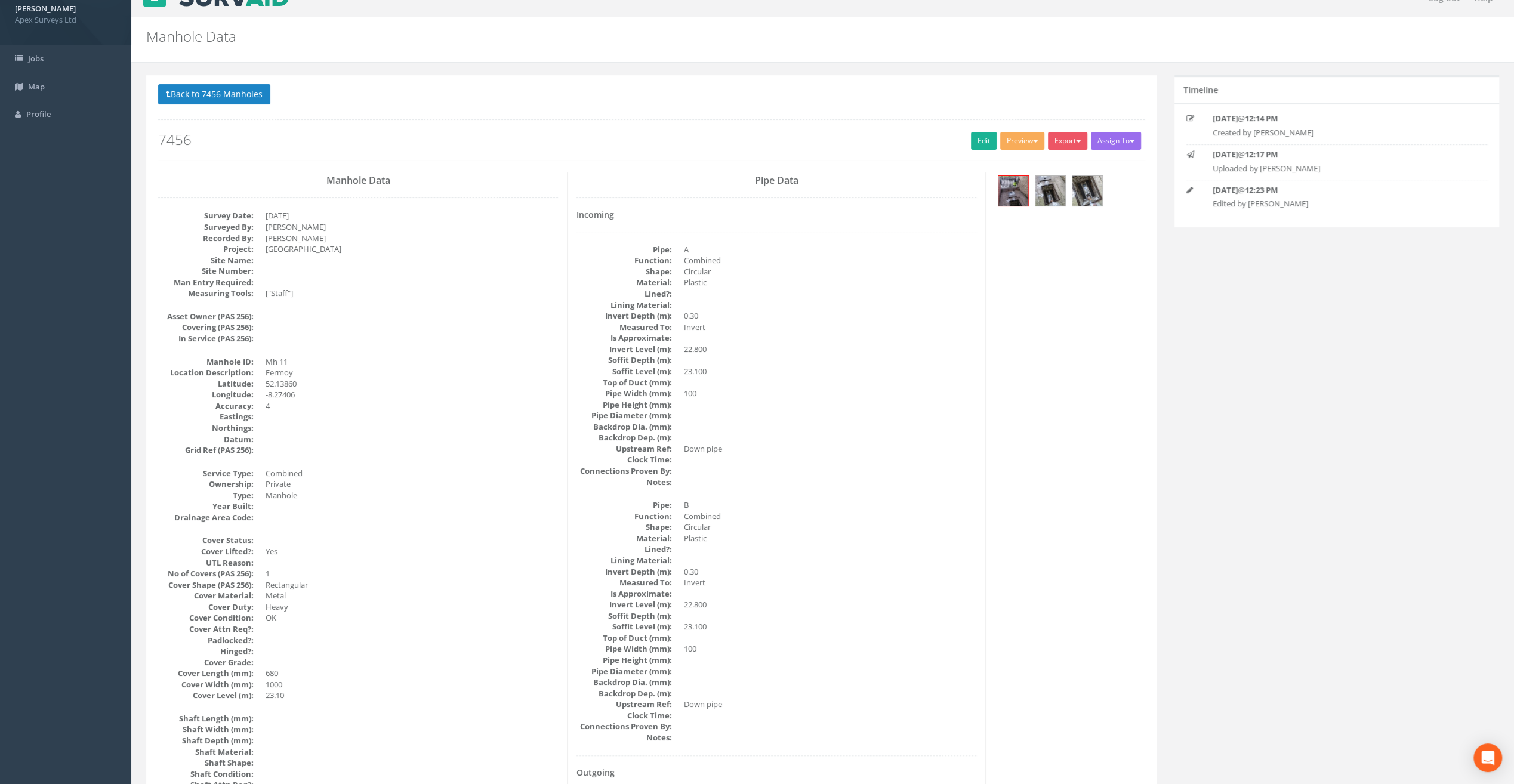
scroll to position [0, 0]
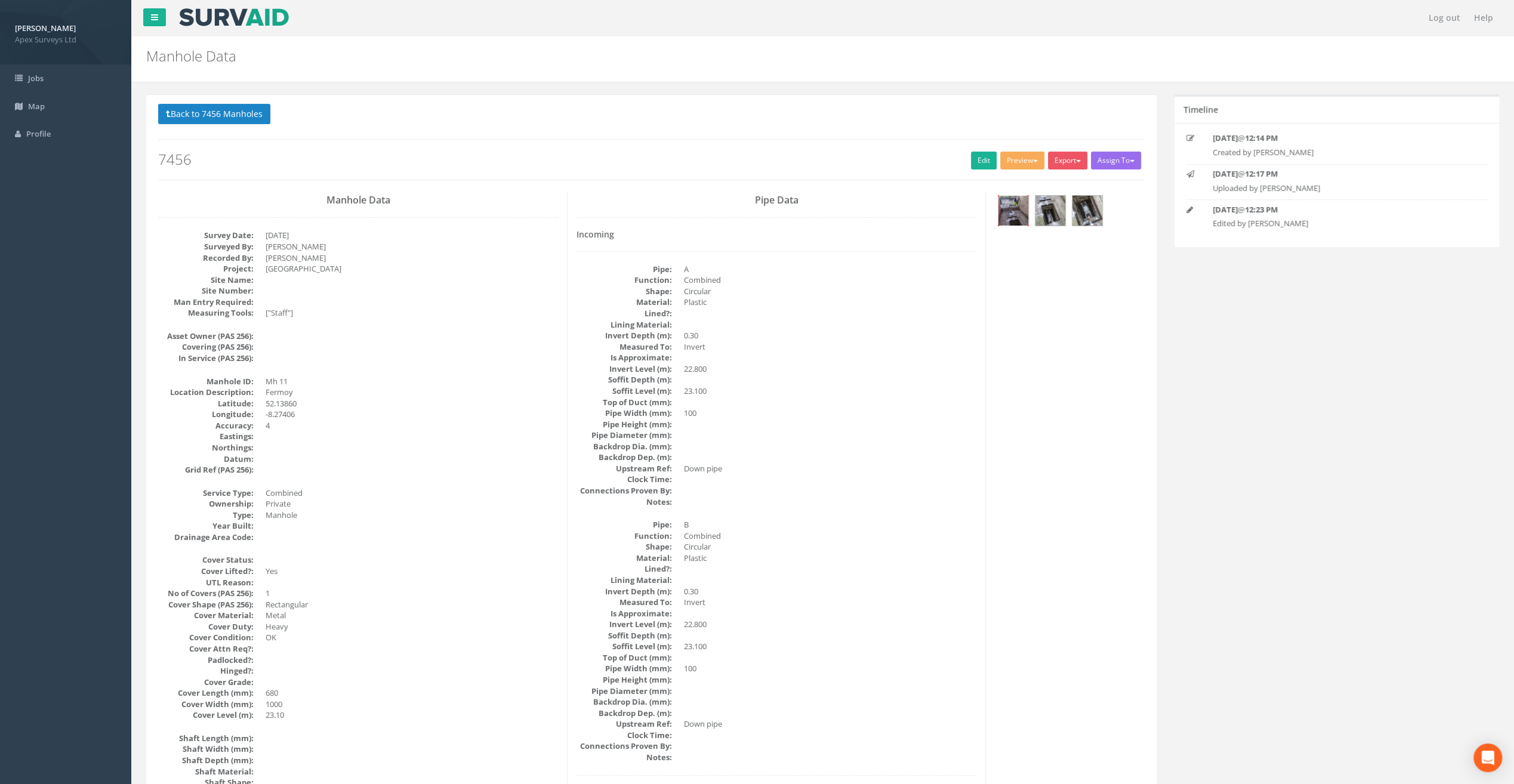
click at [1013, 209] on img at bounding box center [1013, 210] width 30 height 30
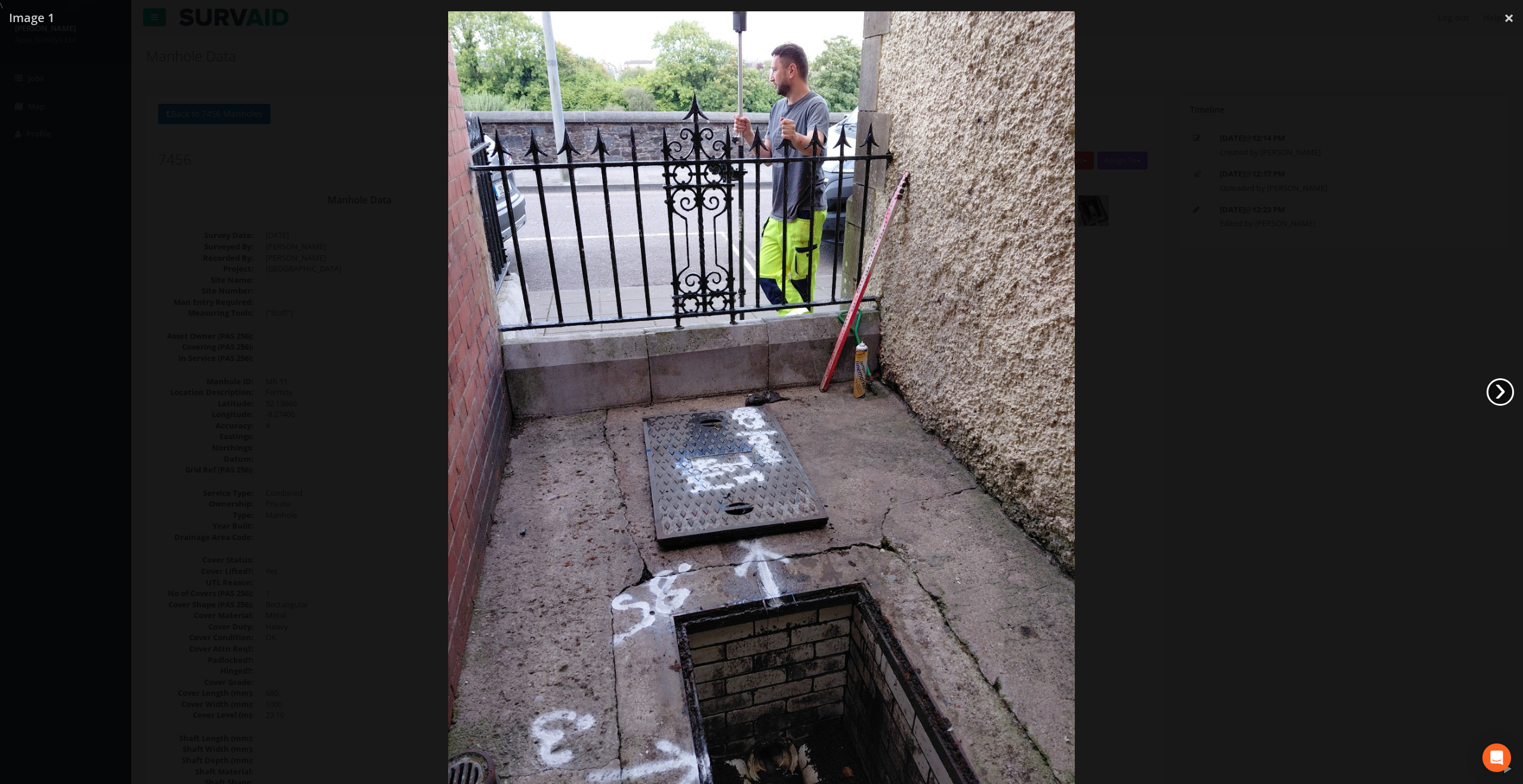
click at [1501, 390] on link "›" at bounding box center [1500, 392] width 27 height 27
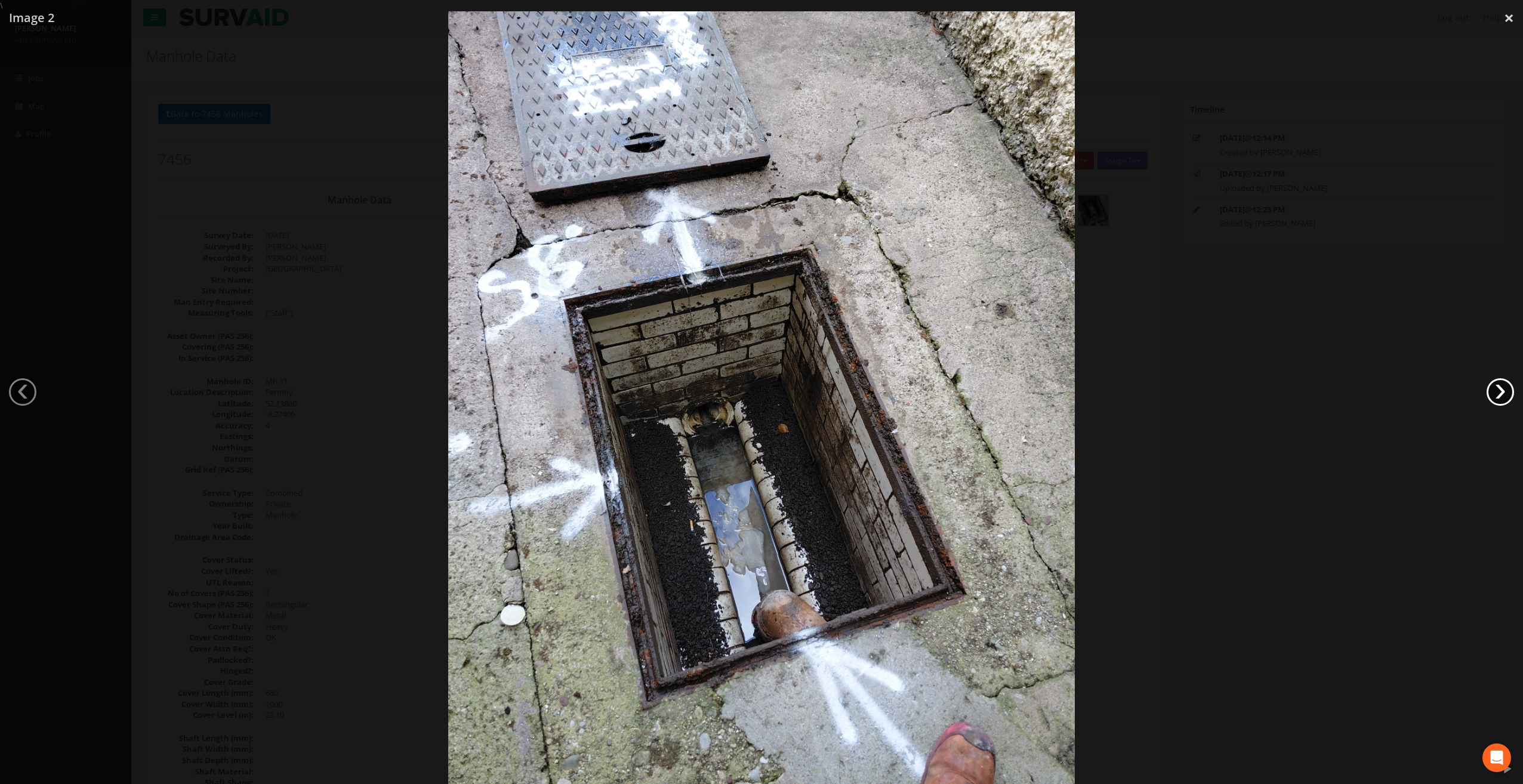
click at [1495, 390] on link "›" at bounding box center [1500, 392] width 27 height 27
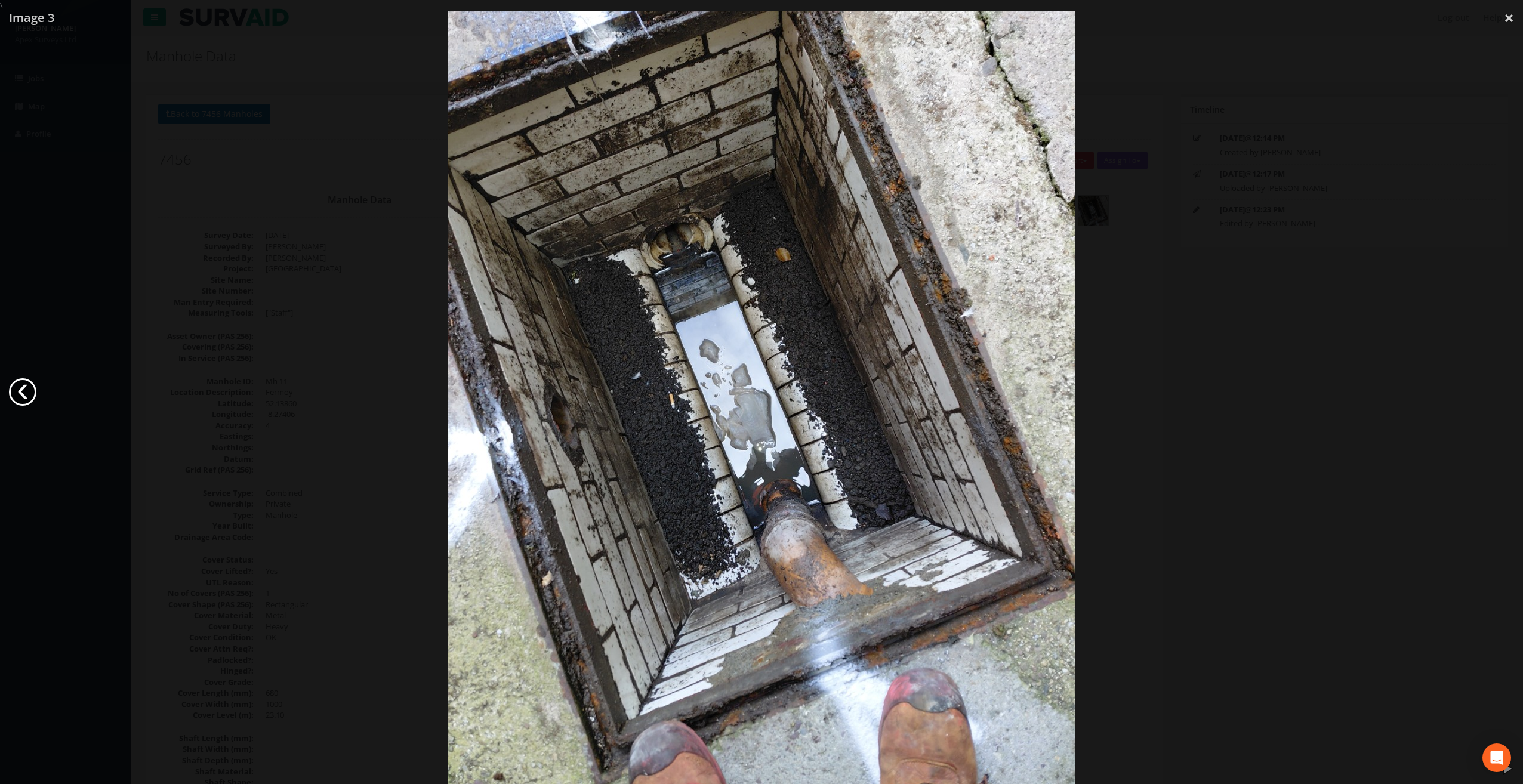
click at [27, 389] on link "‹" at bounding box center [23, 392] width 27 height 27
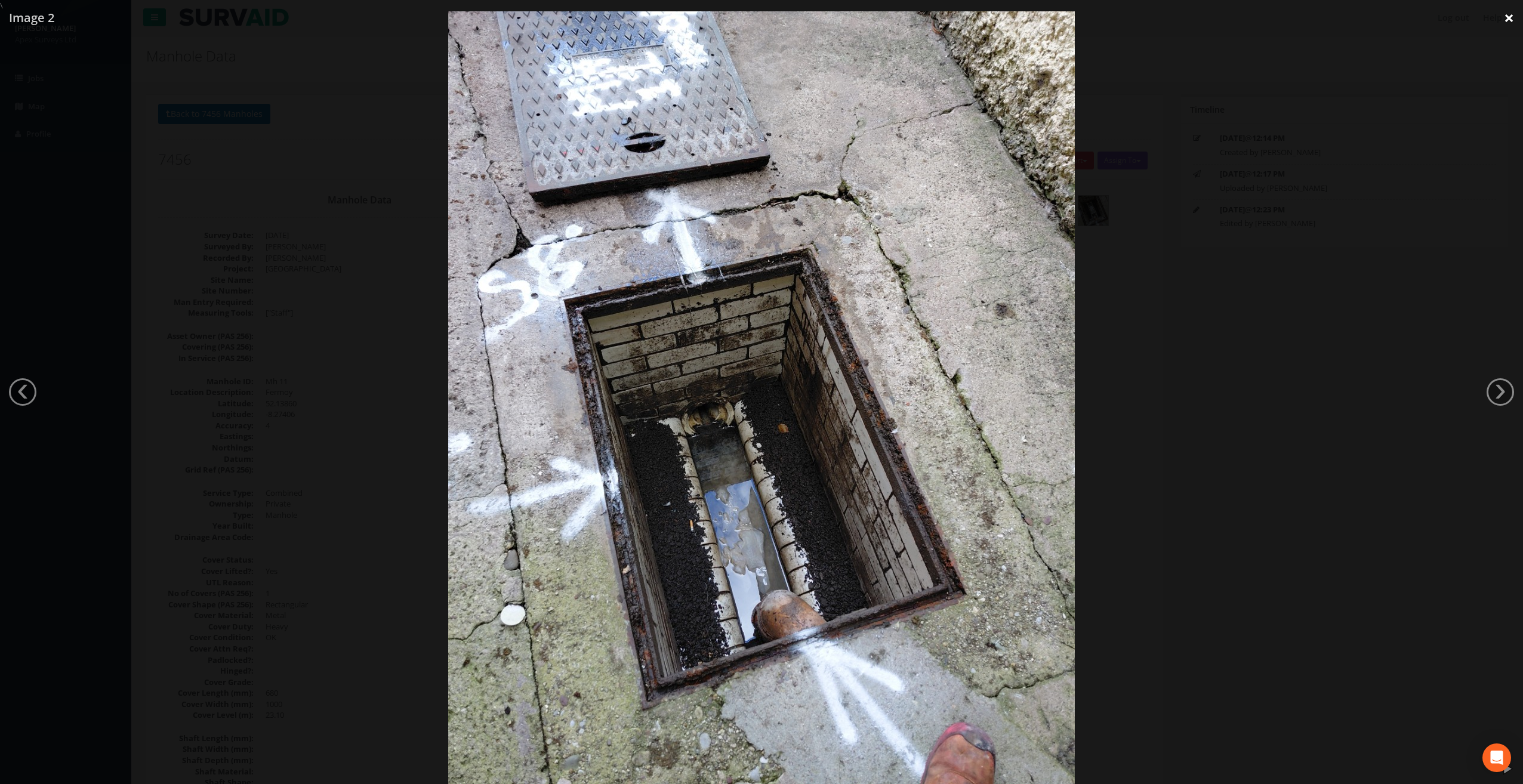
click at [1513, 15] on link "×" at bounding box center [1509, 17] width 28 height 36
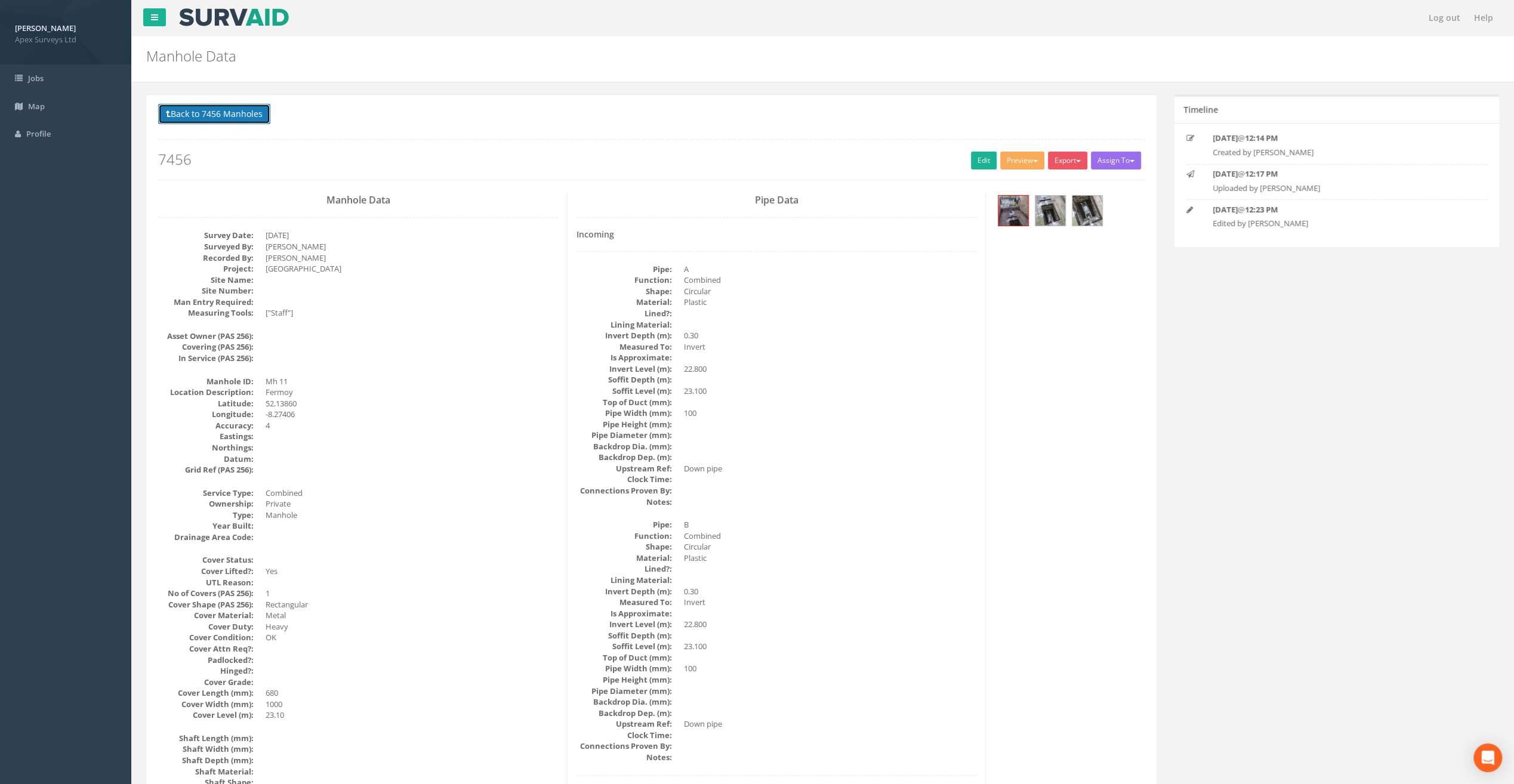
click at [239, 116] on button "Back to 7456 Manholes" at bounding box center [214, 114] width 112 height 20
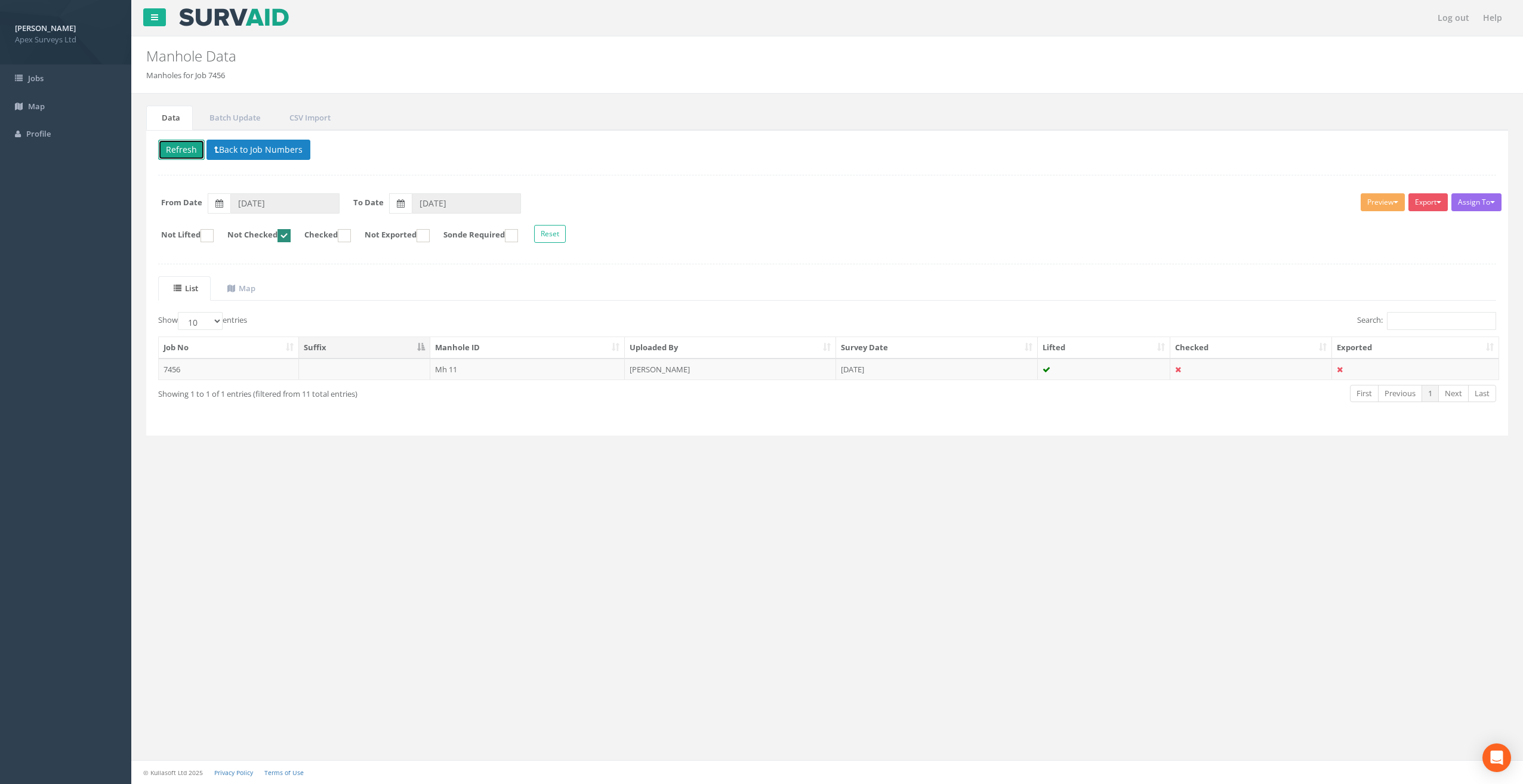
click at [184, 146] on button "Refresh" at bounding box center [181, 150] width 46 height 20
